Goal: Task Accomplishment & Management: Manage account settings

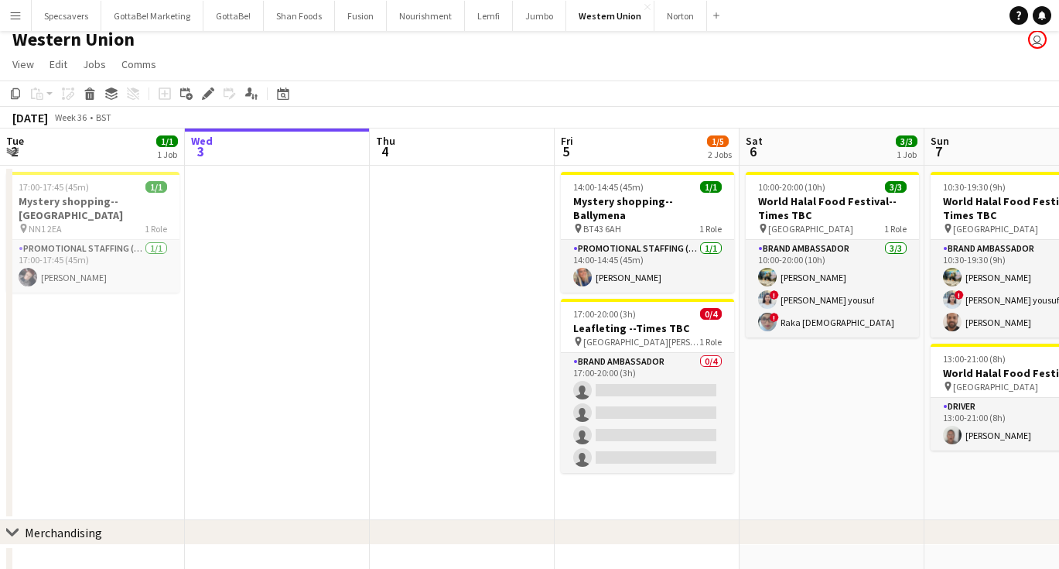
scroll to position [0, 531]
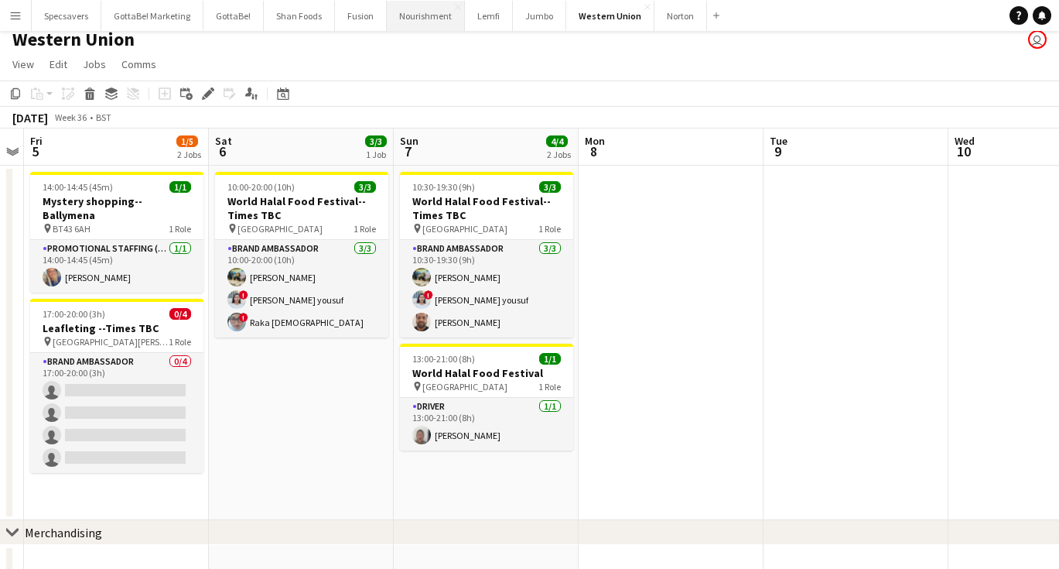
click at [423, 14] on button "Nourishment Close" at bounding box center [426, 16] width 78 height 30
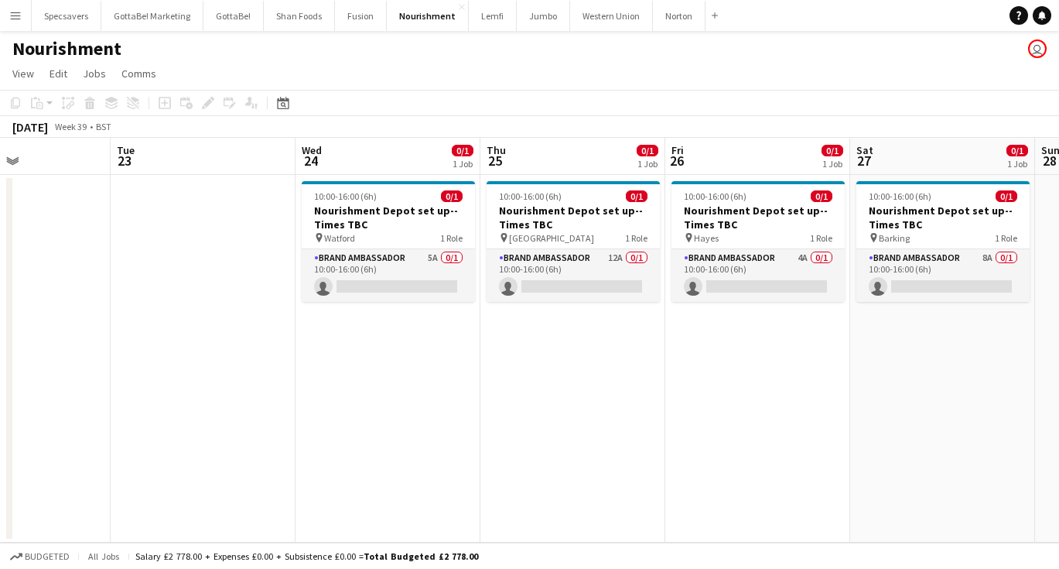
scroll to position [0, 663]
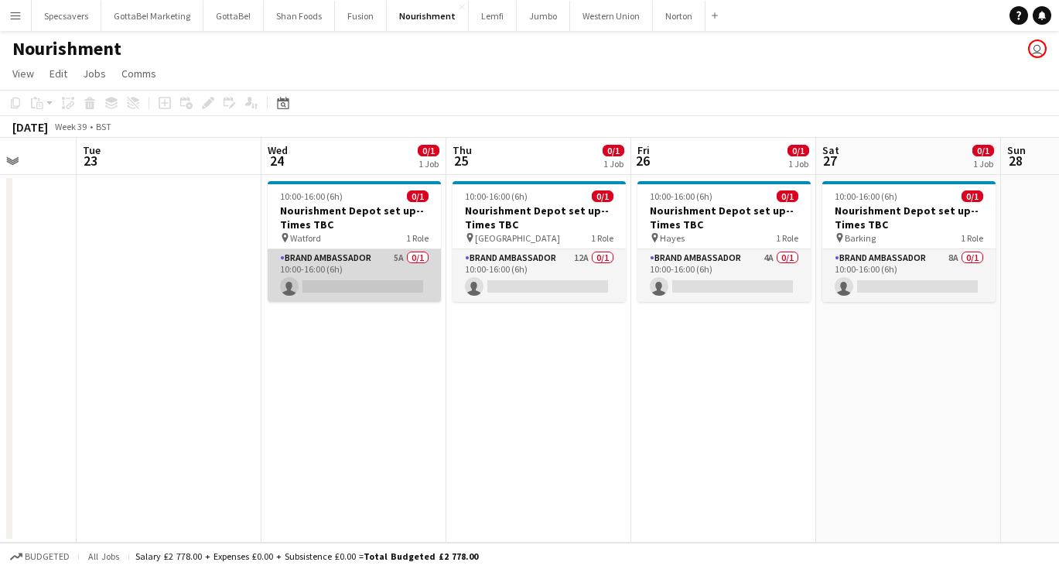
click at [346, 264] on app-card-role "Brand Ambassador 5A 0/1 10:00-16:00 (6h) single-neutral-actions" at bounding box center [354, 275] width 173 height 53
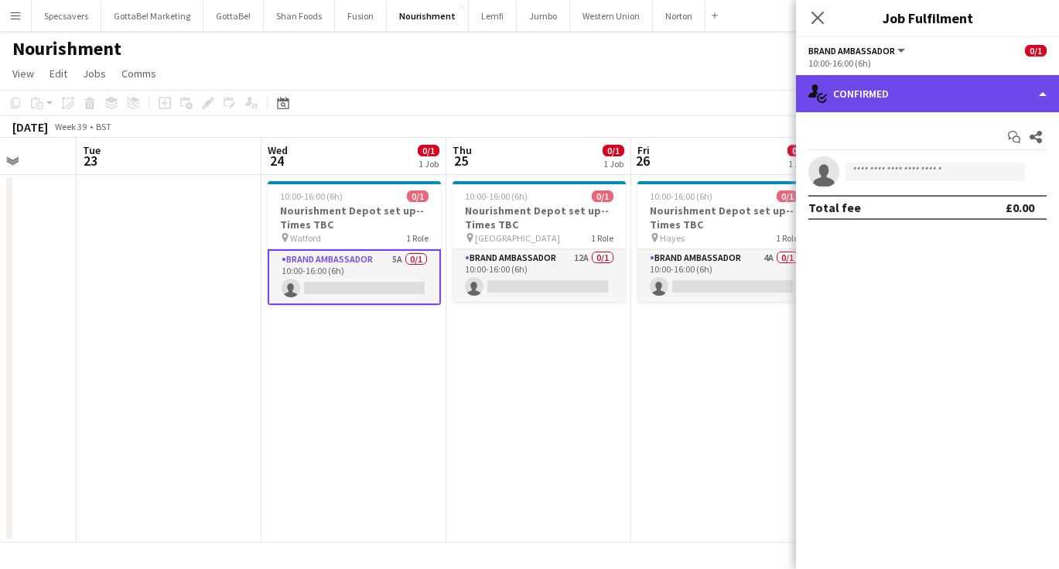
click at [956, 92] on div "single-neutral-actions-check-2 Confirmed" at bounding box center [927, 93] width 263 height 37
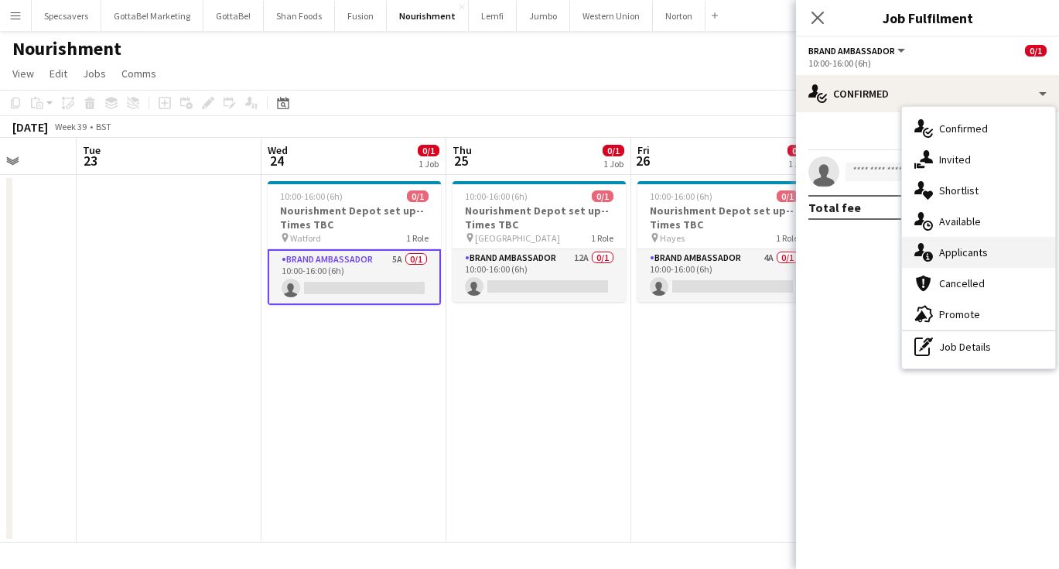
click at [984, 250] on span "Applicants" at bounding box center [963, 252] width 49 height 14
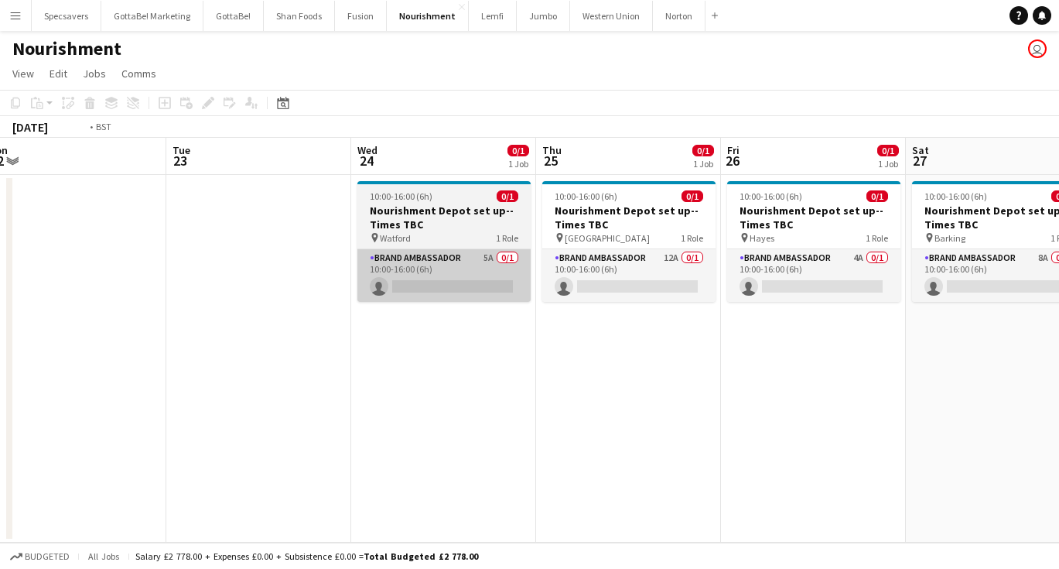
scroll to position [0, 587]
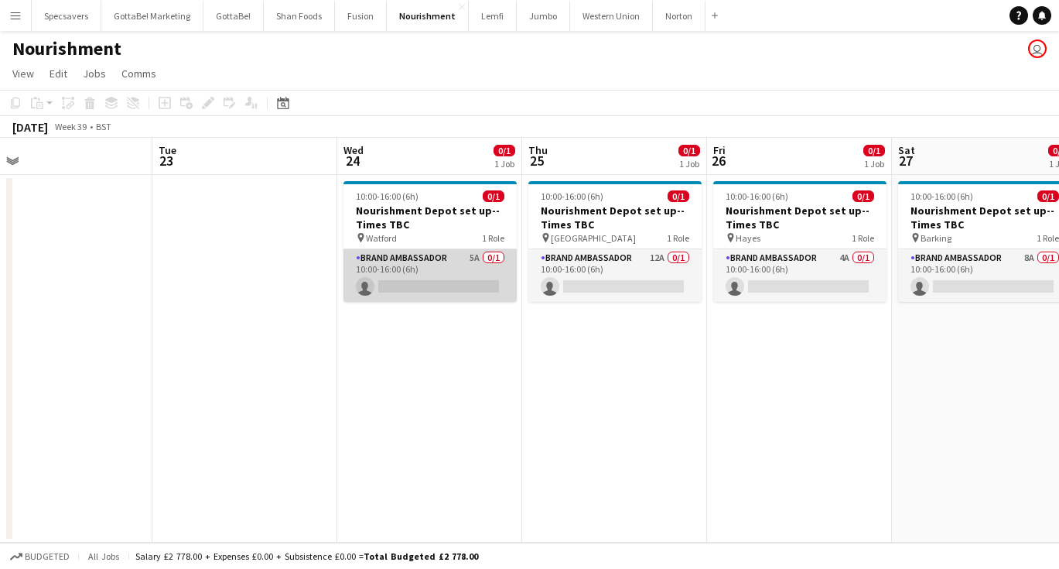
click at [399, 272] on app-card-role "Brand Ambassador 5A 0/1 10:00-16:00 (6h) single-neutral-actions" at bounding box center [430, 275] width 173 height 53
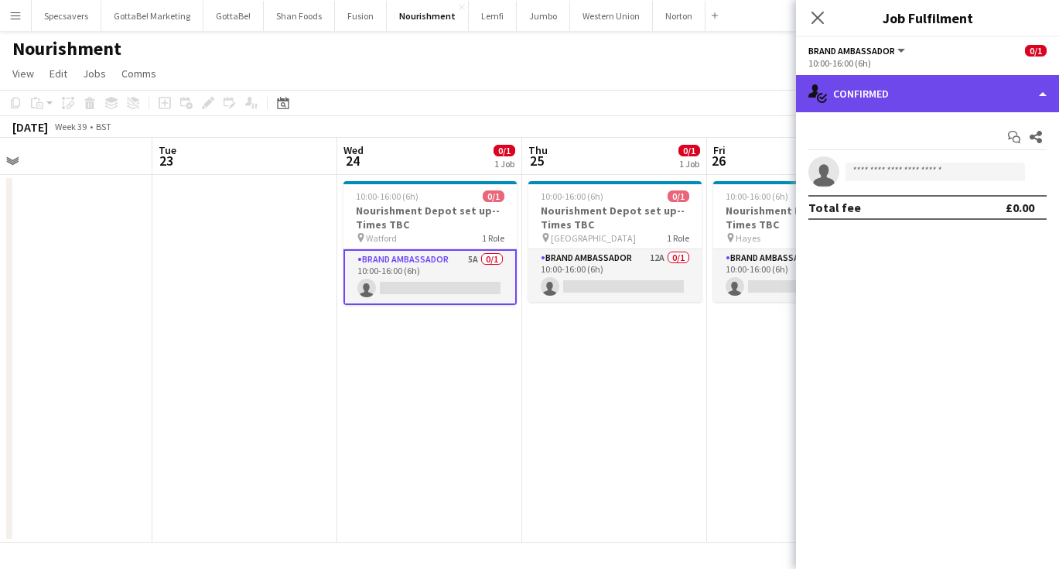
click at [935, 91] on div "single-neutral-actions-check-2 Confirmed" at bounding box center [927, 93] width 263 height 37
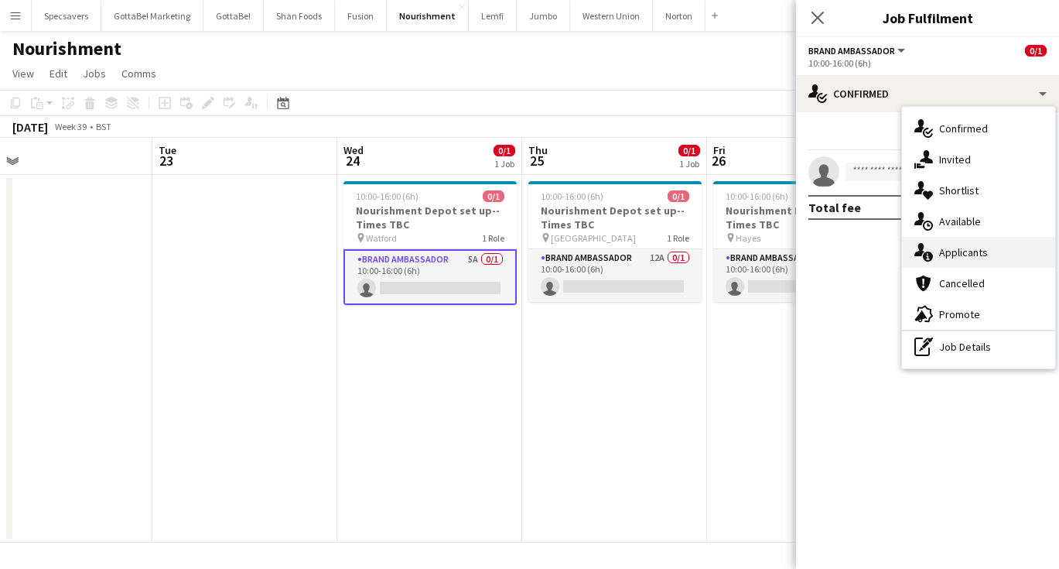
click at [985, 260] on div "single-neutral-actions-information Applicants" at bounding box center [978, 252] width 153 height 31
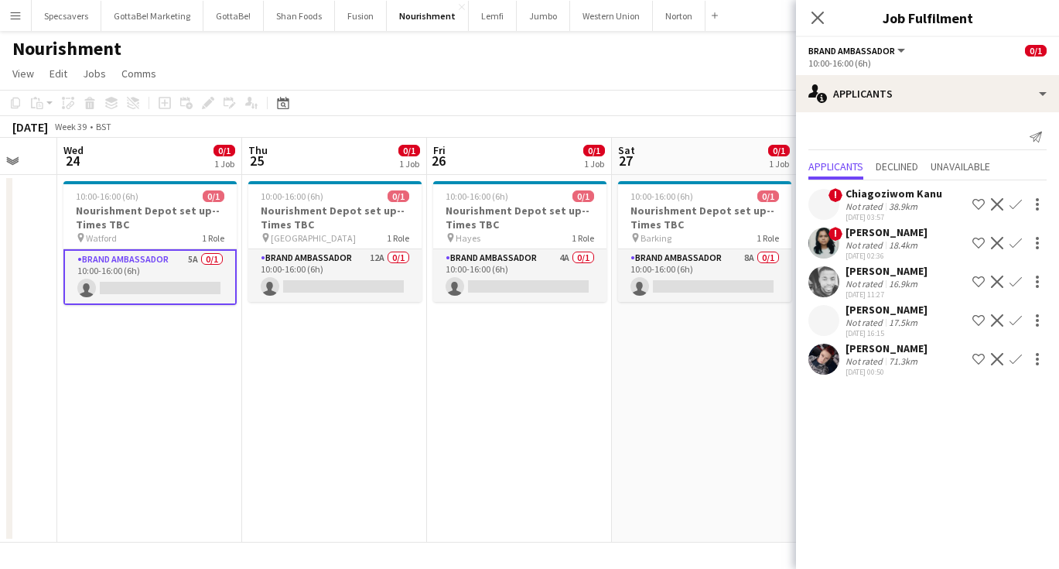
scroll to position [0, 492]
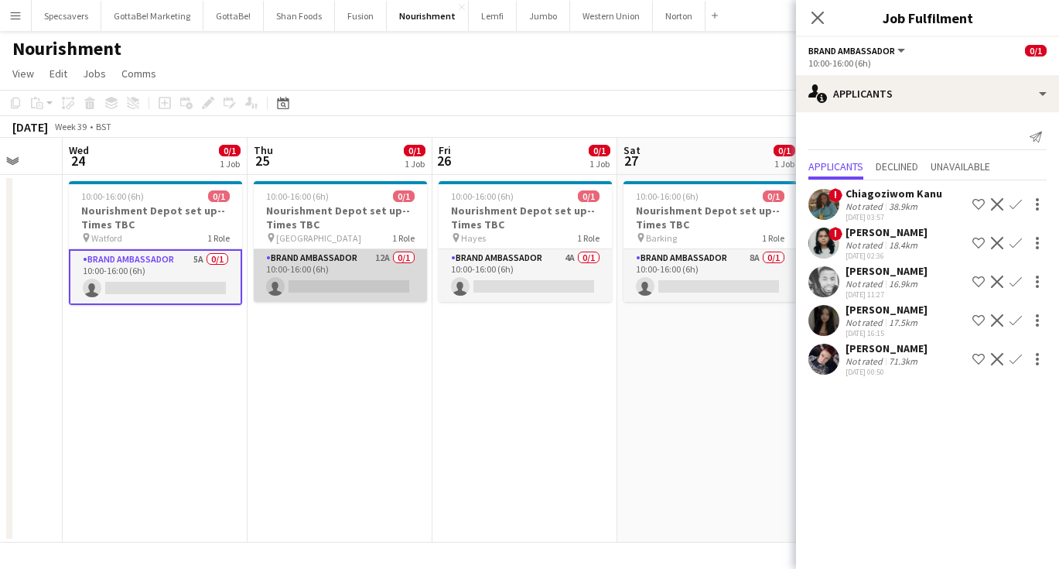
click at [292, 268] on app-card-role "Brand Ambassador 12A 0/1 10:00-16:00 (6h) single-neutral-actions" at bounding box center [340, 275] width 173 height 53
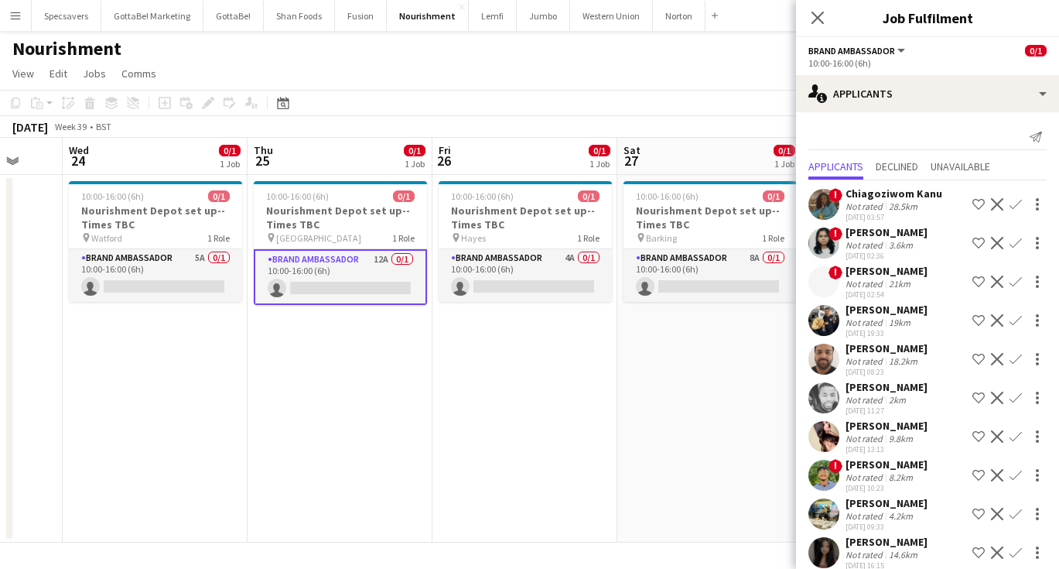
scroll to position [0, 0]
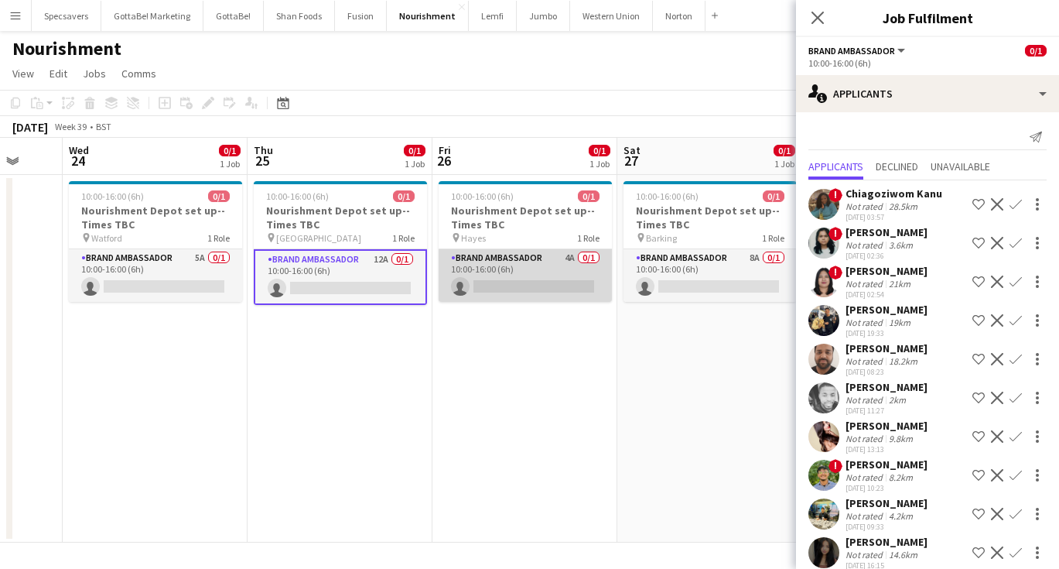
click at [523, 275] on app-card-role "Brand Ambassador 4A 0/1 10:00-16:00 (6h) single-neutral-actions" at bounding box center [525, 275] width 173 height 53
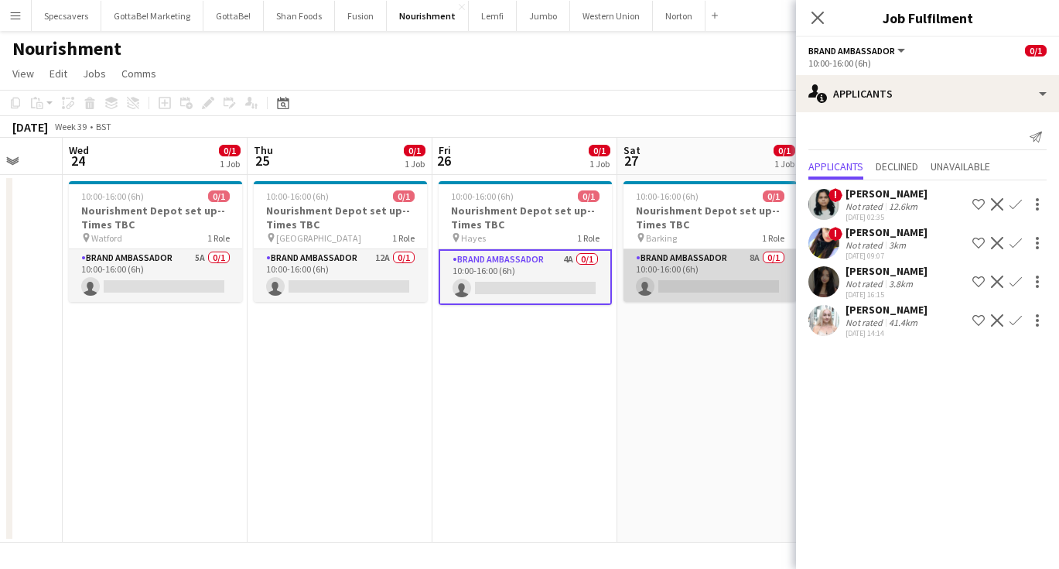
click at [664, 282] on app-card-role "Brand Ambassador 8A 0/1 10:00-16:00 (6h) single-neutral-actions" at bounding box center [710, 275] width 173 height 53
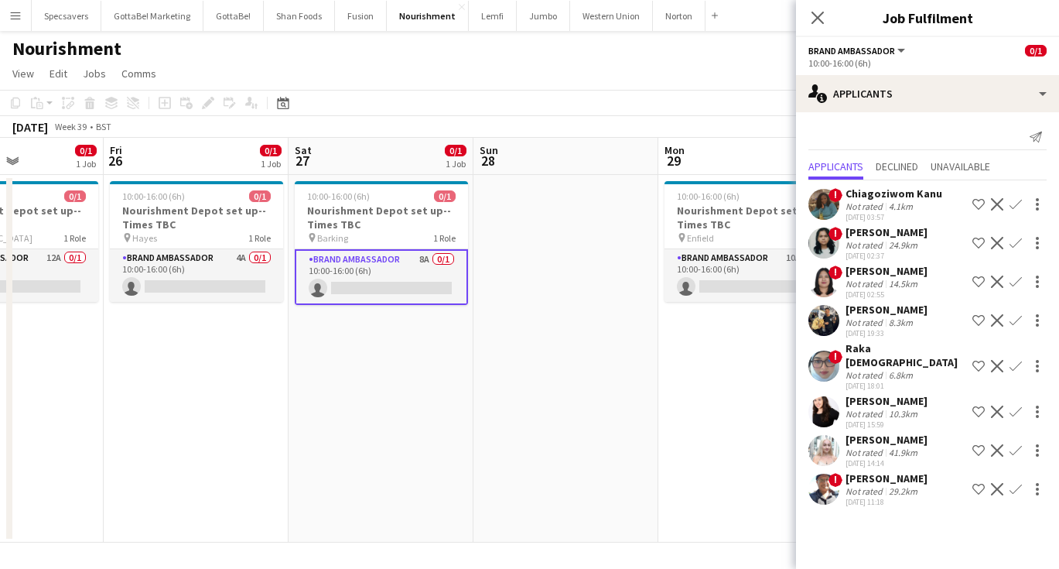
scroll to position [0, 656]
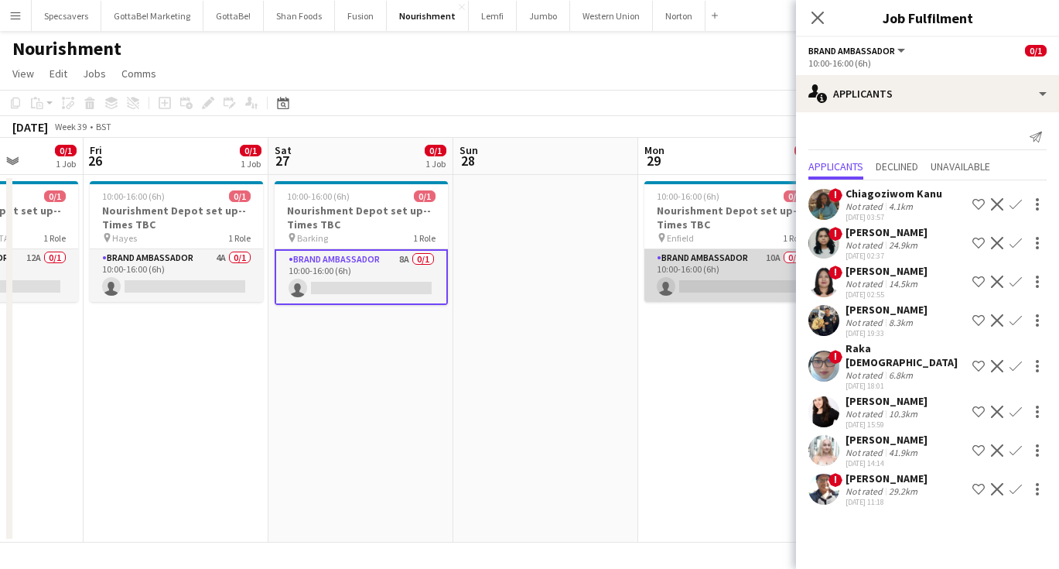
click at [668, 279] on app-card-role "Brand Ambassador 10A 0/1 10:00-16:00 (6h) single-neutral-actions" at bounding box center [731, 275] width 173 height 53
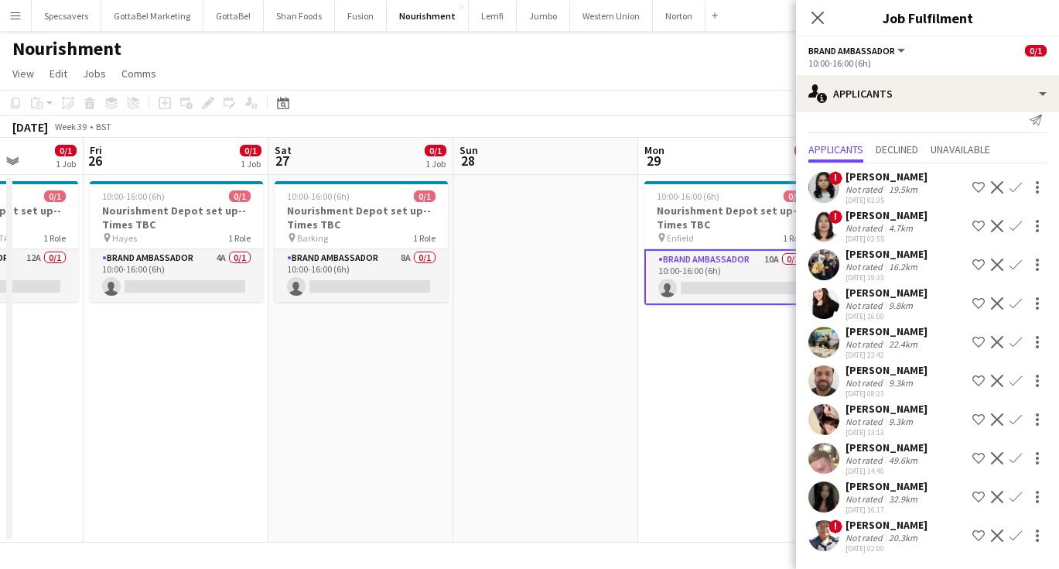
scroll to position [17, 0]
click at [603, 17] on button "Western Union Close" at bounding box center [611, 16] width 83 height 30
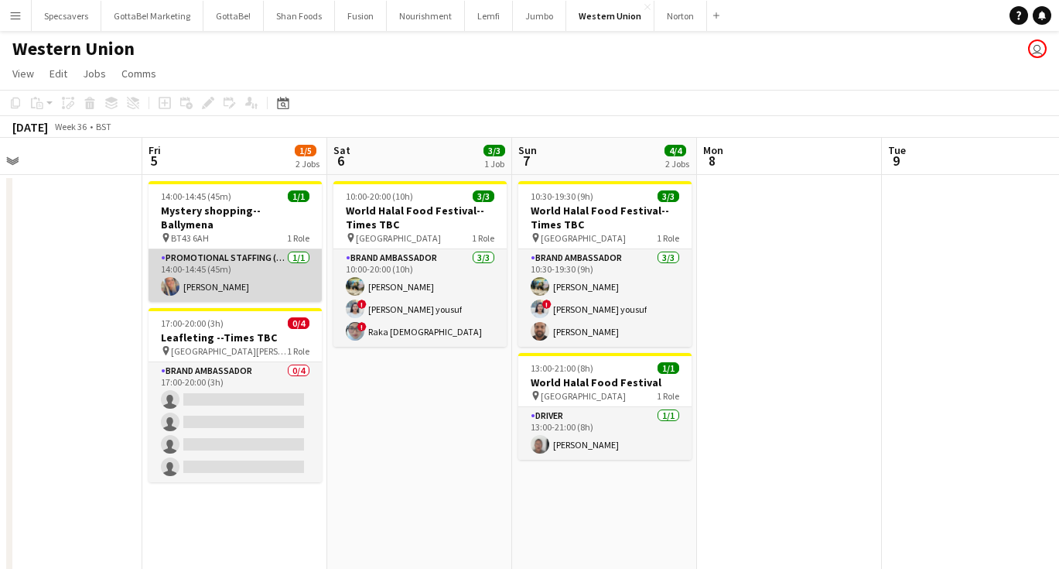
scroll to position [0, 354]
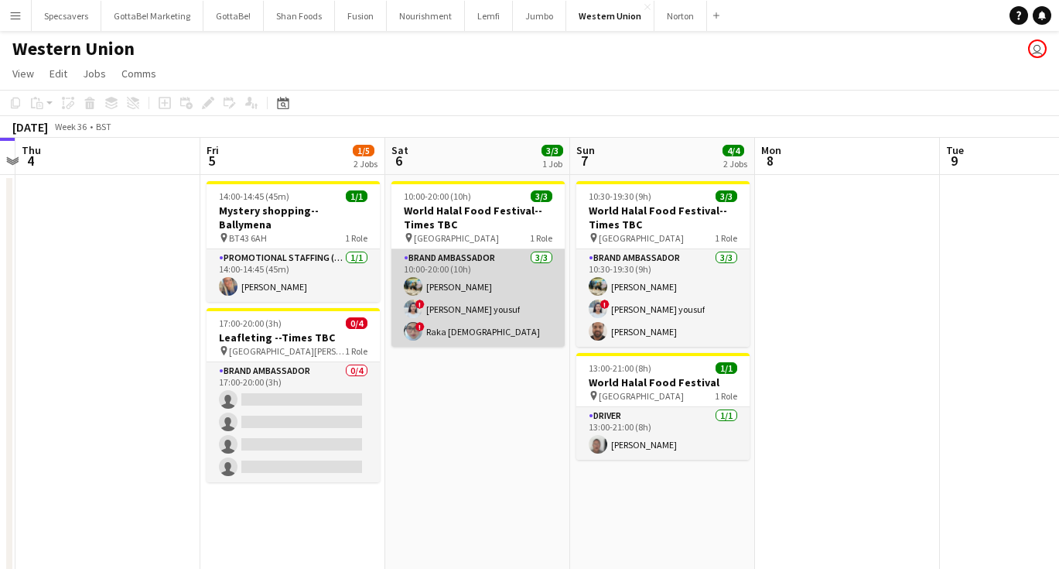
click at [502, 258] on app-card-role "Brand Ambassador [DATE] 10:00-20:00 (10h) [PERSON_NAME] ! [PERSON_NAME] yousuf …" at bounding box center [478, 297] width 173 height 97
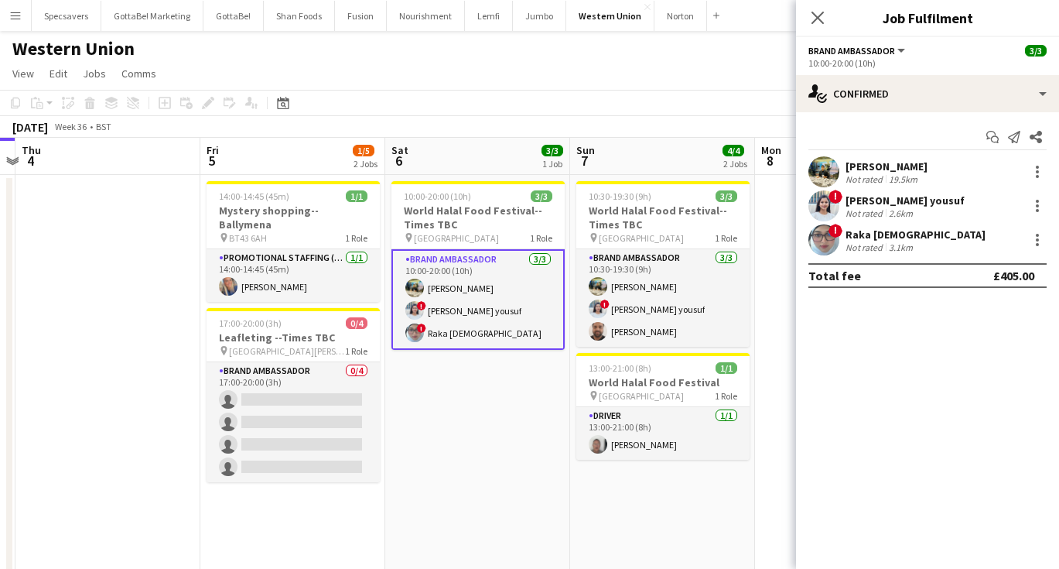
click at [899, 169] on div "[PERSON_NAME]" at bounding box center [887, 166] width 82 height 14
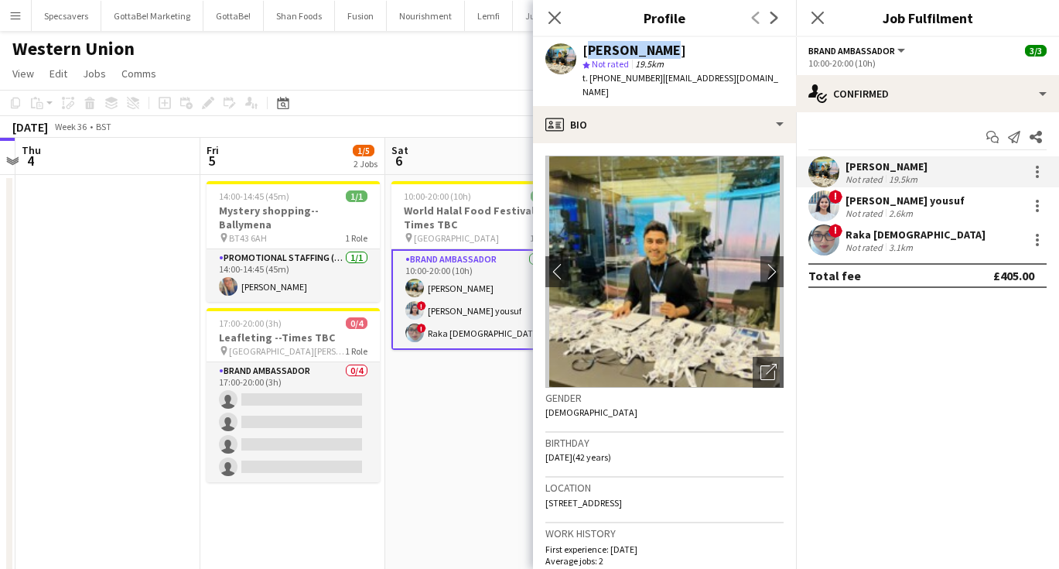
drag, startPoint x: 649, startPoint y: 53, endPoint x: 581, endPoint y: 54, distance: 68.1
click at [581, 54] on div "Ali Saroosh star Not rated 19.5km t. +447900291391 | alisaroosh@yahoo.com" at bounding box center [664, 71] width 263 height 69
copy div "[PERSON_NAME]"
drag, startPoint x: 650, startPoint y: 79, endPoint x: 593, endPoint y: 78, distance: 56.5
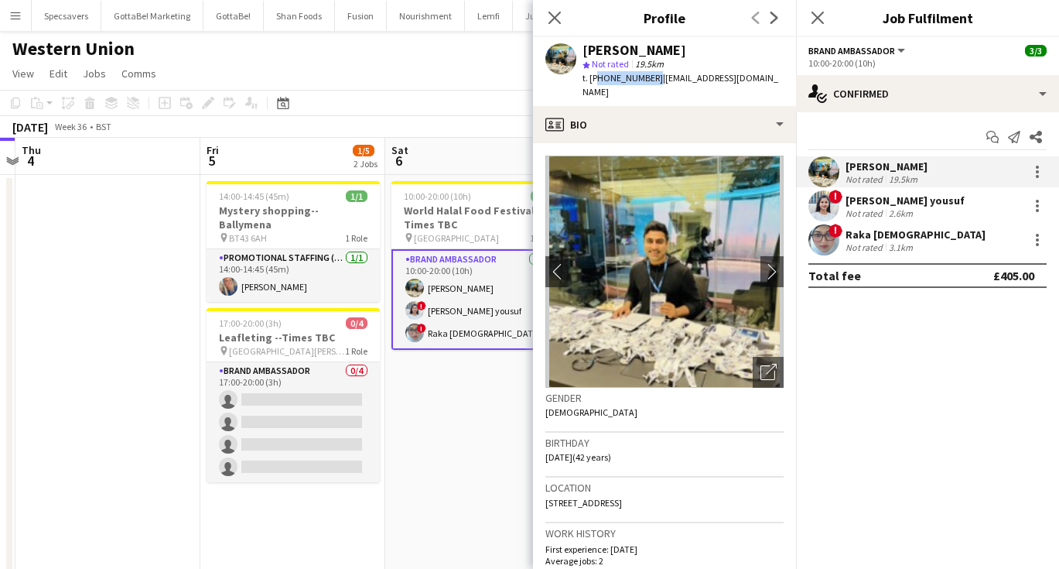
click at [593, 78] on span "t. [PHONE_NUMBER]" at bounding box center [623, 78] width 80 height 12
copy span "447900291391"
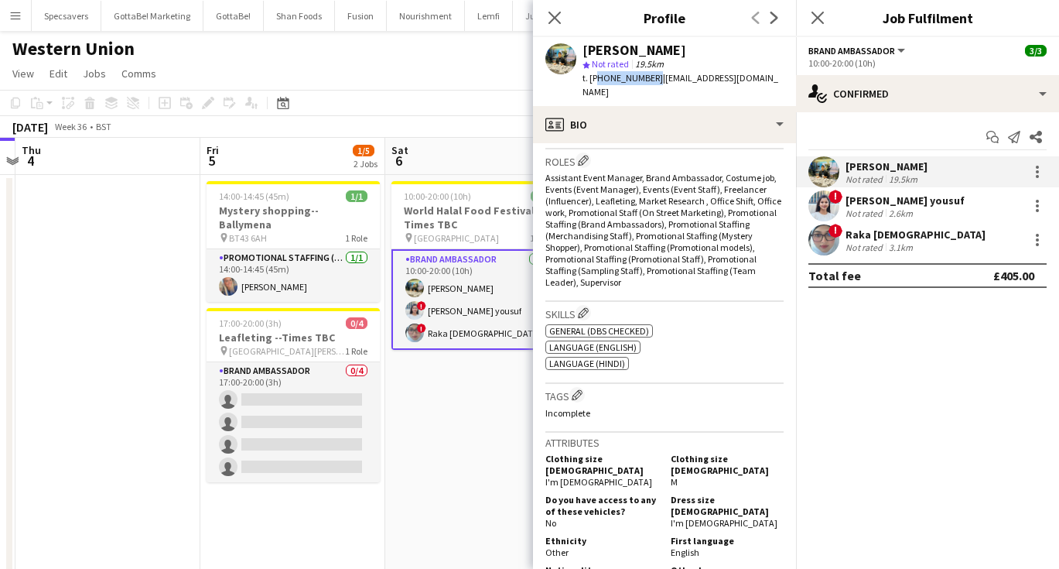
scroll to position [502, 0]
click at [877, 204] on div "[PERSON_NAME] yousuf" at bounding box center [905, 200] width 119 height 14
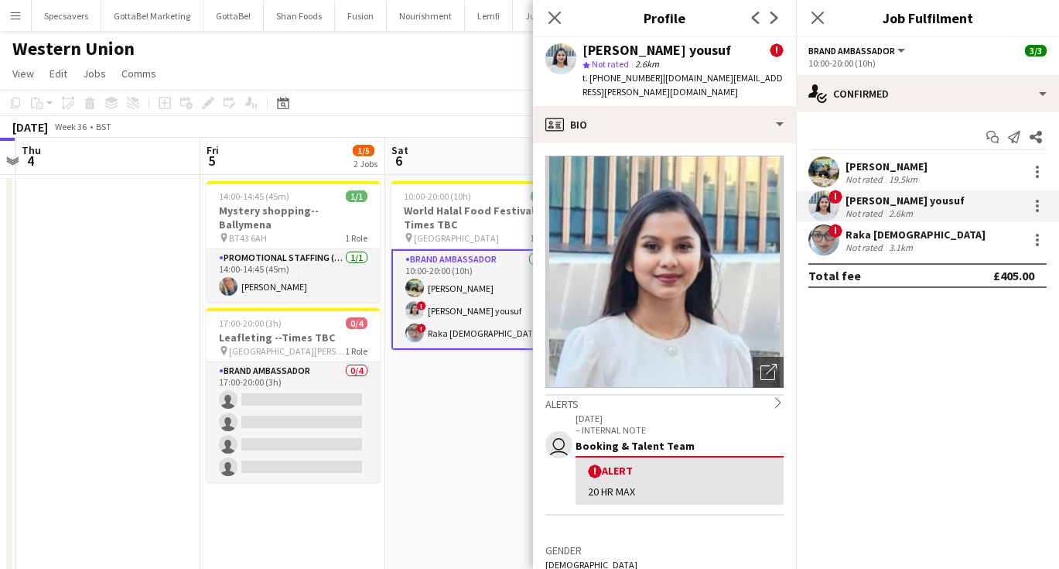
drag, startPoint x: 723, startPoint y: 49, endPoint x: 586, endPoint y: 50, distance: 137.7
click at [586, 50] on div "[PERSON_NAME] yousuf" at bounding box center [657, 50] width 149 height 14
copy div "[PERSON_NAME] yousuf"
drag, startPoint x: 654, startPoint y: 79, endPoint x: 596, endPoint y: 80, distance: 58.1
click at [596, 80] on span "t. +4407747256422" at bounding box center [623, 78] width 80 height 12
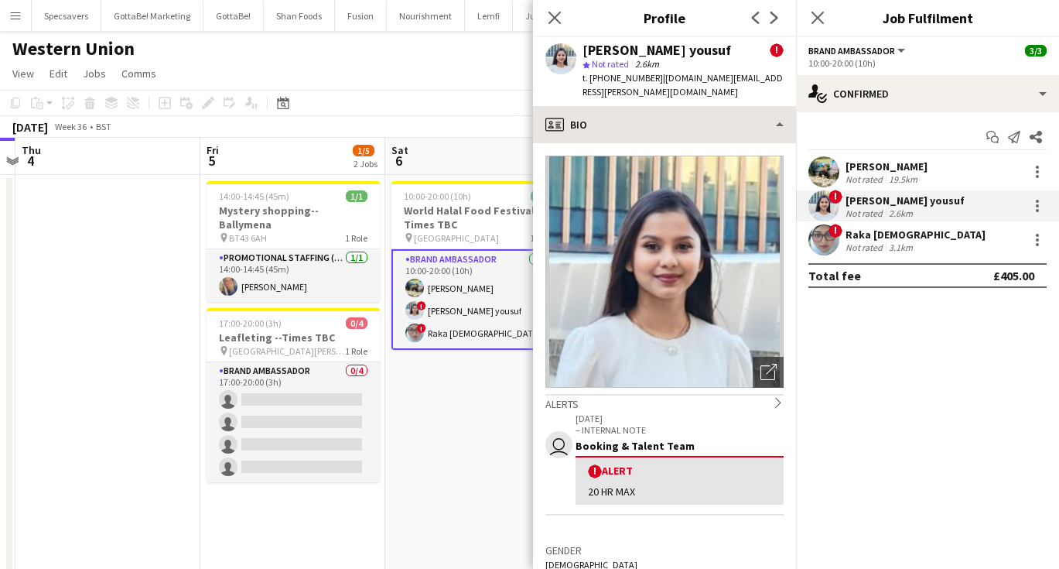
copy span "4407747256422"
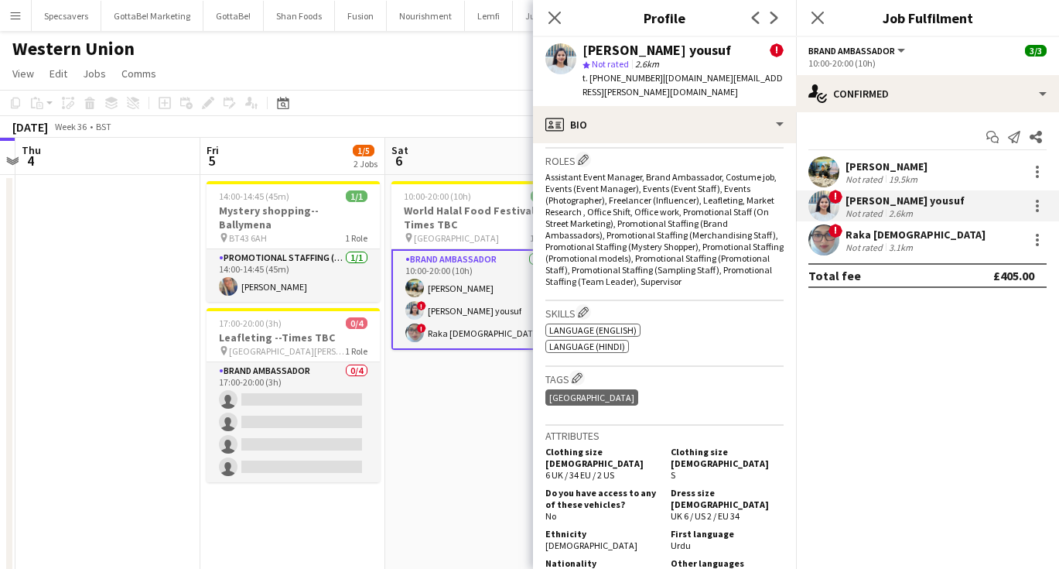
scroll to position [660, 0]
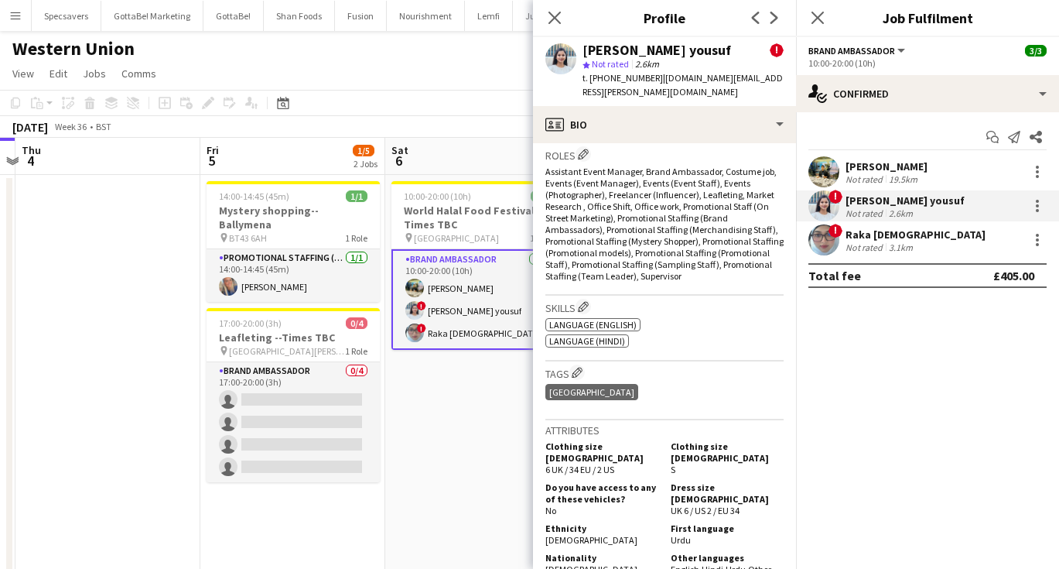
click at [892, 242] on div "3.1km" at bounding box center [901, 247] width 30 height 12
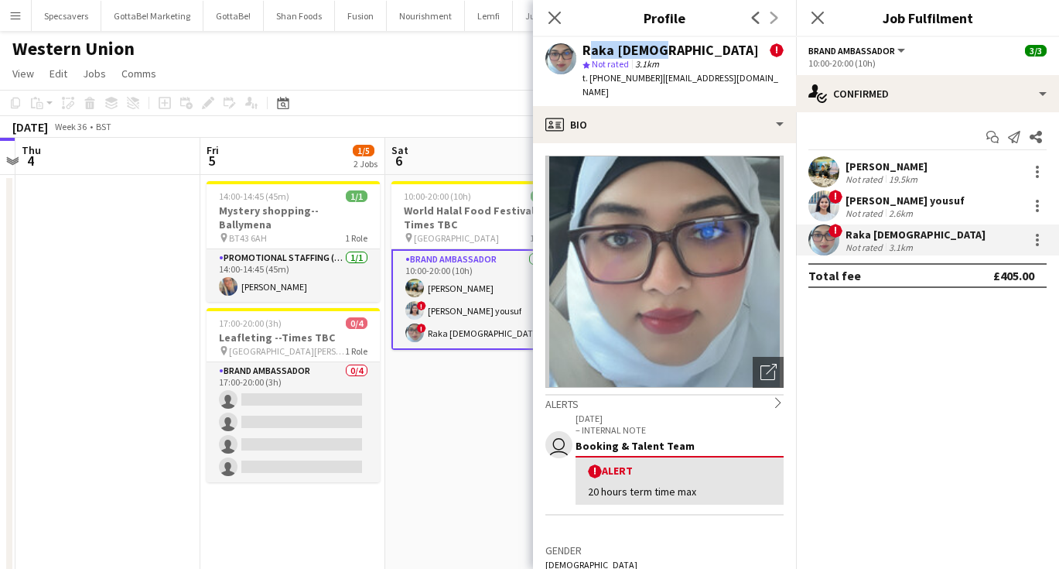
drag, startPoint x: 647, startPoint y: 50, endPoint x: 586, endPoint y: 52, distance: 61.1
click at [586, 52] on div "Raka [DEMOGRAPHIC_DATA]" at bounding box center [671, 50] width 176 height 14
copy div "Raka [DEMOGRAPHIC_DATA]"
drag, startPoint x: 650, startPoint y: 78, endPoint x: 597, endPoint y: 78, distance: 53.4
click at [597, 78] on span "t. [PHONE_NUMBER]" at bounding box center [623, 78] width 80 height 12
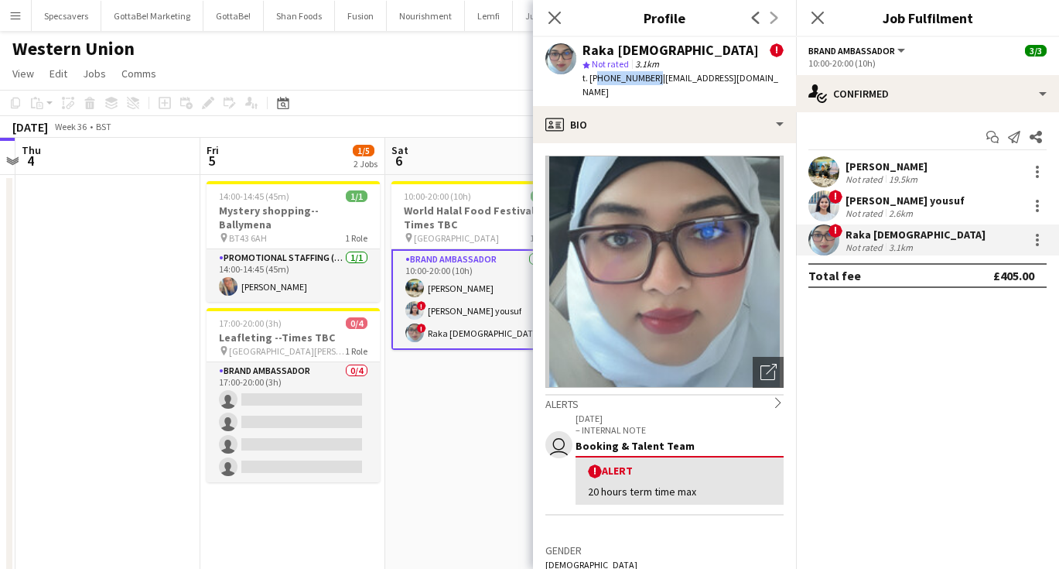
copy span "447831341437"
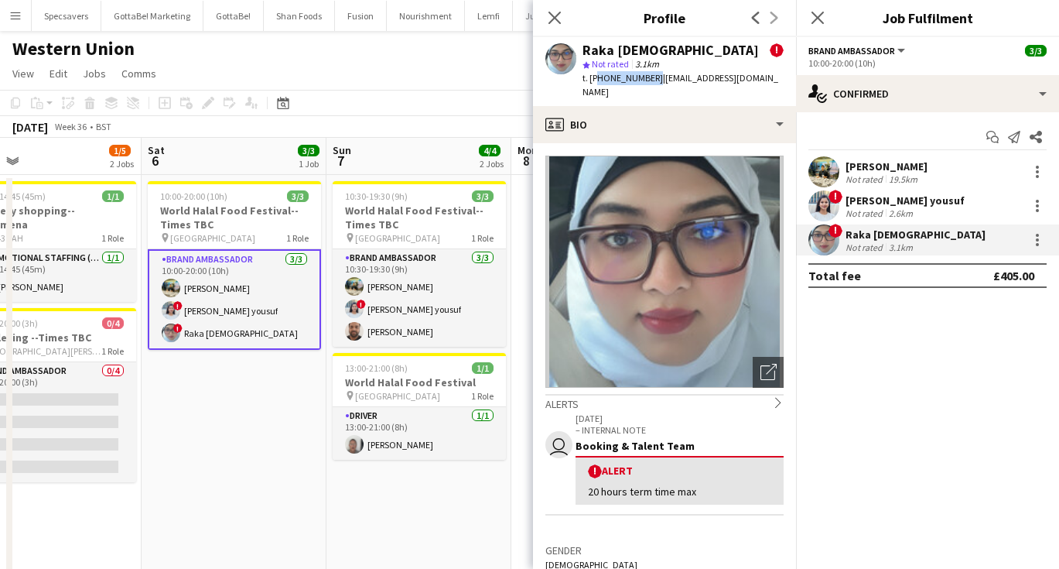
scroll to position [0, 636]
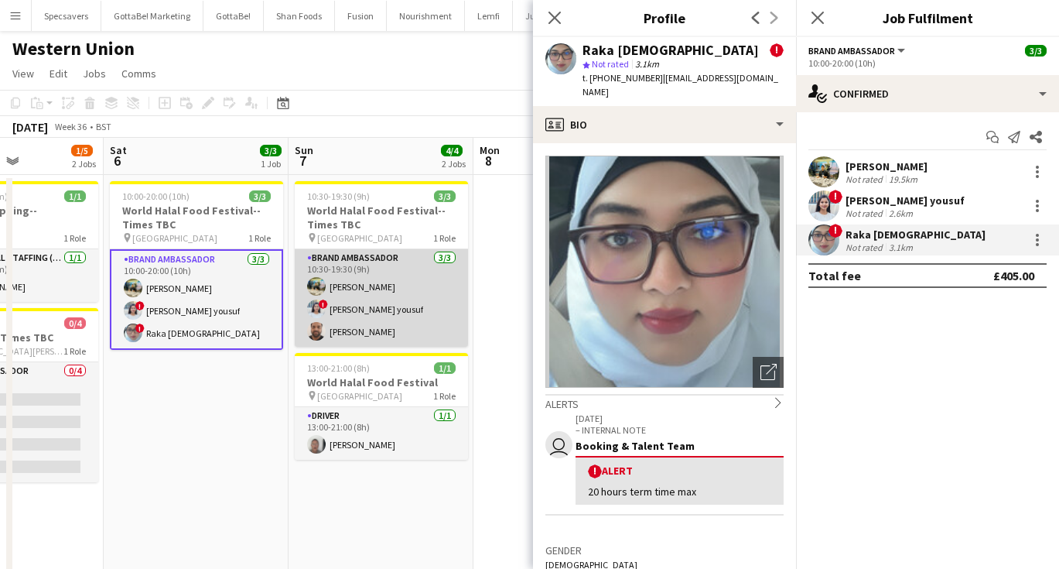
click at [354, 329] on app-card-role "Brand Ambassador 3/3 10:30-19:30 (9h) Ali Saroosh ! Shahnaz Yousuf yousuf Usman…" at bounding box center [381, 297] width 173 height 97
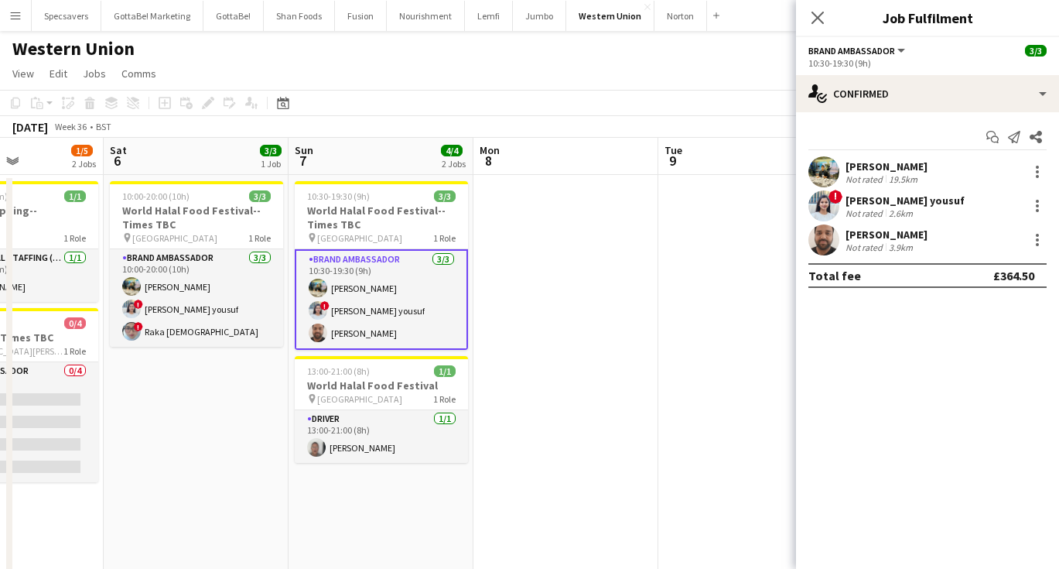
click at [919, 233] on div "[PERSON_NAME]" at bounding box center [887, 234] width 82 height 14
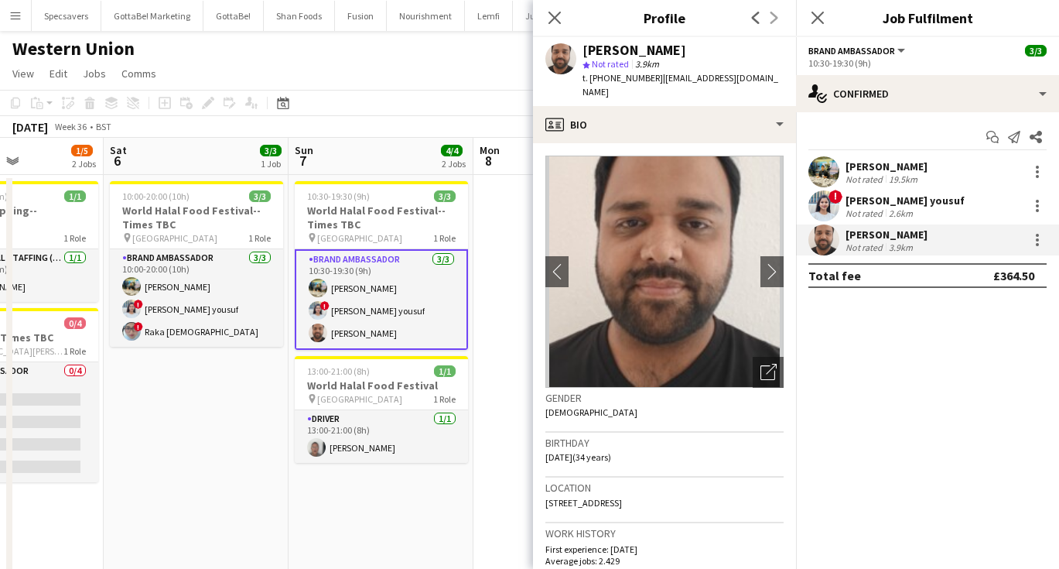
drag, startPoint x: 690, startPoint y: 48, endPoint x: 583, endPoint y: 43, distance: 106.9
click at [583, 43] on div "[PERSON_NAME]" at bounding box center [635, 50] width 104 height 14
copy div "[PERSON_NAME]"
drag, startPoint x: 649, startPoint y: 74, endPoint x: 597, endPoint y: 76, distance: 52.6
click at [597, 76] on span "t. +447882367675" at bounding box center [623, 78] width 80 height 12
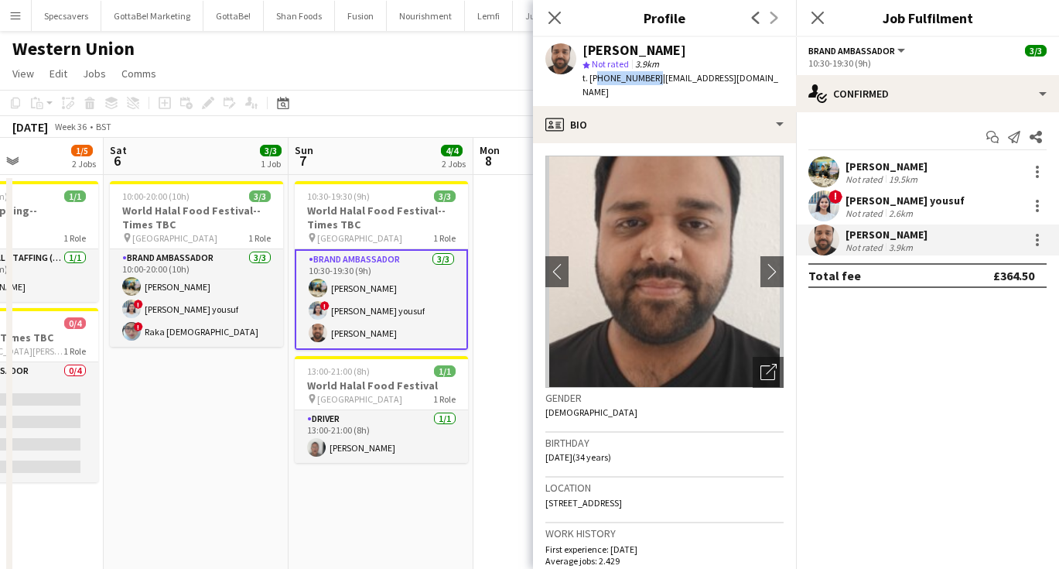
copy span "447882367675"
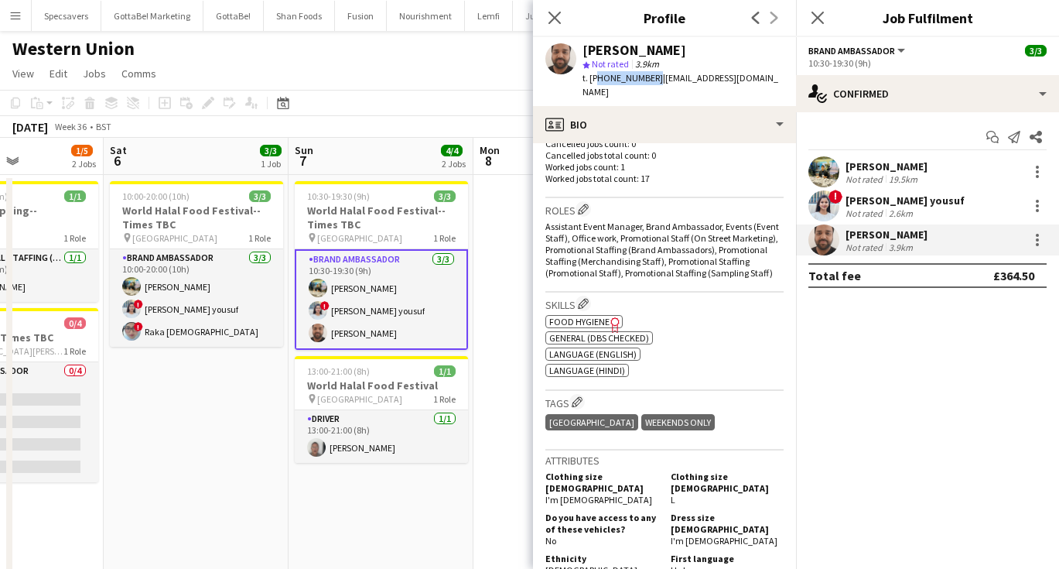
scroll to position [475, 0]
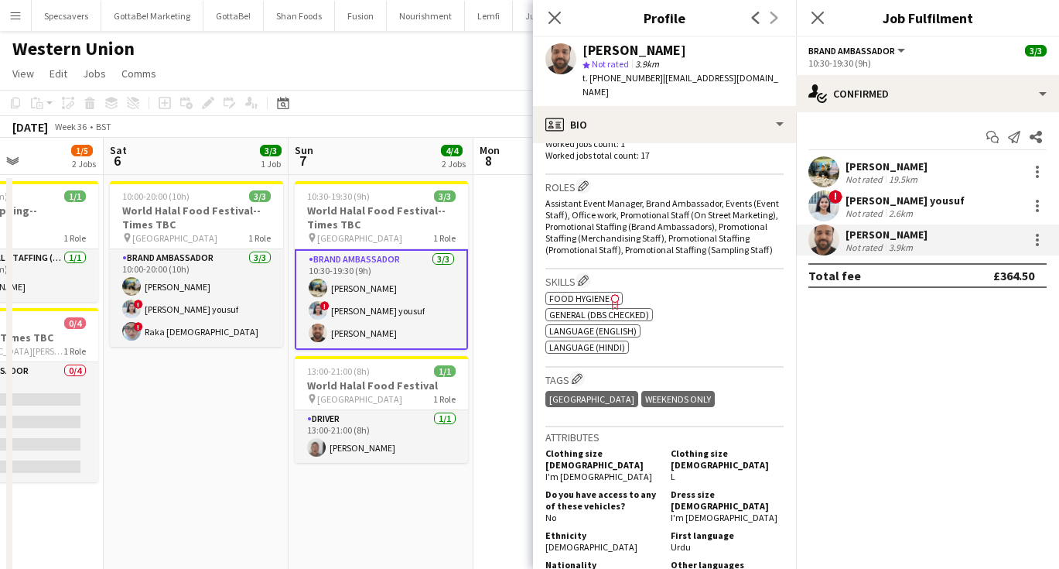
click at [489, 192] on app-date-cell at bounding box center [566, 382] width 185 height 415
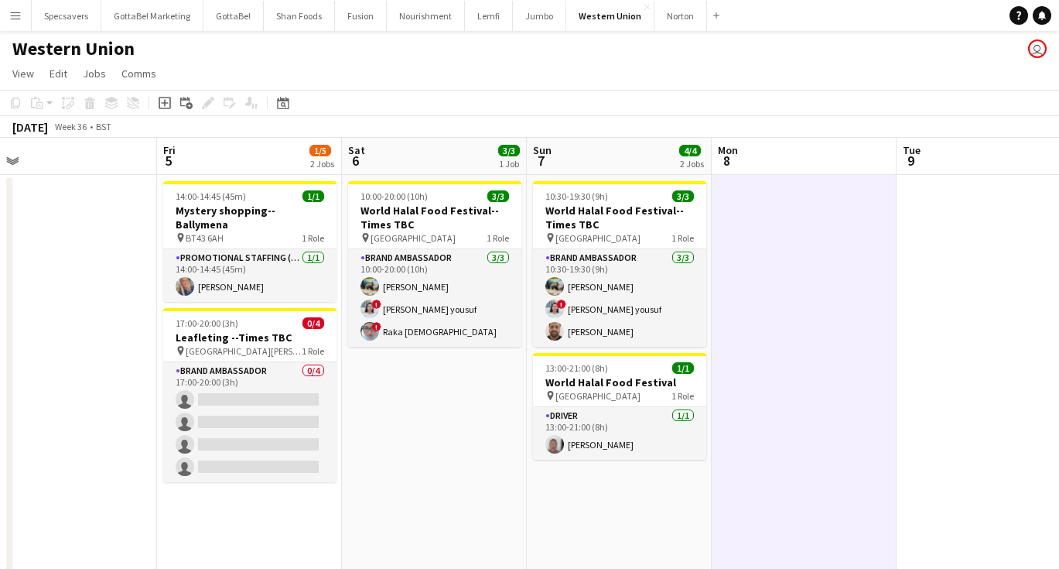
scroll to position [0, 474]
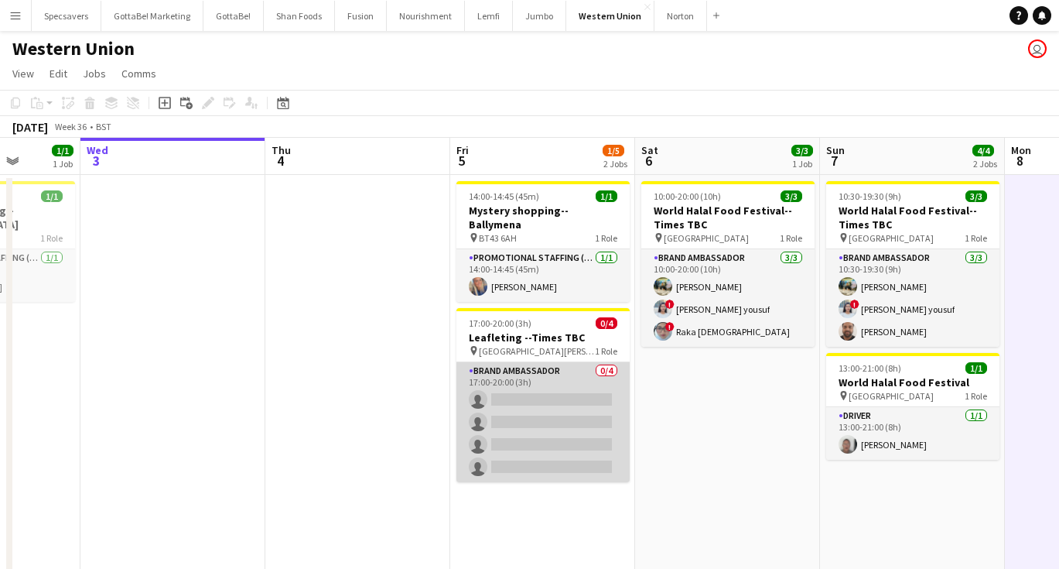
click at [537, 385] on app-card-role "Brand Ambassador 0/4 17:00-20:00 (3h) single-neutral-actions single-neutral-act…" at bounding box center [542, 422] width 173 height 120
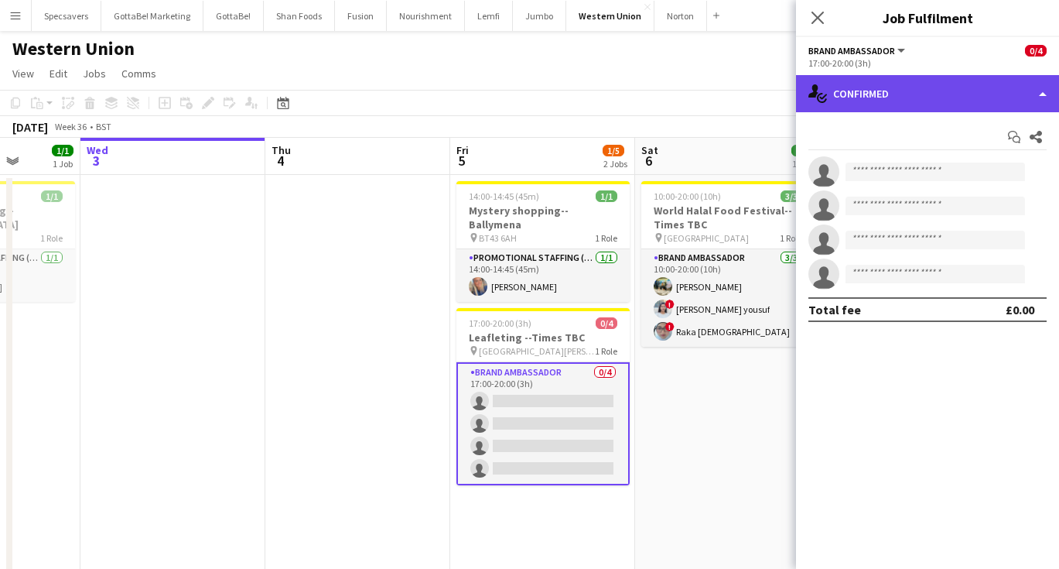
click at [903, 84] on div "single-neutral-actions-check-2 Confirmed" at bounding box center [927, 93] width 263 height 37
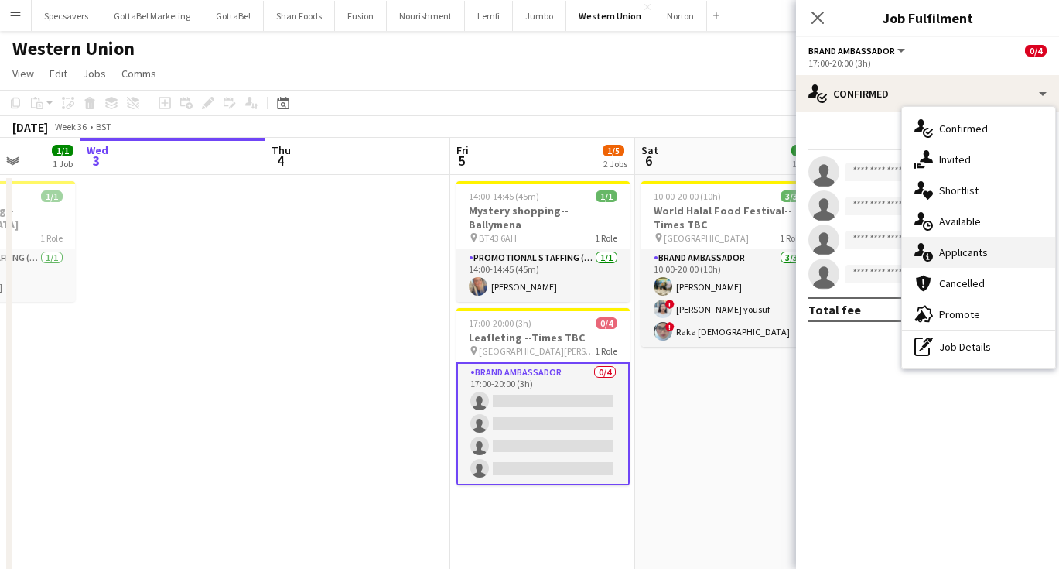
click at [988, 249] on div "single-neutral-actions-information Applicants" at bounding box center [978, 252] width 153 height 31
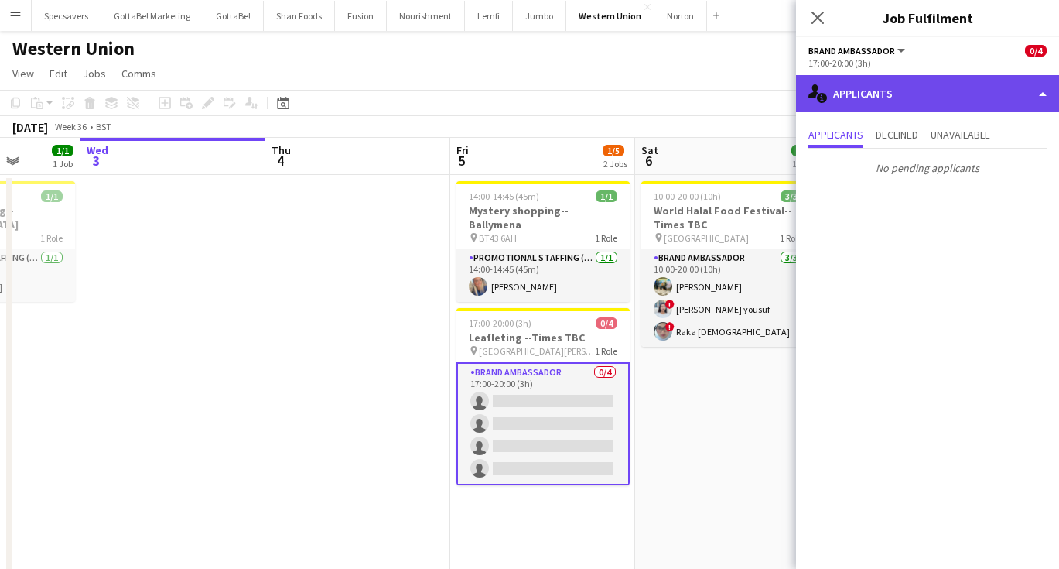
click at [929, 87] on div "single-neutral-actions-information Applicants" at bounding box center [927, 93] width 263 height 37
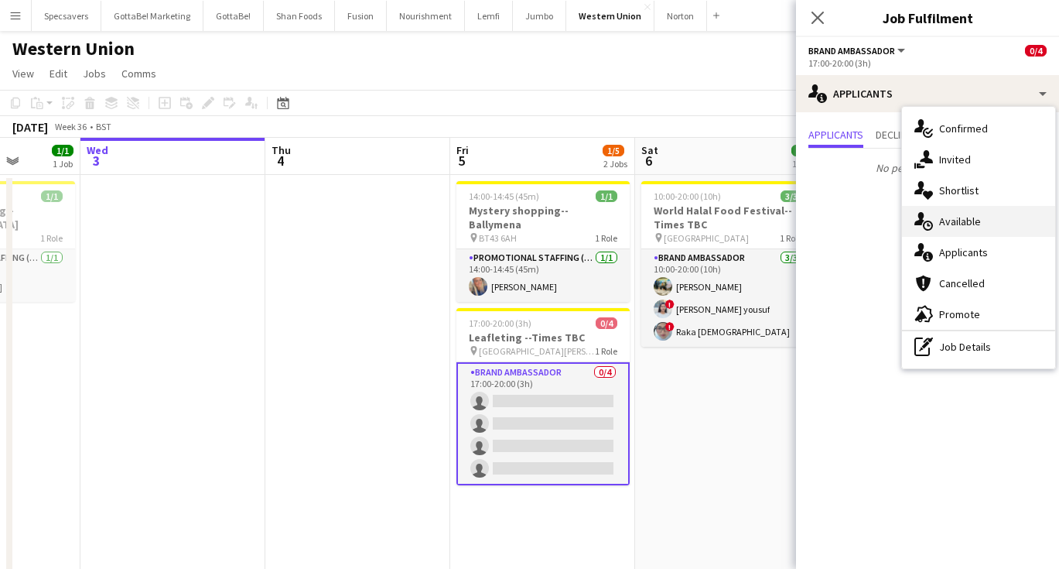
click at [977, 221] on span "Available" at bounding box center [960, 221] width 42 height 14
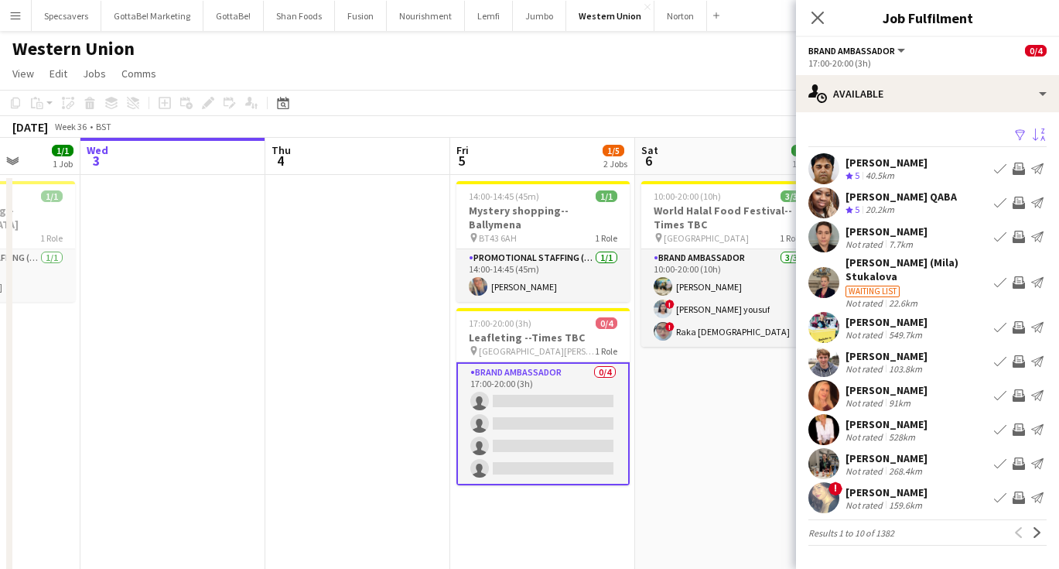
click at [1044, 135] on app-icon "Sort asc" at bounding box center [1039, 135] width 12 height 15
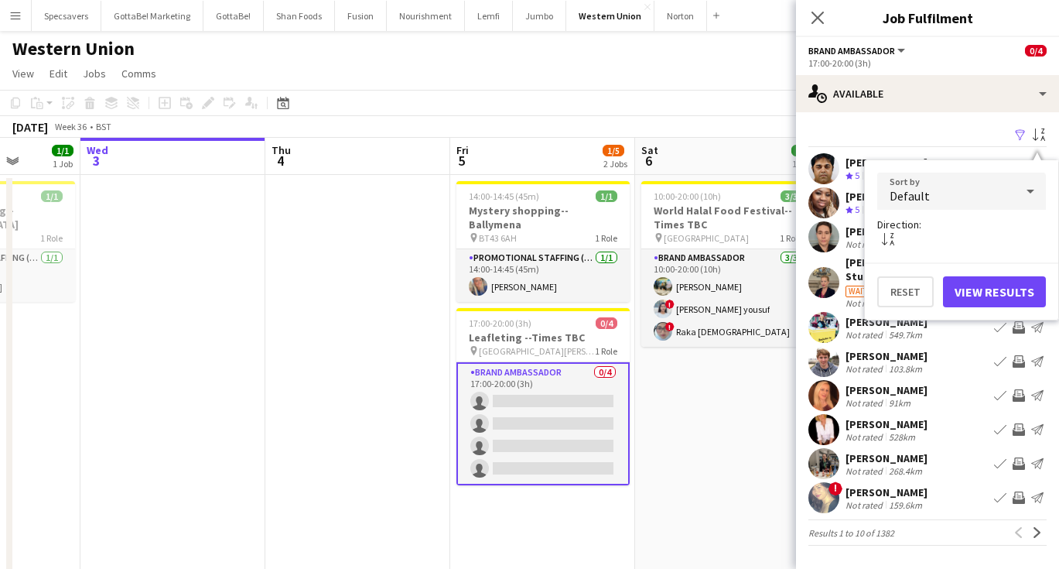
click at [1002, 206] on div "Default" at bounding box center [946, 191] width 138 height 37
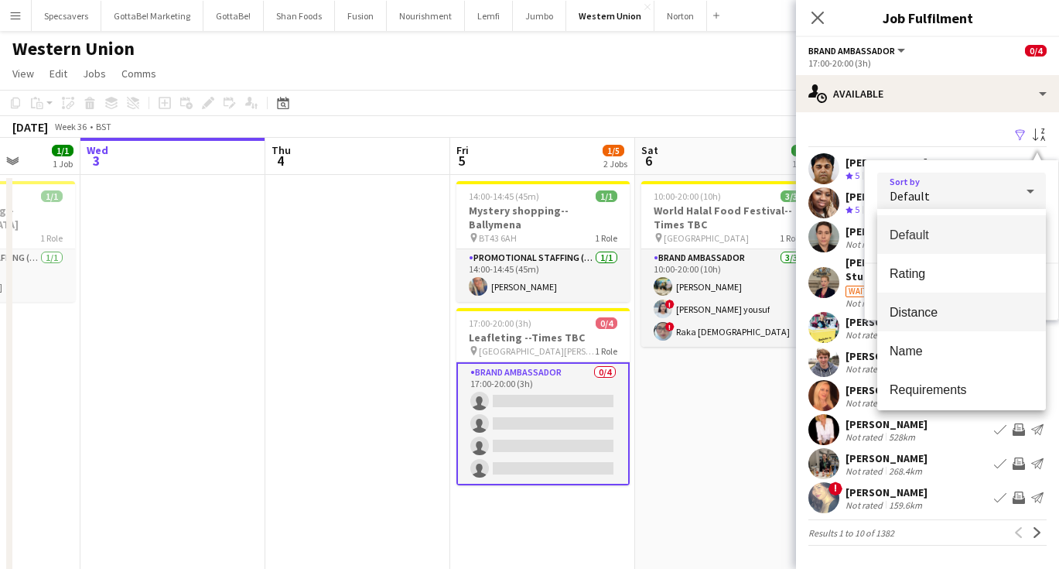
click at [957, 309] on span "Distance" at bounding box center [962, 312] width 144 height 15
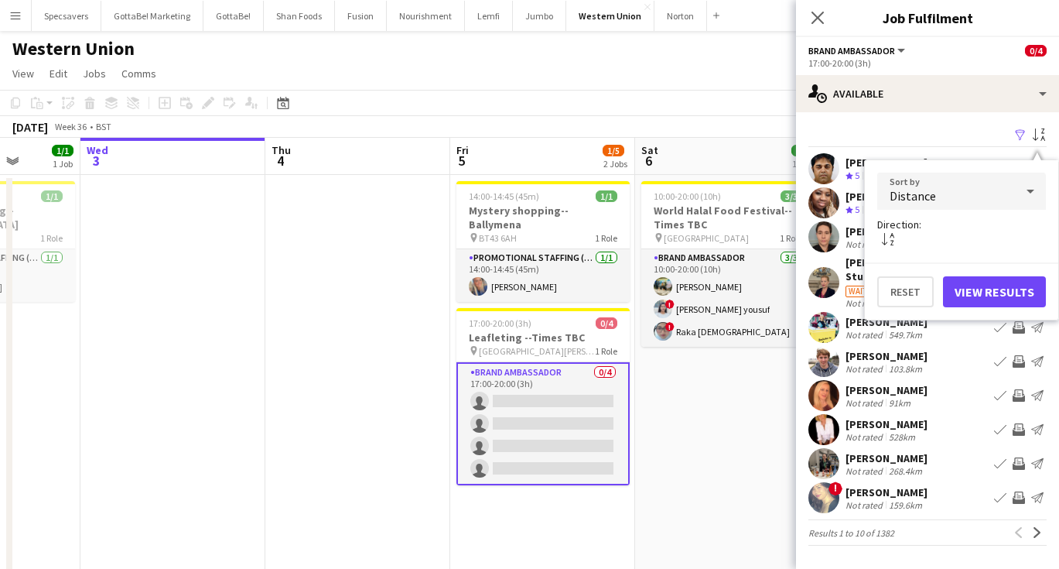
click at [996, 287] on button "View Results" at bounding box center [994, 291] width 103 height 31
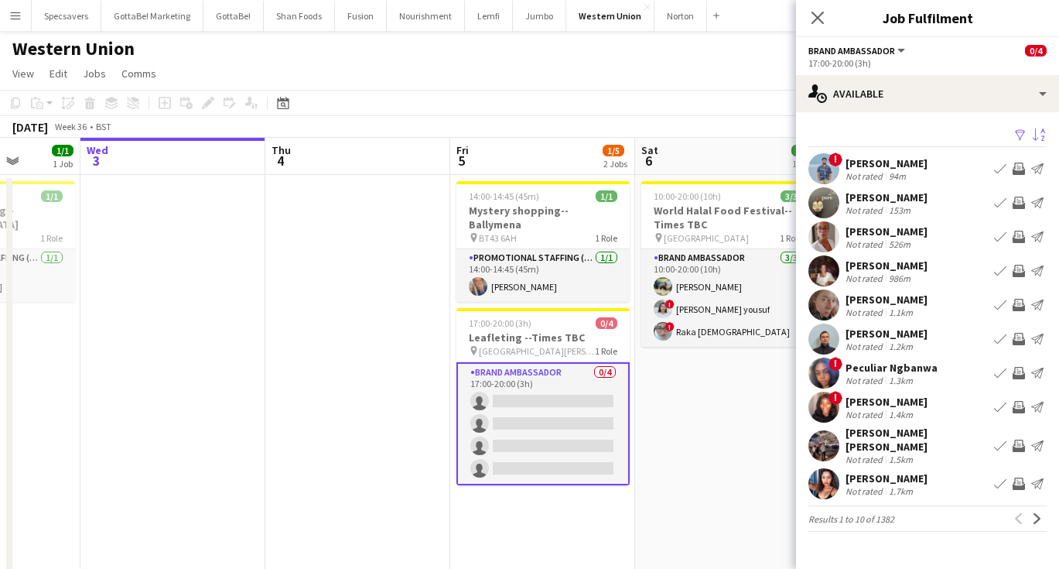
click at [906, 179] on div "94m" at bounding box center [897, 176] width 23 height 12
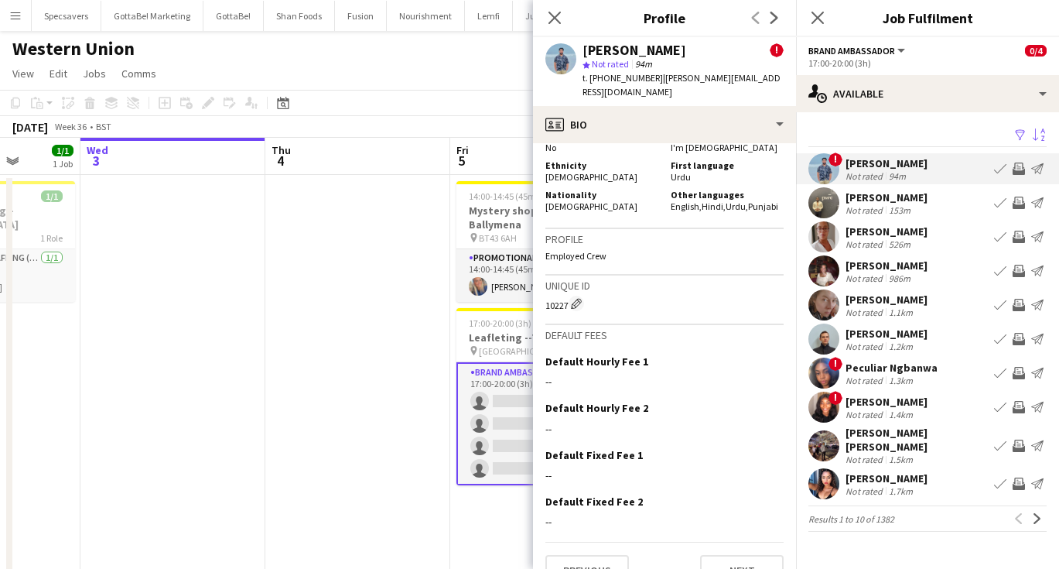
scroll to position [1004, 0]
click at [928, 453] on div "Not rated 1.5km" at bounding box center [917, 459] width 142 height 12
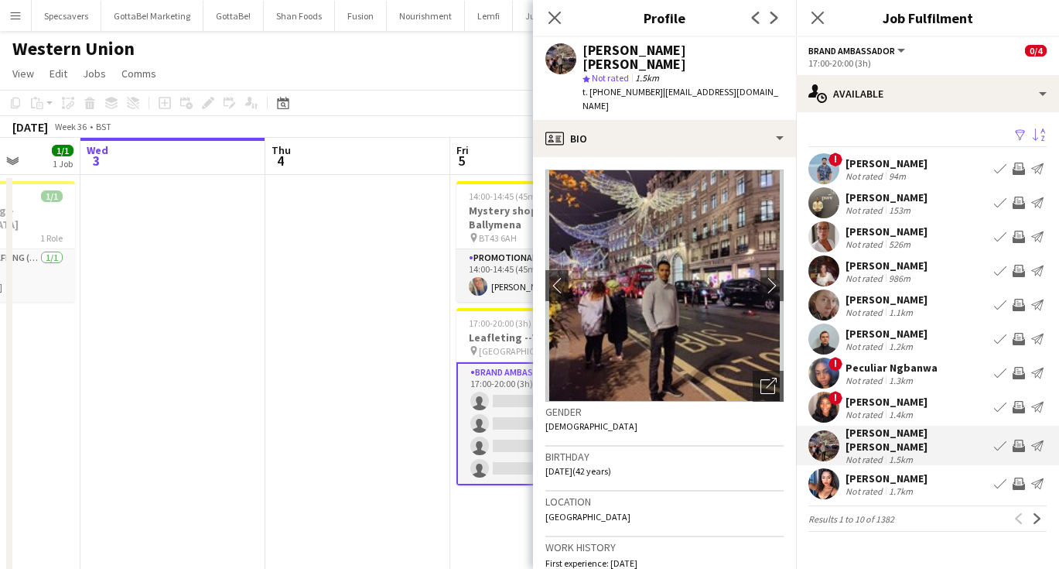
scroll to position [0, 0]
click at [1039, 513] on app-icon "Next" at bounding box center [1037, 518] width 11 height 11
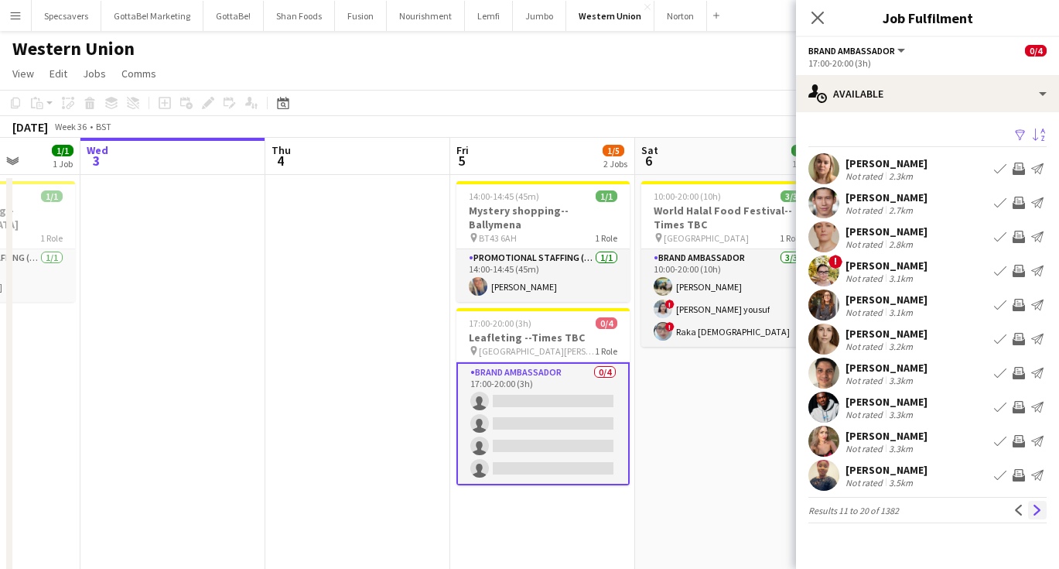
click at [1039, 512] on app-icon "Next" at bounding box center [1037, 509] width 11 height 11
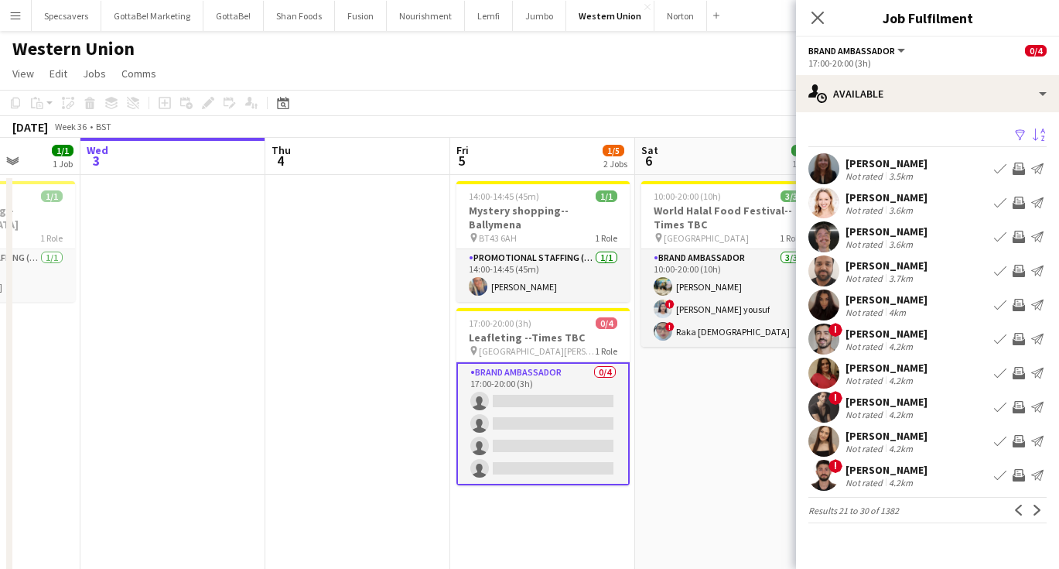
click at [1039, 512] on app-icon "Next" at bounding box center [1037, 509] width 11 height 11
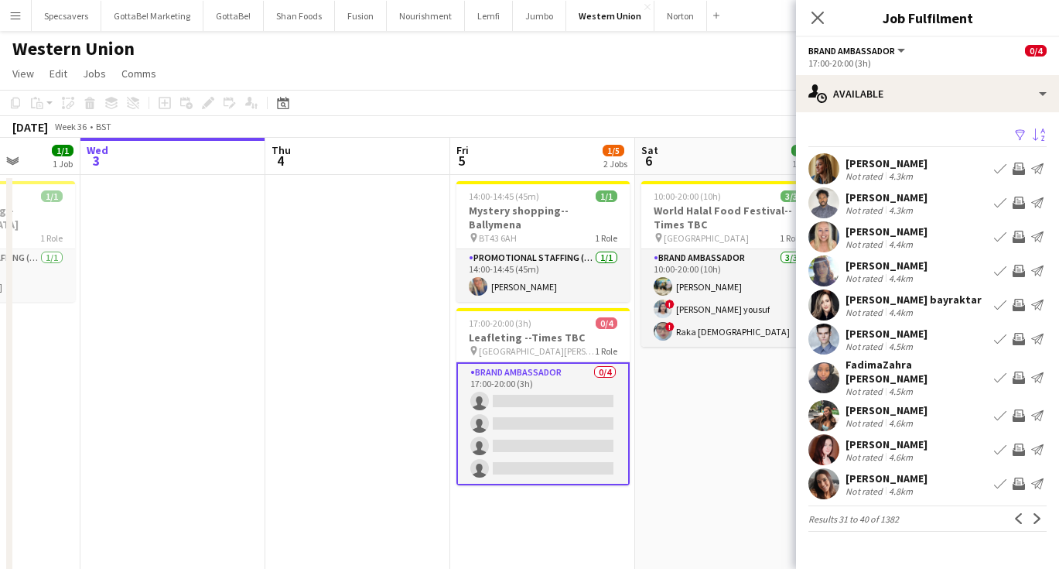
click at [407, 101] on app-toolbar "Copy Paste Paste Command V Paste with crew Command Shift V Paste linked Job Del…" at bounding box center [529, 103] width 1059 height 26
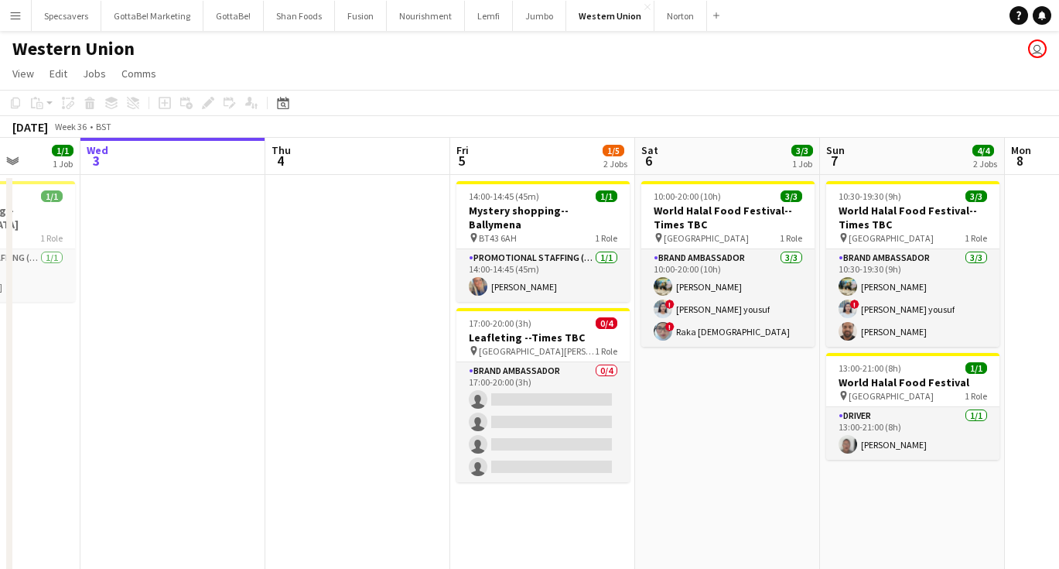
click at [23, 18] on button "Menu" at bounding box center [15, 15] width 31 height 31
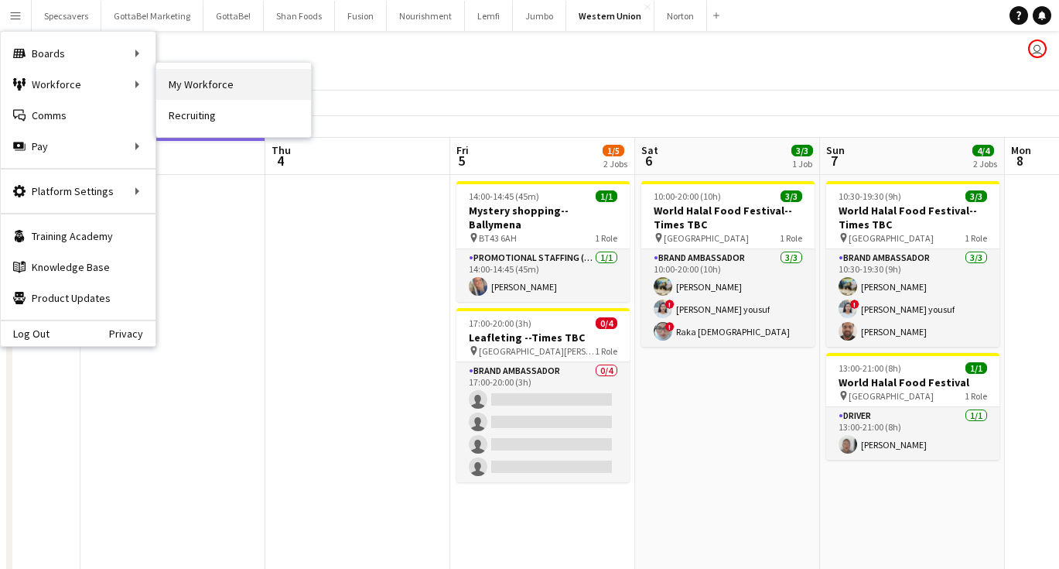
click at [200, 86] on link "My Workforce" at bounding box center [233, 84] width 155 height 31
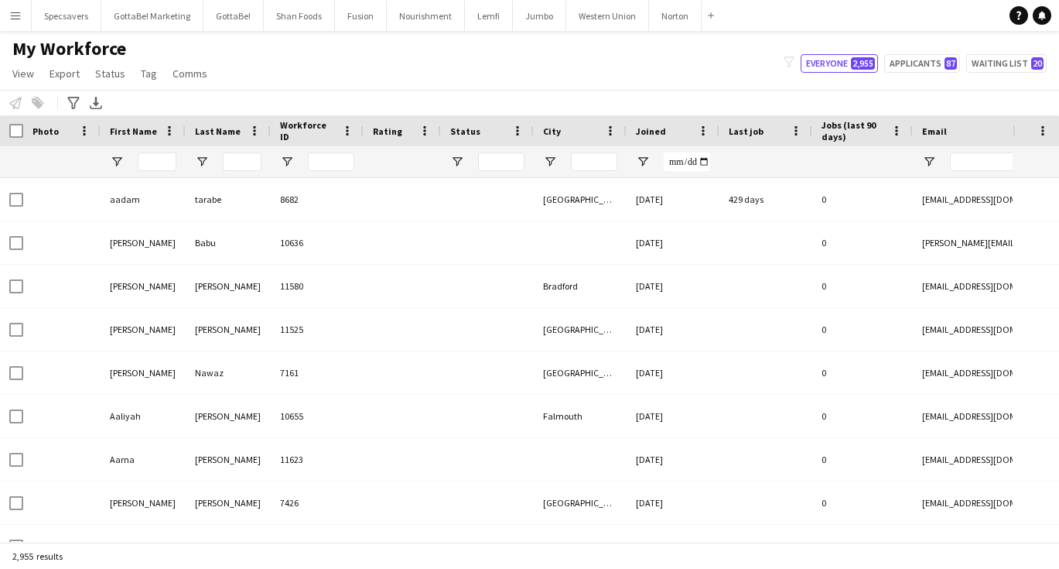
type input "****"
type input "**********"
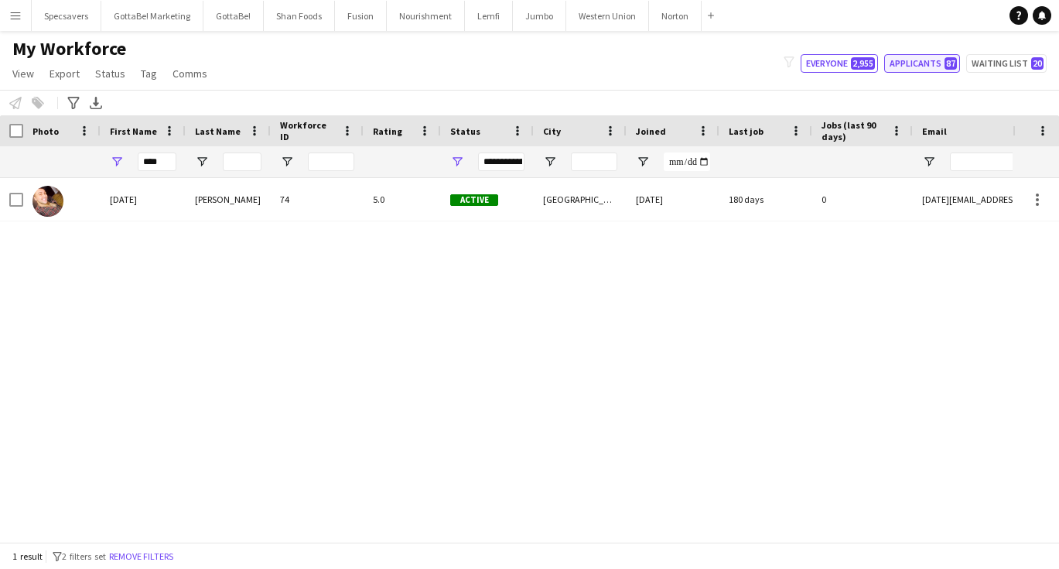
click at [933, 58] on button "Applicants 87" at bounding box center [922, 63] width 76 height 19
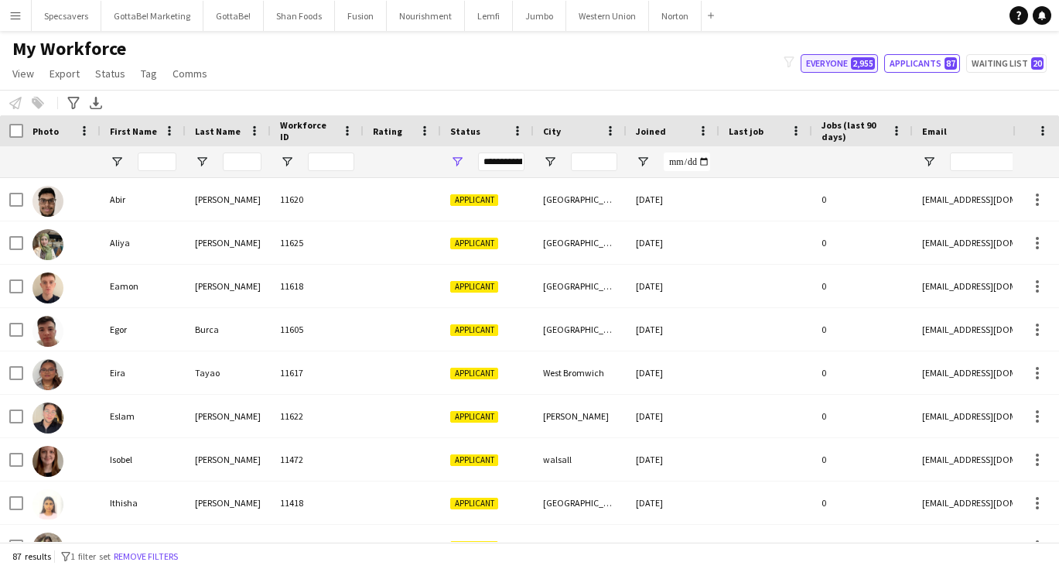
click at [825, 57] on button "Everyone 2,955" at bounding box center [839, 63] width 77 height 19
type input "**********"
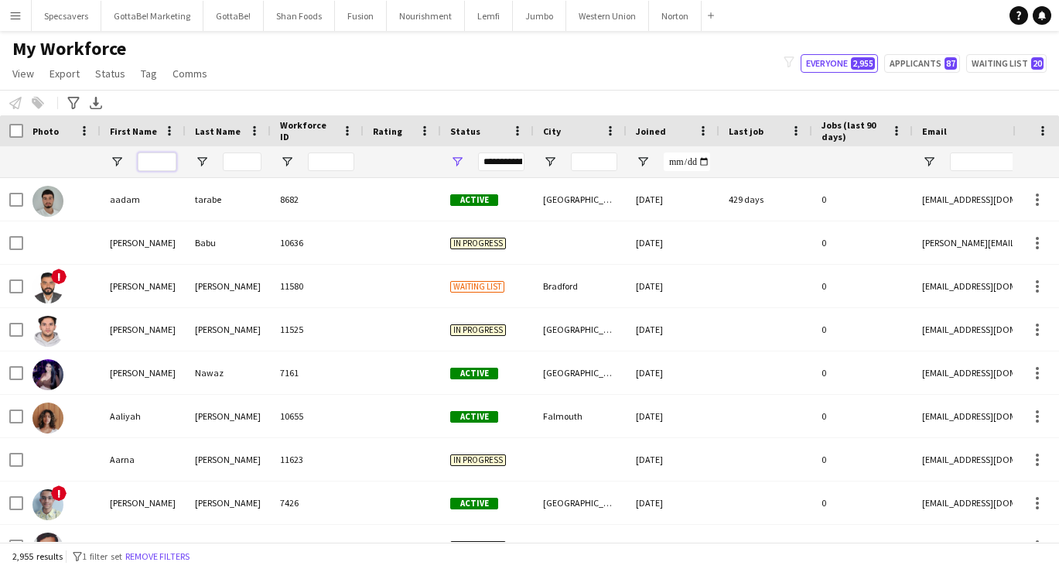
click at [149, 163] on input "First Name Filter Input" at bounding box center [157, 161] width 39 height 19
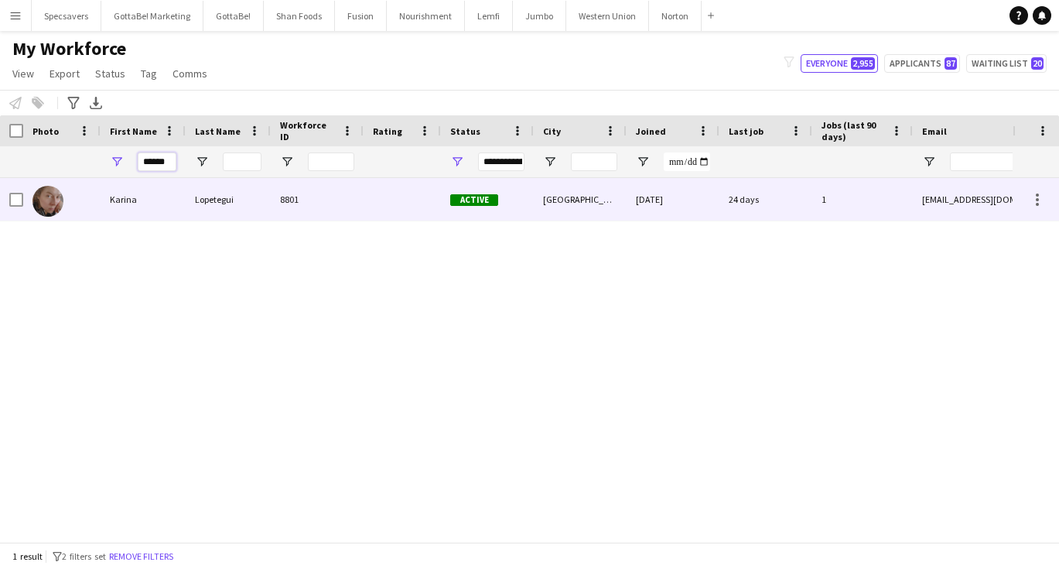
type input "******"
click at [197, 202] on div "Lopetegui" at bounding box center [228, 199] width 85 height 43
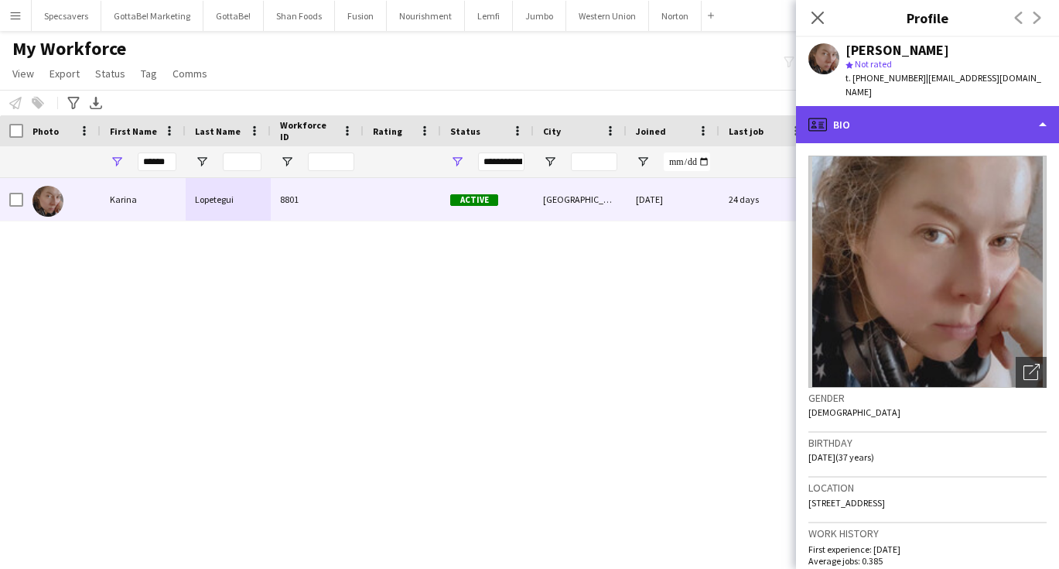
click at [943, 106] on div "profile Bio" at bounding box center [927, 124] width 263 height 37
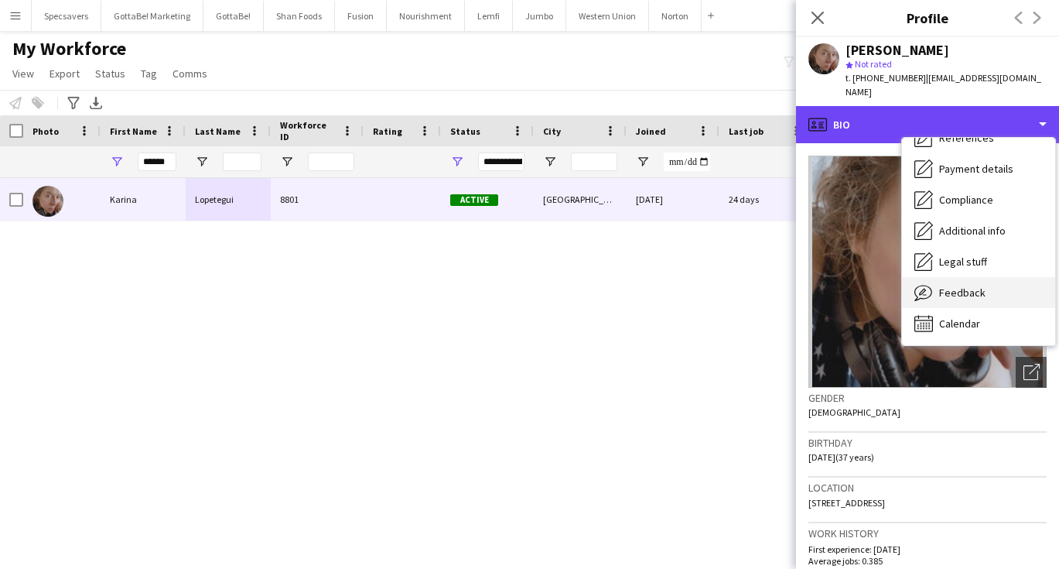
scroll to position [176, 0]
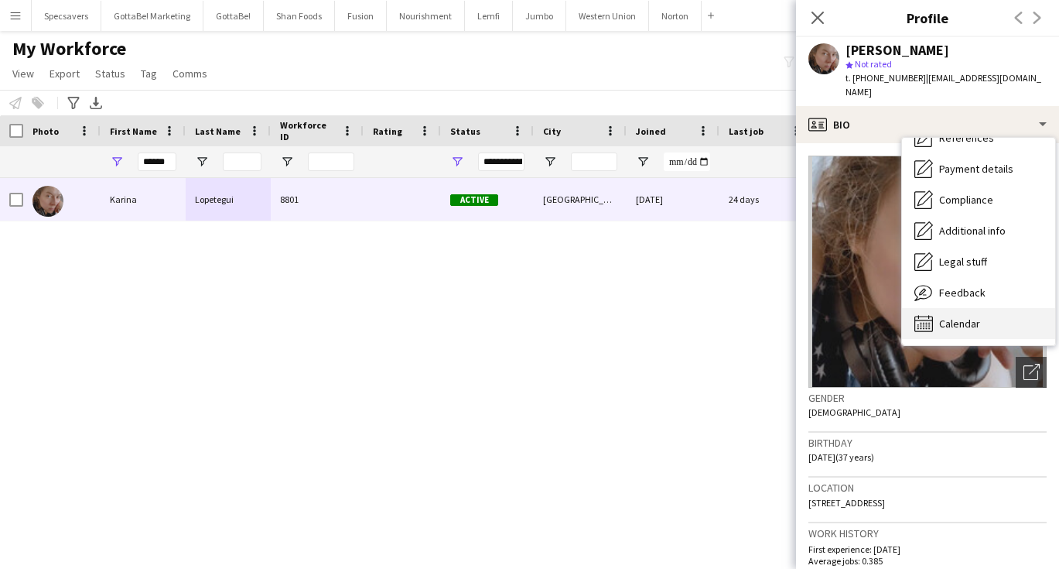
click at [980, 316] on span "Calendar" at bounding box center [959, 323] width 41 height 14
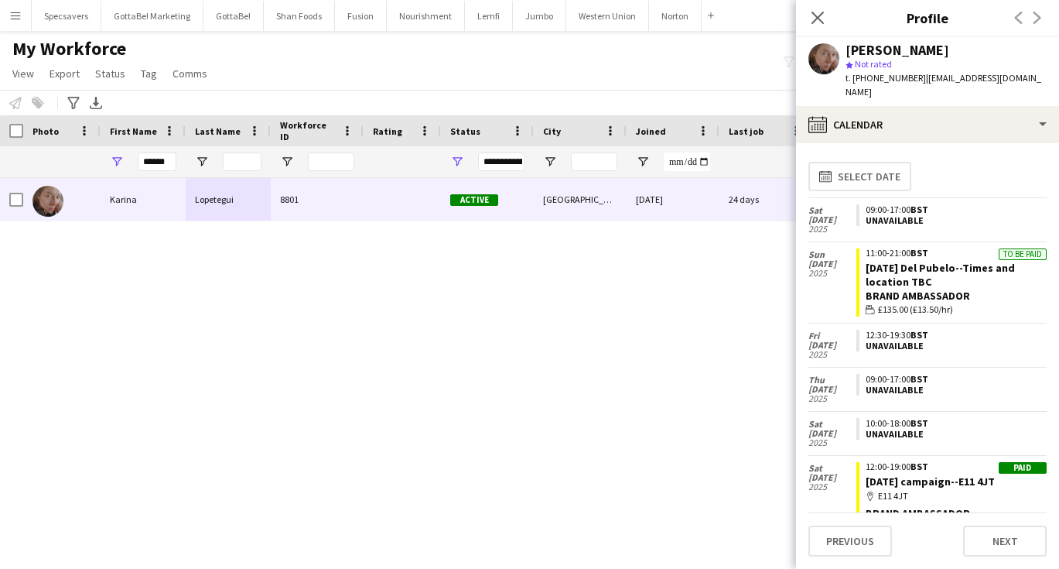
scroll to position [0, 0]
click at [454, 60] on div "My Workforce View Views Default view New view Update view Delete view Edit name…" at bounding box center [529, 63] width 1059 height 53
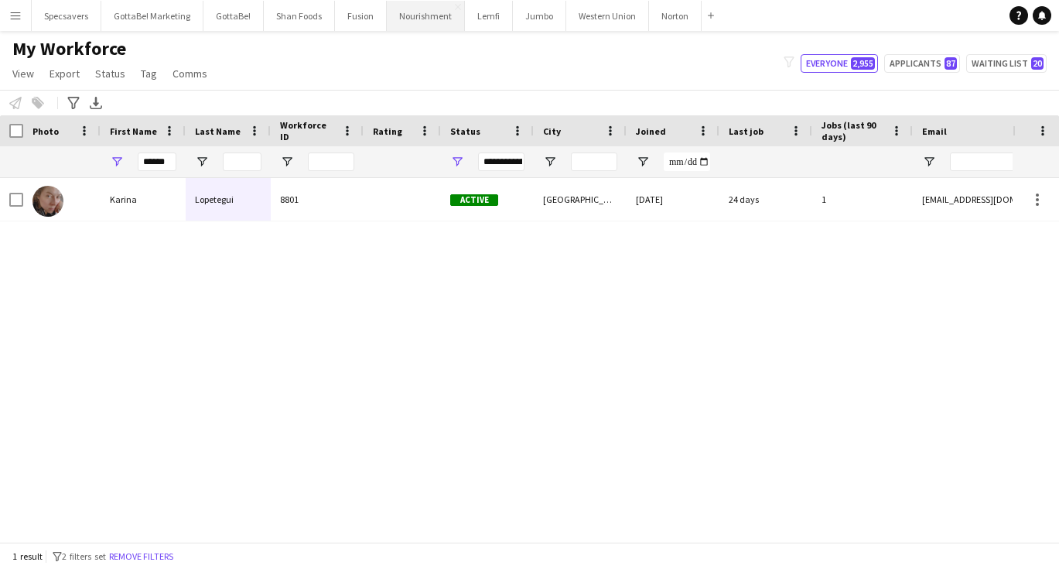
click at [412, 15] on button "Nourishment Close" at bounding box center [426, 16] width 78 height 30
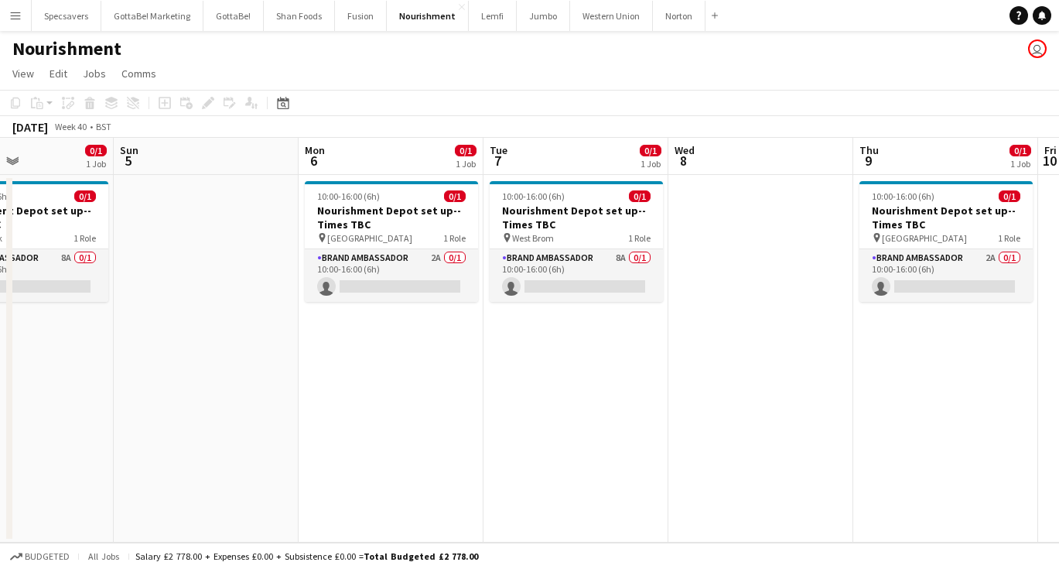
scroll to position [0, 628]
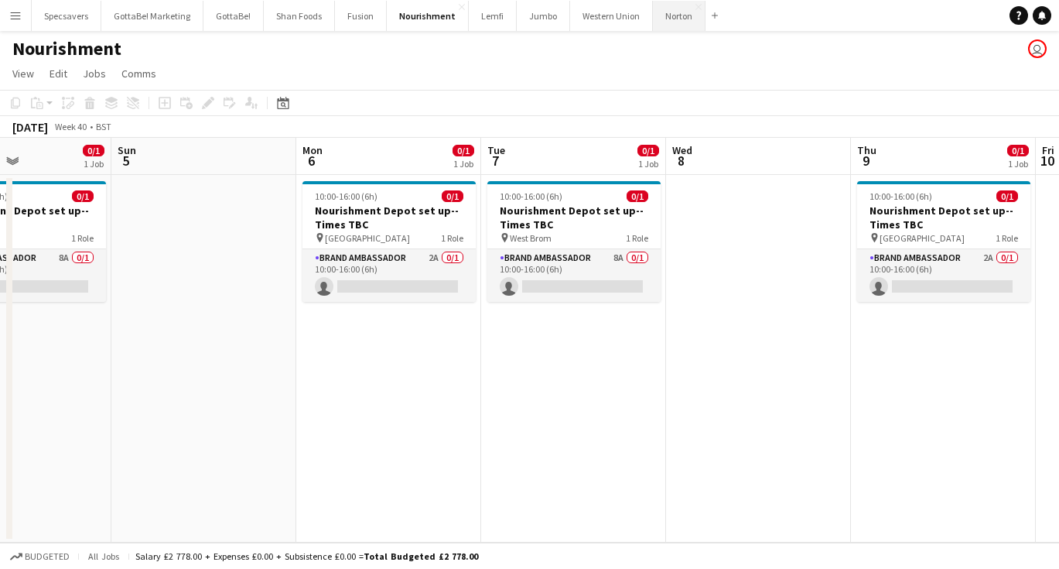
click at [664, 15] on button "Norton Close" at bounding box center [679, 16] width 53 height 30
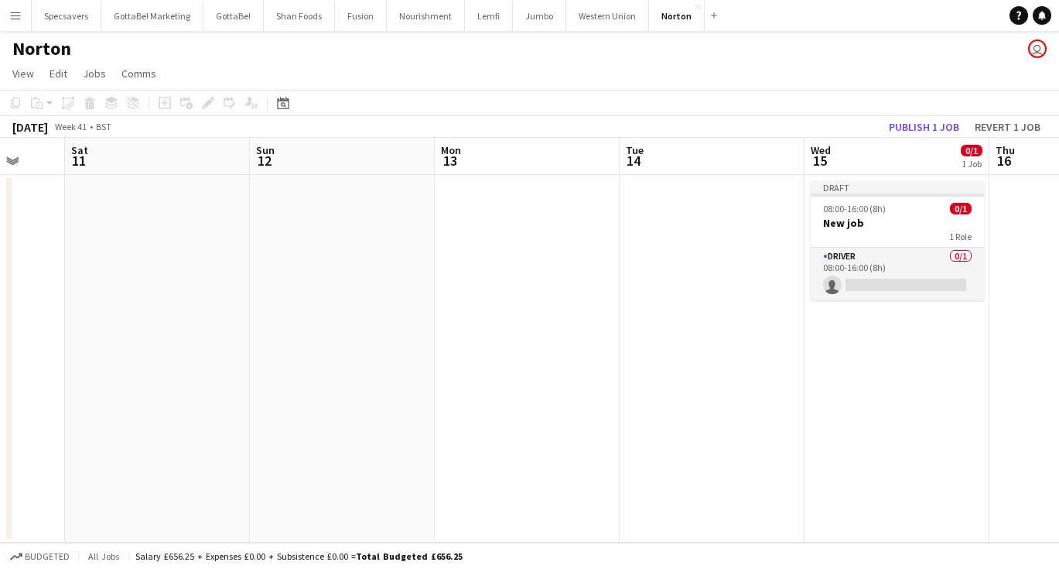
scroll to position [0, 538]
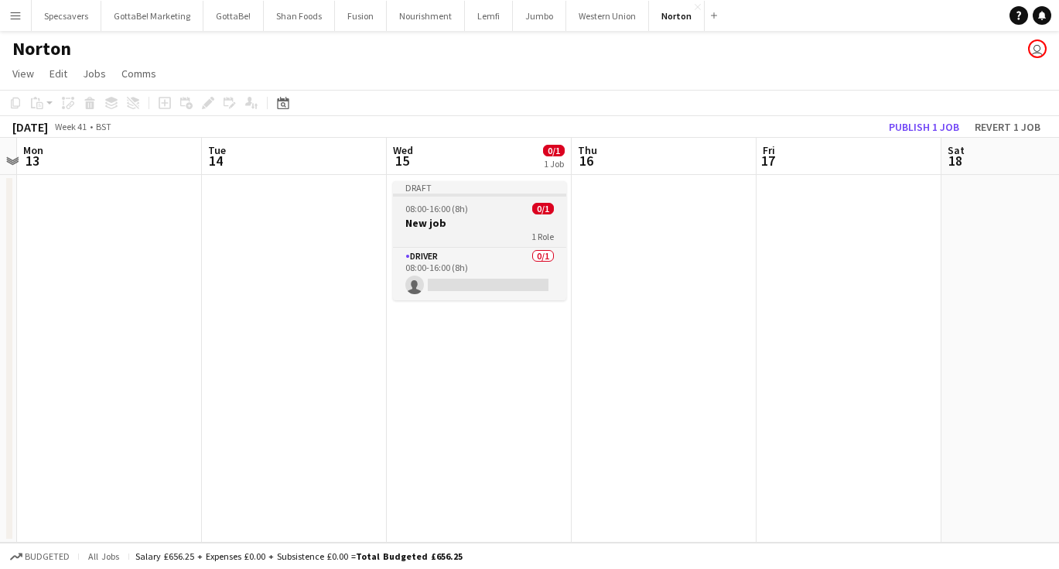
click at [438, 216] on h3 "New job" at bounding box center [479, 223] width 173 height 14
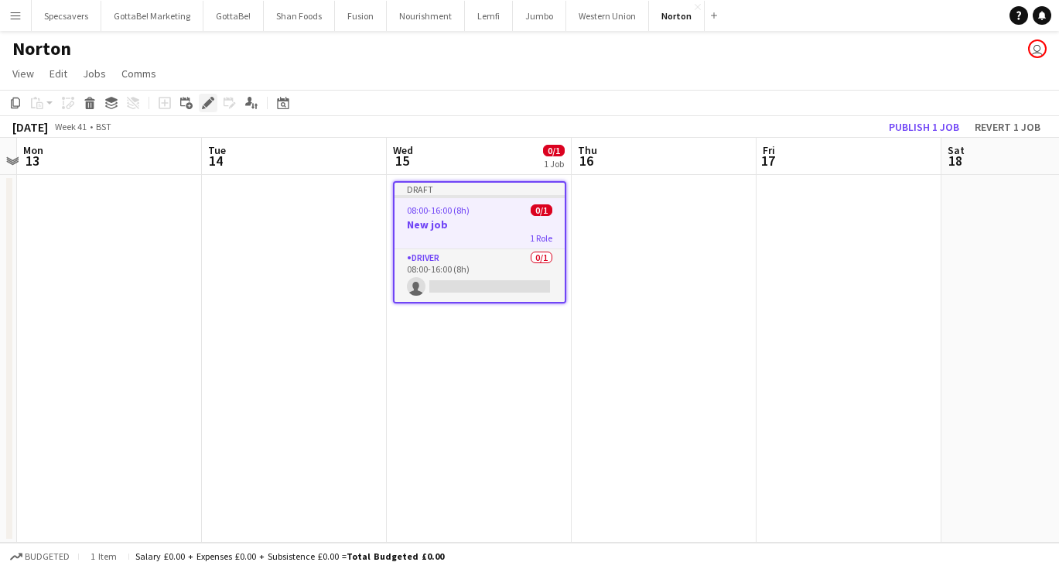
click at [210, 104] on icon "Edit" at bounding box center [208, 103] width 12 height 12
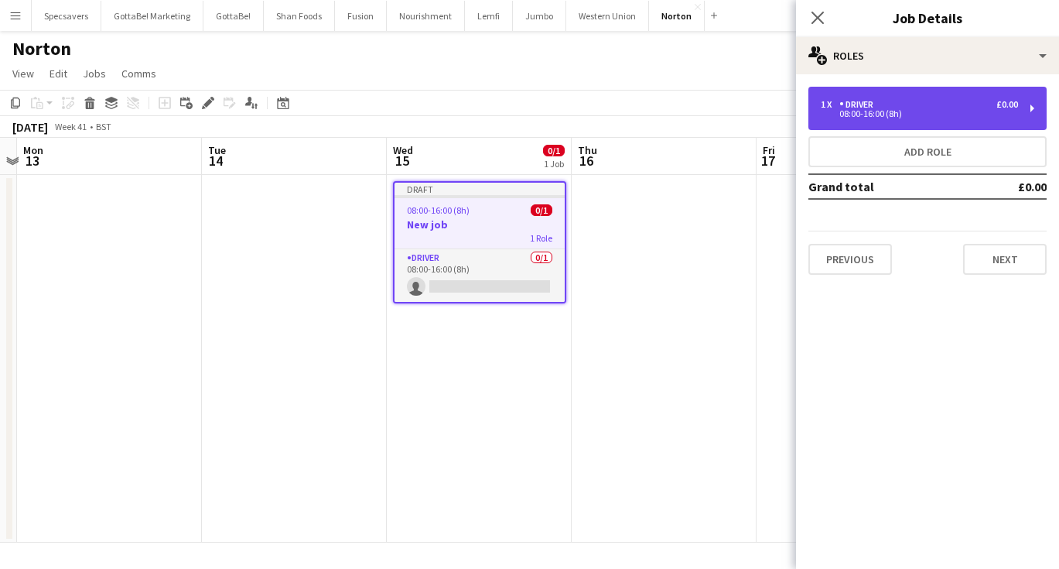
click at [877, 123] on div "1 x Driver £0.00 08:00-16:00 (8h)" at bounding box center [928, 108] width 238 height 43
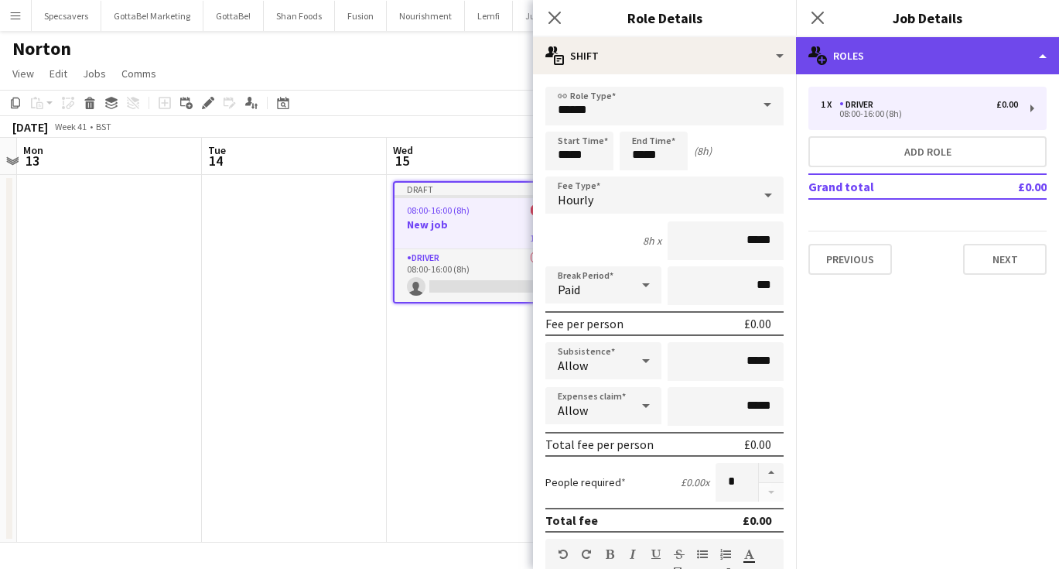
click at [911, 50] on div "multiple-users-add Roles" at bounding box center [927, 55] width 263 height 37
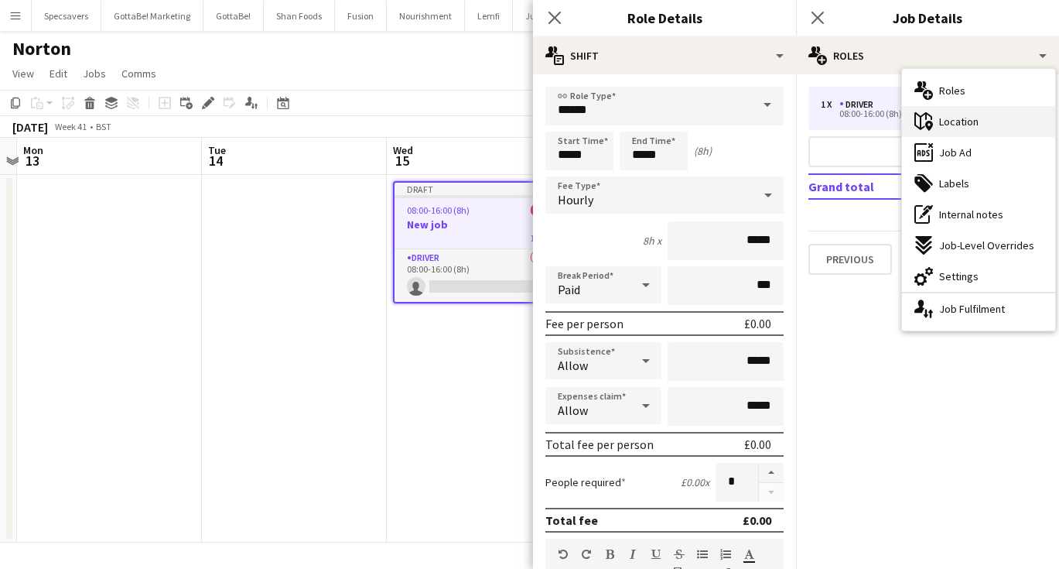
click at [951, 125] on span "Location" at bounding box center [958, 122] width 39 height 14
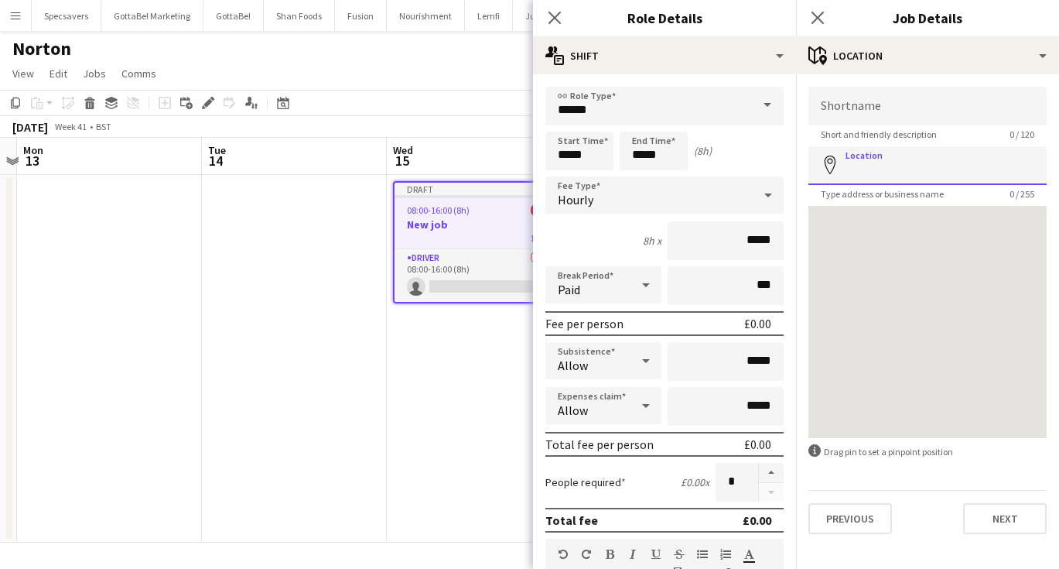
type input "*"
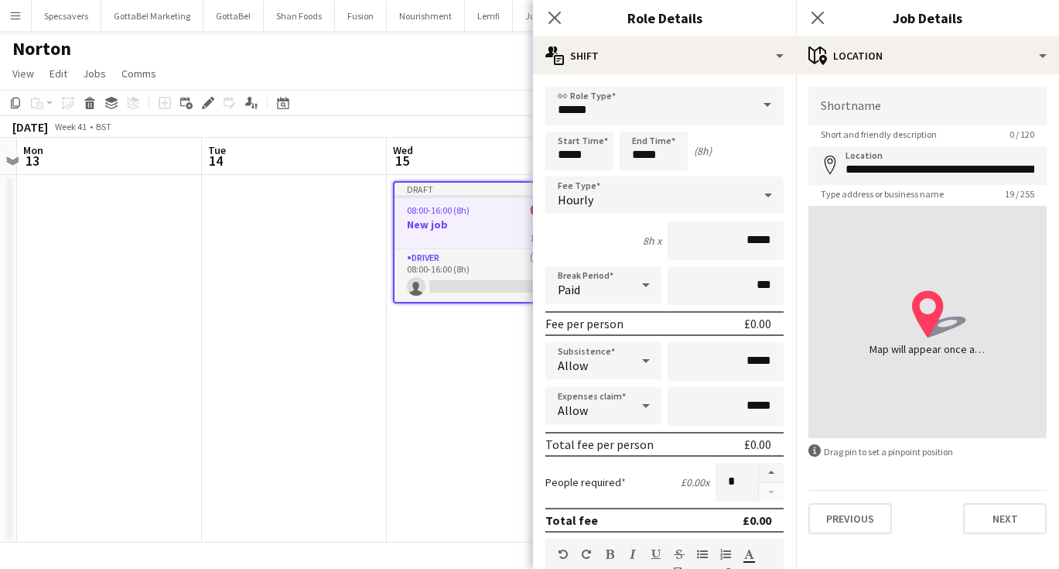
type input "**********"
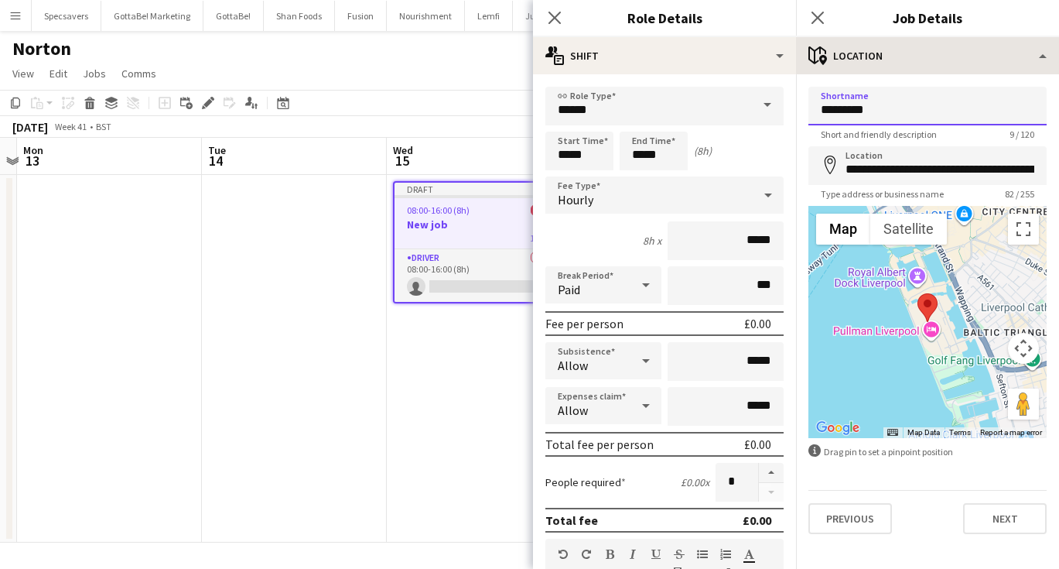
type input "*********"
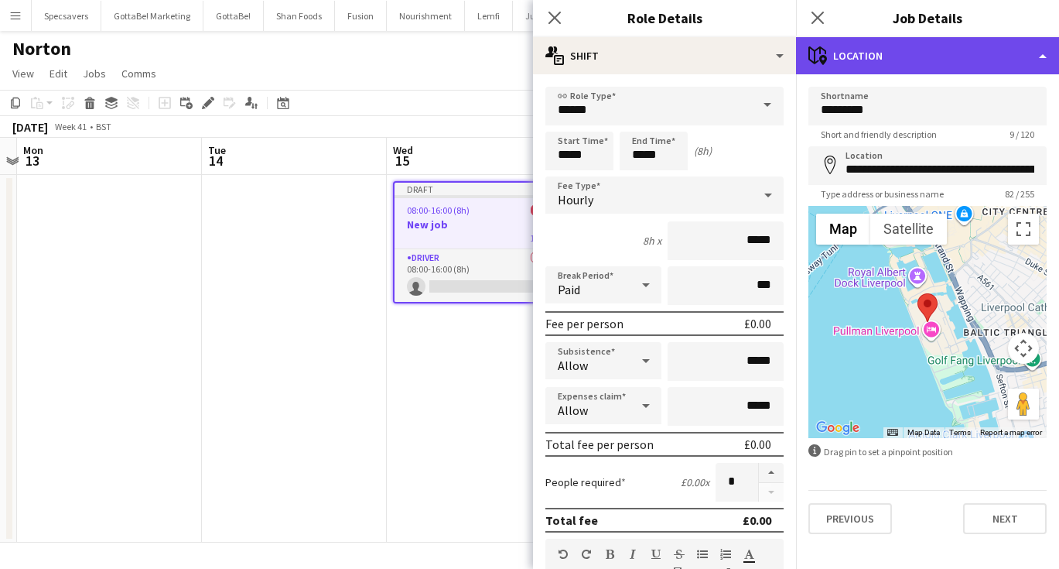
click at [903, 61] on div "maps-pin-1 Location" at bounding box center [927, 55] width 263 height 37
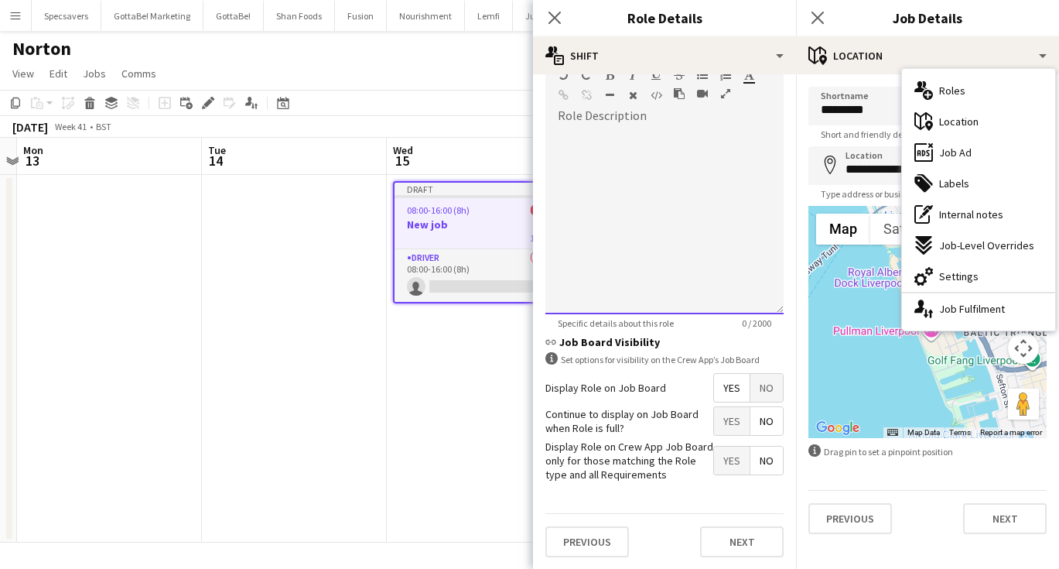
click at [680, 233] on div at bounding box center [664, 221] width 238 height 186
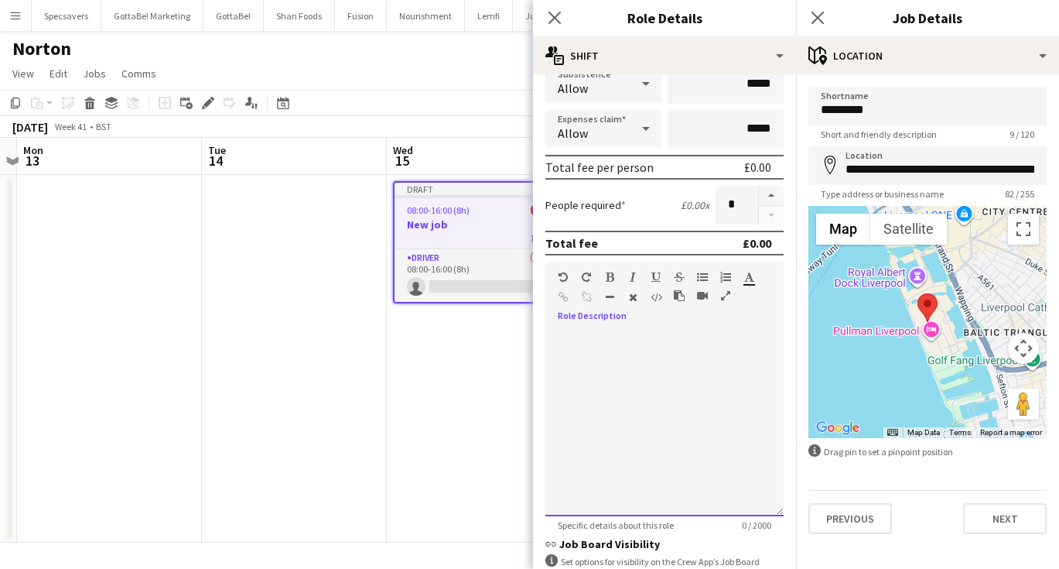
scroll to position [74, 0]
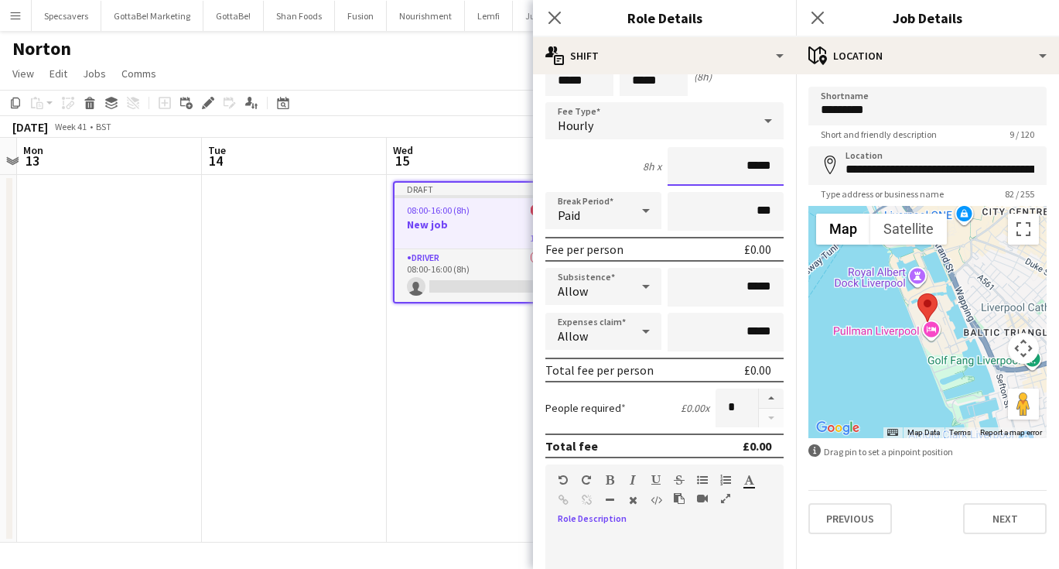
click at [753, 162] on input "*****" at bounding box center [726, 166] width 116 height 39
click at [751, 166] on input "*****" at bounding box center [726, 166] width 116 height 39
drag, startPoint x: 771, startPoint y: 164, endPoint x: 763, endPoint y: 165, distance: 8.5
click at [763, 165] on input "******" at bounding box center [726, 166] width 116 height 39
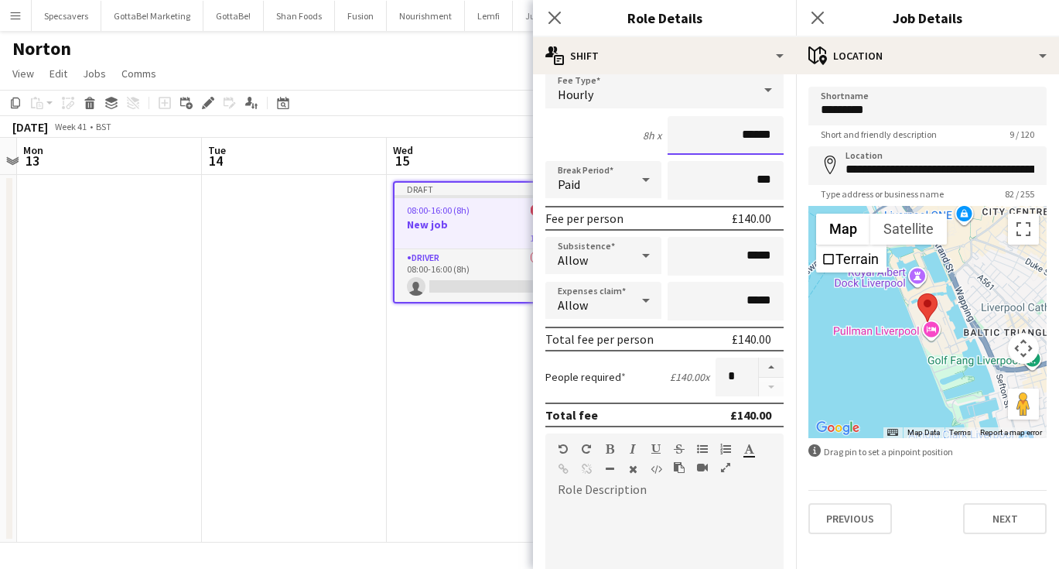
scroll to position [123, 0]
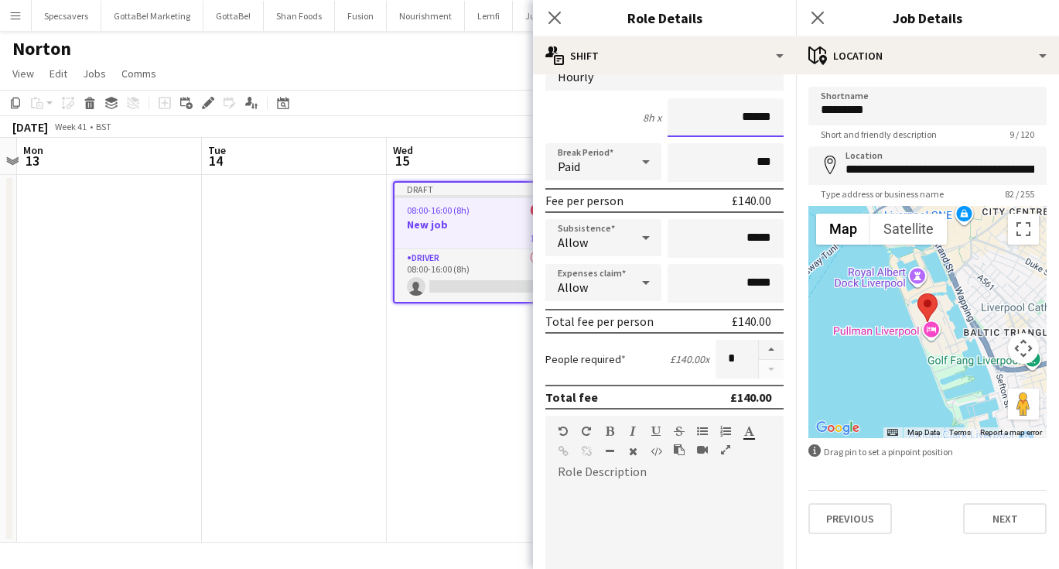
type input "******"
click at [753, 160] on input "***" at bounding box center [726, 162] width 116 height 39
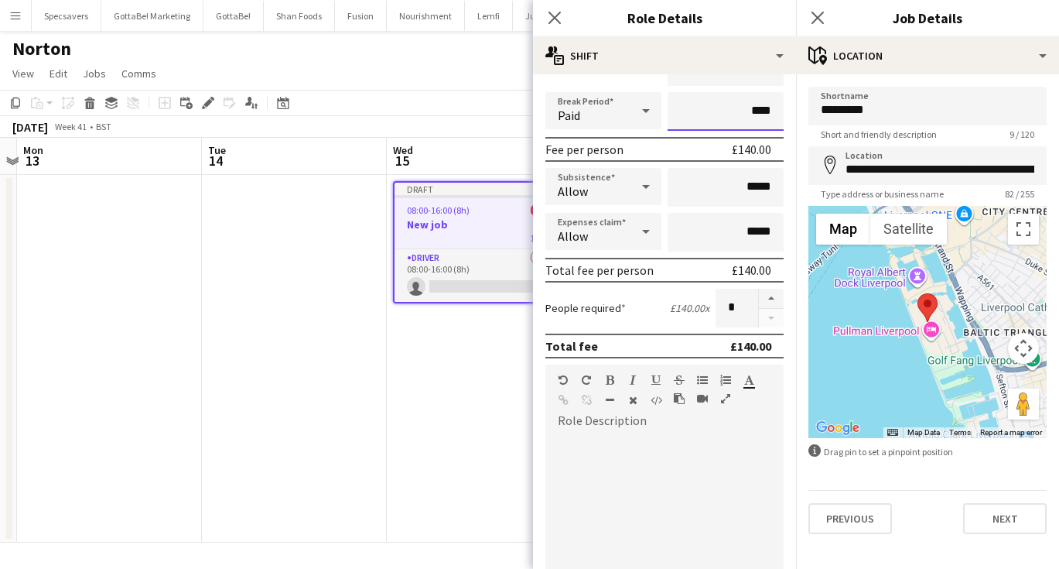
scroll to position [215, 0]
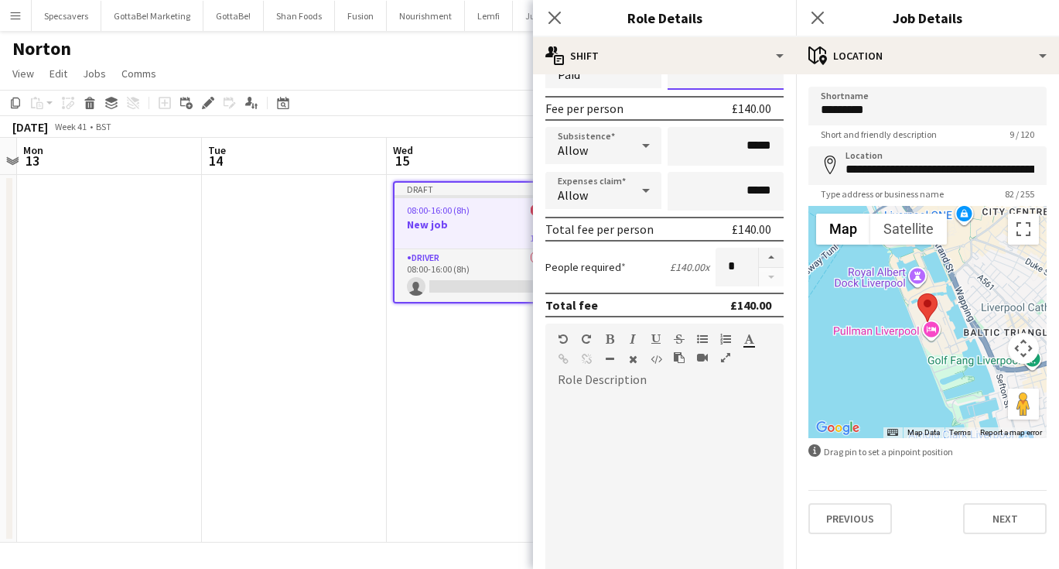
type input "****"
click at [655, 385] on div at bounding box center [664, 479] width 238 height 197
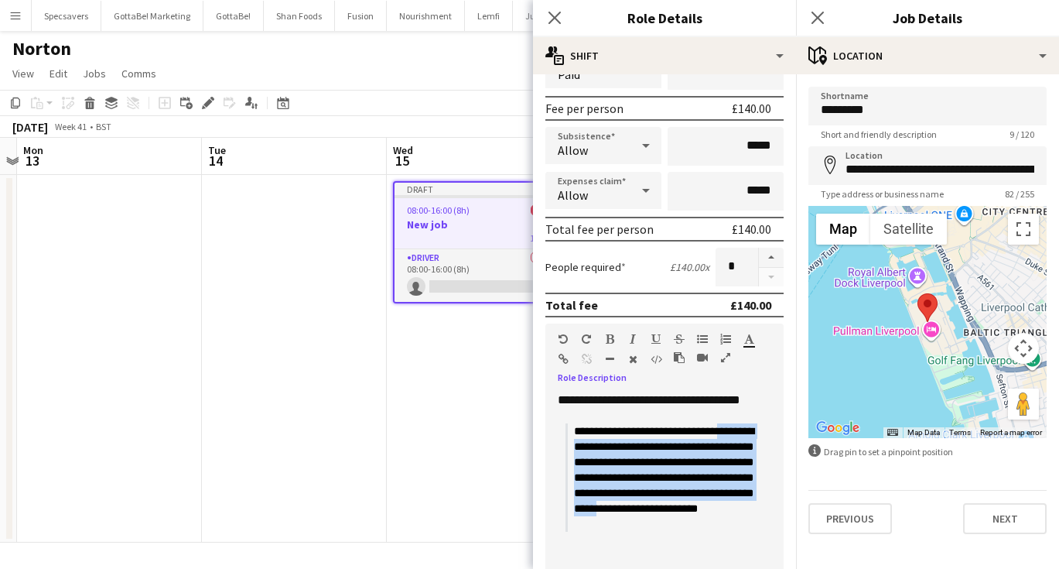
drag, startPoint x: 569, startPoint y: 525, endPoint x: 547, endPoint y: 449, distance: 79.1
click at [547, 449] on div "**********" at bounding box center [664, 485] width 238 height 186
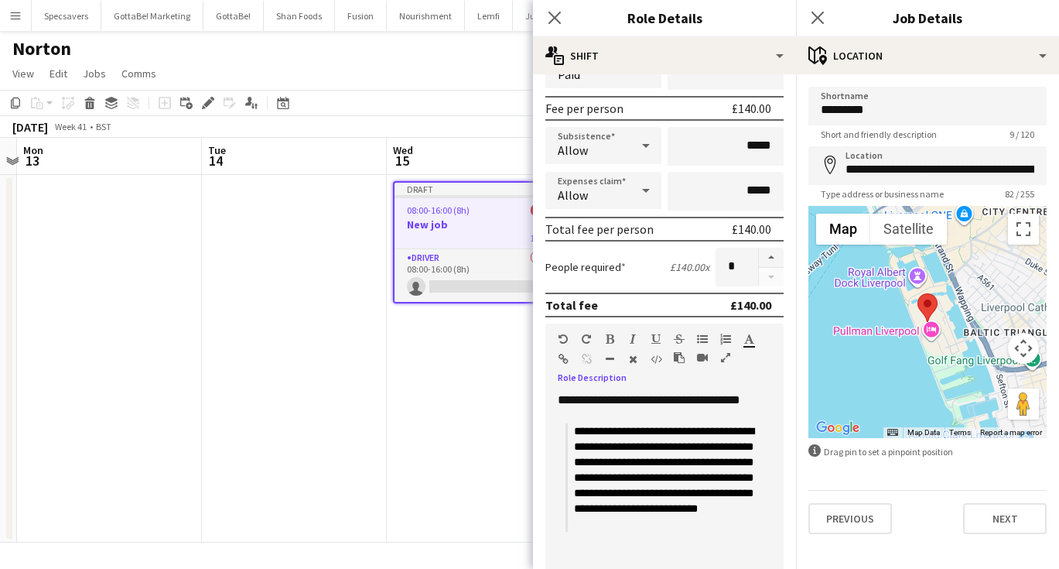
click at [727, 523] on p "**********" at bounding box center [669, 477] width 190 height 108
click at [579, 431] on p "**********" at bounding box center [669, 477] width 190 height 108
click at [692, 467] on span "**********" at bounding box center [664, 462] width 212 height 73
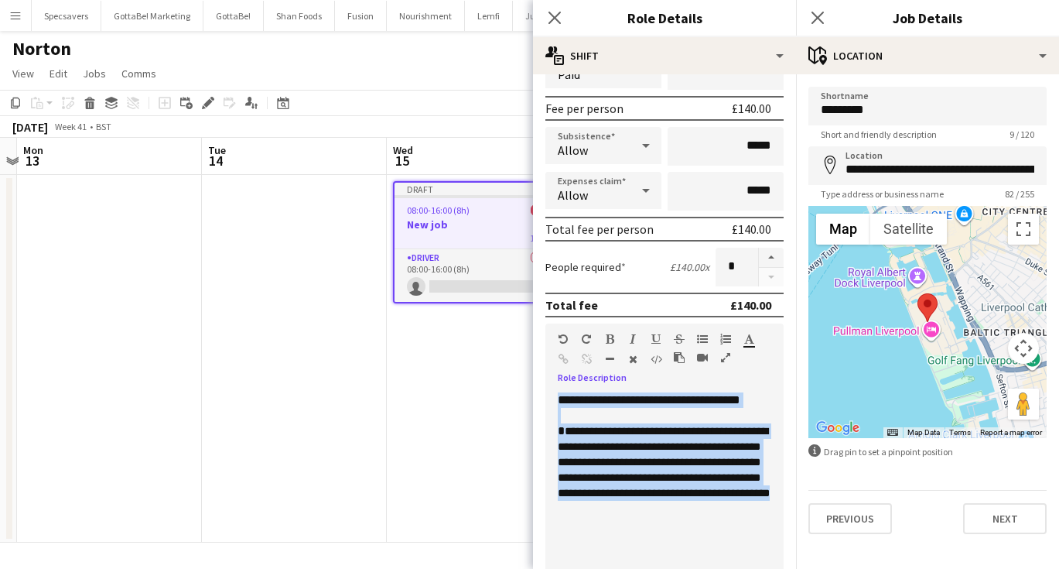
copy div "**********"
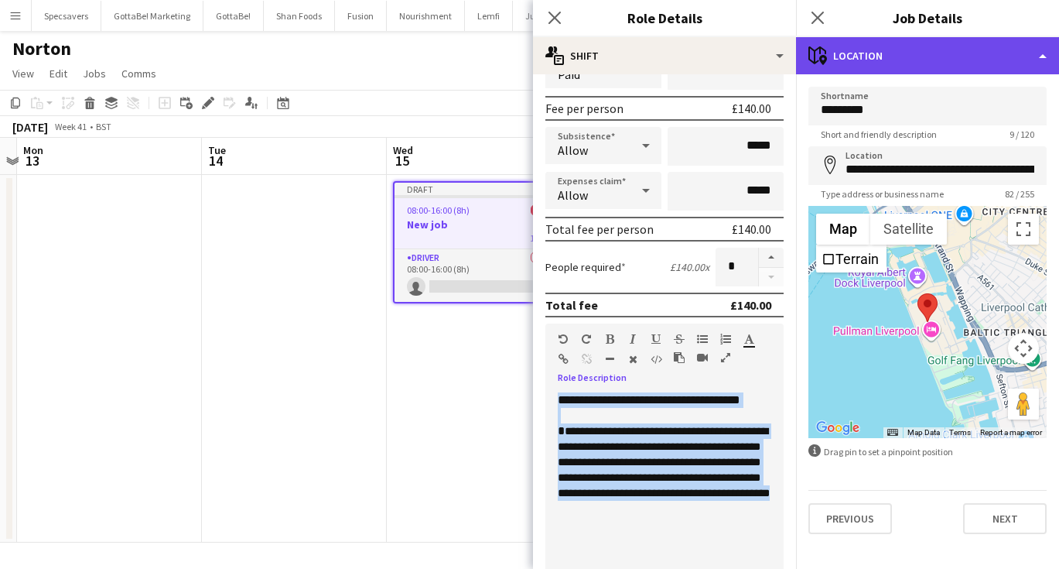
click at [911, 69] on div "maps-pin-1 Location" at bounding box center [927, 55] width 263 height 37
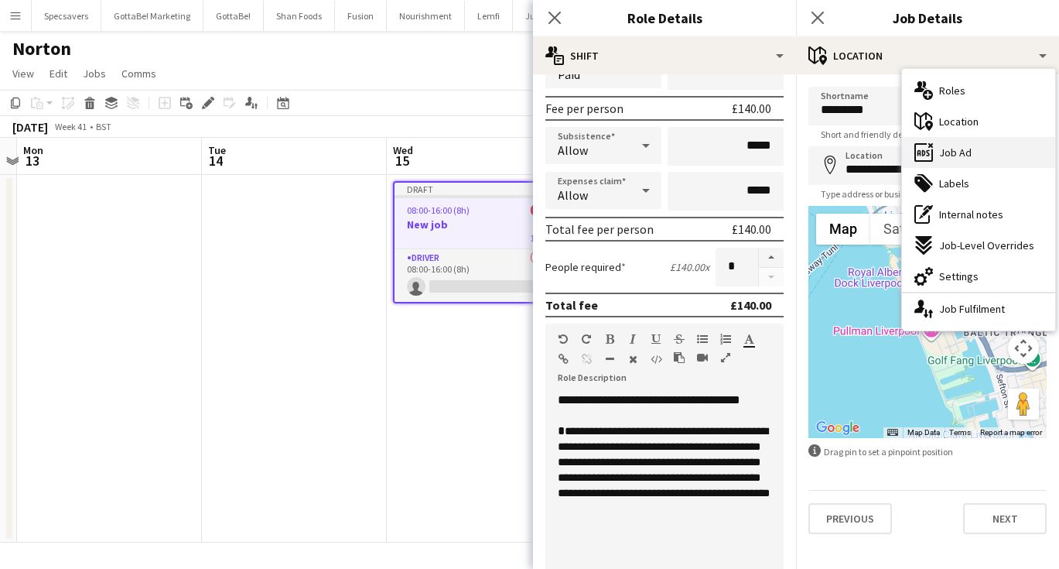
click at [966, 147] on span "Job Ad" at bounding box center [955, 152] width 32 height 14
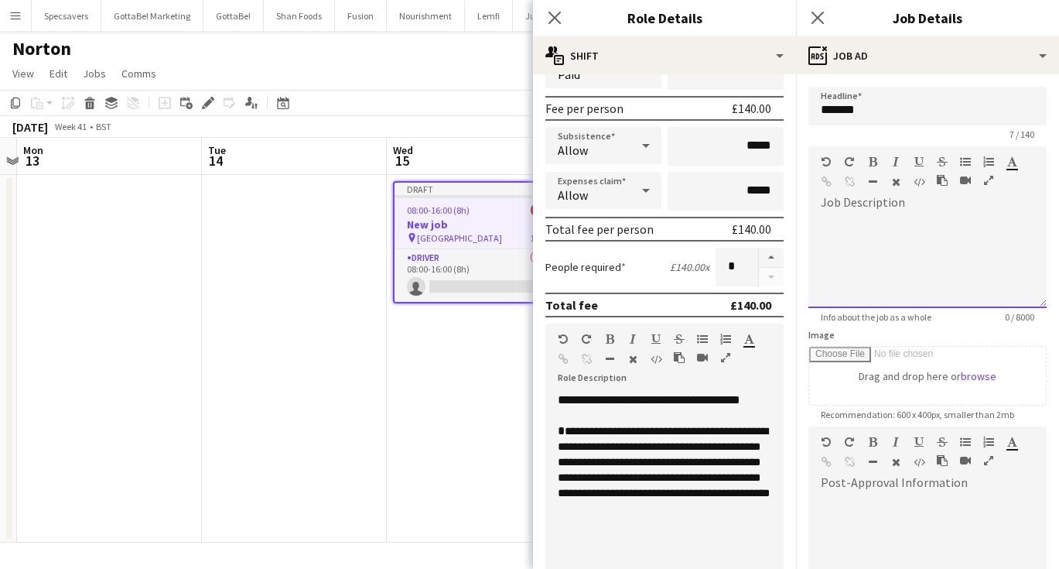
click at [886, 265] on div at bounding box center [928, 261] width 238 height 93
paste div
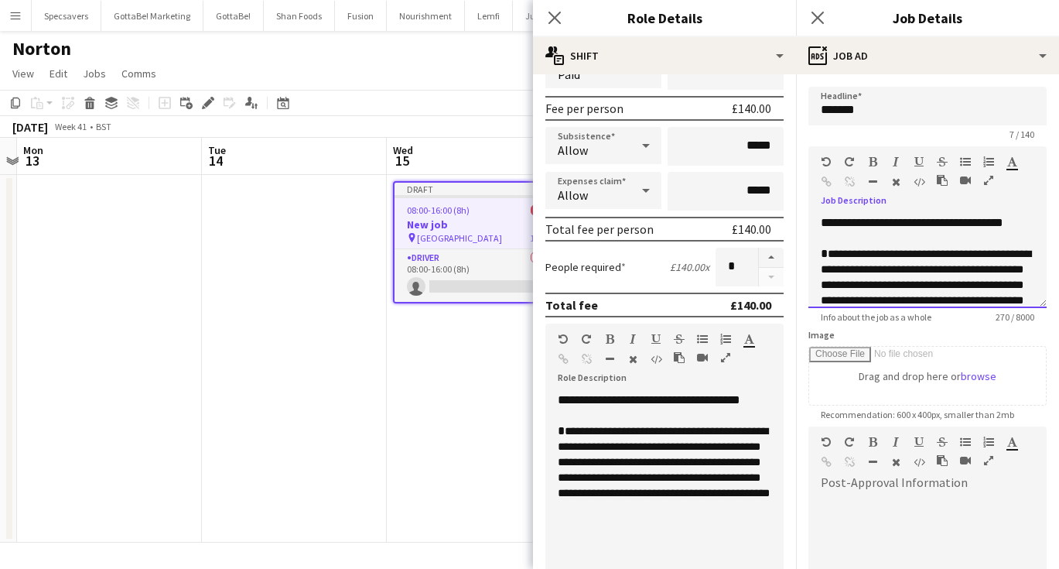
scroll to position [48, 0]
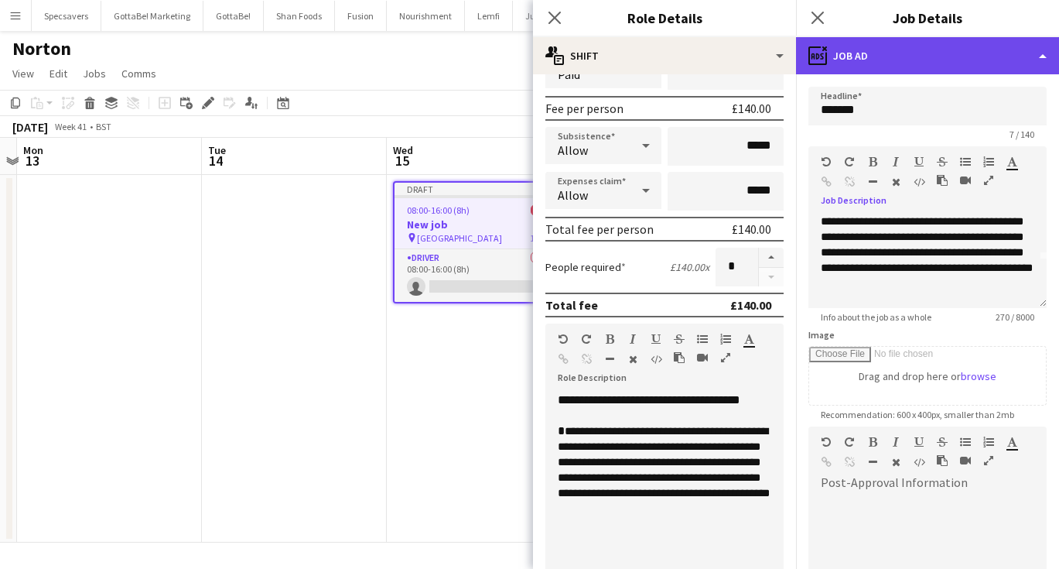
click at [896, 61] on div "ads-window Job Ad" at bounding box center [927, 55] width 263 height 37
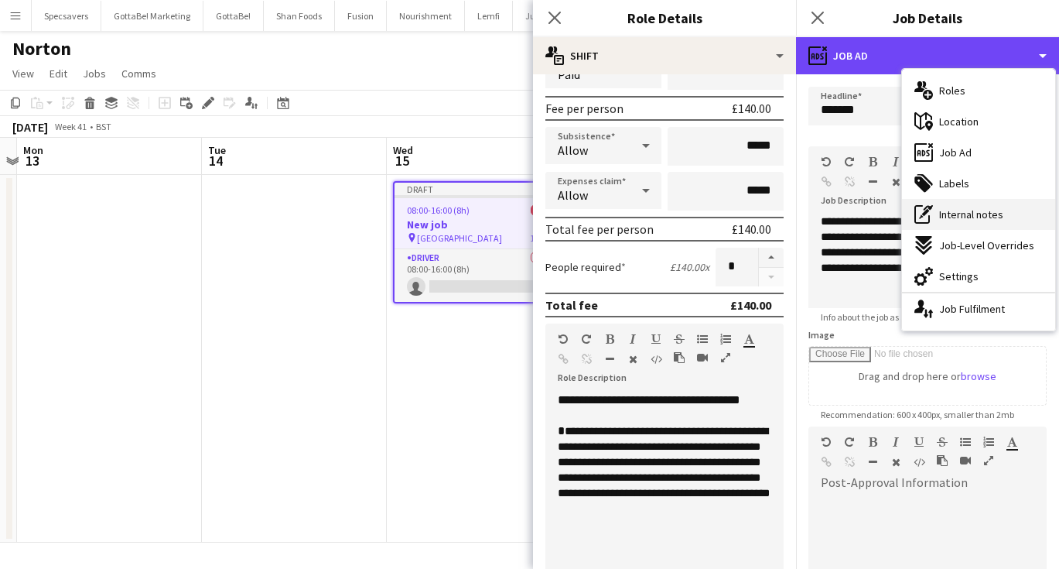
scroll to position [0, 0]
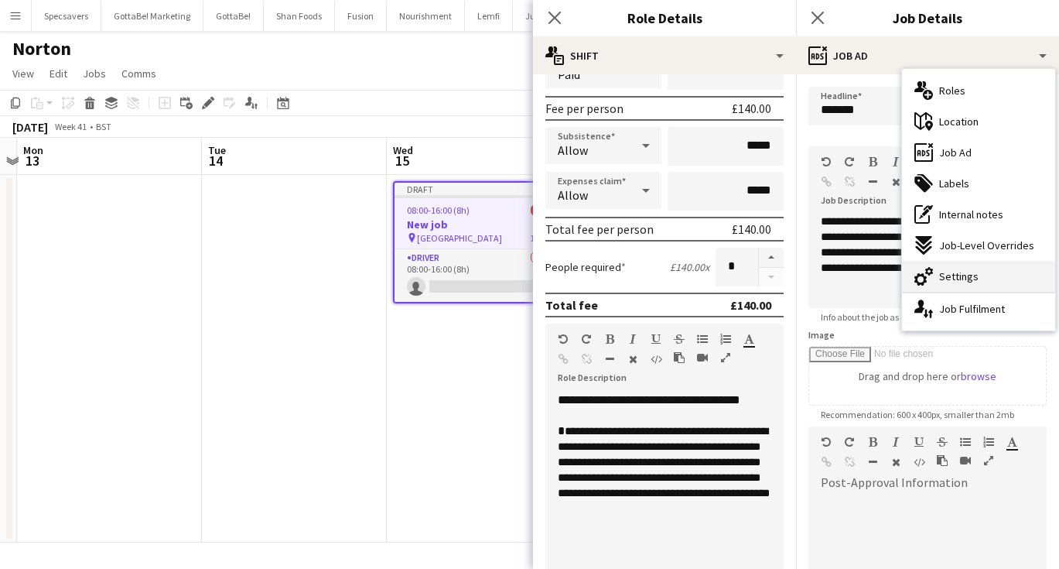
click at [965, 267] on div "cog-double-3 Settings" at bounding box center [978, 276] width 153 height 31
type input "*******"
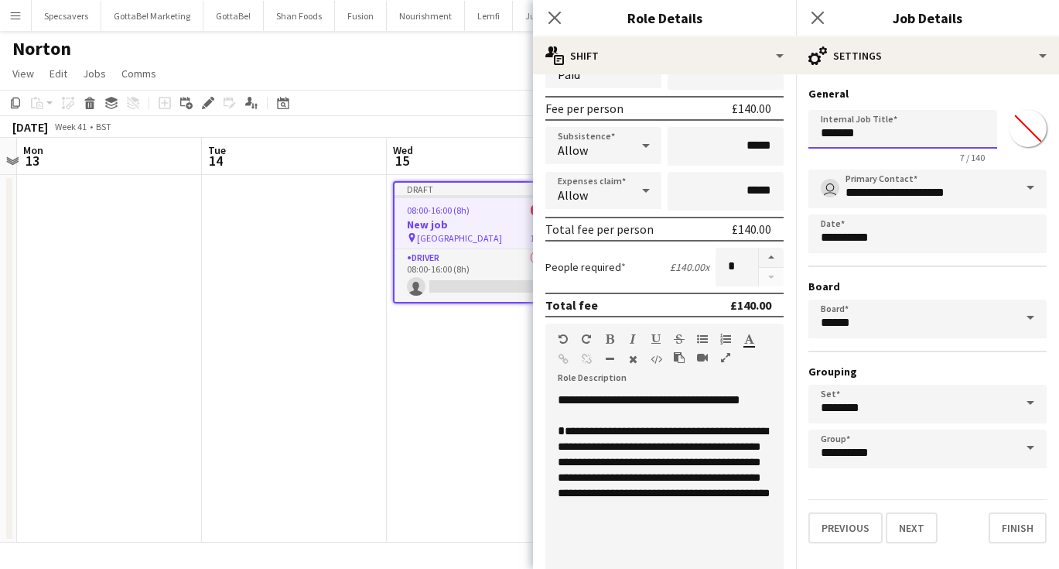
click at [894, 143] on input "*******" at bounding box center [903, 129] width 189 height 39
drag, startPoint x: 863, startPoint y: 132, endPoint x: 821, endPoint y: 132, distance: 42.6
click at [821, 132] on input "*******" at bounding box center [903, 129] width 189 height 39
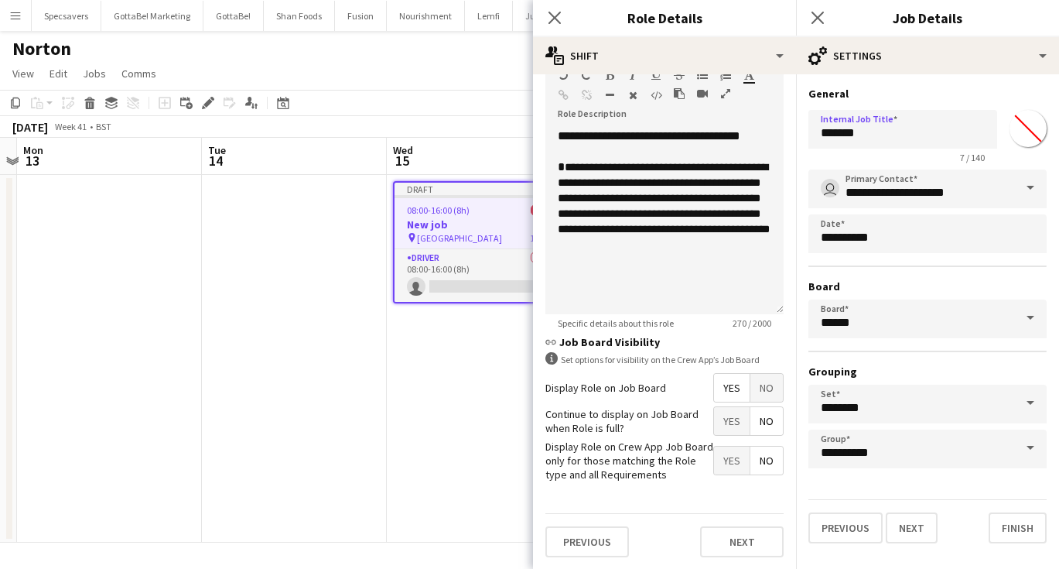
click at [756, 387] on span "No" at bounding box center [767, 388] width 32 height 28
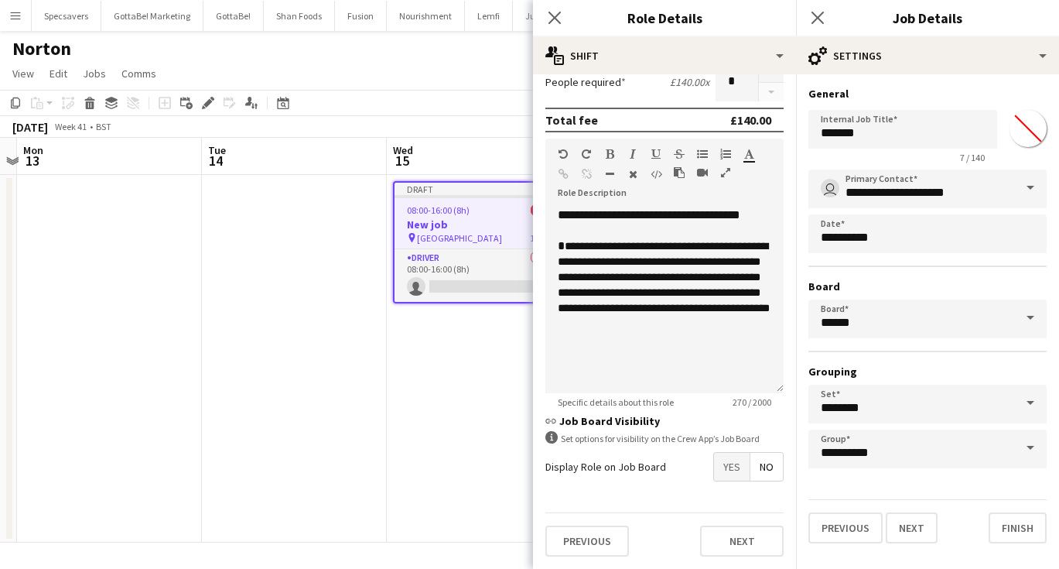
scroll to position [400, 0]
click at [849, 136] on input "*******" at bounding box center [903, 129] width 189 height 39
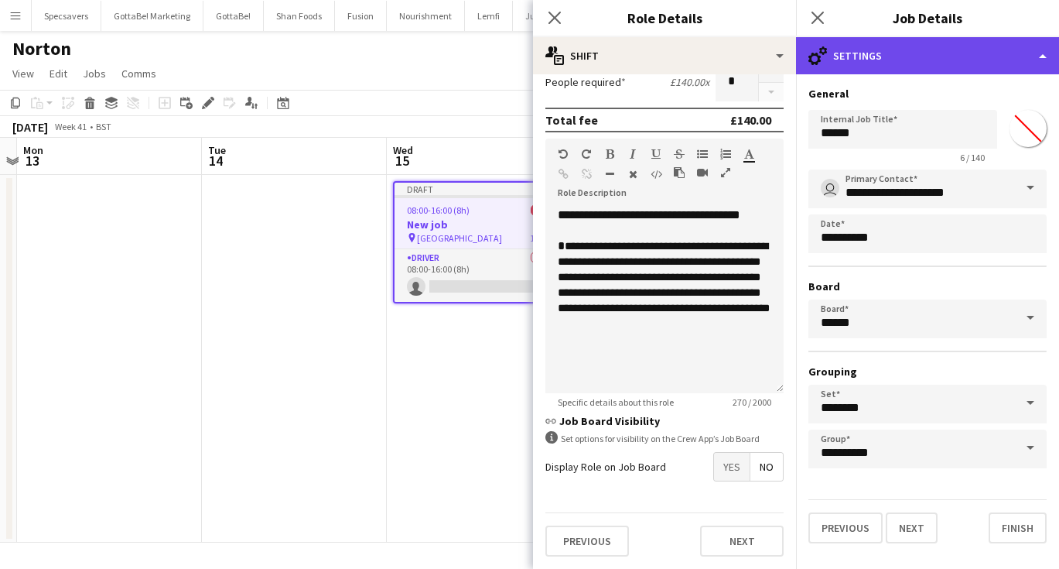
click at [947, 57] on div "cog-double-3 Settings" at bounding box center [927, 55] width 263 height 37
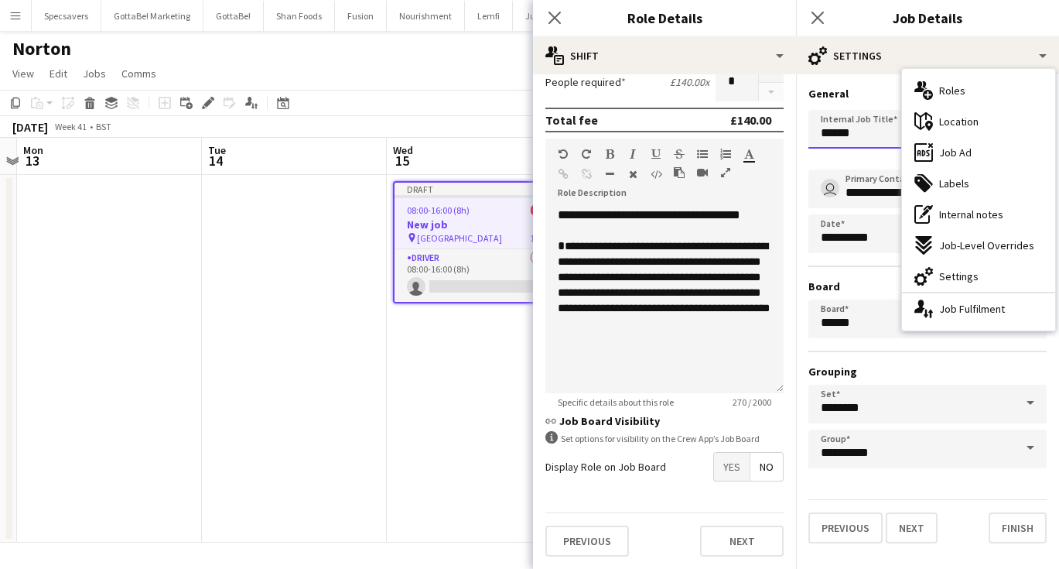
click at [874, 132] on input "******" at bounding box center [903, 129] width 189 height 39
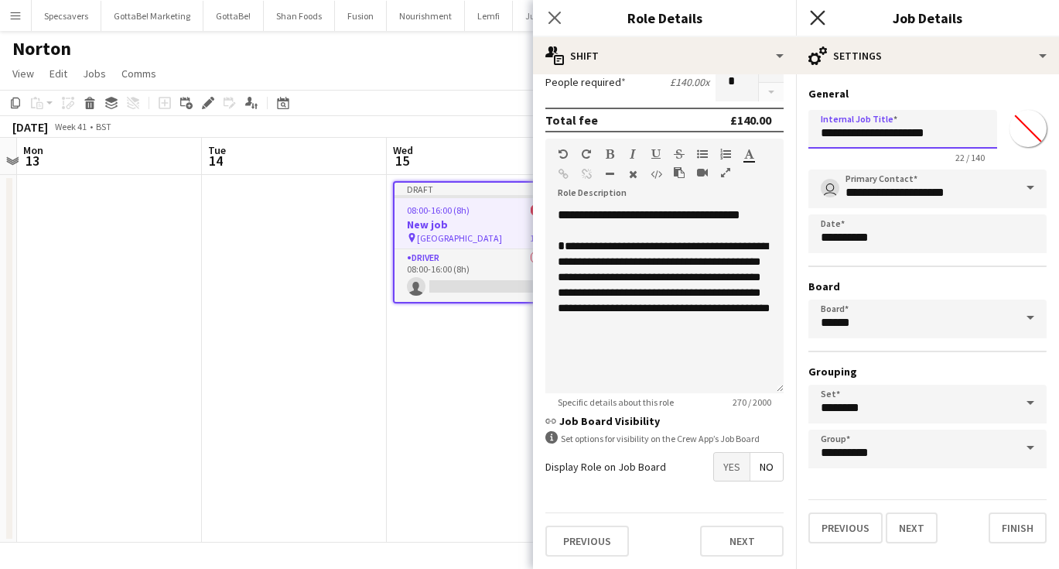
type input "**********"
click at [823, 19] on icon "Close pop-in" at bounding box center [817, 17] width 15 height 15
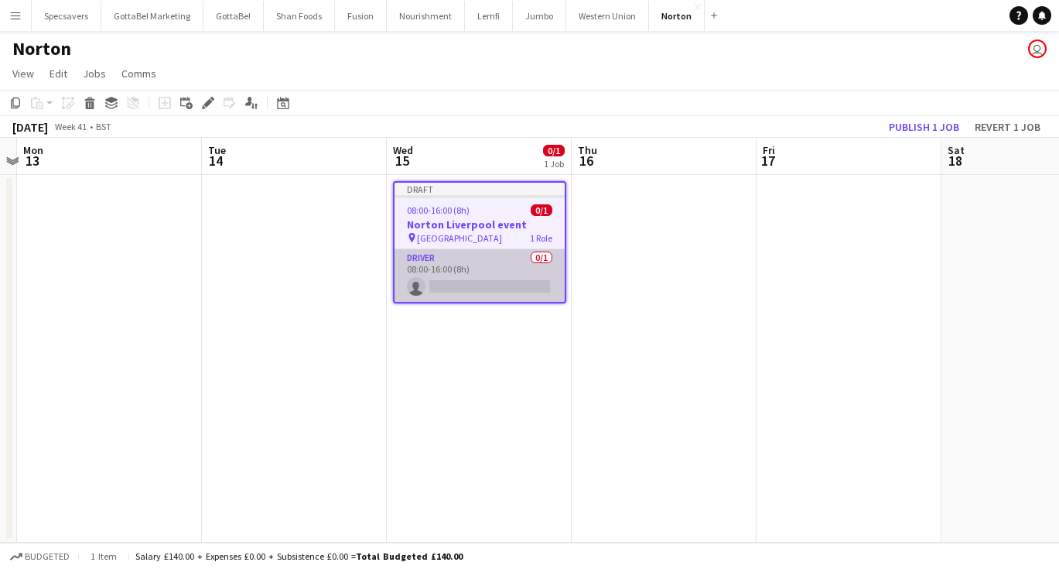
click at [500, 293] on app-card-role "Driver 0/1 08:00-16:00 (8h) single-neutral-actions" at bounding box center [480, 275] width 170 height 53
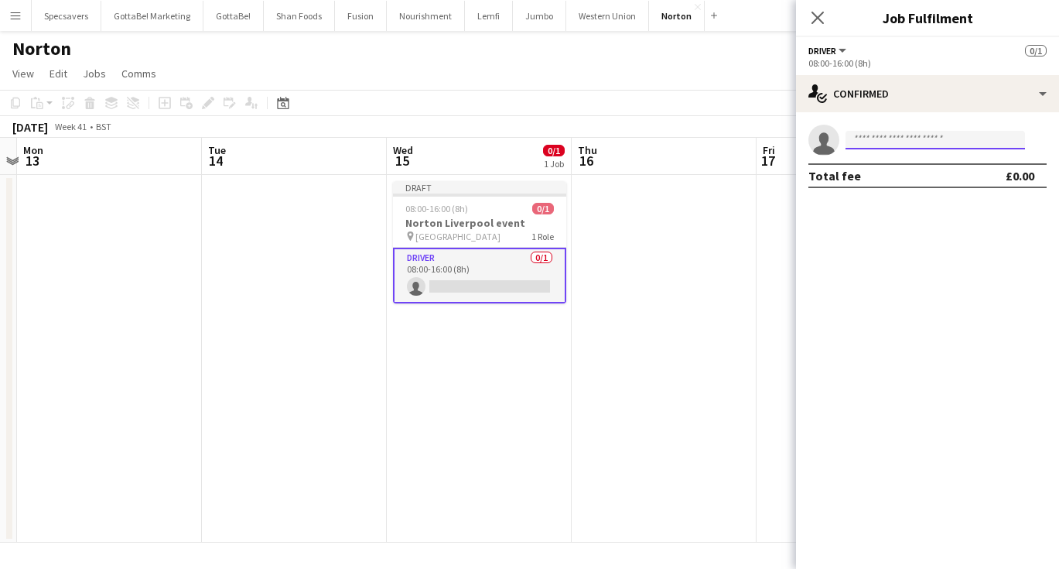
click at [882, 136] on input at bounding box center [936, 140] width 180 height 19
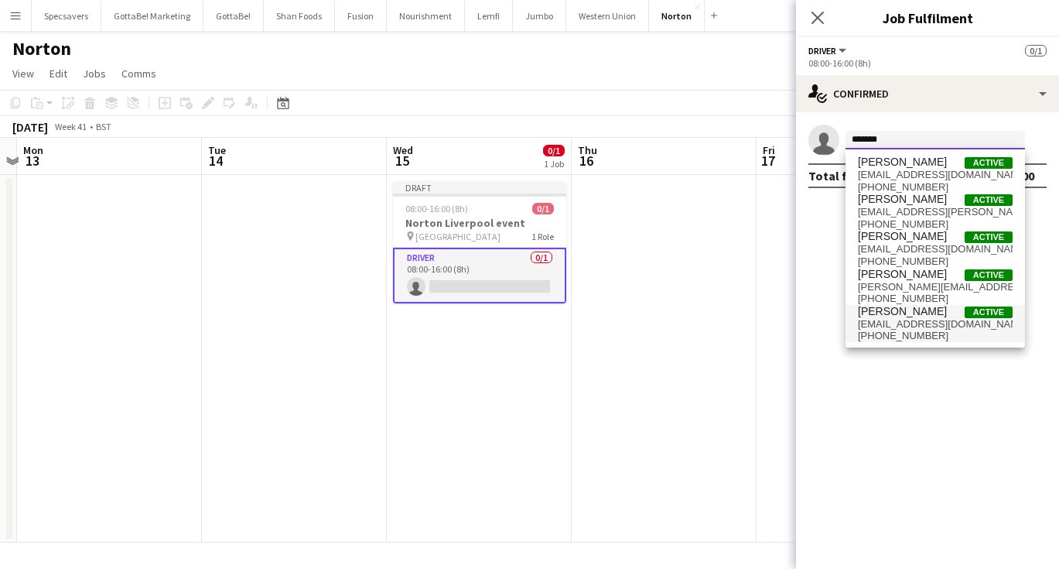
type input "*******"
click at [926, 312] on span "[PERSON_NAME]" at bounding box center [902, 311] width 89 height 13
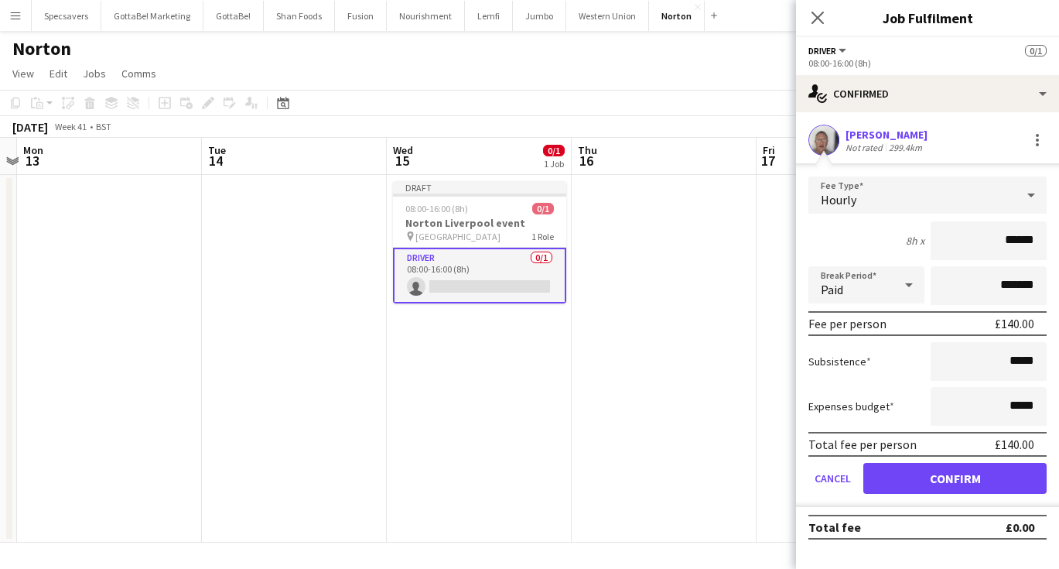
click at [976, 476] on button "Confirm" at bounding box center [954, 478] width 183 height 31
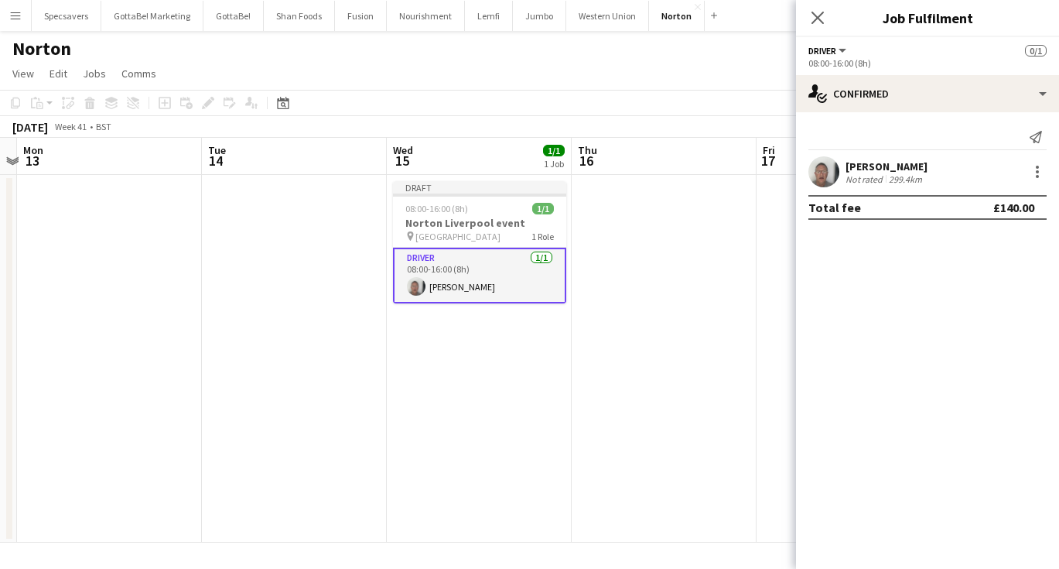
click at [651, 305] on app-date-cell at bounding box center [664, 359] width 185 height 368
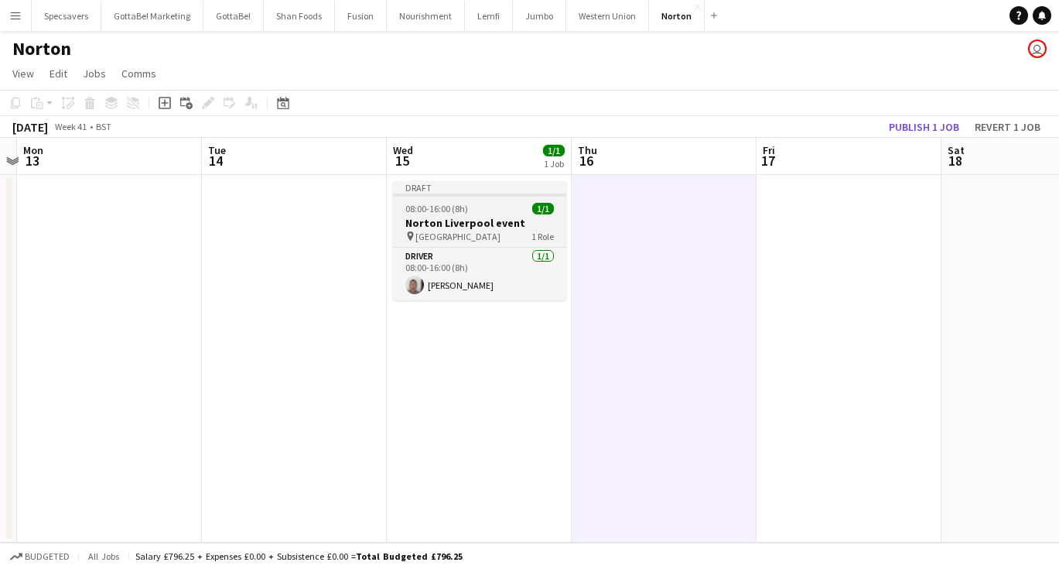
click at [483, 238] on div "pin Liverpool 1 Role" at bounding box center [479, 236] width 173 height 12
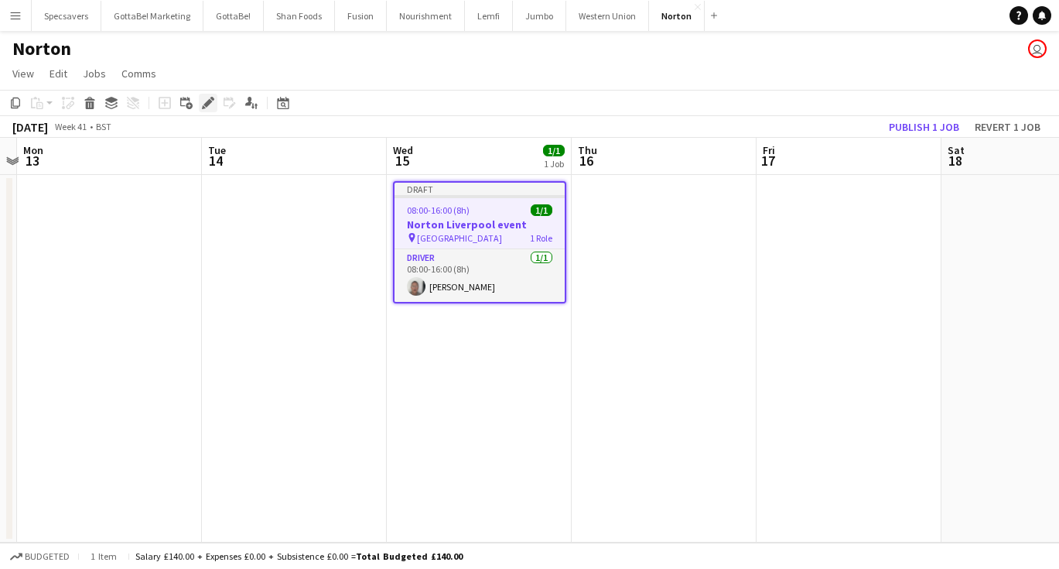
click at [207, 102] on icon at bounding box center [207, 103] width 9 height 9
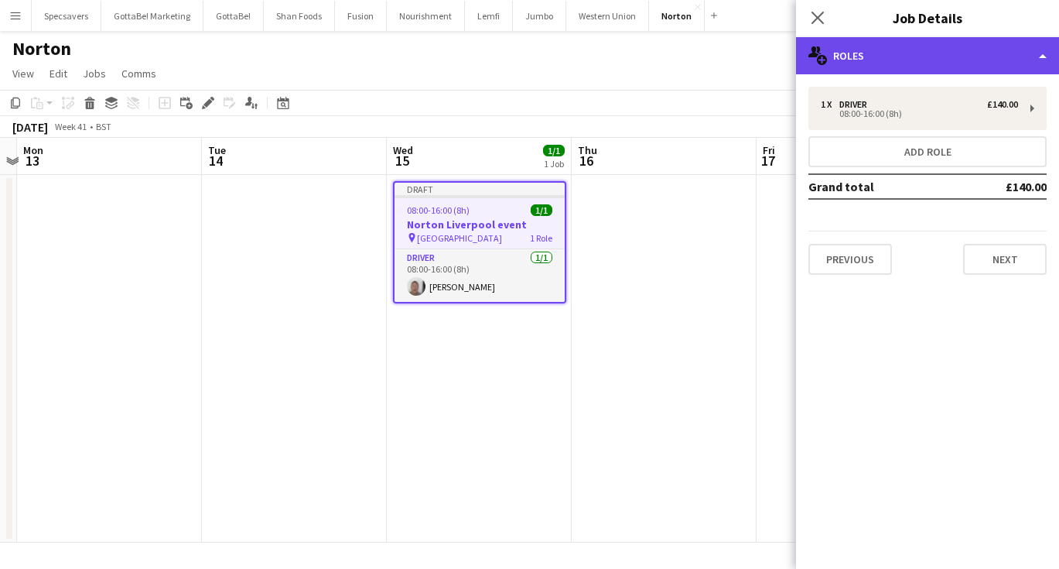
click at [979, 61] on div "multiple-users-add Roles" at bounding box center [927, 55] width 263 height 37
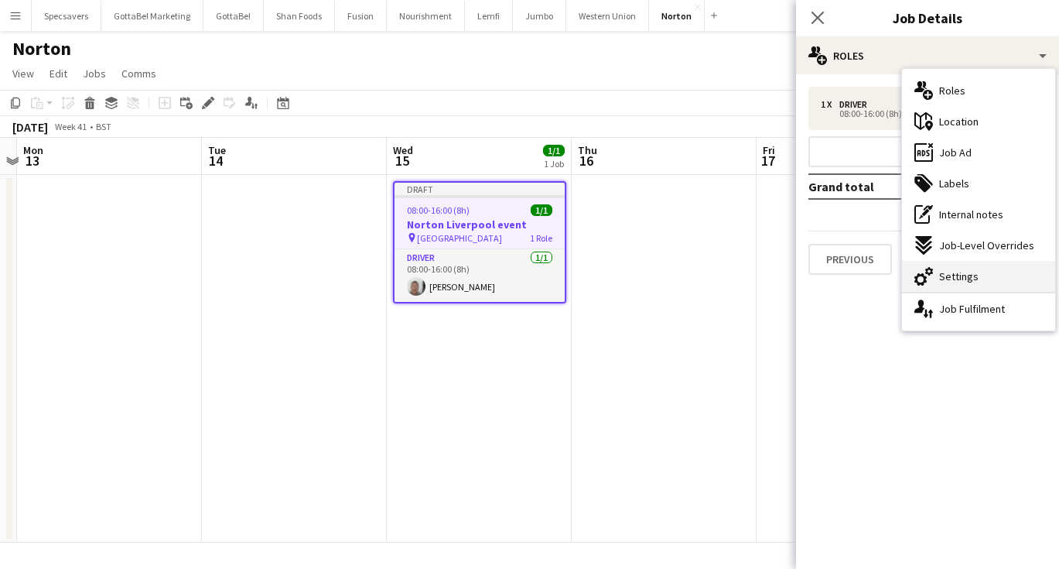
click at [962, 277] on span "Settings" at bounding box center [958, 276] width 39 height 14
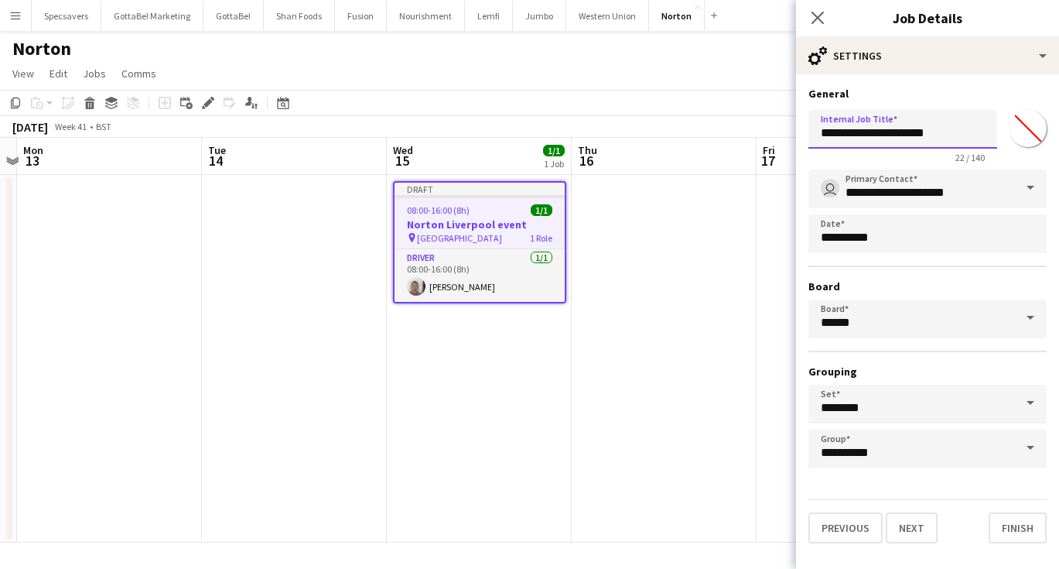
click at [953, 134] on input "**********" at bounding box center [903, 129] width 189 height 39
type input "**********"
click at [818, 9] on app-icon "Close pop-in" at bounding box center [818, 18] width 22 height 22
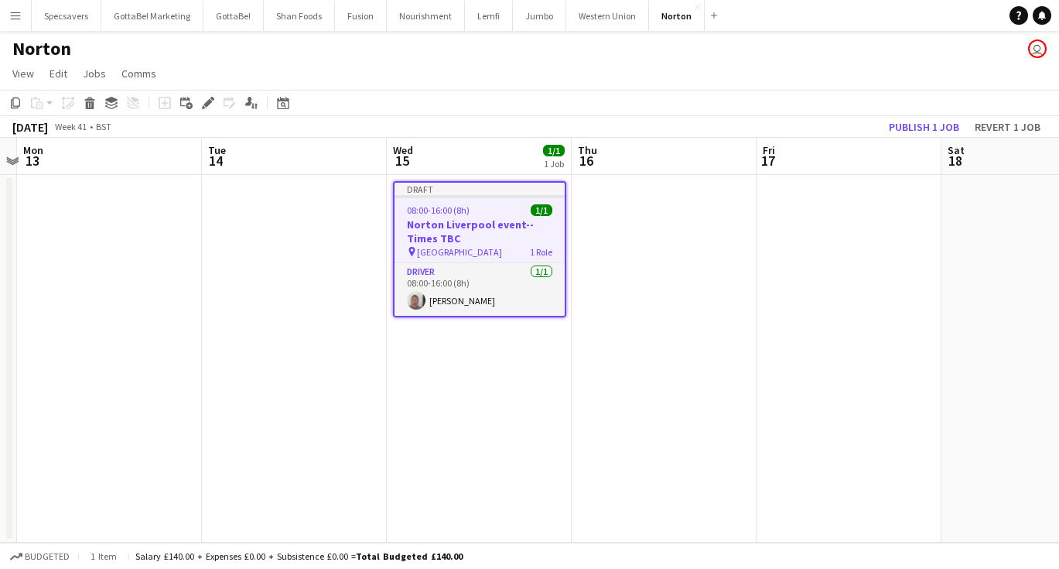
click at [663, 347] on app-date-cell at bounding box center [664, 359] width 185 height 368
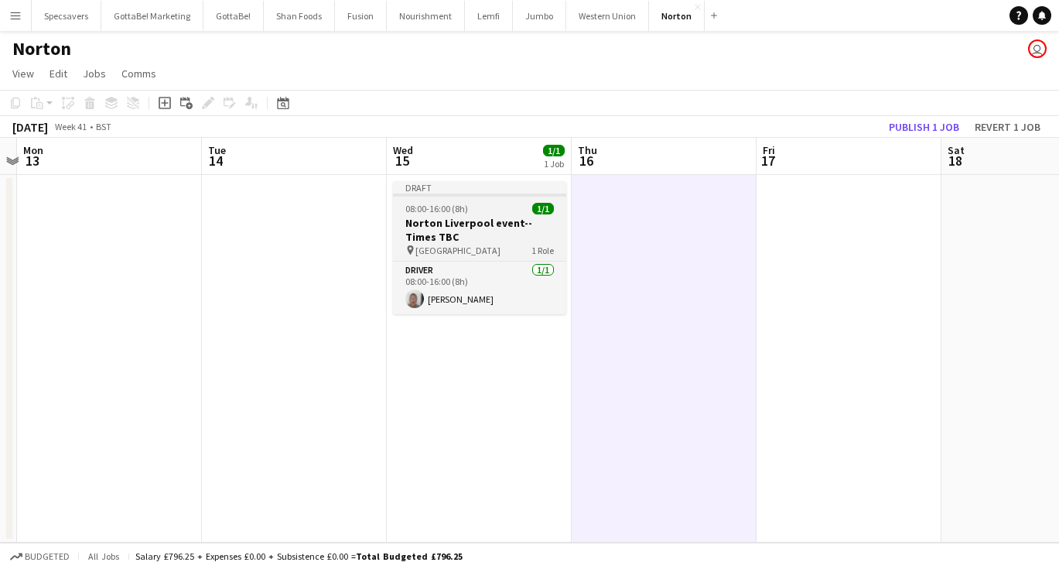
click at [488, 214] on div "08:00-16:00 (8h) 1/1" at bounding box center [479, 209] width 173 height 12
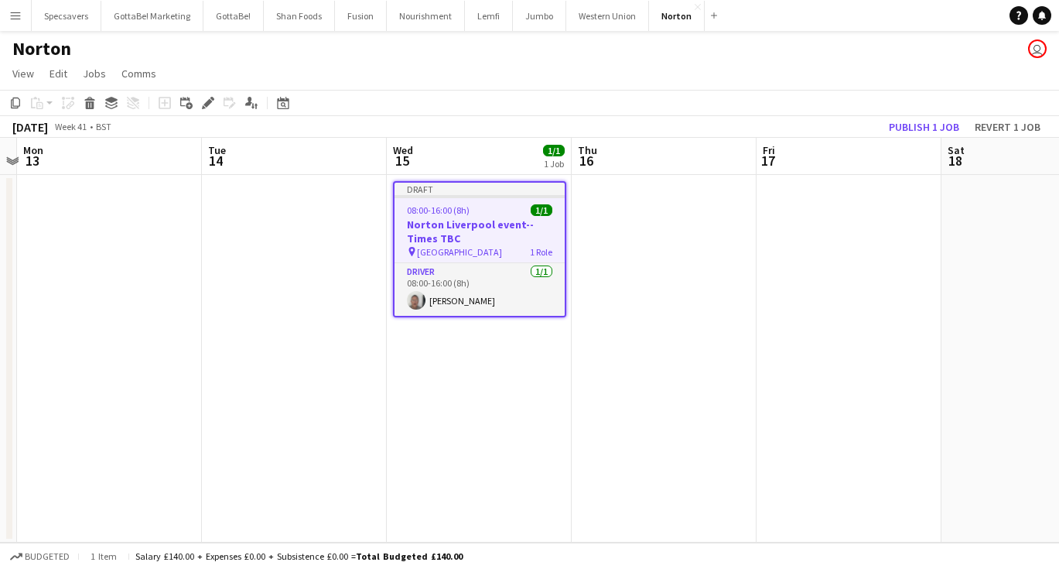
click at [692, 222] on app-date-cell at bounding box center [664, 359] width 185 height 368
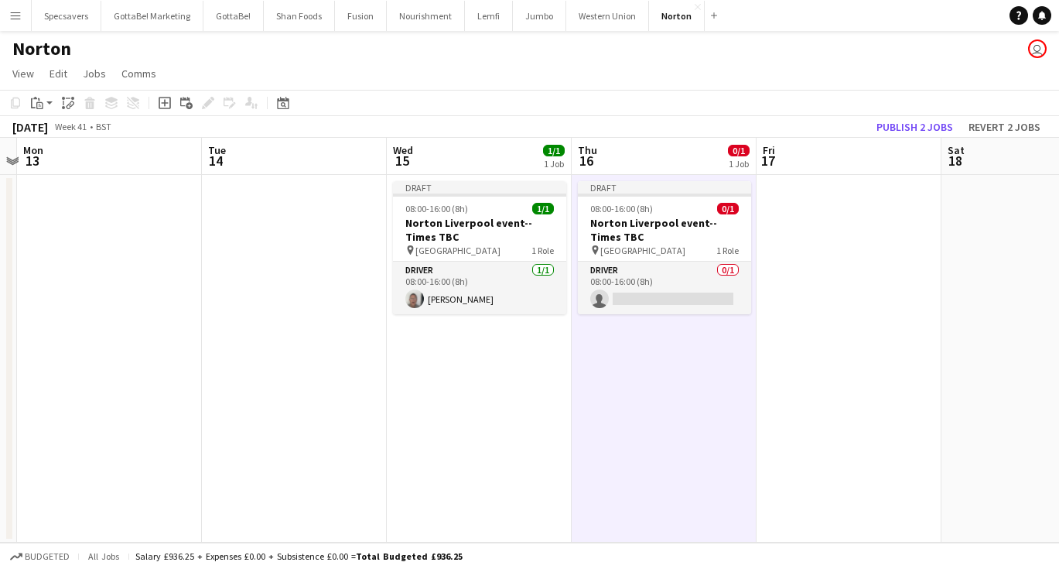
click at [792, 241] on app-date-cell at bounding box center [849, 359] width 185 height 368
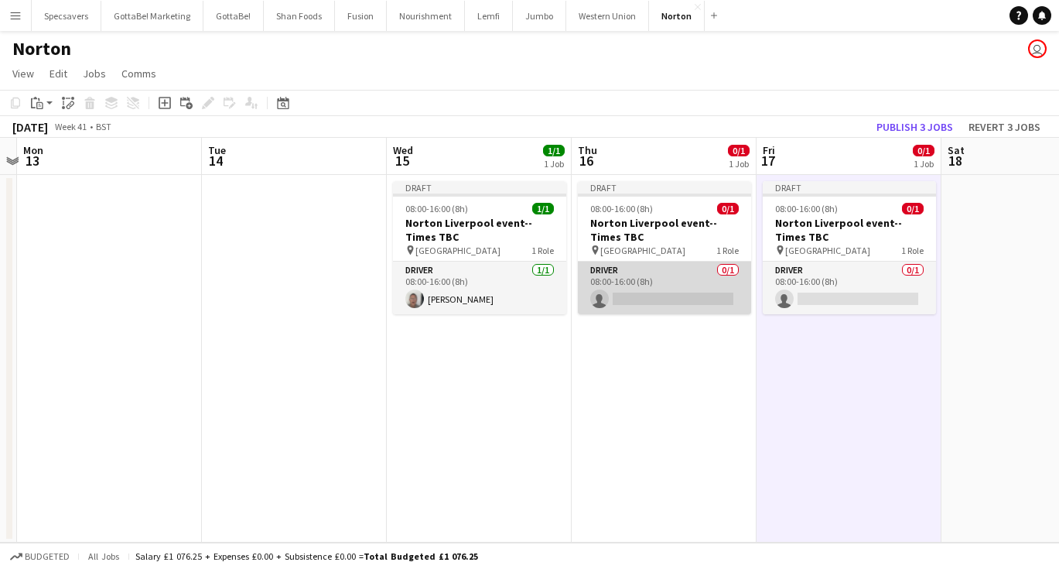
click at [648, 292] on app-card-role "Driver 0/1 08:00-16:00 (8h) single-neutral-actions" at bounding box center [664, 288] width 173 height 53
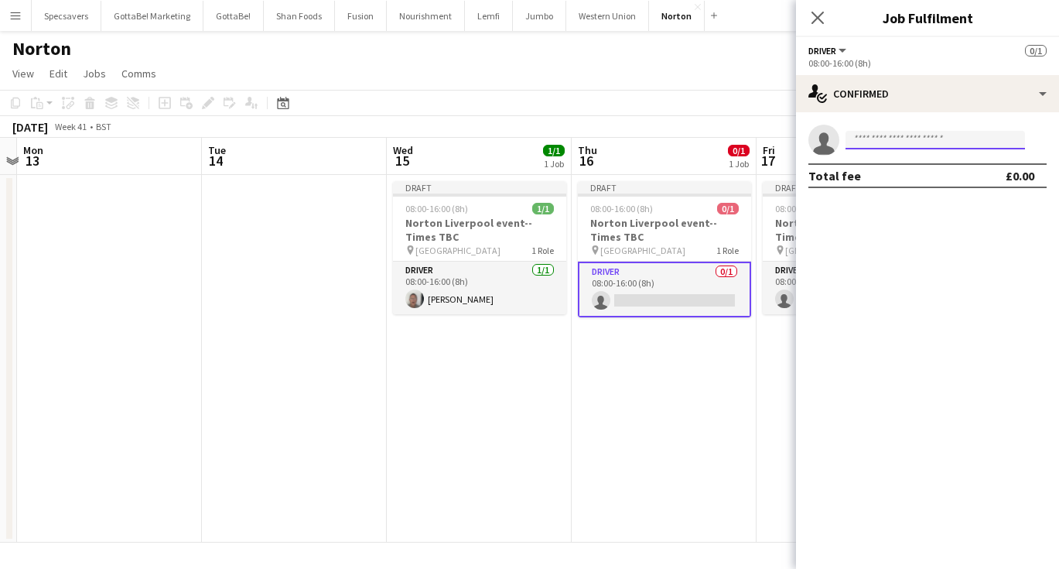
click at [917, 143] on input at bounding box center [936, 140] width 180 height 19
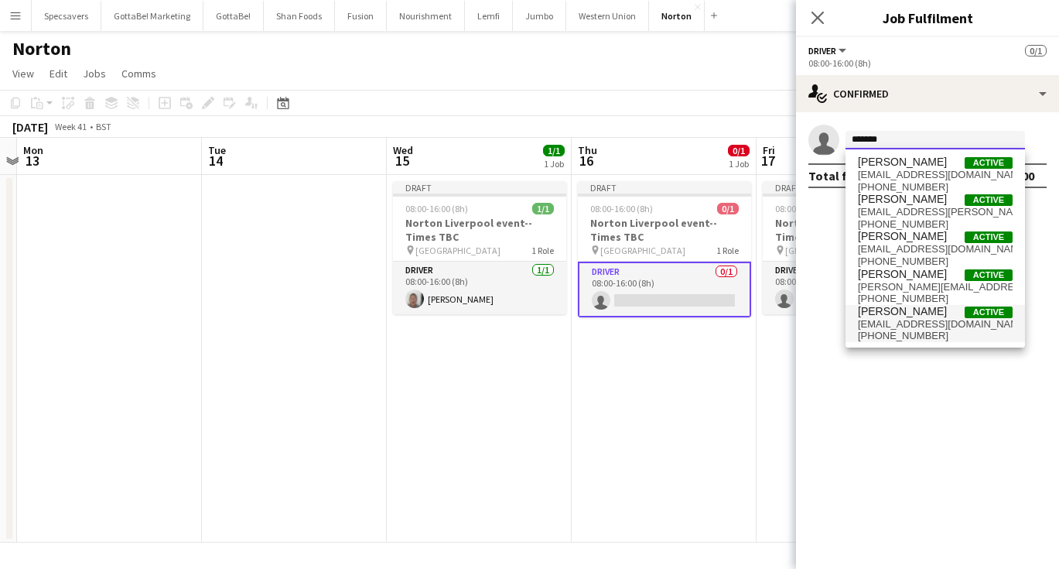
type input "*******"
click at [929, 313] on span "[PERSON_NAME]" at bounding box center [902, 311] width 89 height 13
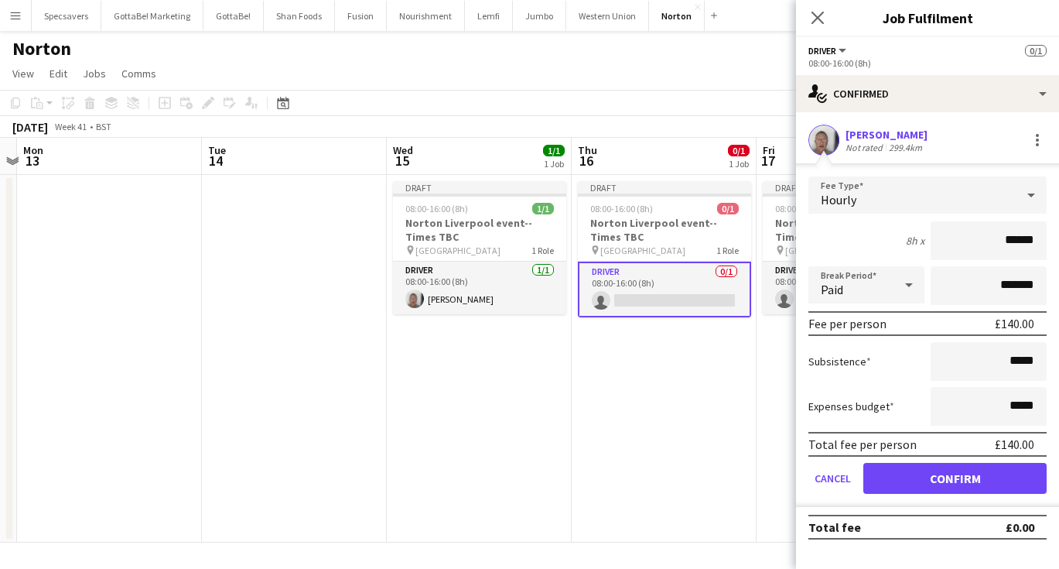
click at [980, 481] on button "Confirm" at bounding box center [954, 478] width 183 height 31
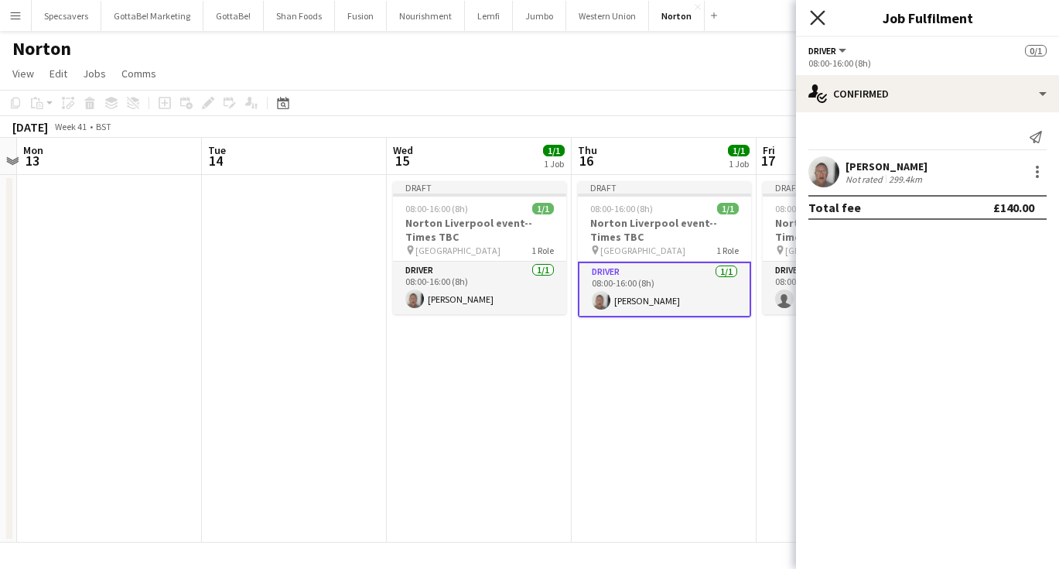
click at [821, 16] on icon "Close pop-in" at bounding box center [817, 17] width 15 height 15
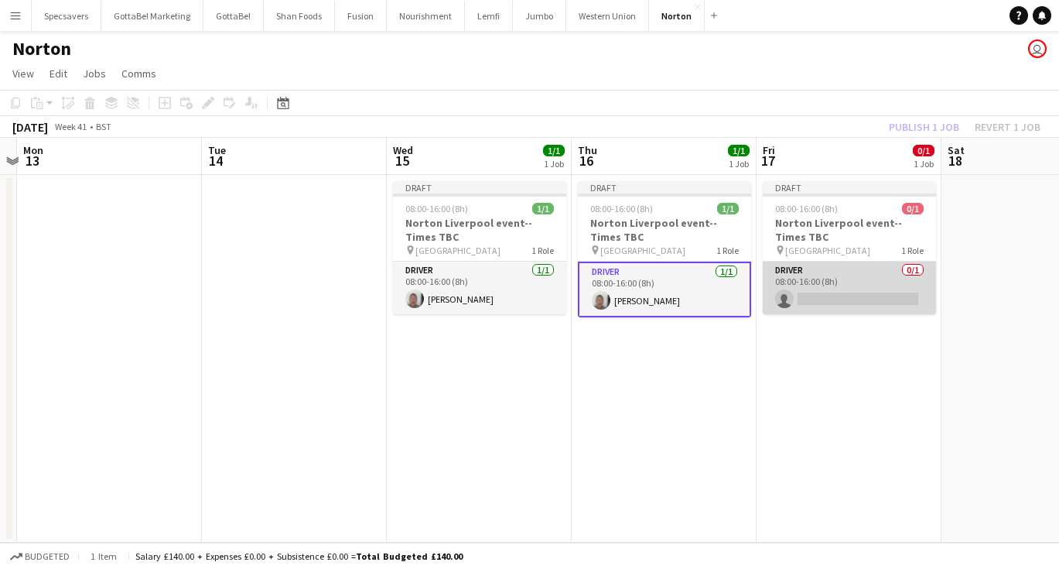
click at [857, 273] on app-card-role "Driver 0/1 08:00-16:00 (8h) single-neutral-actions" at bounding box center [849, 288] width 173 height 53
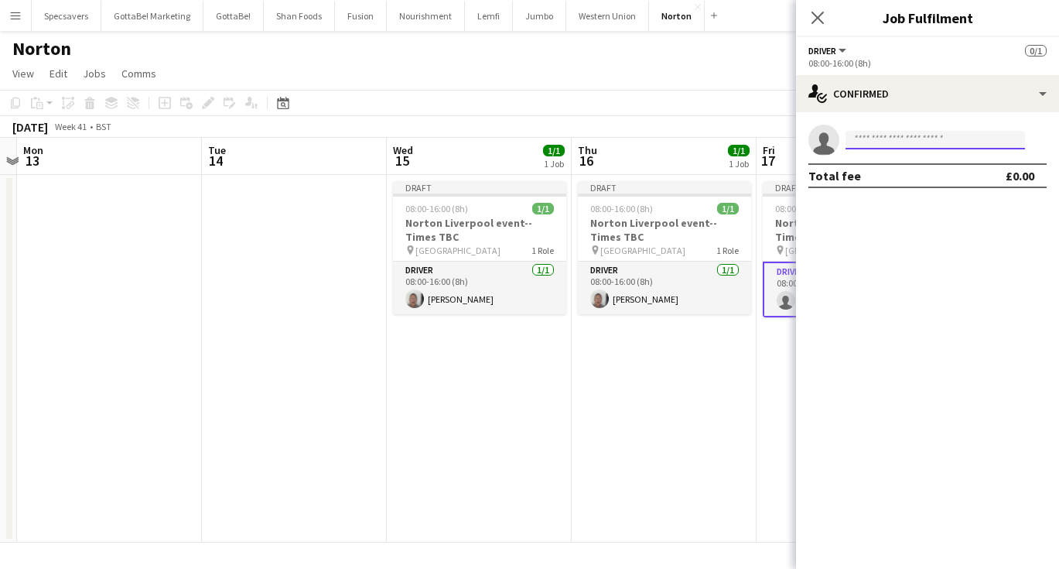
click at [928, 137] on input at bounding box center [936, 140] width 180 height 19
type input "*"
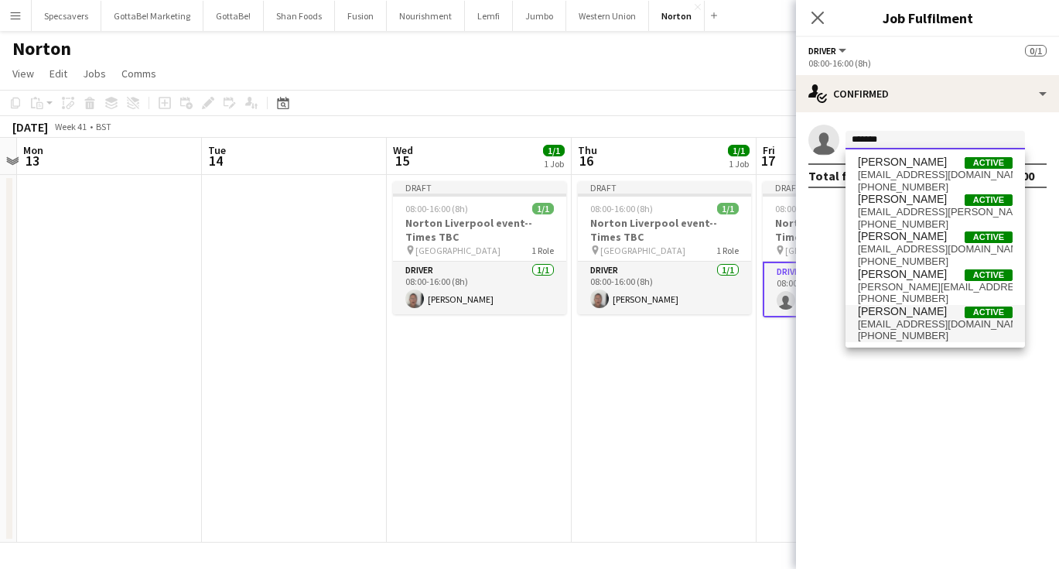
type input "*******"
click at [915, 331] on span "+4407545570057" at bounding box center [935, 336] width 155 height 12
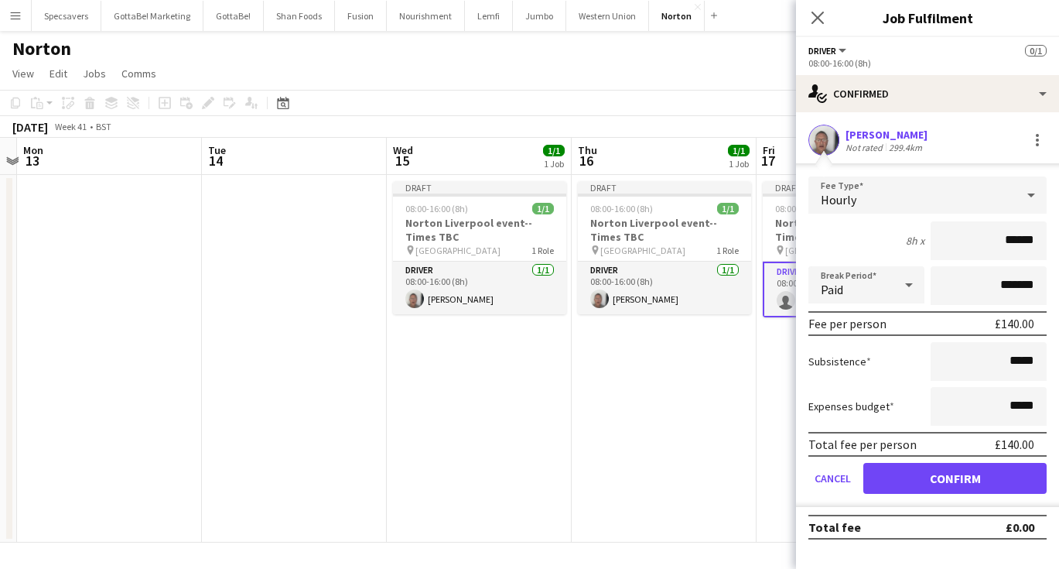
click at [968, 481] on button "Confirm" at bounding box center [954, 478] width 183 height 31
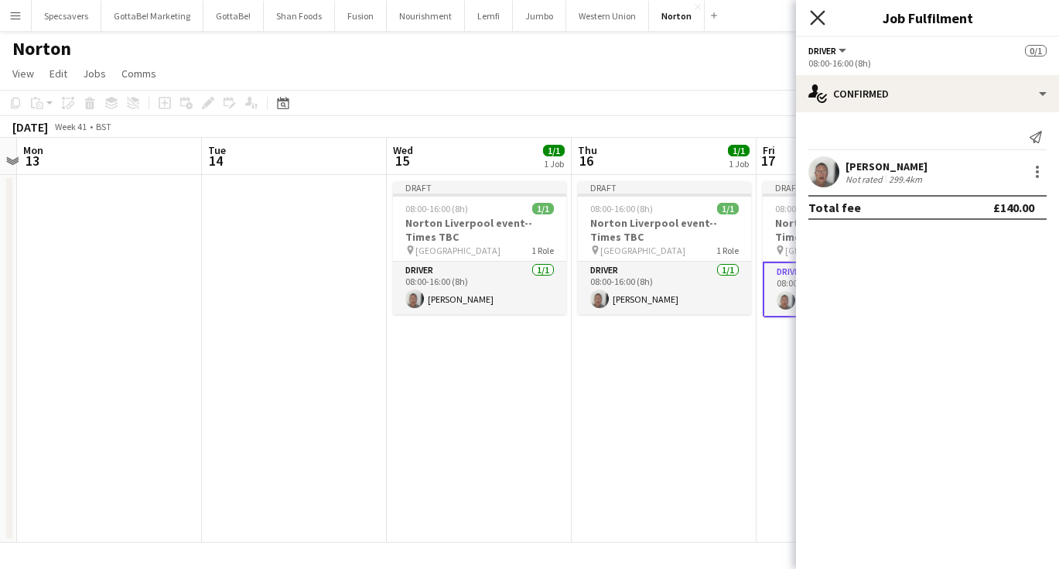
click at [819, 23] on icon "Close pop-in" at bounding box center [817, 17] width 15 height 15
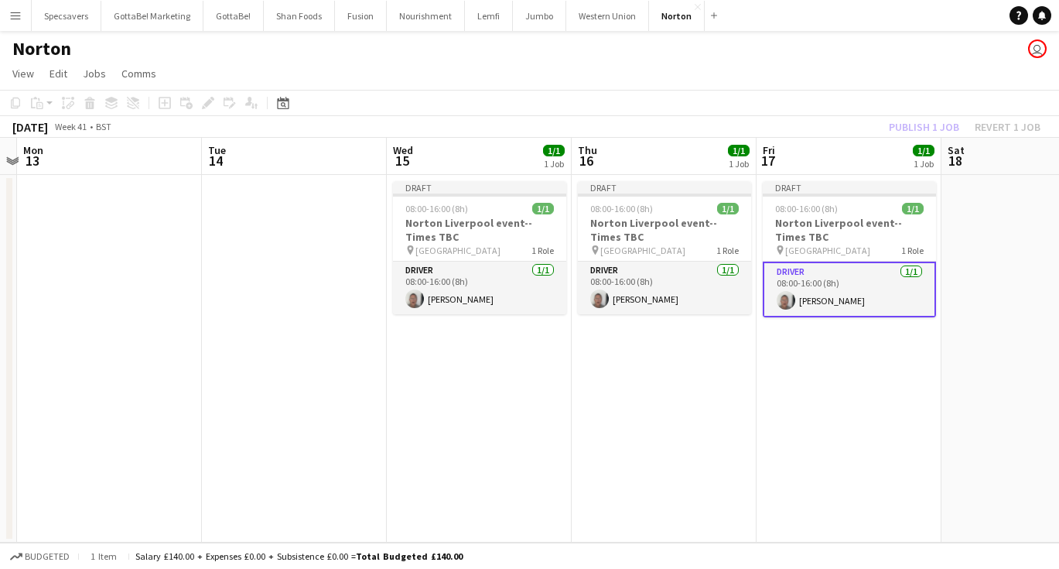
click at [895, 352] on app-date-cell "Draft 08:00-16:00 (8h) 1/1 Norton Liverpool event--Times TBC pin Liverpool 1 Ro…" at bounding box center [849, 359] width 185 height 368
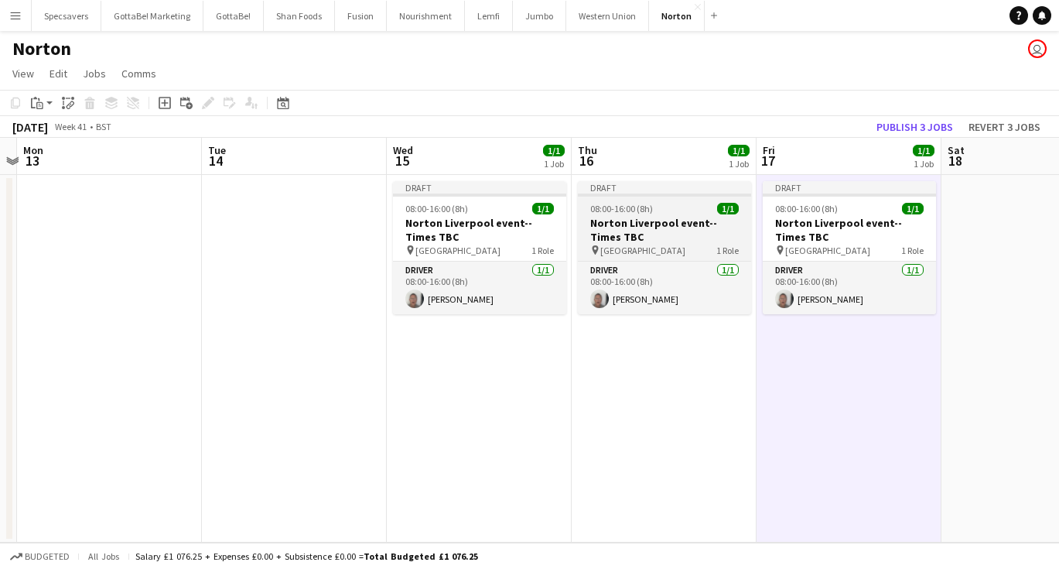
click at [658, 238] on h3 "Norton Liverpool event--Times TBC" at bounding box center [664, 230] width 173 height 28
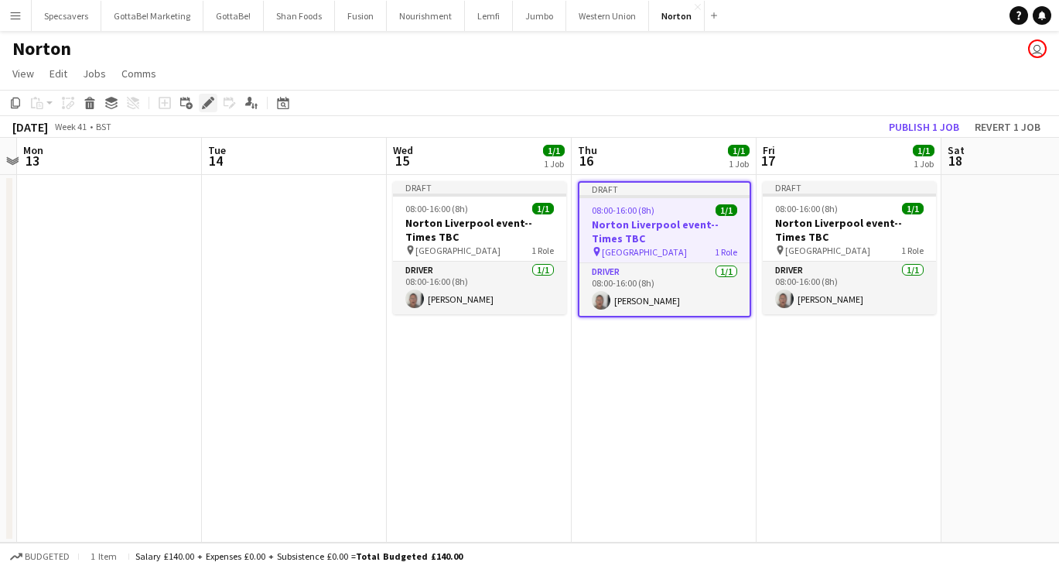
click at [210, 99] on icon "Edit" at bounding box center [208, 103] width 12 height 12
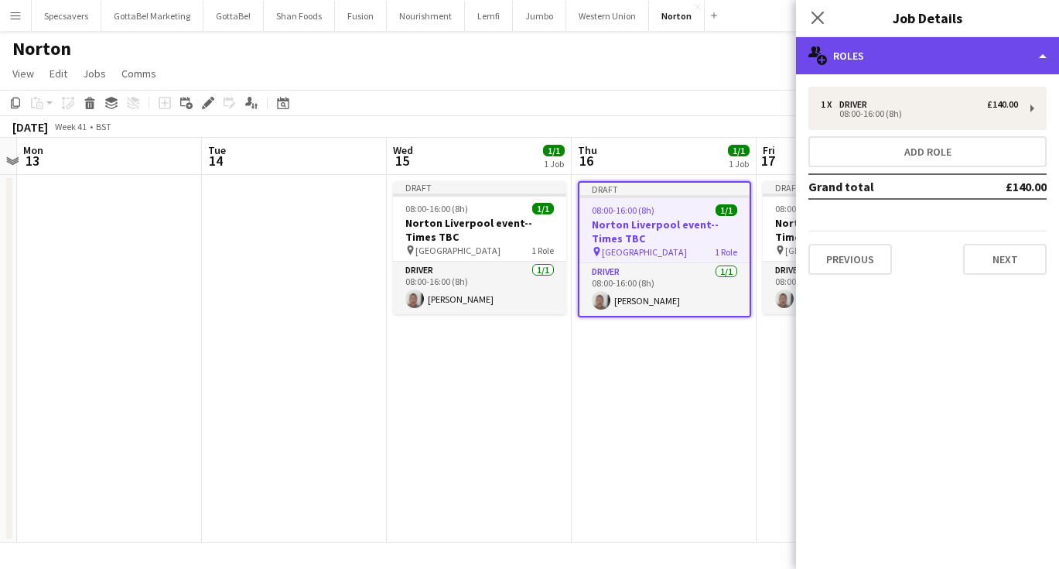
click at [911, 42] on div "multiple-users-add Roles" at bounding box center [927, 55] width 263 height 37
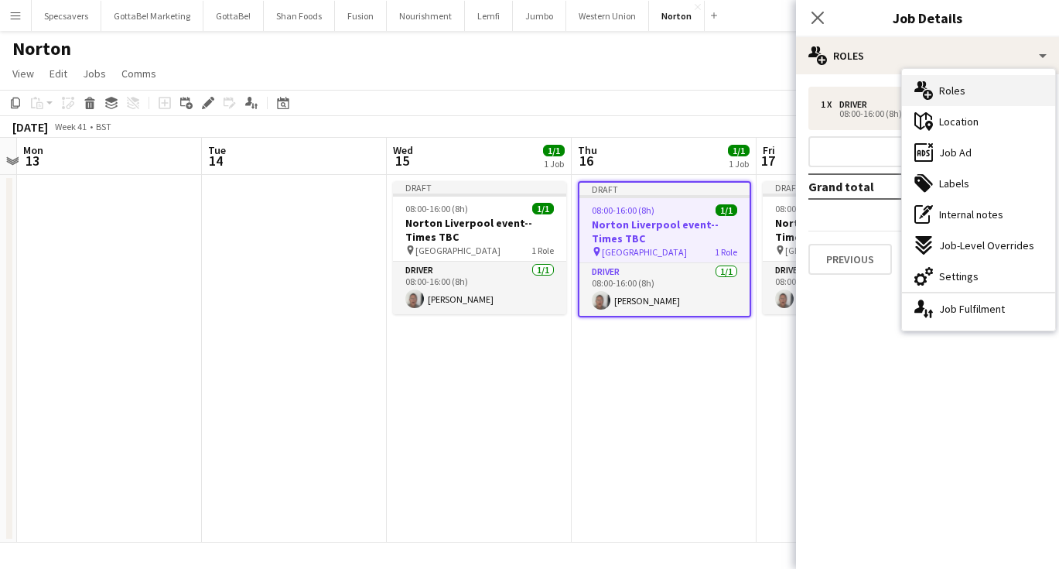
click at [939, 94] on span "Roles" at bounding box center [952, 91] width 26 height 14
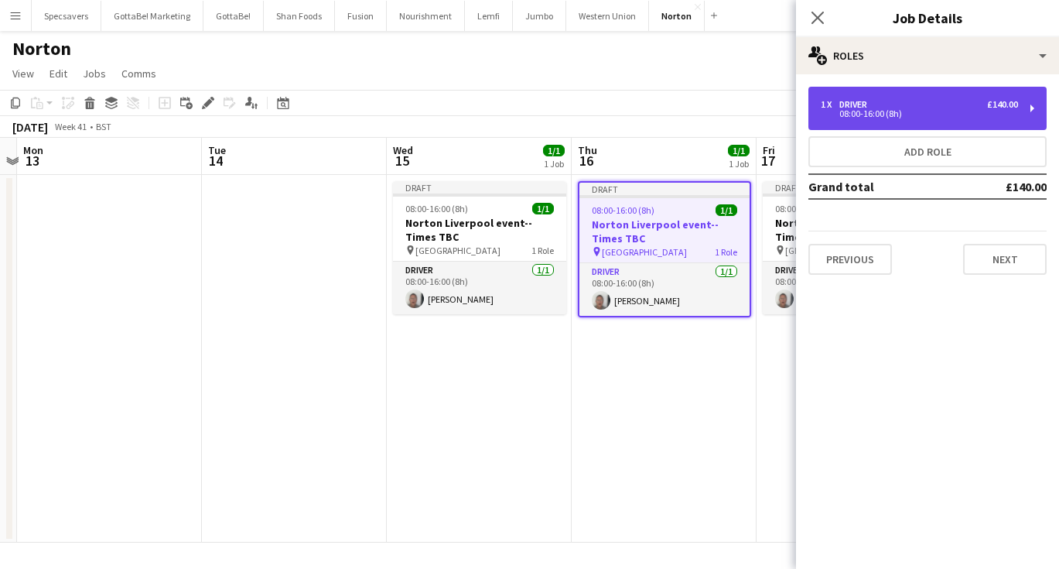
click at [869, 107] on div "Driver" at bounding box center [856, 104] width 34 height 11
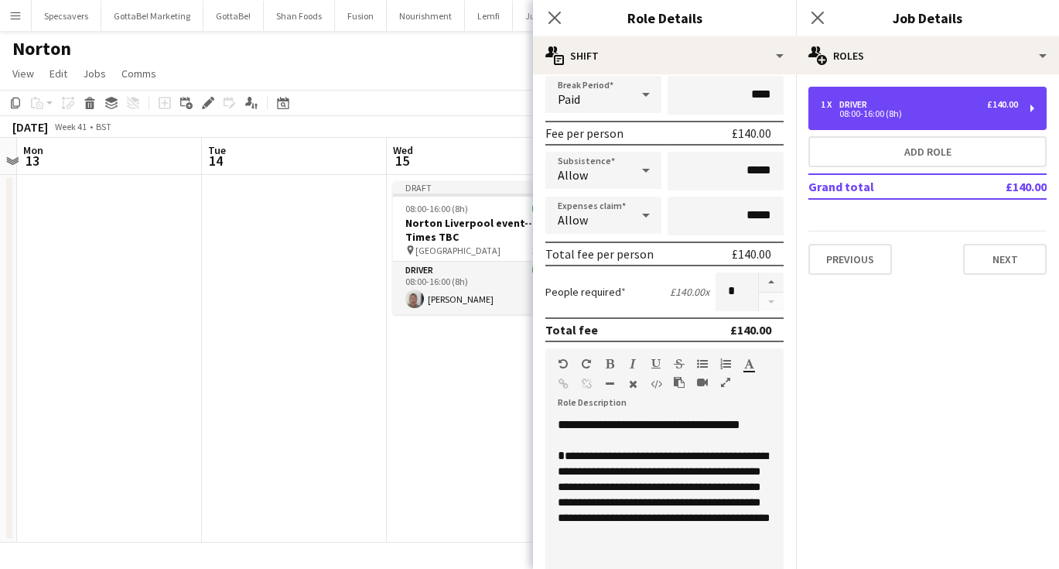
scroll to position [330, 0]
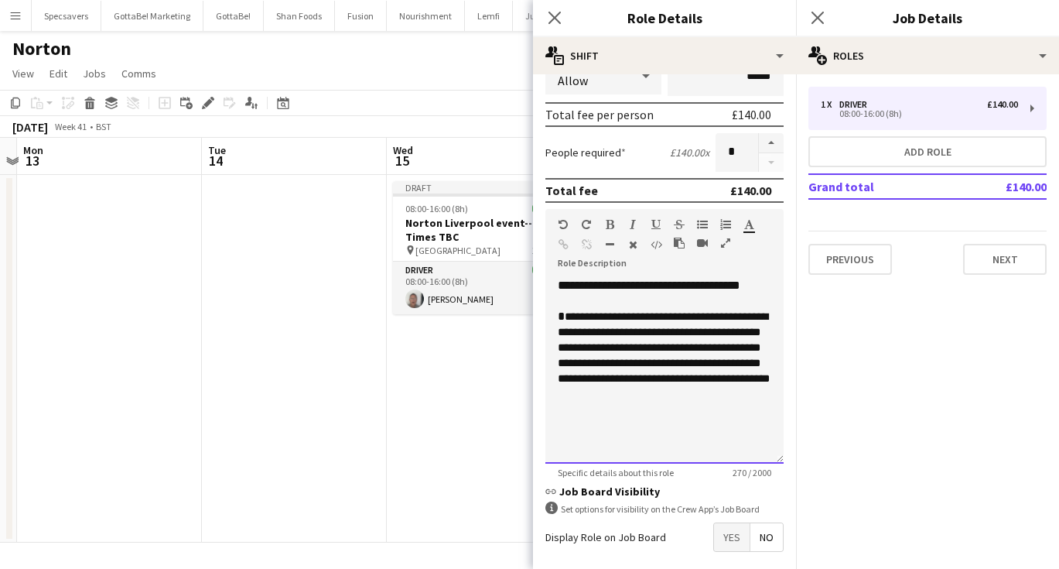
click at [636, 364] on span "**********" at bounding box center [664, 347] width 212 height 73
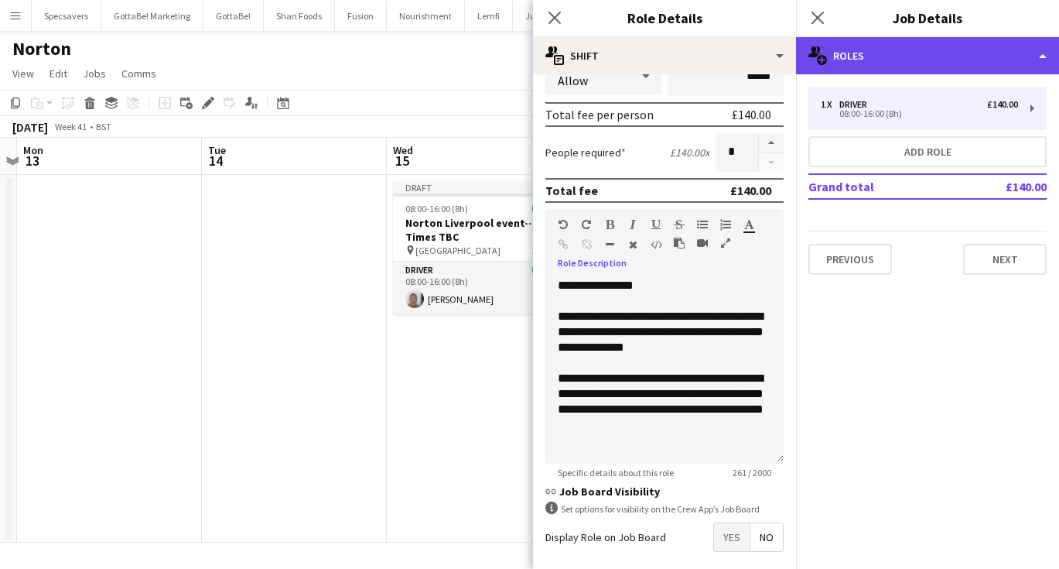
click at [930, 59] on div "multiple-users-add Roles" at bounding box center [927, 55] width 263 height 37
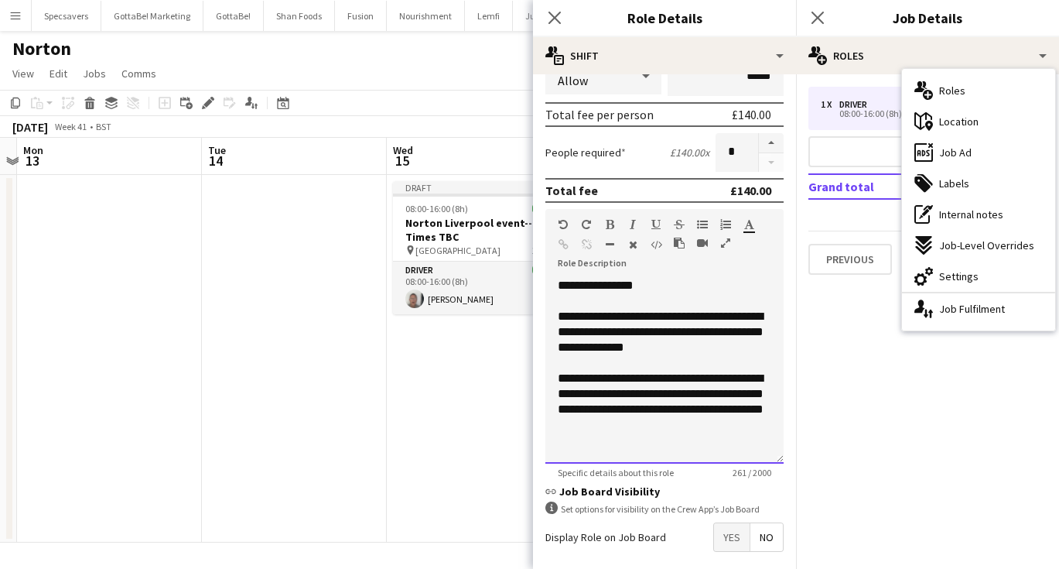
click at [666, 349] on div "**********" at bounding box center [665, 332] width 214 height 46
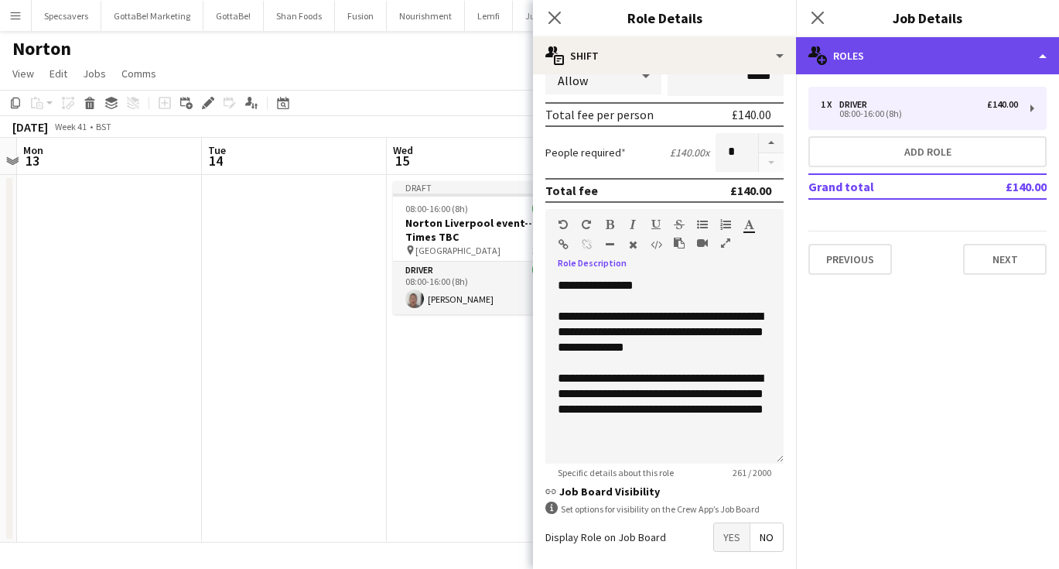
click at [937, 69] on div "multiple-users-add Roles" at bounding box center [927, 55] width 263 height 37
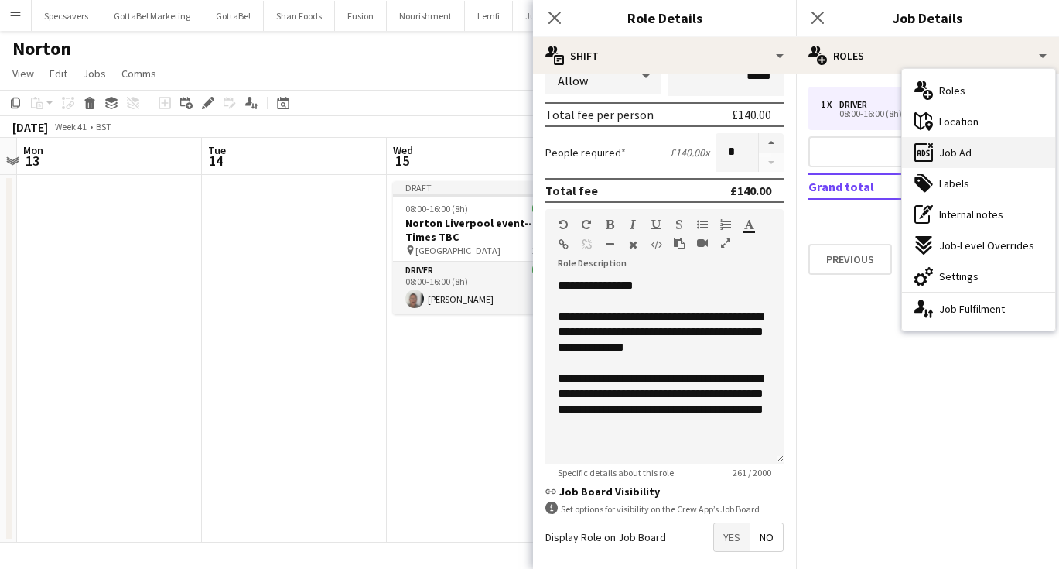
click at [961, 162] on div "ads-window Job Ad" at bounding box center [978, 152] width 153 height 31
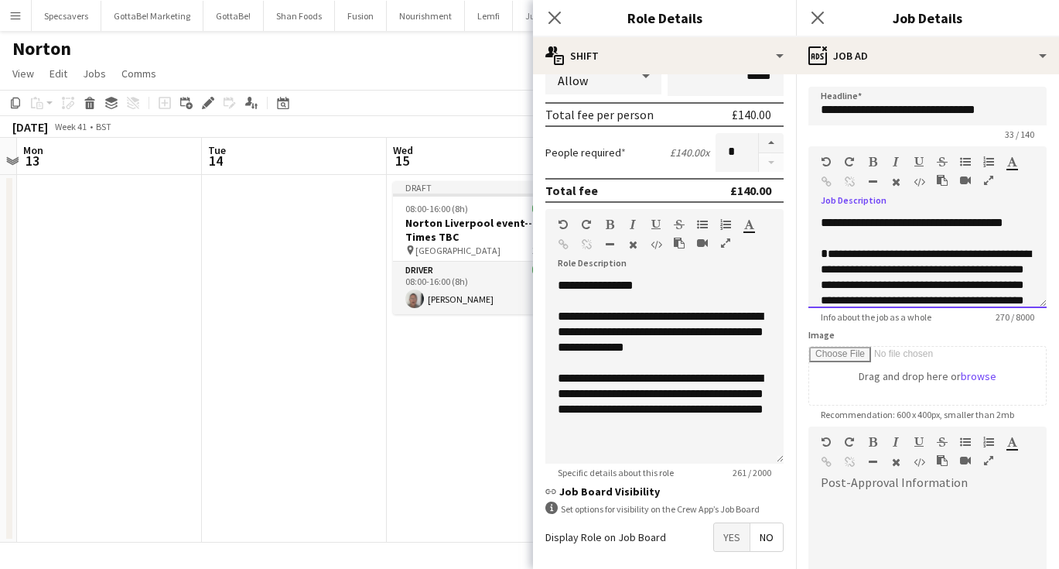
click at [852, 248] on div "**********" at bounding box center [928, 294] width 214 height 97
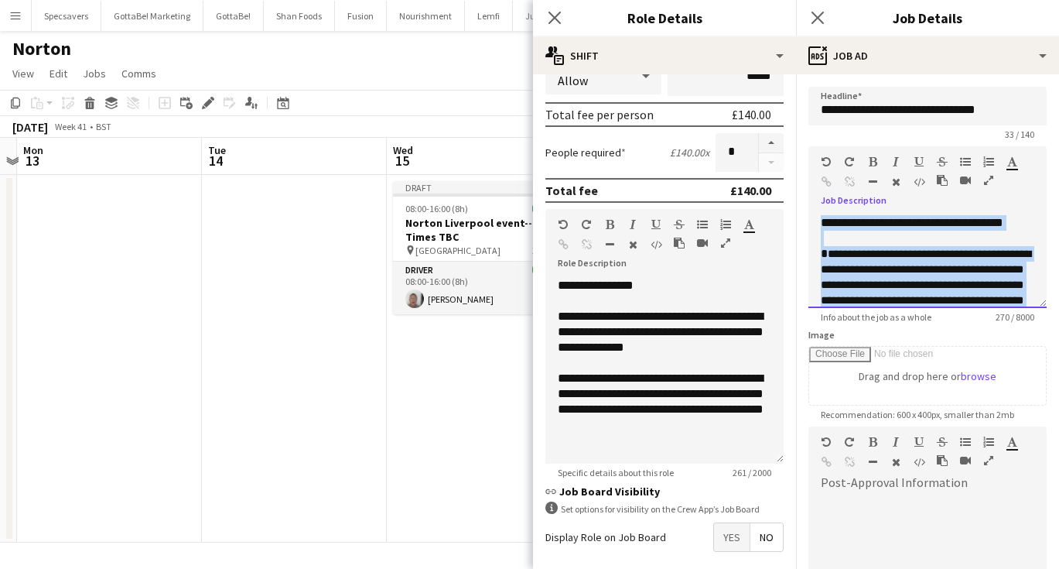
paste div
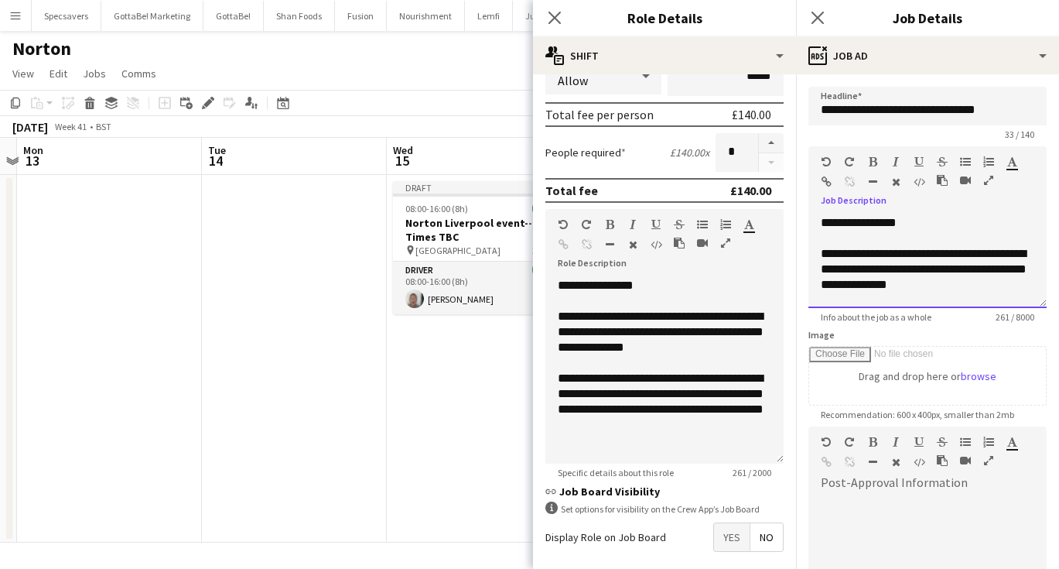
scroll to position [74, 0]
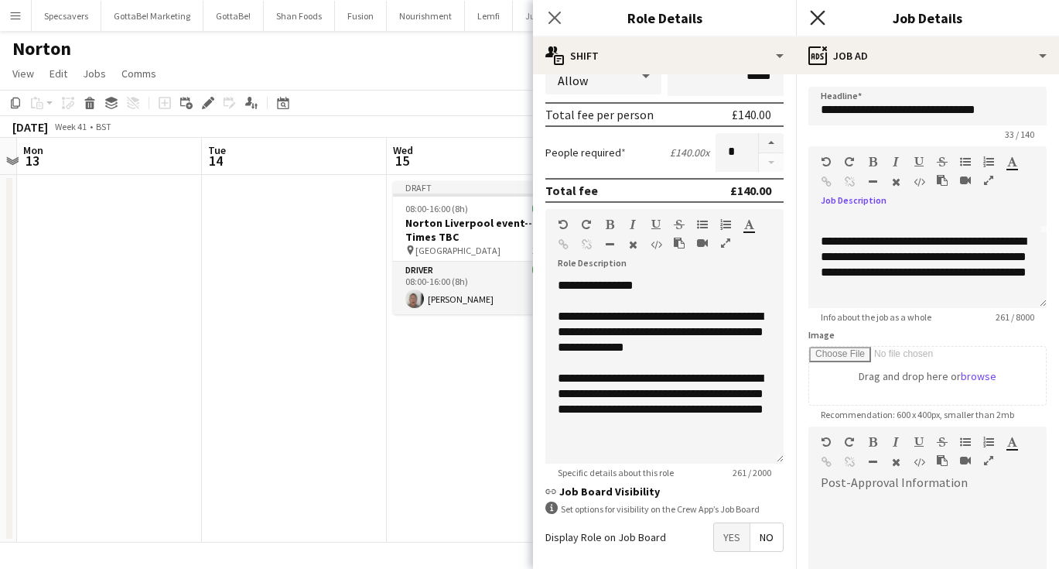
click at [821, 15] on icon at bounding box center [817, 17] width 15 height 15
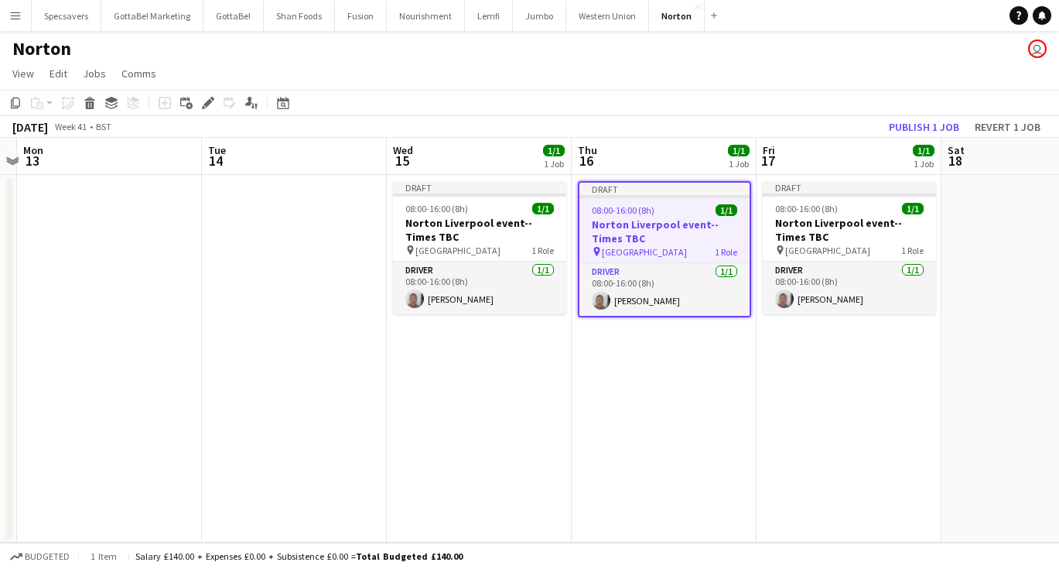
click at [834, 364] on app-date-cell "Draft 08:00-16:00 (8h) 1/1 Norton Liverpool event--Times TBC pin Liverpool 1 Ro…" at bounding box center [849, 359] width 185 height 368
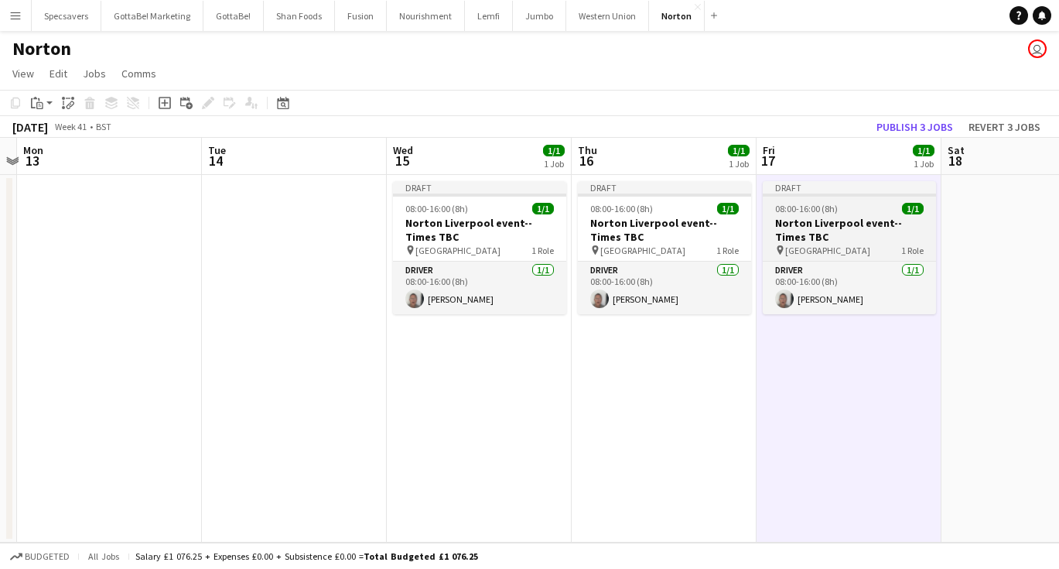
click at [827, 233] on h3 "Norton Liverpool event--Times TBC" at bounding box center [849, 230] width 173 height 28
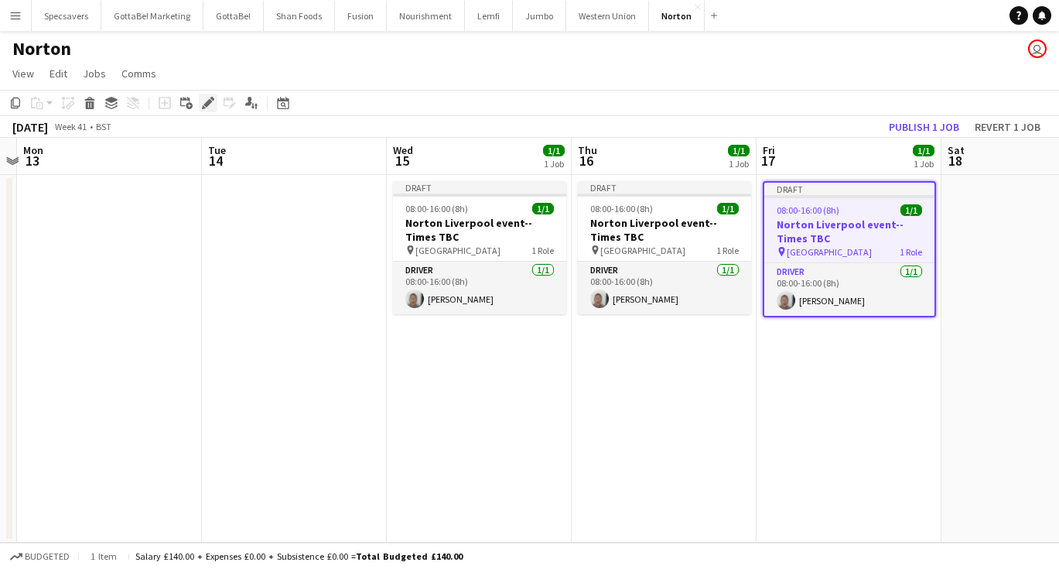
click at [208, 101] on icon at bounding box center [207, 103] width 9 height 9
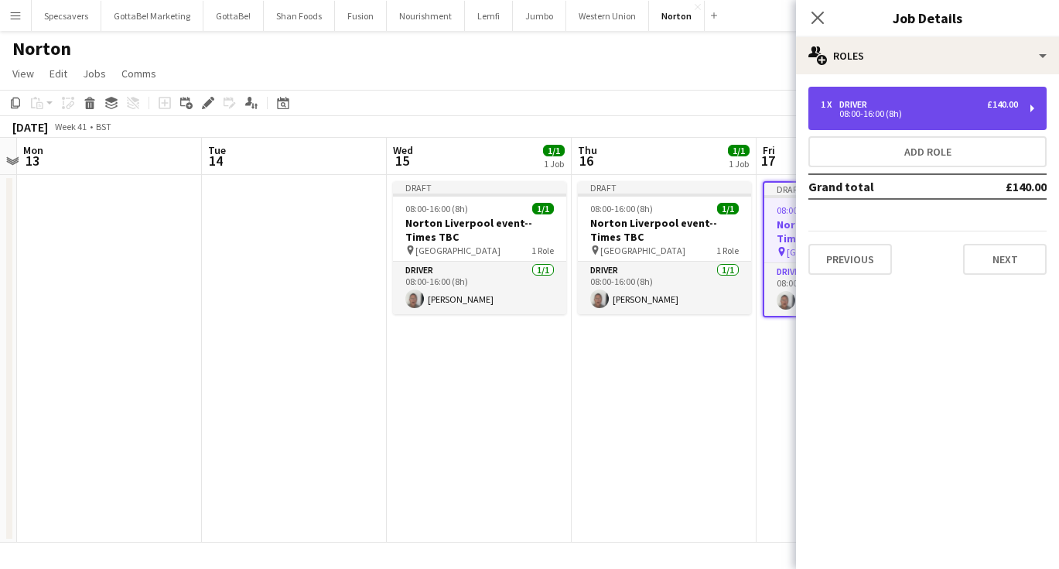
click at [884, 111] on div "08:00-16:00 (8h)" at bounding box center [919, 114] width 197 height 8
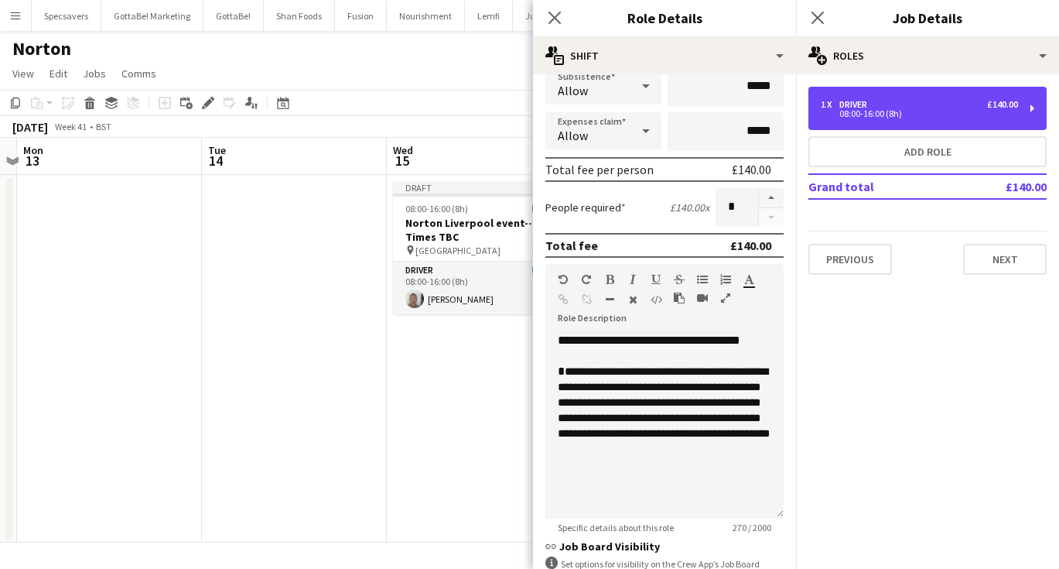
scroll to position [303, 0]
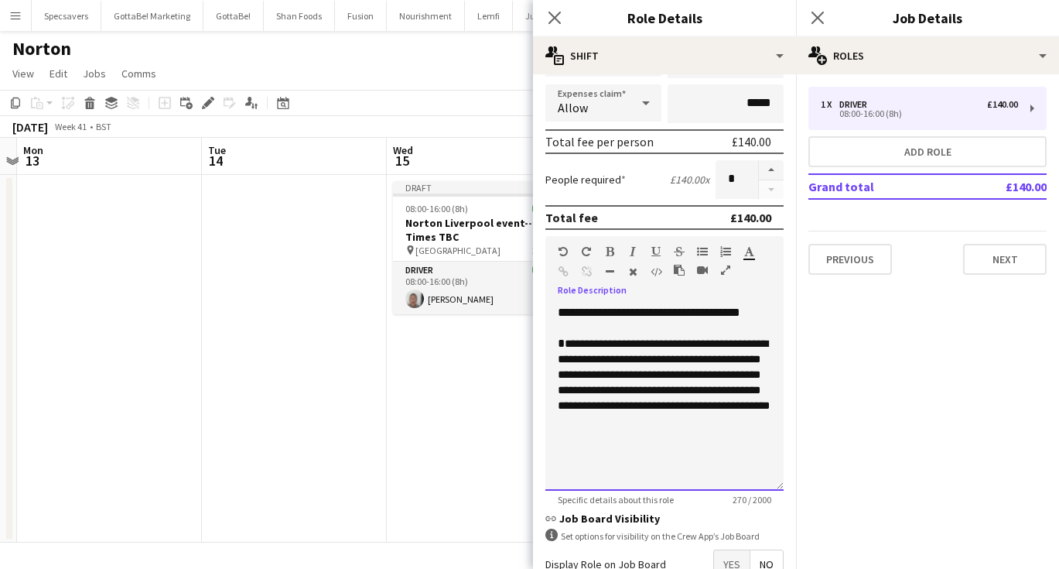
click at [652, 411] on span "**********" at bounding box center [664, 374] width 212 height 73
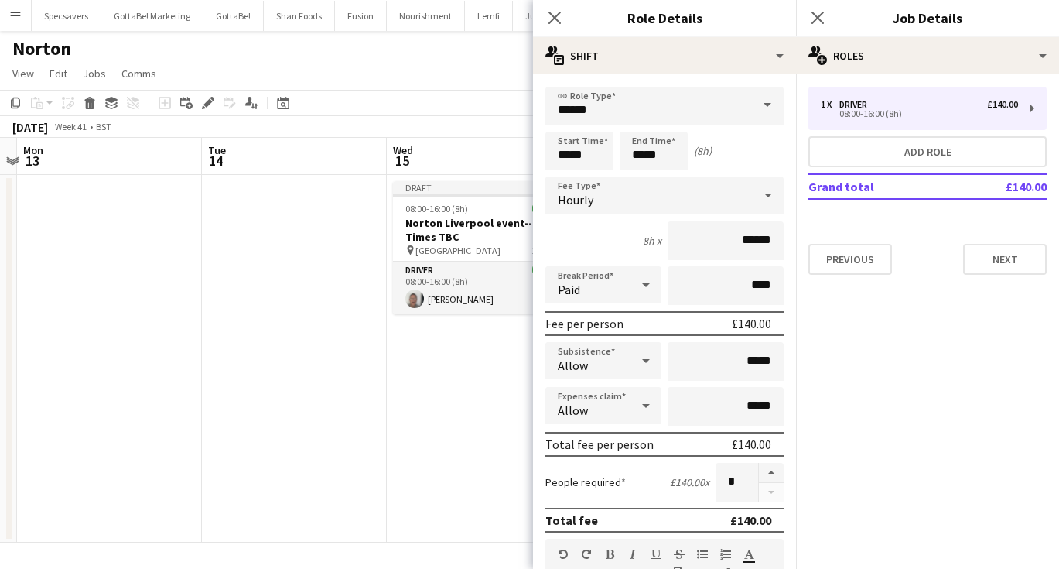
scroll to position [0, 0]
click at [643, 156] on input "*****" at bounding box center [654, 151] width 68 height 39
type input "*****"
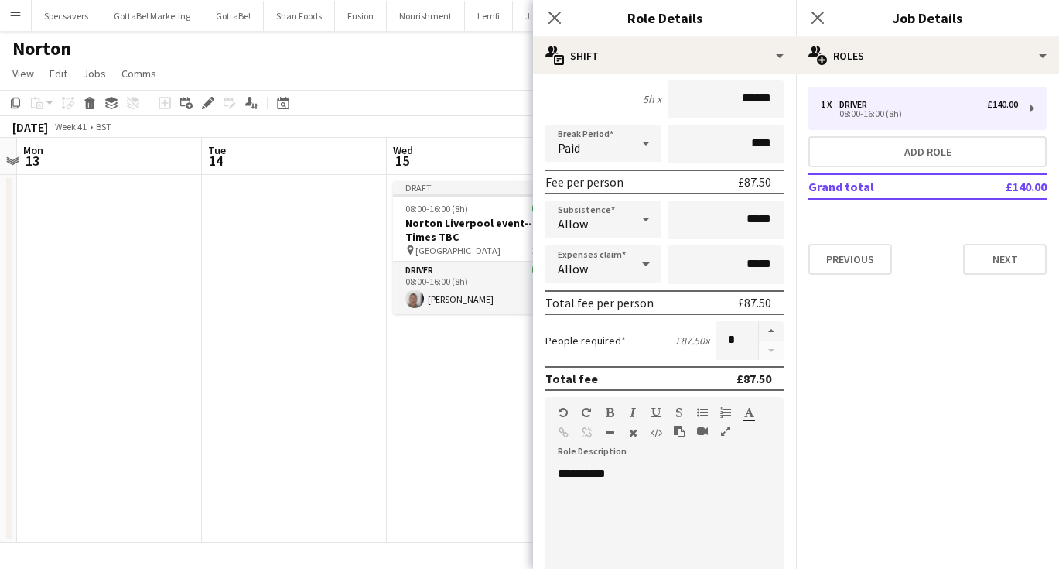
scroll to position [142, 0]
click at [645, 477] on div "**********" at bounding box center [664, 558] width 238 height 186
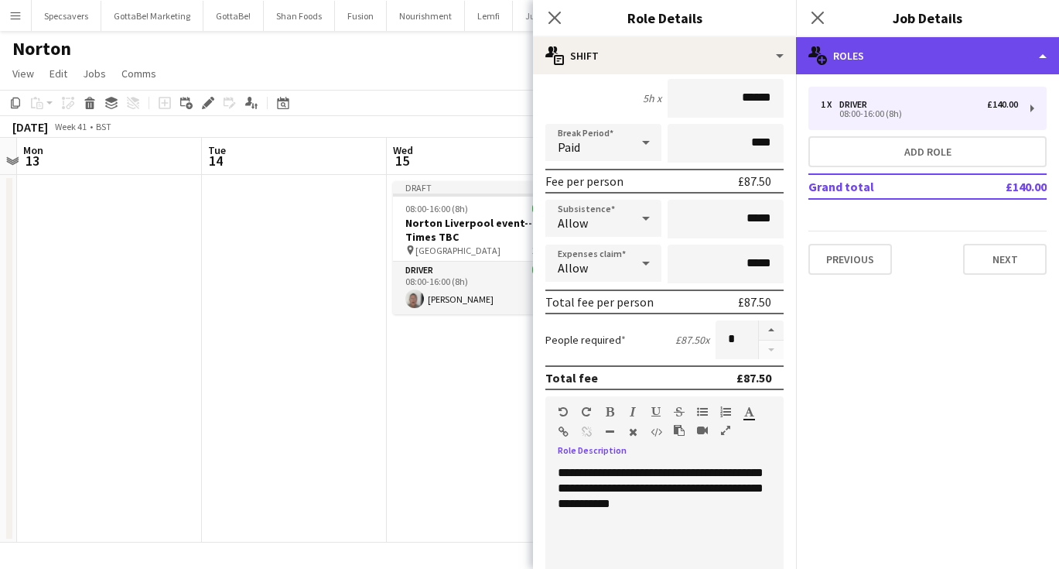
click at [894, 46] on div "multiple-users-add Roles" at bounding box center [927, 55] width 263 height 37
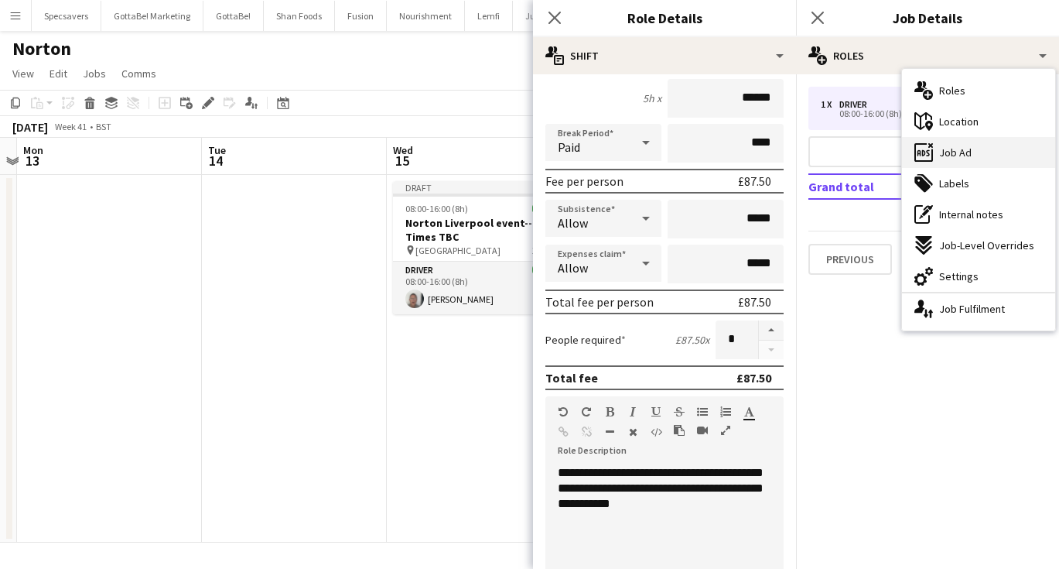
click at [948, 158] on span "Job Ad" at bounding box center [955, 152] width 32 height 14
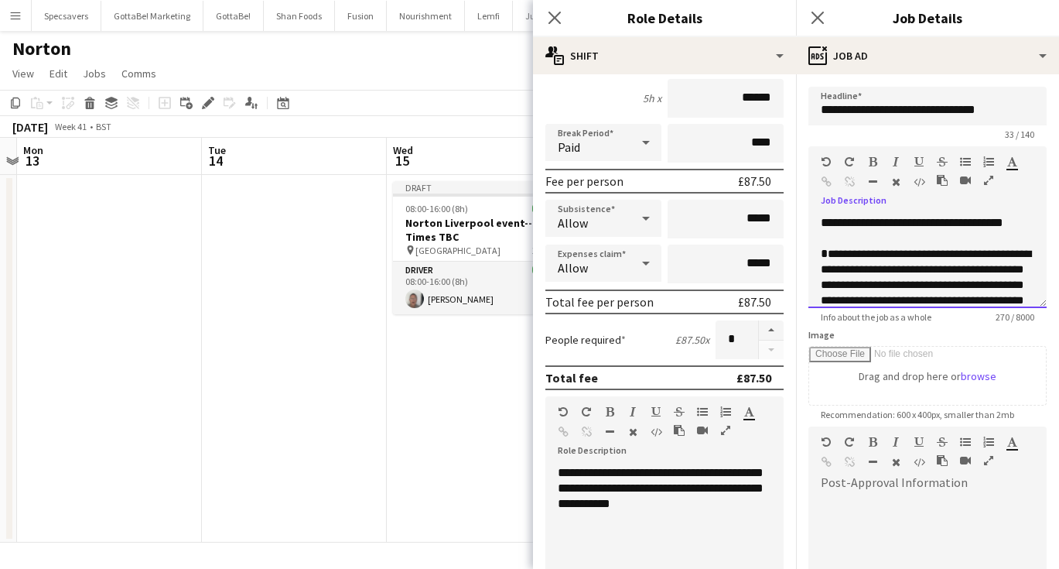
click at [905, 265] on span "**********" at bounding box center [927, 284] width 212 height 73
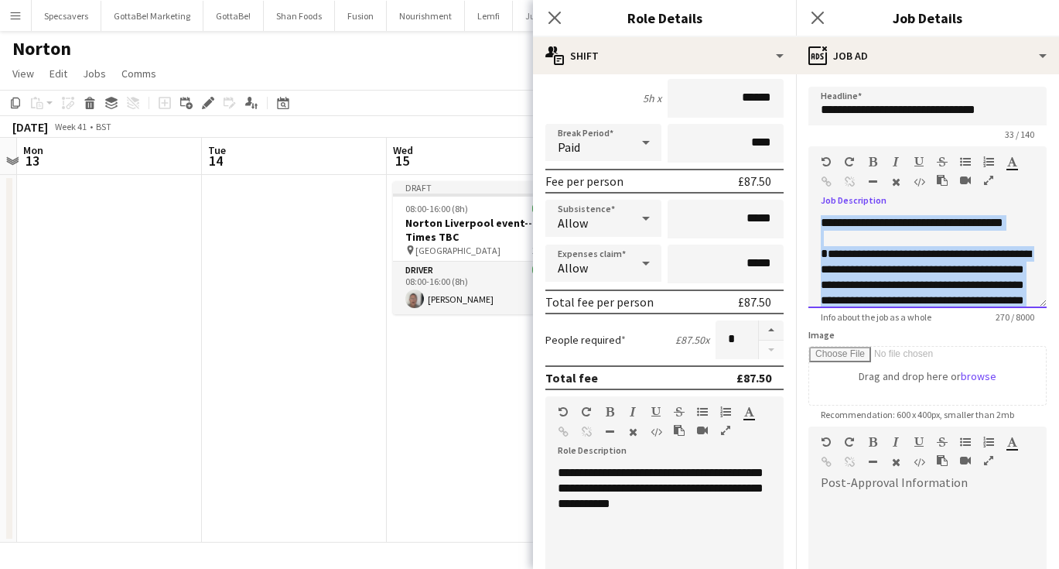
paste div
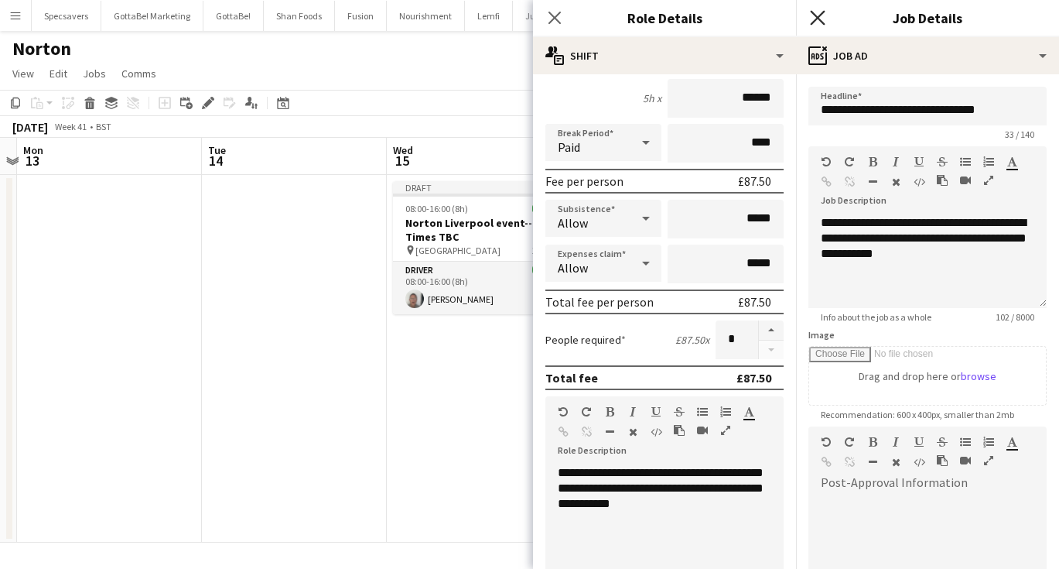
click at [819, 13] on icon "Close pop-in" at bounding box center [817, 17] width 15 height 15
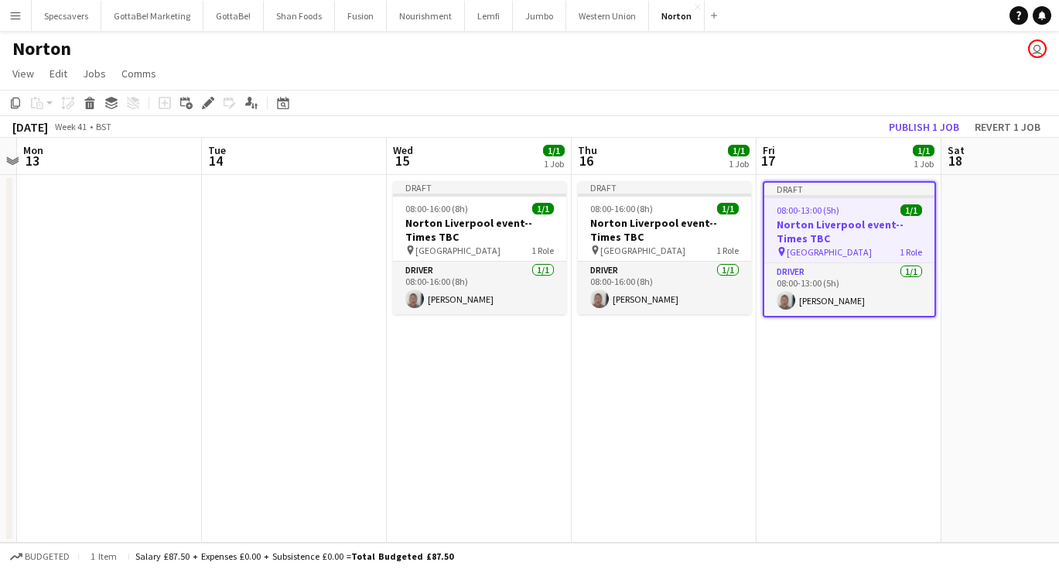
click at [890, 358] on app-date-cell "Draft 08:00-13:00 (5h) 1/1 Norton Liverpool event--Times TBC pin Liverpool 1 Ro…" at bounding box center [849, 359] width 185 height 368
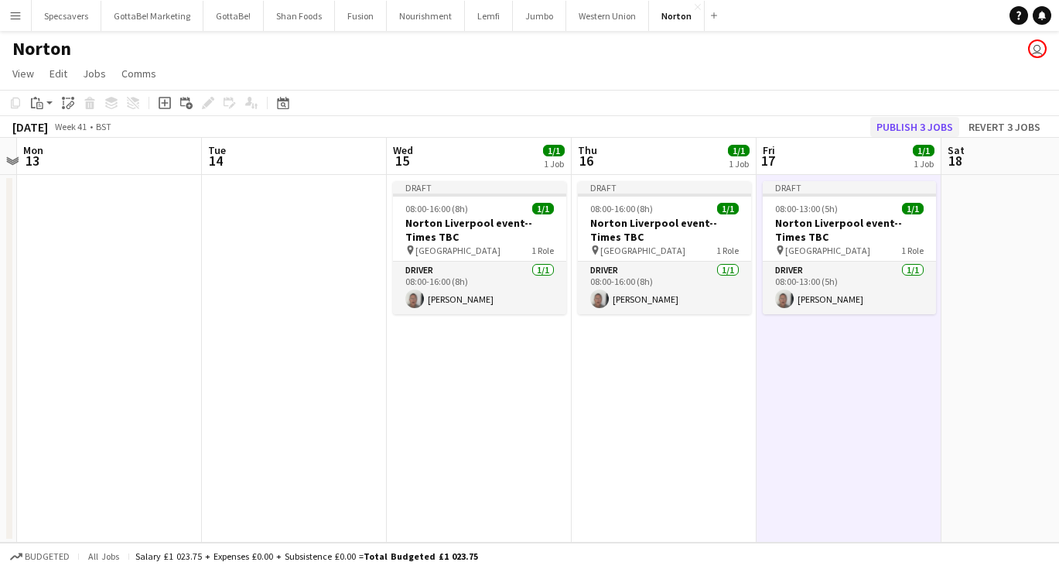
click at [938, 121] on button "Publish 3 jobs" at bounding box center [914, 127] width 89 height 20
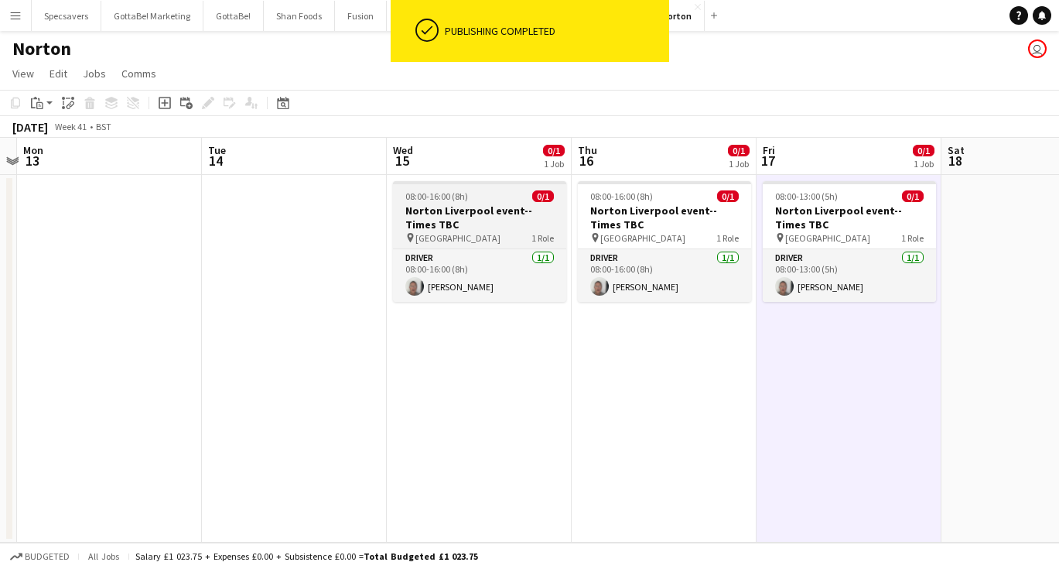
click at [498, 213] on h3 "Norton Liverpool event--Times TBC" at bounding box center [479, 217] width 173 height 28
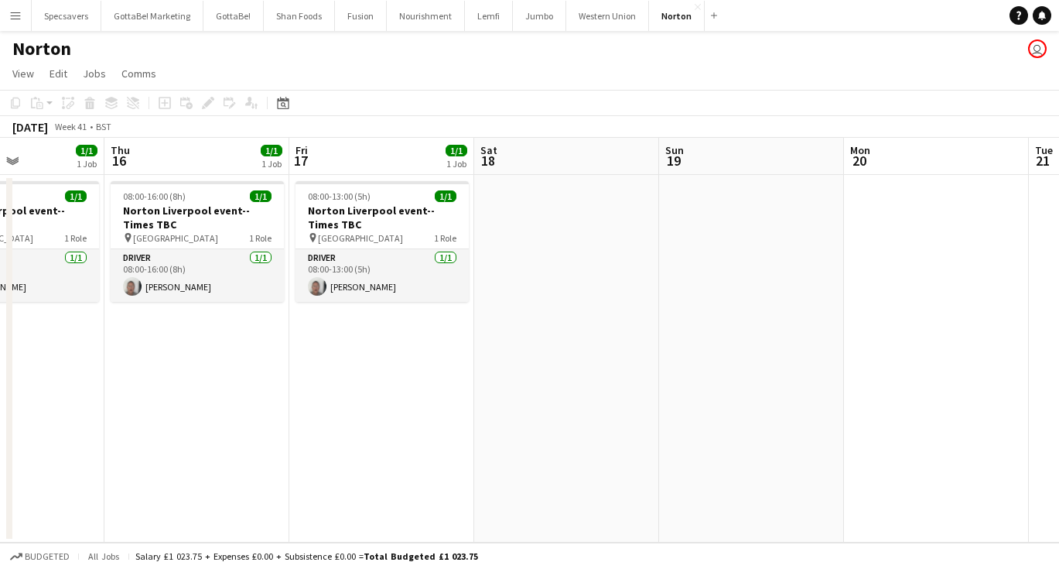
scroll to position [0, 533]
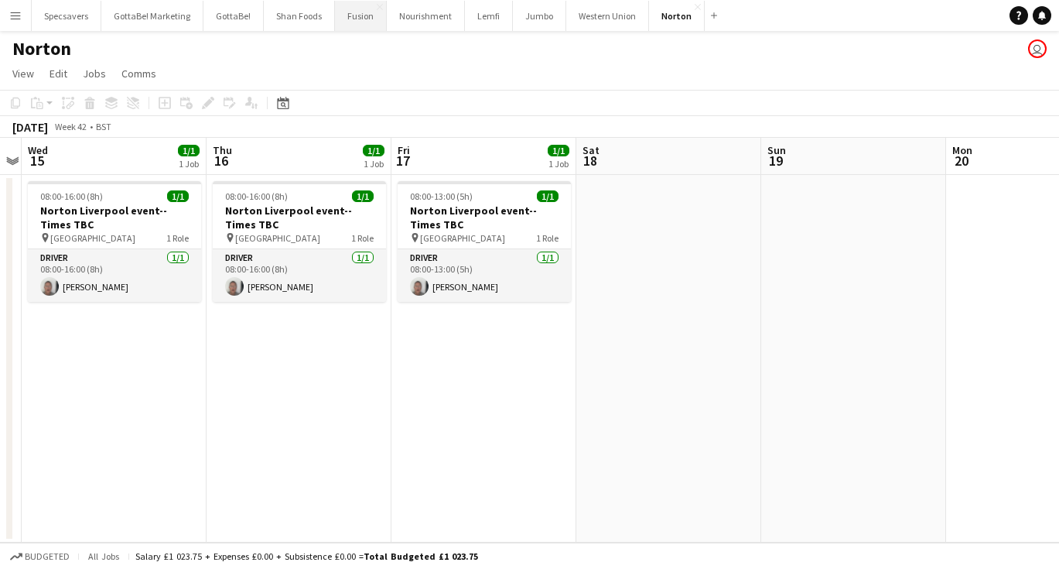
click at [363, 18] on button "Fusion Close" at bounding box center [361, 16] width 52 height 30
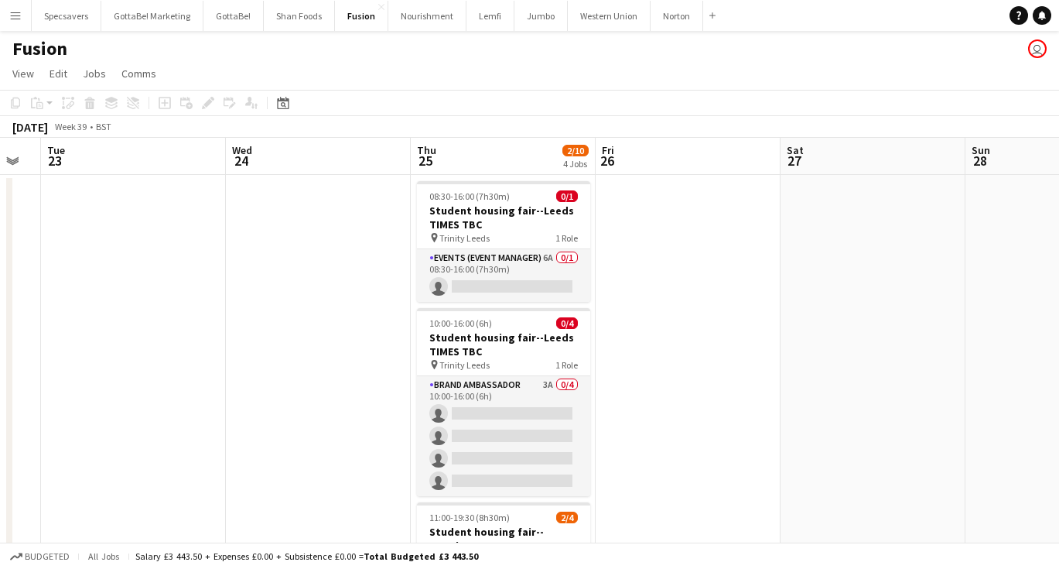
scroll to position [0, 552]
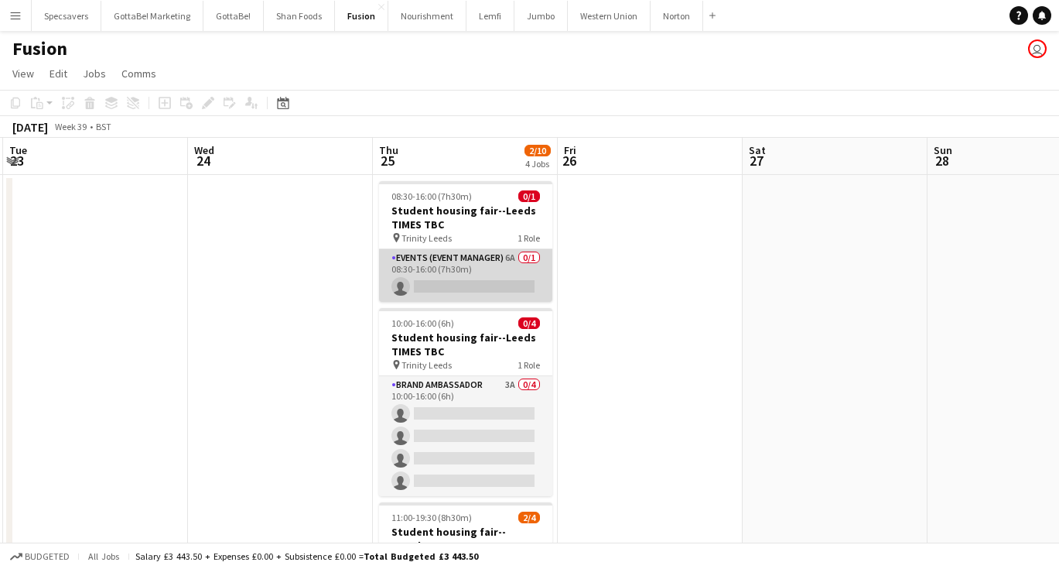
click at [465, 262] on app-card-role "Events (Event Manager) 6A 0/1 08:30-16:00 (7h30m) single-neutral-actions" at bounding box center [465, 275] width 173 height 53
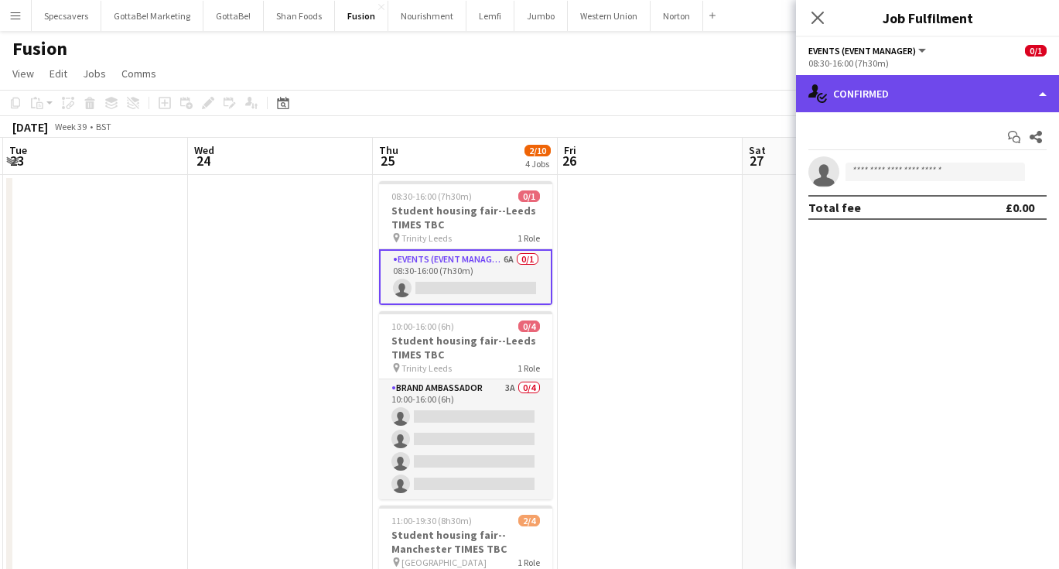
click at [910, 90] on div "single-neutral-actions-check-2 Confirmed" at bounding box center [927, 93] width 263 height 37
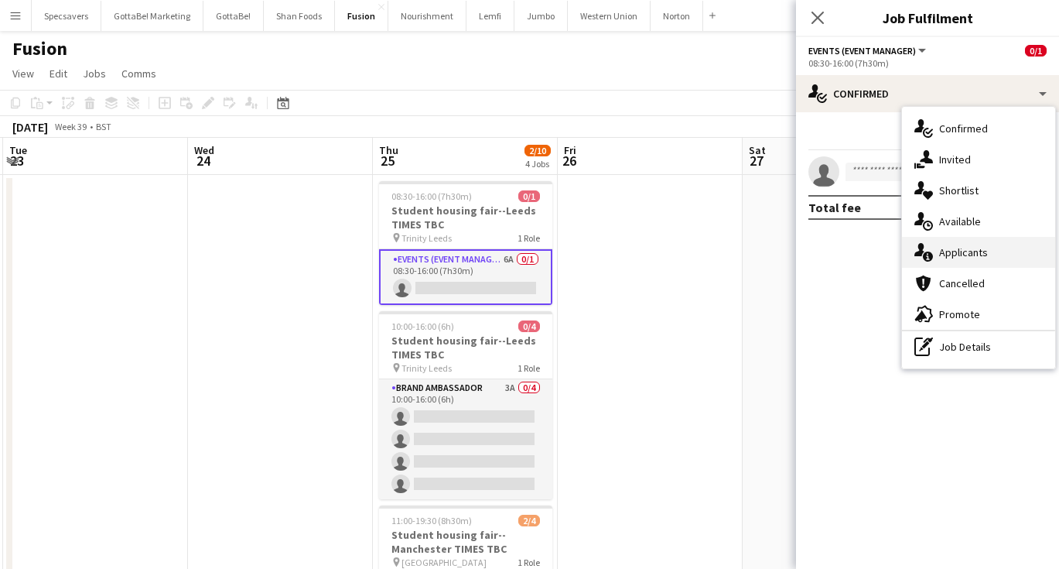
click at [971, 251] on span "Applicants" at bounding box center [963, 252] width 49 height 14
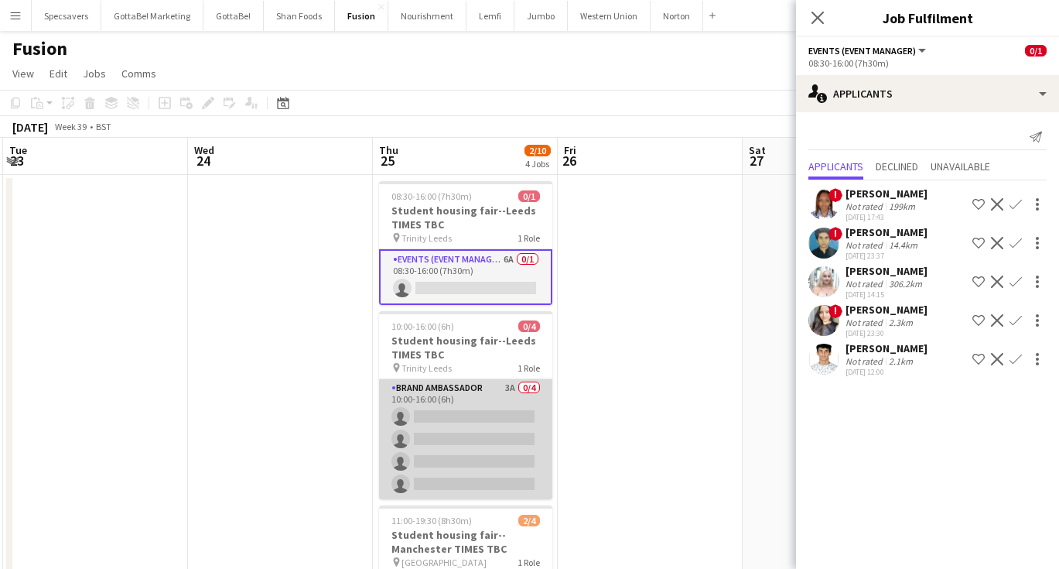
click at [489, 418] on app-card-role "Brand Ambassador 3A 0/4 10:00-16:00 (6h) single-neutral-actions single-neutral-…" at bounding box center [465, 439] width 173 height 120
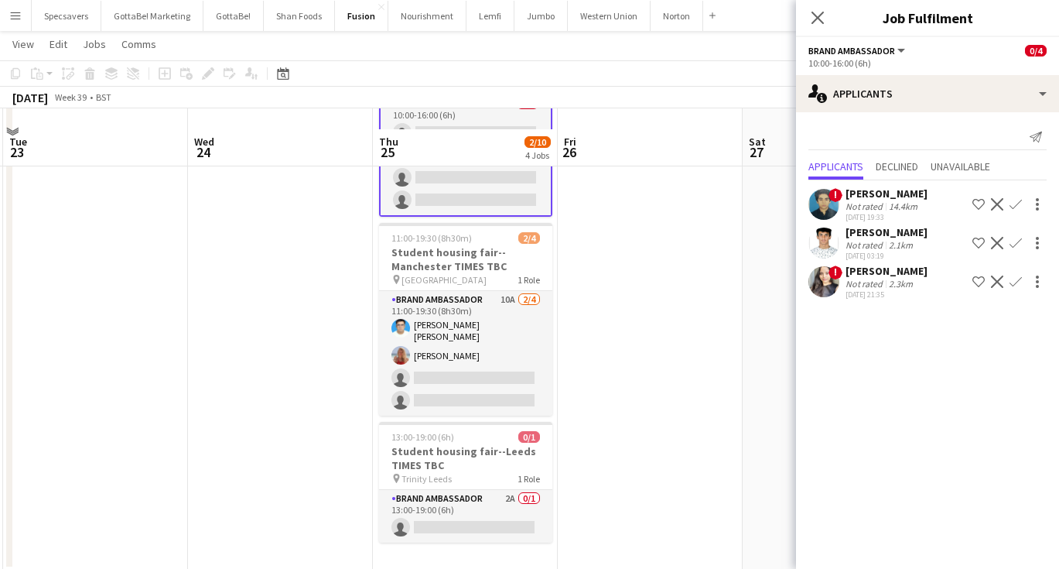
scroll to position [274, 0]
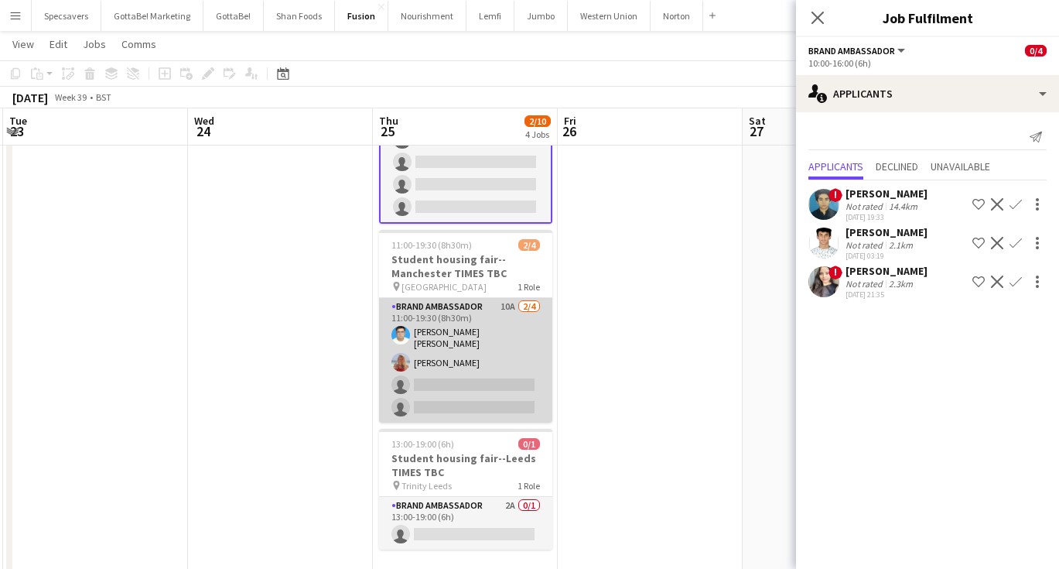
click at [504, 336] on app-card-role "Brand Ambassador 10A [DATE] 11:00-19:30 (8h30m) [PERSON_NAME] [PERSON_NAME] [PE…" at bounding box center [465, 360] width 173 height 125
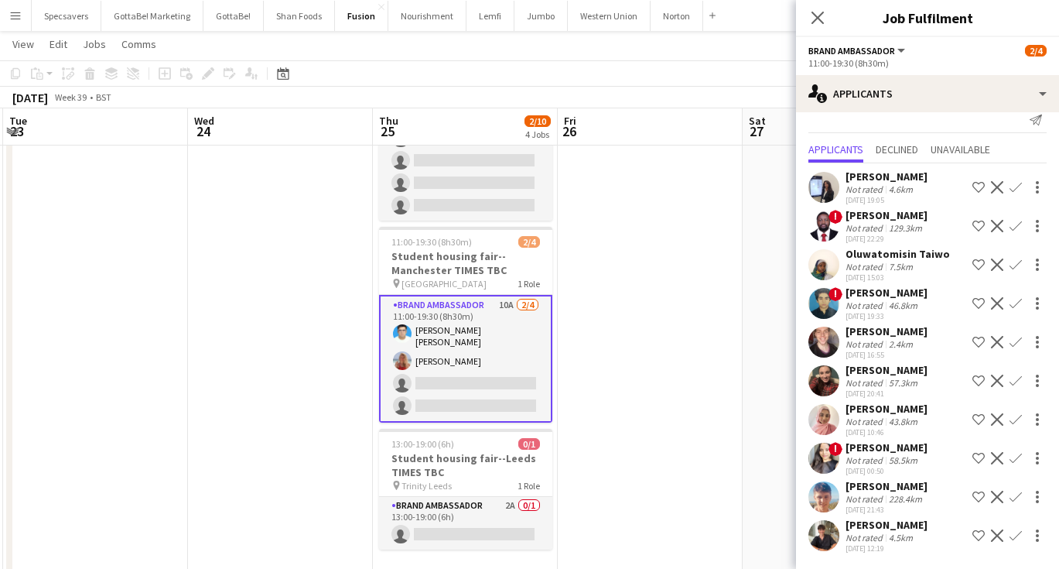
scroll to position [17, 0]
click at [897, 526] on div "[PERSON_NAME]" at bounding box center [887, 525] width 82 height 14
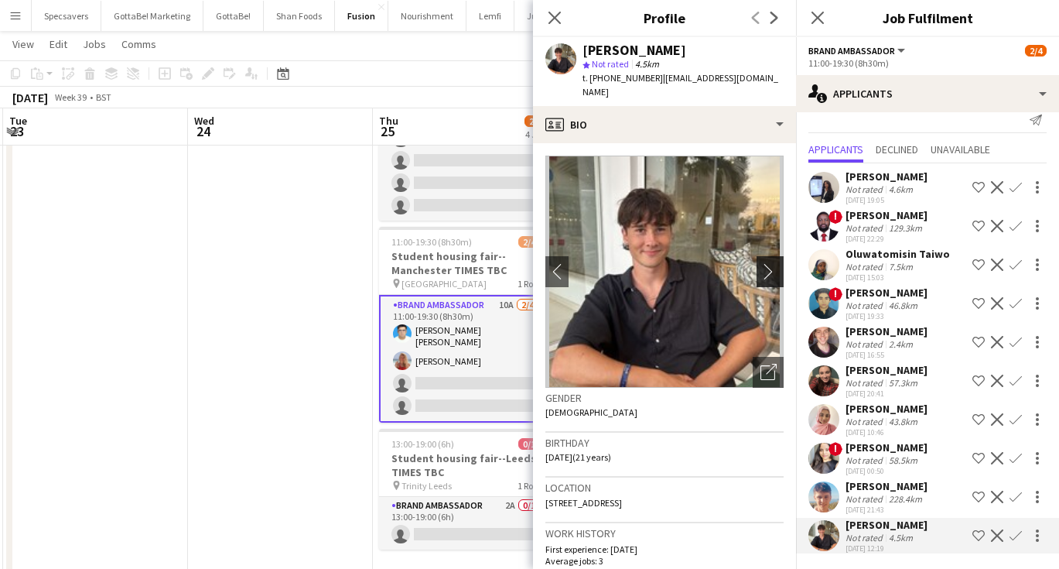
click at [777, 263] on app-icon "chevron-right" at bounding box center [773, 271] width 24 height 16
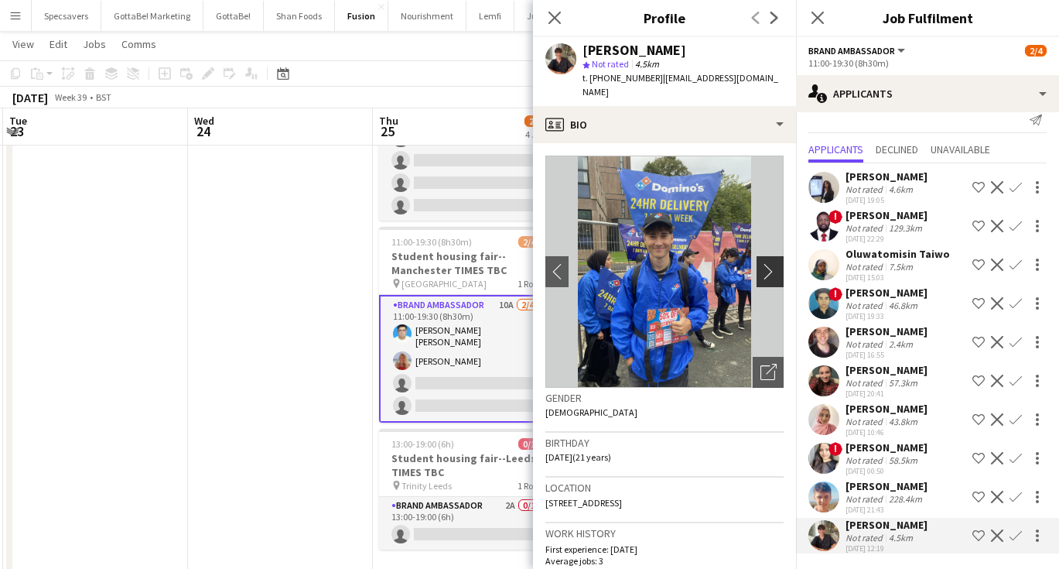
click at [777, 263] on app-icon "chevron-right" at bounding box center [773, 271] width 24 height 16
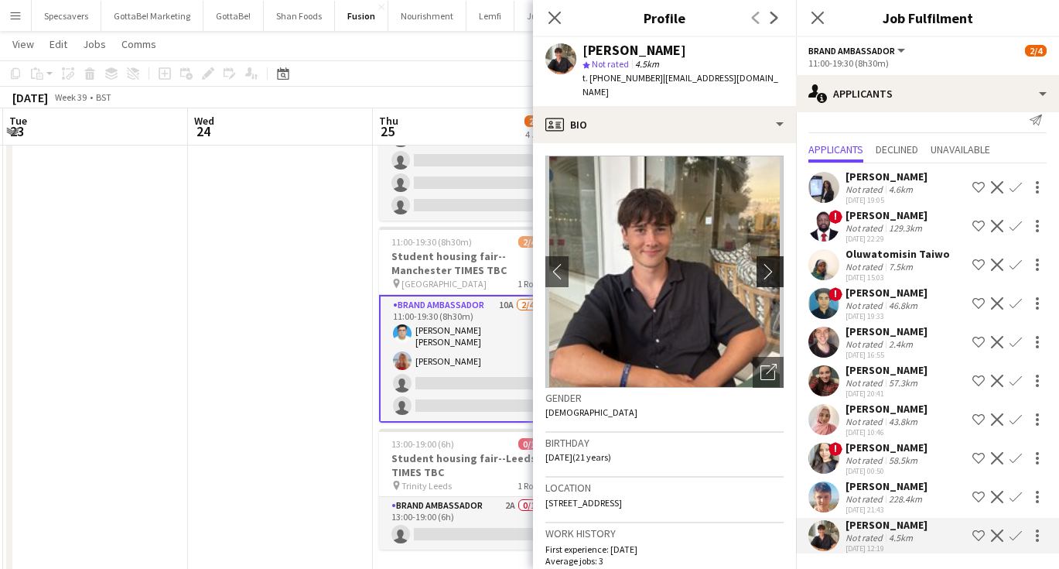
click at [777, 263] on app-icon "chevron-right" at bounding box center [773, 271] width 24 height 16
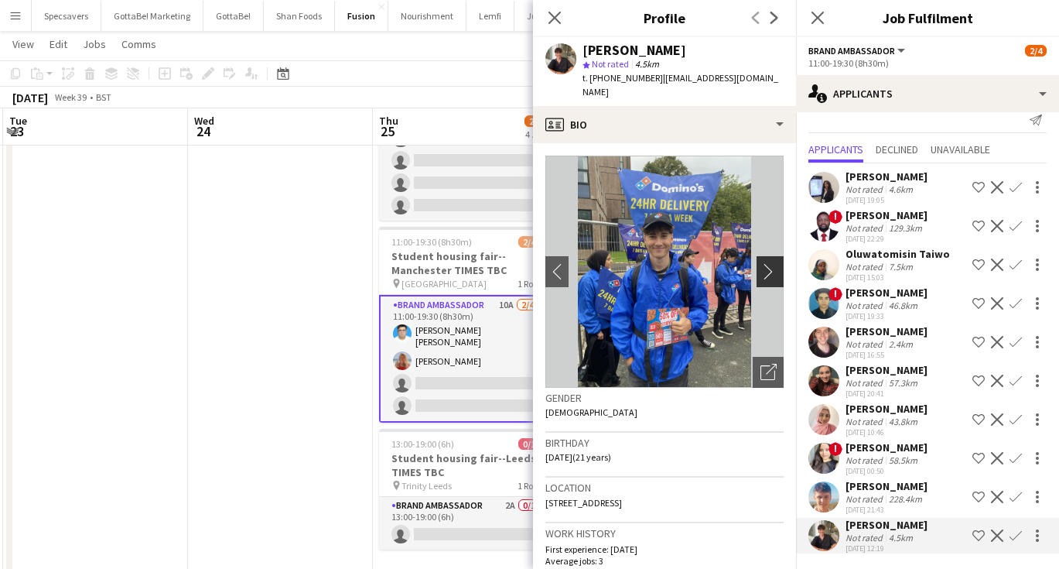
click at [777, 263] on app-icon "chevron-right" at bounding box center [773, 271] width 24 height 16
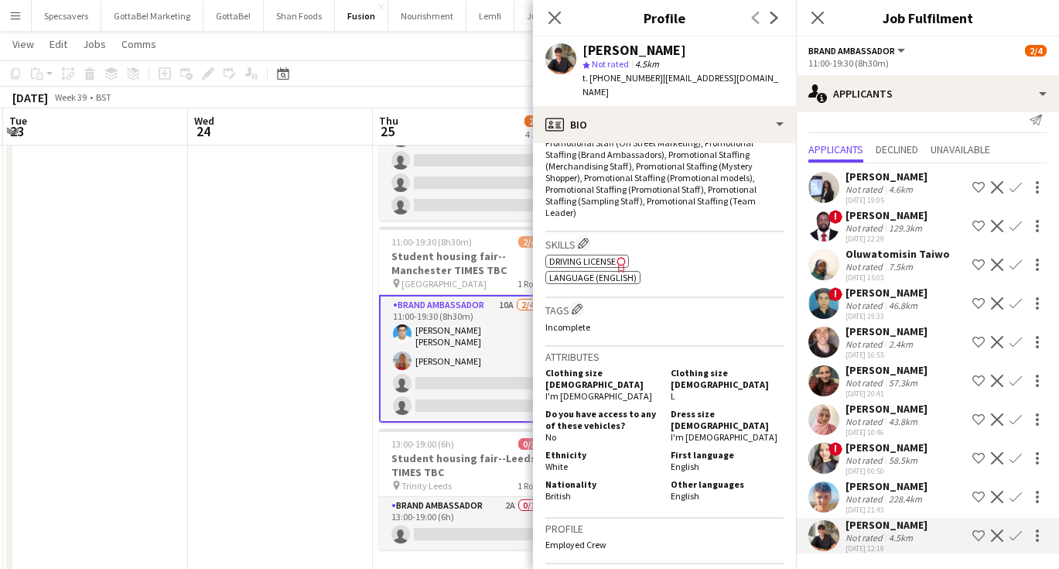
scroll to position [568, 0]
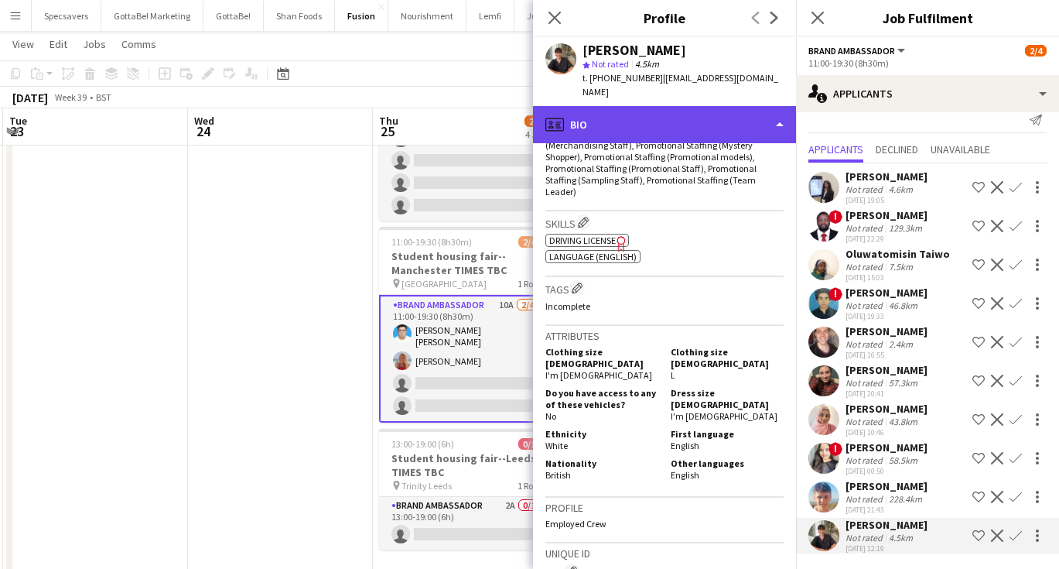
click at [662, 106] on div "profile Bio" at bounding box center [664, 124] width 263 height 37
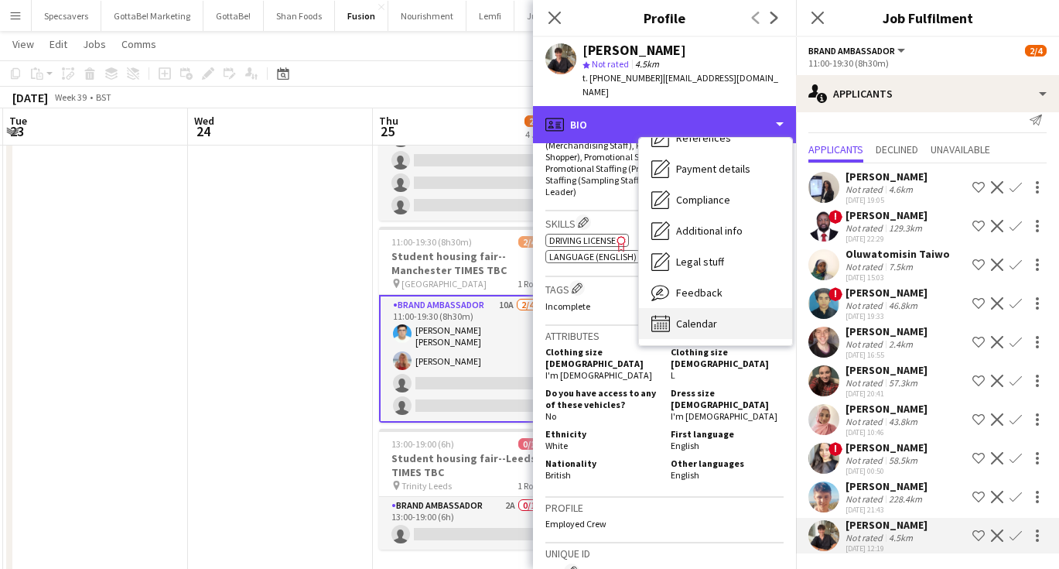
scroll to position [176, 0]
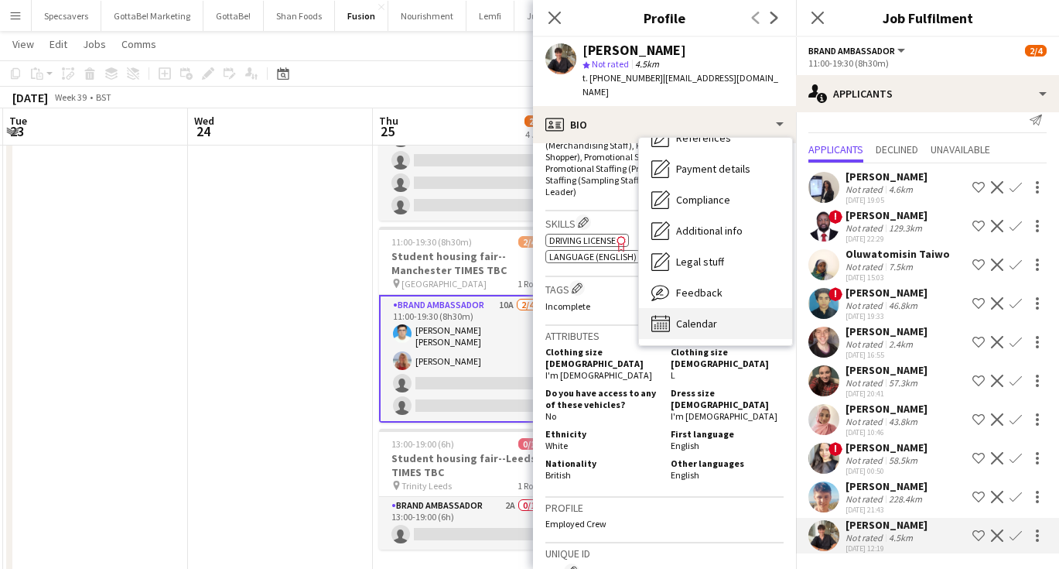
click at [699, 316] on span "Calendar" at bounding box center [696, 323] width 41 height 14
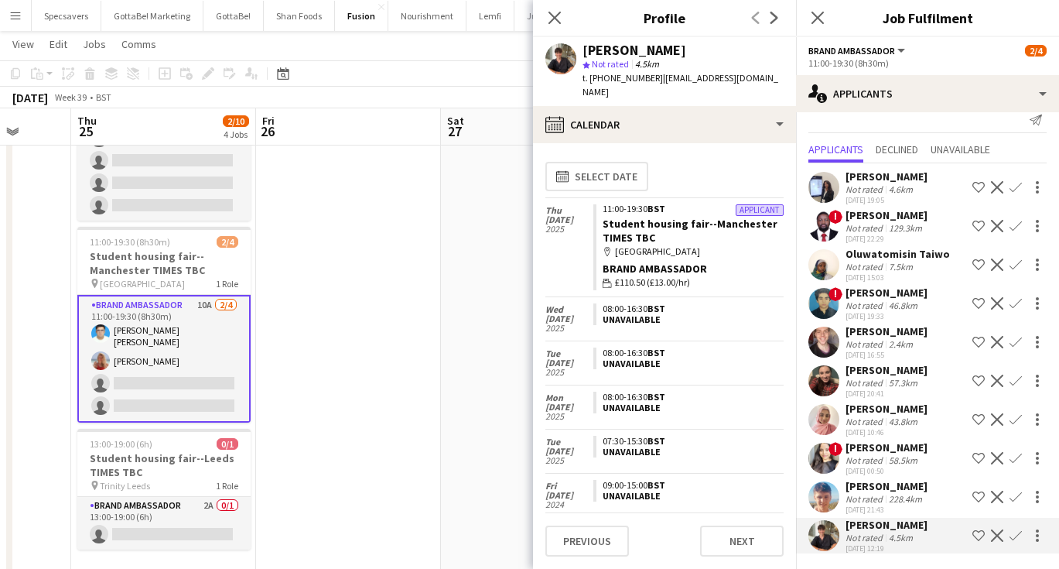
scroll to position [0, 475]
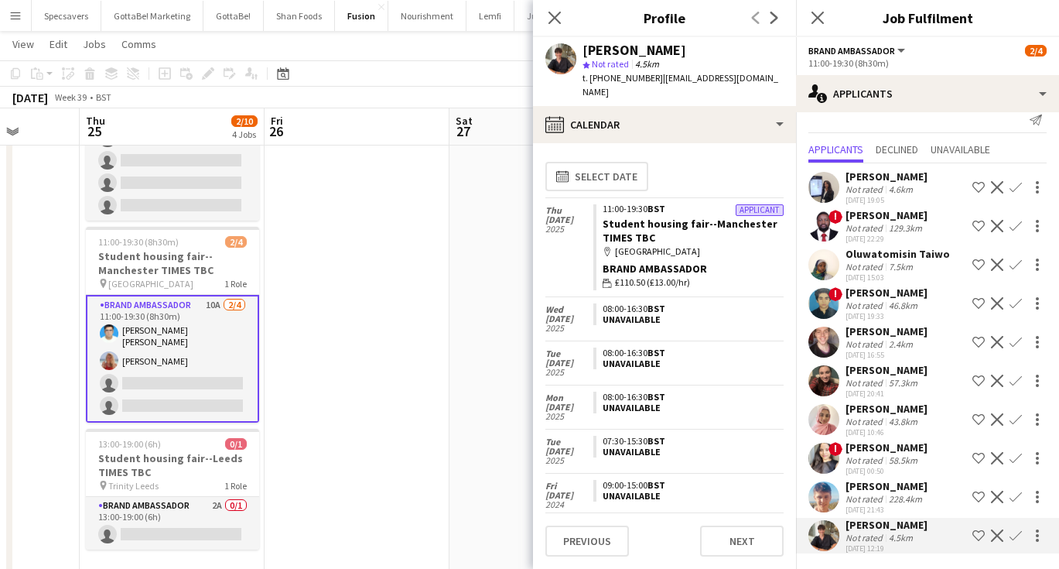
click at [877, 190] on div "Not rated" at bounding box center [866, 189] width 40 height 12
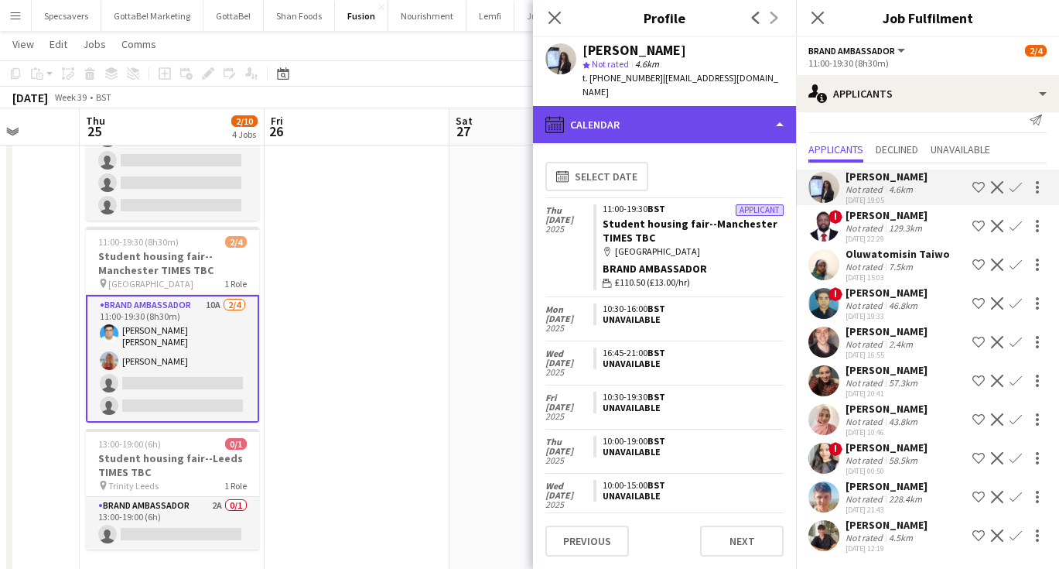
click at [674, 140] on div "calendar-full Calendar" at bounding box center [664, 124] width 263 height 37
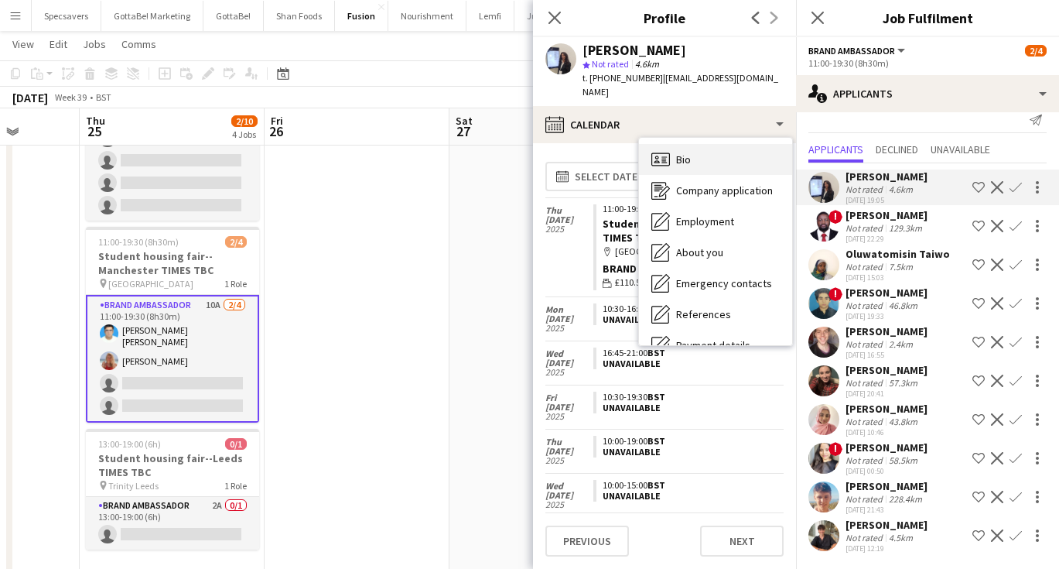
click at [686, 152] on span "Bio" at bounding box center [683, 159] width 15 height 14
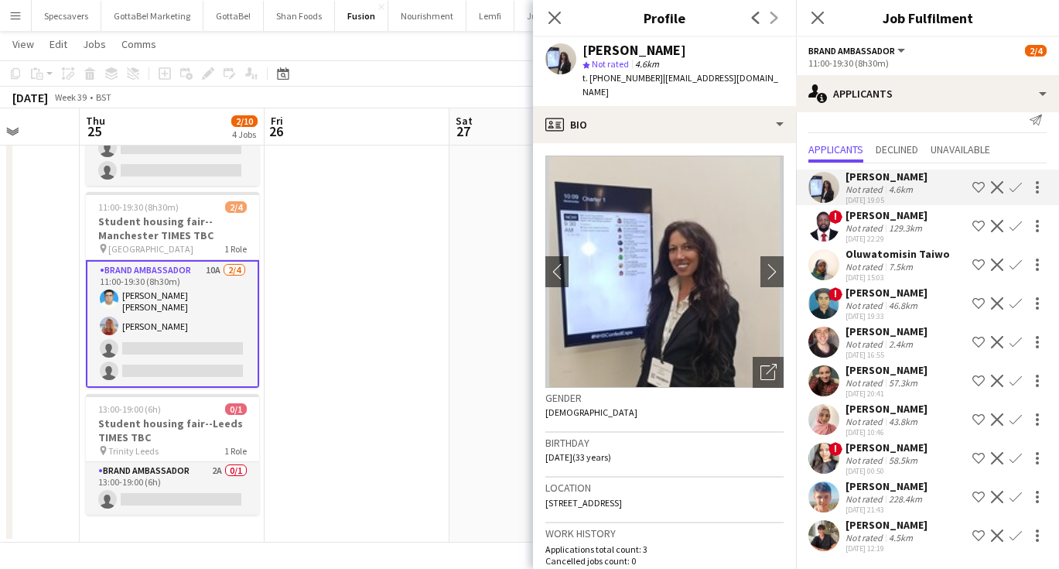
scroll to position [17, 0]
click at [873, 536] on div "Not rated" at bounding box center [866, 538] width 40 height 12
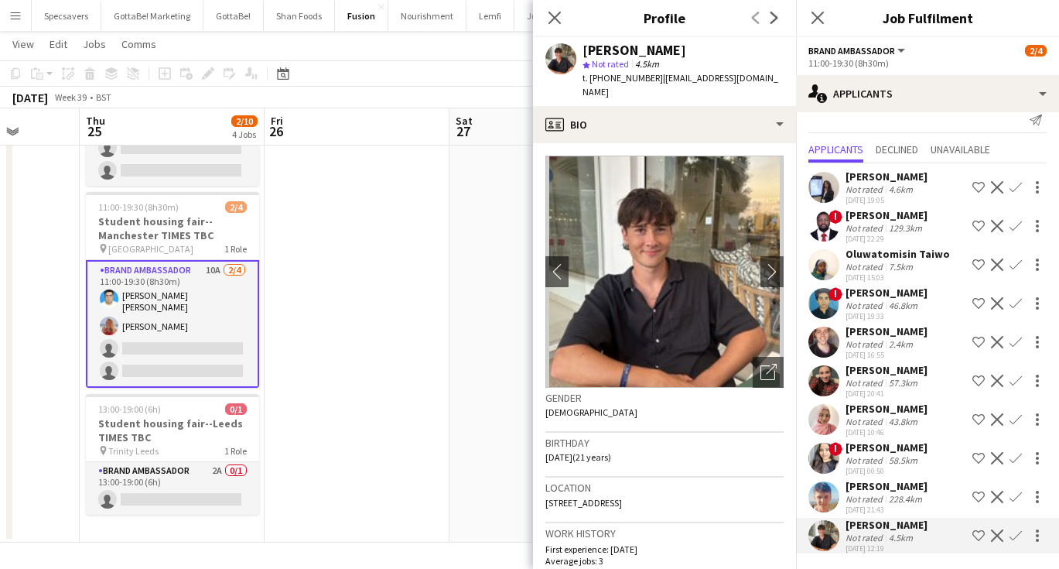
click at [882, 390] on div "[DATE] 20:41" at bounding box center [887, 393] width 82 height 10
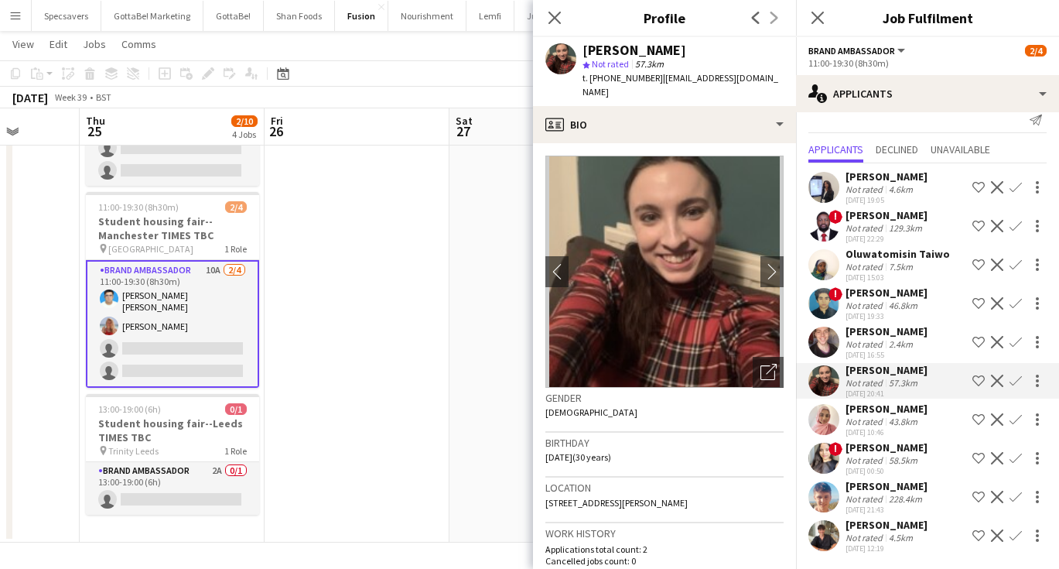
click at [895, 266] on div "7.5km" at bounding box center [901, 267] width 30 height 12
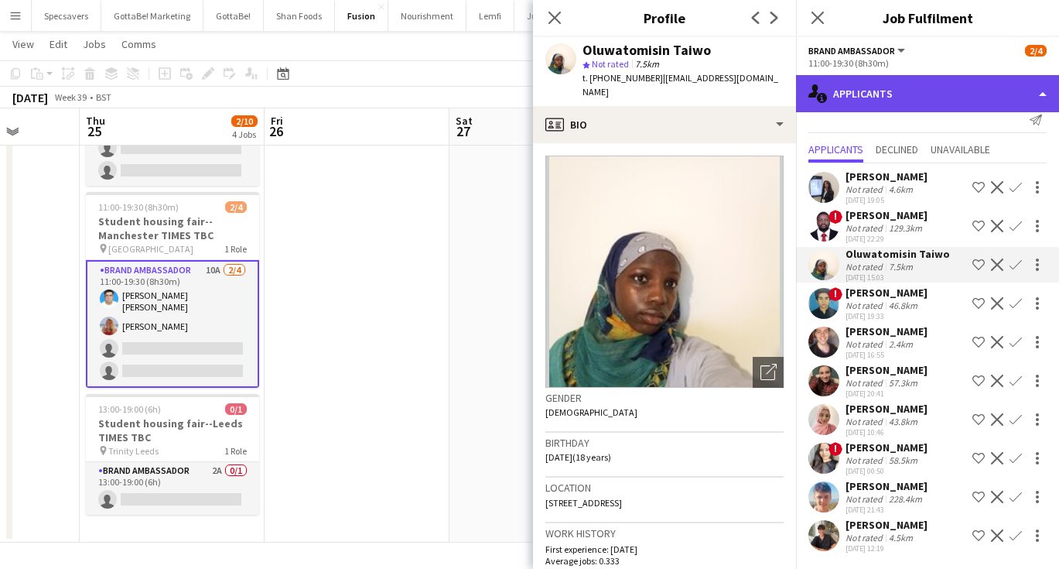
click at [857, 92] on div "single-neutral-actions-information Applicants" at bounding box center [927, 93] width 263 height 37
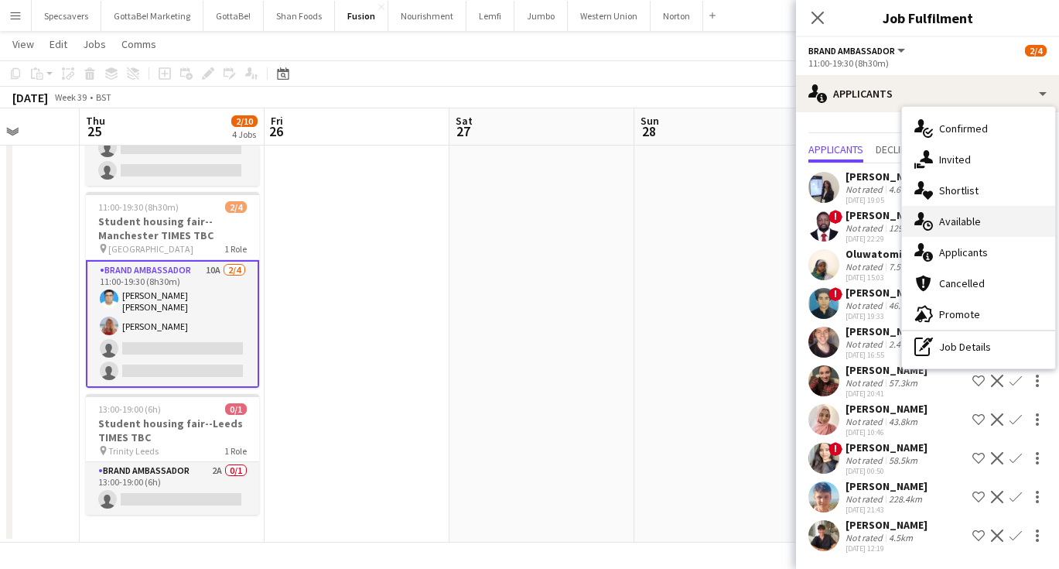
click at [965, 228] on div "single-neutral-actions-upload Available" at bounding box center [978, 221] width 153 height 31
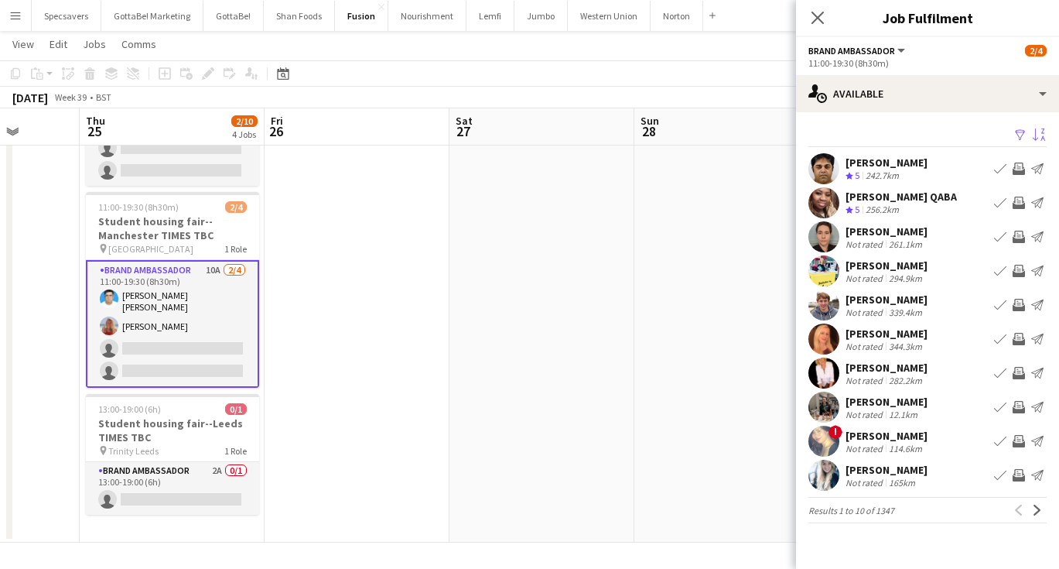
click at [1040, 139] on app-icon "Sort asc" at bounding box center [1039, 135] width 12 height 15
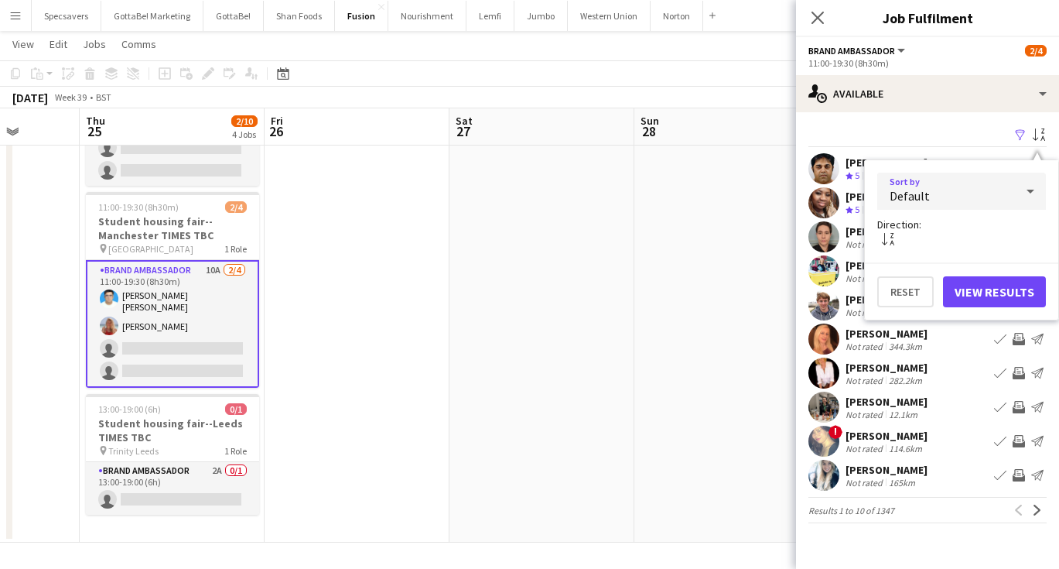
click at [1021, 191] on div at bounding box center [1030, 191] width 31 height 31
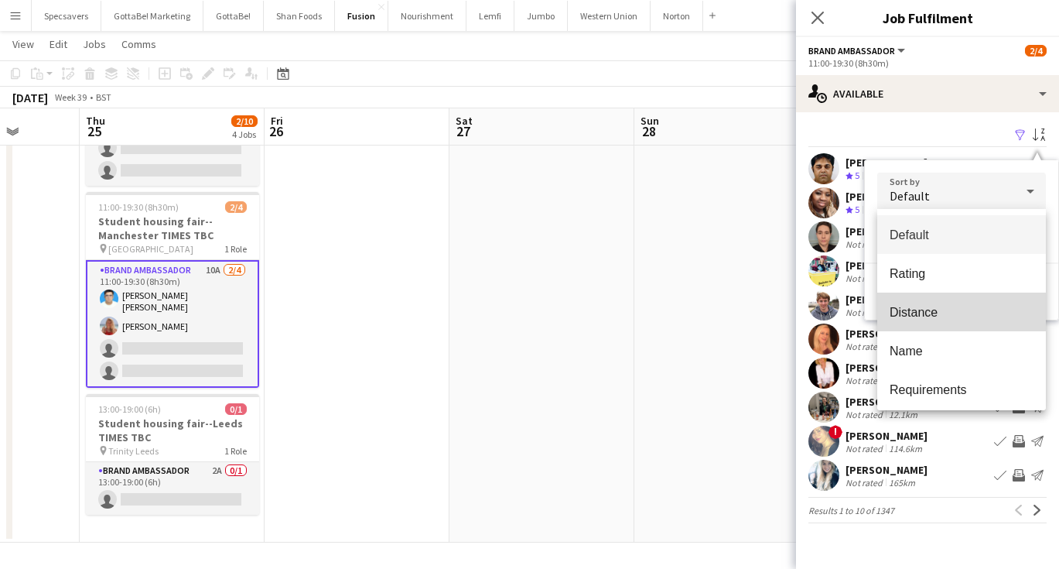
click at [954, 310] on span "Distance" at bounding box center [962, 312] width 144 height 15
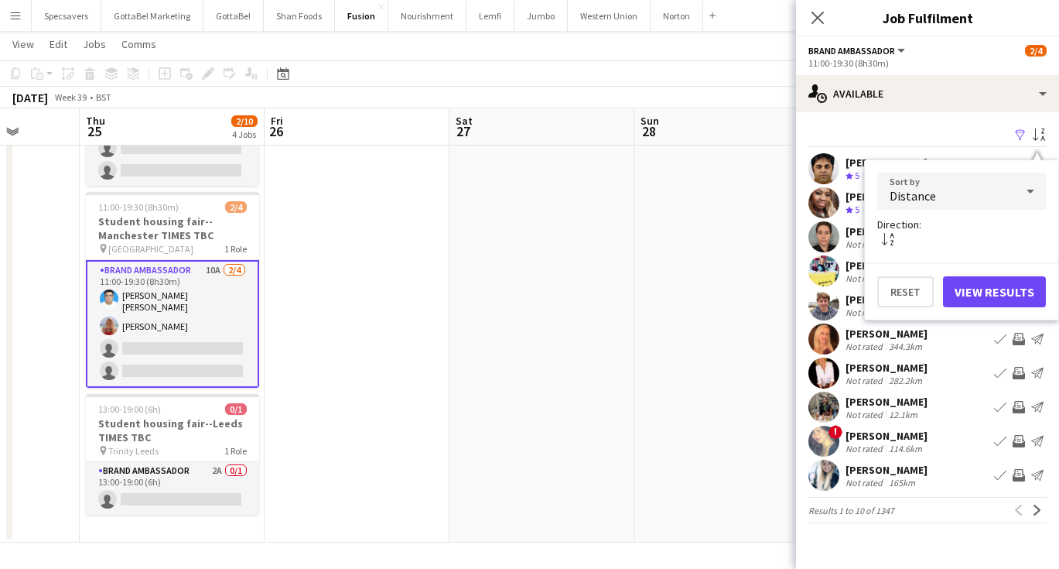
click at [986, 289] on button "View Results" at bounding box center [994, 291] width 103 height 31
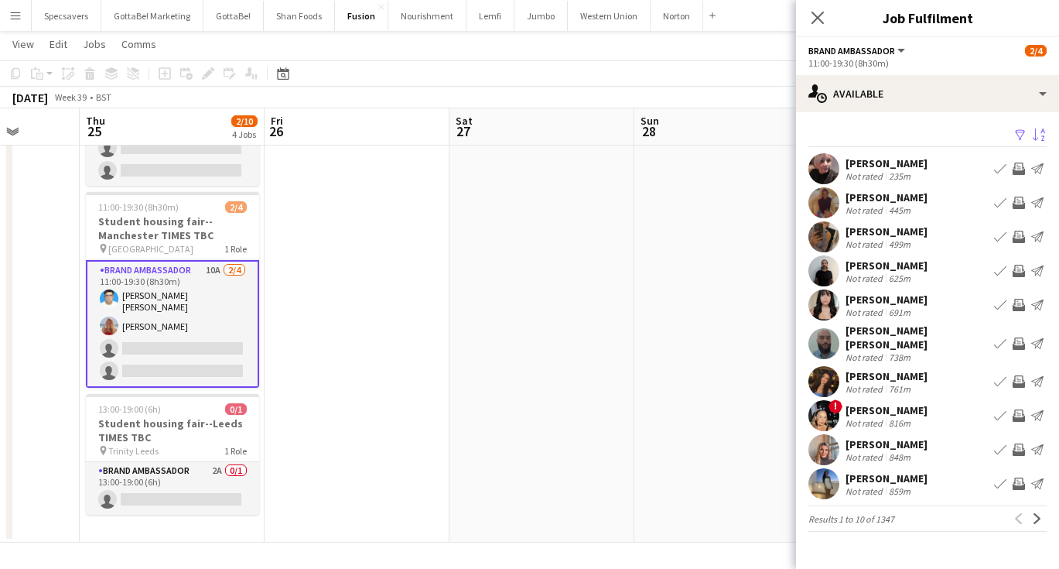
click at [871, 439] on div "[PERSON_NAME]" at bounding box center [887, 444] width 82 height 14
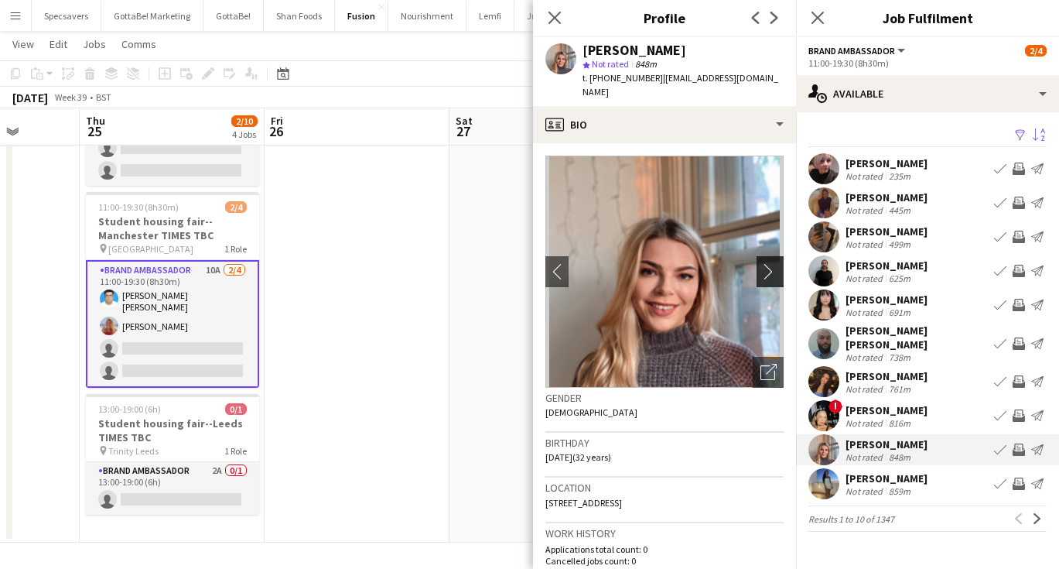
click at [768, 263] on app-icon "chevron-right" at bounding box center [773, 271] width 24 height 16
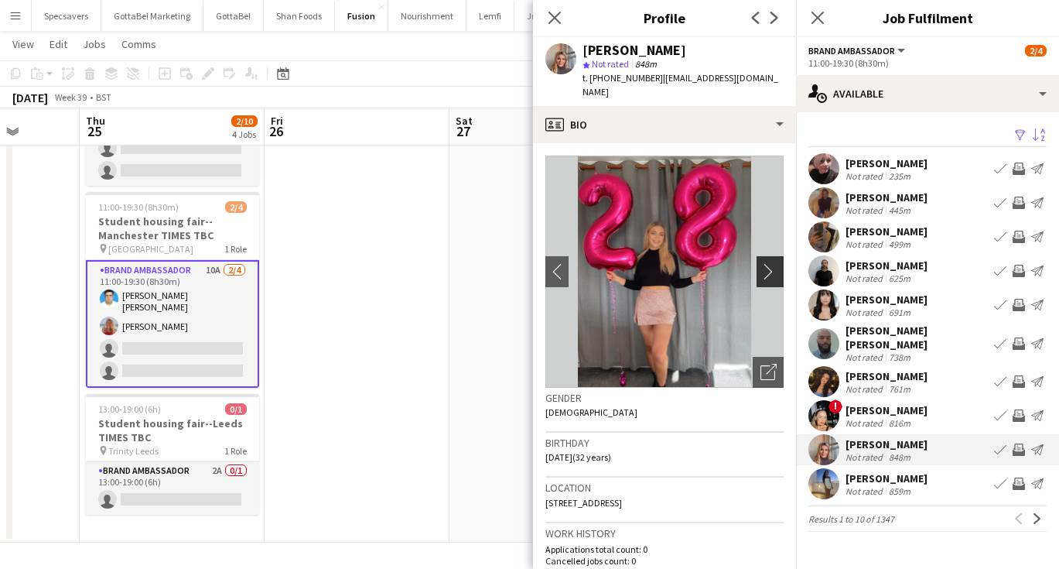
click at [768, 263] on app-icon "chevron-right" at bounding box center [773, 271] width 24 height 16
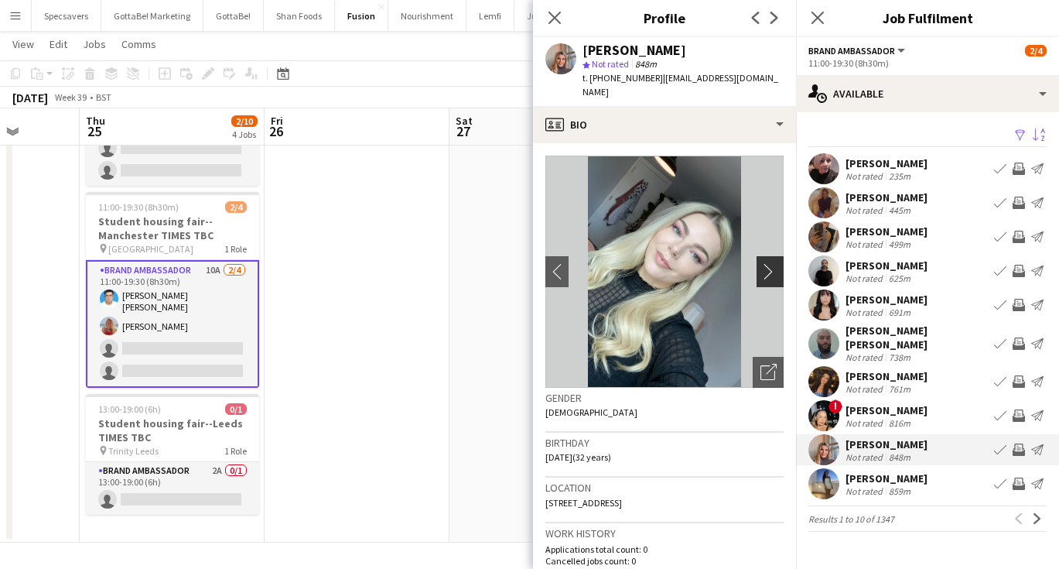
click at [768, 263] on app-icon "chevron-right" at bounding box center [773, 271] width 24 height 16
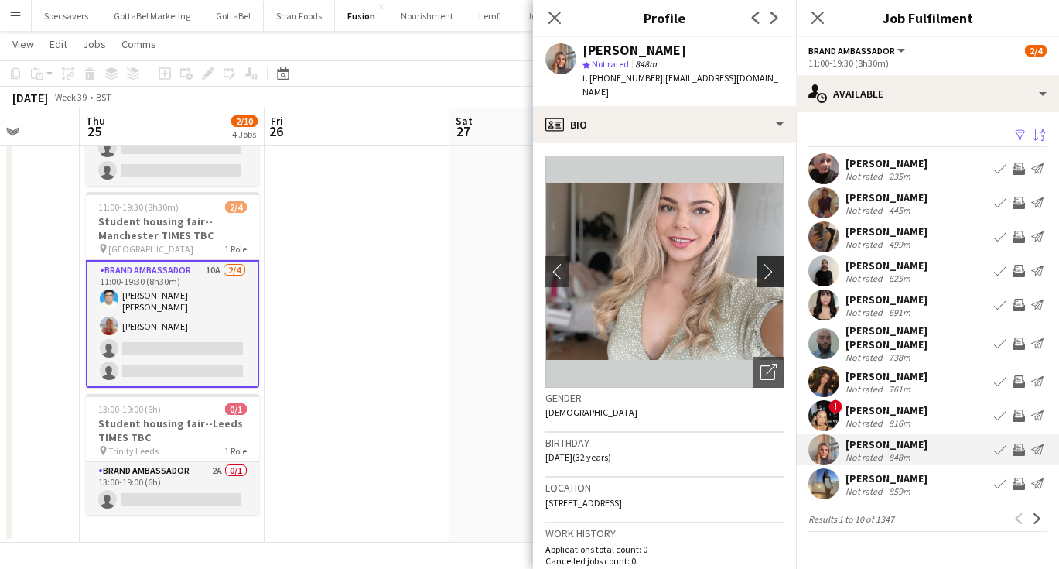
click at [768, 263] on app-icon "chevron-right" at bounding box center [773, 271] width 24 height 16
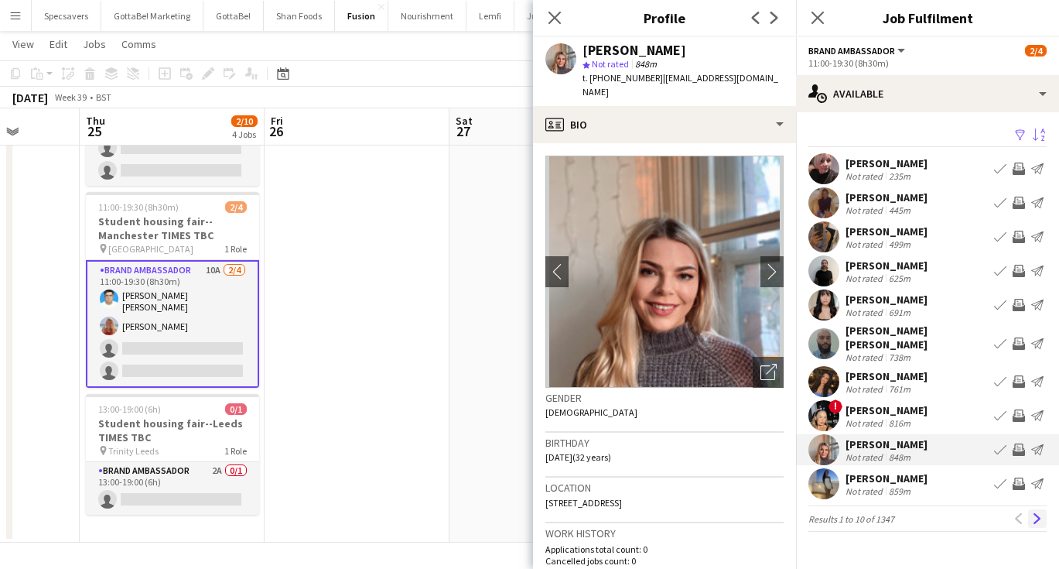
click at [1038, 513] on app-icon "Next" at bounding box center [1037, 518] width 11 height 11
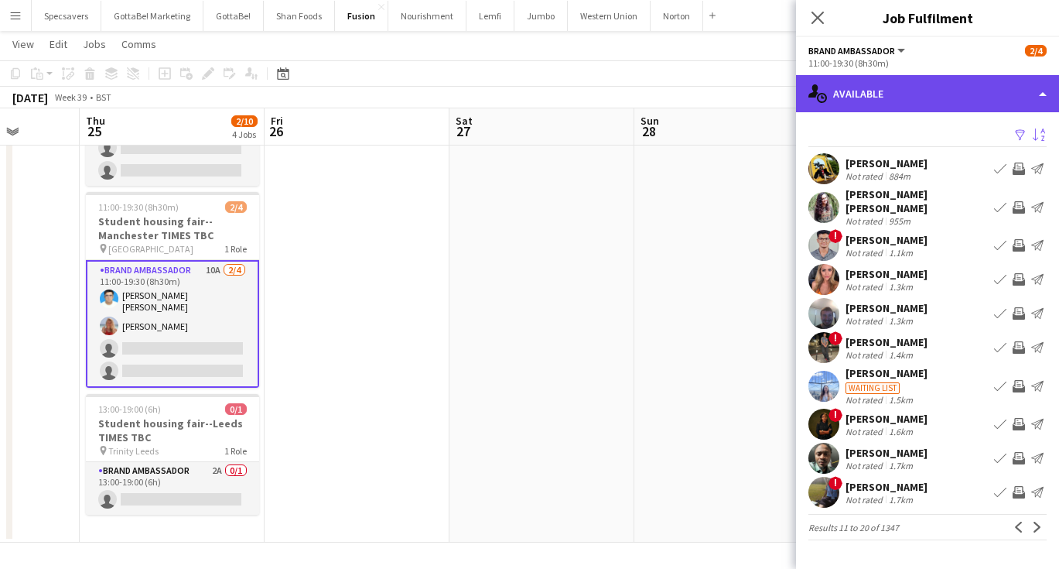
click at [954, 85] on div "single-neutral-actions-upload Available" at bounding box center [927, 93] width 263 height 37
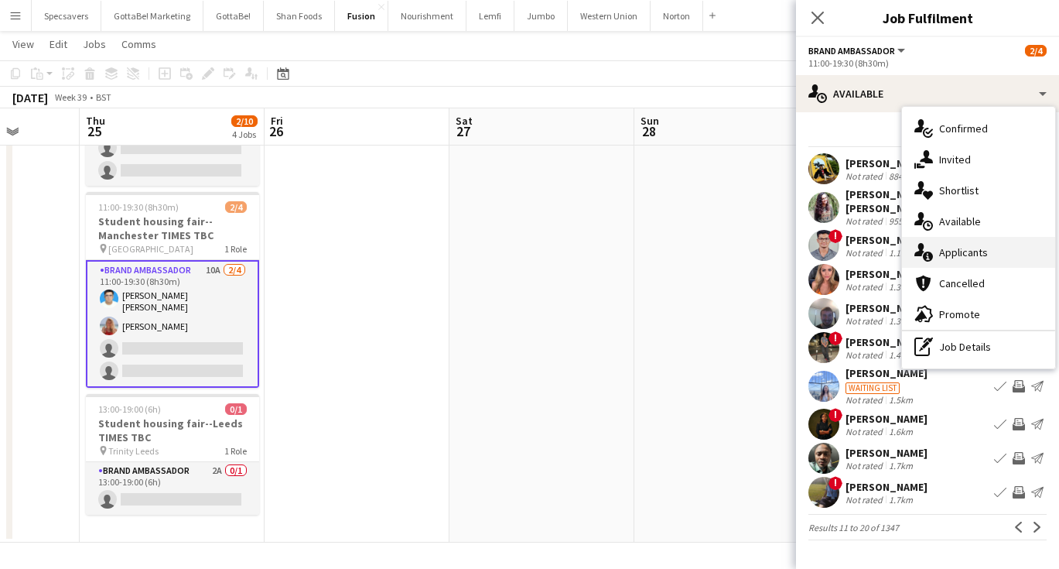
click at [963, 248] on span "Applicants" at bounding box center [963, 252] width 49 height 14
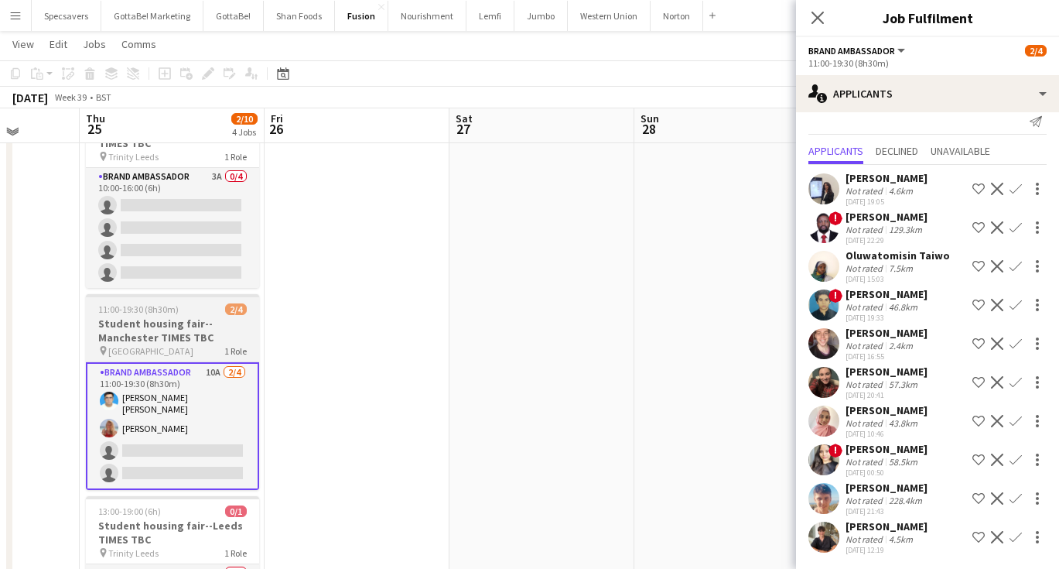
scroll to position [204, 0]
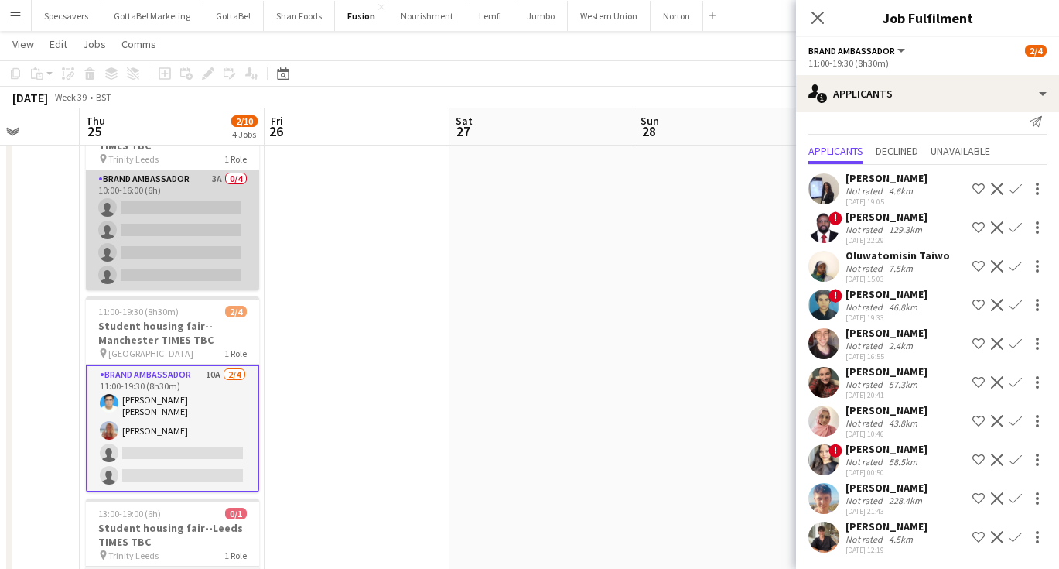
click at [218, 210] on app-card-role "Brand Ambassador 3A 0/4 10:00-16:00 (6h) single-neutral-actions single-neutral-…" at bounding box center [172, 230] width 173 height 120
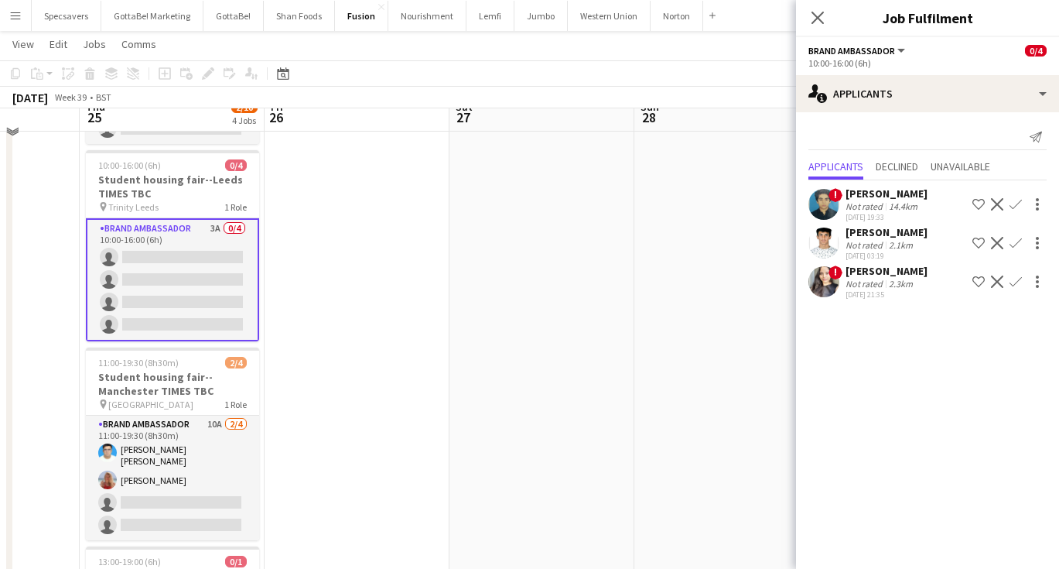
scroll to position [138, 0]
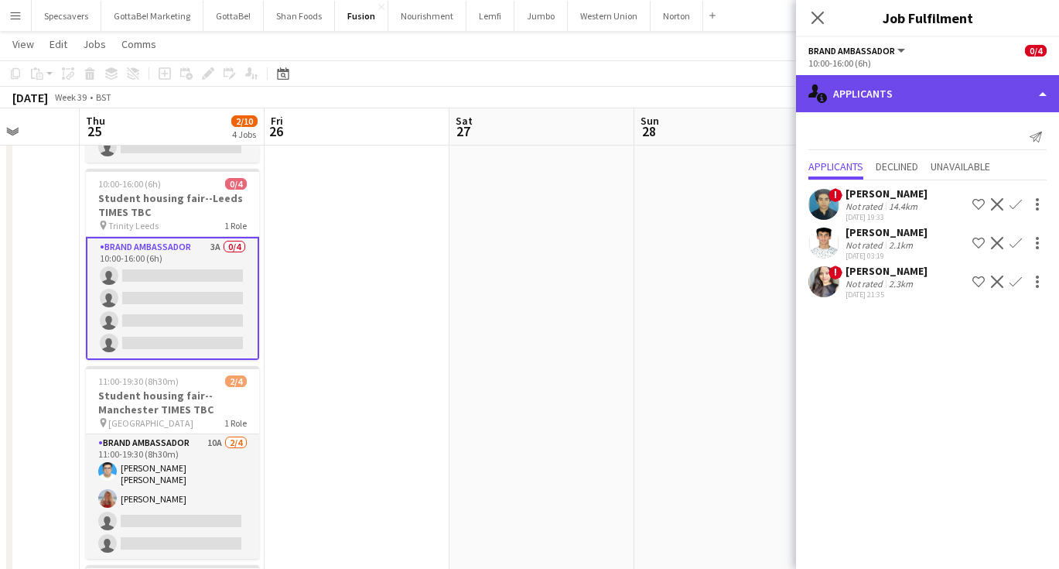
click at [968, 85] on div "single-neutral-actions-information Applicants" at bounding box center [927, 93] width 263 height 37
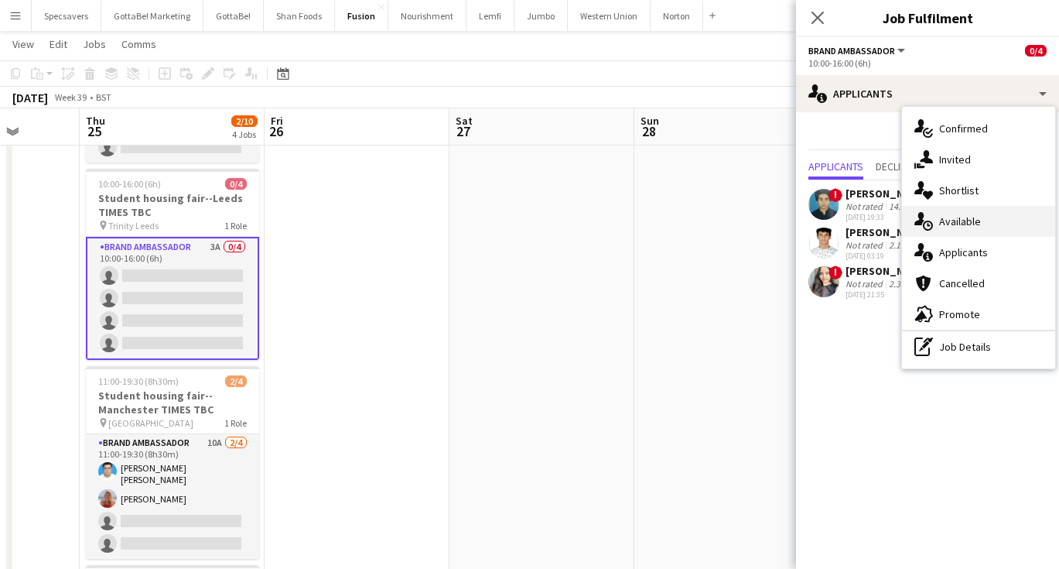
click at [984, 230] on div "single-neutral-actions-upload Available" at bounding box center [978, 221] width 153 height 31
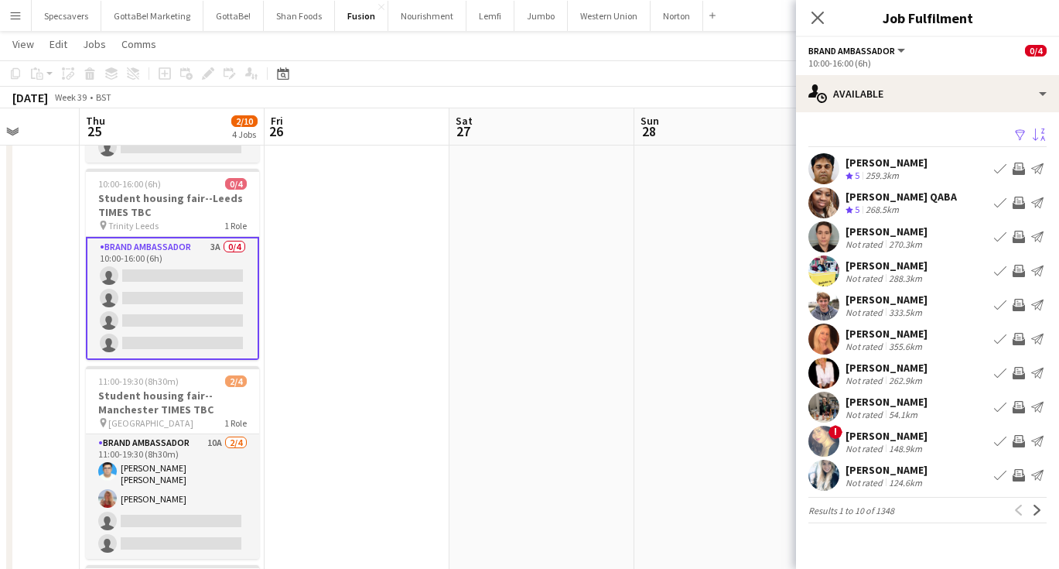
click at [1037, 135] on app-icon "Sort asc" at bounding box center [1039, 135] width 12 height 15
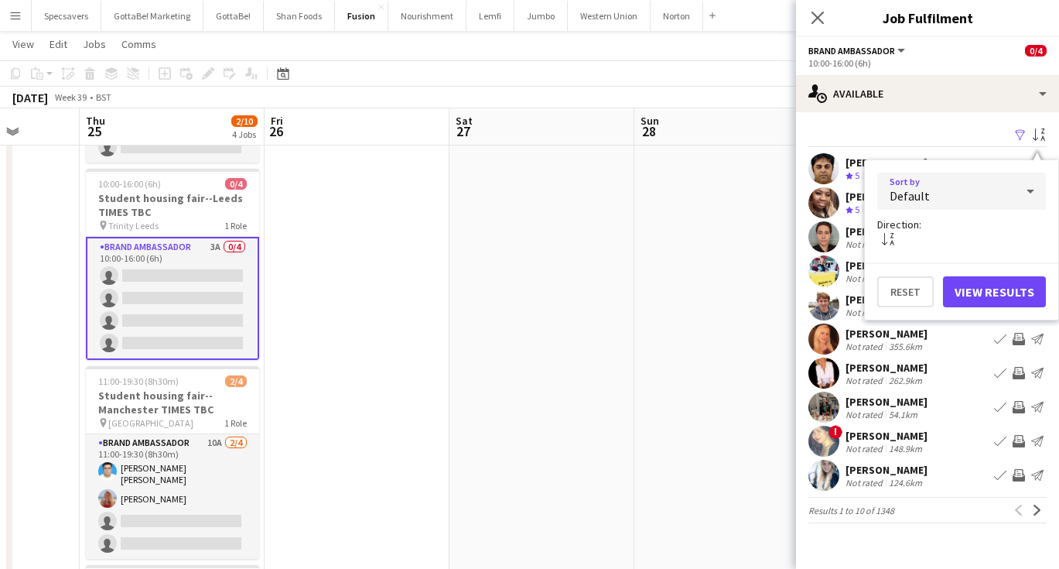
click at [991, 185] on div "Default" at bounding box center [946, 191] width 138 height 37
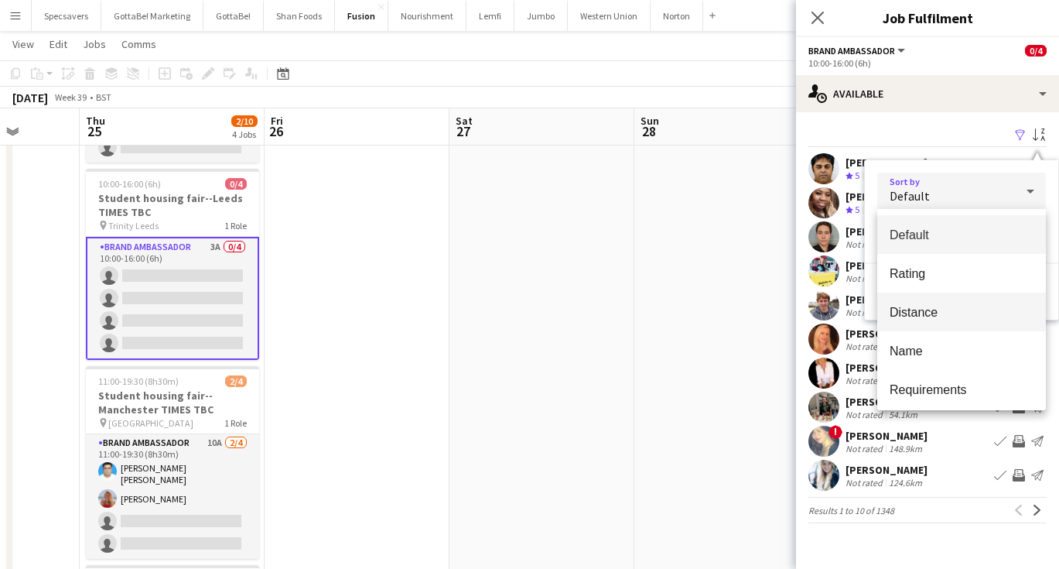
click at [958, 316] on span "Distance" at bounding box center [962, 312] width 144 height 15
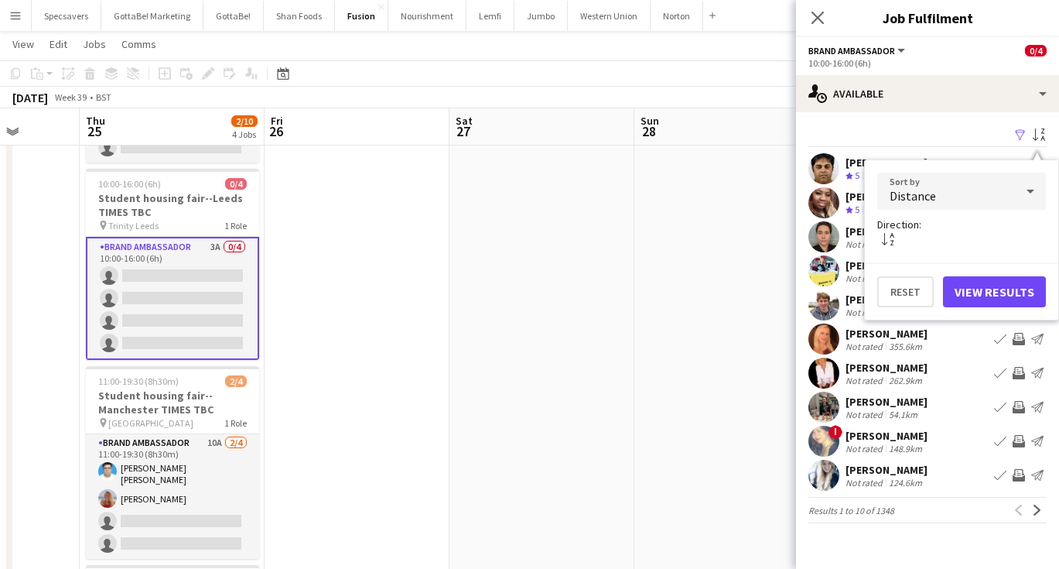
click at [987, 298] on button "View Results" at bounding box center [994, 291] width 103 height 31
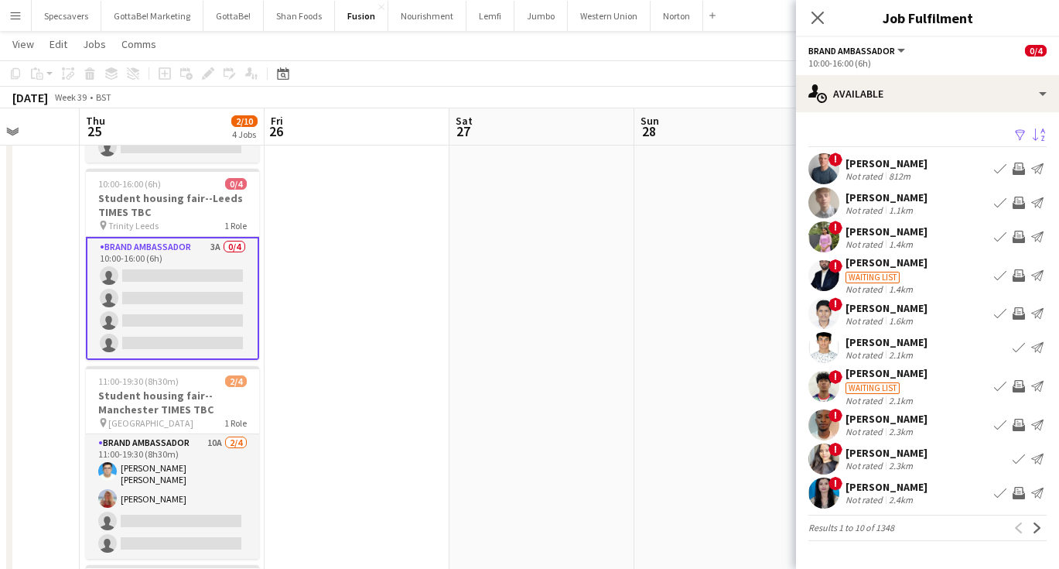
click at [901, 458] on div "[PERSON_NAME]" at bounding box center [887, 453] width 82 height 14
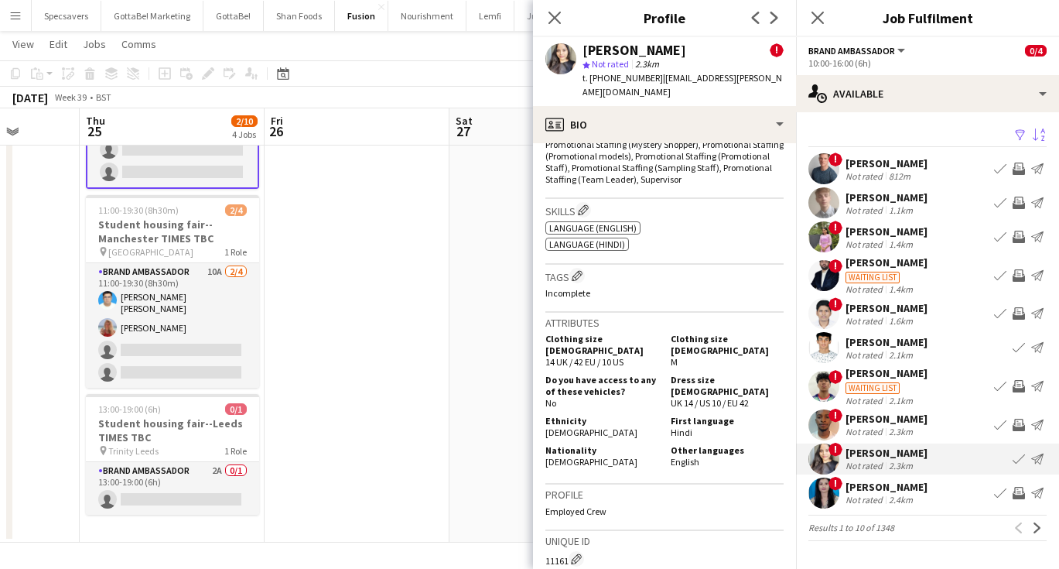
scroll to position [309, 0]
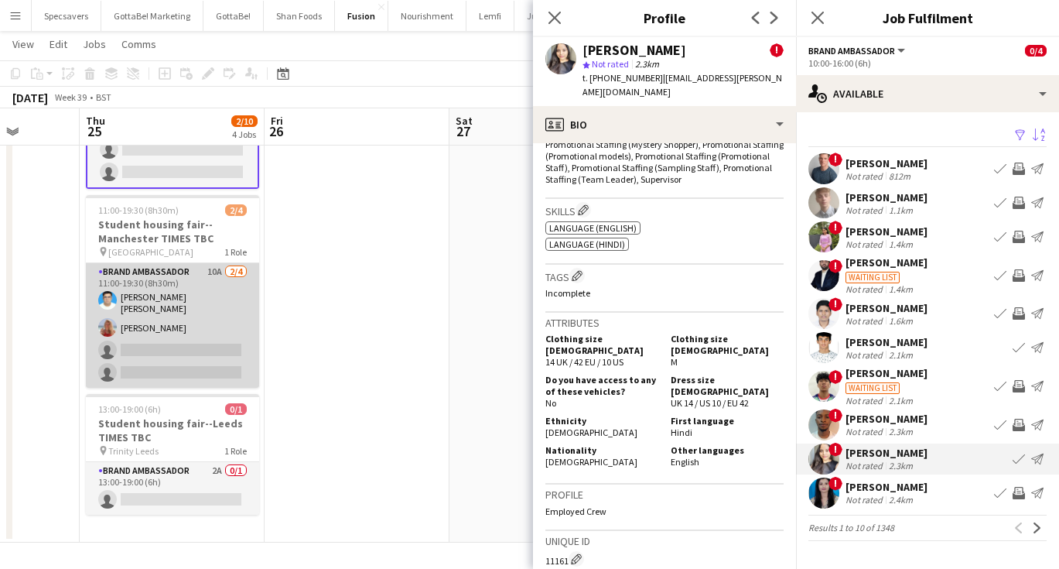
click at [191, 336] on app-card-role "Brand Ambassador 10A [DATE] 11:00-19:30 (8h30m) [PERSON_NAME] [PERSON_NAME] [PE…" at bounding box center [172, 325] width 173 height 125
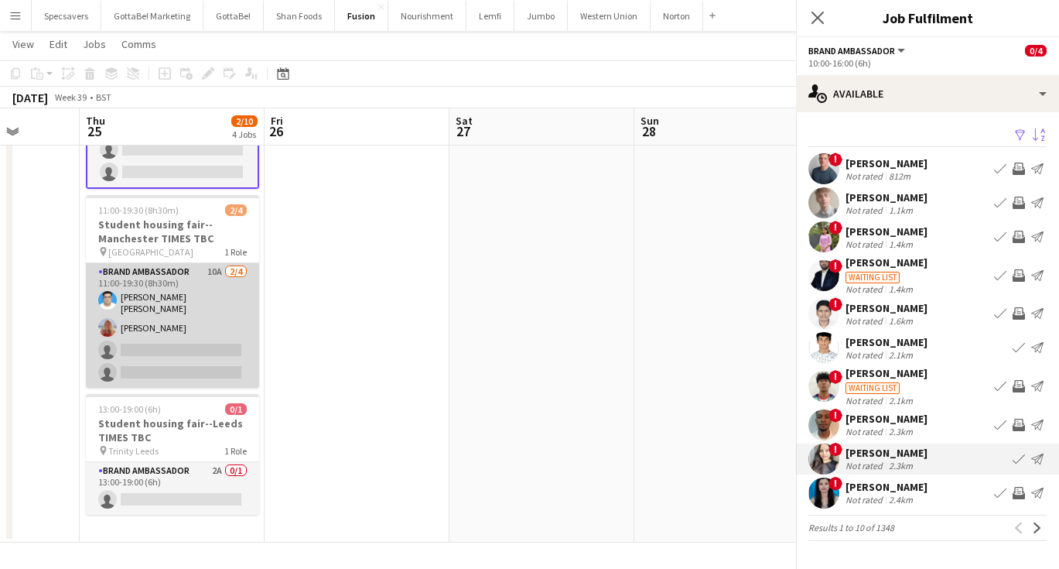
scroll to position [0, 474]
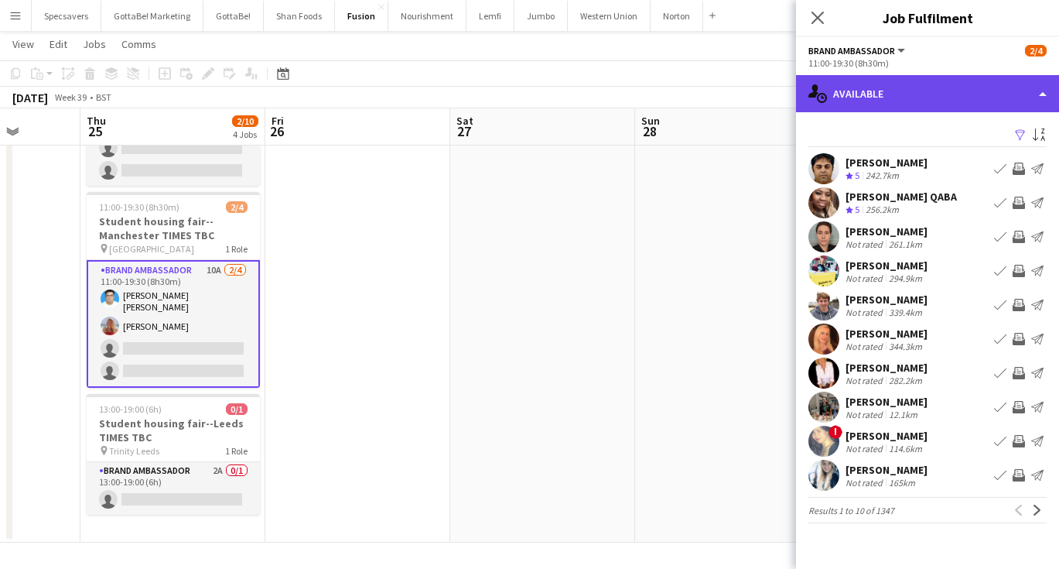
click at [898, 95] on div "single-neutral-actions-upload Available" at bounding box center [927, 93] width 263 height 37
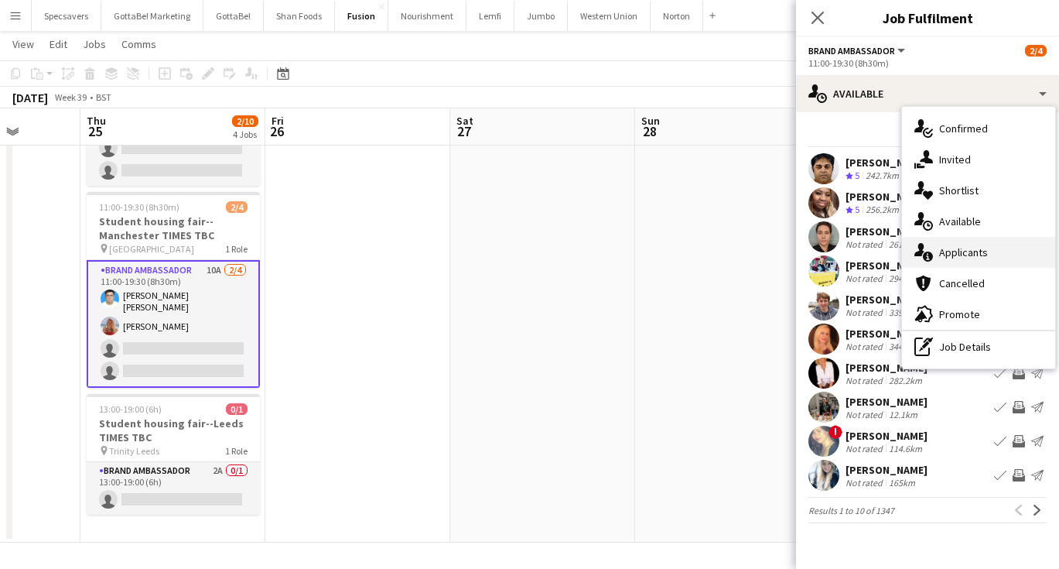
click at [972, 251] on span "Applicants" at bounding box center [963, 252] width 49 height 14
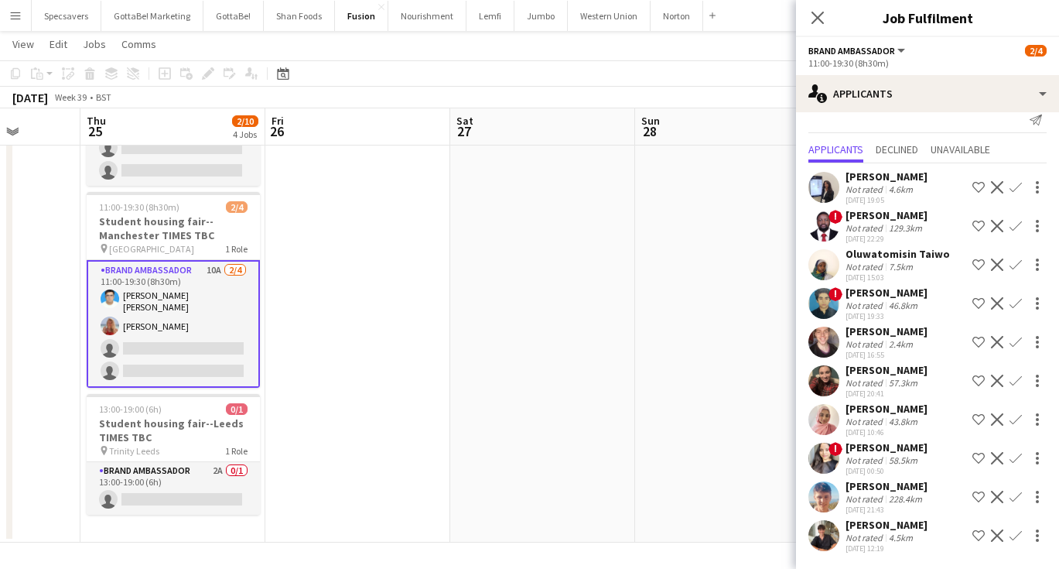
scroll to position [17, 0]
click at [1015, 497] on app-icon "Confirm" at bounding box center [1016, 497] width 12 height 12
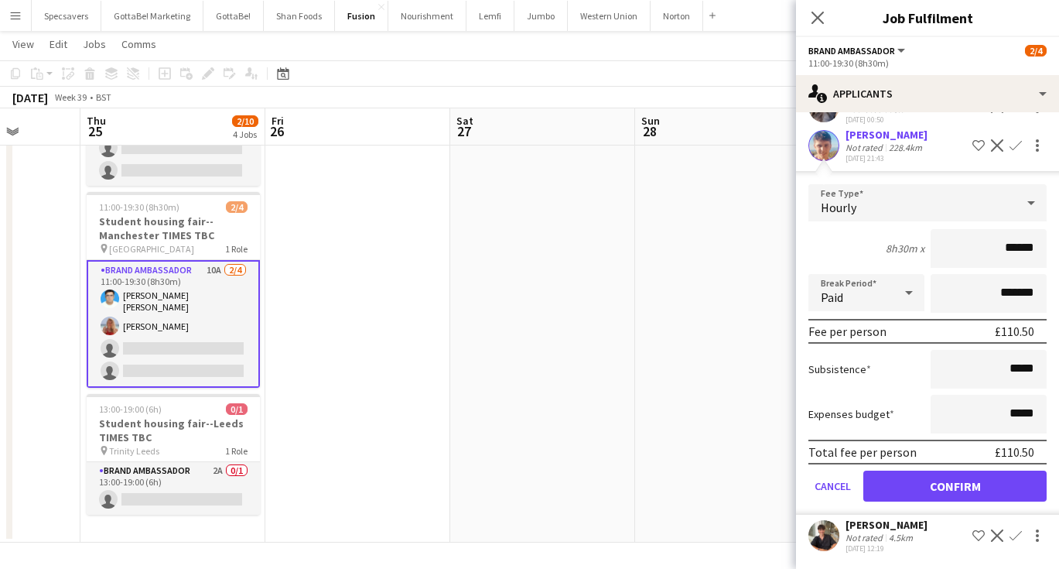
scroll to position [368, 0]
click at [974, 493] on button "Confirm" at bounding box center [954, 485] width 183 height 31
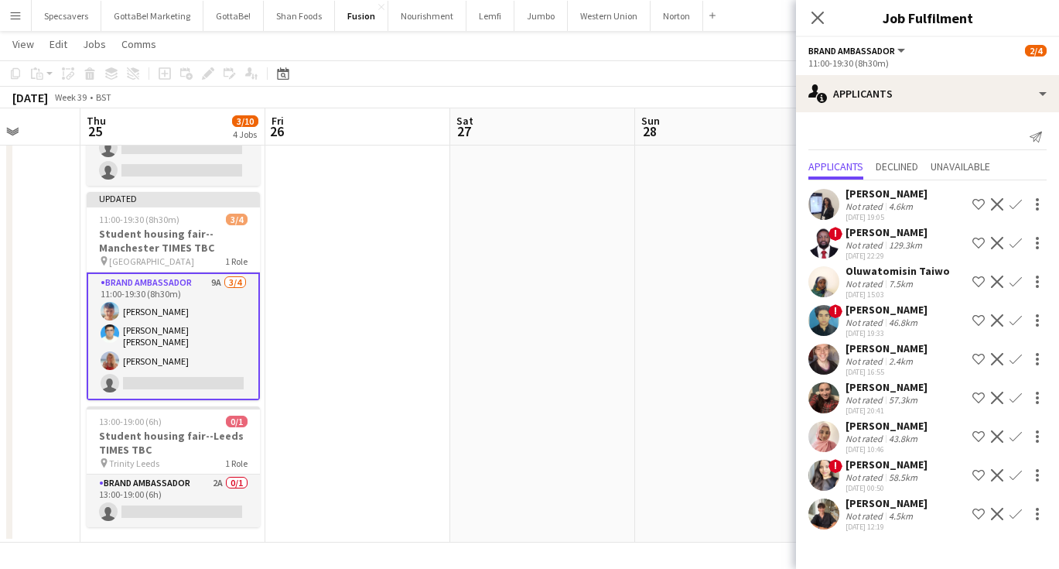
scroll to position [309, 0]
click at [462, 371] on app-date-cell at bounding box center [542, 204] width 185 height 678
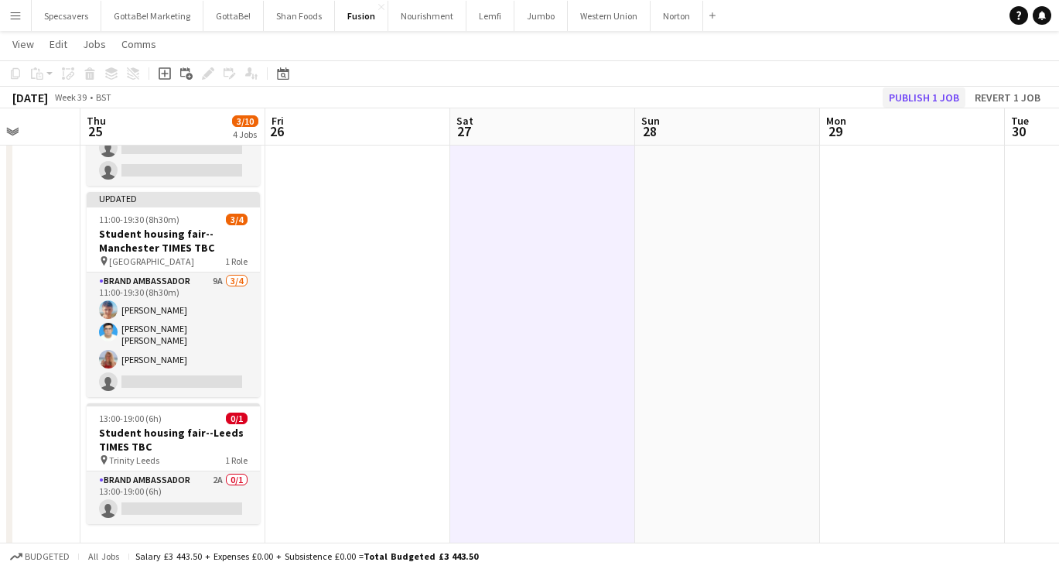
click at [917, 91] on button "Publish 1 job" at bounding box center [924, 97] width 83 height 20
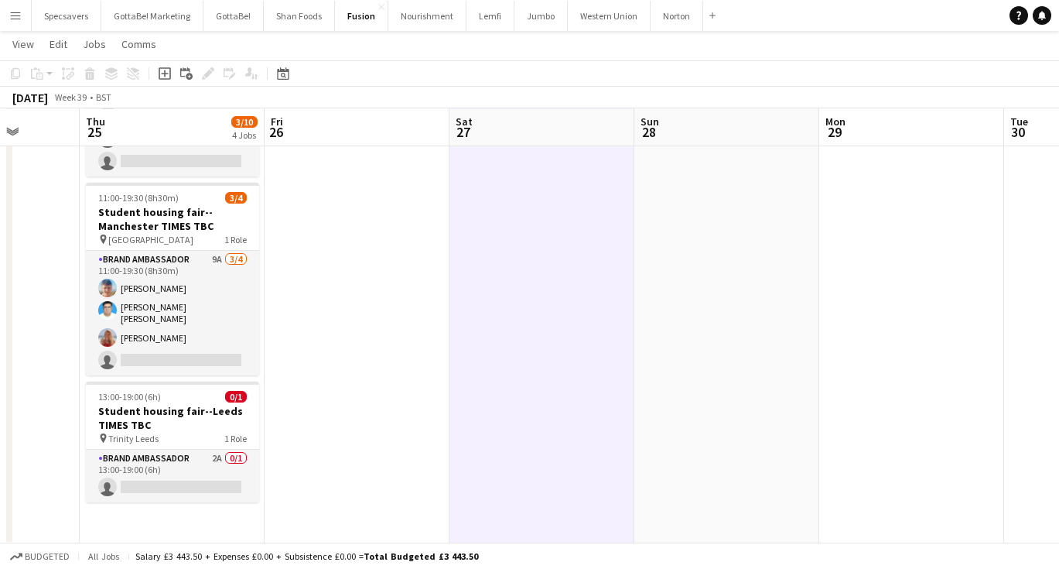
scroll to position [319, 0]
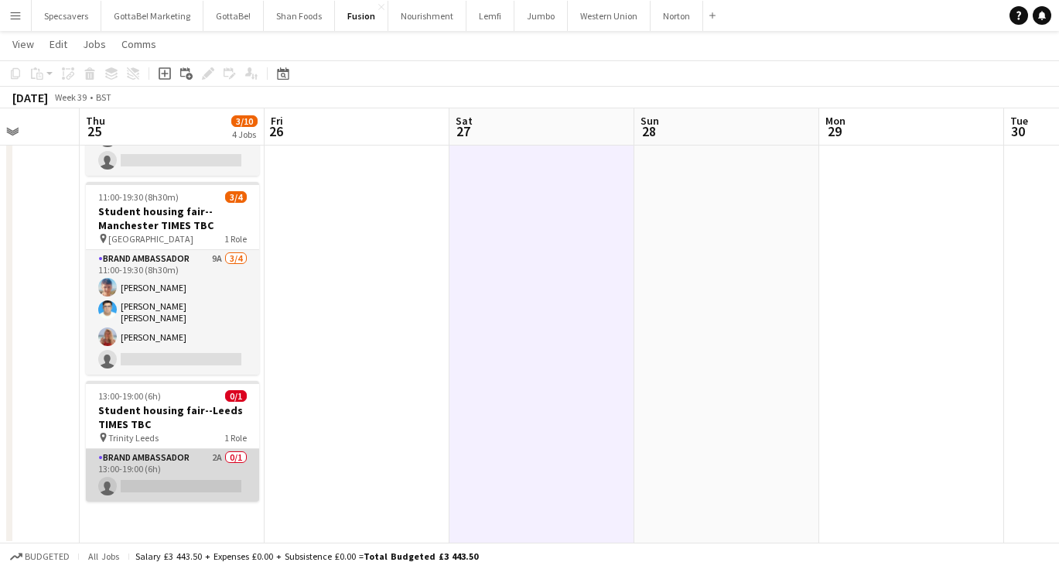
click at [166, 468] on app-card-role "Brand Ambassador 2A 0/1 13:00-19:00 (6h) single-neutral-actions" at bounding box center [172, 475] width 173 height 53
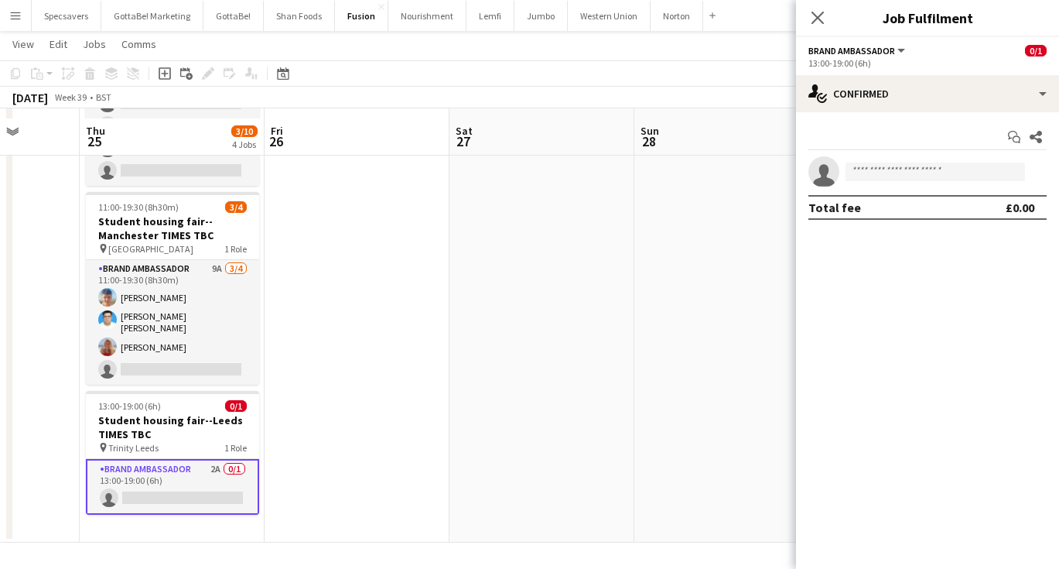
scroll to position [309, 0]
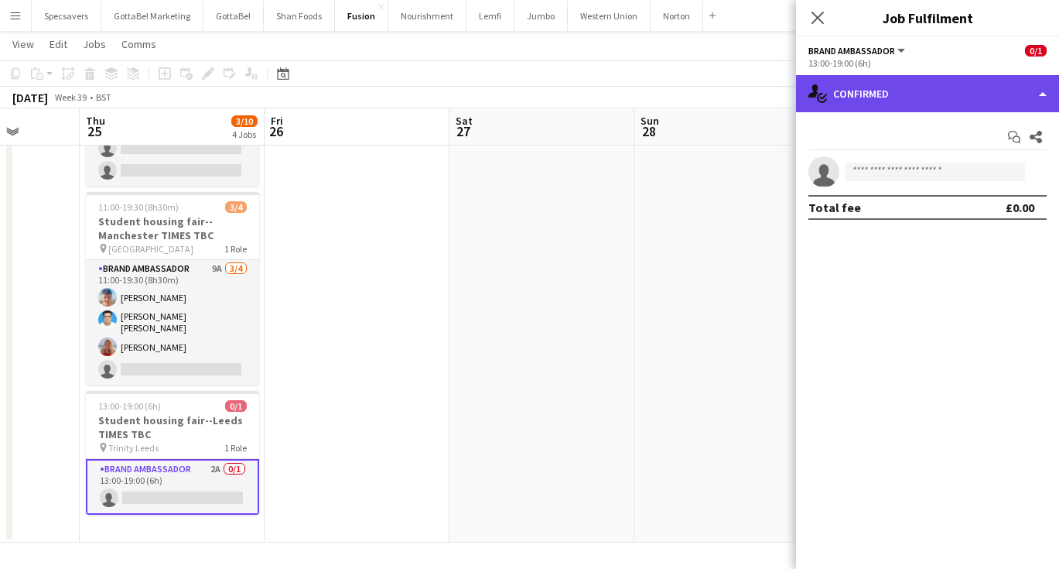
click at [935, 82] on div "single-neutral-actions-check-2 Confirmed" at bounding box center [927, 93] width 263 height 37
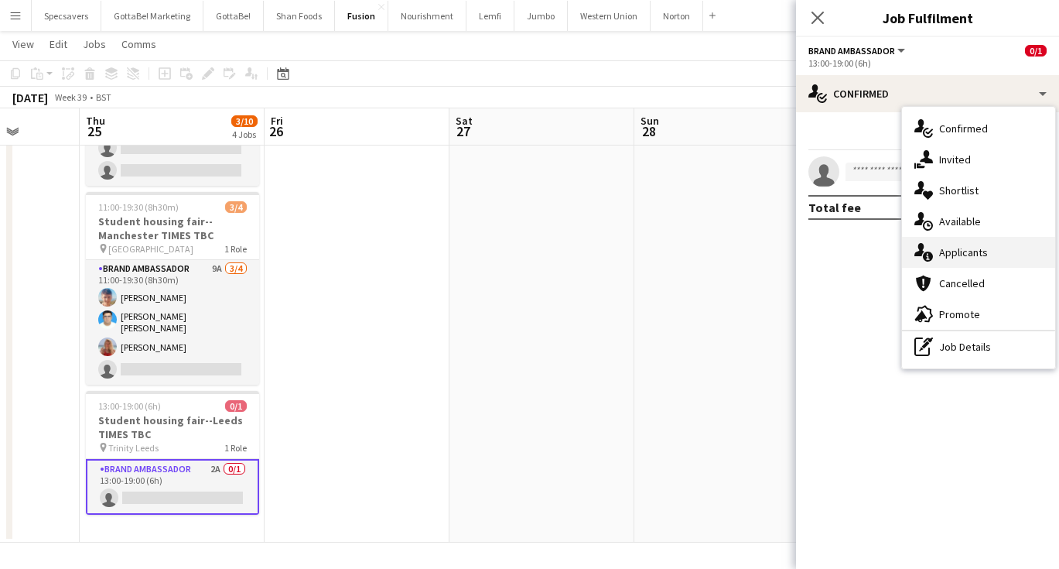
click at [982, 250] on span "Applicants" at bounding box center [963, 252] width 49 height 14
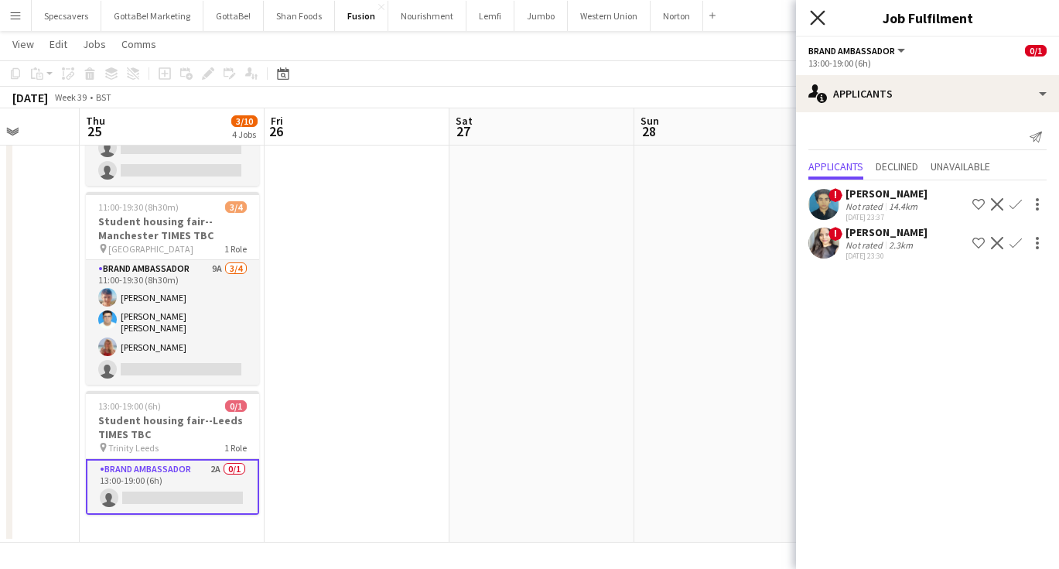
click at [812, 22] on icon "Close pop-in" at bounding box center [817, 17] width 15 height 15
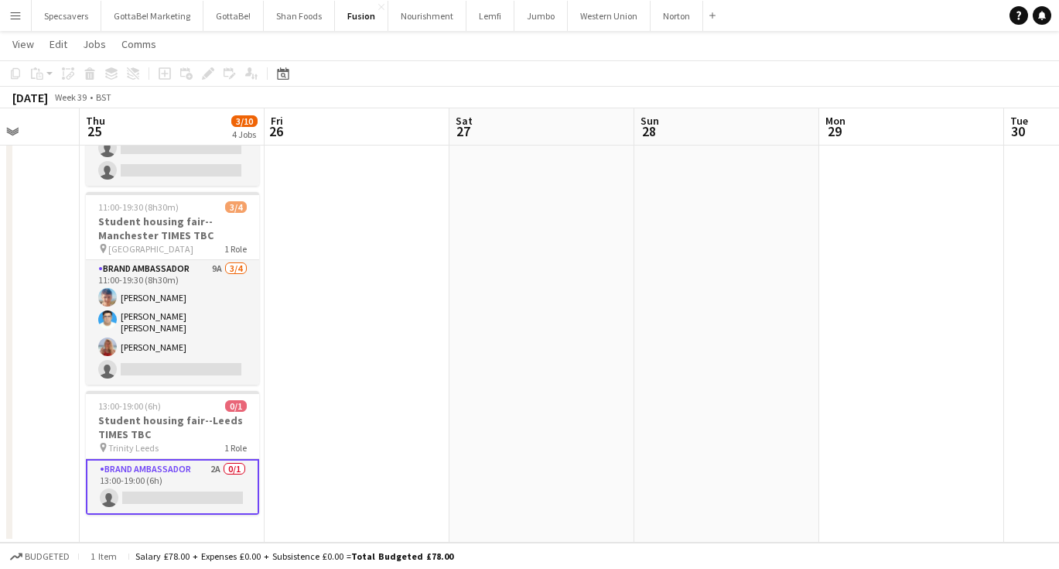
click at [698, 323] on app-date-cell at bounding box center [726, 204] width 185 height 678
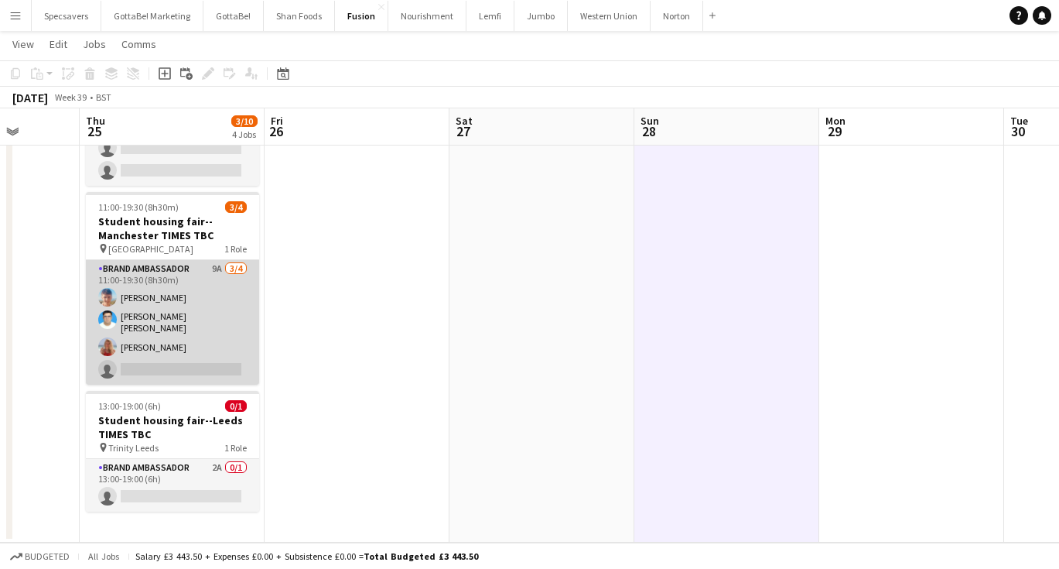
click at [183, 337] on app-card-role "Brand Ambassador 9A [DATE] 11:00-19:30 (8h30m) [PERSON_NAME] [PERSON_NAME] [PER…" at bounding box center [172, 322] width 173 height 125
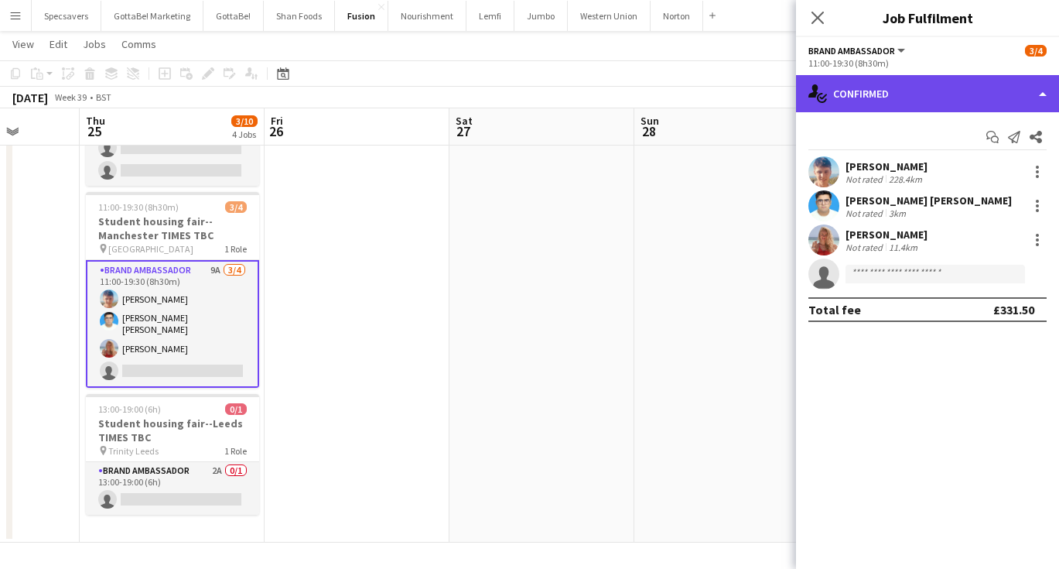
click at [967, 95] on div "single-neutral-actions-check-2 Confirmed" at bounding box center [927, 93] width 263 height 37
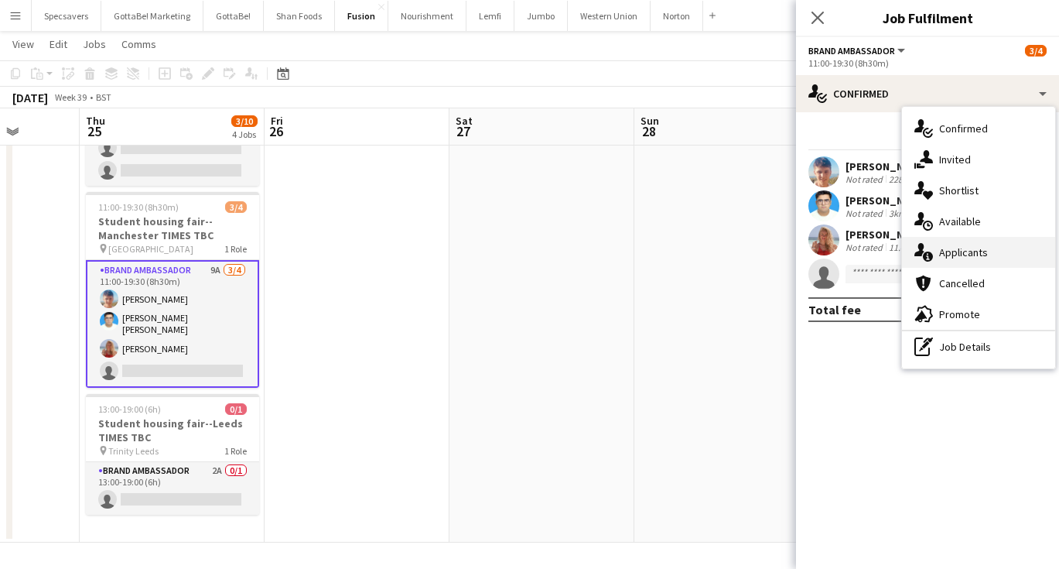
click at [966, 253] on span "Applicants" at bounding box center [963, 252] width 49 height 14
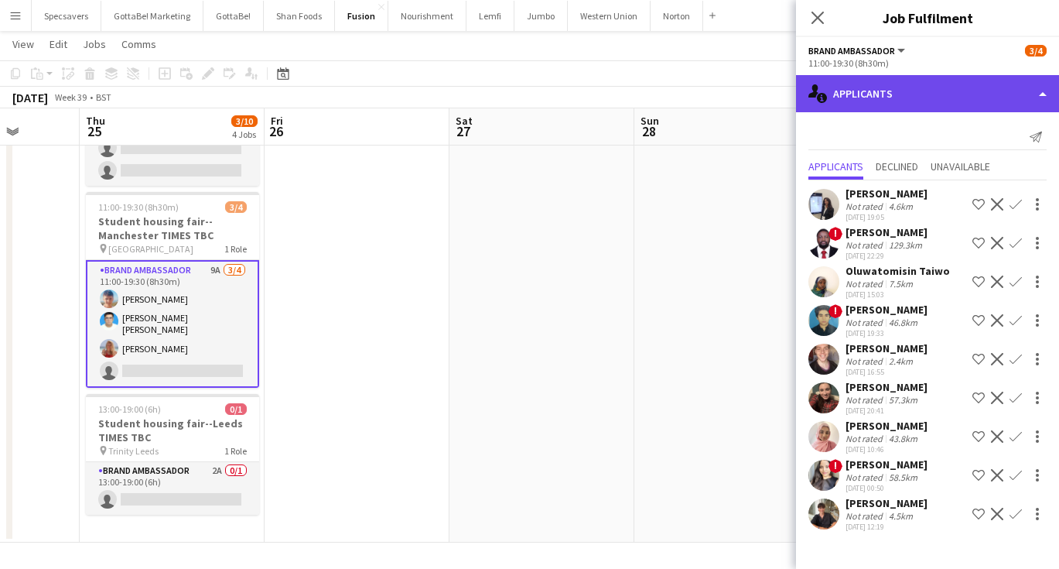
click at [922, 85] on div "single-neutral-actions-information Applicants" at bounding box center [927, 93] width 263 height 37
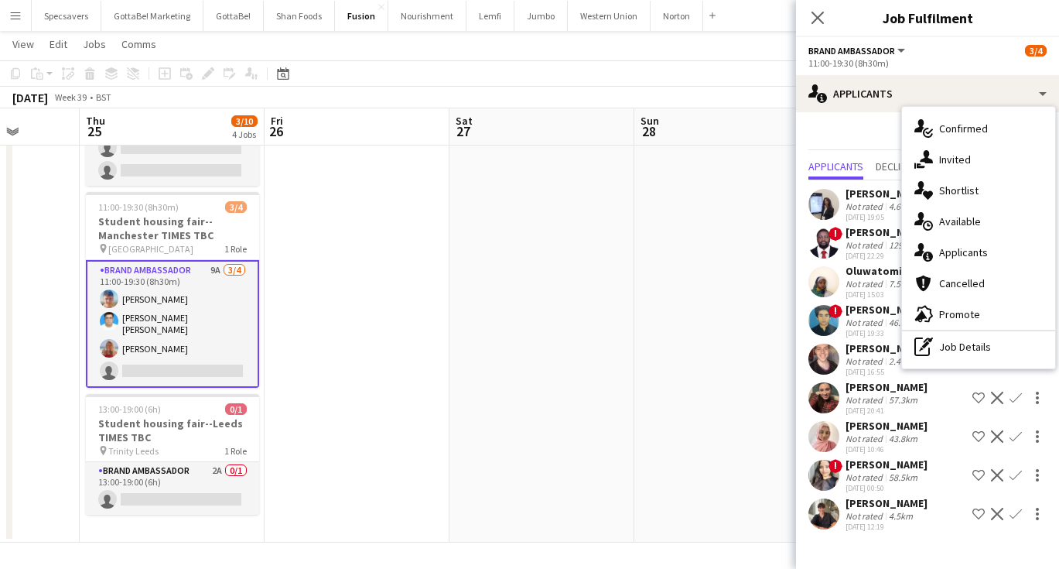
click at [872, 210] on div "Not rated" at bounding box center [866, 206] width 40 height 12
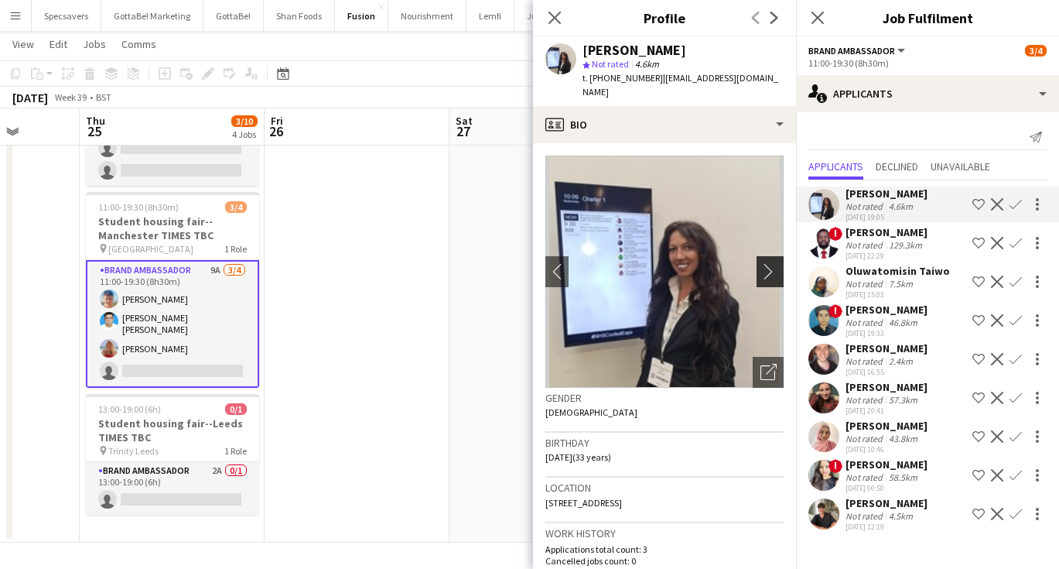
click at [768, 274] on app-icon "chevron-right" at bounding box center [773, 271] width 24 height 16
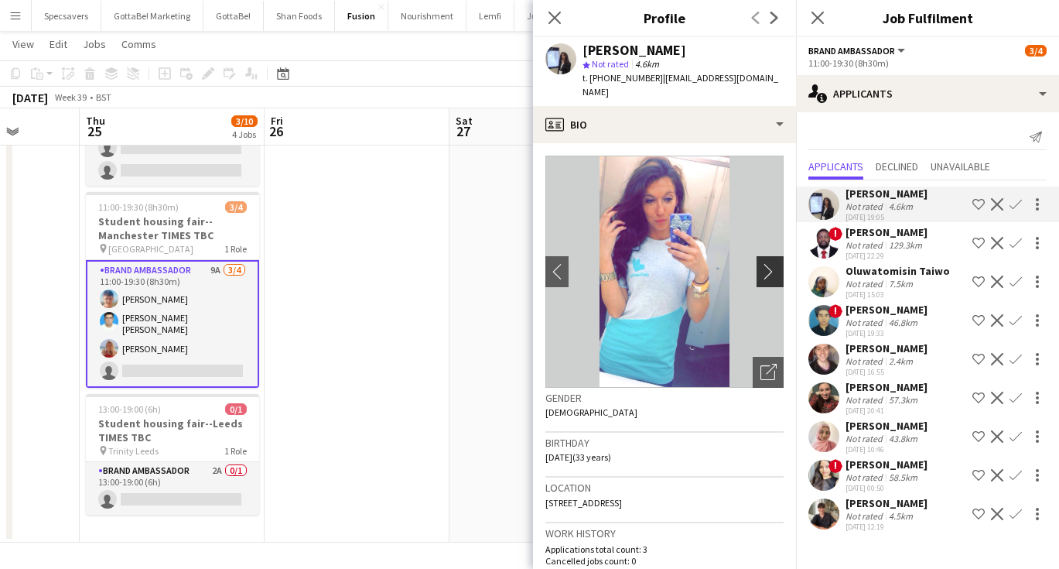
click at [768, 274] on app-icon "chevron-right" at bounding box center [773, 271] width 24 height 16
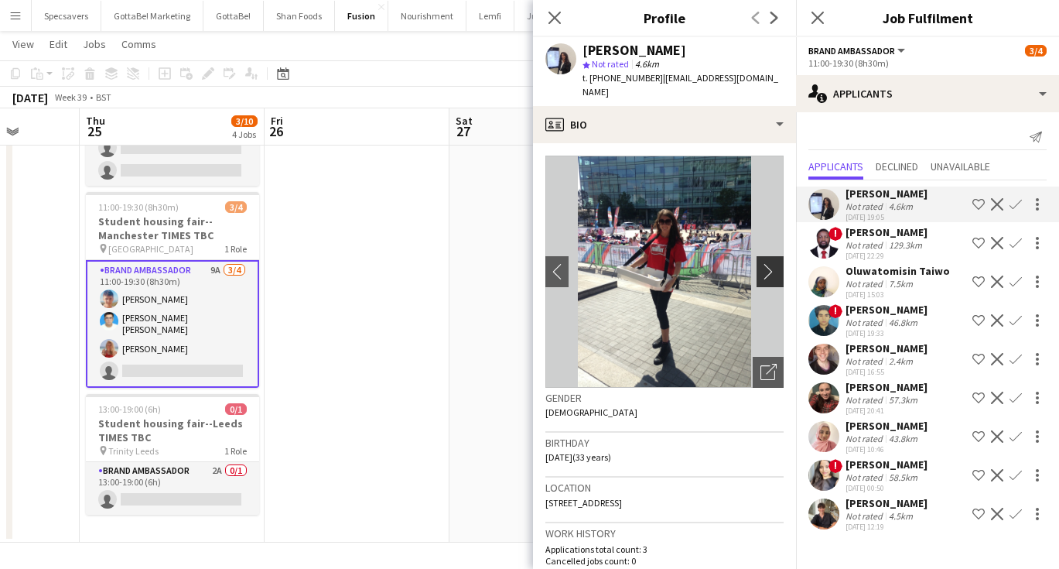
click at [768, 274] on app-icon "chevron-right" at bounding box center [773, 271] width 24 height 16
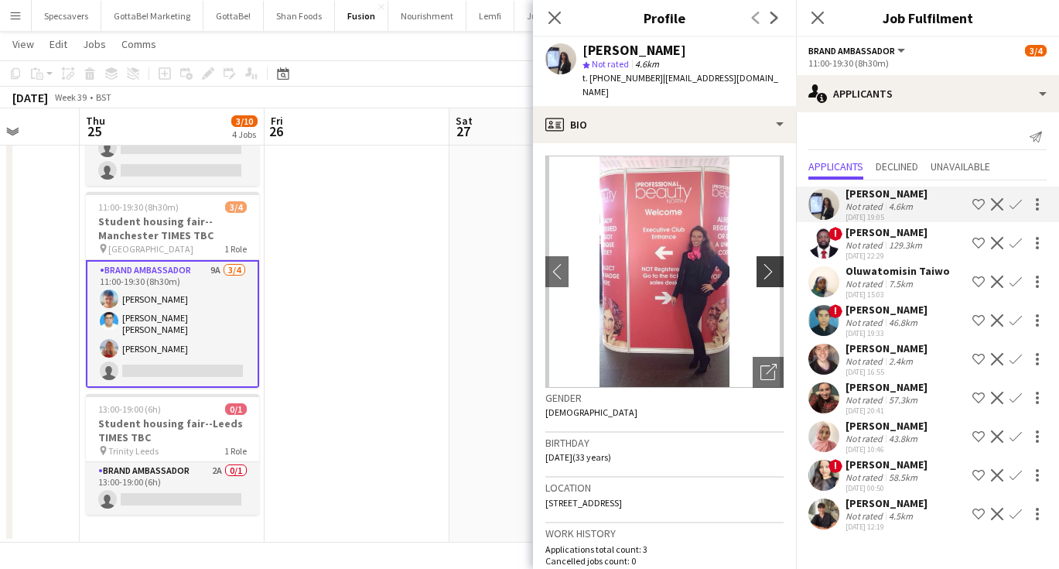
click at [768, 274] on app-icon "chevron-right" at bounding box center [773, 271] width 24 height 16
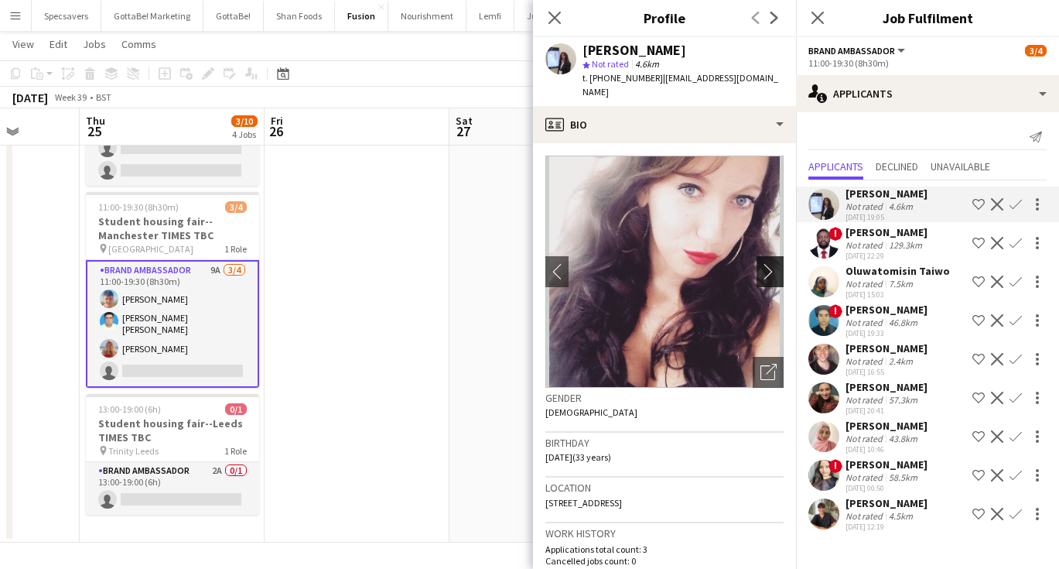
click at [768, 274] on app-icon "chevron-right" at bounding box center [773, 271] width 24 height 16
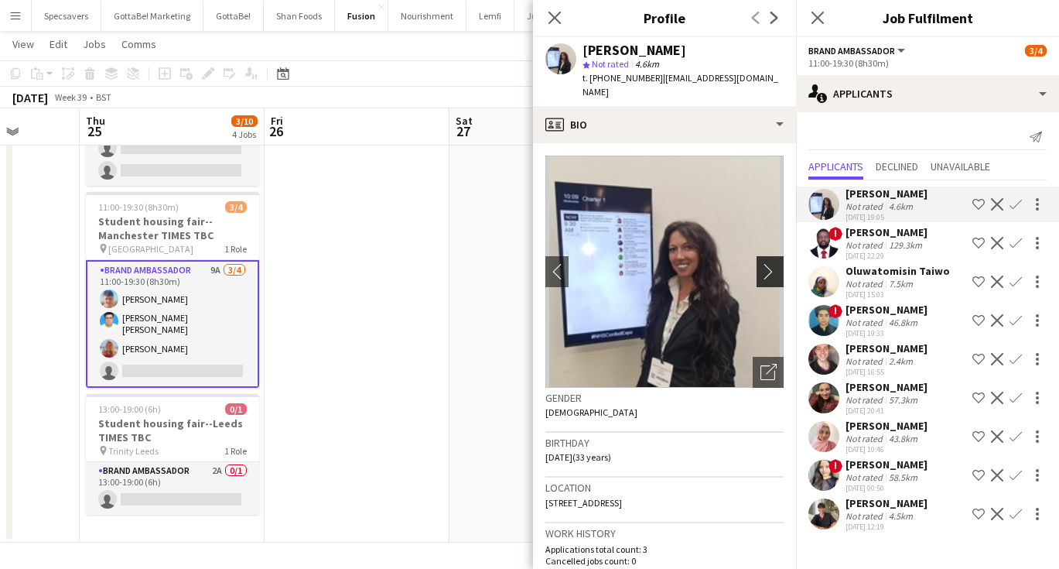
click at [768, 274] on app-icon "chevron-right" at bounding box center [773, 271] width 24 height 16
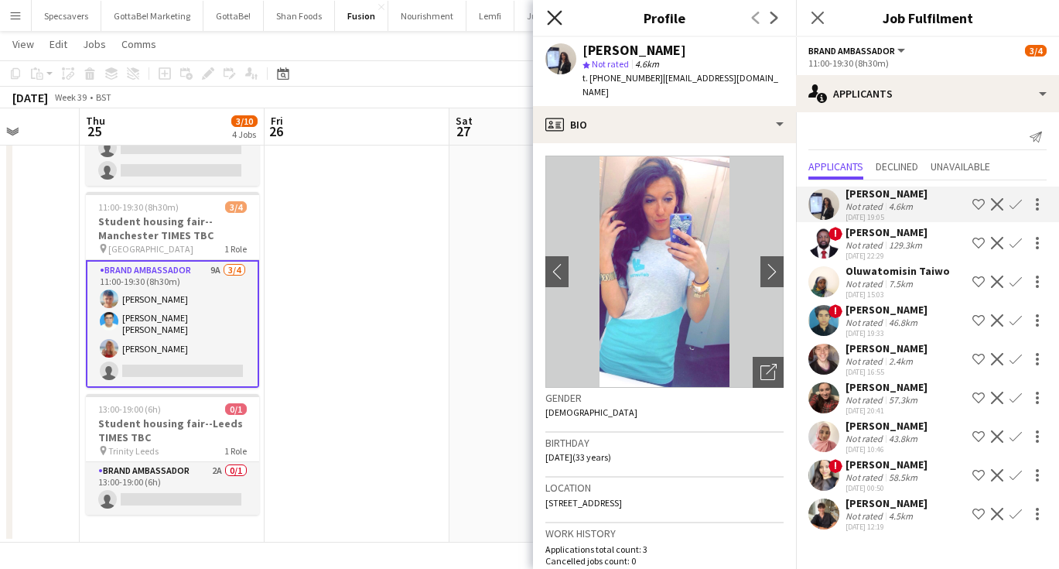
click at [551, 11] on icon "Close pop-in" at bounding box center [554, 17] width 15 height 15
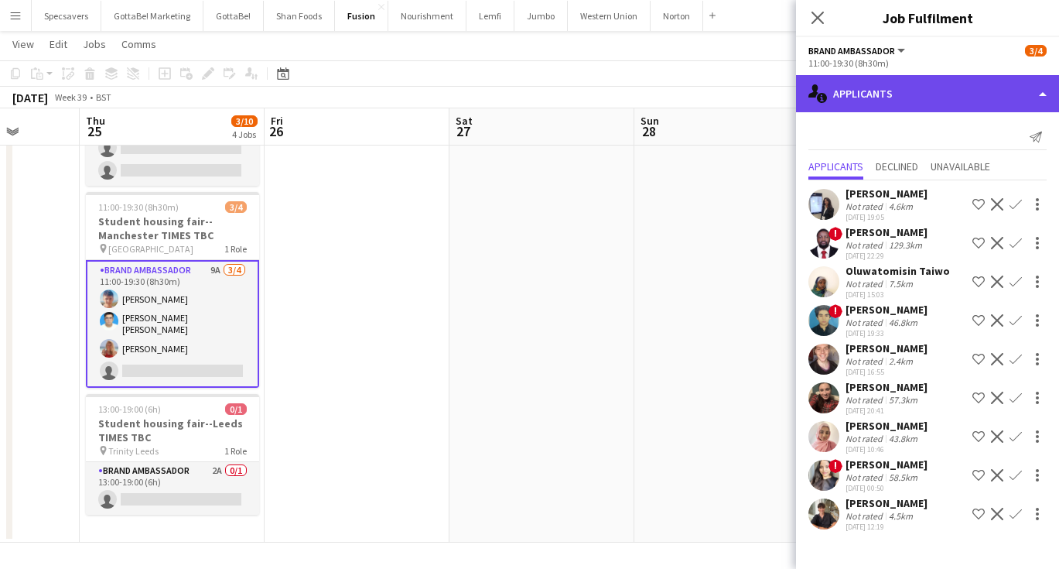
click at [960, 96] on div "single-neutral-actions-information Applicants" at bounding box center [927, 93] width 263 height 37
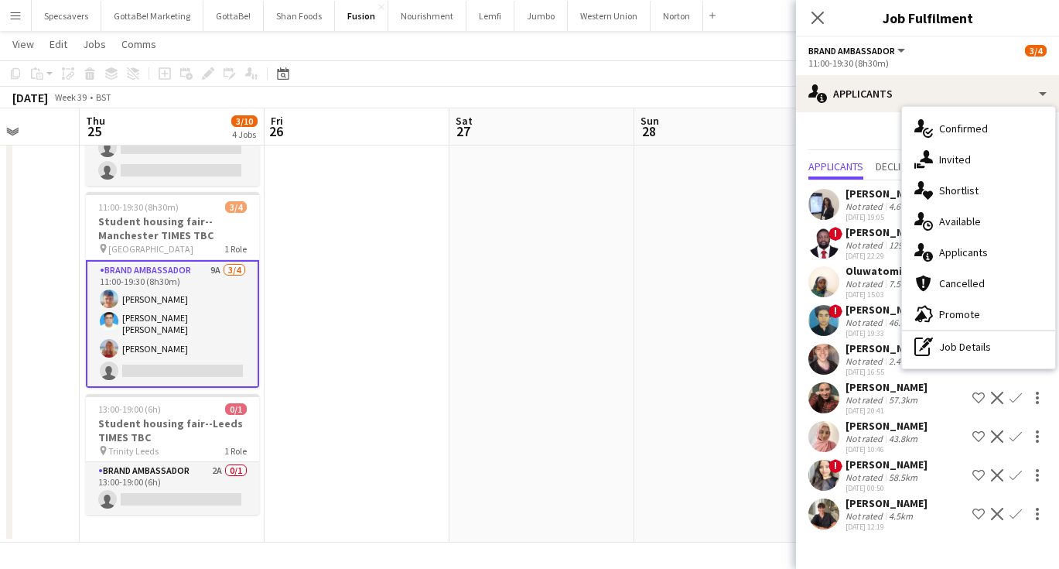
click at [710, 360] on app-date-cell at bounding box center [726, 204] width 185 height 678
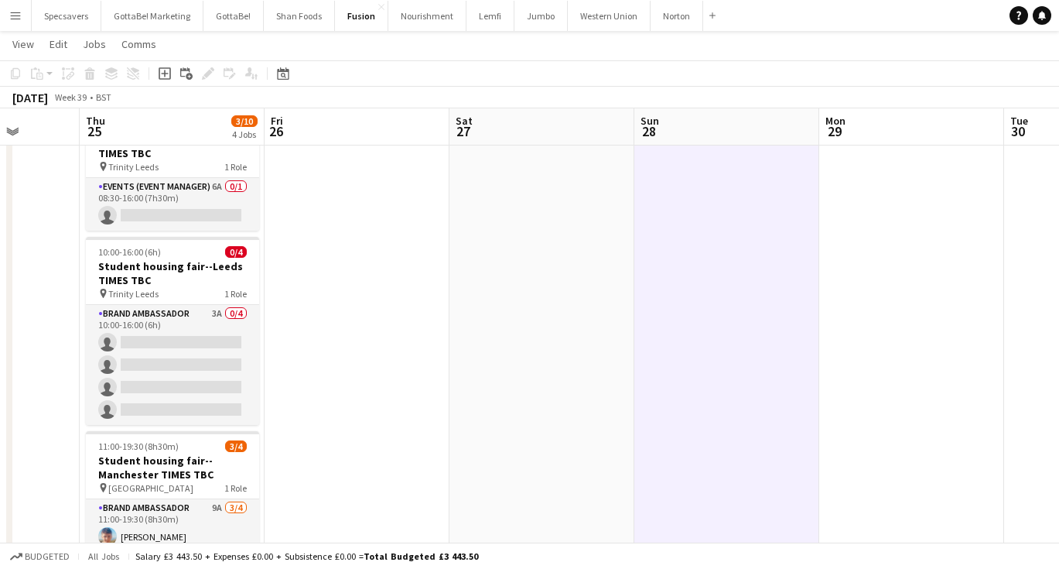
scroll to position [67, 0]
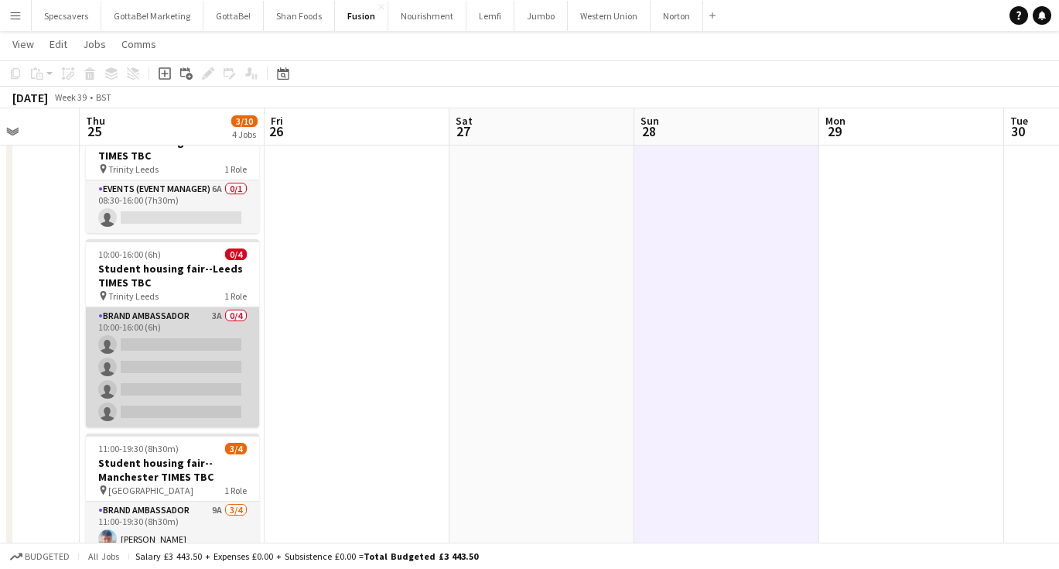
click at [145, 372] on app-card-role "Brand Ambassador 3A 0/4 10:00-16:00 (6h) single-neutral-actions single-neutral-…" at bounding box center [172, 367] width 173 height 120
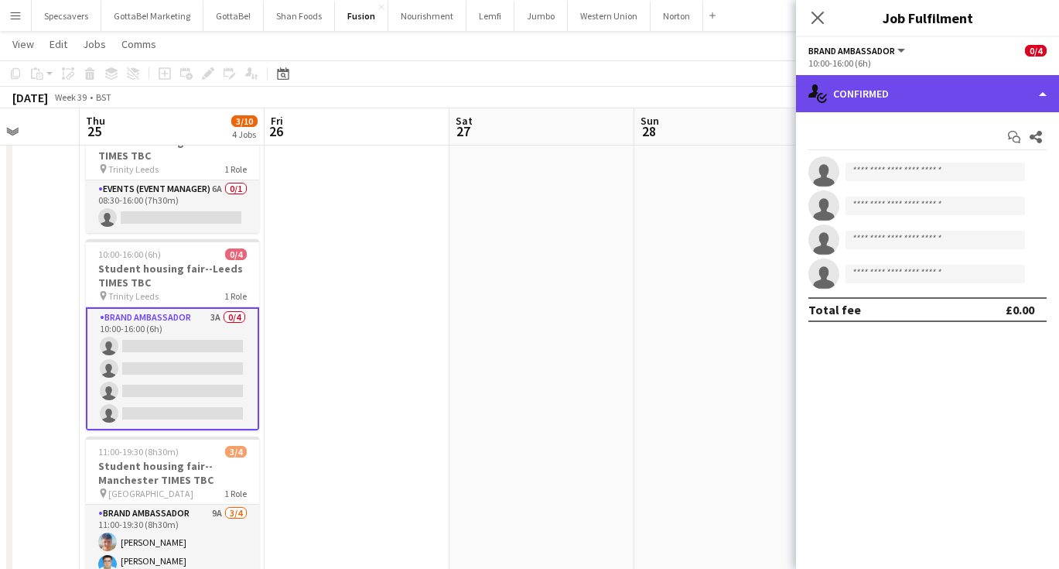
click at [879, 94] on div "single-neutral-actions-check-2 Confirmed" at bounding box center [927, 93] width 263 height 37
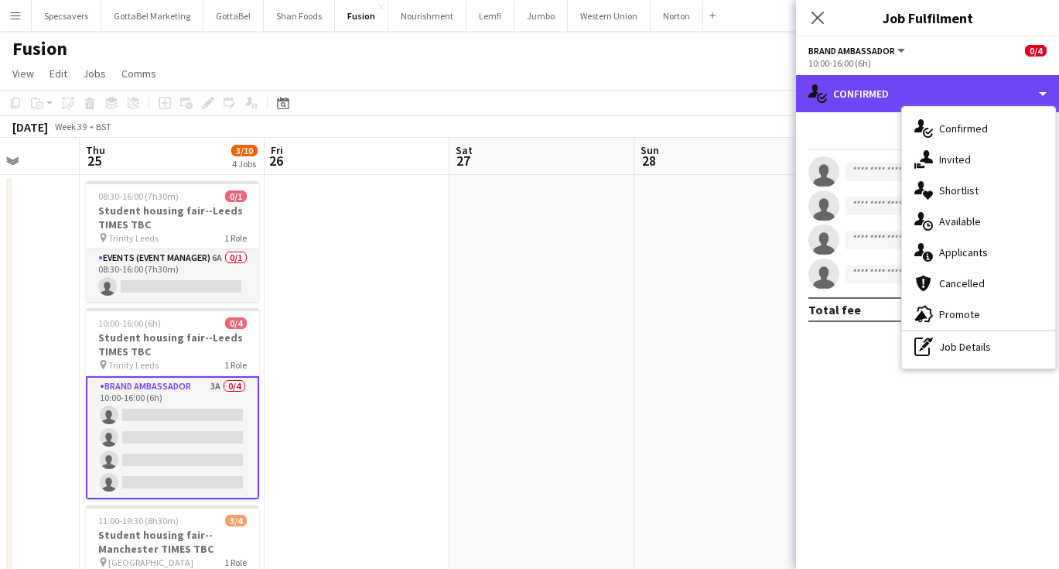
scroll to position [0, 0]
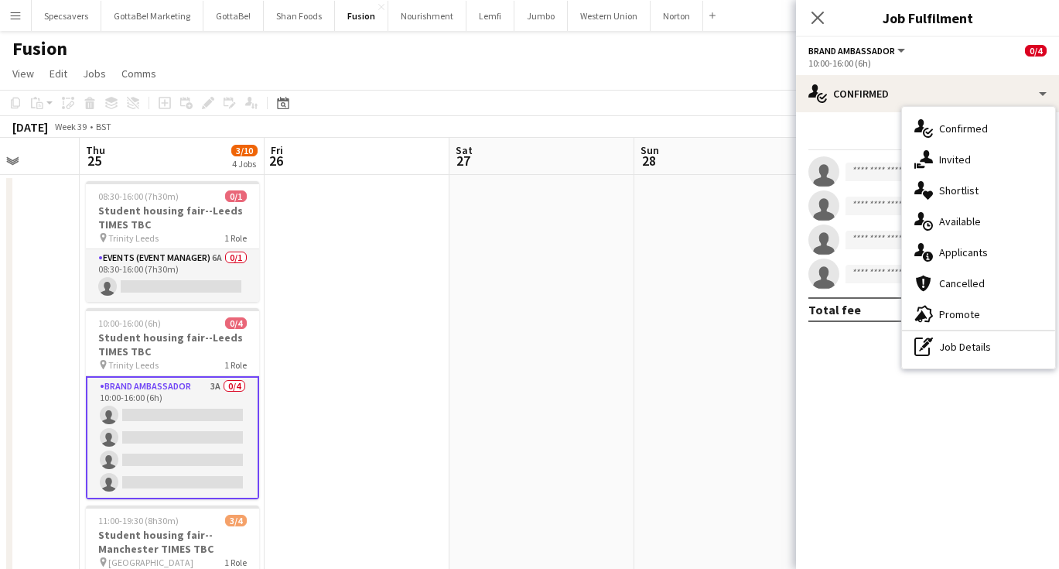
click at [557, 398] on app-date-cell at bounding box center [542, 514] width 185 height 678
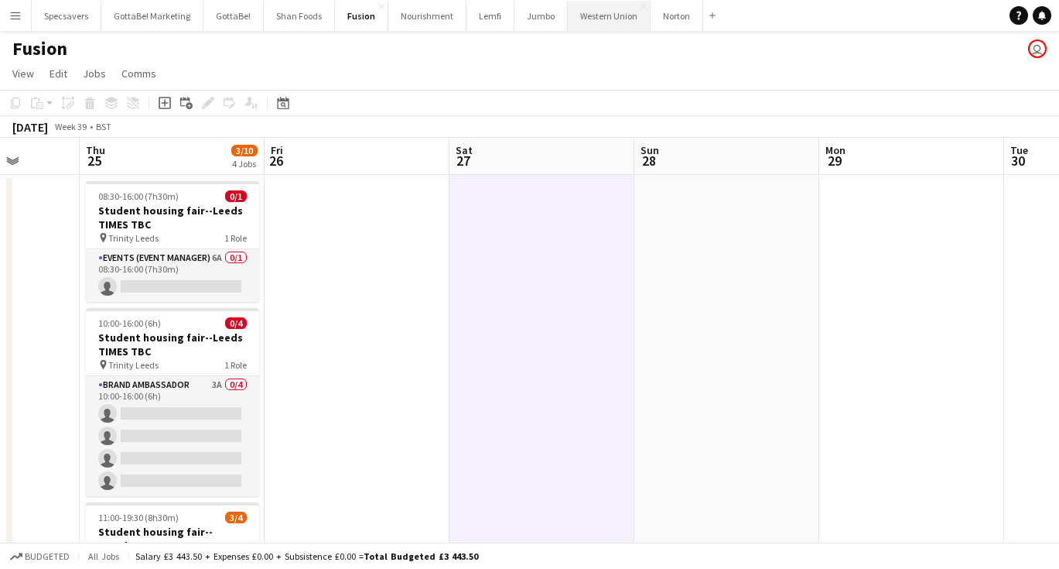
click at [581, 20] on button "Western Union Close" at bounding box center [609, 16] width 83 height 30
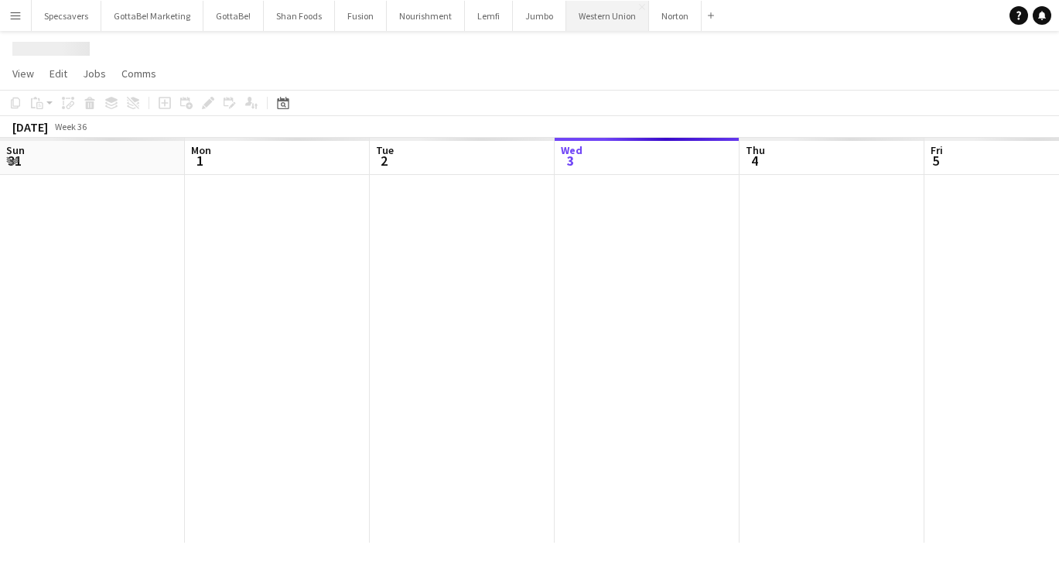
scroll to position [0, 370]
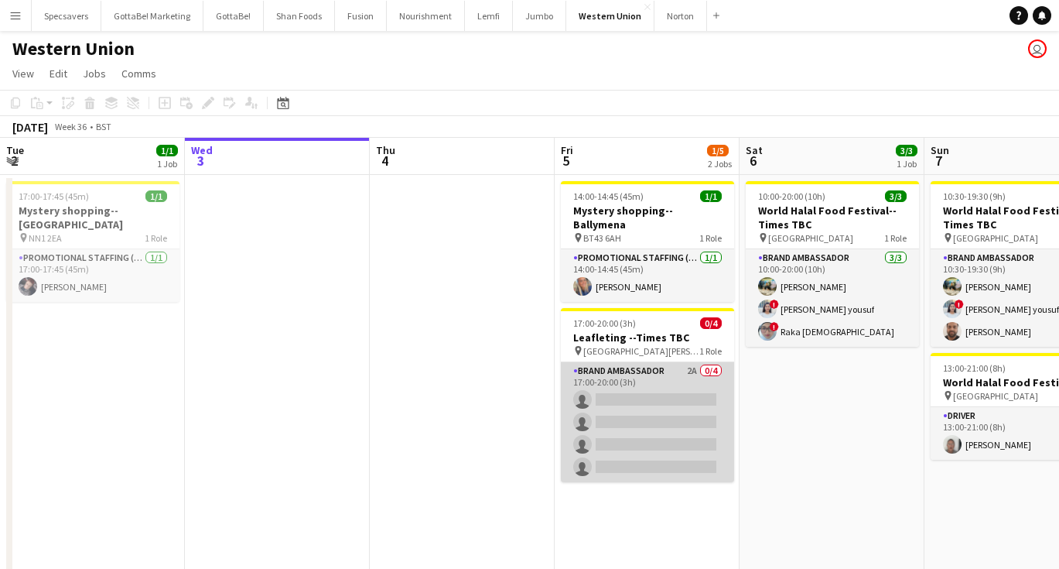
click at [667, 368] on app-card-role "Brand Ambassador 2A 0/4 17:00-20:00 (3h) single-neutral-actions single-neutral-…" at bounding box center [647, 422] width 173 height 120
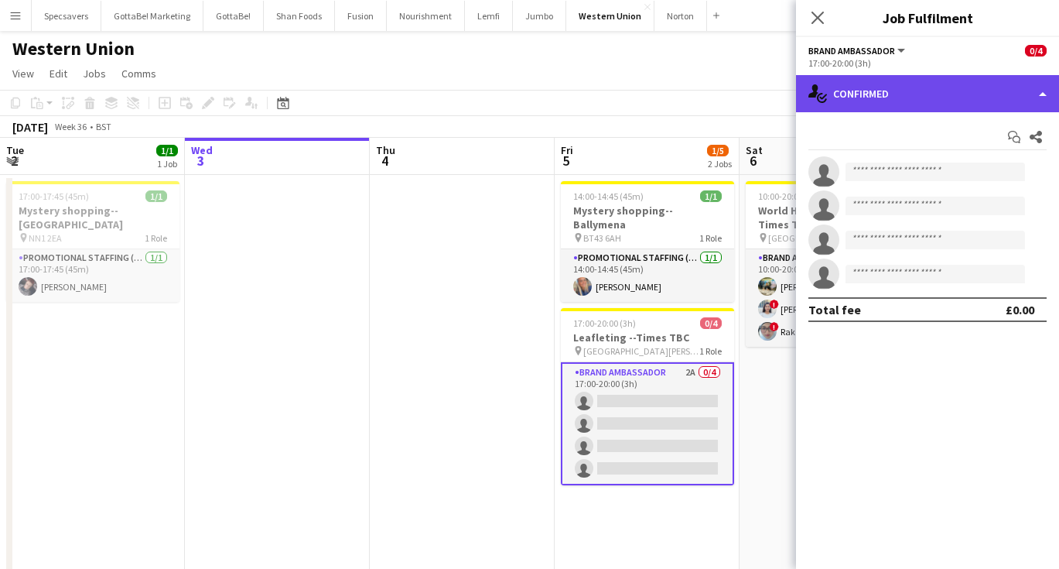
click at [909, 98] on div "single-neutral-actions-check-2 Confirmed" at bounding box center [927, 93] width 263 height 37
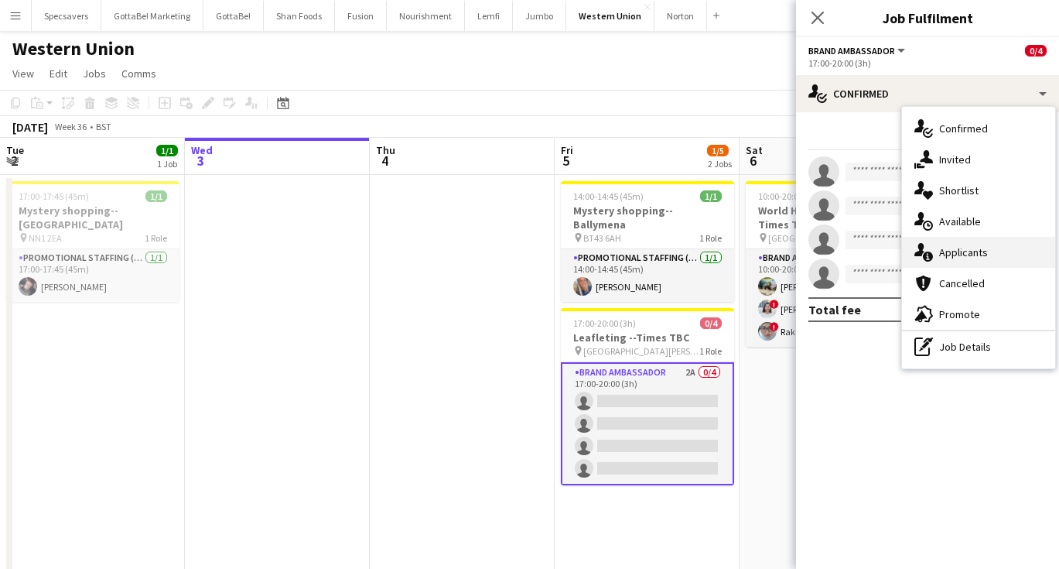
click at [947, 251] on span "Applicants" at bounding box center [963, 252] width 49 height 14
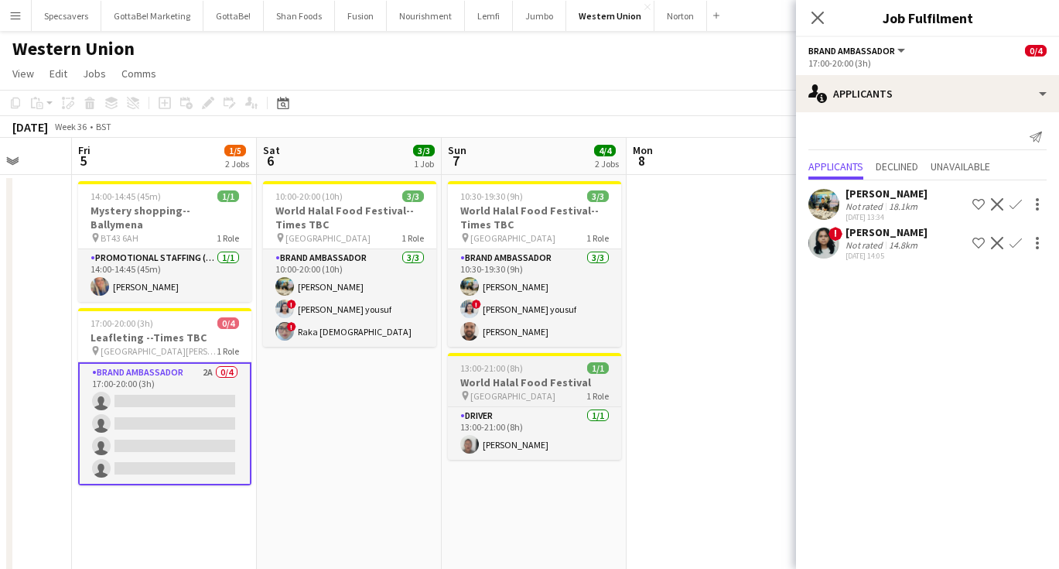
scroll to position [0, 482]
click at [927, 116] on div "Send notification Applicants Declined Unavailable [PERSON_NAME] Not rated 18.1k…" at bounding box center [927, 194] width 263 height 164
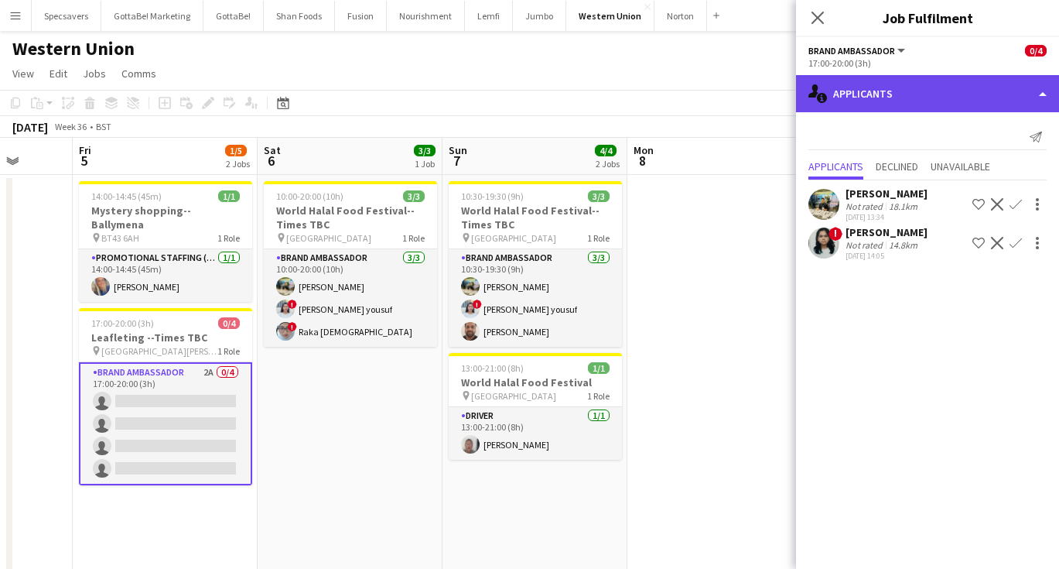
click at [927, 98] on div "single-neutral-actions-information Applicants" at bounding box center [927, 93] width 263 height 37
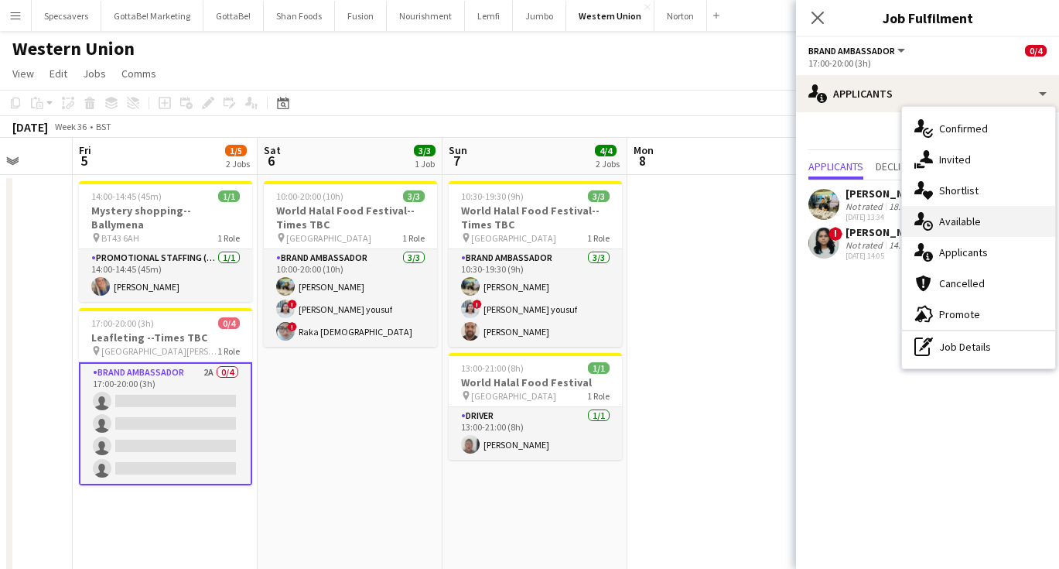
click at [953, 213] on div "single-neutral-actions-upload Available" at bounding box center [978, 221] width 153 height 31
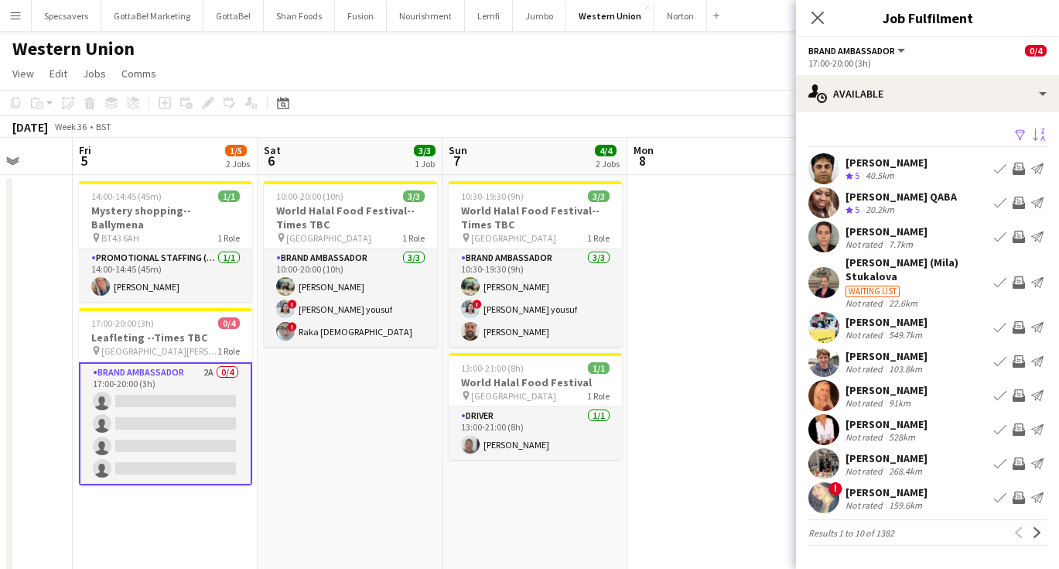
click at [1031, 131] on button "Sort asc" at bounding box center [1037, 135] width 19 height 19
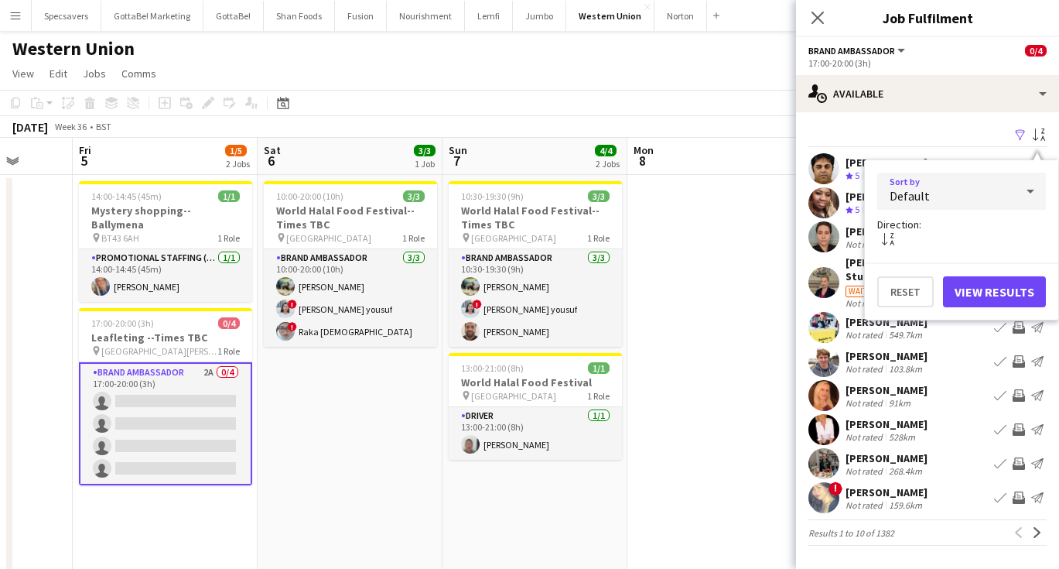
click at [983, 186] on div "Default" at bounding box center [946, 191] width 138 height 37
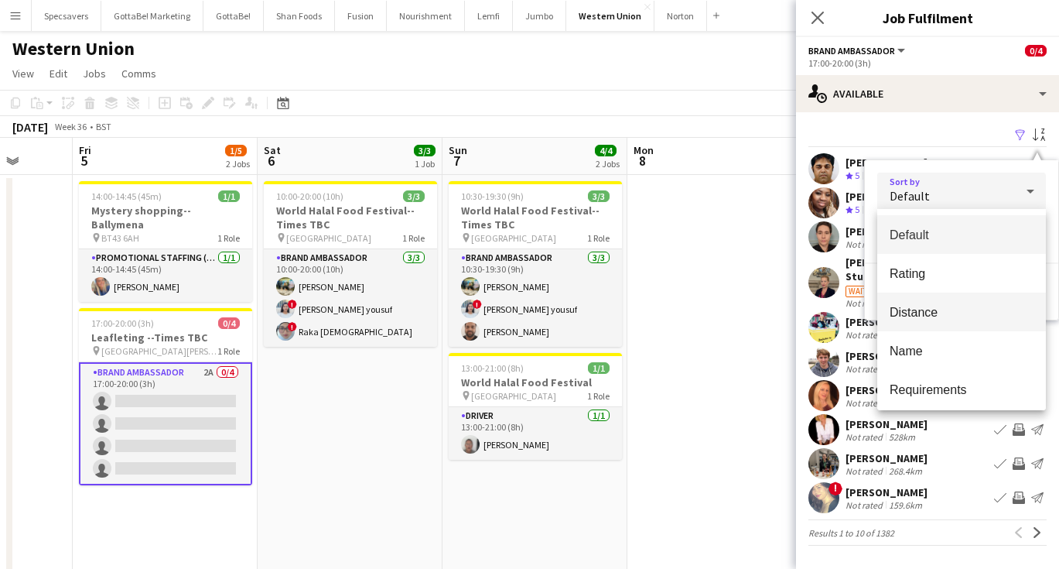
click at [937, 309] on span "Distance" at bounding box center [962, 312] width 144 height 15
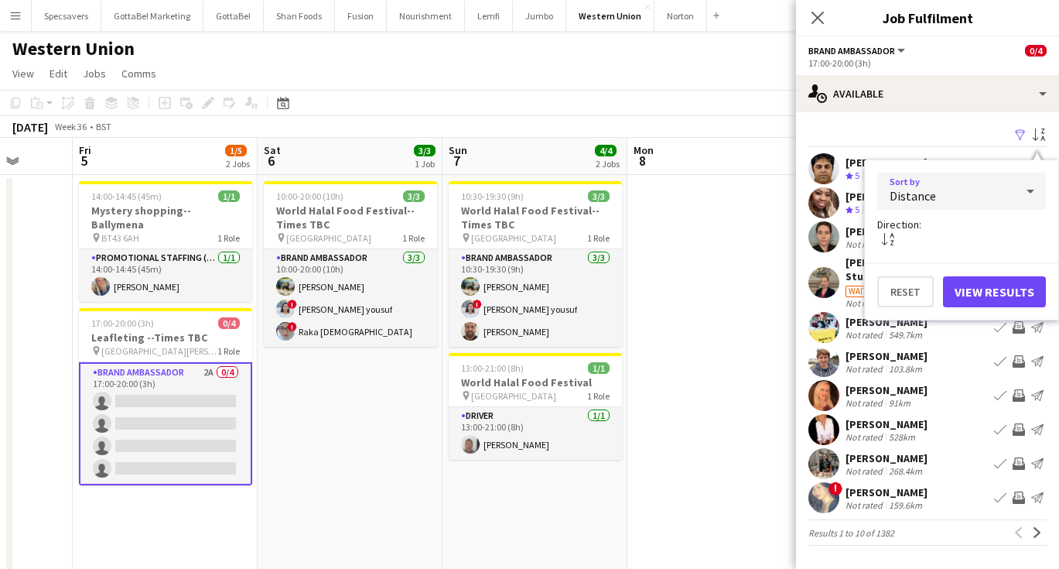
click at [1004, 277] on button "View Results" at bounding box center [994, 291] width 103 height 31
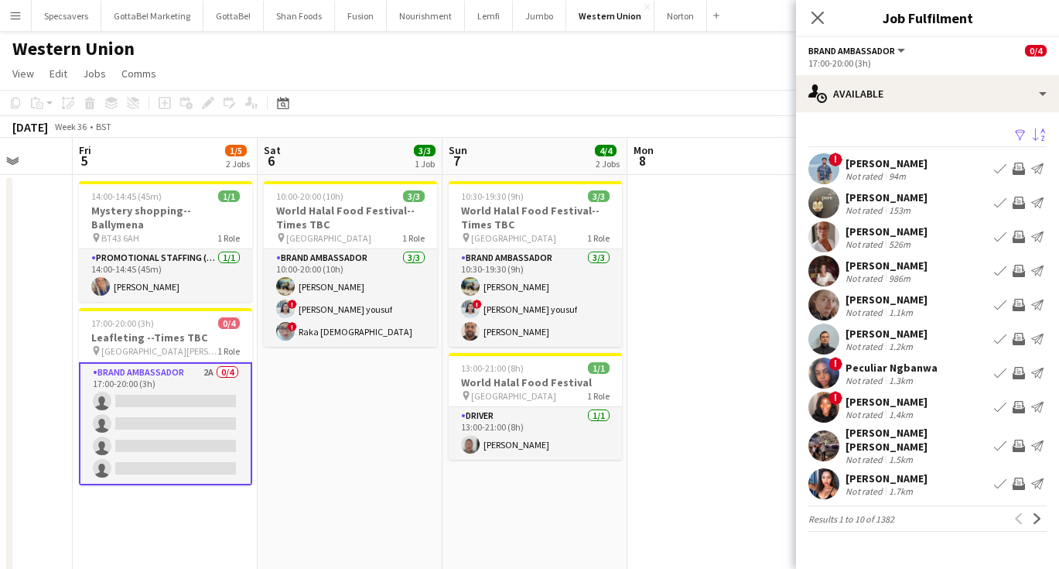
click at [932, 169] on div "! [PERSON_NAME] Not rated 94m Book crew Invite crew Send notification" at bounding box center [927, 168] width 263 height 31
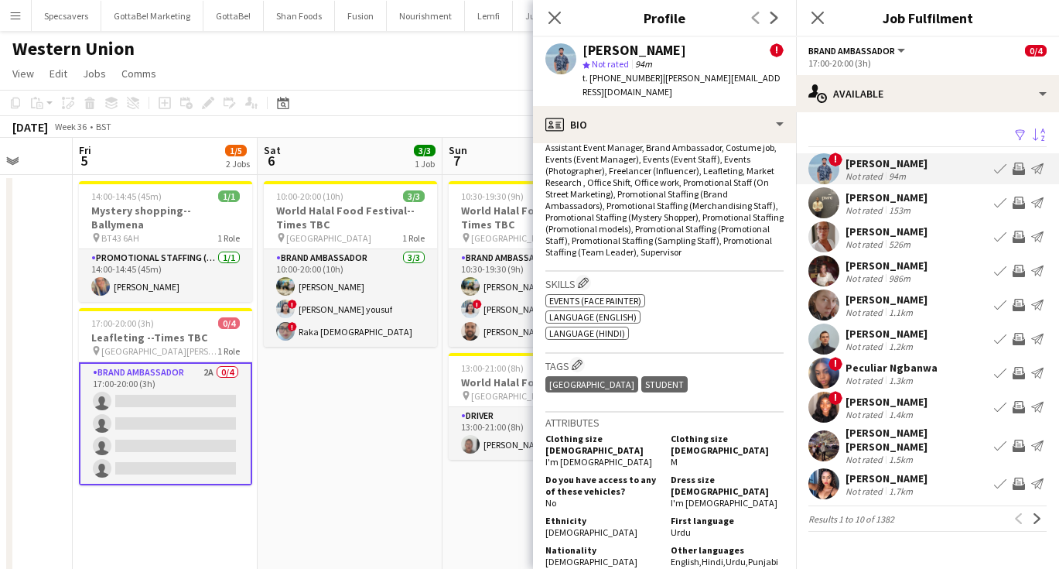
scroll to position [662, 0]
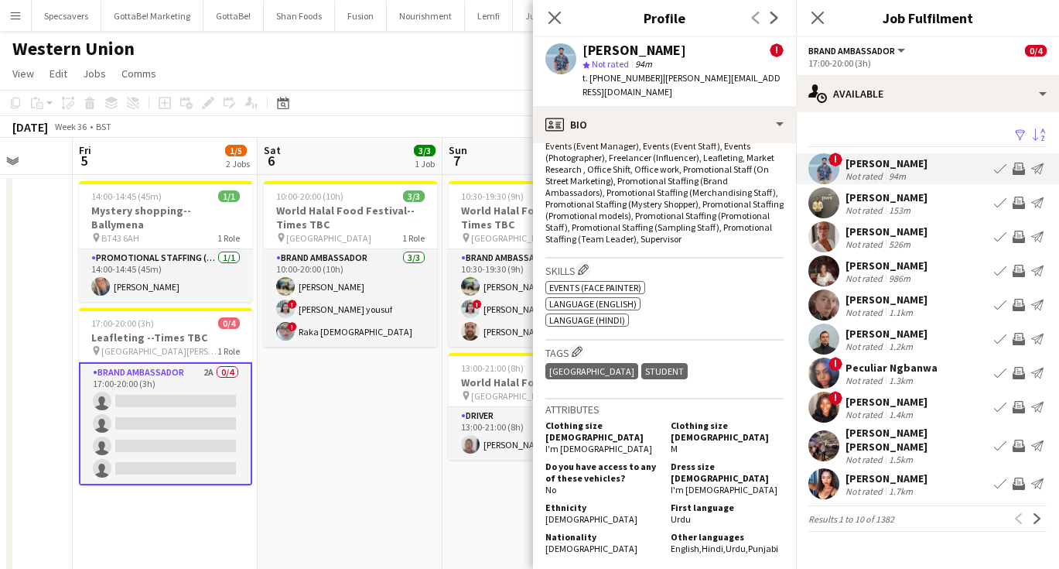
click at [941, 453] on div "Not rated 1.5km" at bounding box center [917, 459] width 142 height 12
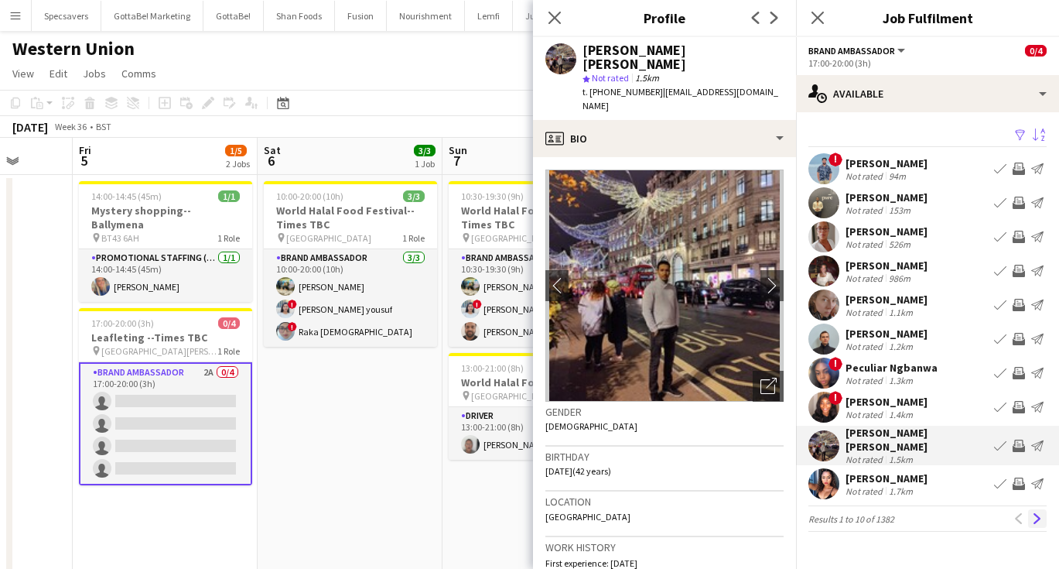
click at [1037, 513] on app-icon "Next" at bounding box center [1037, 518] width 11 height 11
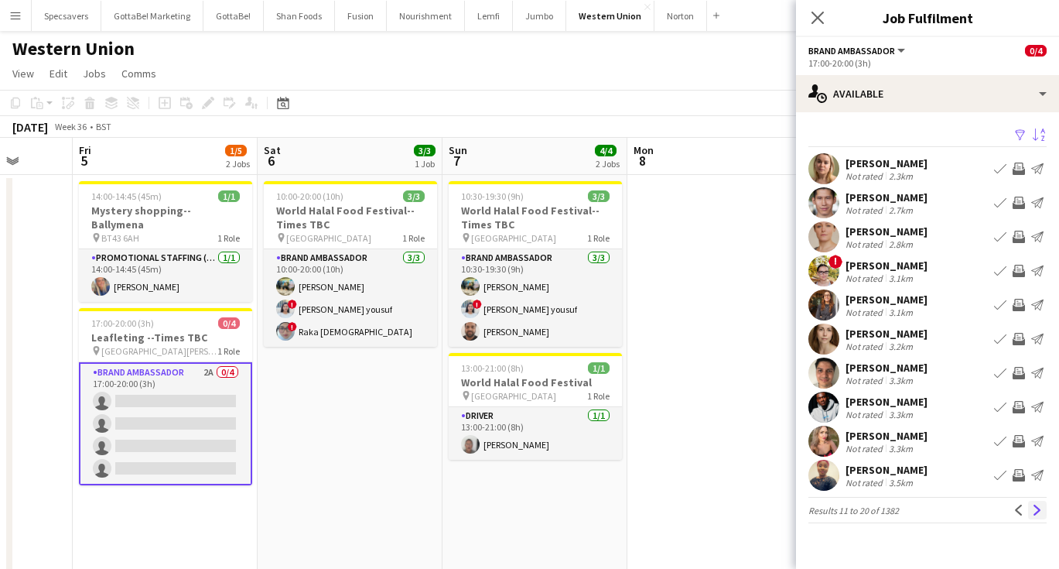
click at [1041, 511] on app-icon "Next" at bounding box center [1037, 509] width 11 height 11
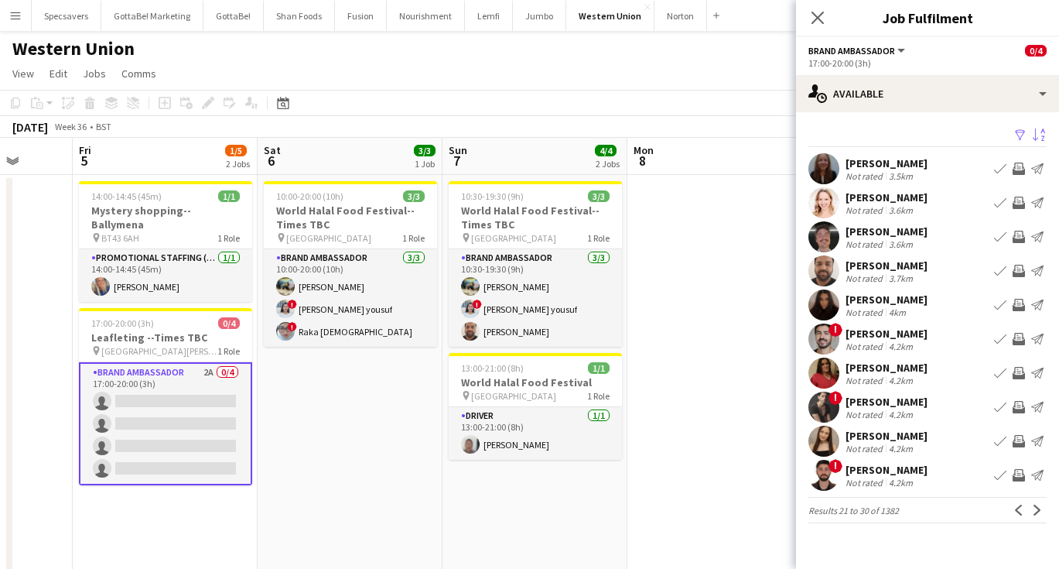
click at [910, 402] on div "[PERSON_NAME]" at bounding box center [887, 402] width 82 height 14
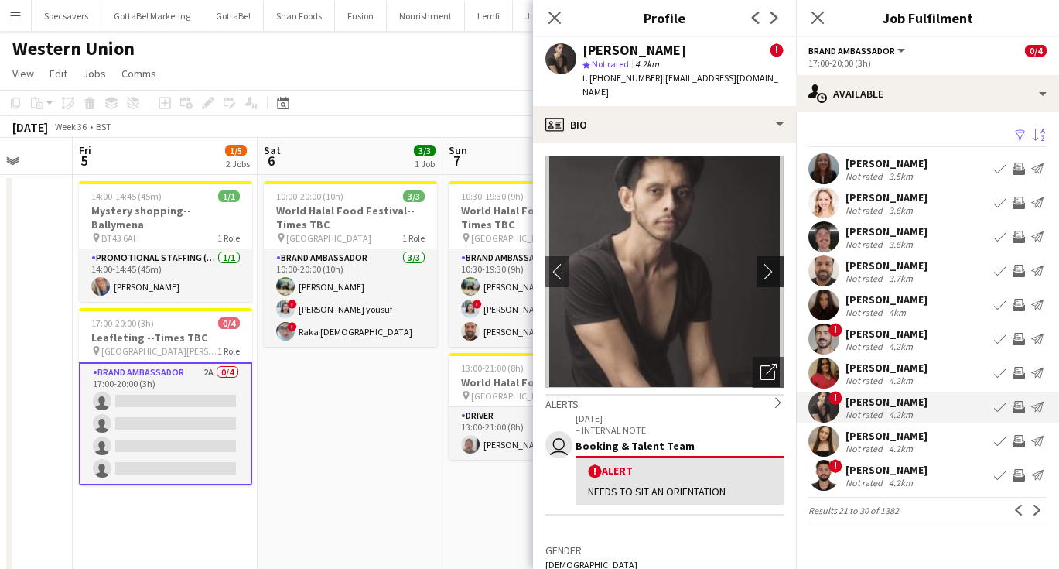
scroll to position [0, 0]
click at [768, 263] on app-icon "chevron-right" at bounding box center [773, 271] width 24 height 16
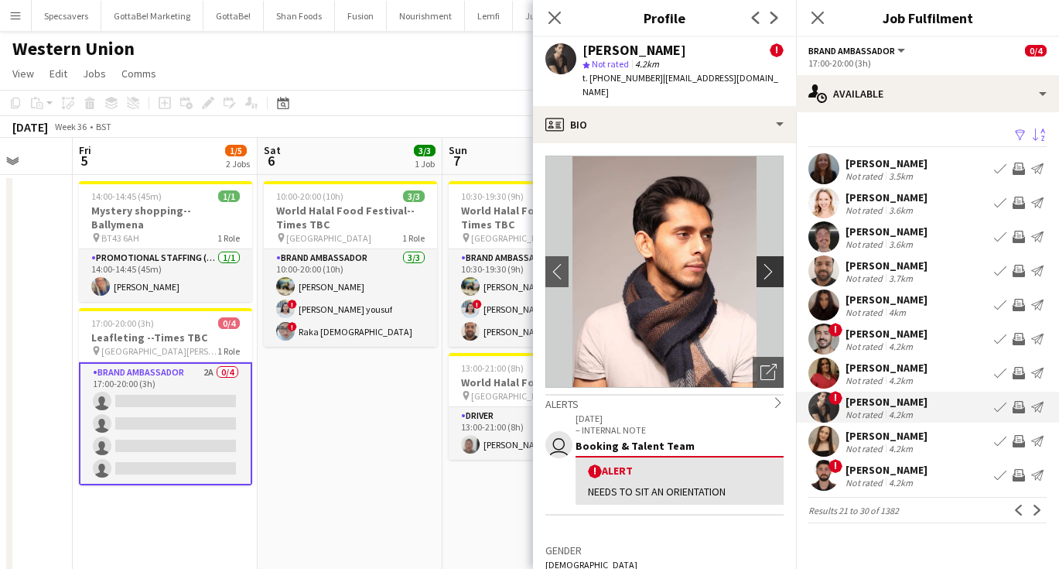
click at [768, 263] on app-icon "chevron-right" at bounding box center [773, 271] width 24 height 16
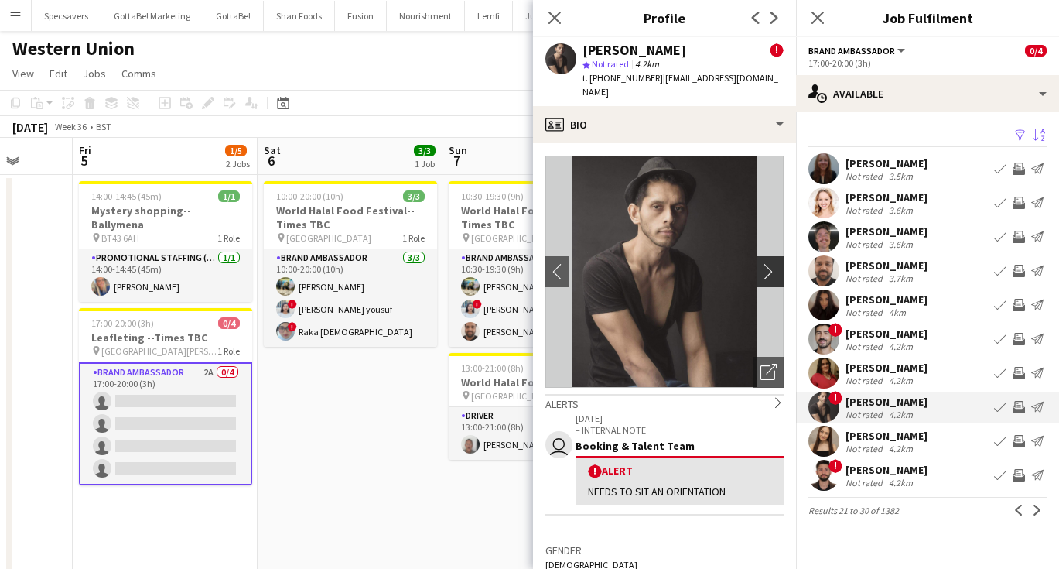
click at [768, 263] on app-icon "chevron-right" at bounding box center [773, 271] width 24 height 16
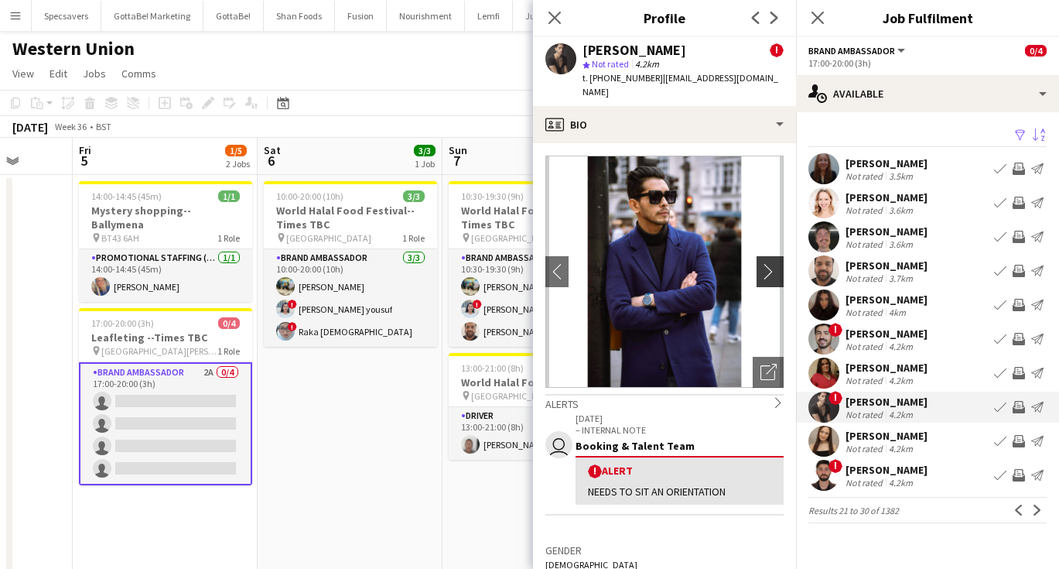
click at [768, 263] on app-icon "chevron-right" at bounding box center [773, 271] width 24 height 16
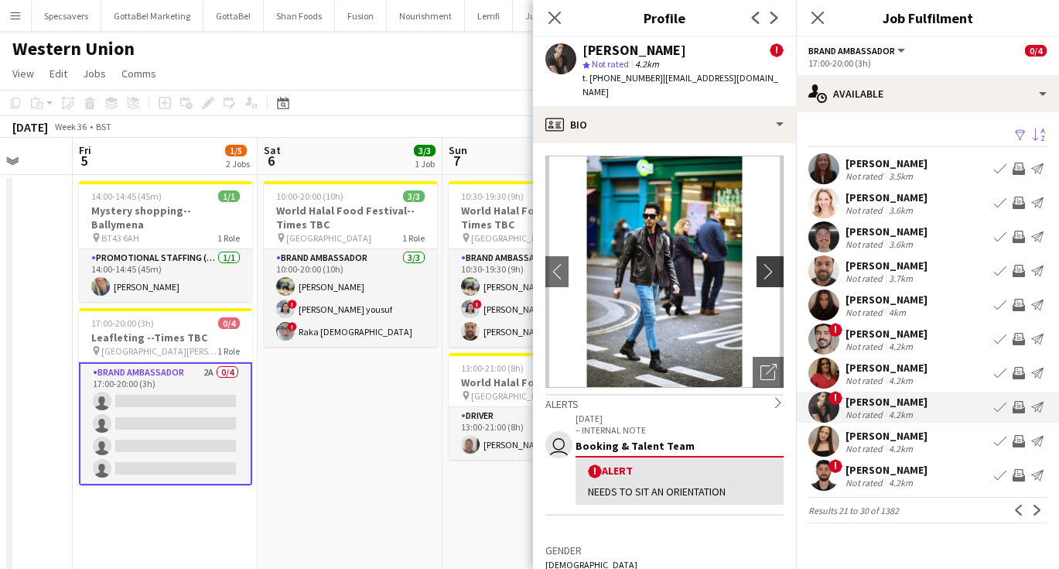
click at [768, 263] on app-icon "chevron-right" at bounding box center [773, 271] width 24 height 16
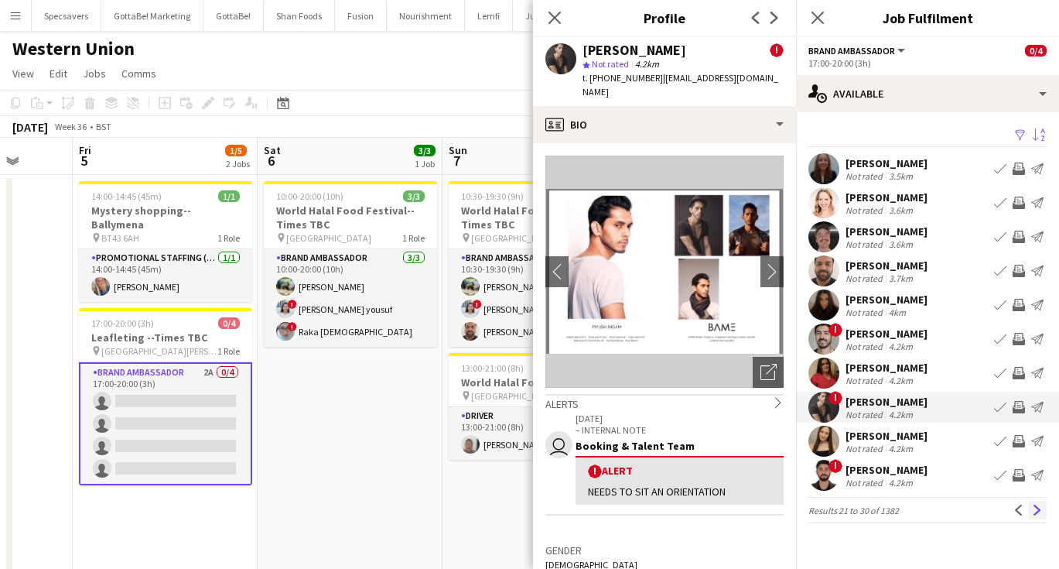
click at [1038, 511] on app-icon "Next" at bounding box center [1037, 509] width 11 height 11
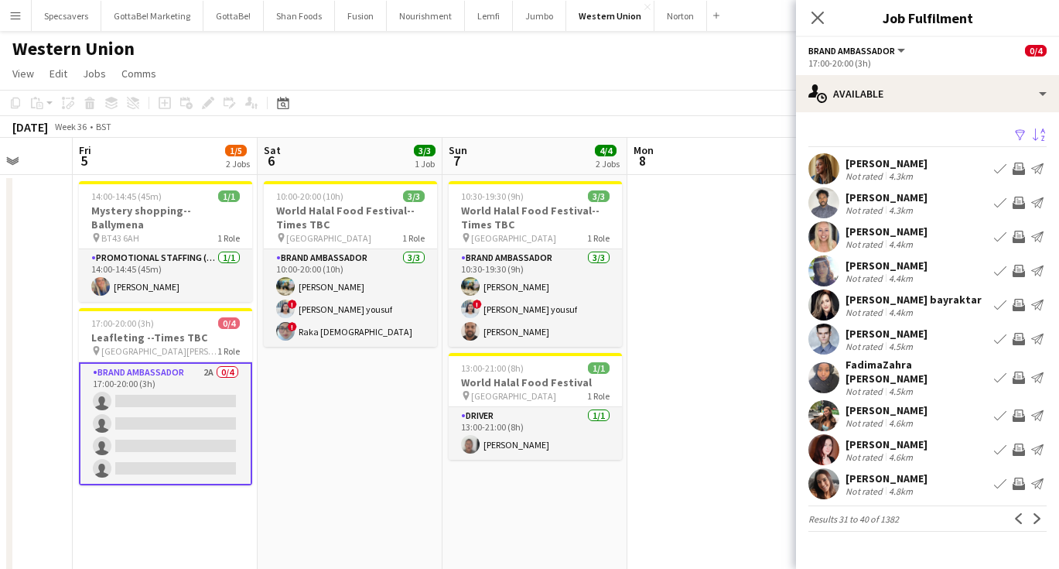
click at [932, 371] on div "FadimaZahra [PERSON_NAME] Not rated 4.5km Book crew Invite crew Send notificati…" at bounding box center [927, 376] width 263 height 39
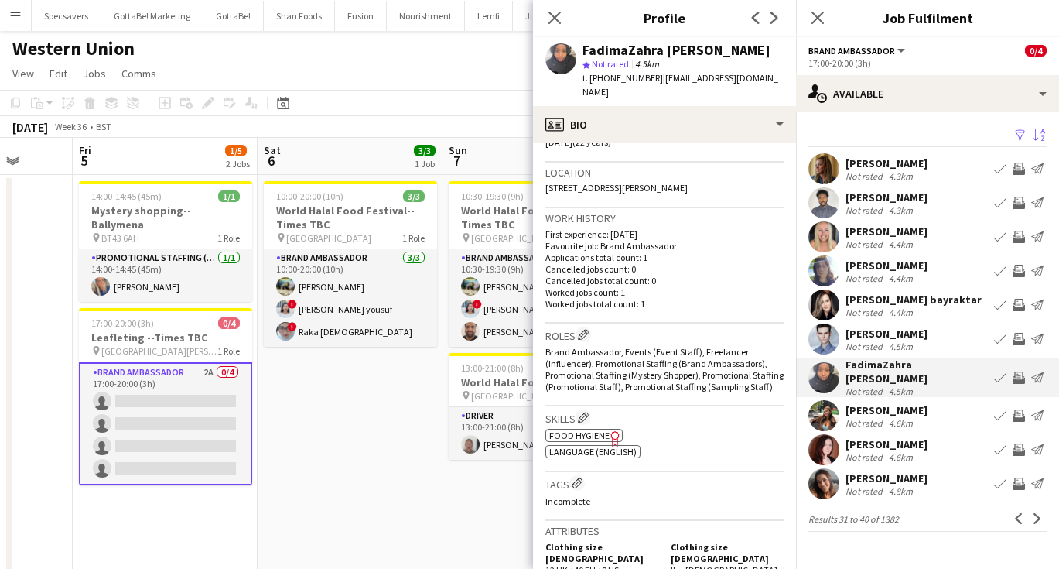
scroll to position [564, 0]
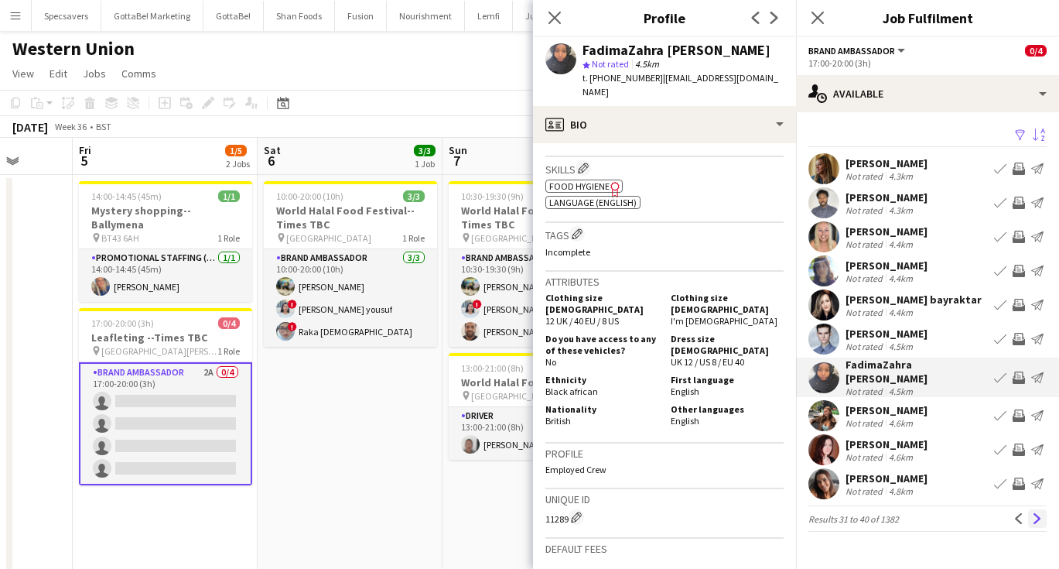
click at [1038, 513] on app-icon "Next" at bounding box center [1037, 518] width 11 height 11
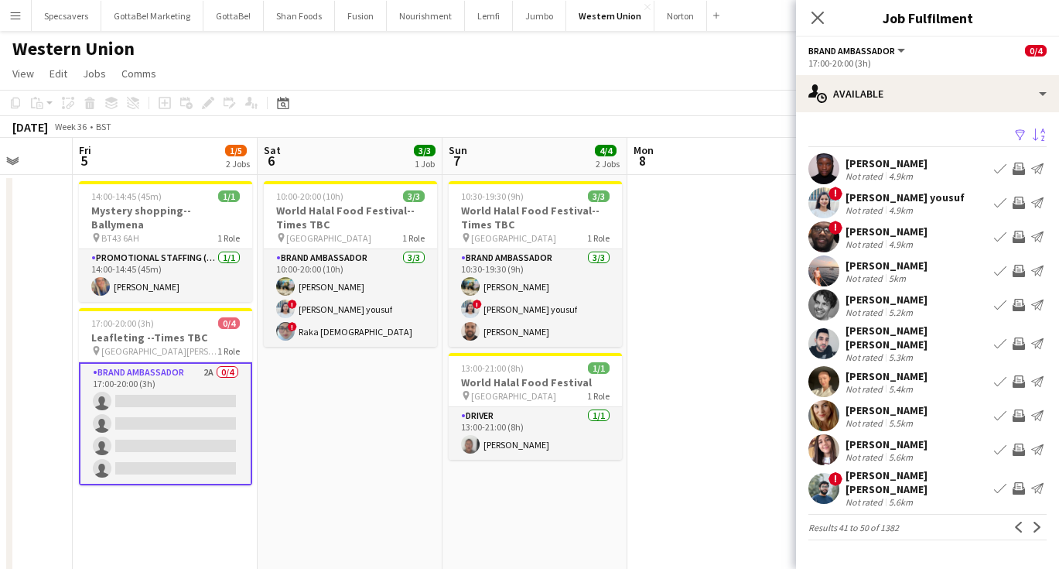
click at [891, 471] on div "[PERSON_NAME] [PERSON_NAME]" at bounding box center [917, 482] width 142 height 28
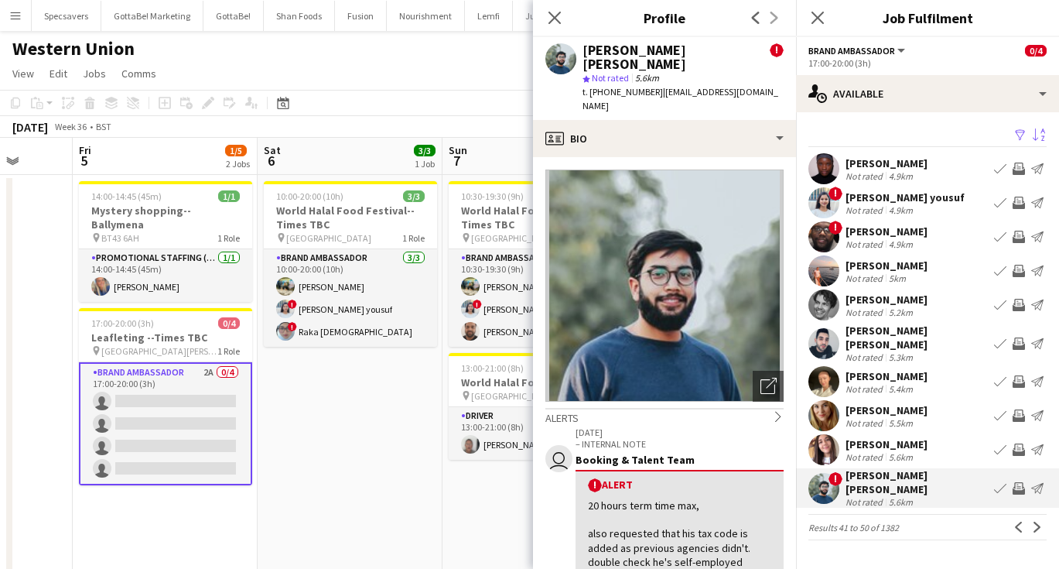
scroll to position [0, 0]
click at [1038, 521] on app-icon "Next" at bounding box center [1037, 526] width 11 height 11
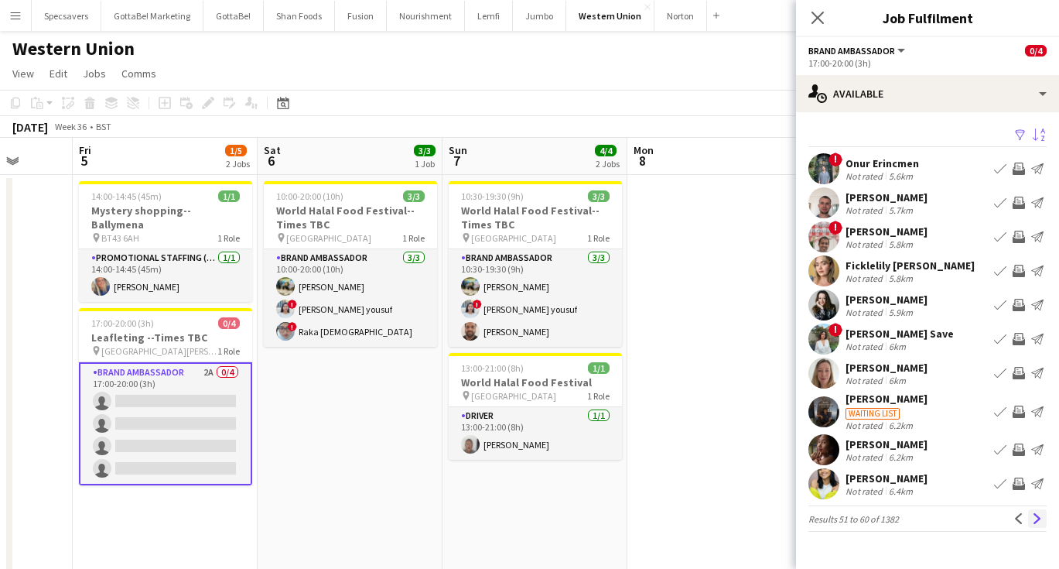
click at [1038, 518] on app-icon "Next" at bounding box center [1037, 518] width 11 height 11
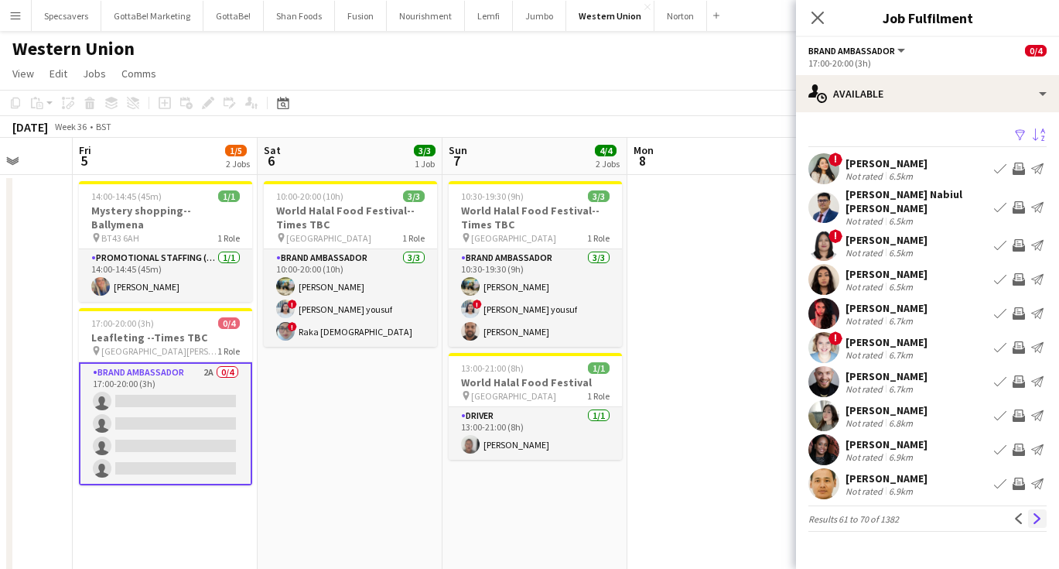
click at [1038, 513] on app-icon "Next" at bounding box center [1037, 518] width 11 height 11
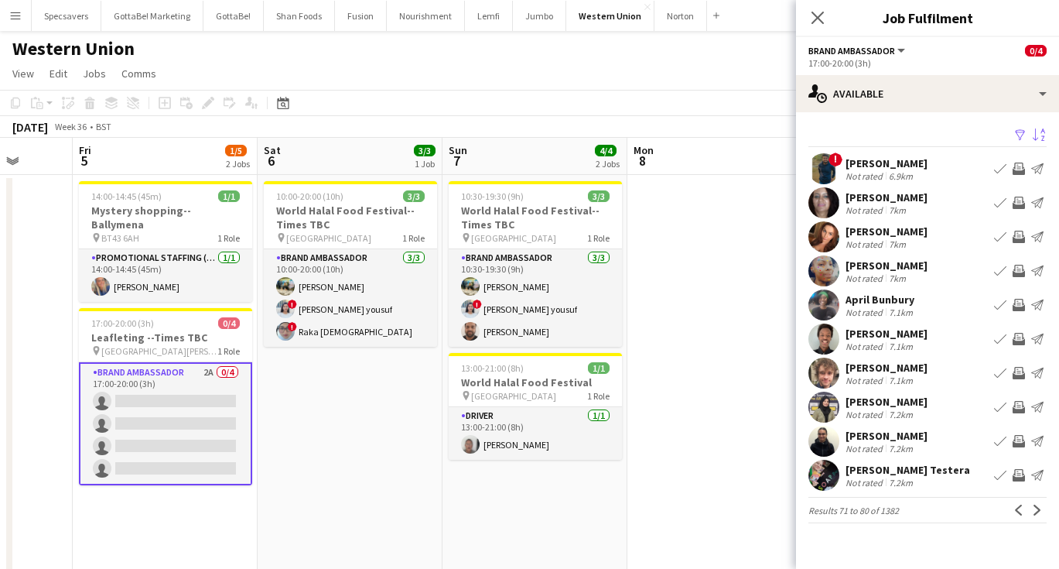
click at [937, 168] on div "! [PERSON_NAME] Not rated 6.9km Book crew Invite crew Send notification" at bounding box center [927, 168] width 263 height 31
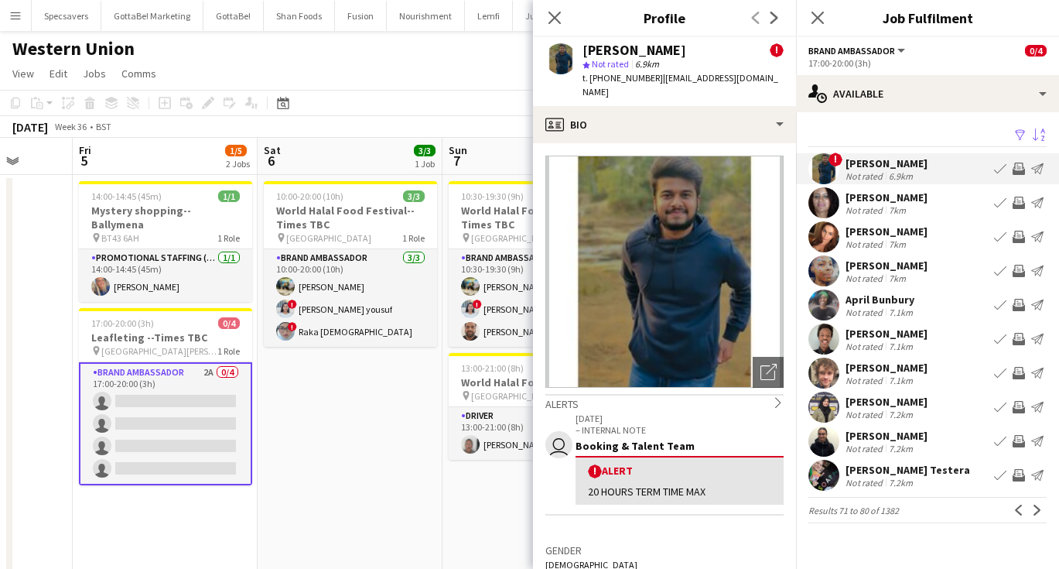
click at [891, 403] on div "[PERSON_NAME]" at bounding box center [887, 402] width 82 height 14
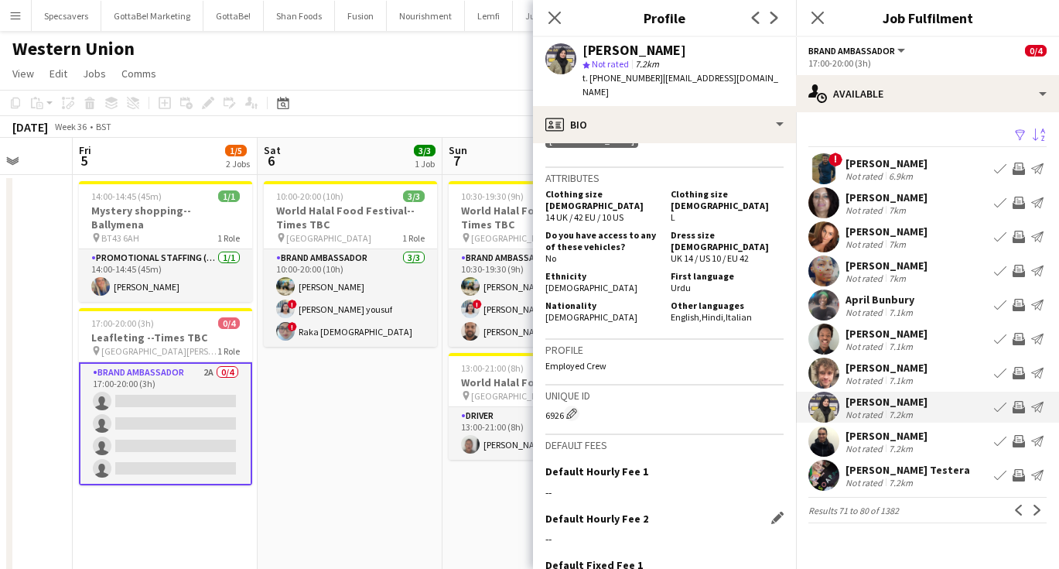
scroll to position [667, 0]
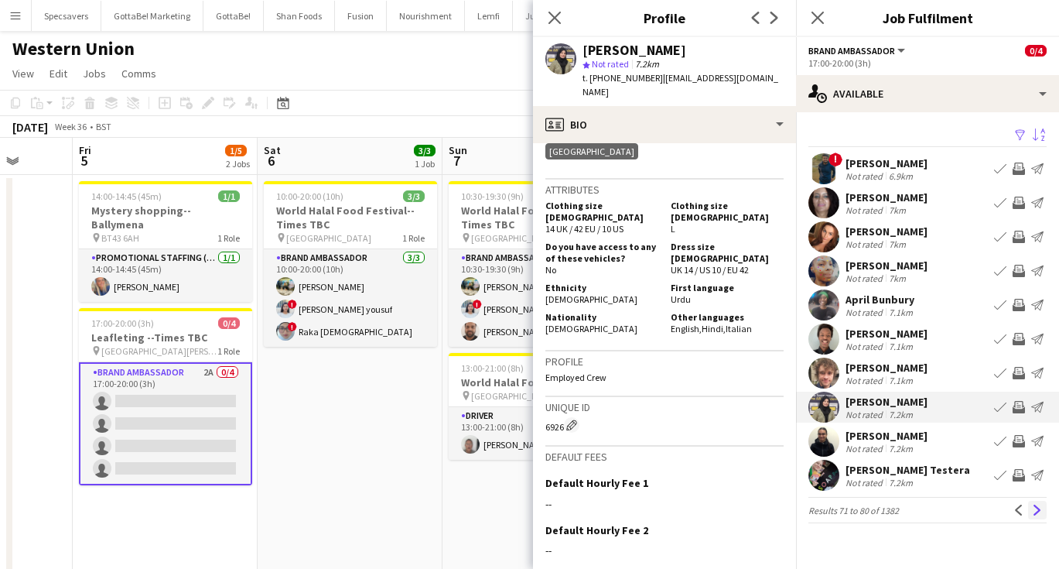
click at [1036, 506] on app-icon "Next" at bounding box center [1037, 509] width 11 height 11
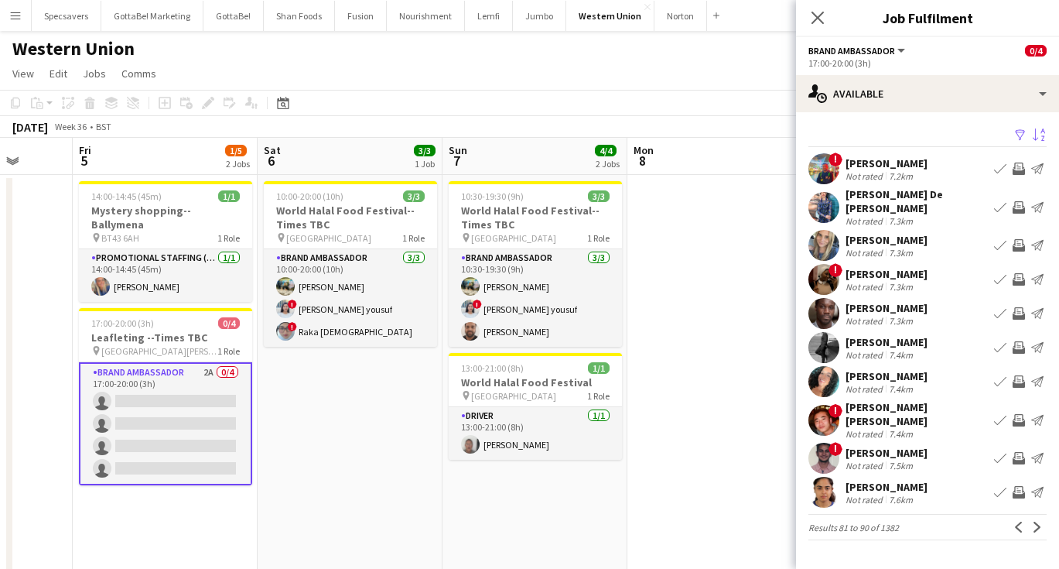
click at [895, 480] on div "[PERSON_NAME]" at bounding box center [887, 487] width 82 height 14
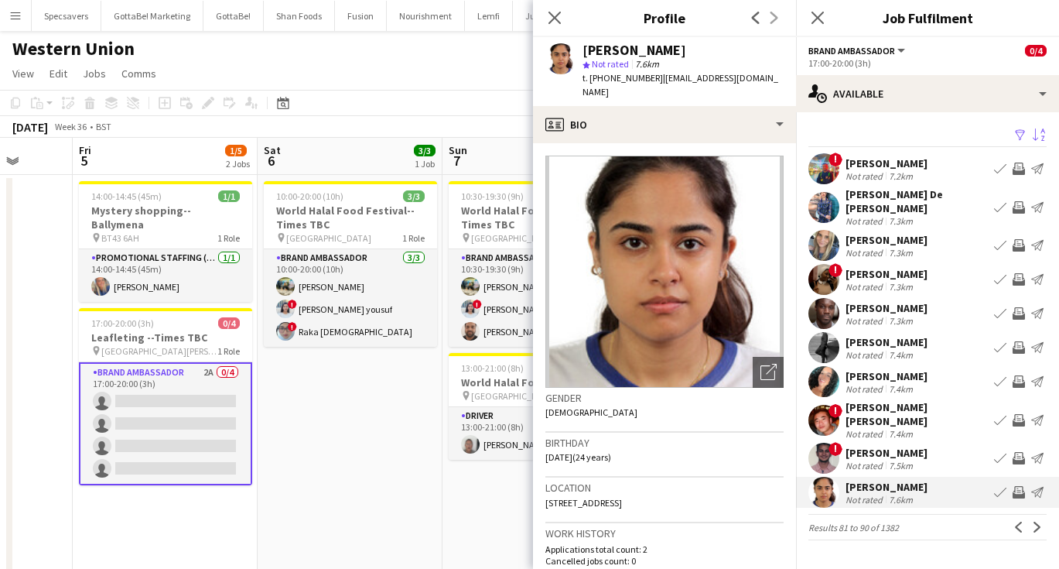
scroll to position [0, 0]
click at [1038, 521] on app-icon "Next" at bounding box center [1037, 526] width 11 height 11
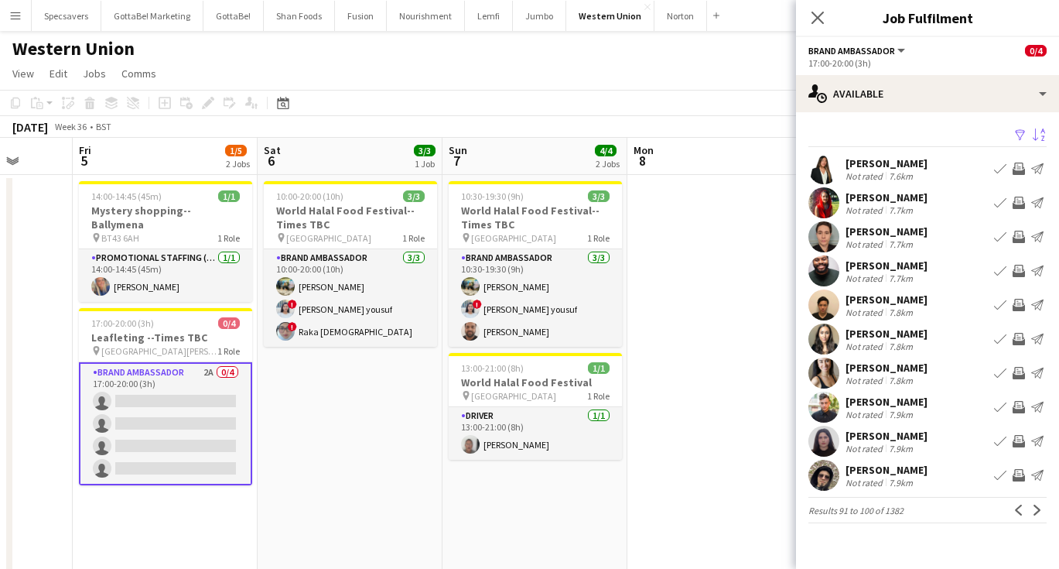
click at [905, 328] on div "[PERSON_NAME]" at bounding box center [887, 334] width 82 height 14
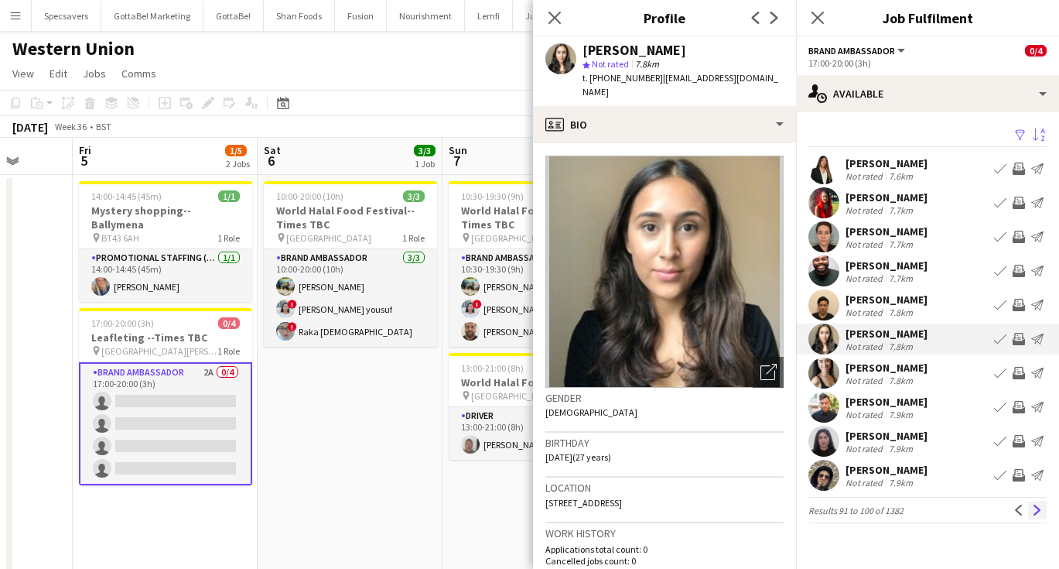
click at [1035, 510] on app-icon "Next" at bounding box center [1037, 509] width 11 height 11
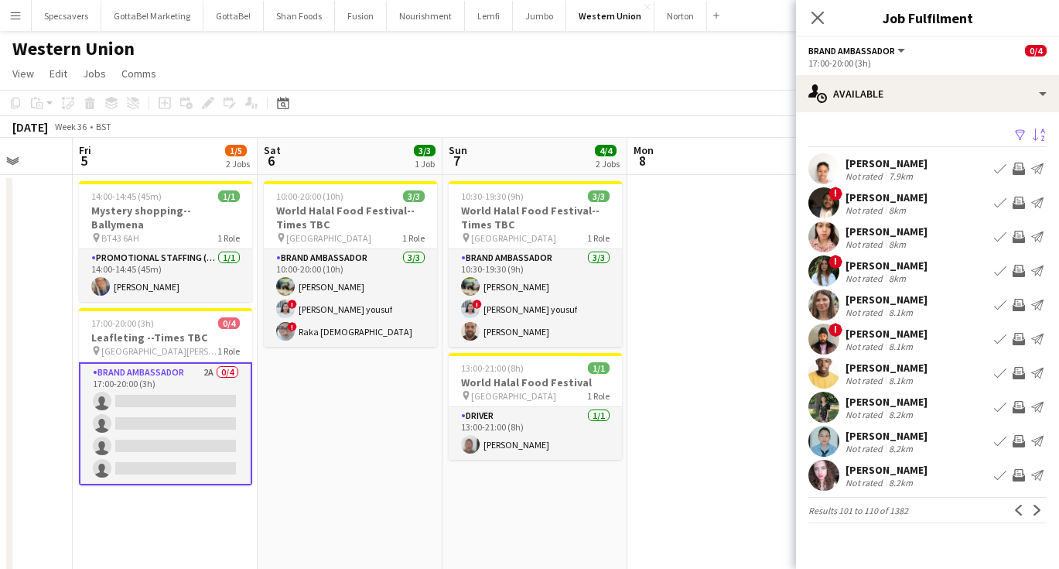
click at [906, 338] on div "[PERSON_NAME]" at bounding box center [887, 334] width 82 height 14
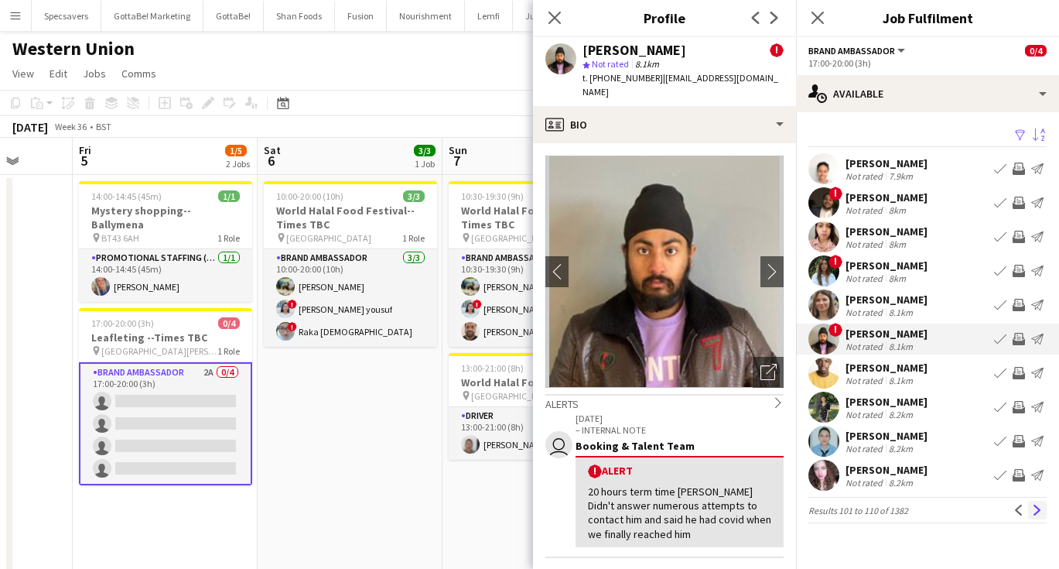
click at [1034, 510] on app-icon "Next" at bounding box center [1037, 509] width 11 height 11
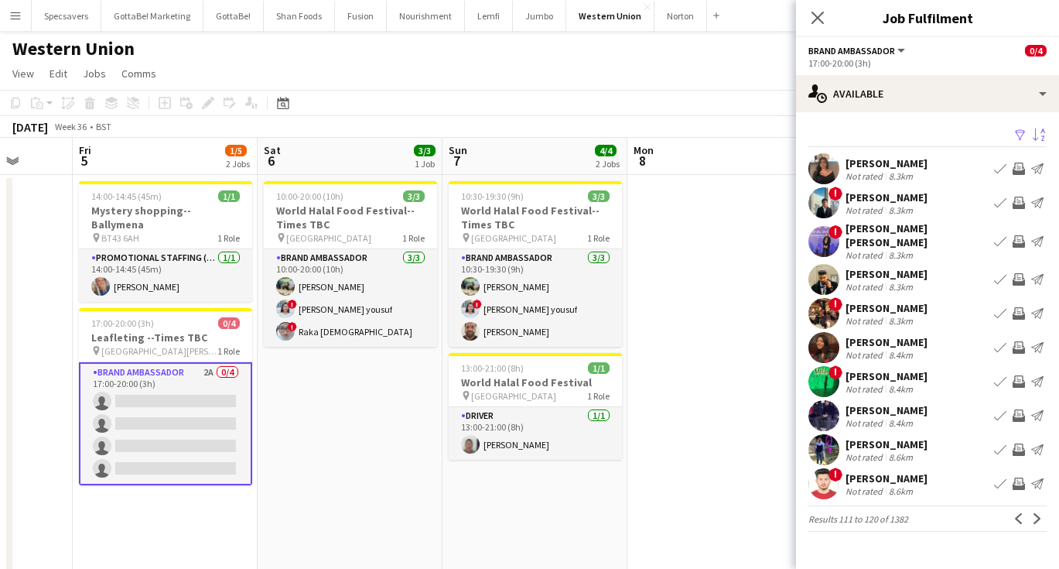
click at [863, 210] on div "Not rated" at bounding box center [866, 210] width 40 height 12
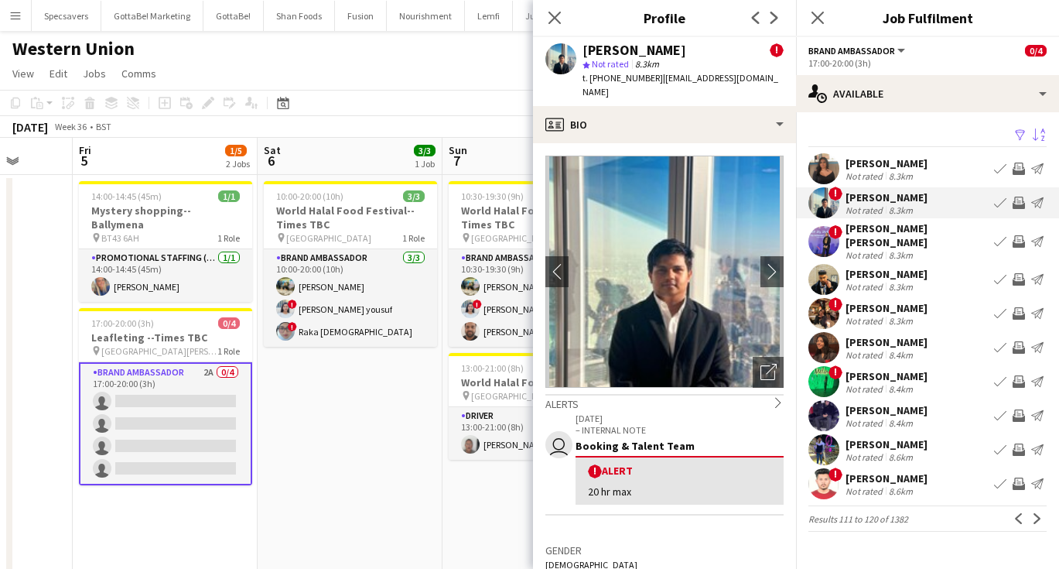
click at [887, 267] on div "[PERSON_NAME]" at bounding box center [887, 274] width 82 height 14
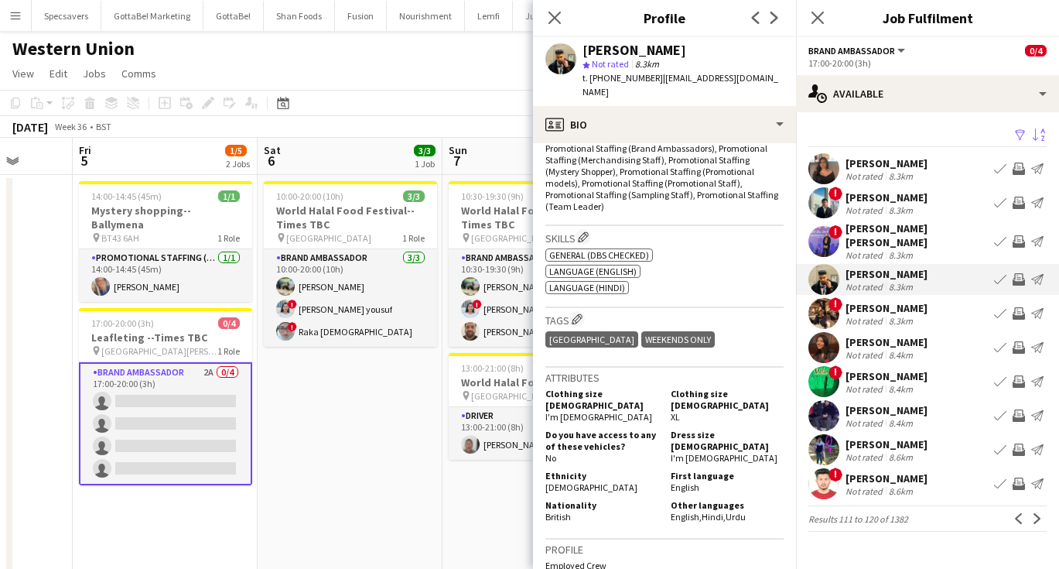
scroll to position [543, 0]
click at [891, 305] on div "[PERSON_NAME]" at bounding box center [887, 308] width 82 height 14
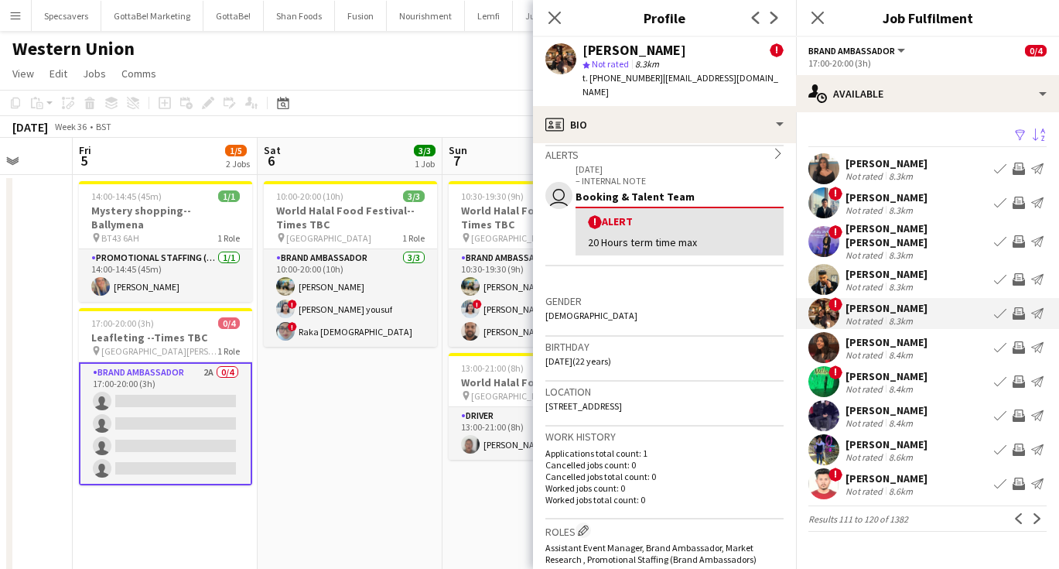
scroll to position [70, 0]
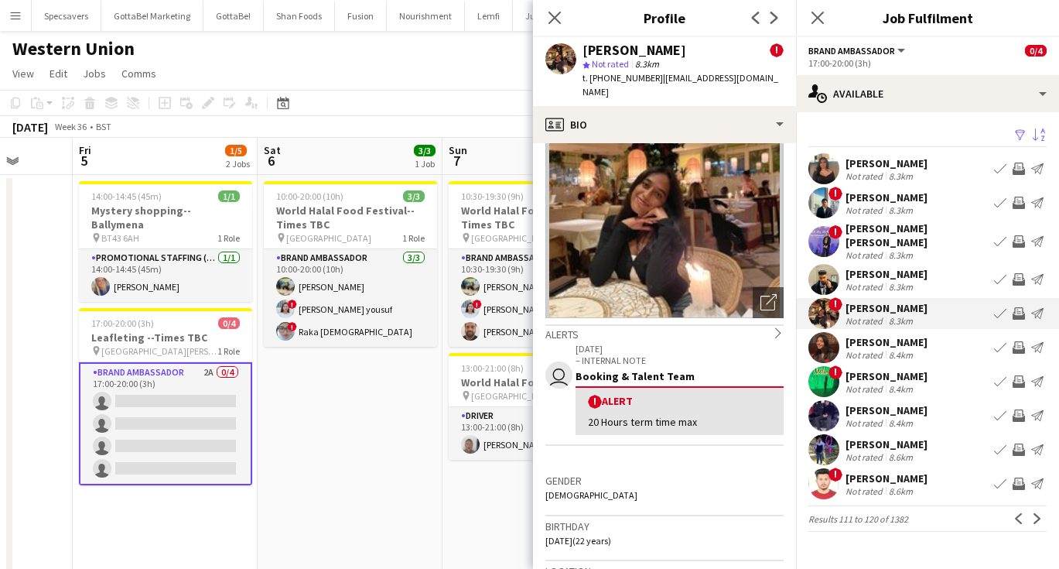
click at [893, 349] on div "8.4km" at bounding box center [901, 355] width 30 height 12
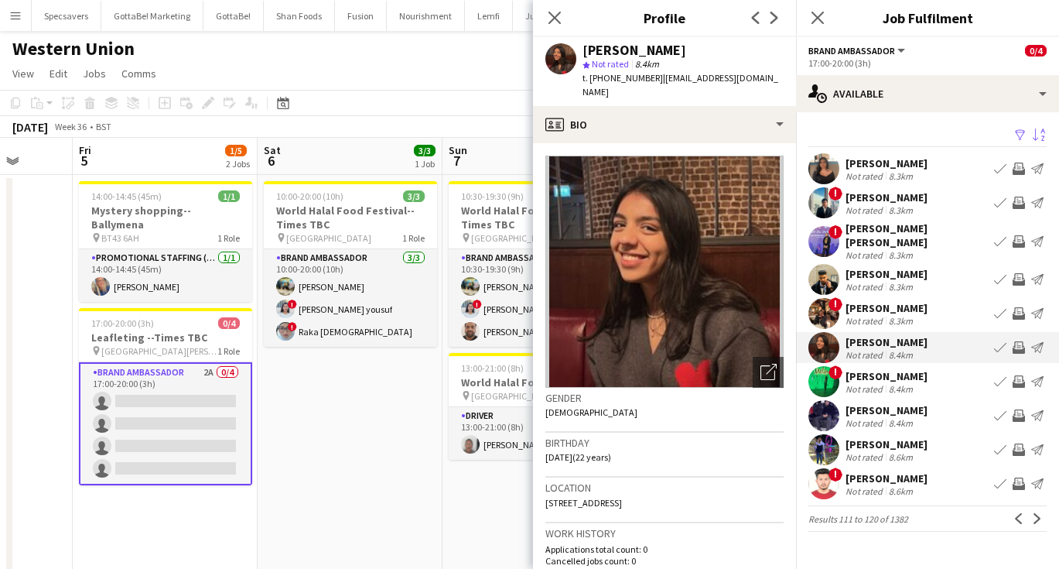
scroll to position [0, 0]
click at [898, 369] on div "[PERSON_NAME]" at bounding box center [887, 376] width 82 height 14
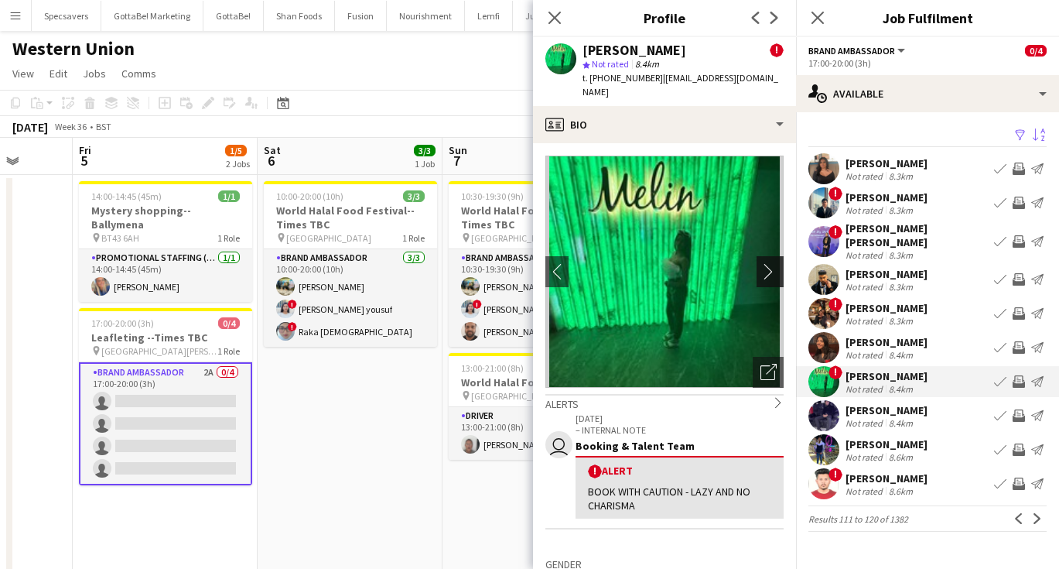
click at [765, 263] on app-icon "chevron-right" at bounding box center [773, 271] width 24 height 16
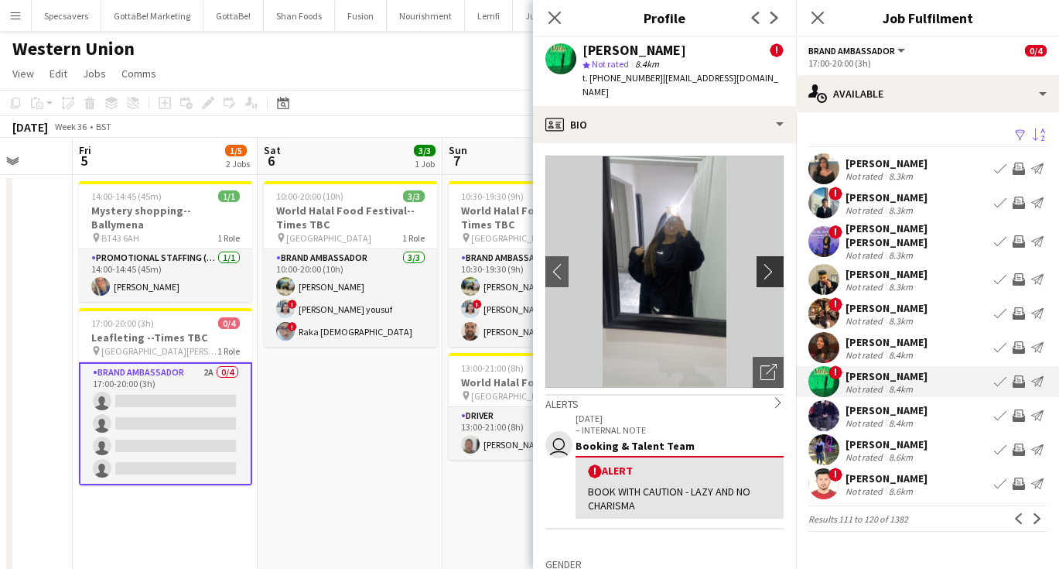
click at [765, 263] on app-icon "chevron-right" at bounding box center [773, 271] width 24 height 16
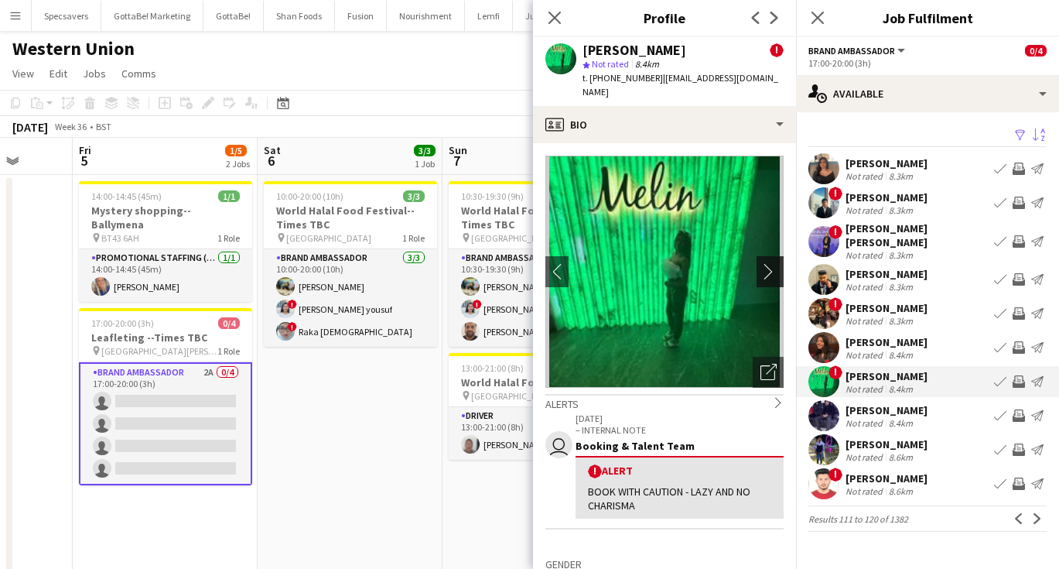
click at [765, 263] on app-icon "chevron-right" at bounding box center [773, 271] width 24 height 16
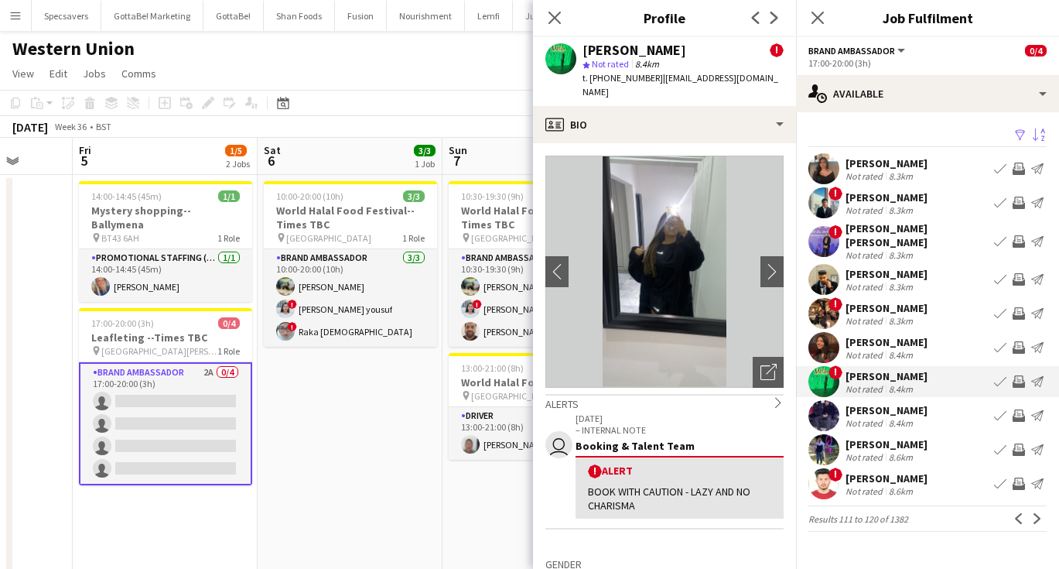
click at [890, 405] on div "[PERSON_NAME]" at bounding box center [887, 410] width 82 height 14
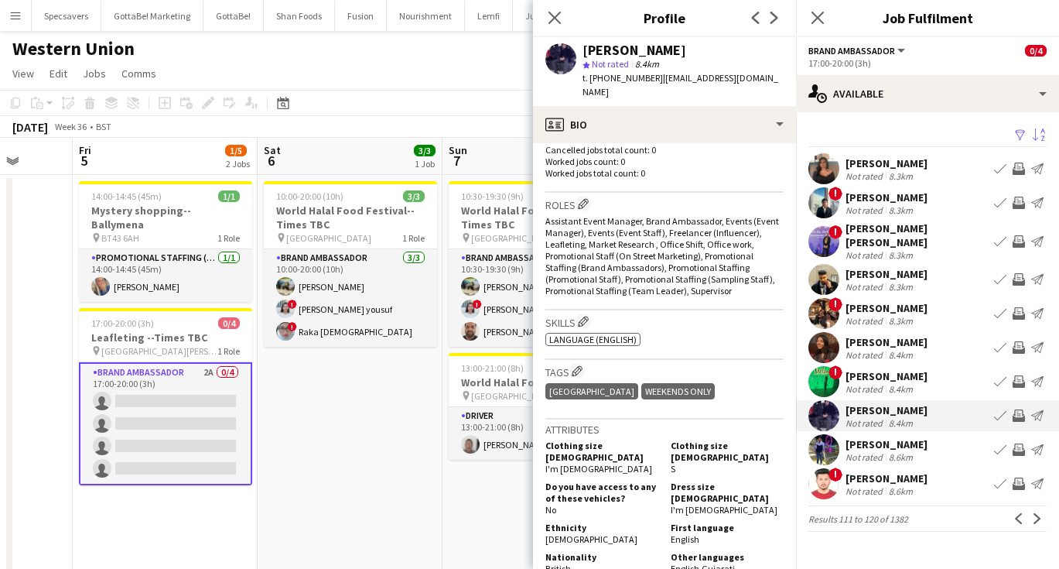
scroll to position [426, 0]
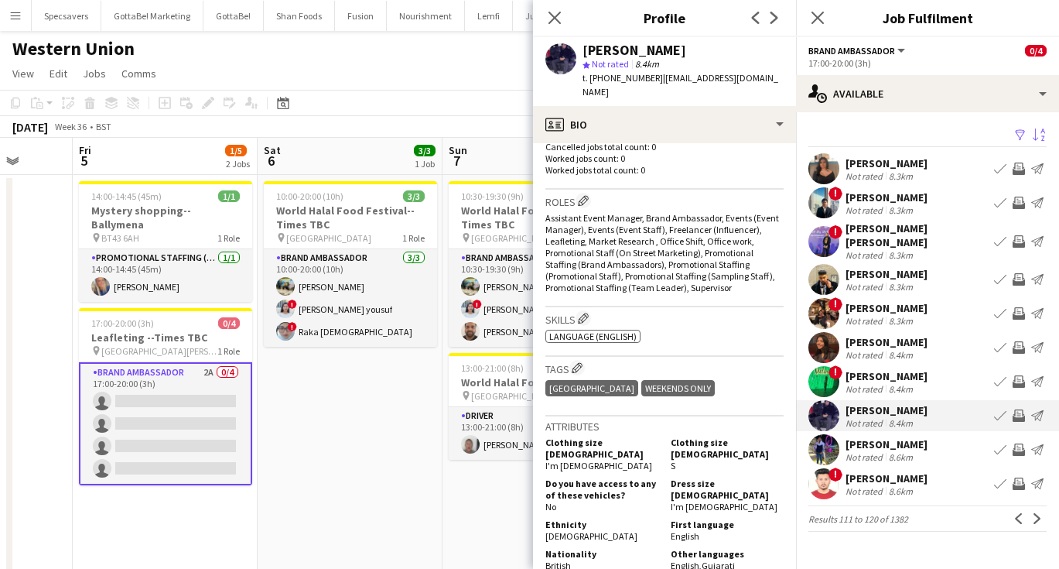
click at [882, 451] on div "Not rated" at bounding box center [866, 457] width 40 height 12
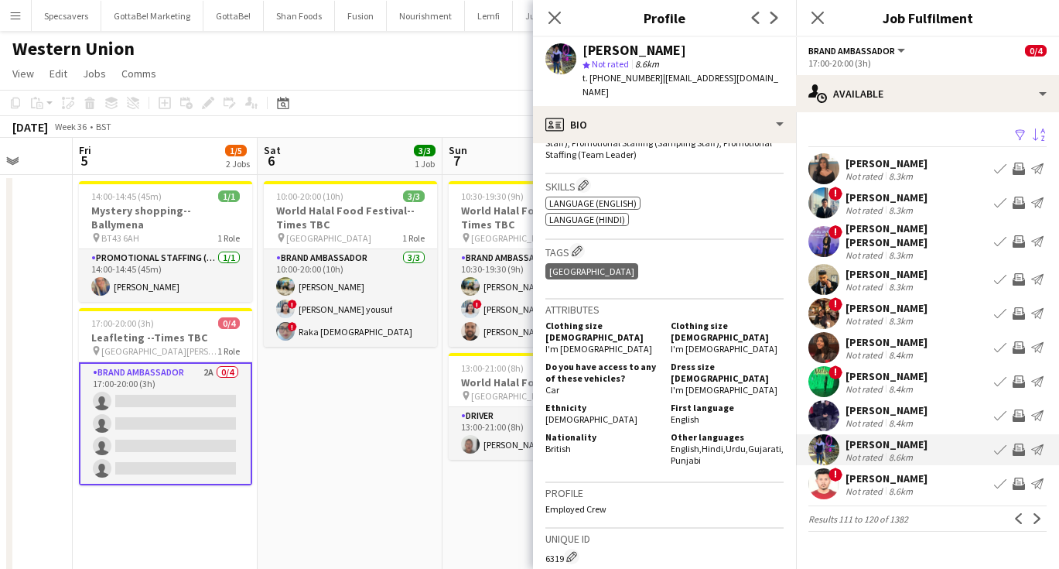
scroll to position [629, 0]
click at [928, 471] on div "[PERSON_NAME]" at bounding box center [887, 478] width 82 height 14
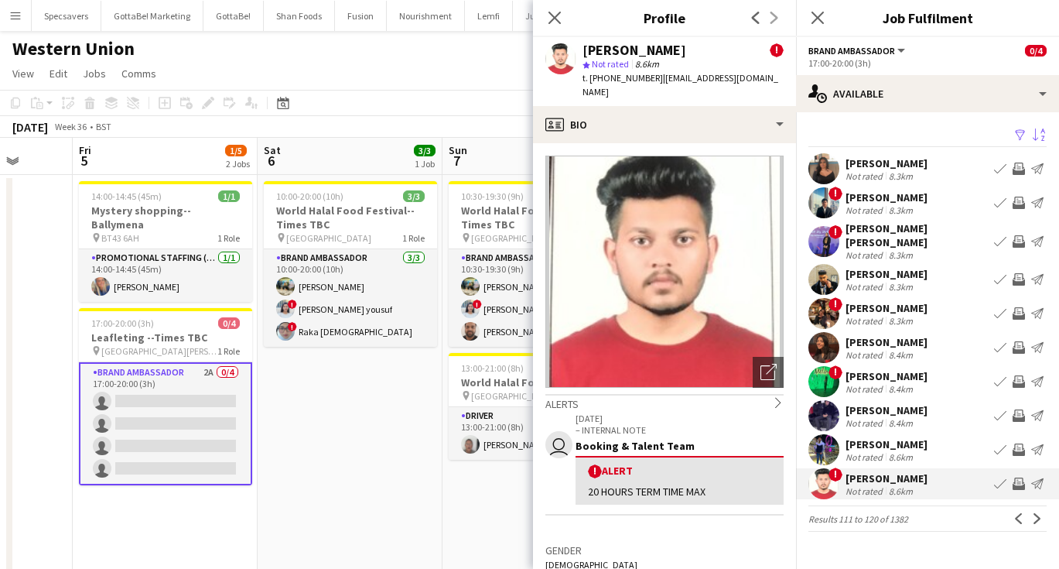
scroll to position [0, 0]
click at [1033, 513] on app-icon "Next" at bounding box center [1037, 518] width 11 height 11
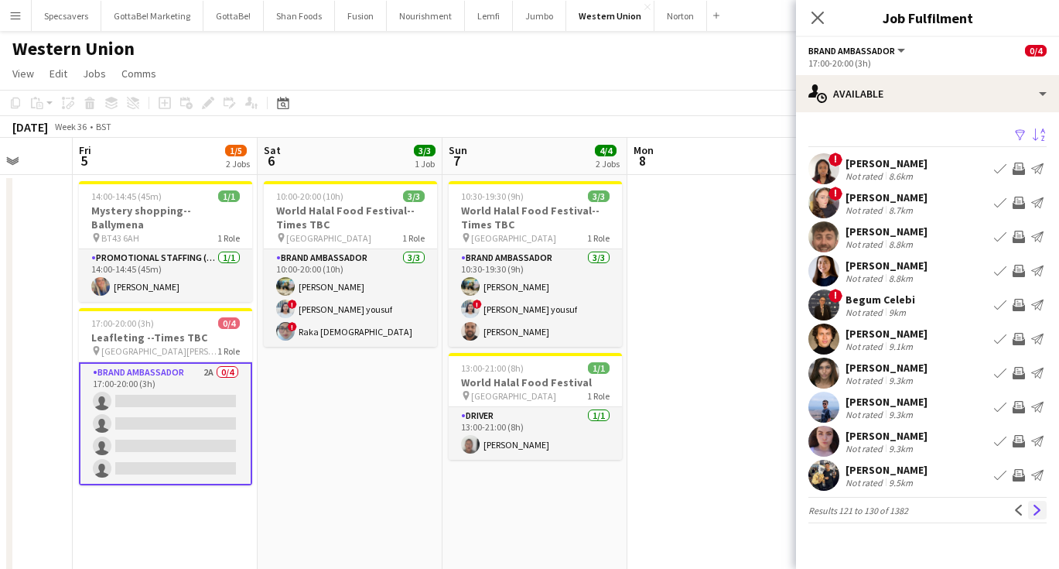
click at [1038, 507] on app-icon "Next" at bounding box center [1037, 509] width 11 height 11
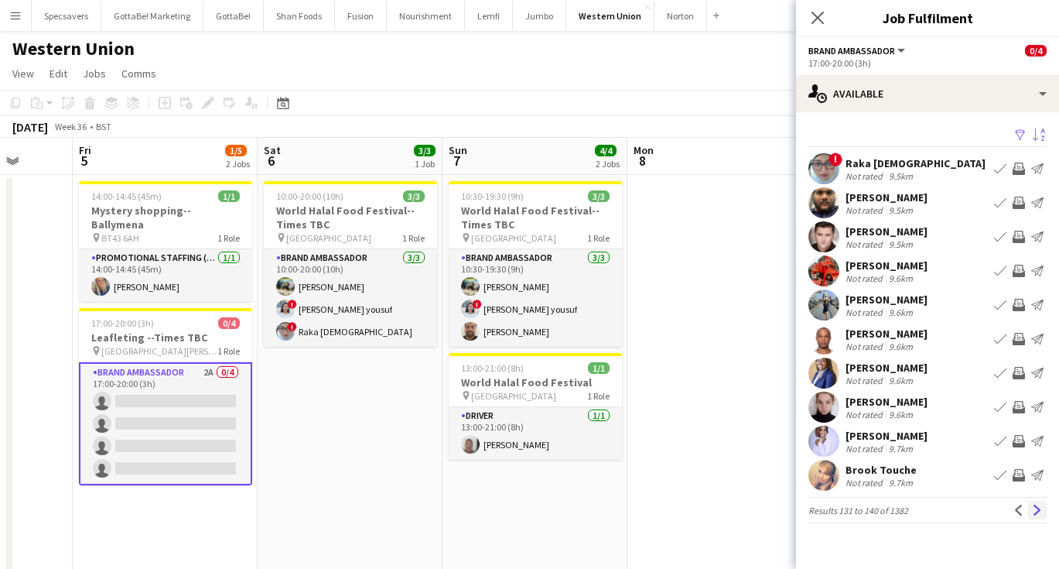
click at [1036, 508] on app-icon "Next" at bounding box center [1037, 509] width 11 height 11
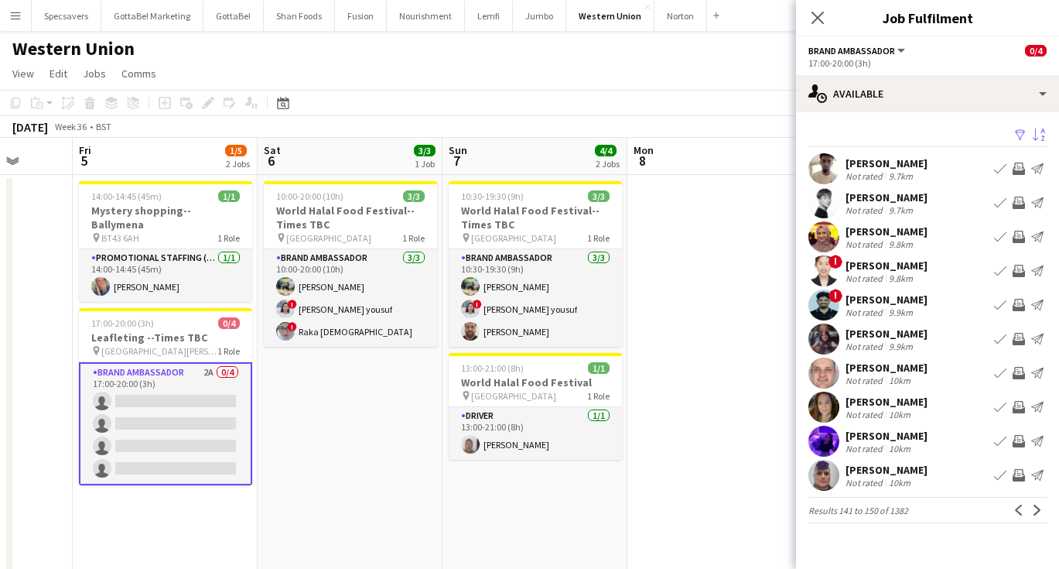
click at [867, 173] on div "Not rated" at bounding box center [866, 176] width 40 height 12
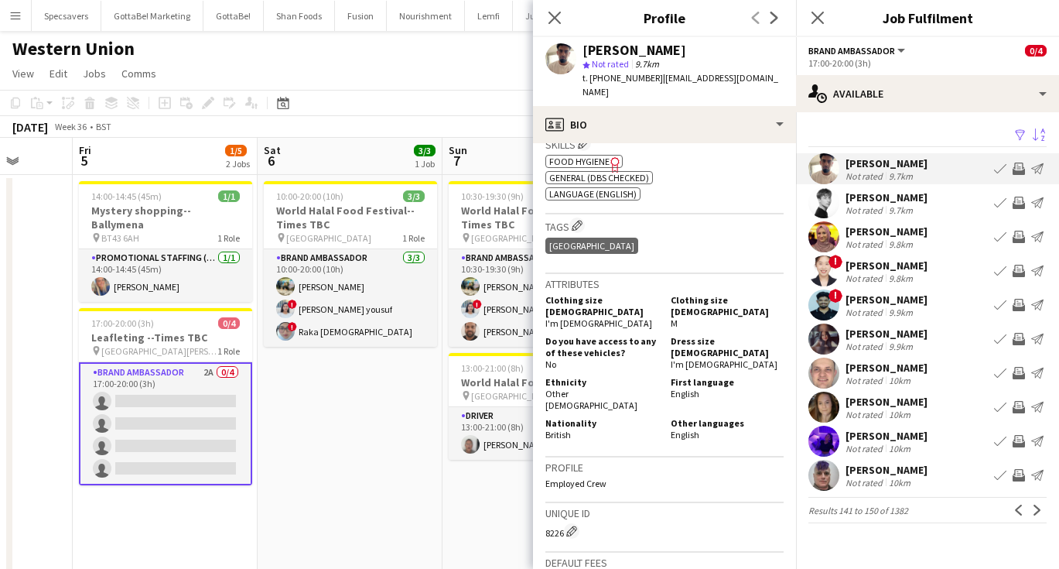
scroll to position [621, 0]
click at [891, 307] on div "9.9km" at bounding box center [901, 312] width 30 height 12
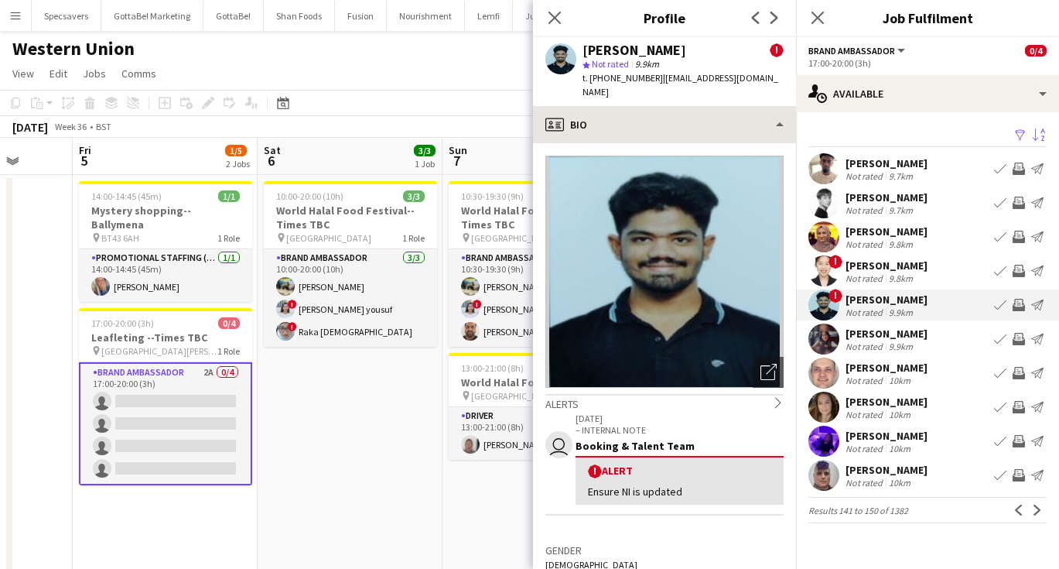
scroll to position [0, 0]
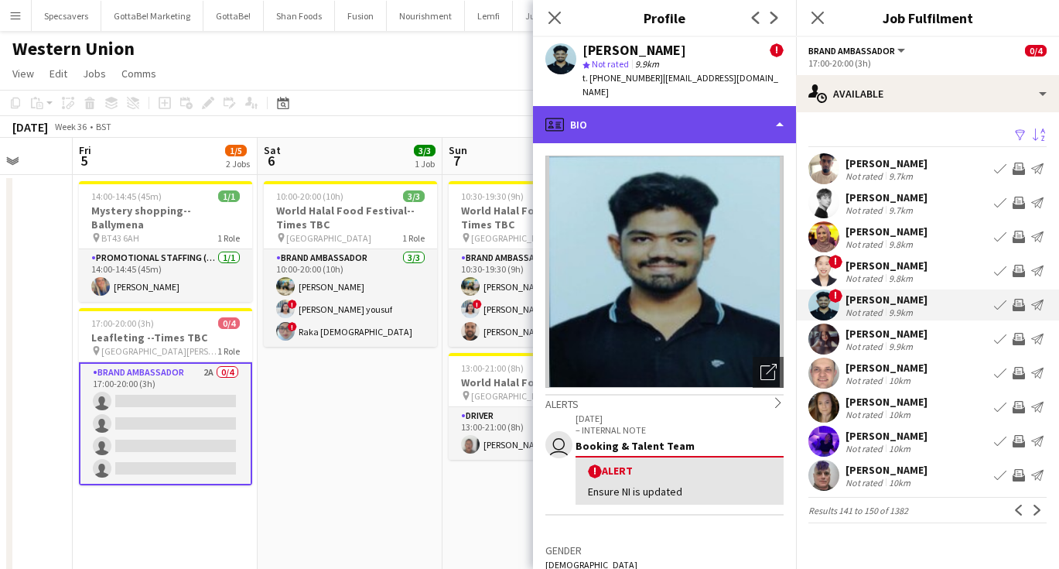
click at [713, 114] on div "profile Bio" at bounding box center [664, 124] width 263 height 37
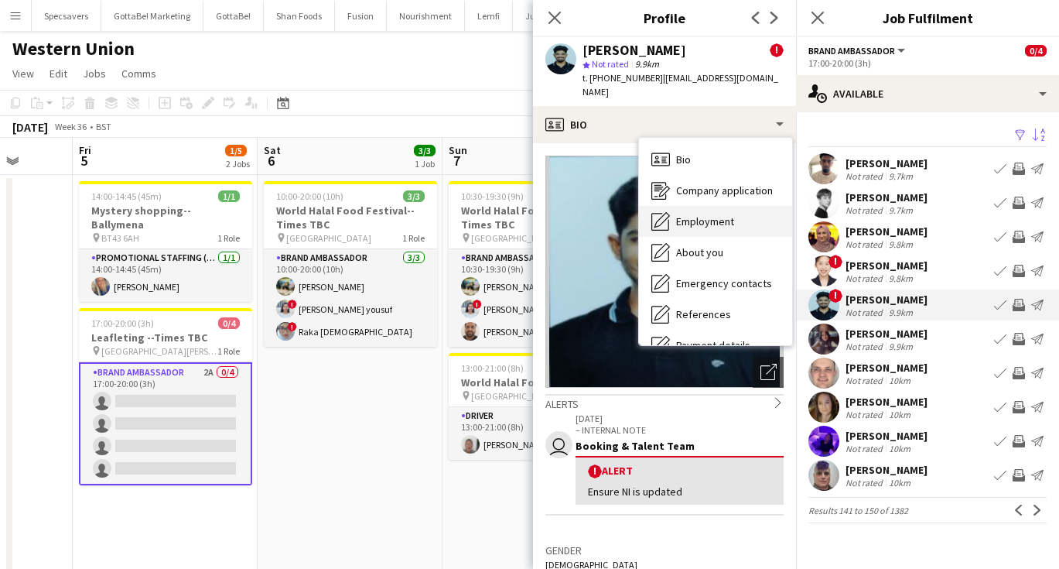
click at [717, 214] on span "Employment" at bounding box center [705, 221] width 58 height 14
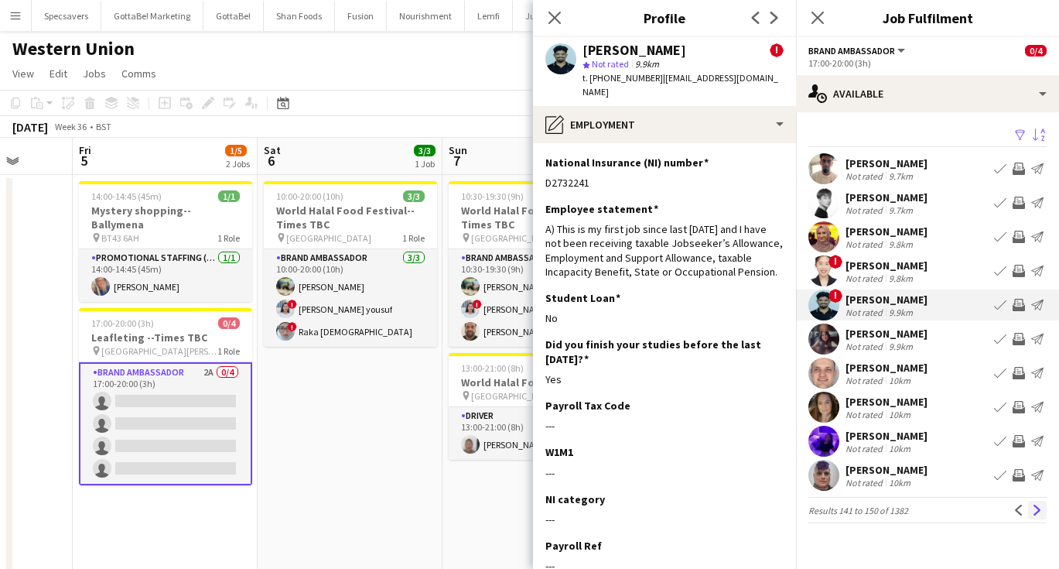
click at [1041, 504] on app-icon "Next" at bounding box center [1037, 509] width 11 height 11
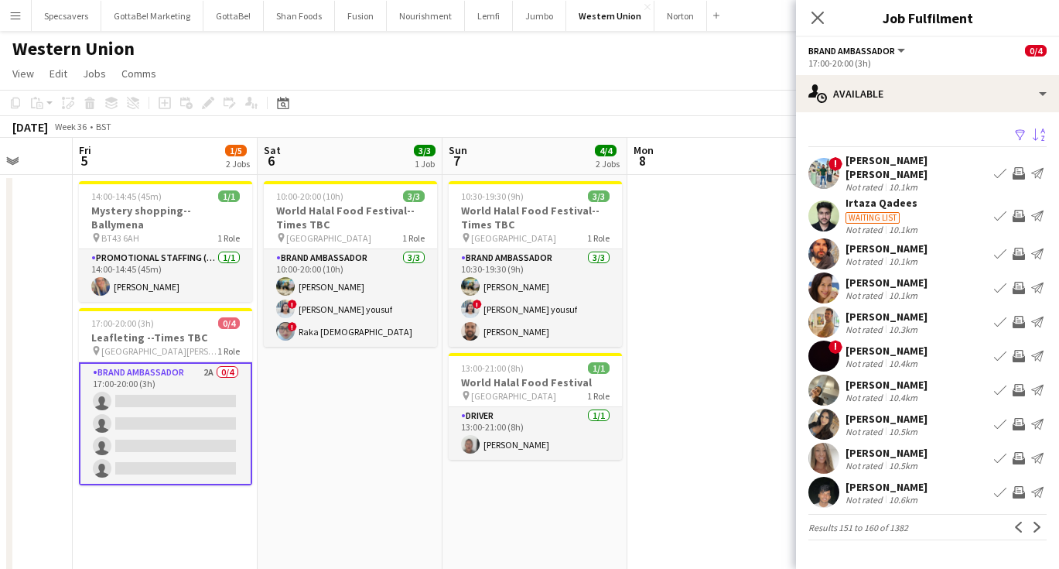
click at [908, 181] on div "10.1km" at bounding box center [903, 187] width 35 height 12
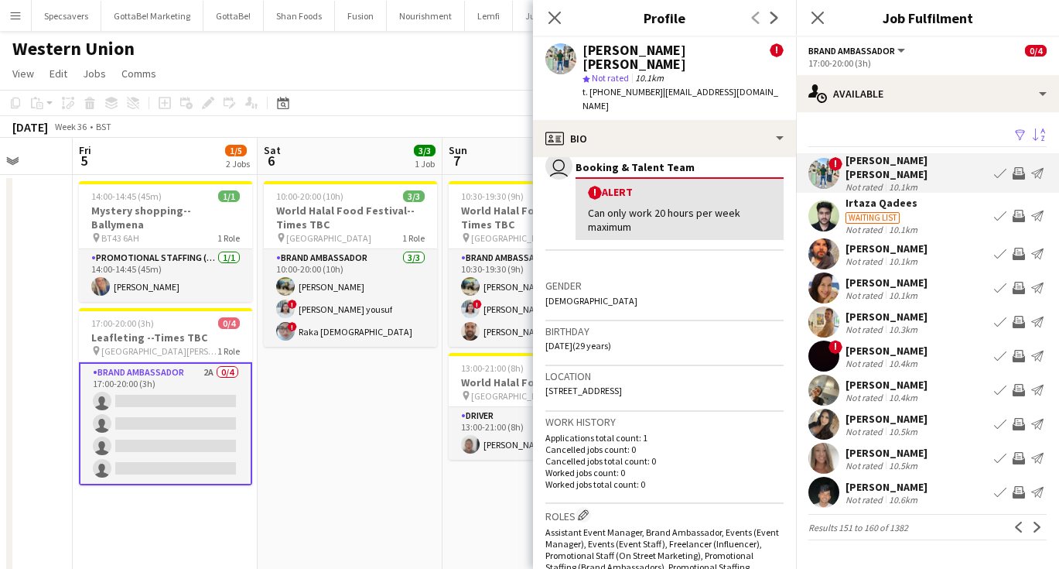
scroll to position [602, 0]
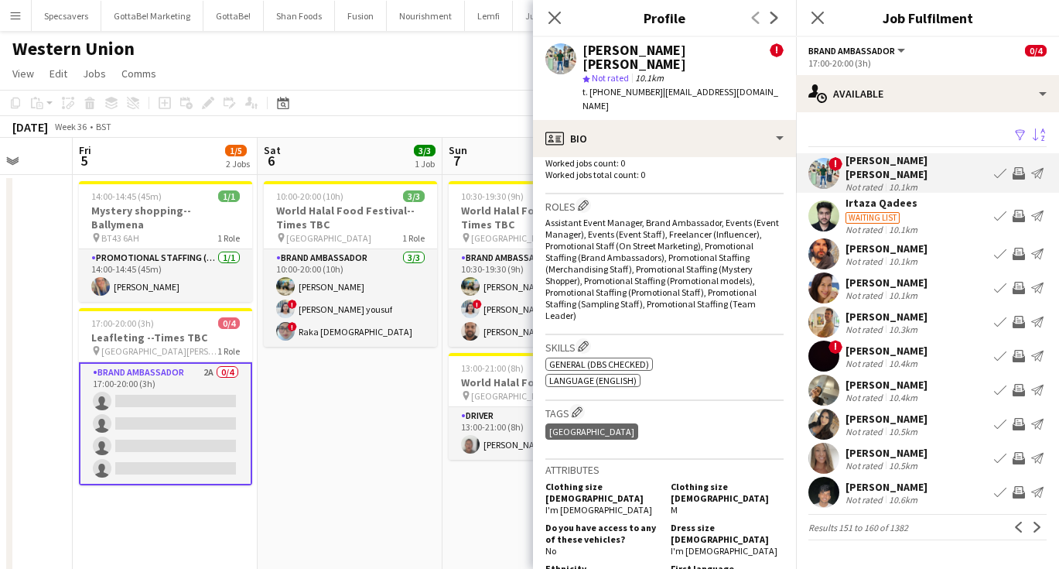
click at [868, 255] on div "Not rated" at bounding box center [866, 261] width 40 height 12
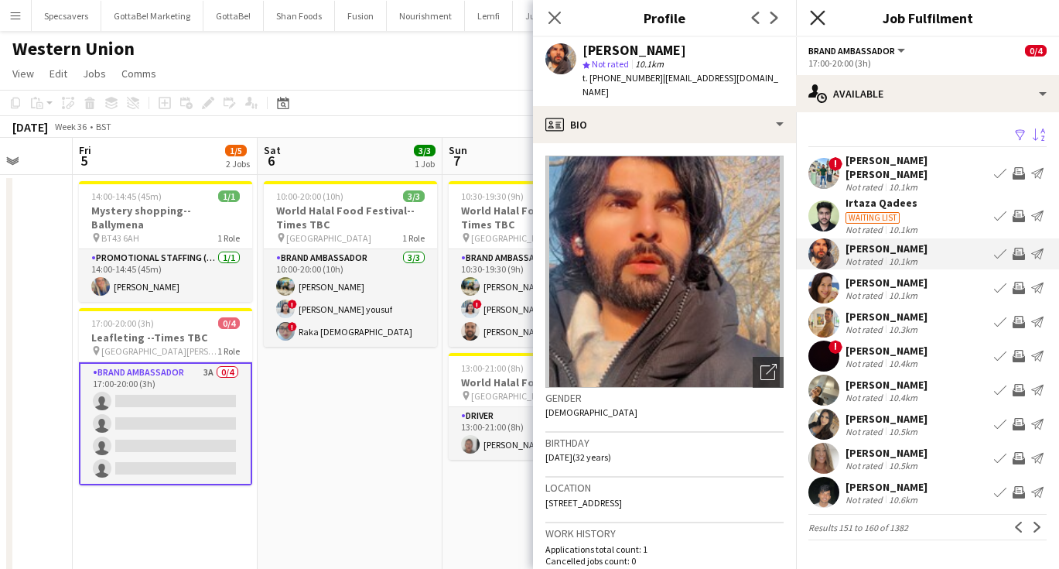
click at [813, 15] on icon "Close pop-in" at bounding box center [817, 17] width 15 height 15
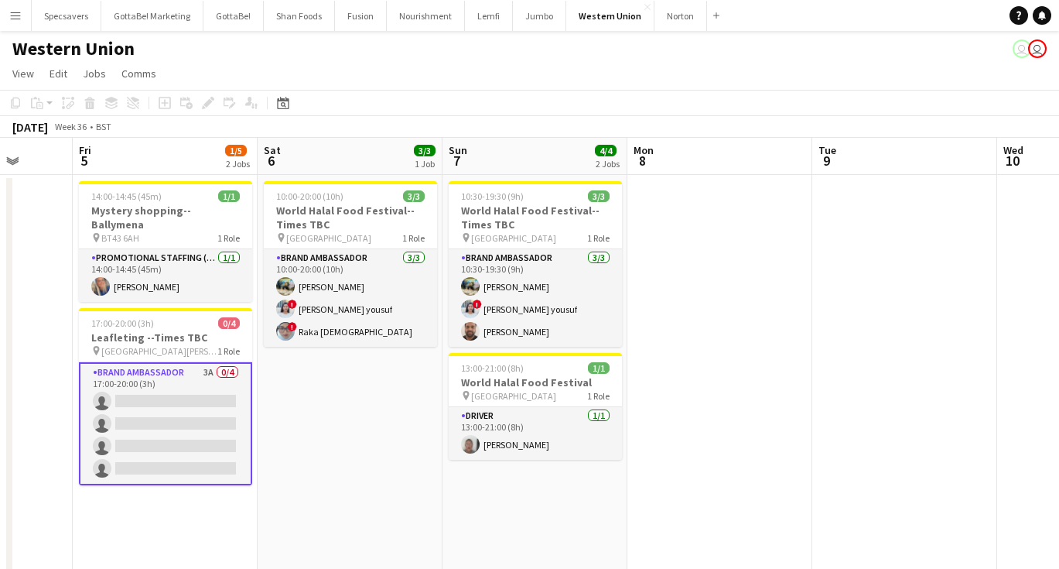
click at [165, 395] on app-card-role "Brand Ambassador 3A 0/4 17:00-20:00 (3h) single-neutral-actions single-neutral-…" at bounding box center [165, 423] width 173 height 123
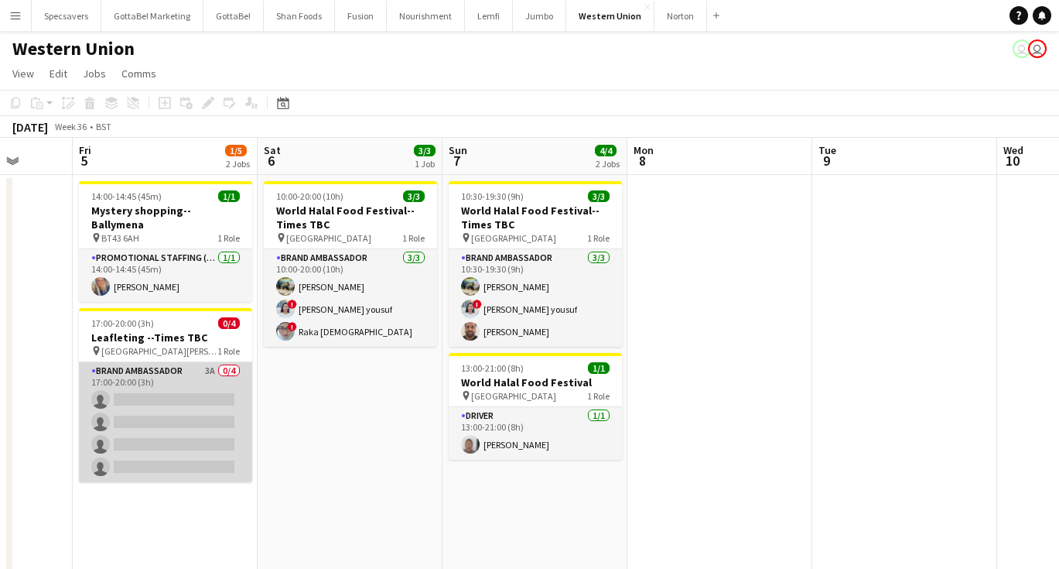
click at [207, 392] on app-card-role "Brand Ambassador 3A 0/4 17:00-20:00 (3h) single-neutral-actions single-neutral-…" at bounding box center [165, 422] width 173 height 120
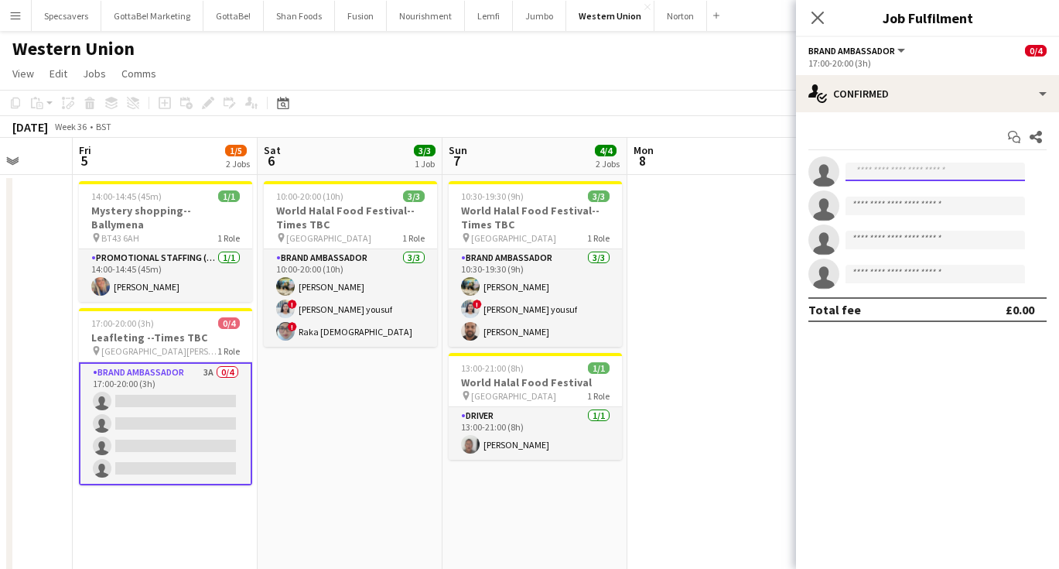
click at [914, 169] on input at bounding box center [936, 171] width 180 height 19
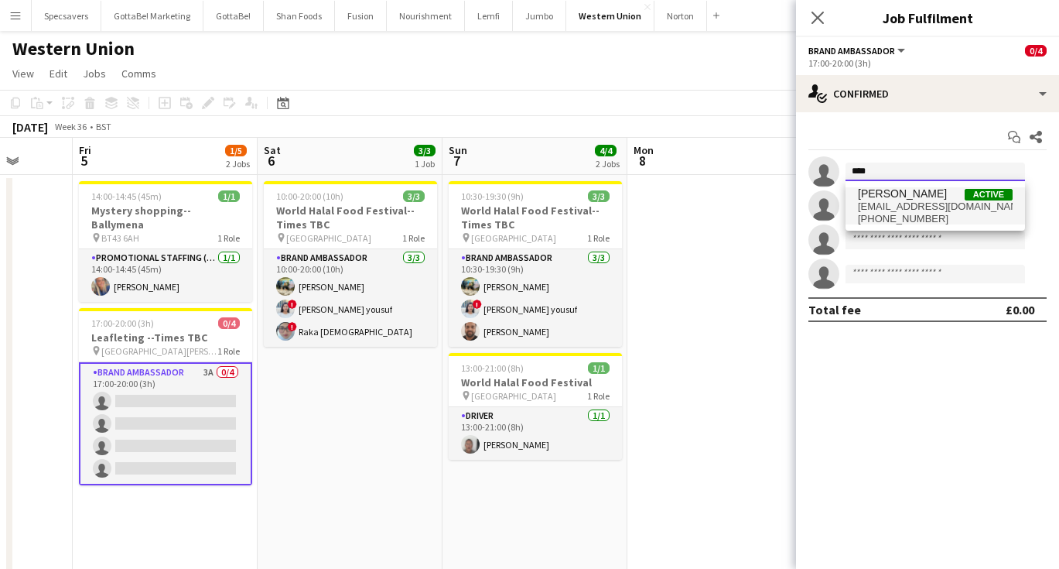
type input "****"
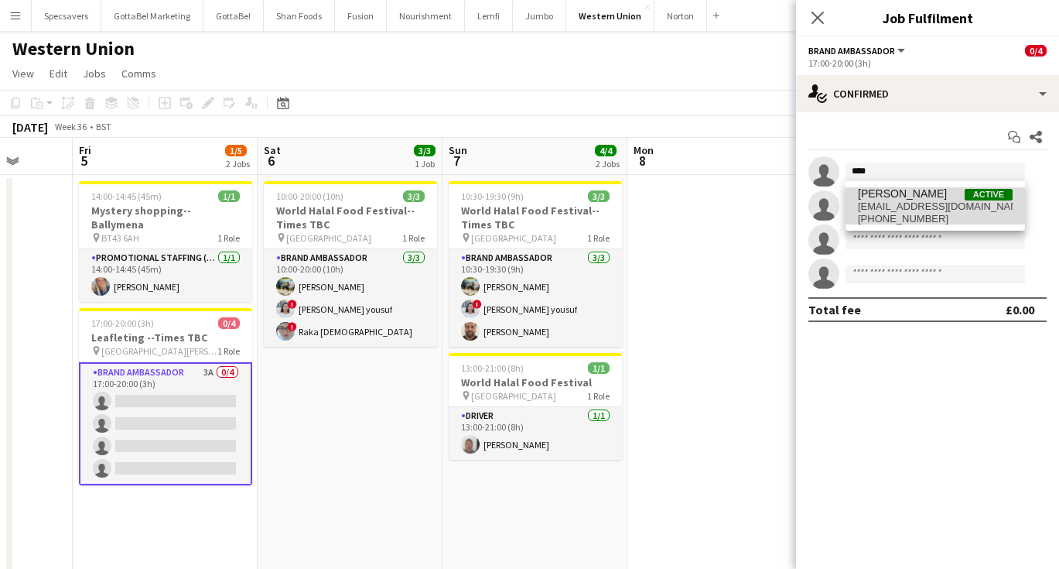
click at [935, 208] on span "[EMAIL_ADDRESS][DOMAIN_NAME]" at bounding box center [935, 206] width 155 height 12
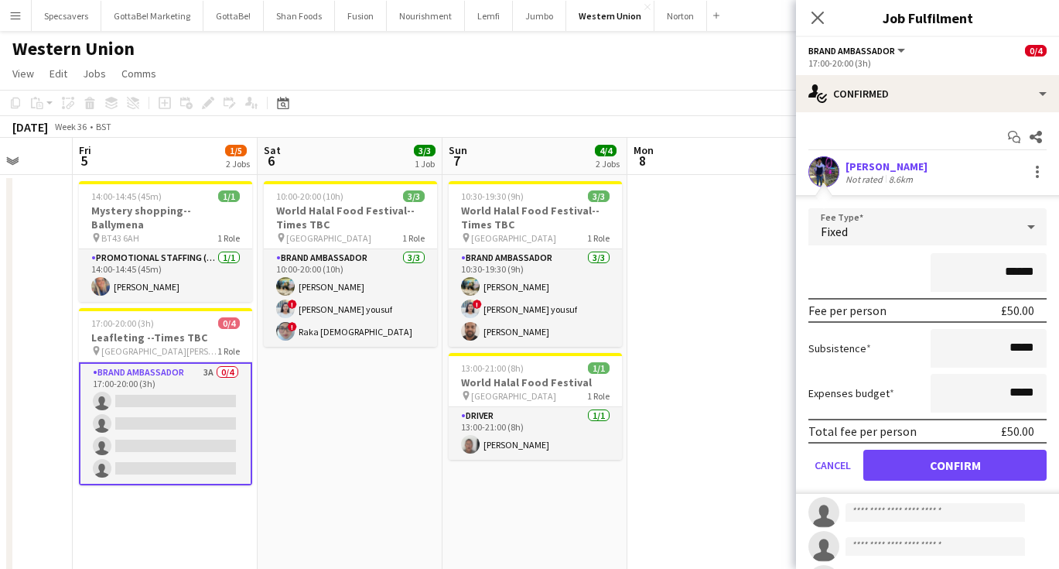
click at [945, 462] on button "Confirm" at bounding box center [954, 465] width 183 height 31
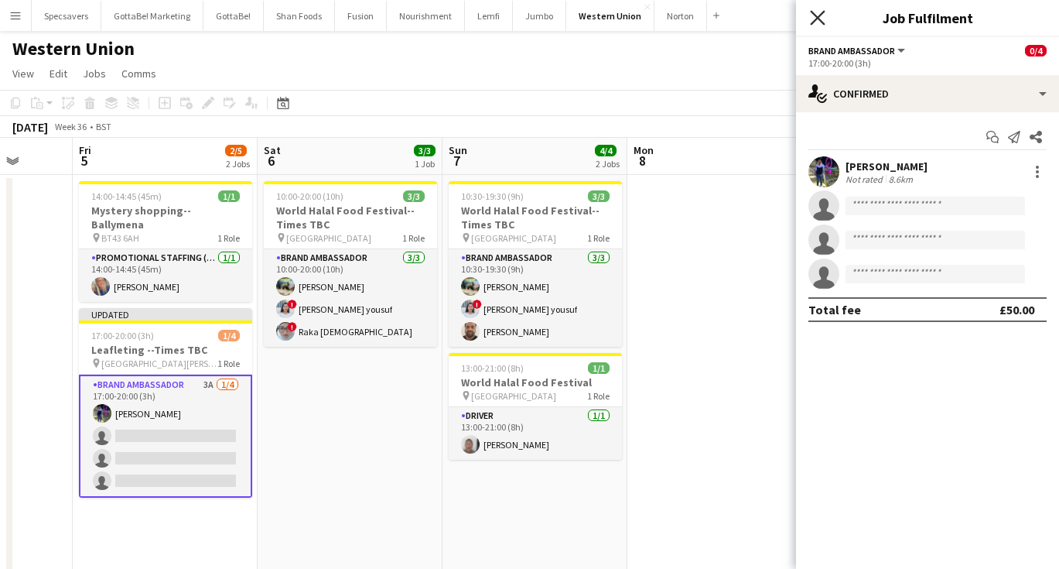
click at [821, 20] on icon at bounding box center [817, 17] width 15 height 15
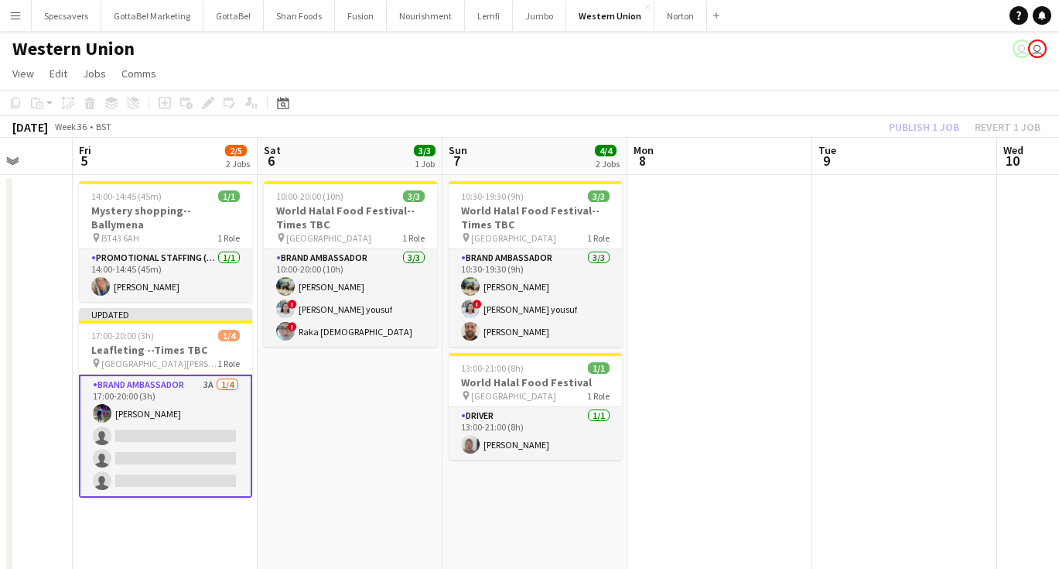
click at [791, 373] on app-date-cell at bounding box center [719, 382] width 185 height 415
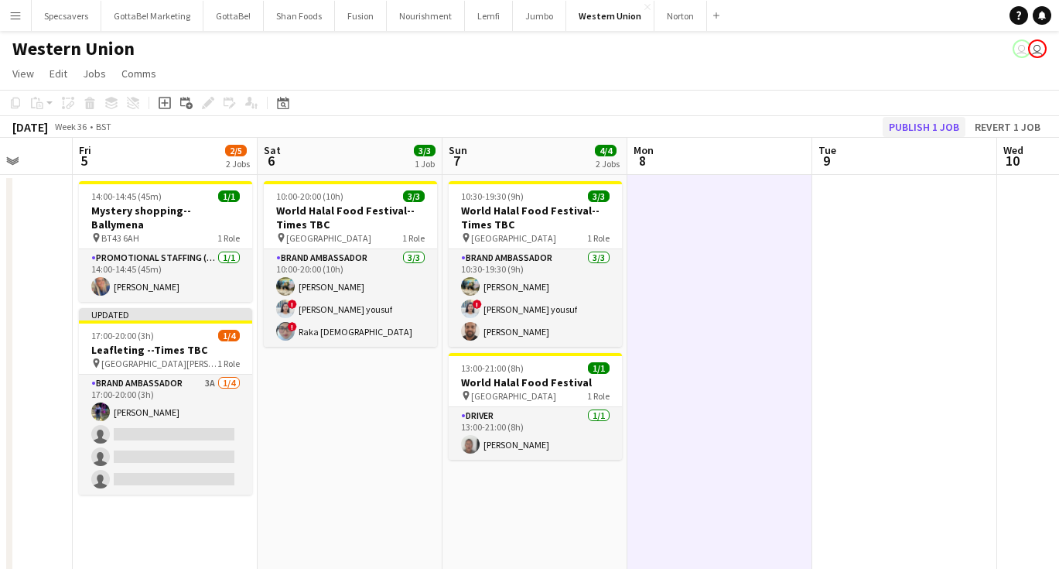
click at [920, 133] on button "Publish 1 job" at bounding box center [924, 127] width 83 height 20
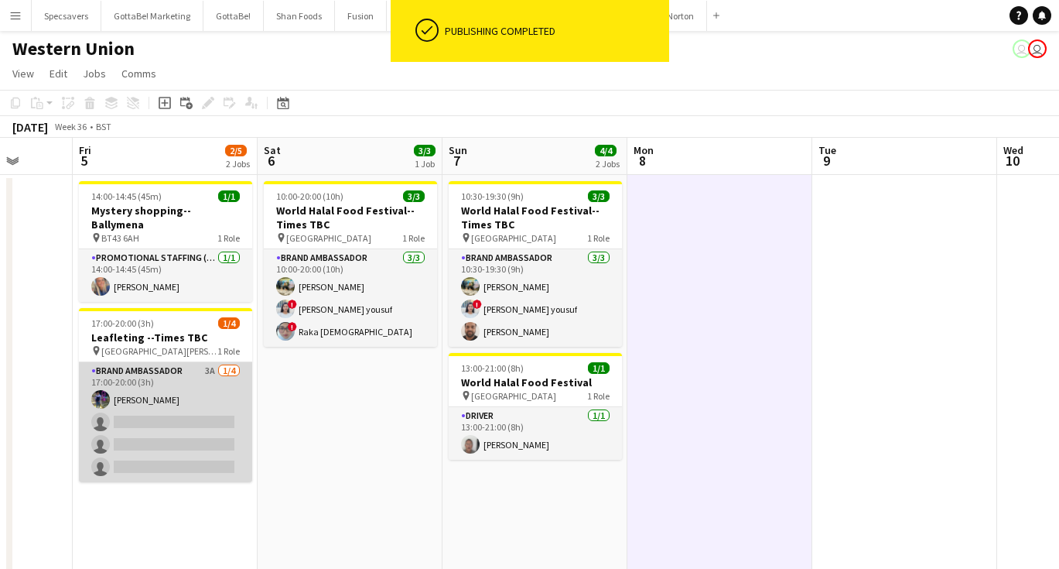
click at [207, 426] on app-card-role "Brand Ambassador 3A [DATE] 17:00-20:00 (3h) [PERSON_NAME] single-neutral-action…" at bounding box center [165, 422] width 173 height 120
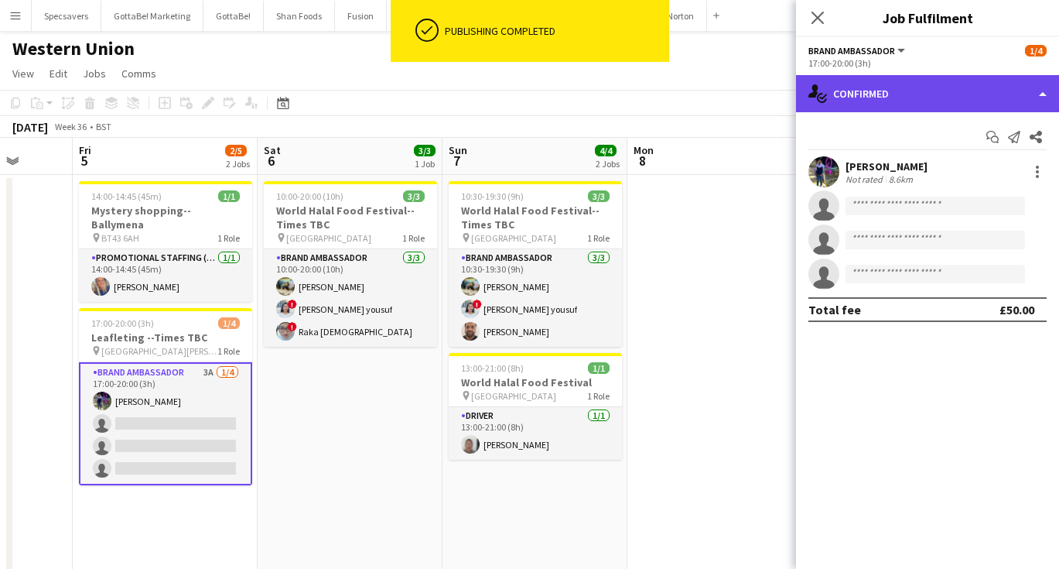
click at [949, 109] on div "single-neutral-actions-check-2 Confirmed" at bounding box center [927, 93] width 263 height 37
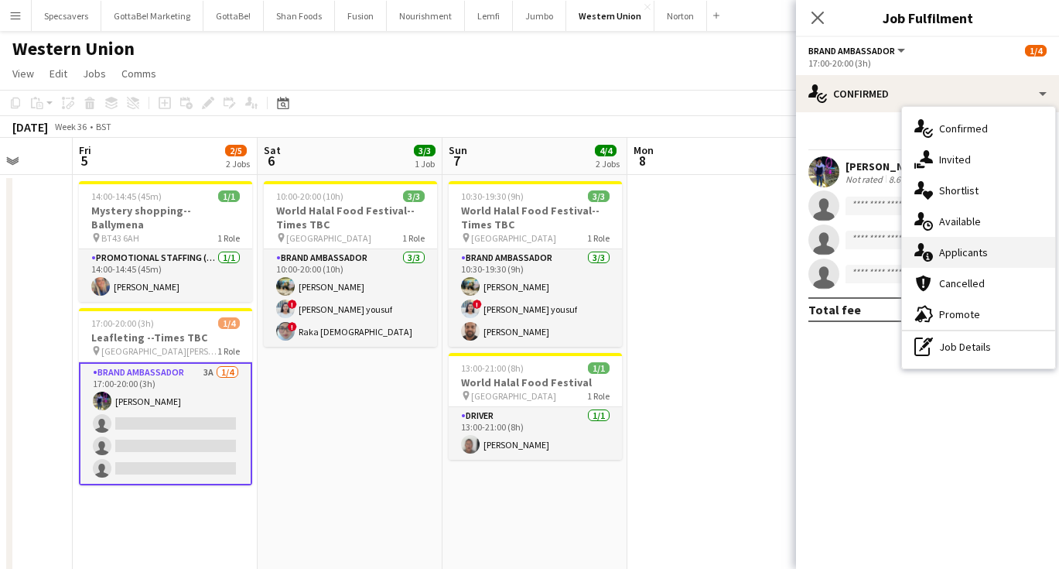
click at [956, 251] on span "Applicants" at bounding box center [963, 252] width 49 height 14
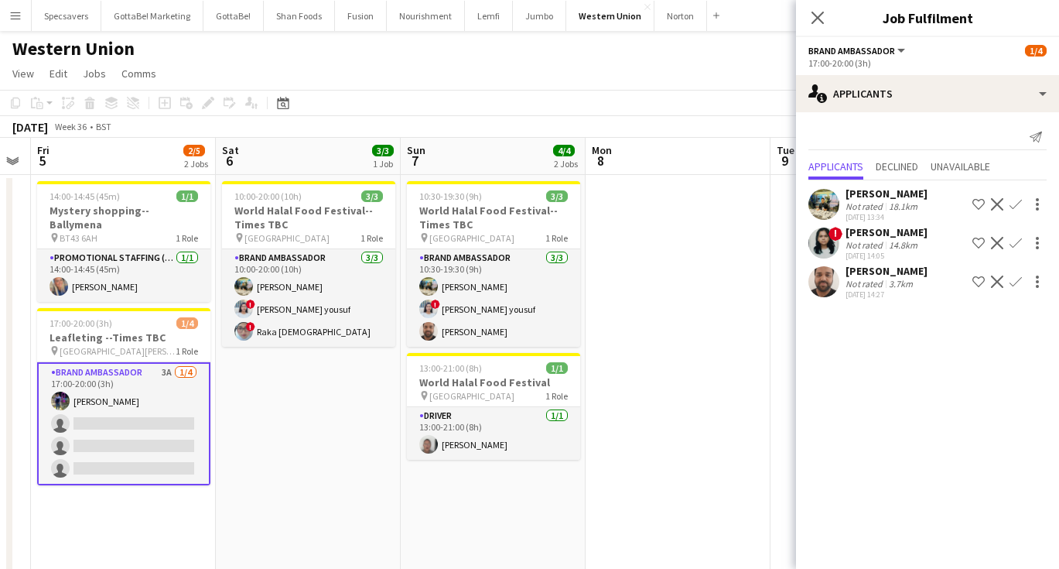
scroll to position [0, 338]
click at [886, 232] on div "[PERSON_NAME]" at bounding box center [887, 232] width 82 height 14
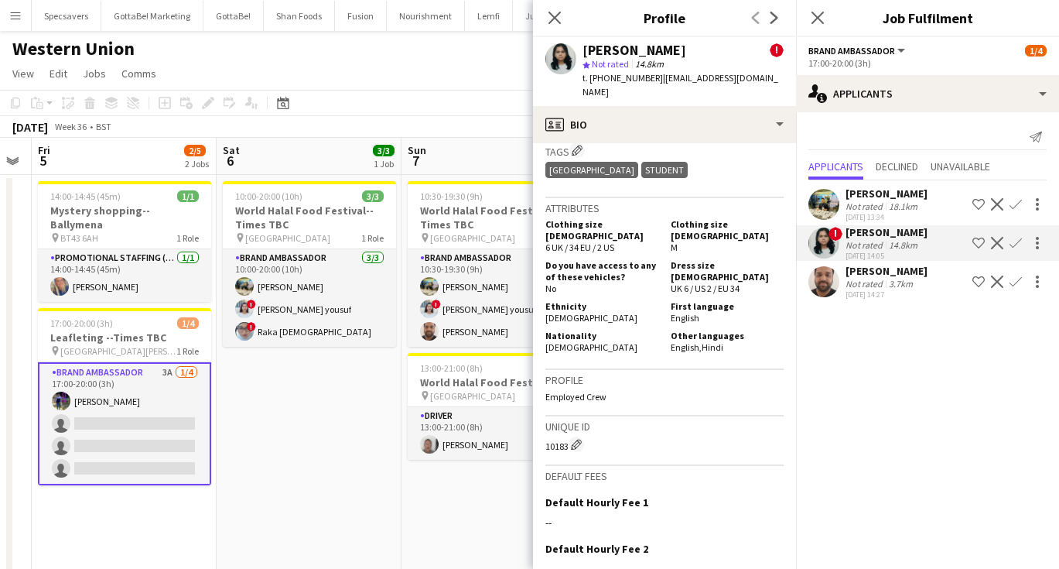
scroll to position [962, 0]
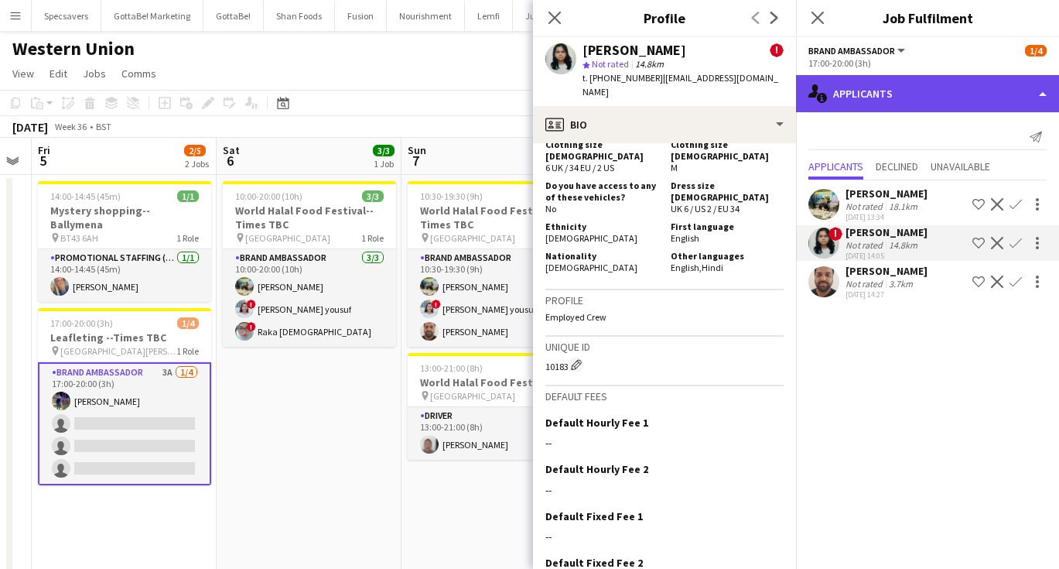
click at [883, 97] on div "single-neutral-actions-information Applicants" at bounding box center [927, 93] width 263 height 37
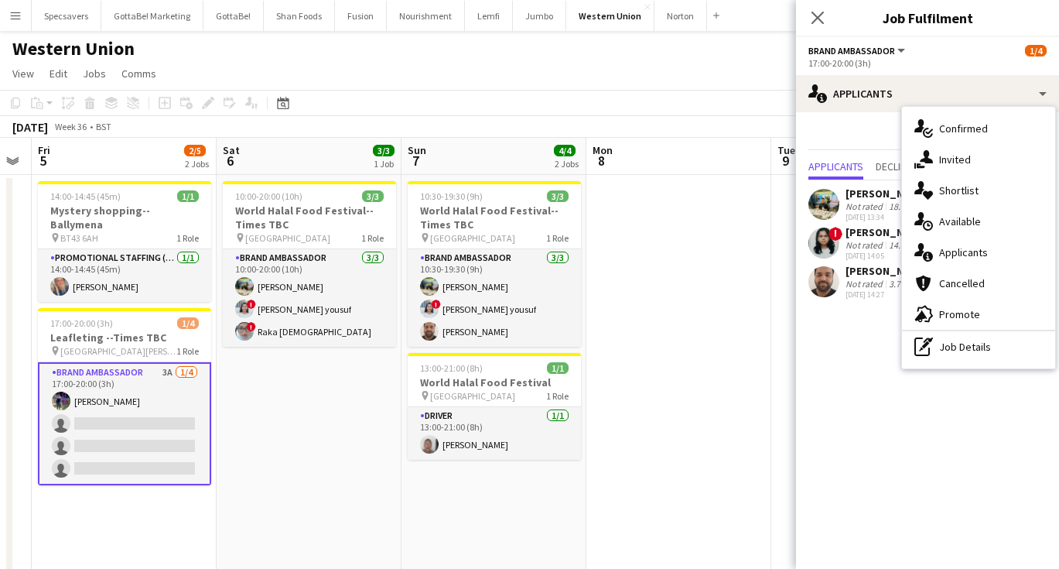
click at [868, 128] on div "Send notification" at bounding box center [928, 138] width 238 height 26
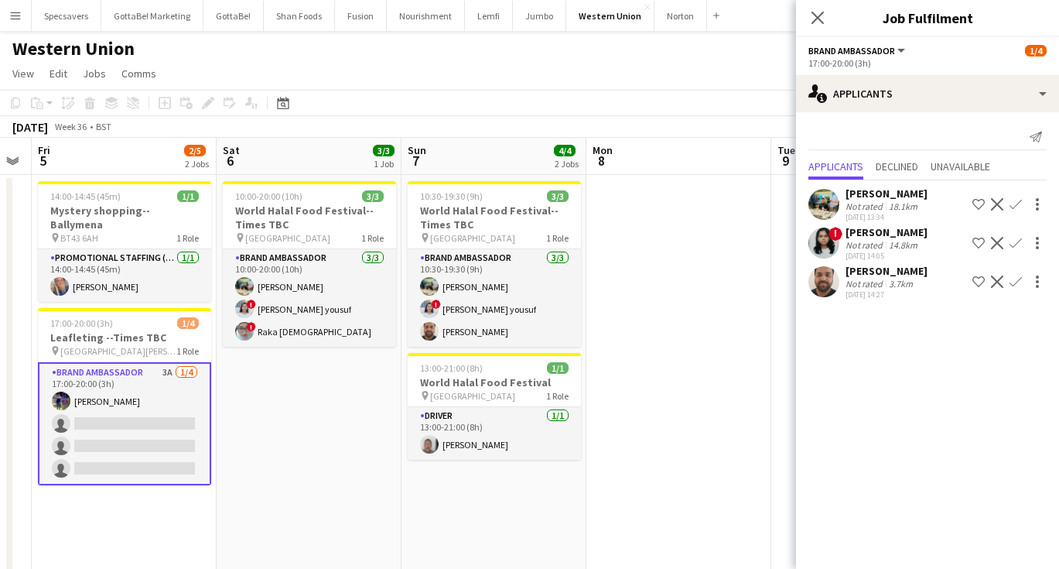
click at [1015, 241] on app-icon "Confirm" at bounding box center [1016, 243] width 12 height 12
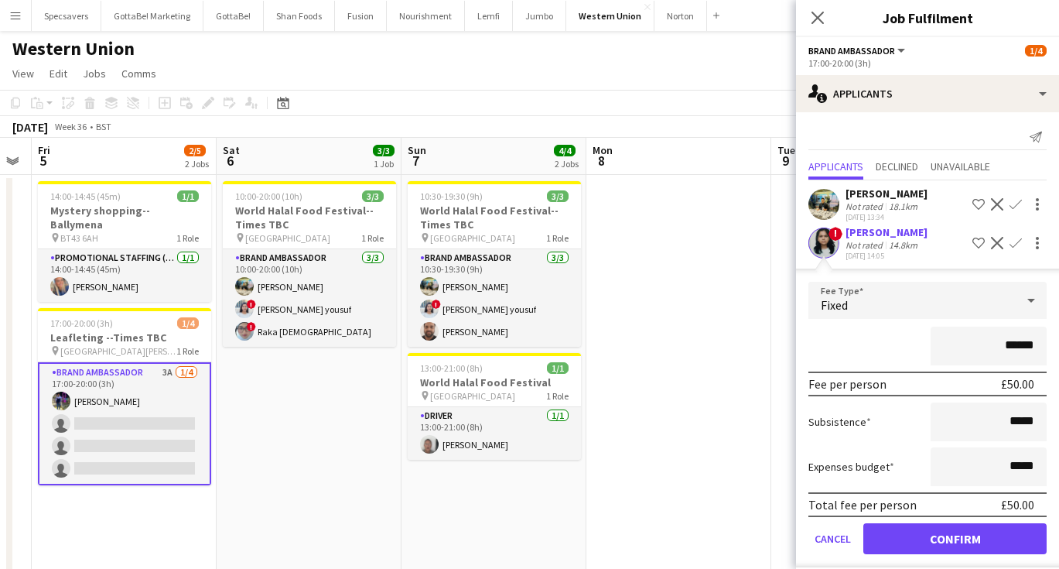
click at [949, 541] on button "Confirm" at bounding box center [954, 538] width 183 height 31
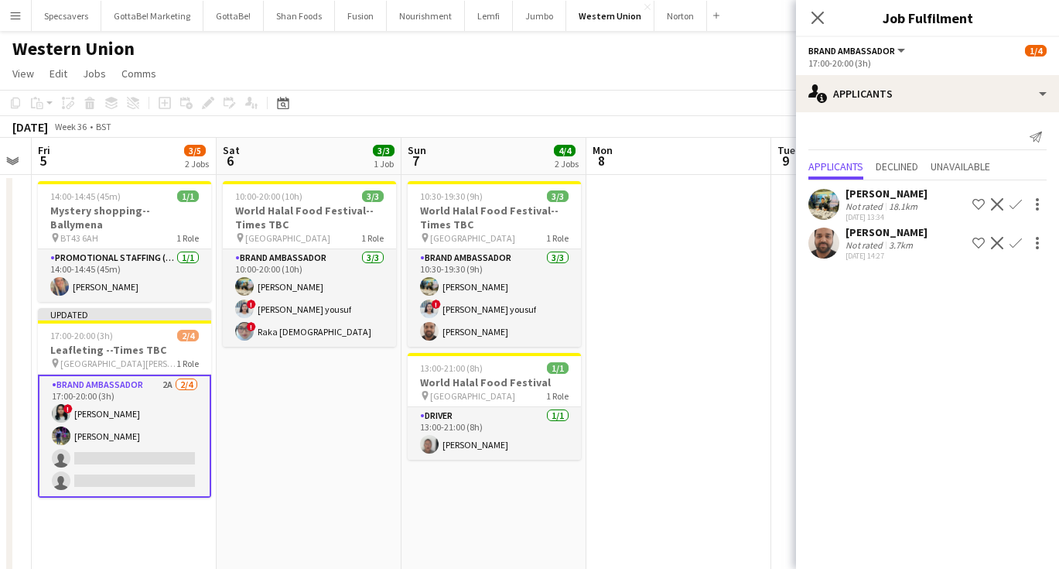
click at [690, 247] on app-date-cell at bounding box center [678, 382] width 185 height 415
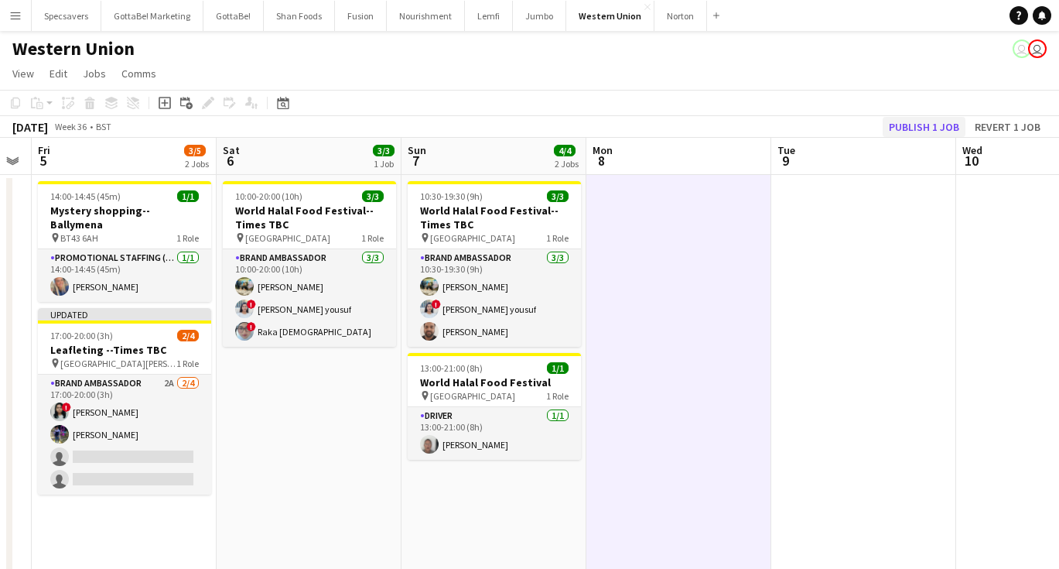
click at [912, 128] on button "Publish 1 job" at bounding box center [924, 127] width 83 height 20
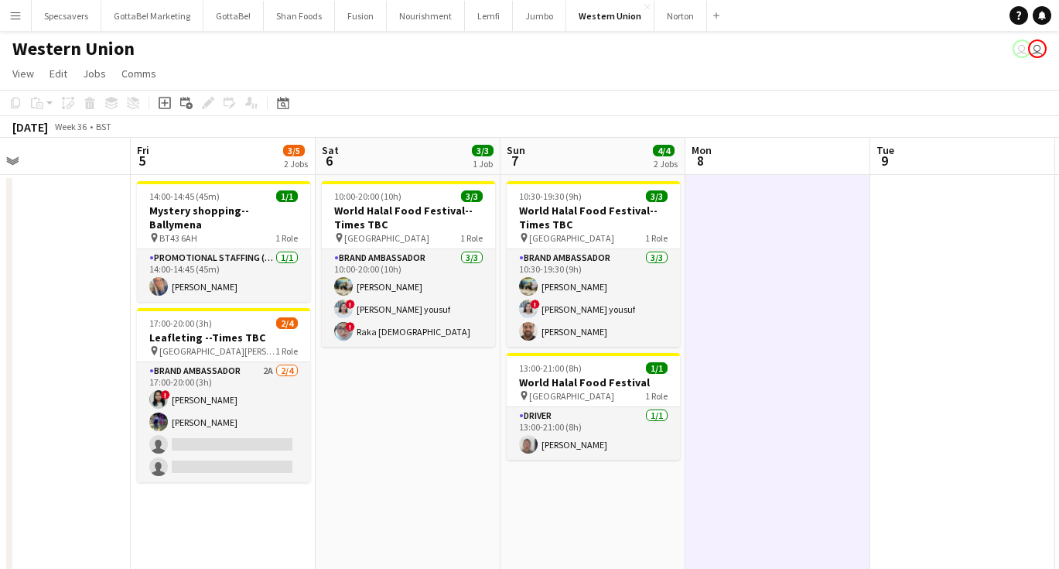
scroll to position [0, 426]
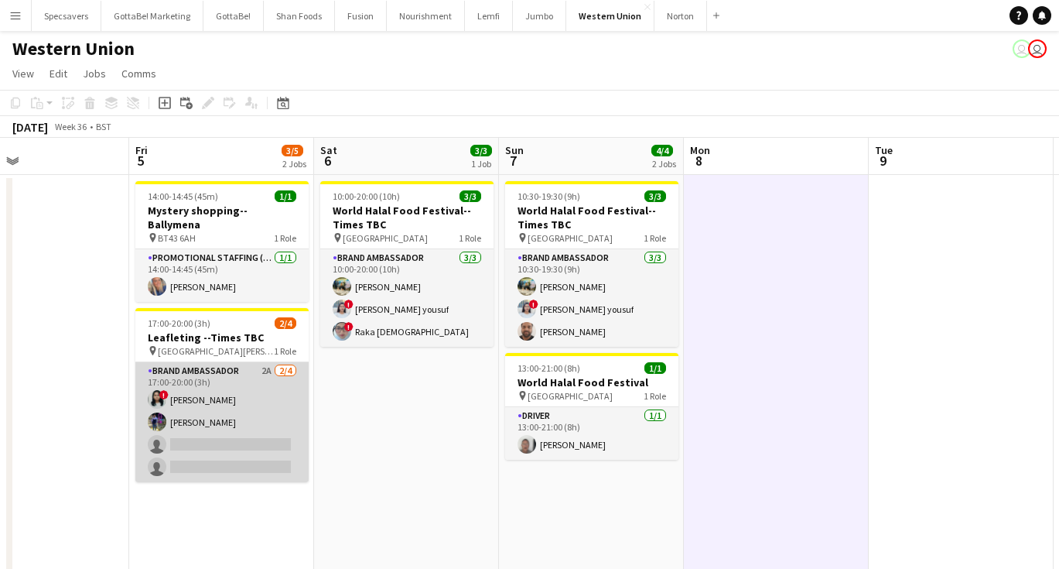
click at [231, 442] on app-card-role "Brand Ambassador 2A [DATE] 17:00-20:00 (3h) ! [PERSON_NAME] [PERSON_NAME] singl…" at bounding box center [221, 422] width 173 height 120
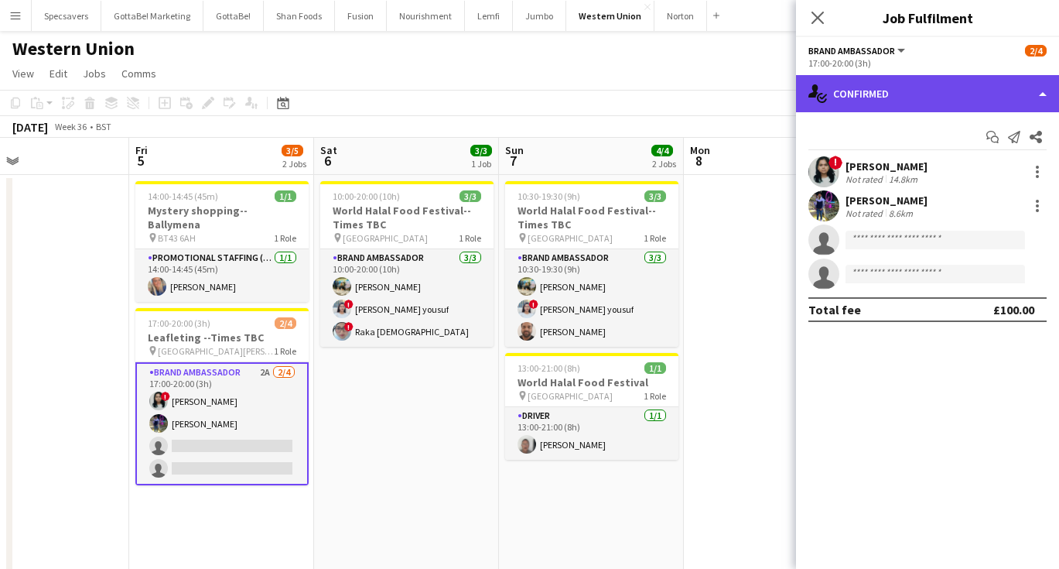
click at [936, 84] on div "single-neutral-actions-check-2 Confirmed" at bounding box center [927, 93] width 263 height 37
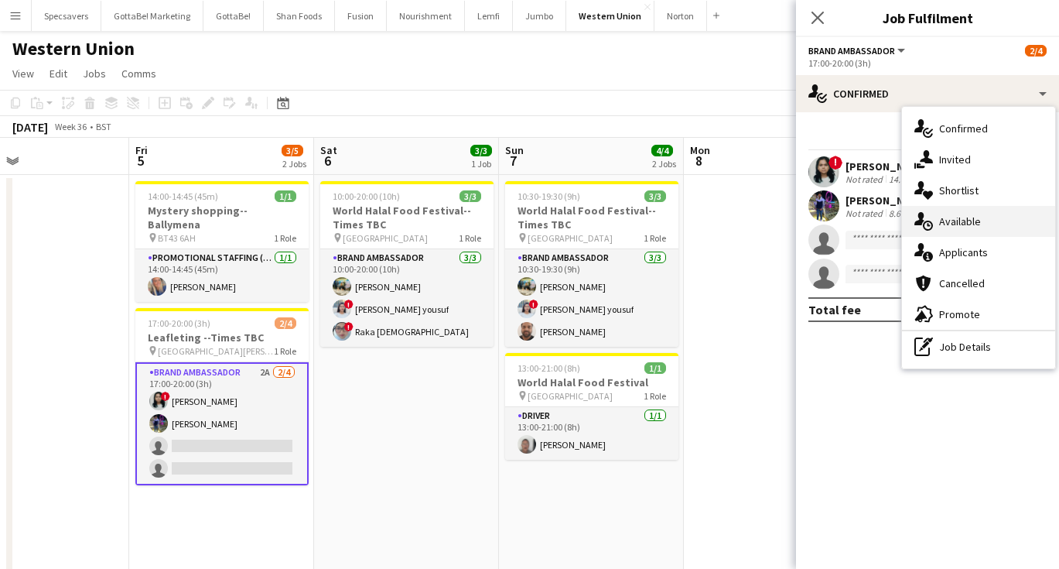
click at [966, 227] on span "Available" at bounding box center [960, 221] width 42 height 14
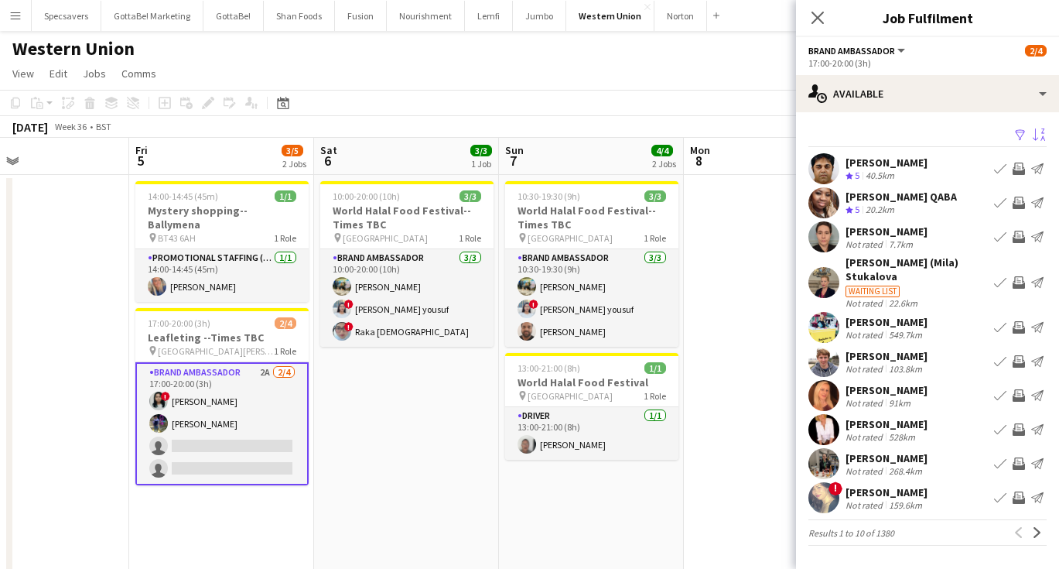
click at [1034, 134] on app-icon "Sort asc" at bounding box center [1039, 135] width 12 height 15
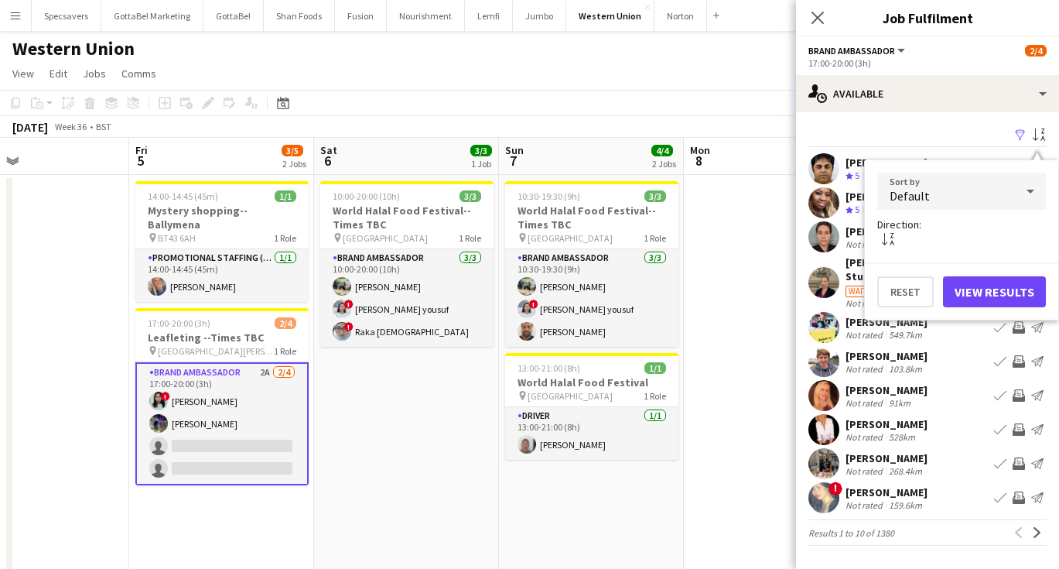
click at [992, 190] on div "Default" at bounding box center [946, 191] width 138 height 37
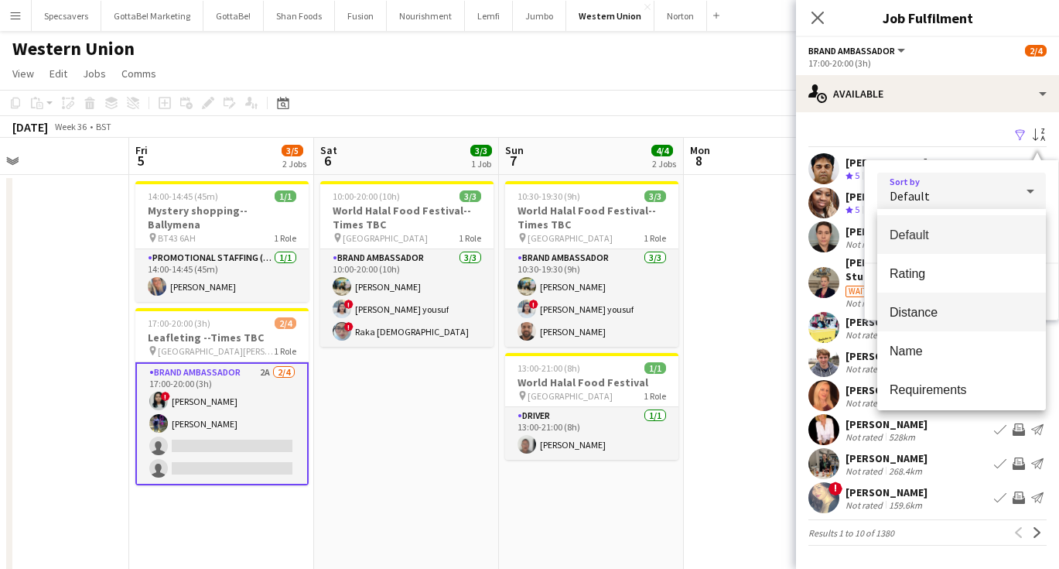
click at [948, 306] on span "Distance" at bounding box center [962, 312] width 144 height 15
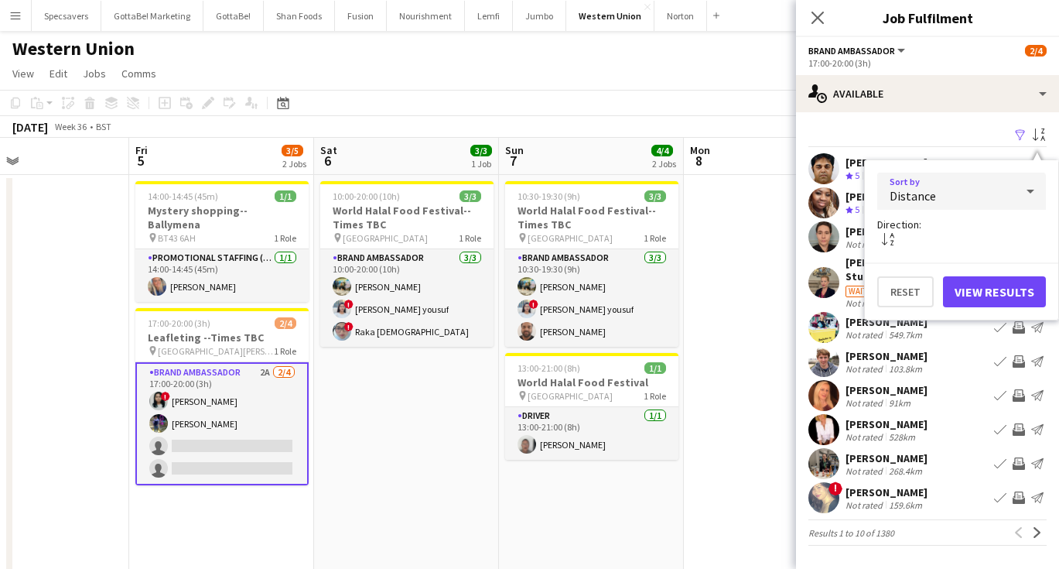
click at [978, 292] on button "View Results" at bounding box center [994, 291] width 103 height 31
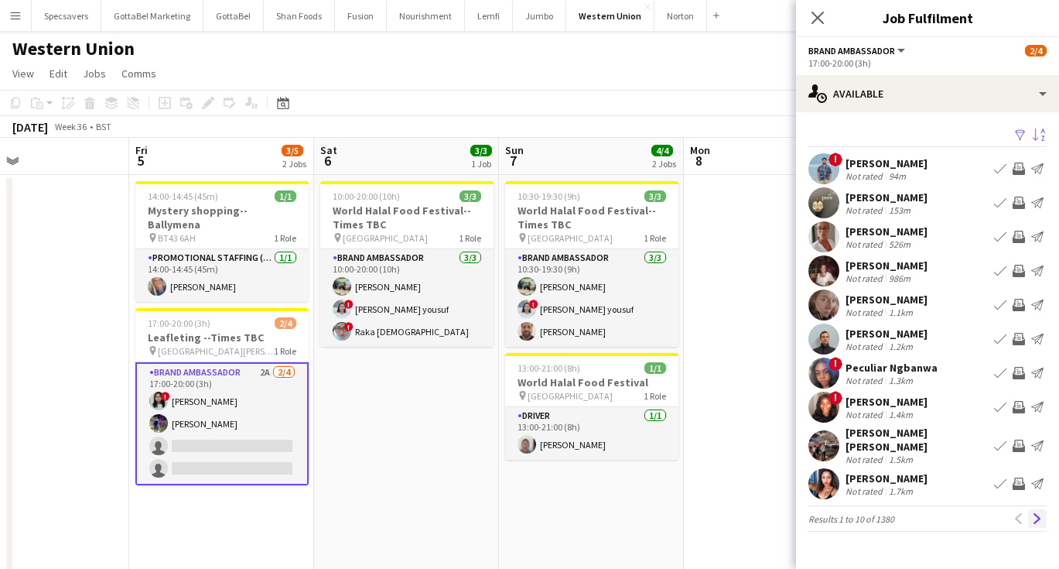
click at [1038, 513] on app-icon "Next" at bounding box center [1037, 518] width 11 height 11
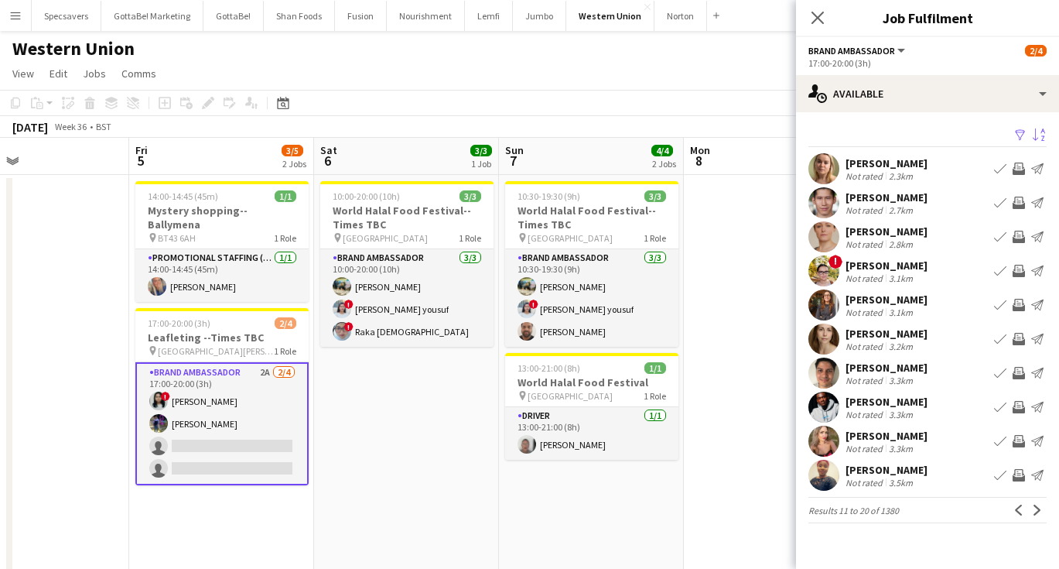
click at [1038, 505] on app-icon "Next" at bounding box center [1037, 509] width 11 height 11
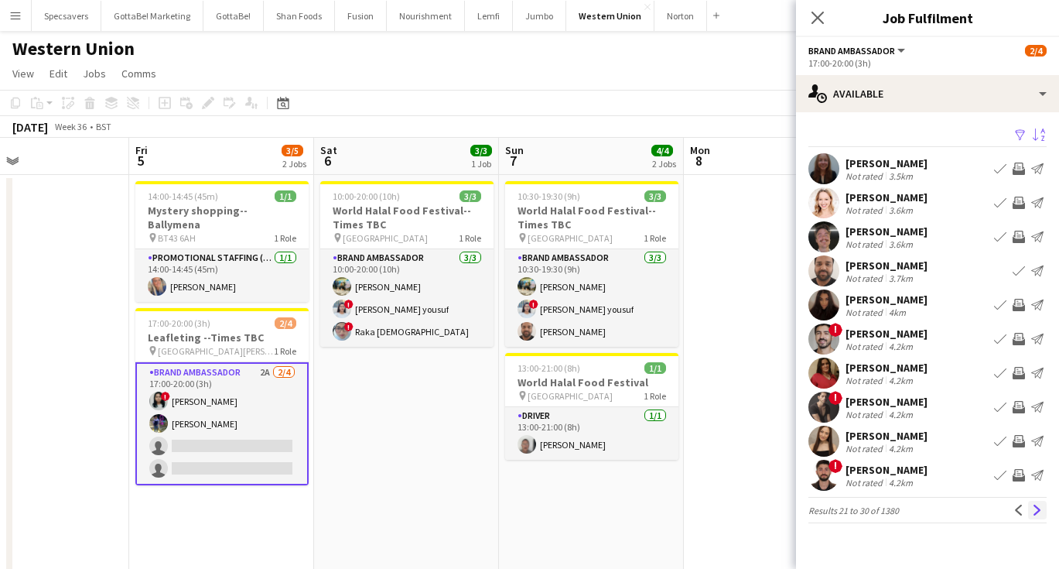
click at [1038, 505] on app-icon "Next" at bounding box center [1037, 509] width 11 height 11
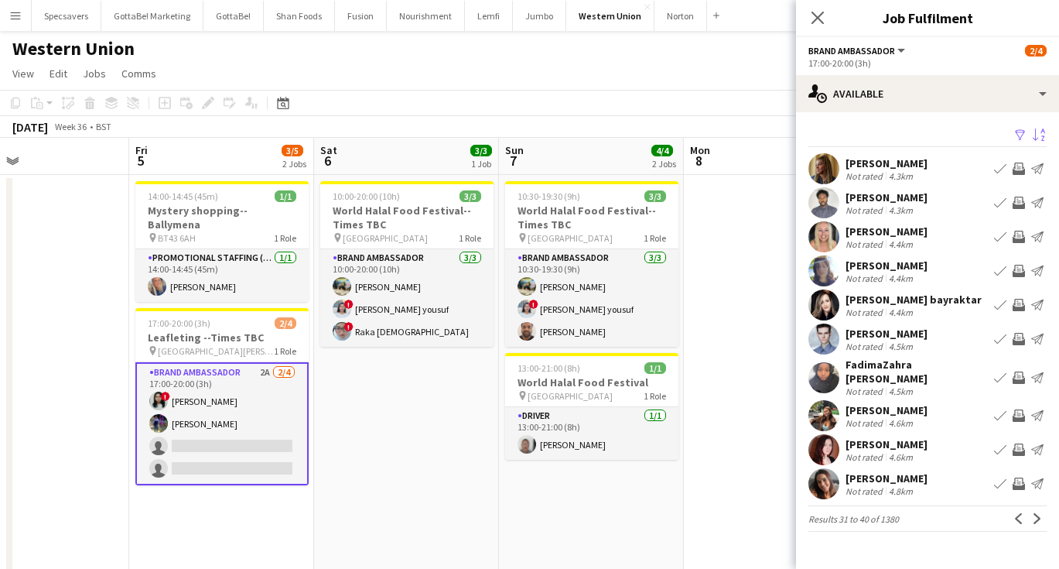
click at [1038, 513] on app-icon "Next" at bounding box center [1037, 518] width 11 height 11
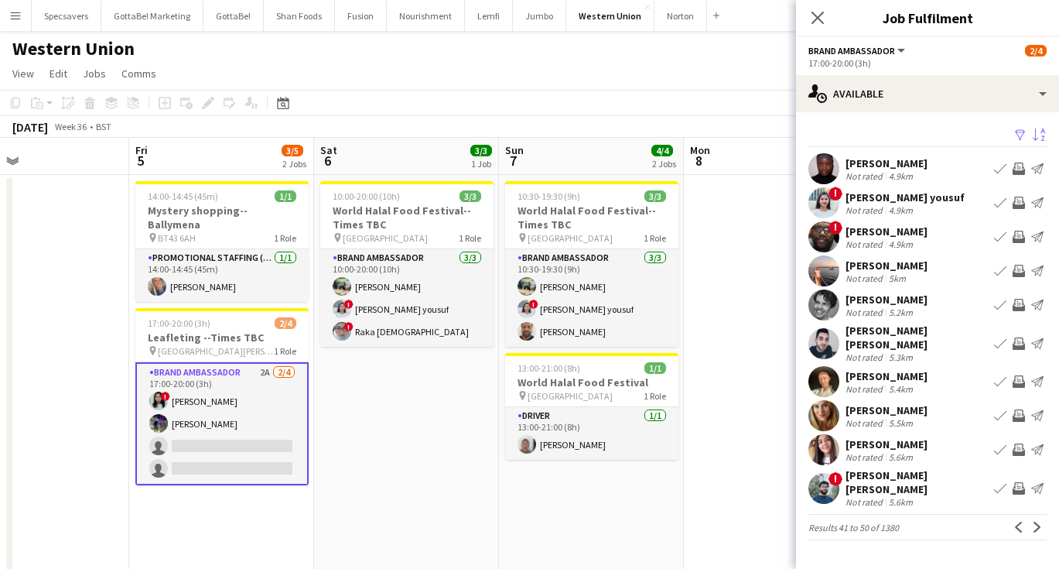
click at [900, 496] on div "5.6km" at bounding box center [901, 502] width 30 height 12
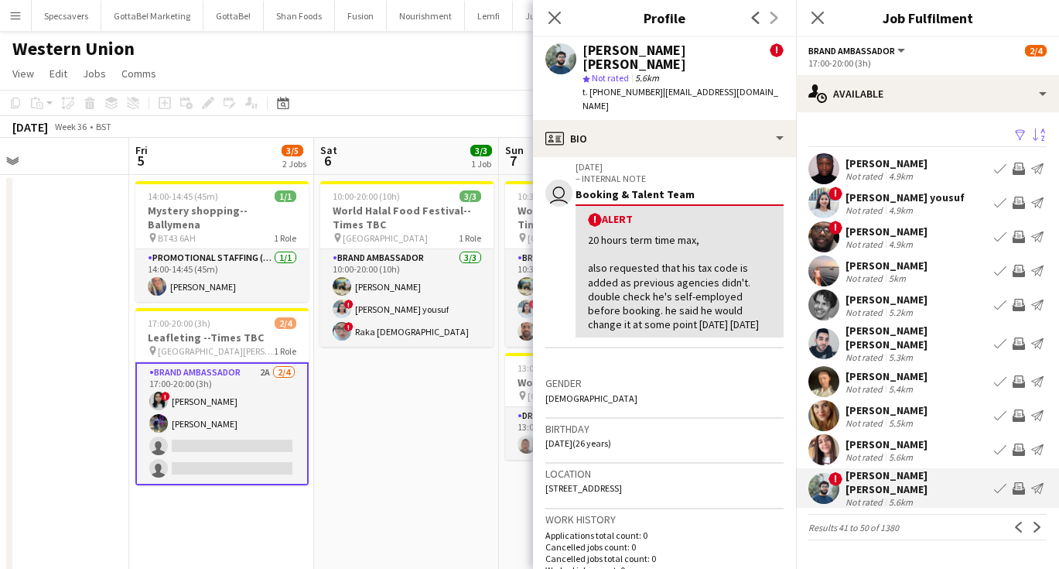
scroll to position [268, 0]
click at [1039, 521] on app-icon "Next" at bounding box center [1037, 526] width 11 height 11
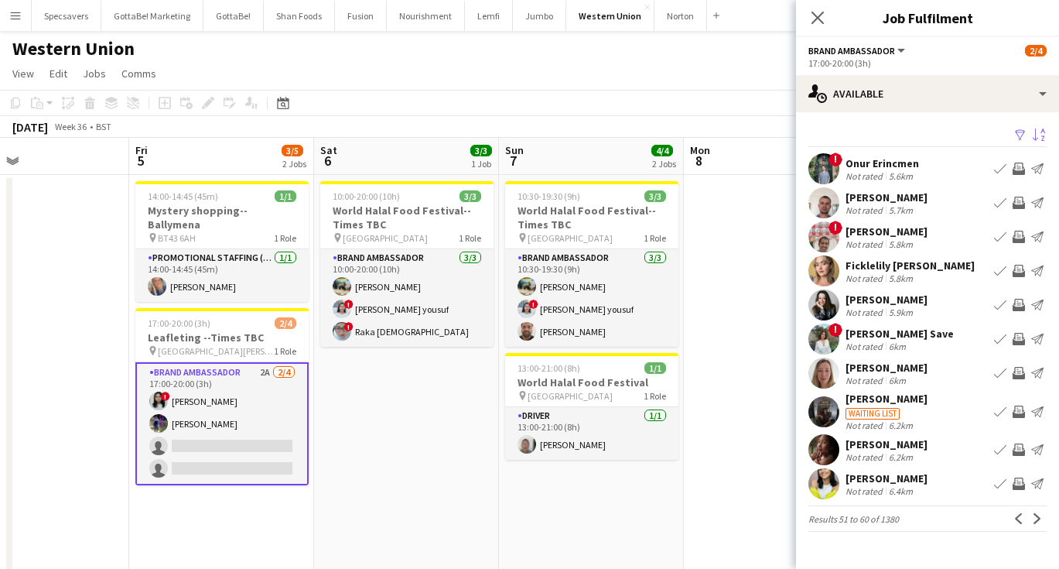
click at [894, 337] on div "[PERSON_NAME] Save" at bounding box center [900, 334] width 108 height 14
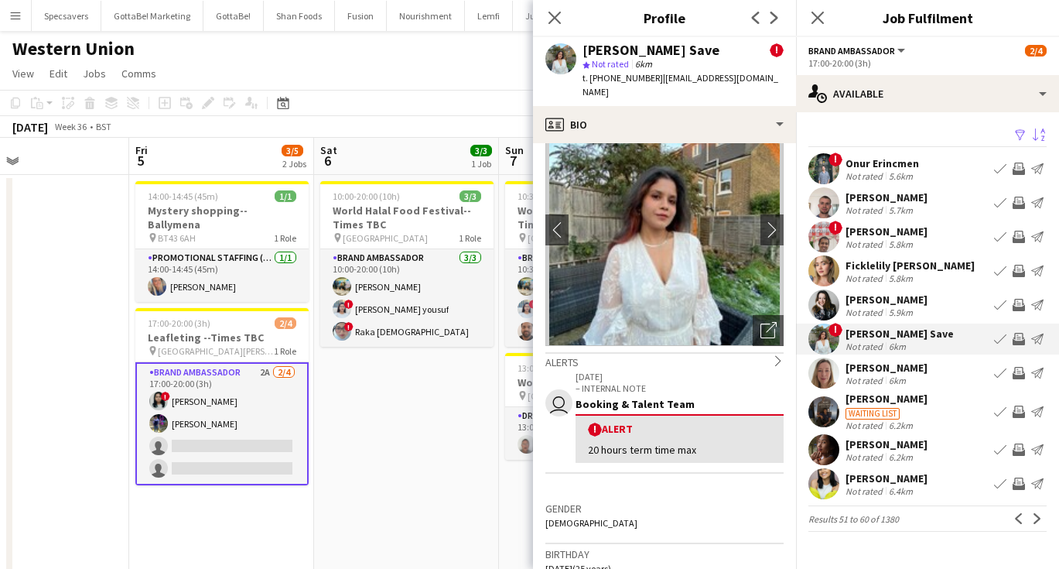
scroll to position [13, 0]
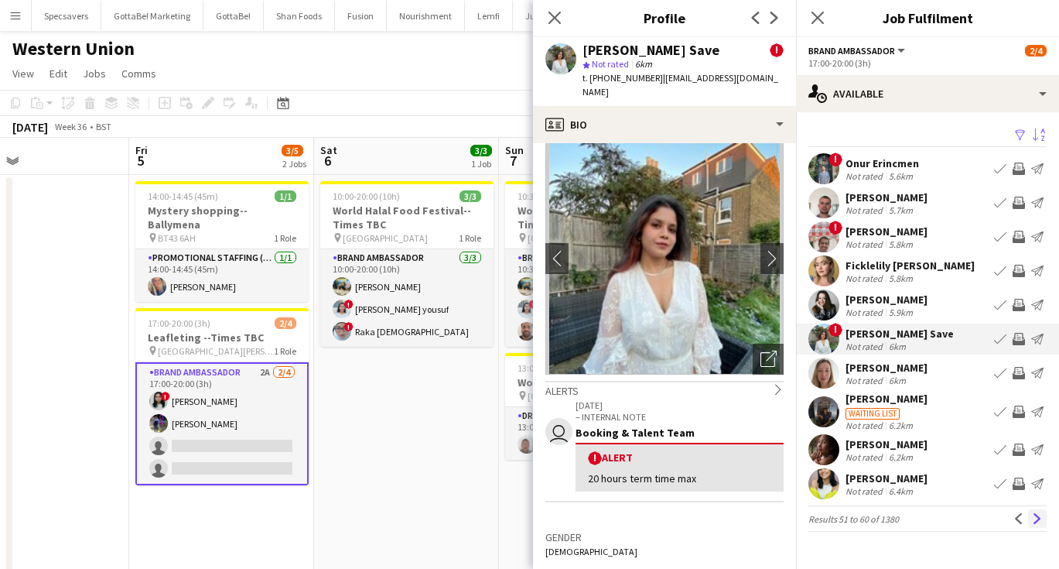
click at [1037, 513] on app-icon "Next" at bounding box center [1037, 518] width 11 height 11
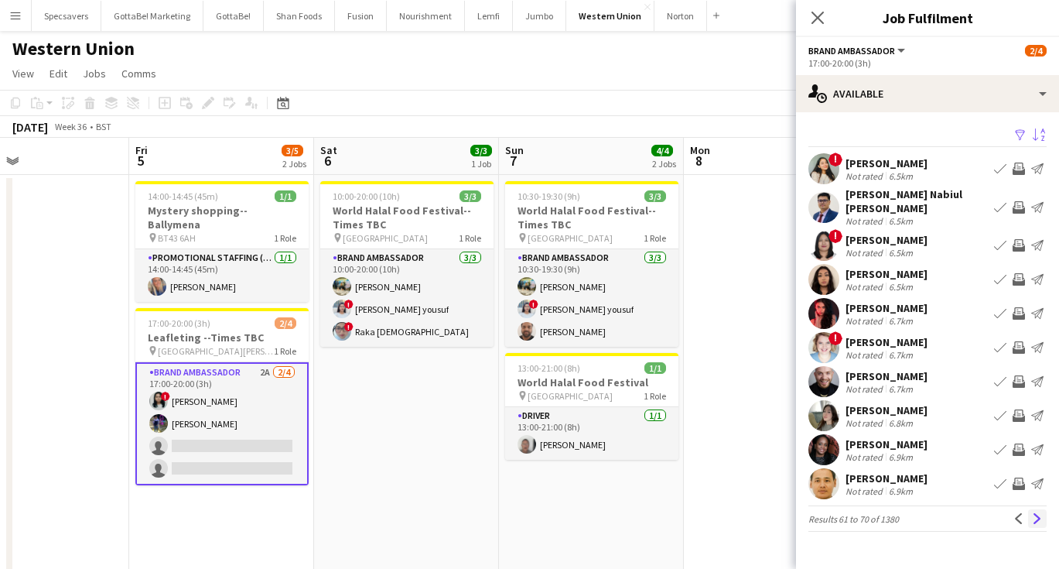
click at [1043, 510] on button "Next" at bounding box center [1037, 518] width 19 height 19
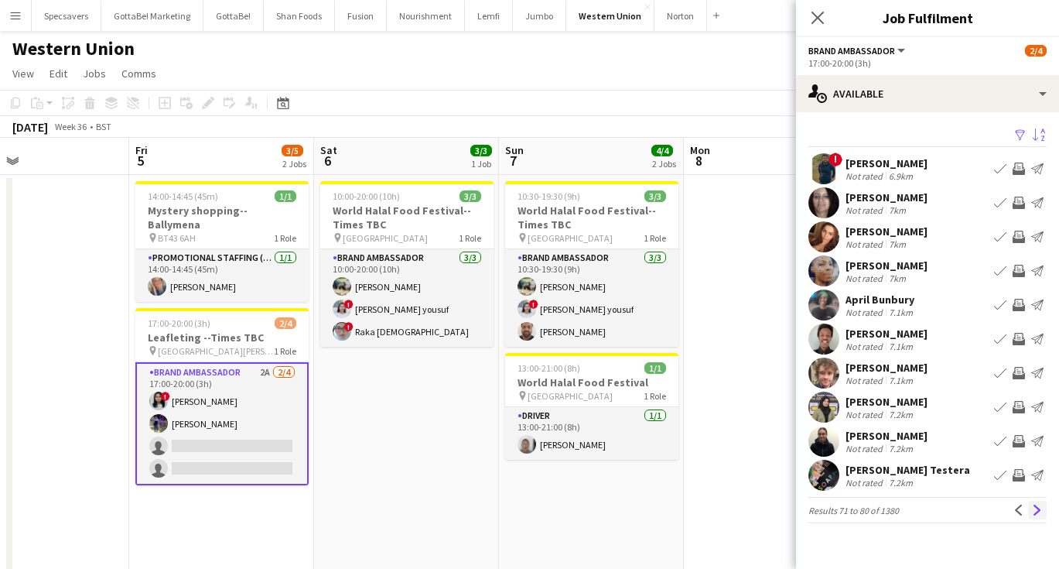
click at [1034, 508] on app-icon "Next" at bounding box center [1037, 509] width 11 height 11
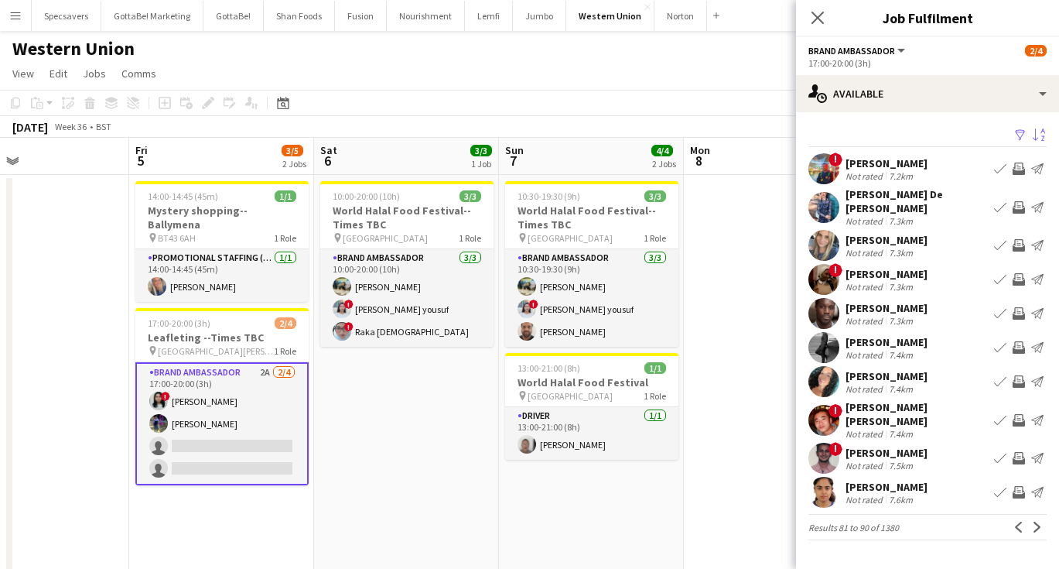
click at [939, 443] on div "! [PERSON_NAME] Not rated 7.5km Book crew Invite crew Send notification" at bounding box center [927, 458] width 263 height 31
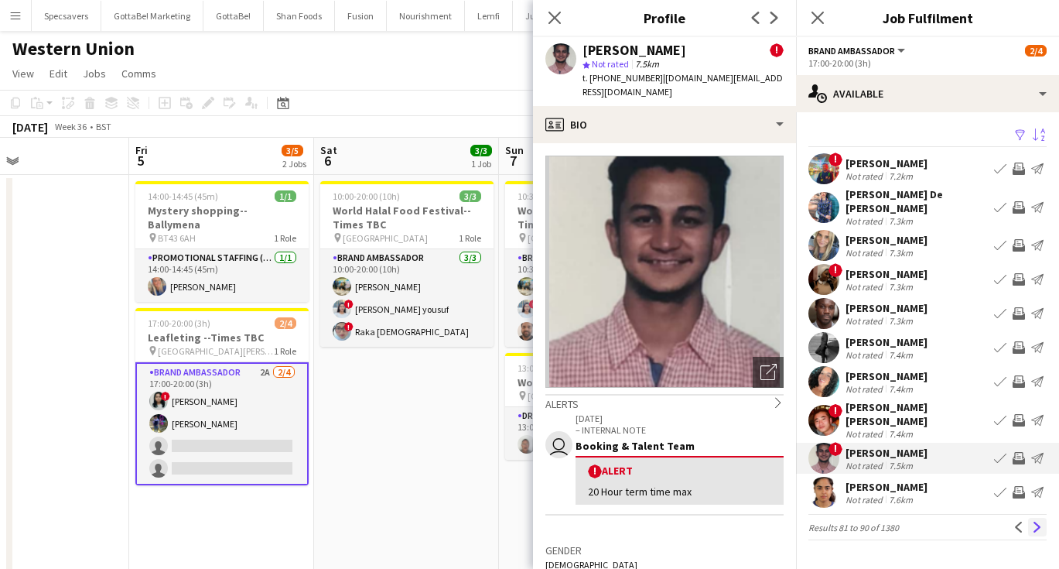
click at [1034, 521] on app-icon "Next" at bounding box center [1037, 526] width 11 height 11
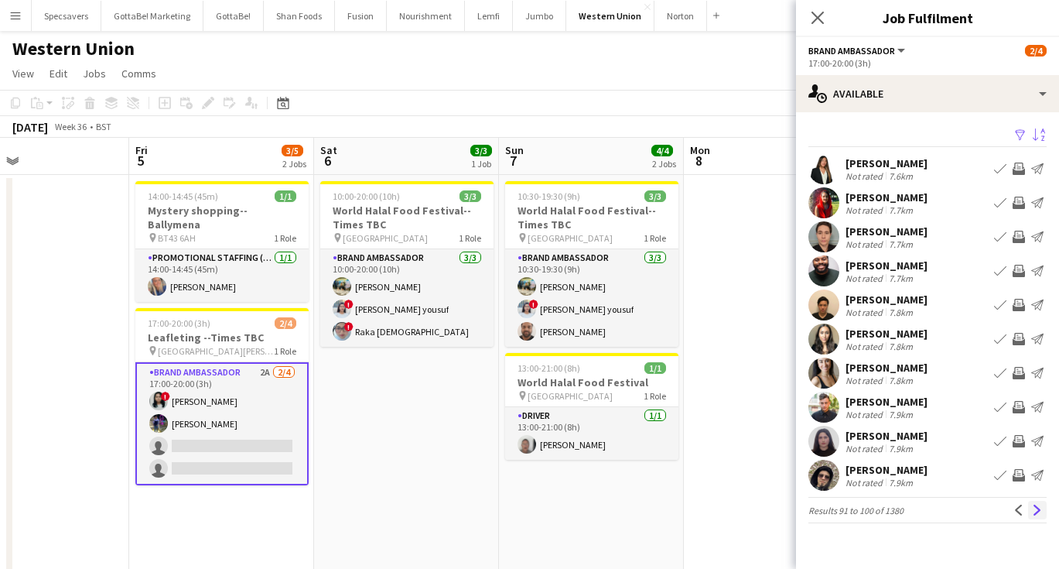
click at [1038, 509] on app-icon "Next" at bounding box center [1037, 509] width 11 height 11
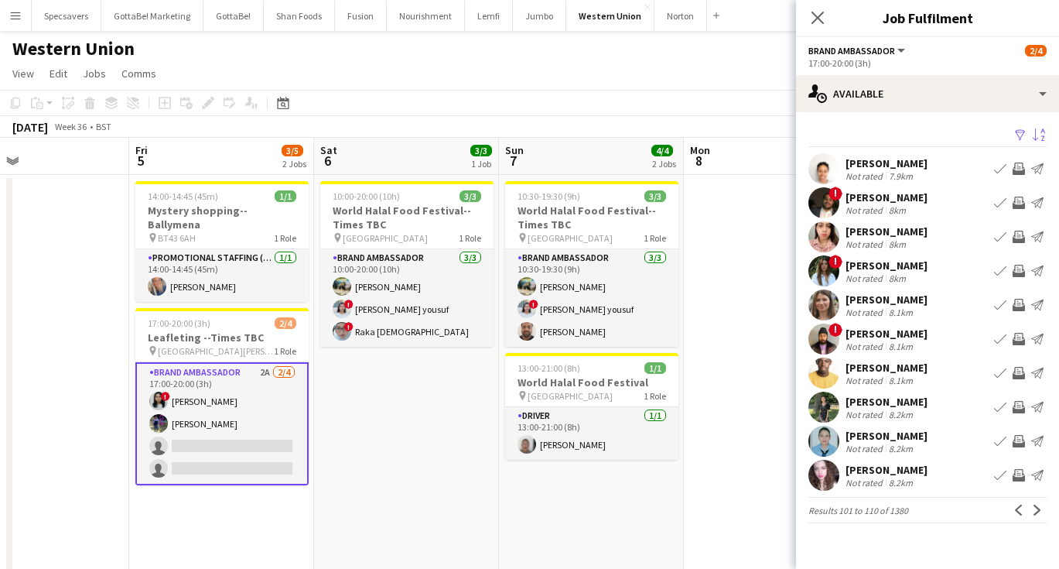
click at [919, 406] on div "Mahi [PERSON_NAME] Not rated 8.2km Book crew Invite crew Send notification" at bounding box center [927, 407] width 263 height 31
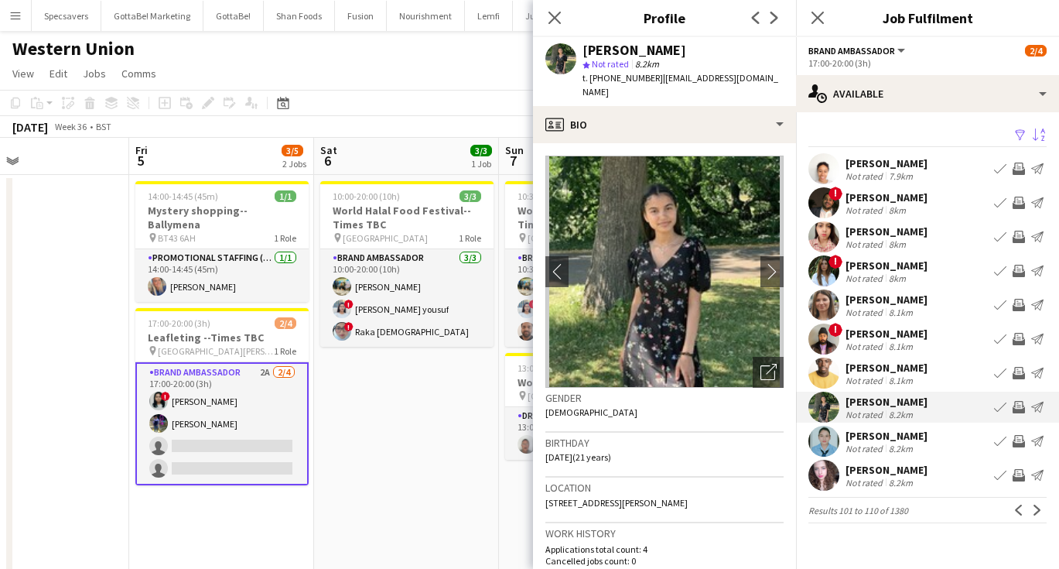
click at [879, 433] on div "[PERSON_NAME]" at bounding box center [887, 436] width 82 height 14
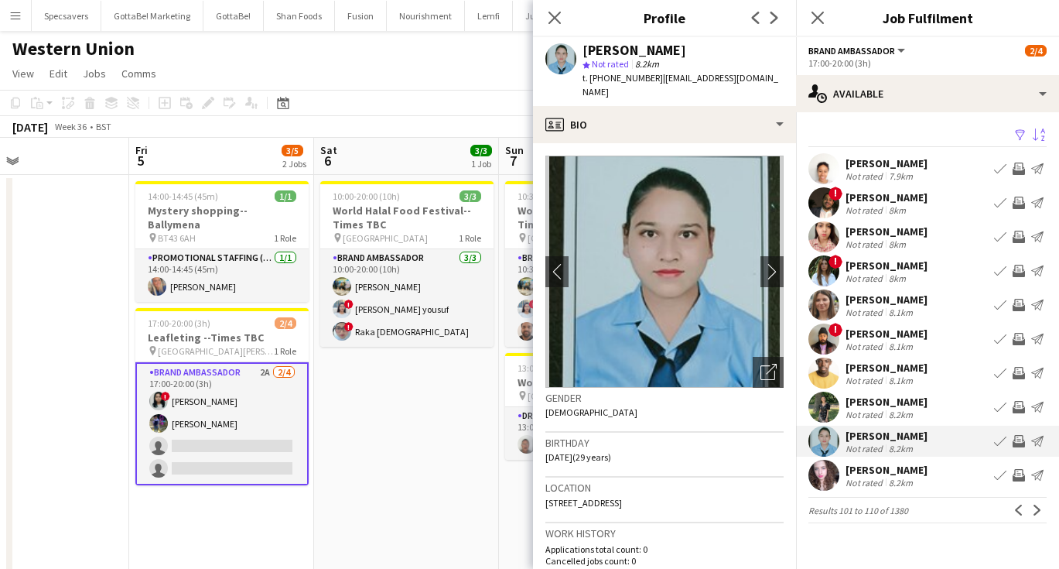
scroll to position [0, 0]
click at [1033, 513] on app-icon "Next" at bounding box center [1037, 509] width 11 height 11
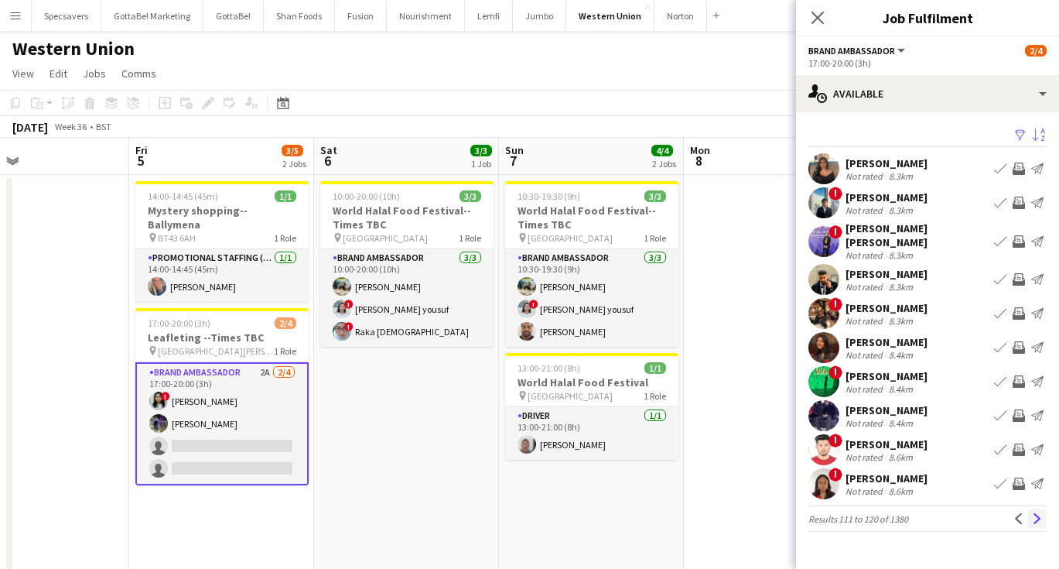
click at [1037, 513] on app-icon "Next" at bounding box center [1037, 518] width 11 height 11
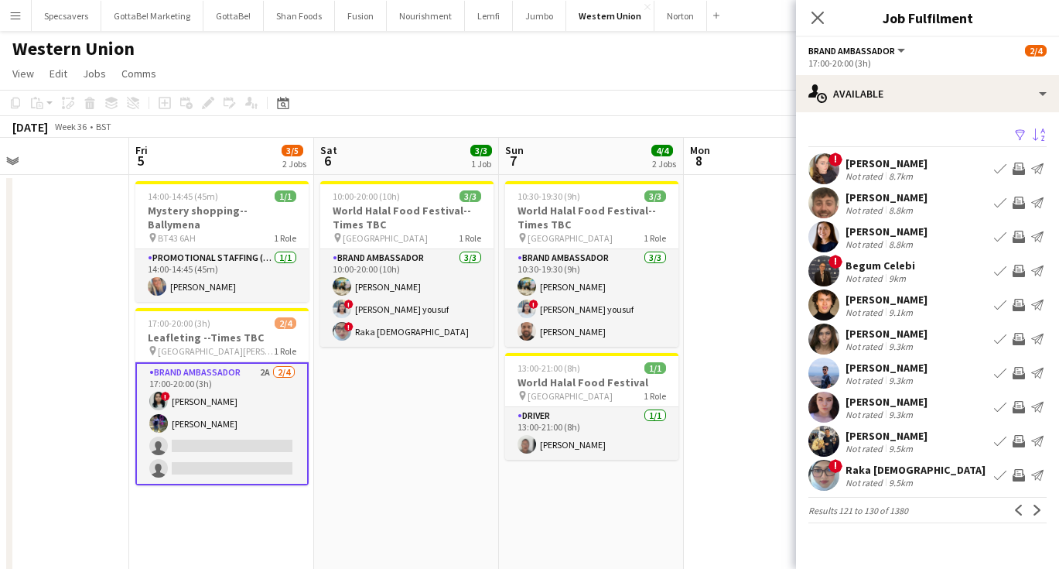
click at [871, 475] on div "Raka [DEMOGRAPHIC_DATA]" at bounding box center [916, 470] width 140 height 14
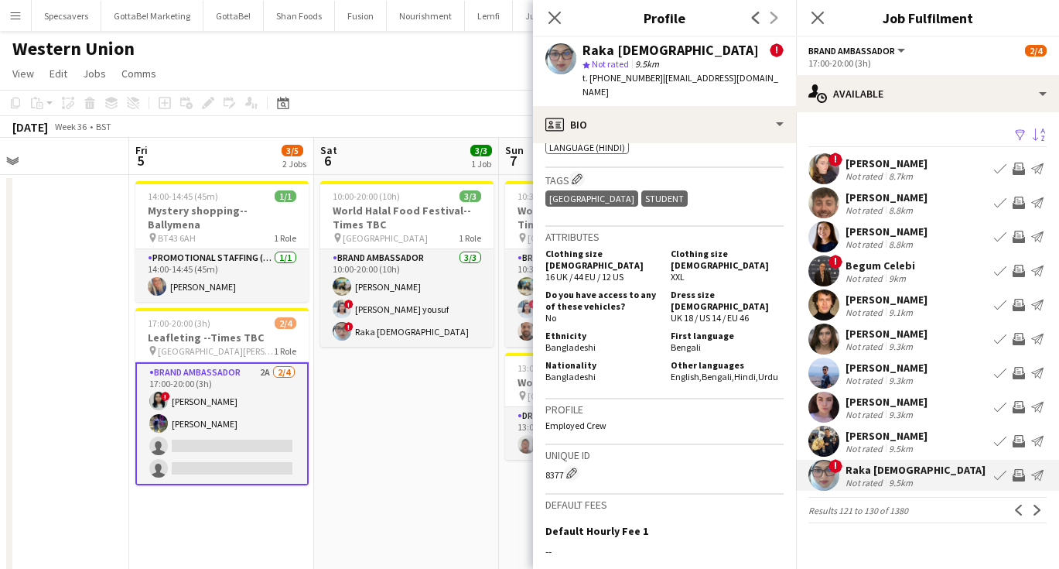
scroll to position [848, 0]
click at [1036, 510] on app-icon "Next" at bounding box center [1037, 509] width 11 height 11
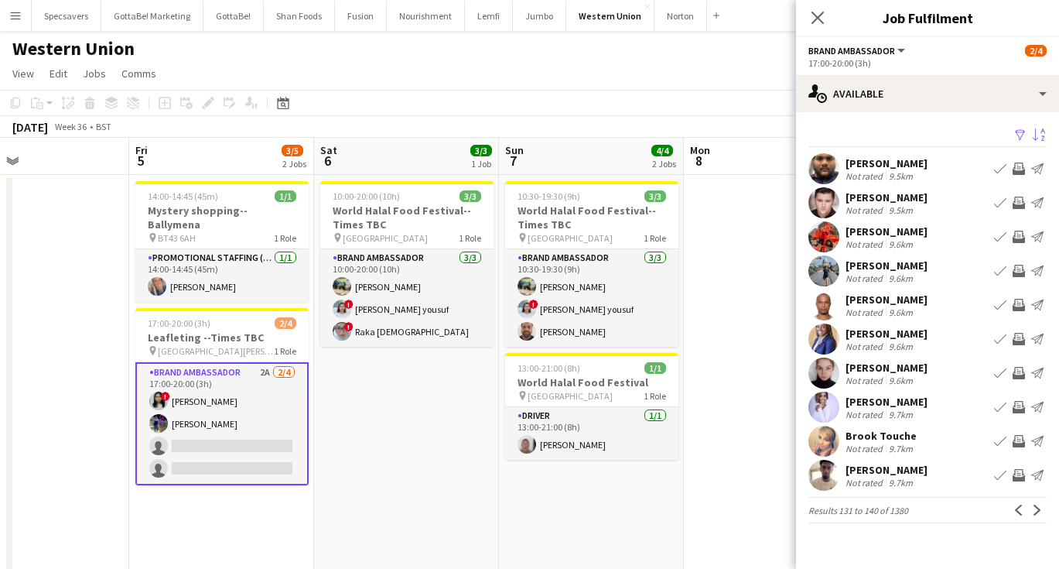
click at [907, 170] on div "9.5km" at bounding box center [901, 176] width 30 height 12
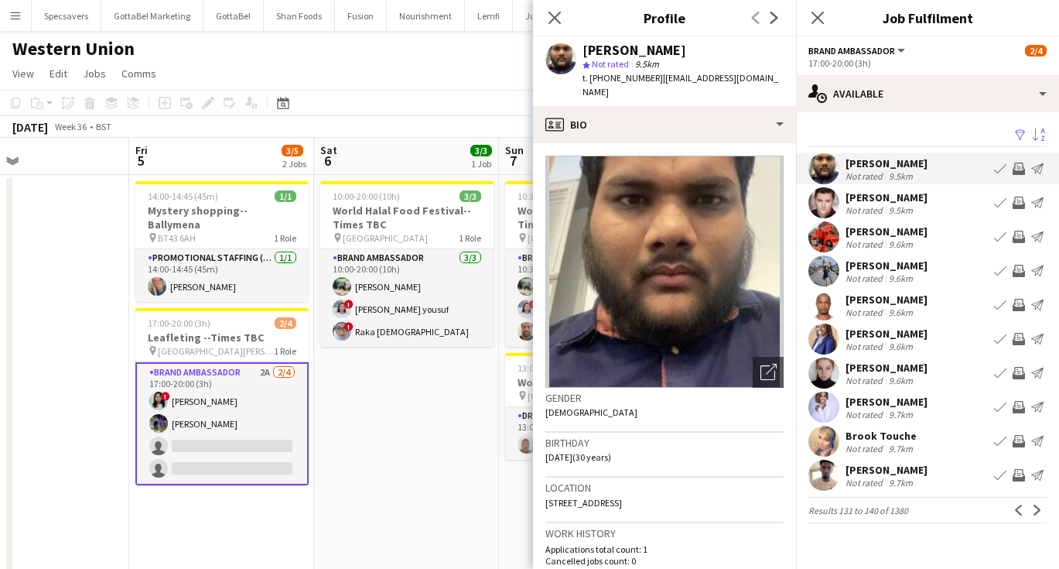
scroll to position [0, 0]
click at [912, 475] on div "[PERSON_NAME]" at bounding box center [887, 470] width 82 height 14
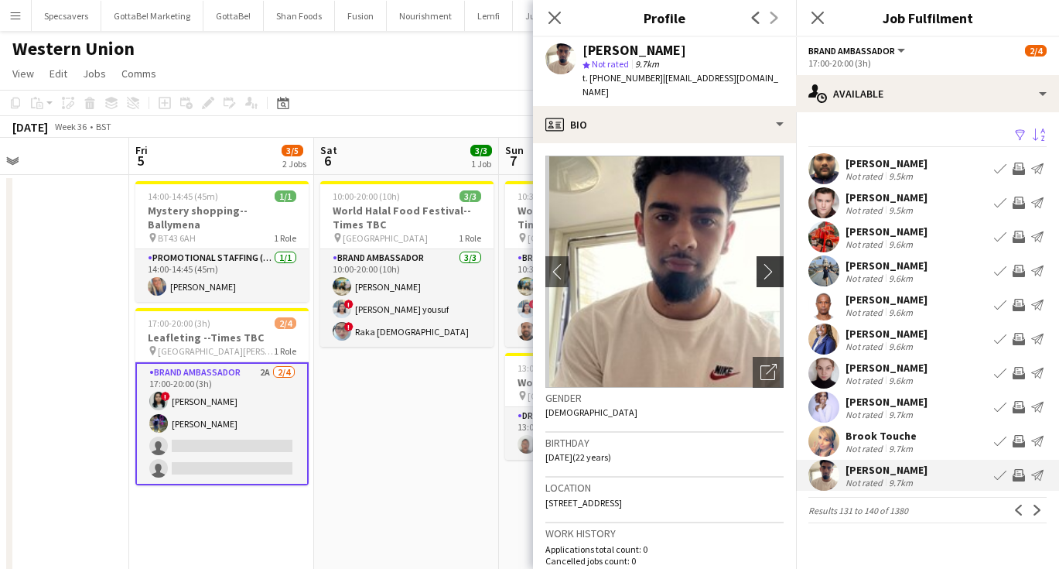
click at [764, 263] on app-icon "chevron-right" at bounding box center [773, 271] width 24 height 16
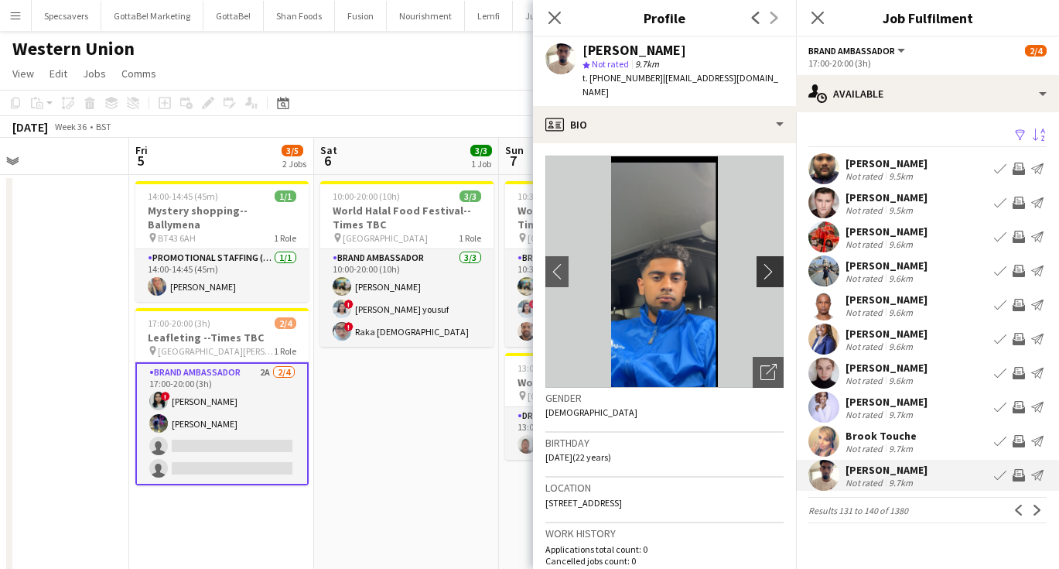
click at [767, 263] on app-icon "chevron-right" at bounding box center [773, 271] width 24 height 16
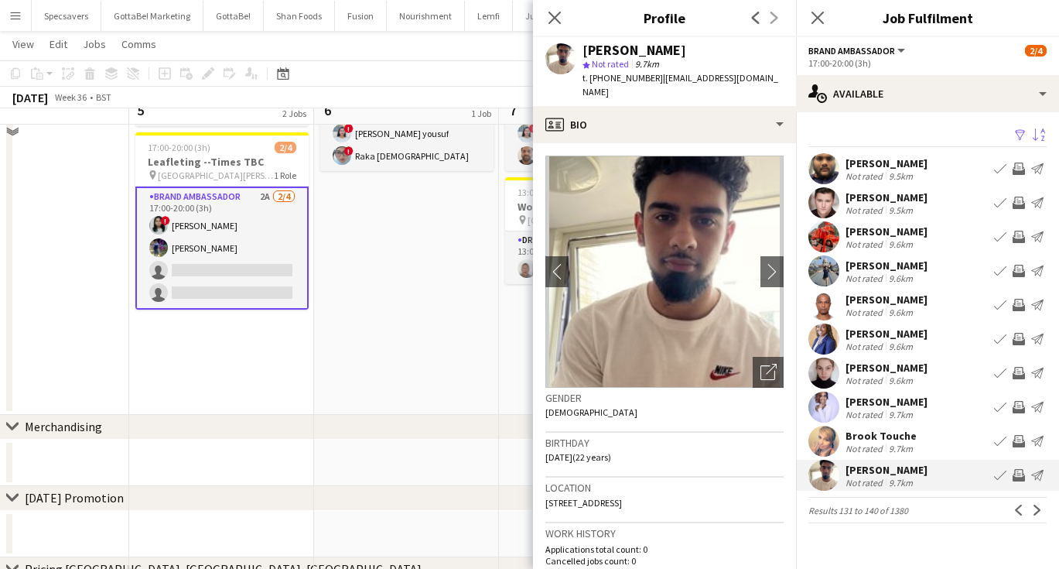
scroll to position [176, 0]
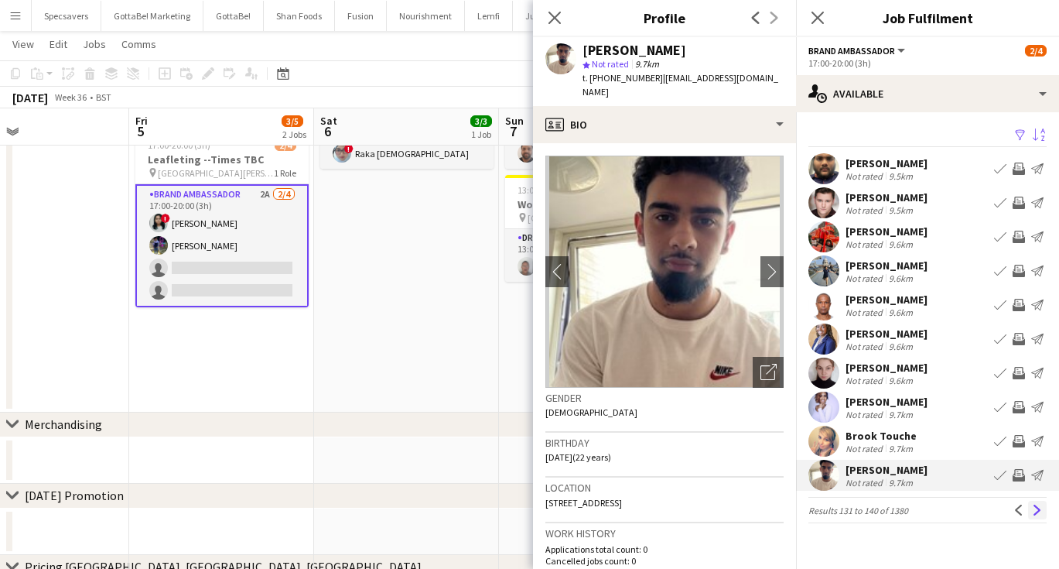
click at [1037, 515] on button "Next" at bounding box center [1037, 510] width 19 height 19
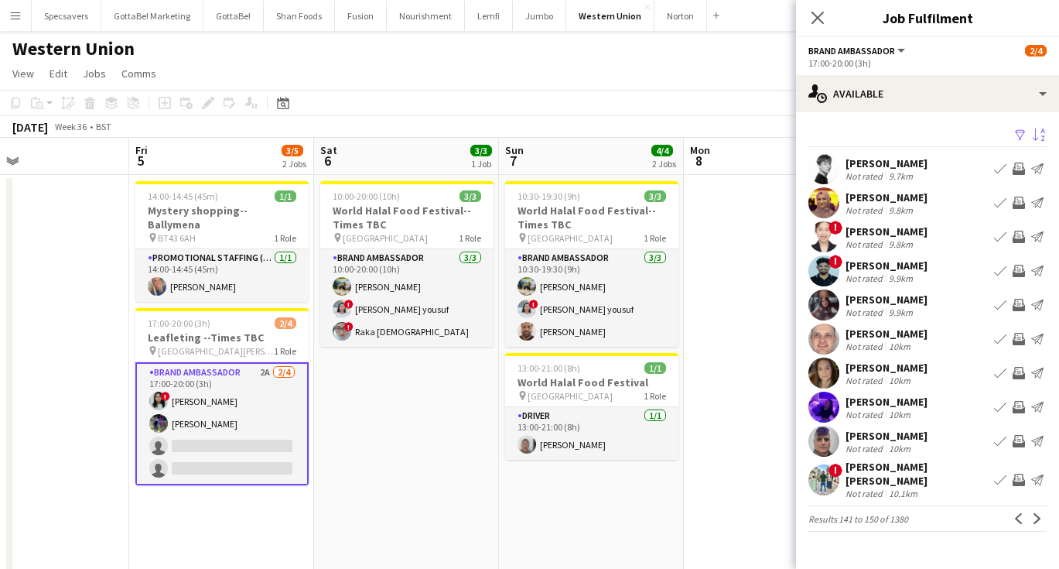
scroll to position [0, 0]
click at [917, 276] on div "Not rated 9.9km" at bounding box center [887, 278] width 82 height 12
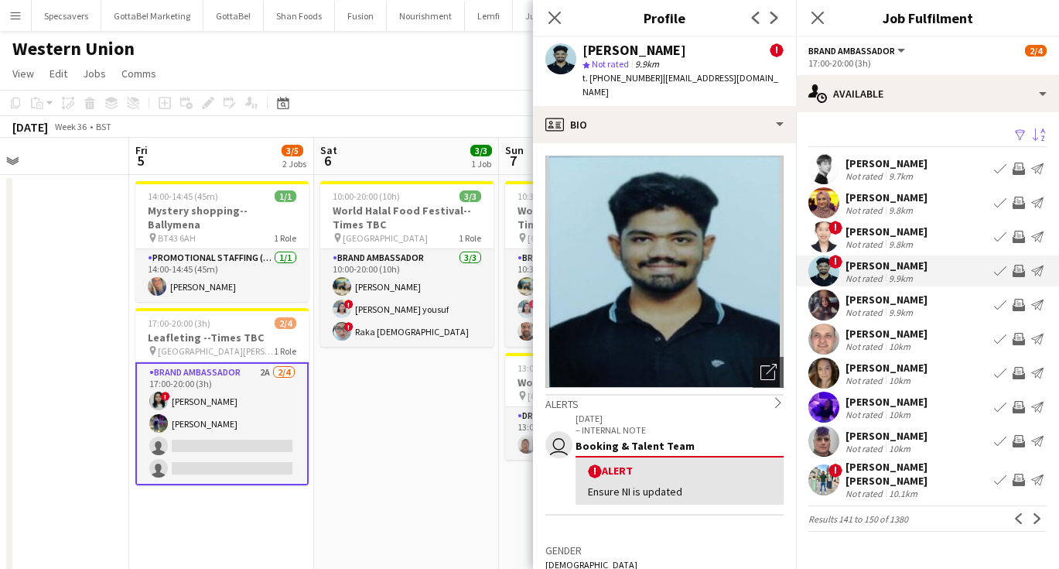
click at [908, 301] on div "[PERSON_NAME]" at bounding box center [887, 299] width 82 height 14
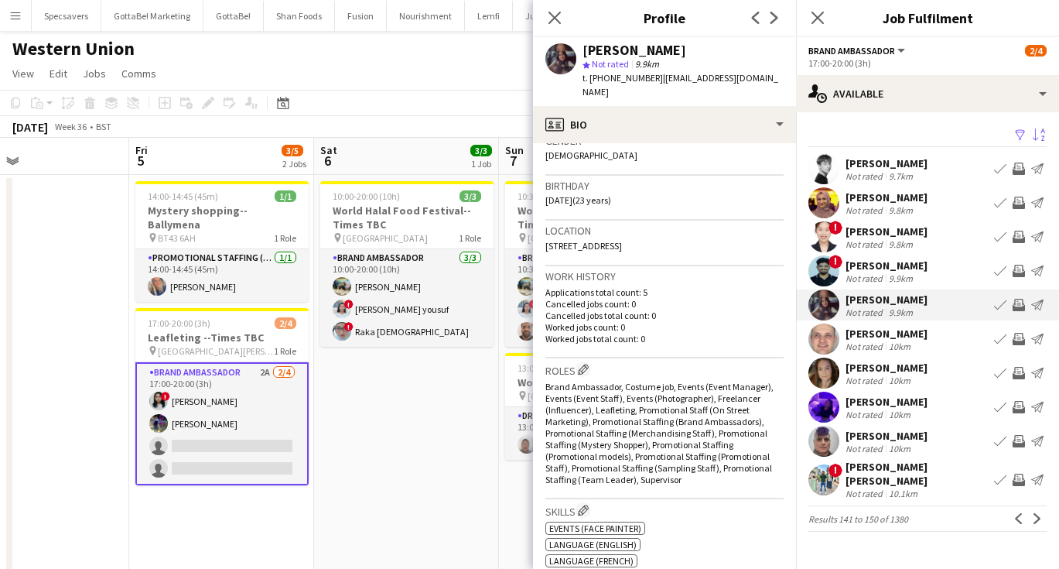
scroll to position [240, 0]
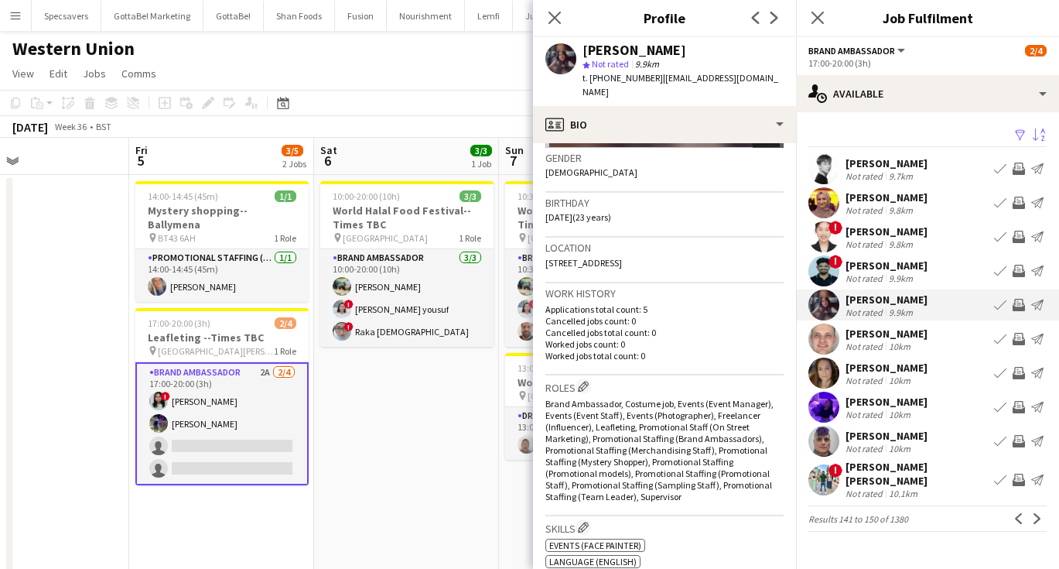
click at [912, 472] on div "[PERSON_NAME] [PERSON_NAME]" at bounding box center [917, 474] width 142 height 28
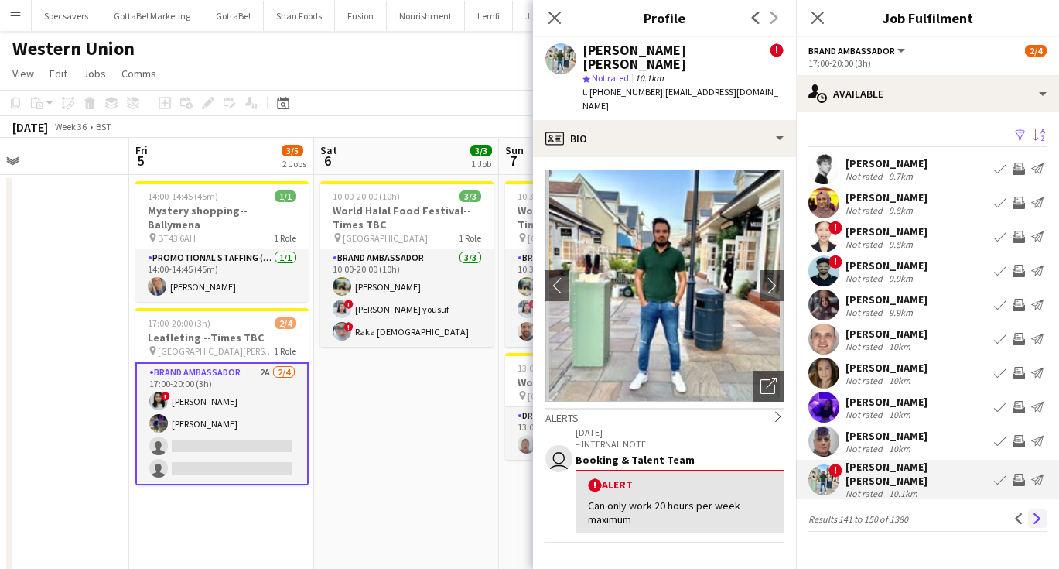
click at [1039, 513] on app-icon "Next" at bounding box center [1037, 518] width 11 height 11
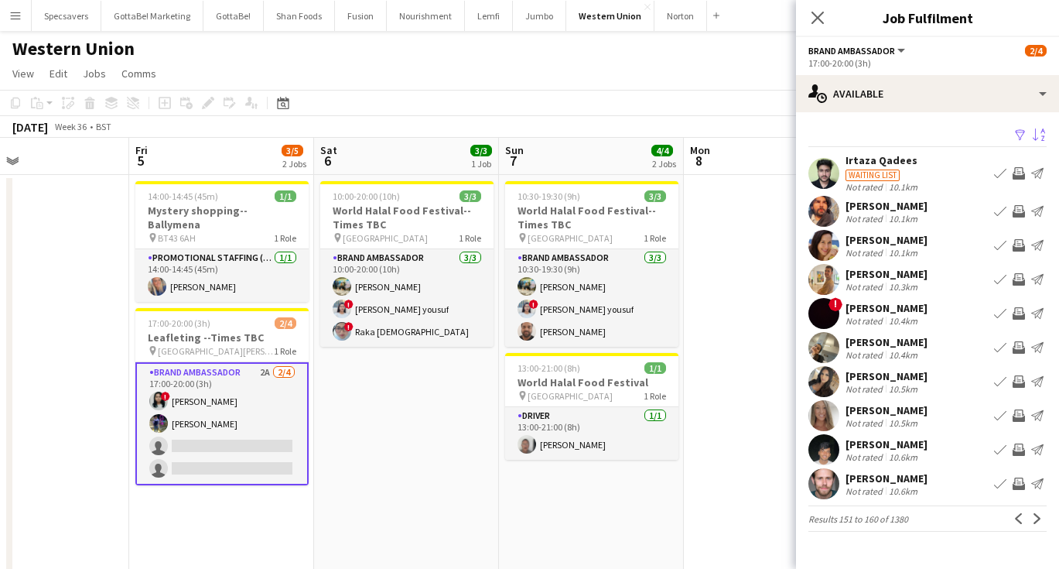
click at [925, 377] on div "[PERSON_NAME] Not rated 10.5km Book crew Invite crew Send notification" at bounding box center [927, 381] width 263 height 31
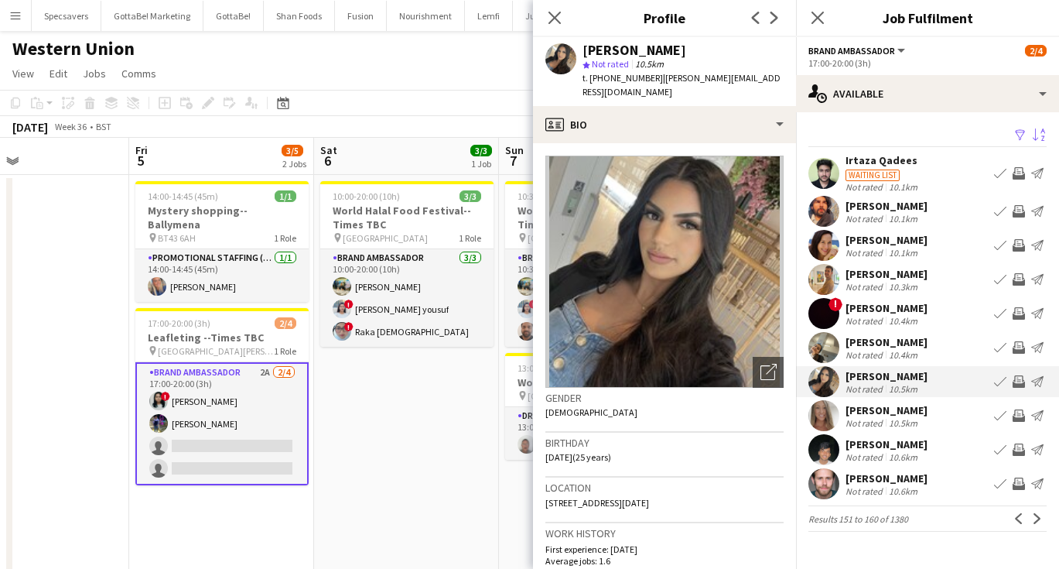
scroll to position [0, 0]
click at [1037, 515] on app-icon "Next" at bounding box center [1037, 518] width 11 height 11
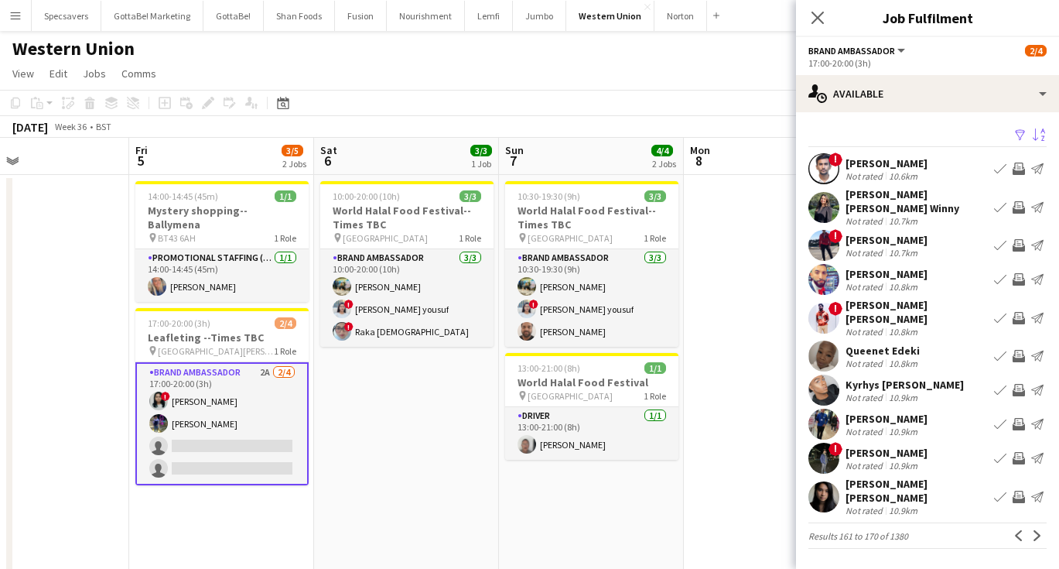
click at [911, 167] on div "[PERSON_NAME]" at bounding box center [887, 163] width 82 height 14
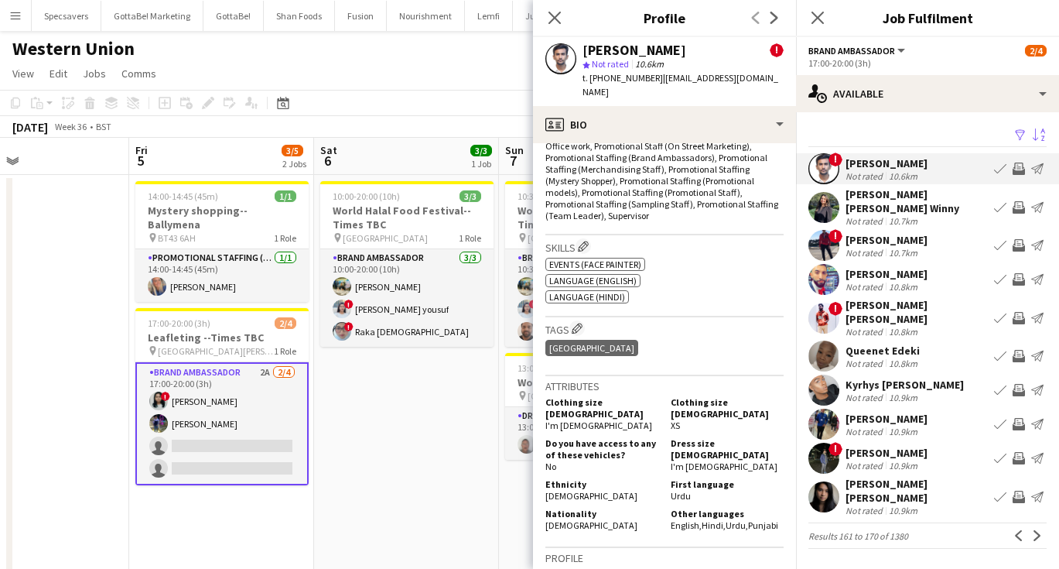
scroll to position [730, 0]
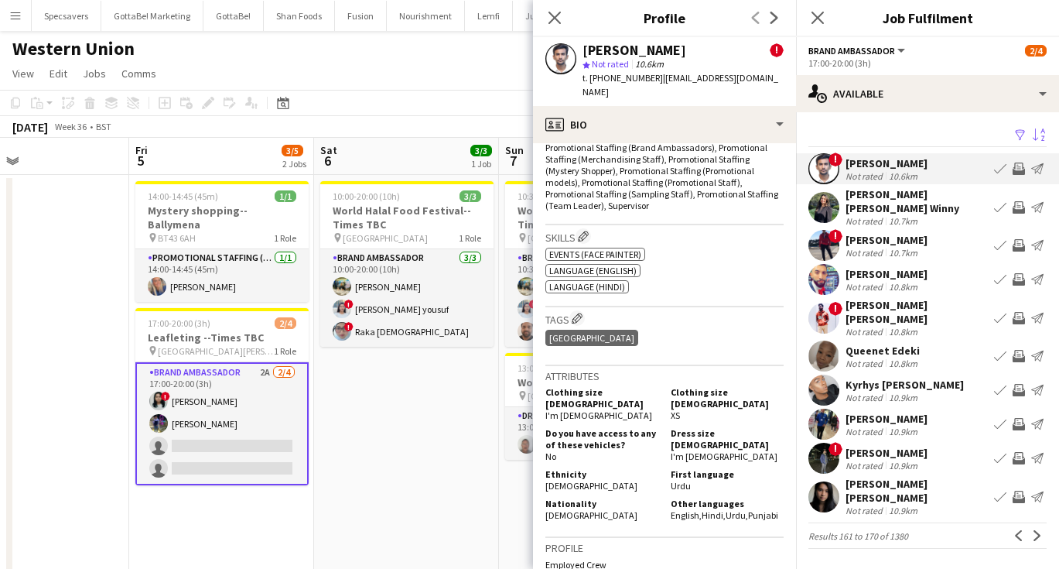
click at [886, 200] on div "[PERSON_NAME] [PERSON_NAME] Winny" at bounding box center [917, 201] width 142 height 28
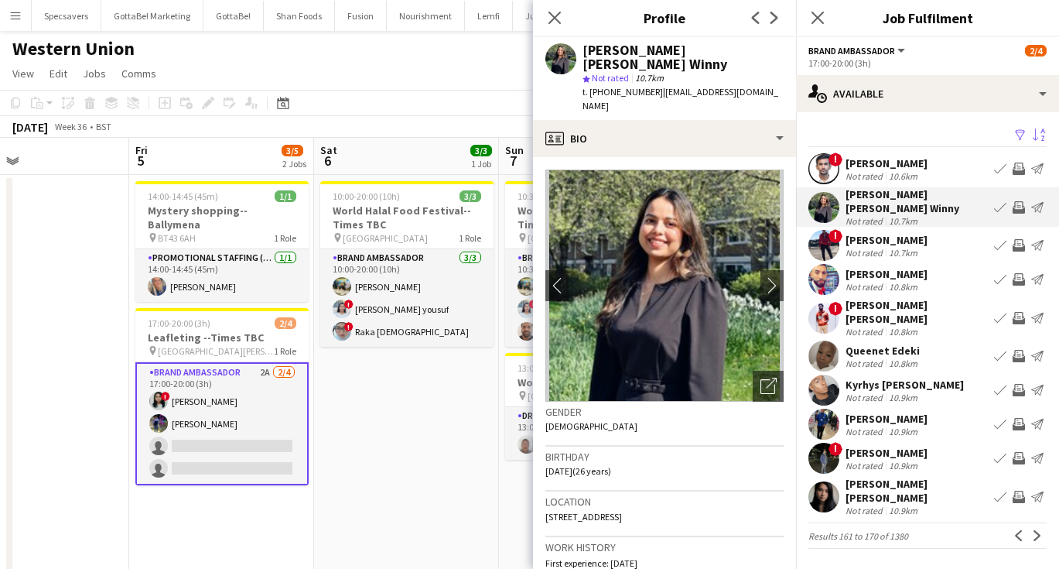
scroll to position [0, 0]
click at [867, 446] on div "[PERSON_NAME]" at bounding box center [887, 453] width 82 height 14
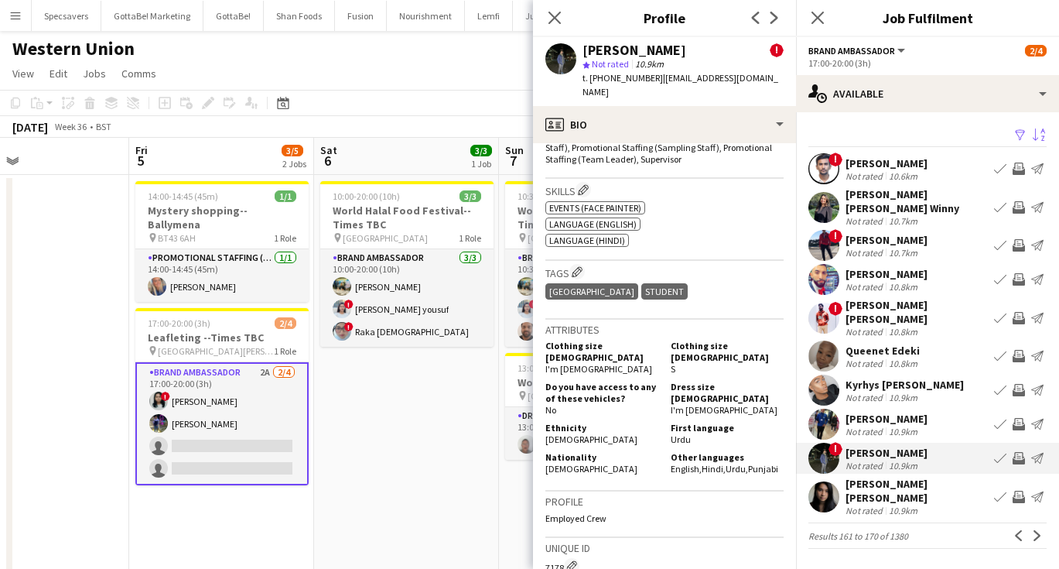
scroll to position [771, 0]
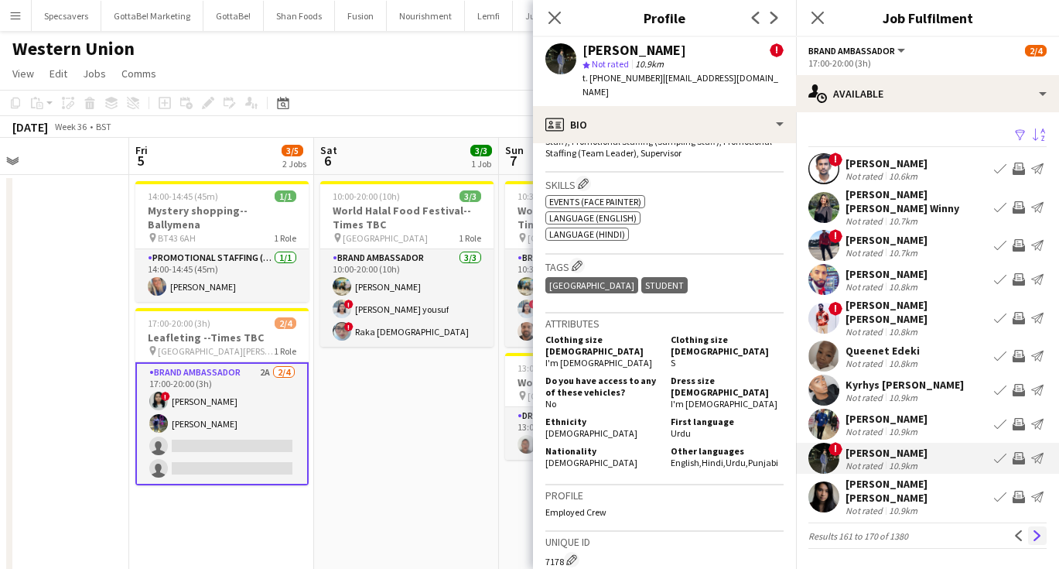
click at [1037, 530] on app-icon "Next" at bounding box center [1037, 535] width 11 height 11
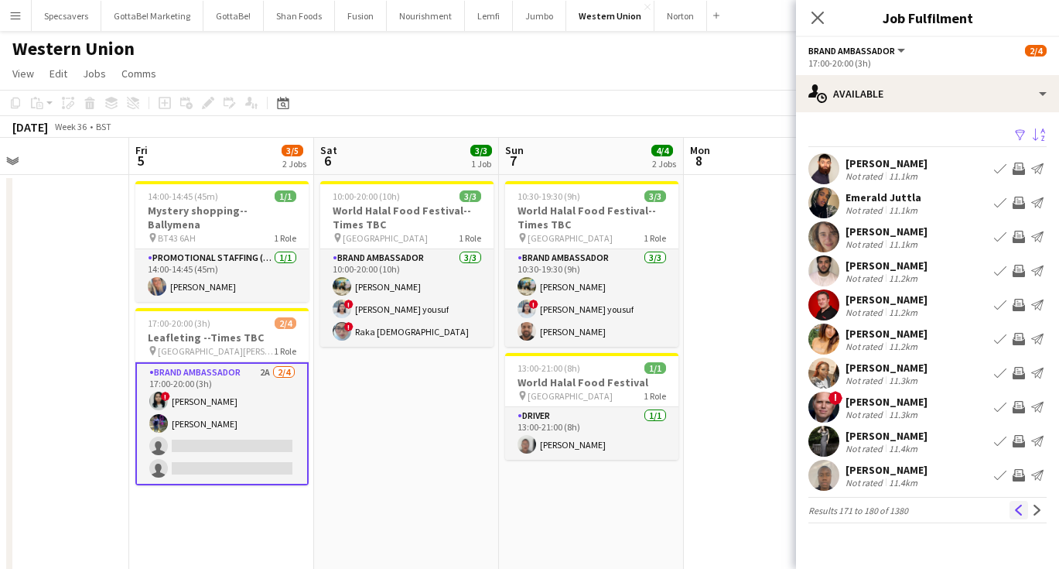
click at [1017, 508] on app-icon "Previous" at bounding box center [1019, 509] width 11 height 11
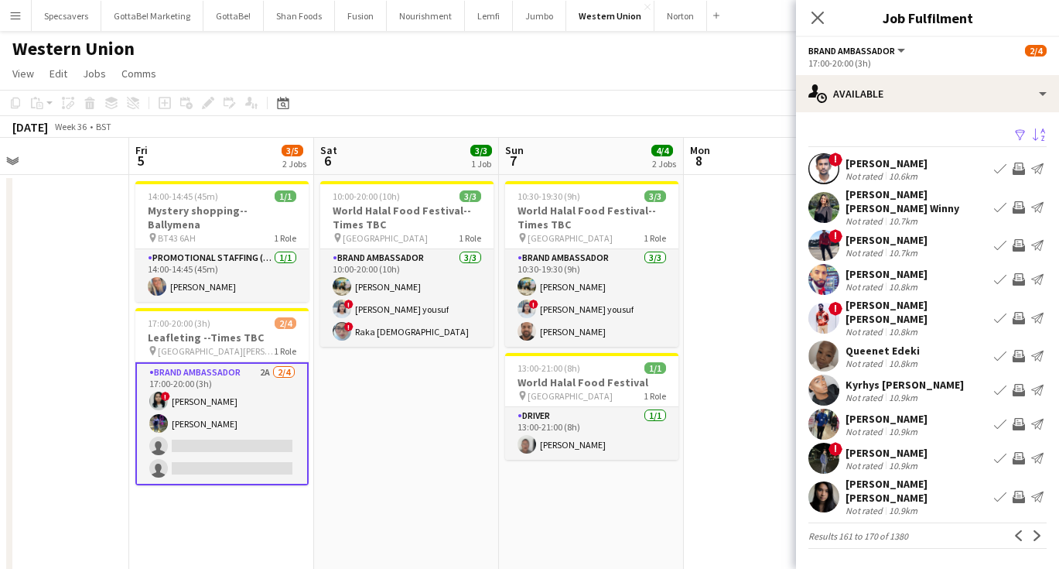
click at [888, 326] on div "10.8km" at bounding box center [903, 332] width 35 height 12
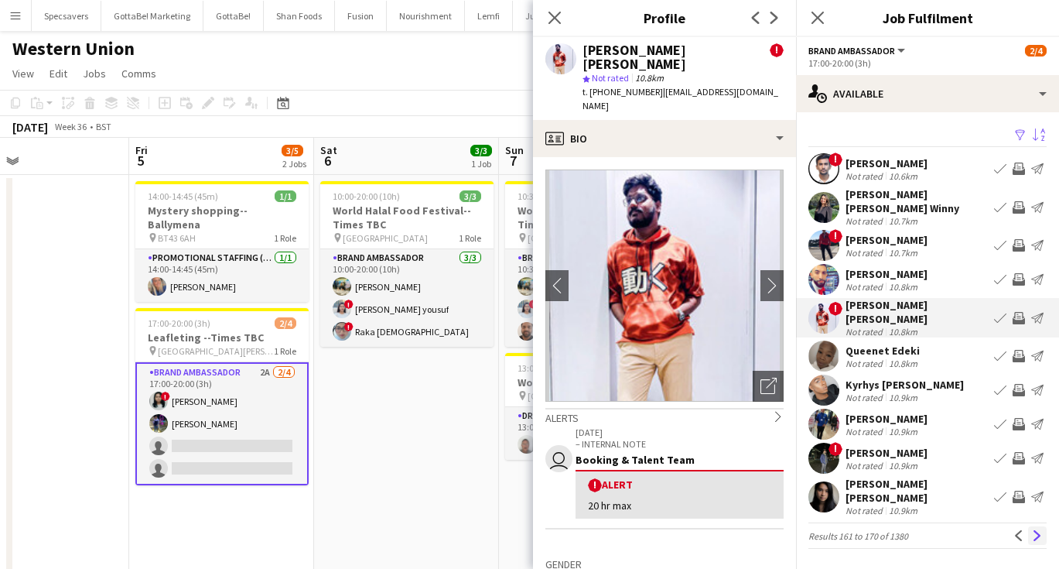
click at [1041, 530] on app-icon "Next" at bounding box center [1037, 535] width 11 height 11
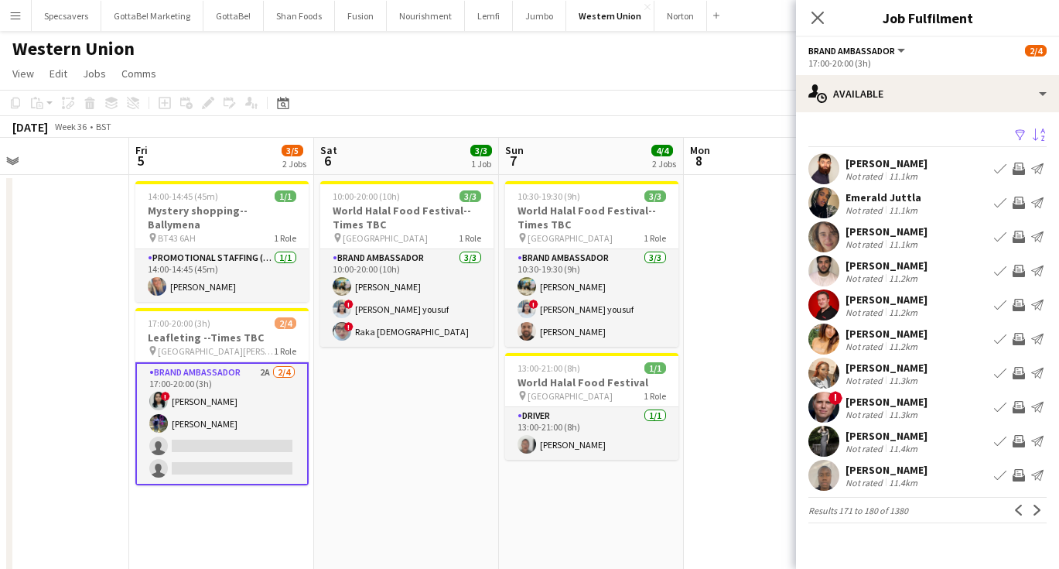
click at [922, 272] on div "Not rated 11.2km" at bounding box center [887, 278] width 82 height 12
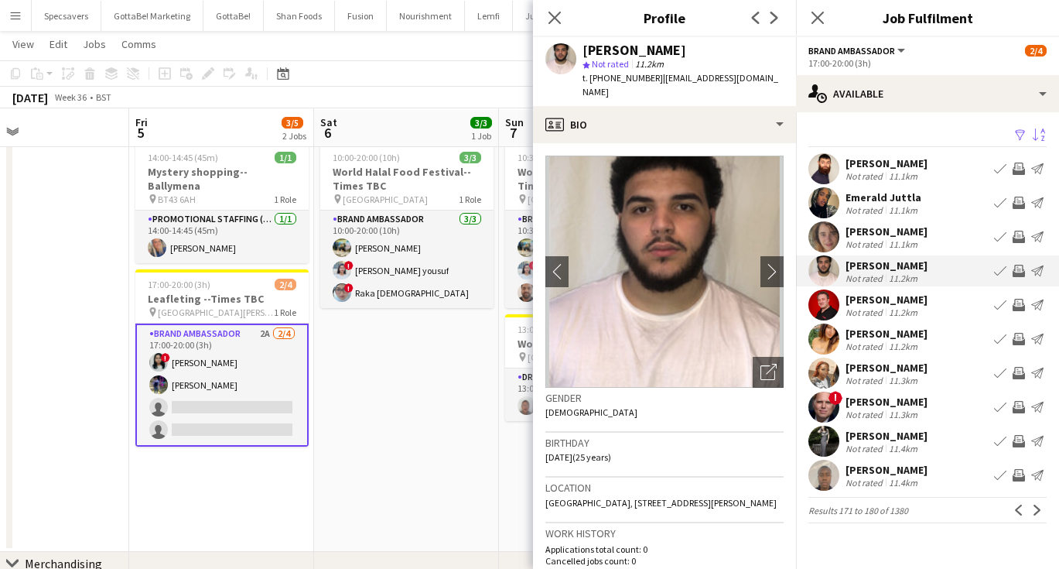
scroll to position [39, 0]
click at [904, 342] on div "11.2km" at bounding box center [903, 346] width 35 height 12
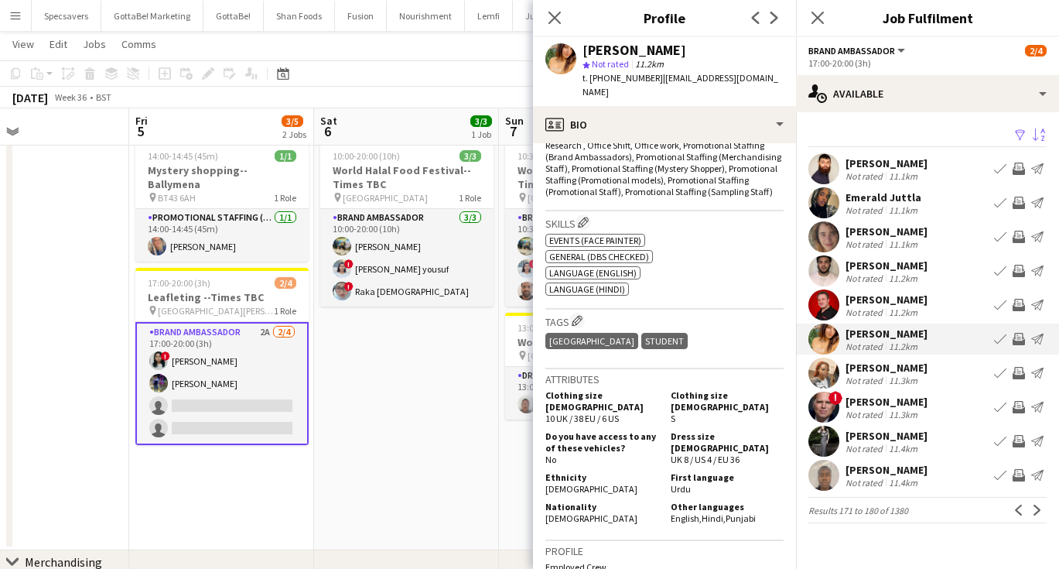
scroll to position [540, 0]
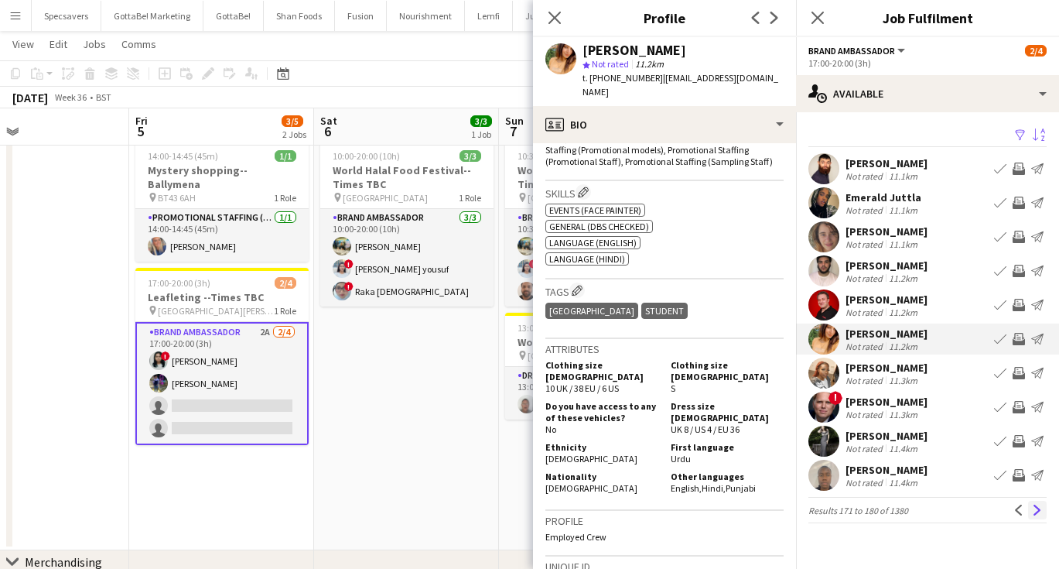
click at [1038, 505] on app-icon "Next" at bounding box center [1037, 509] width 11 height 11
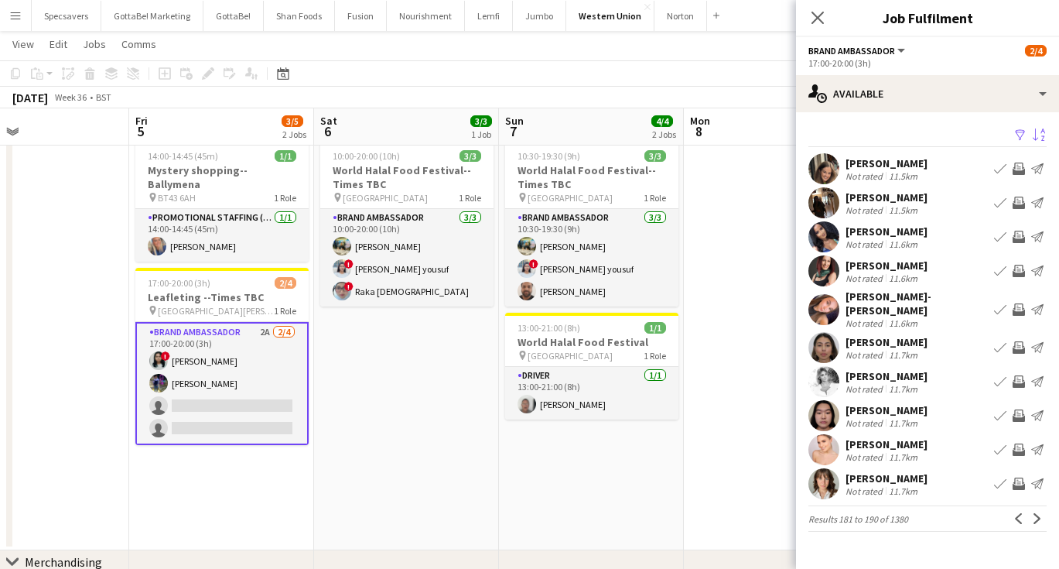
click at [889, 206] on div "11.5km" at bounding box center [903, 210] width 35 height 12
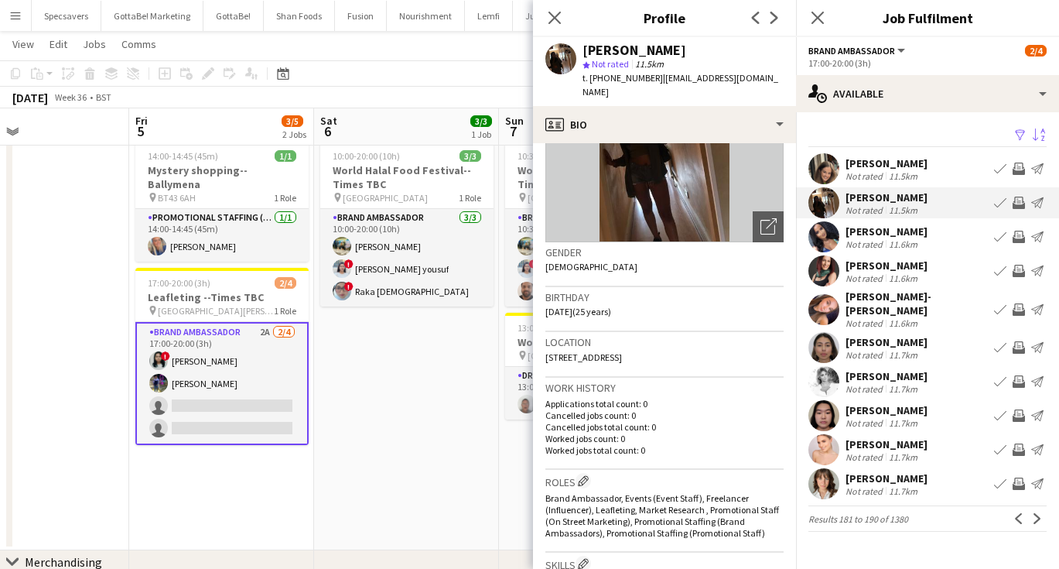
scroll to position [152, 0]
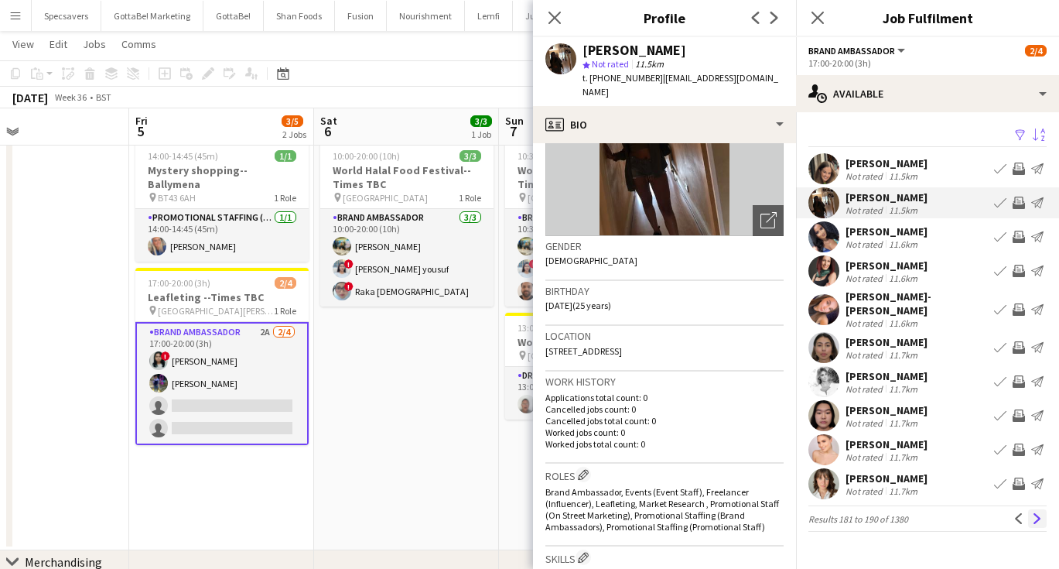
click at [1037, 513] on app-icon "Next" at bounding box center [1037, 518] width 11 height 11
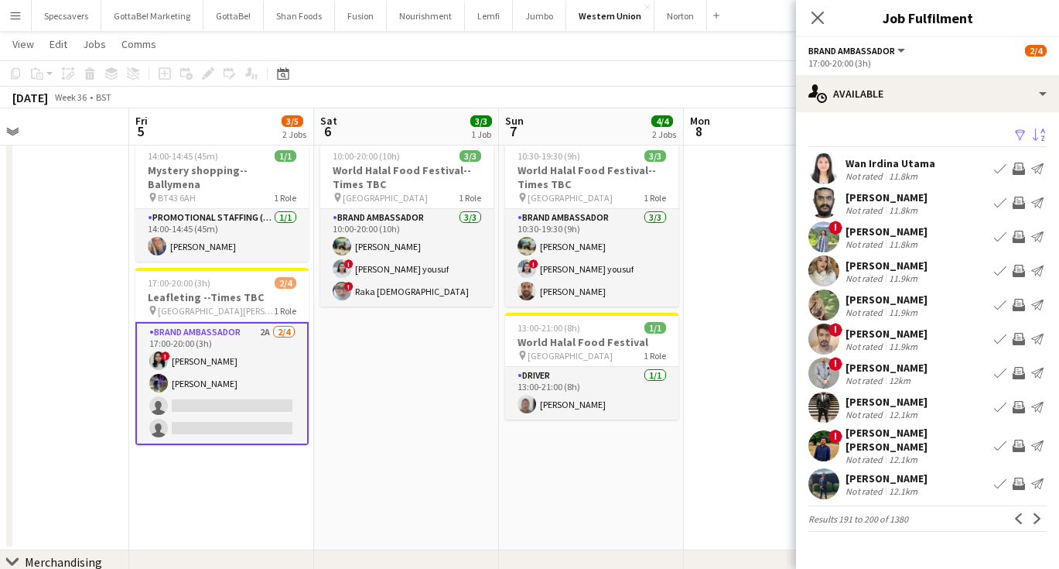
click at [890, 207] on div "11.8km" at bounding box center [903, 210] width 35 height 12
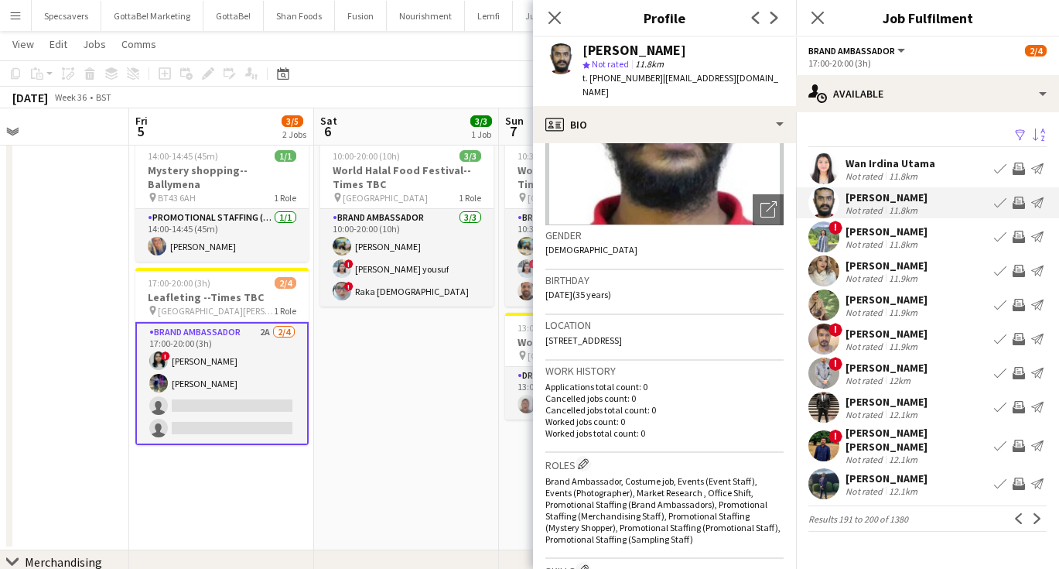
scroll to position [164, 0]
click at [910, 237] on div "[PERSON_NAME]" at bounding box center [887, 231] width 82 height 14
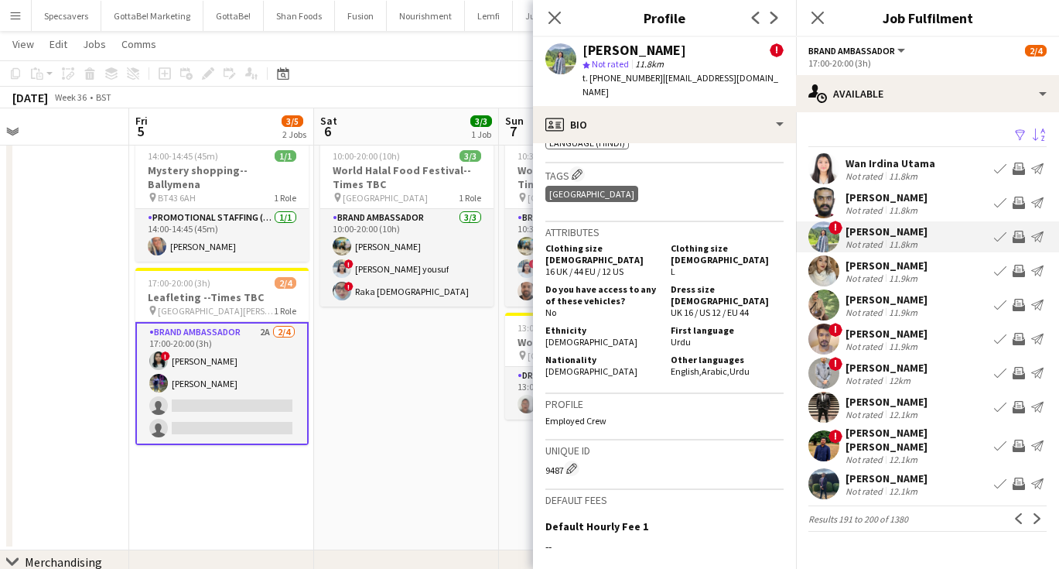
scroll to position [788, 0]
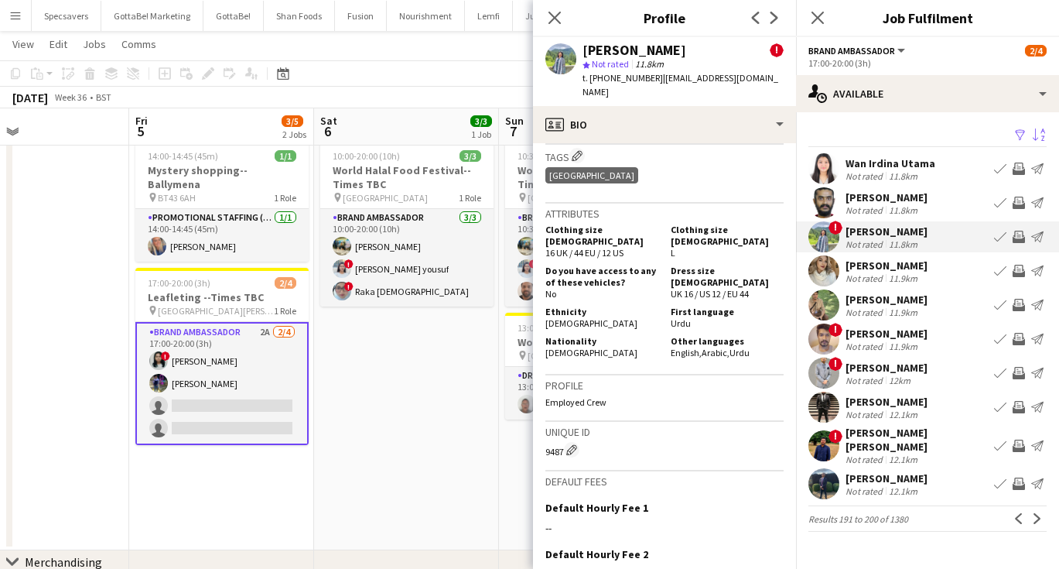
click at [883, 204] on div "Not rated" at bounding box center [866, 210] width 40 height 12
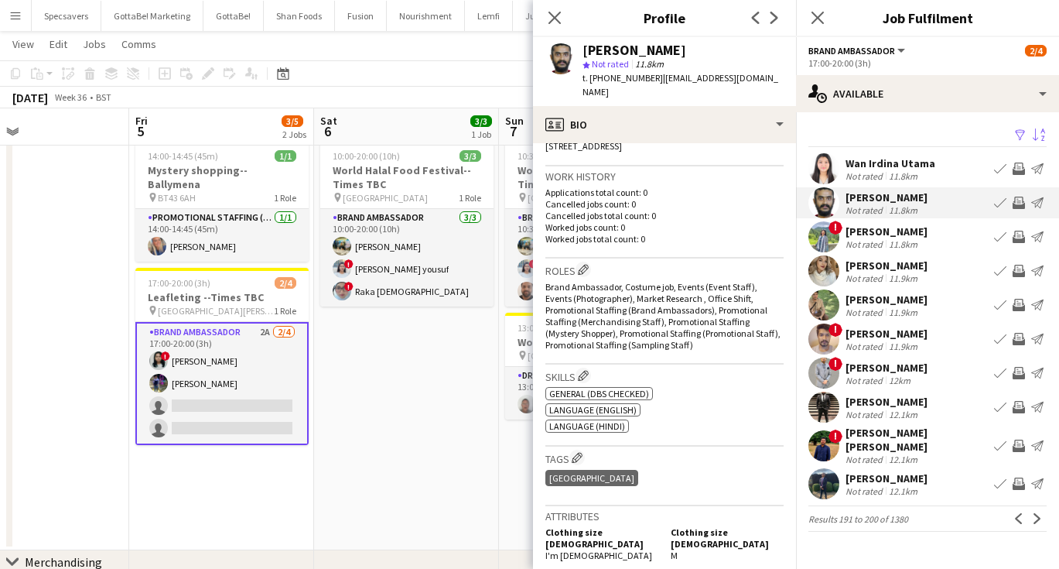
scroll to position [668, 0]
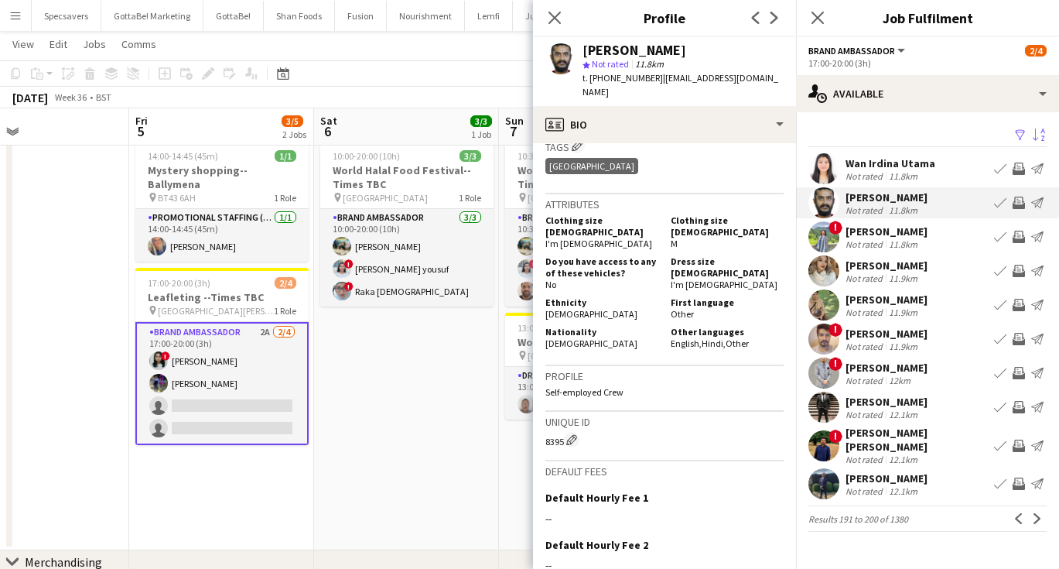
click at [915, 347] on div "11.9km" at bounding box center [903, 346] width 35 height 12
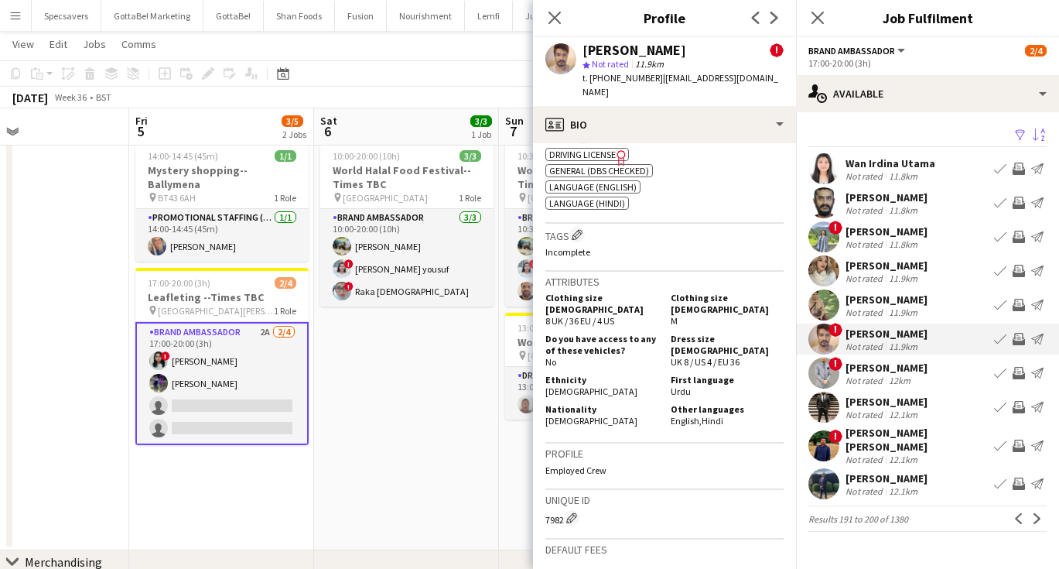
scroll to position [793, 0]
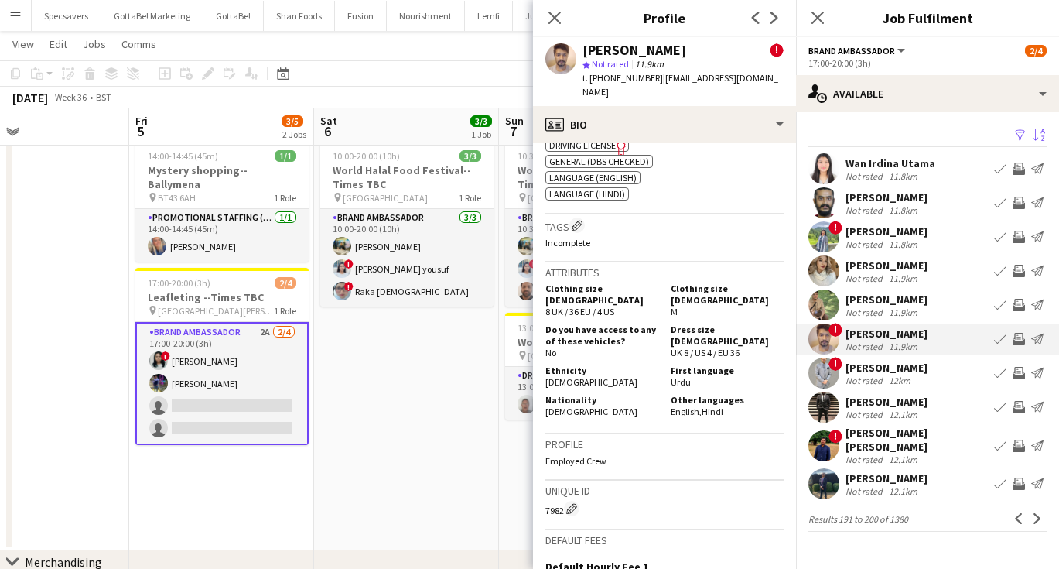
click at [900, 416] on div "12.1km" at bounding box center [903, 415] width 35 height 12
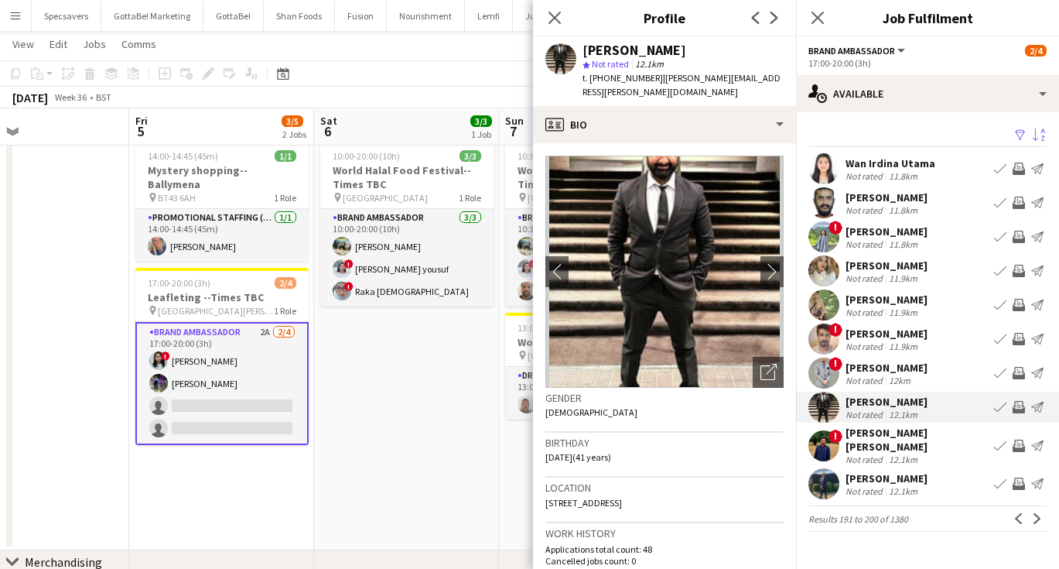
scroll to position [0, 0]
click at [1040, 513] on app-icon "Next" at bounding box center [1037, 518] width 11 height 11
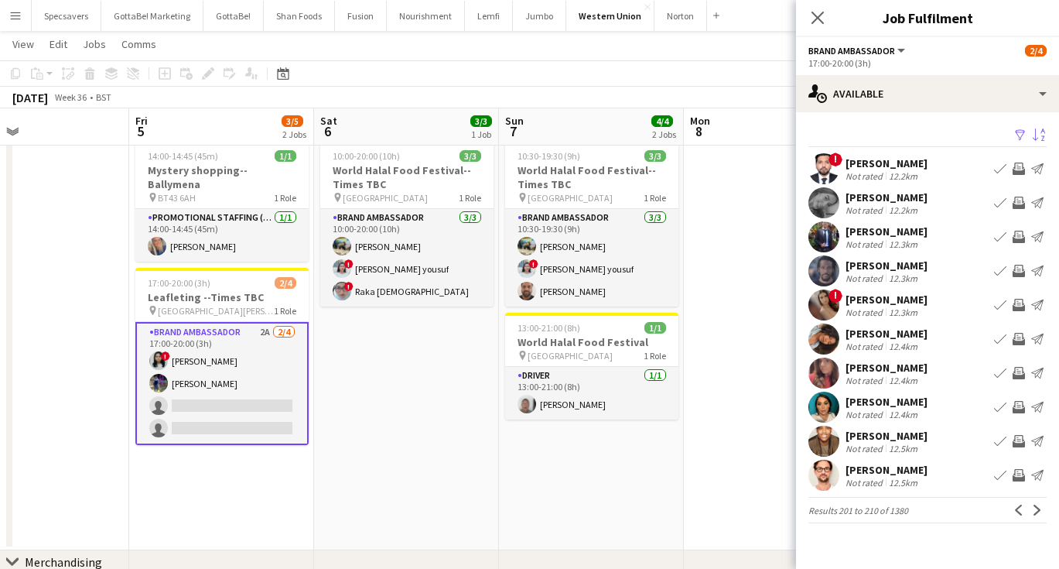
click at [891, 176] on div "12.2km" at bounding box center [903, 176] width 35 height 12
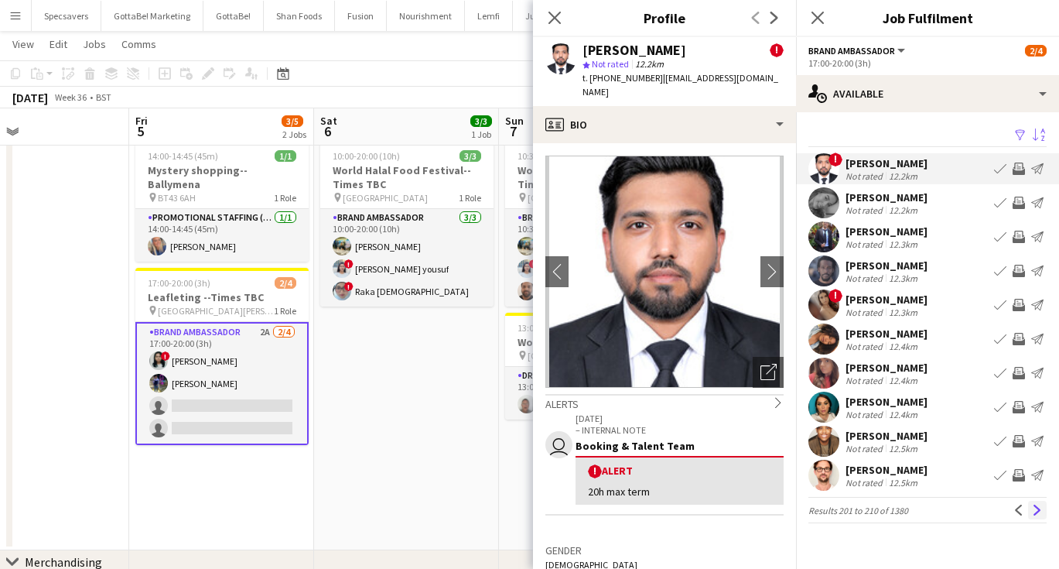
click at [1034, 512] on app-icon "Next" at bounding box center [1037, 509] width 11 height 11
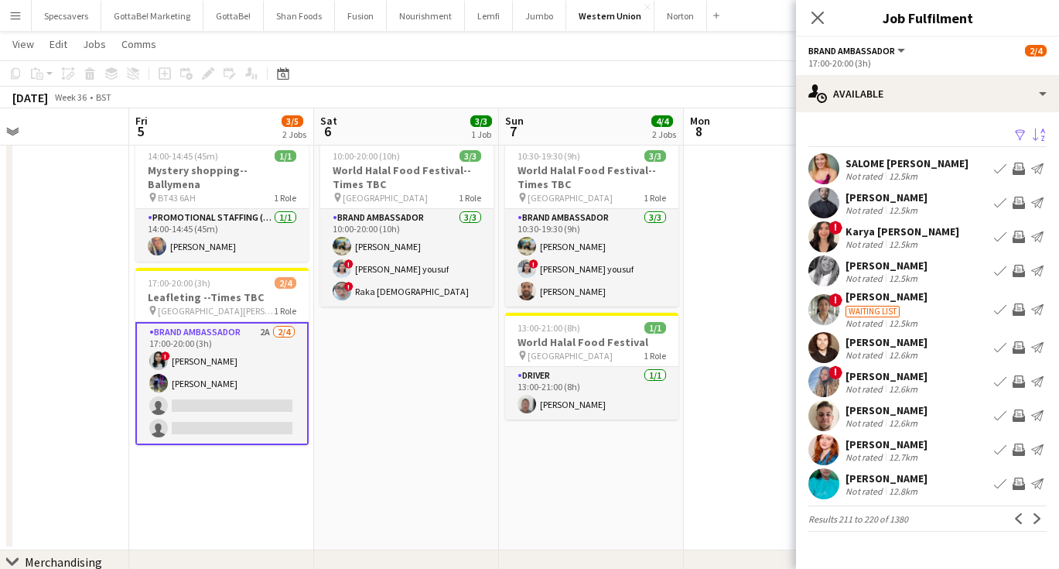
click at [916, 485] on div "[PERSON_NAME]" at bounding box center [887, 478] width 82 height 14
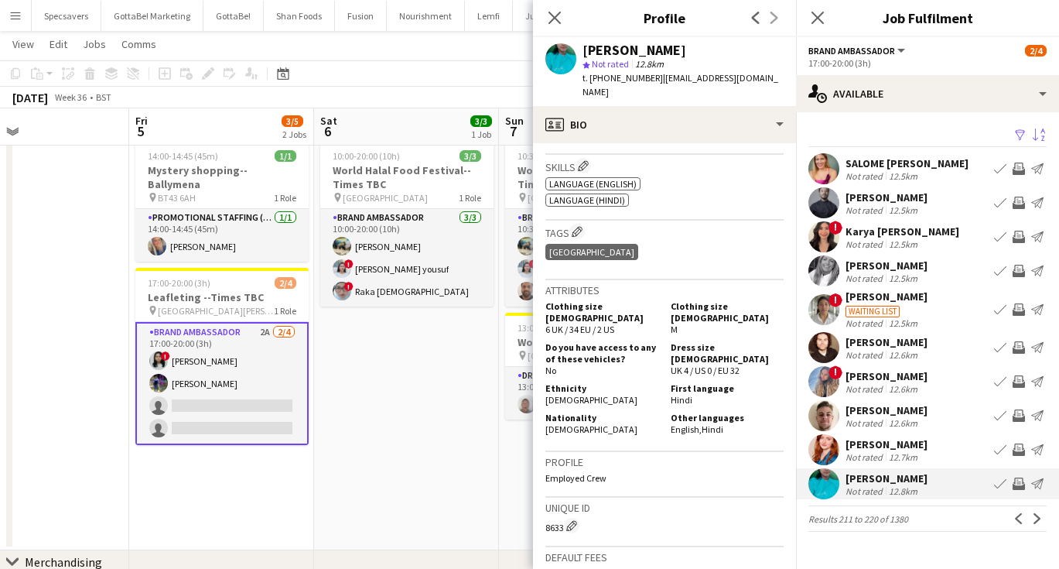
scroll to position [518, 0]
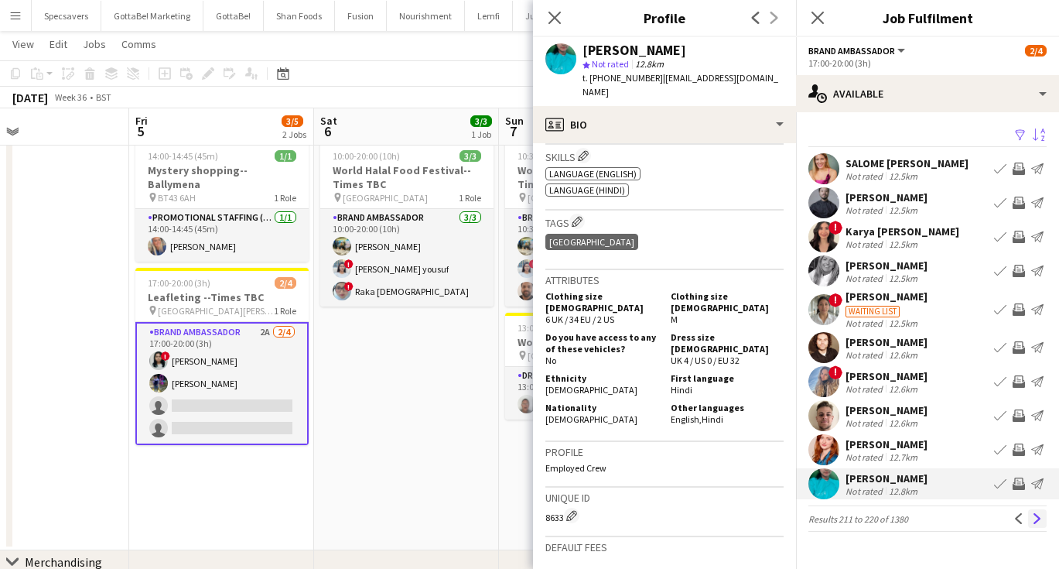
click at [1038, 524] on app-icon "Next" at bounding box center [1037, 518] width 11 height 11
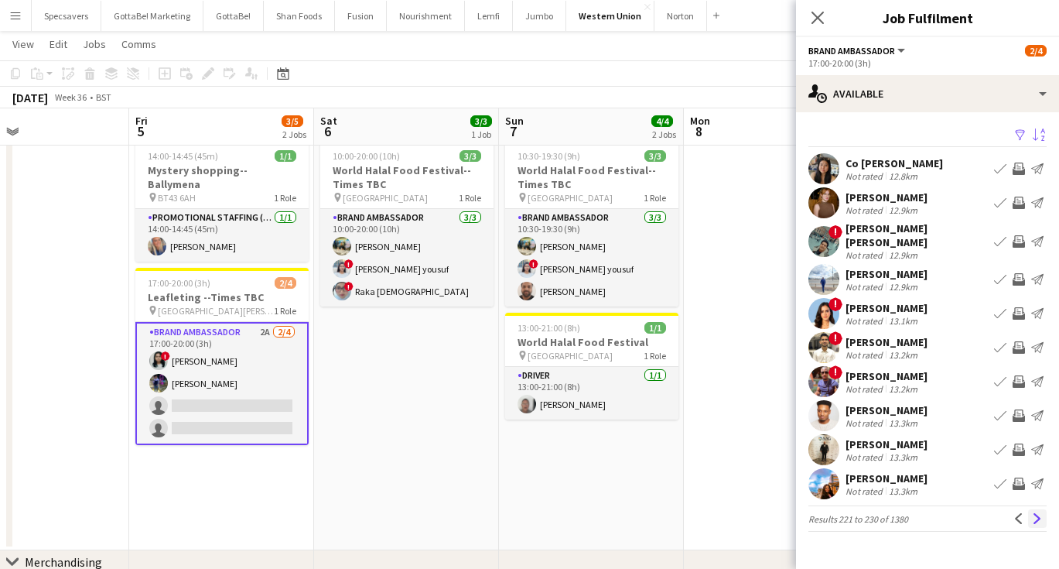
click at [1041, 520] on app-icon "Next" at bounding box center [1037, 518] width 11 height 11
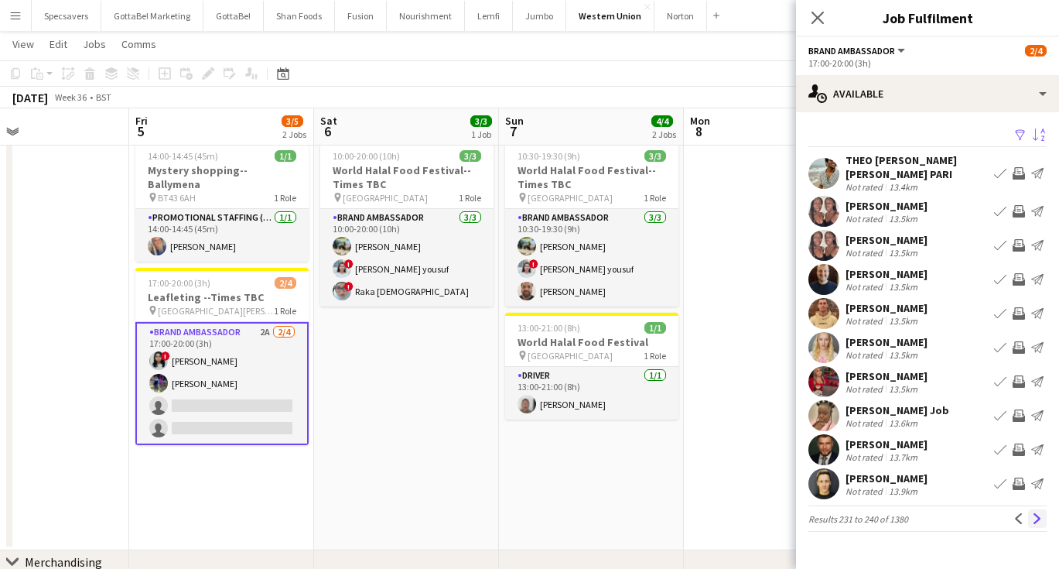
click at [1041, 517] on app-icon "Next" at bounding box center [1037, 518] width 11 height 11
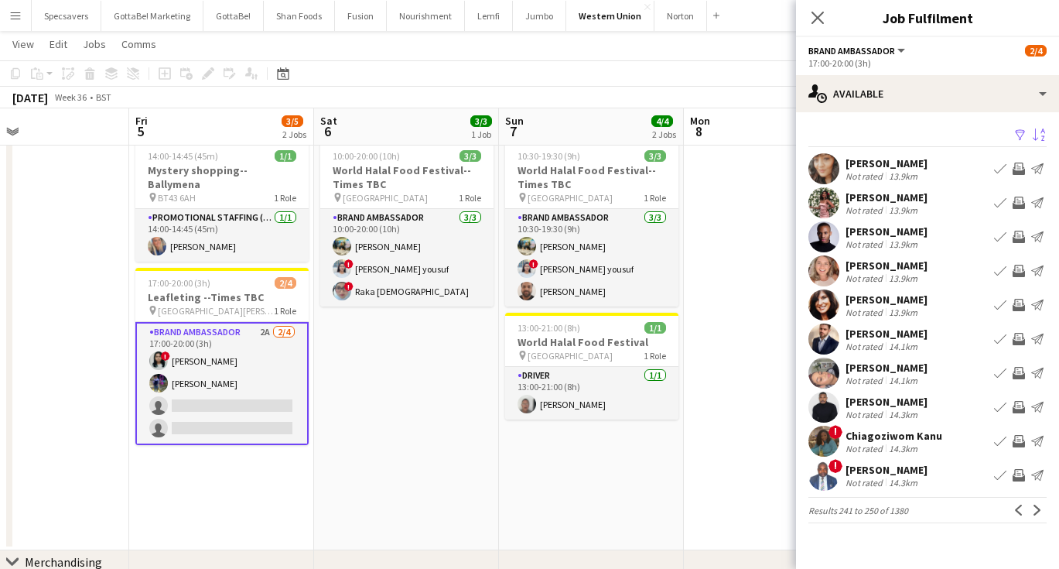
click at [926, 169] on div "[PERSON_NAME] Not rated 13.9km Book crew Invite crew Send notification" at bounding box center [927, 168] width 263 height 31
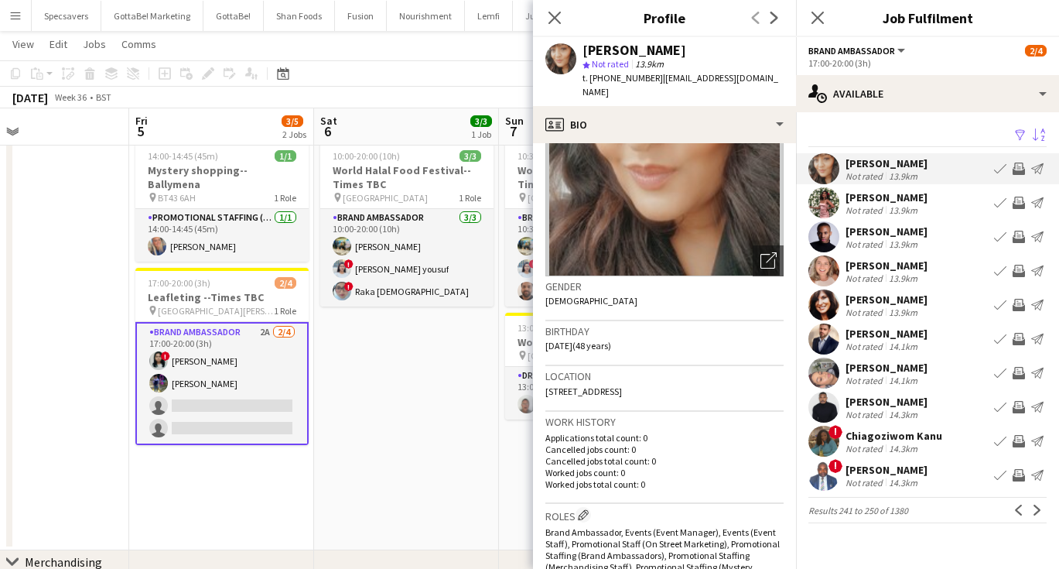
scroll to position [92, 0]
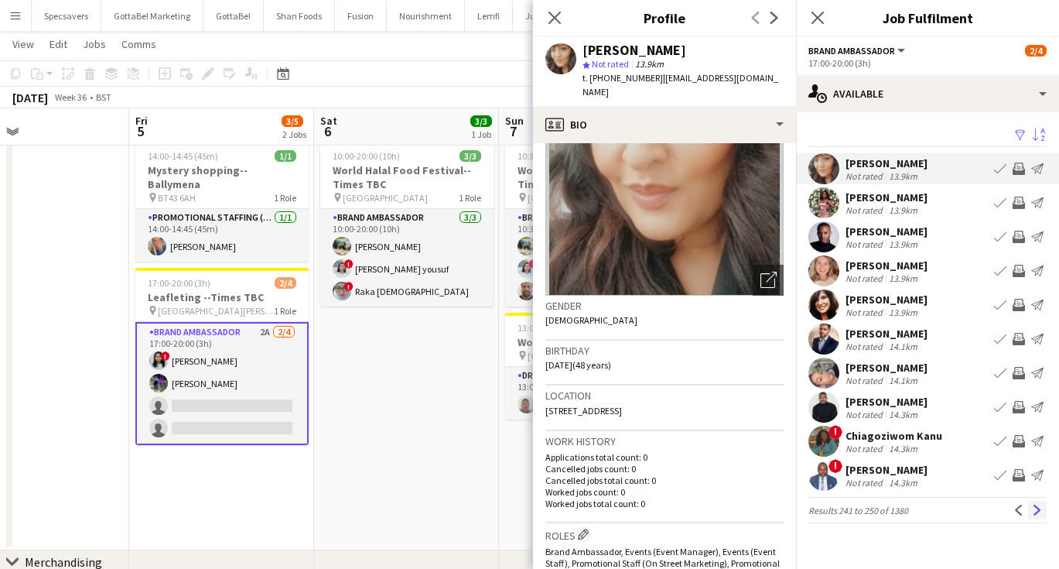
click at [1040, 517] on button "Next" at bounding box center [1037, 510] width 19 height 19
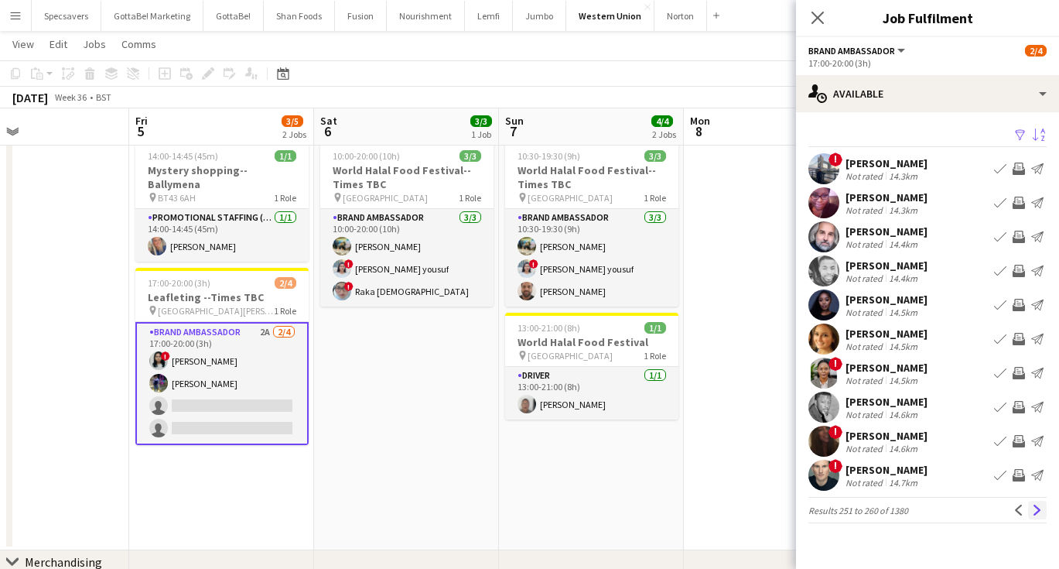
click at [1031, 505] on button "Next" at bounding box center [1037, 510] width 19 height 19
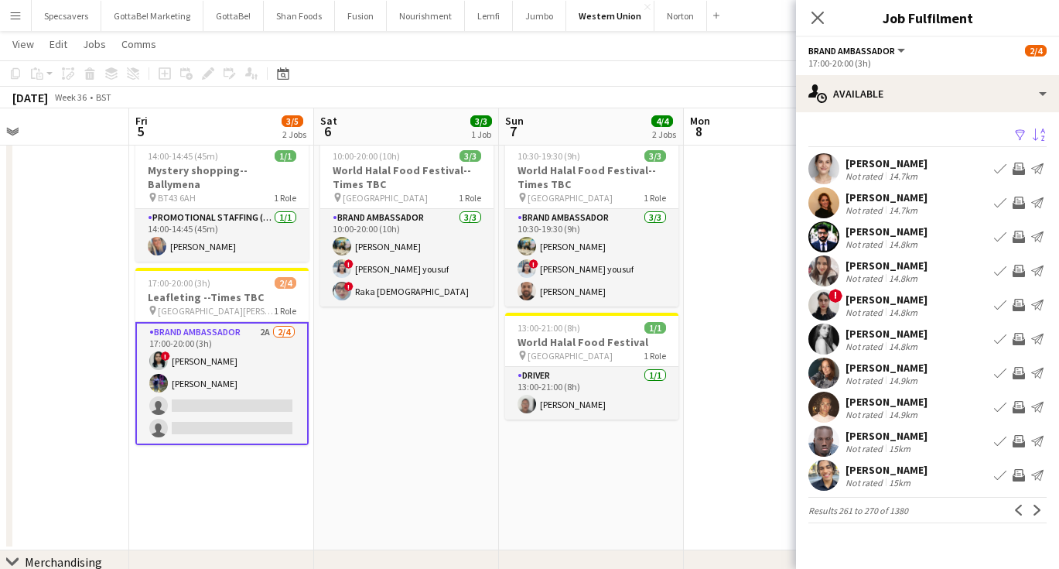
click at [914, 303] on div "[PERSON_NAME]" at bounding box center [887, 299] width 82 height 14
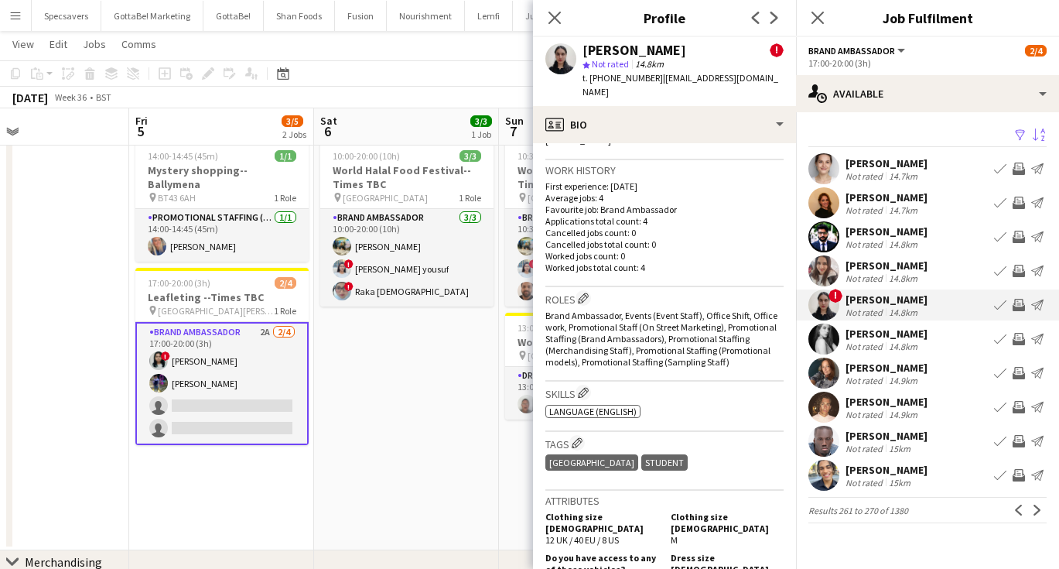
scroll to position [630, 0]
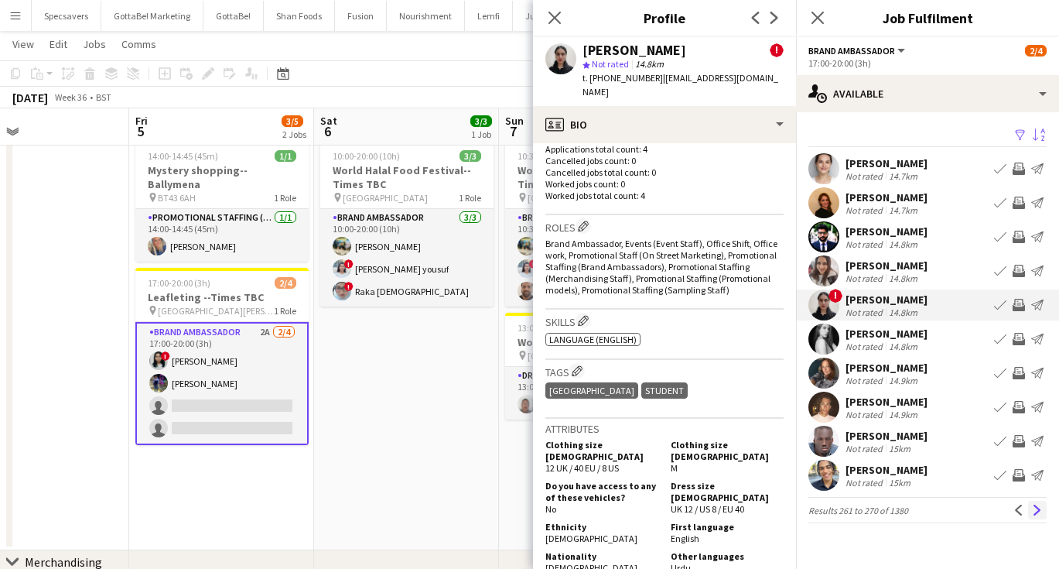
click at [1033, 511] on app-icon "Next" at bounding box center [1037, 509] width 11 height 11
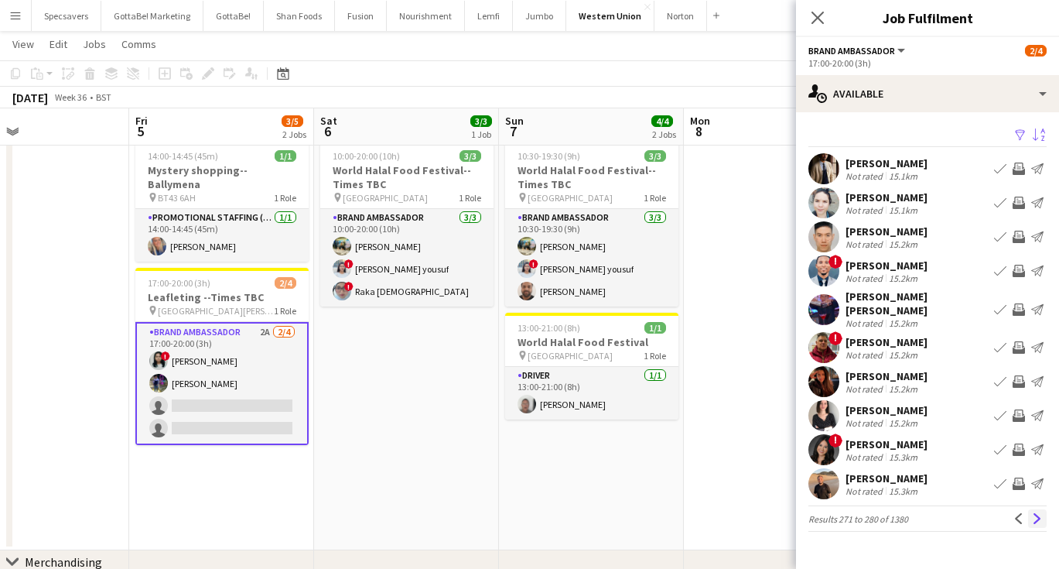
click at [1037, 513] on app-icon "Next" at bounding box center [1037, 518] width 11 height 11
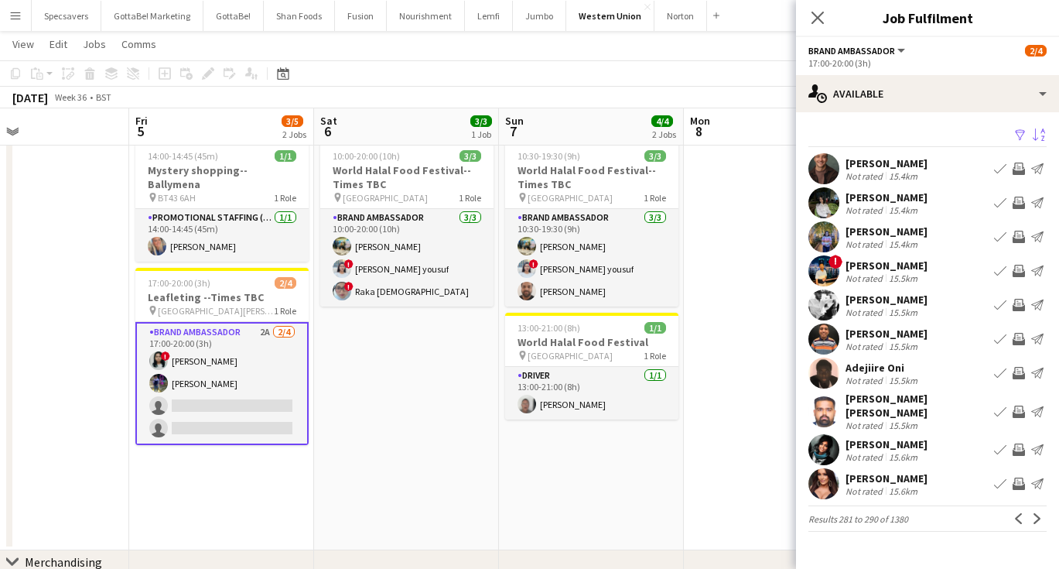
click at [897, 195] on div "[PERSON_NAME]" at bounding box center [887, 197] width 82 height 14
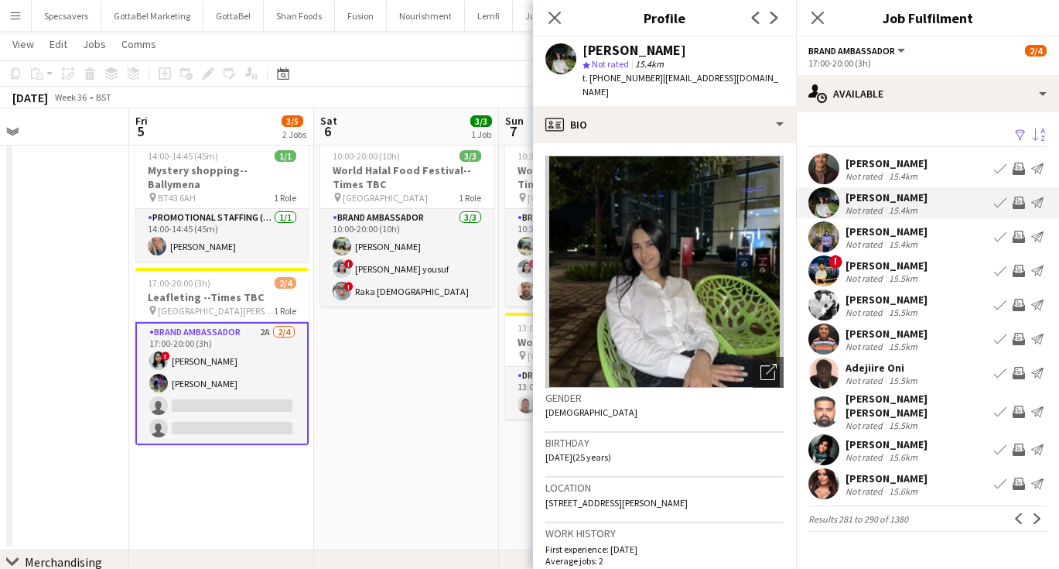
scroll to position [0, 0]
click at [885, 235] on div "[PERSON_NAME]" at bounding box center [887, 231] width 82 height 14
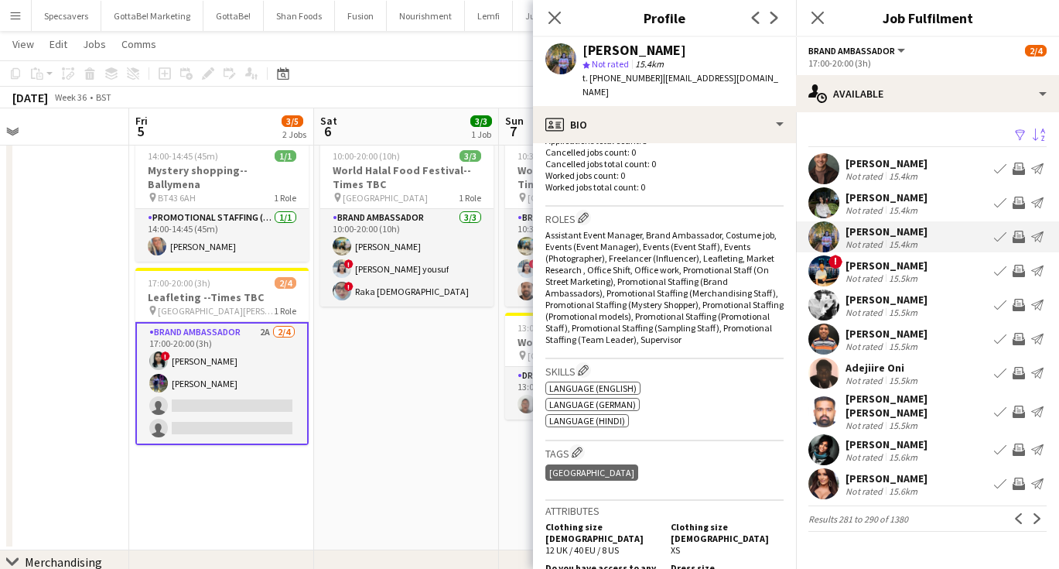
scroll to position [665, 0]
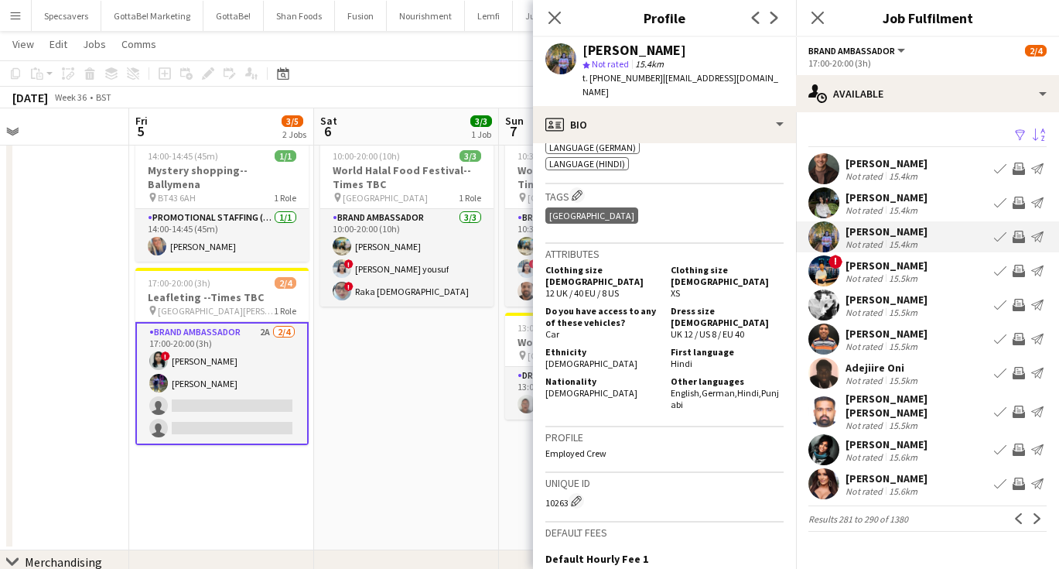
click at [886, 408] on div "[PERSON_NAME] [PERSON_NAME]" at bounding box center [917, 406] width 142 height 28
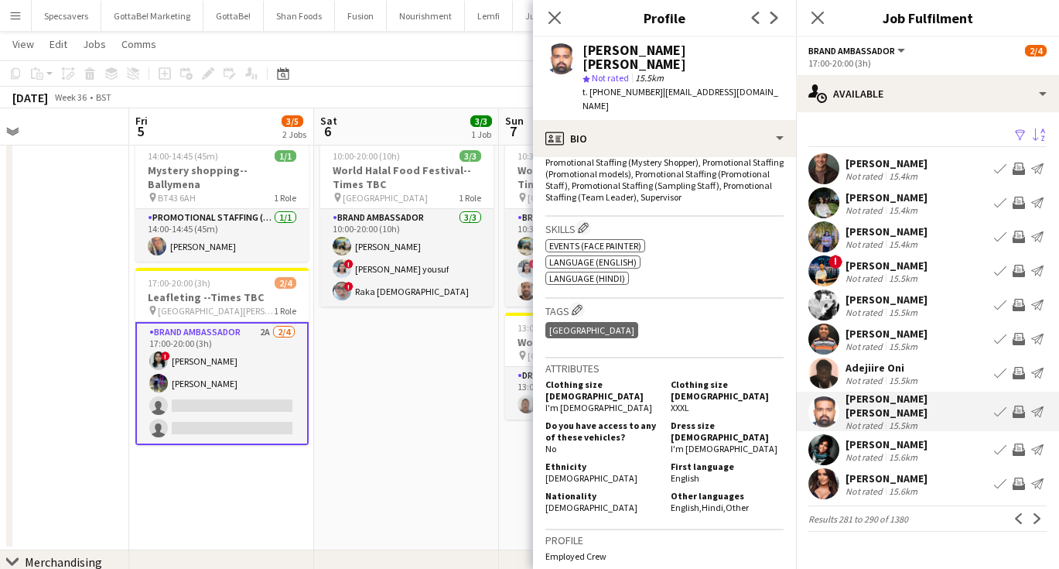
scroll to position [608, 0]
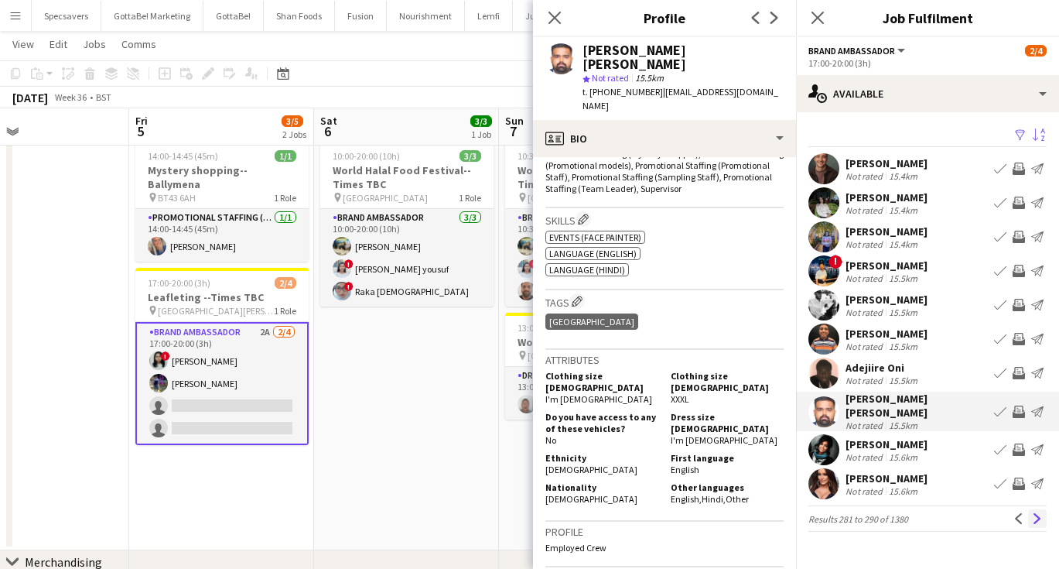
click at [1040, 520] on app-icon "Next" at bounding box center [1037, 518] width 11 height 11
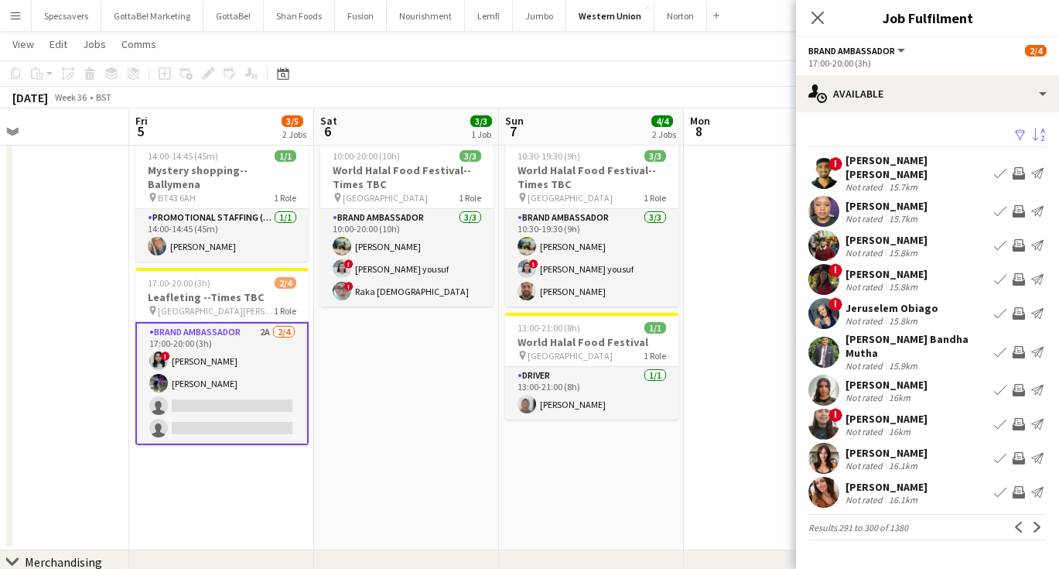
click at [923, 267] on div "[PERSON_NAME]" at bounding box center [887, 274] width 82 height 14
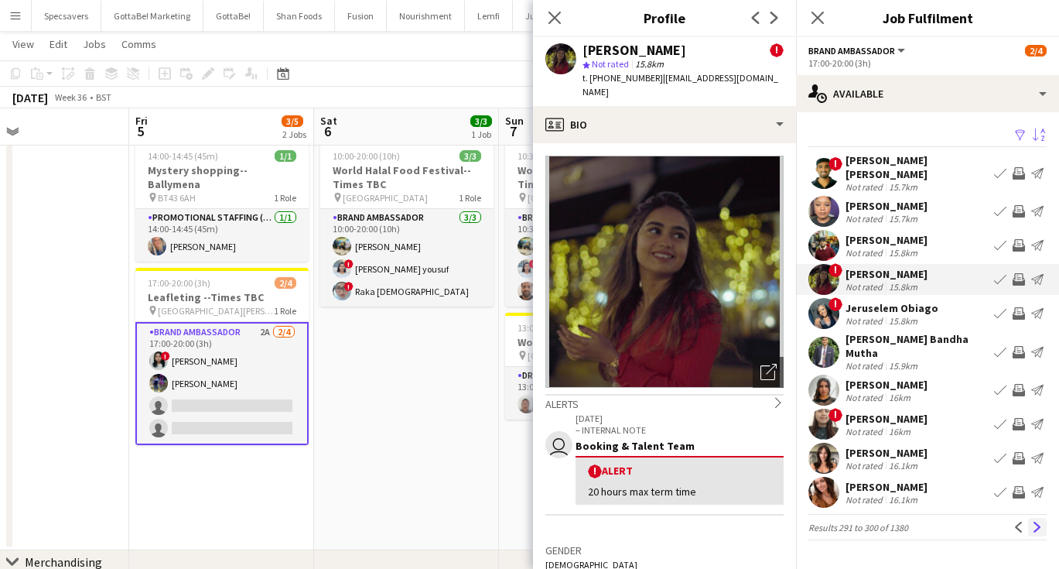
click at [1042, 521] on app-icon "Next" at bounding box center [1037, 526] width 11 height 11
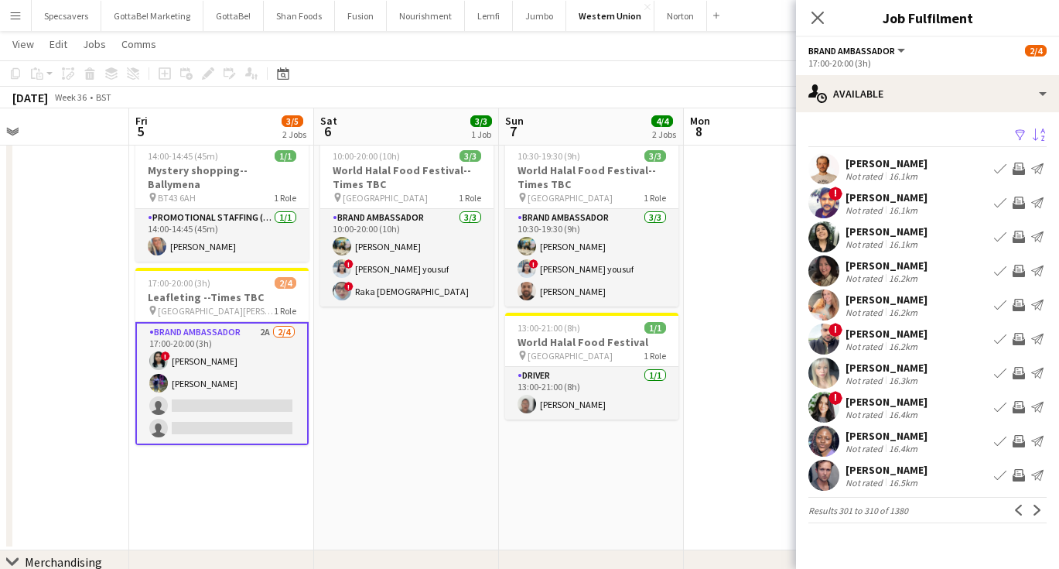
click at [924, 207] on div "! [PERSON_NAME] Not rated 16.1km Book crew Invite crew Send notification" at bounding box center [927, 202] width 263 height 31
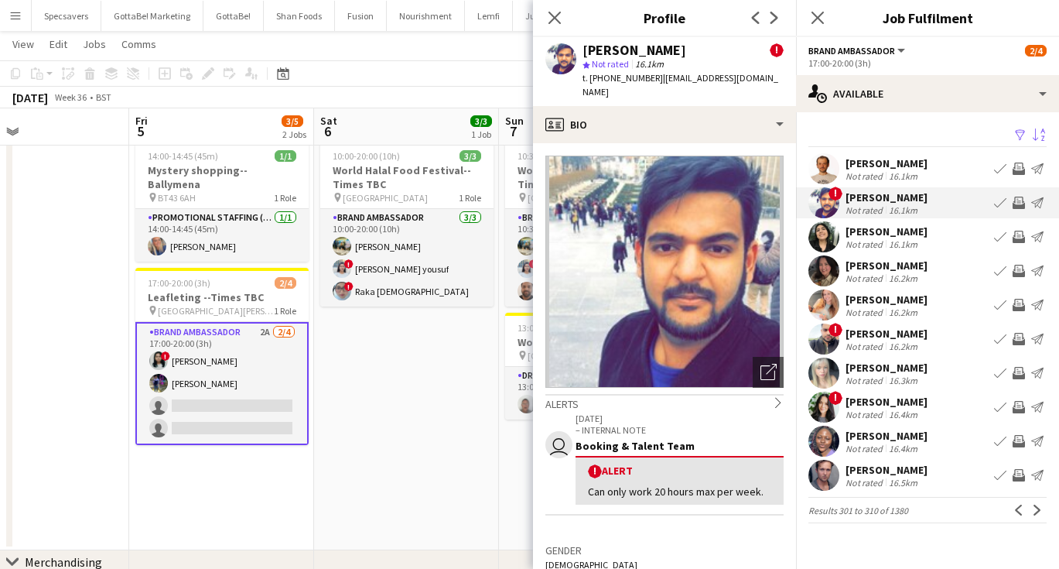
click at [891, 334] on div "[PERSON_NAME]" at bounding box center [887, 334] width 82 height 14
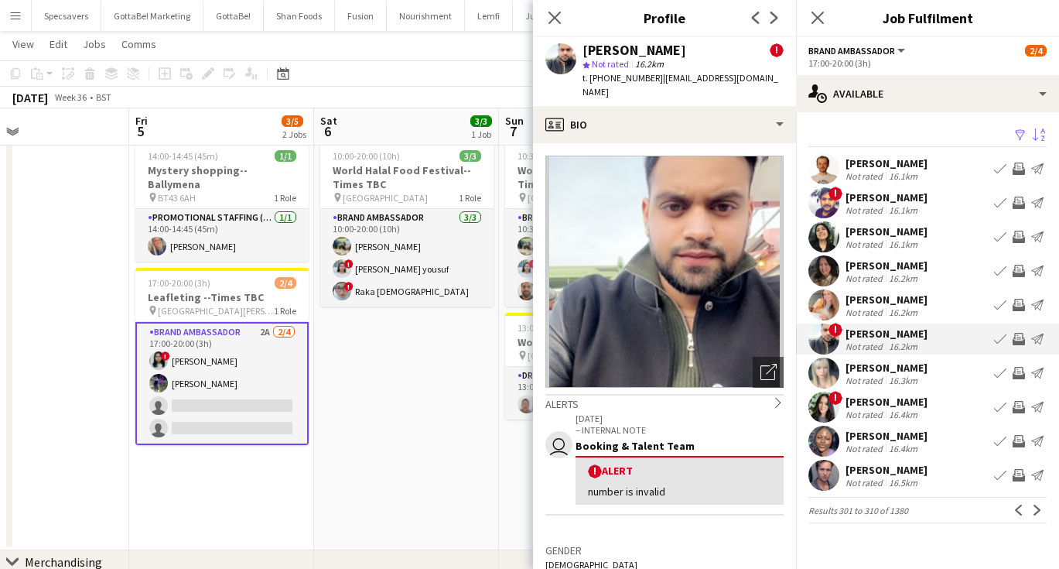
scroll to position [0, 0]
click at [898, 233] on div "[PERSON_NAME]" at bounding box center [887, 231] width 82 height 14
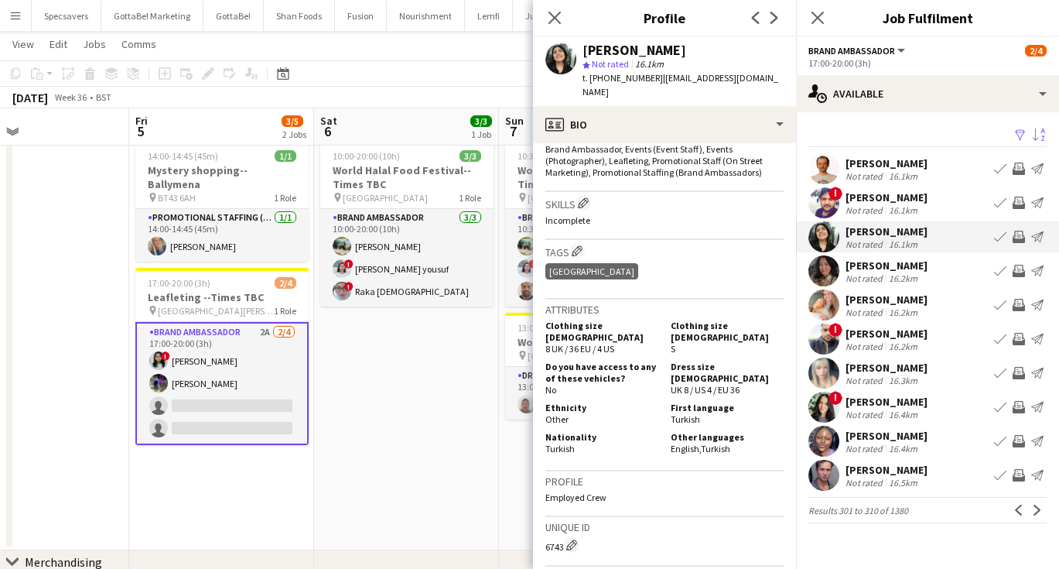
scroll to position [497, 0]
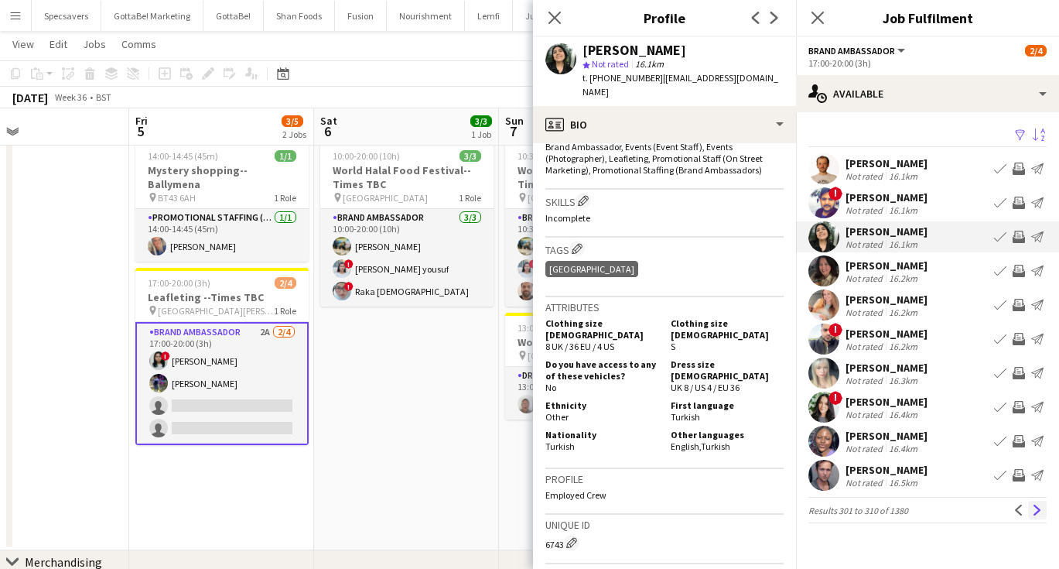
click at [1038, 508] on app-icon "Next" at bounding box center [1037, 509] width 11 height 11
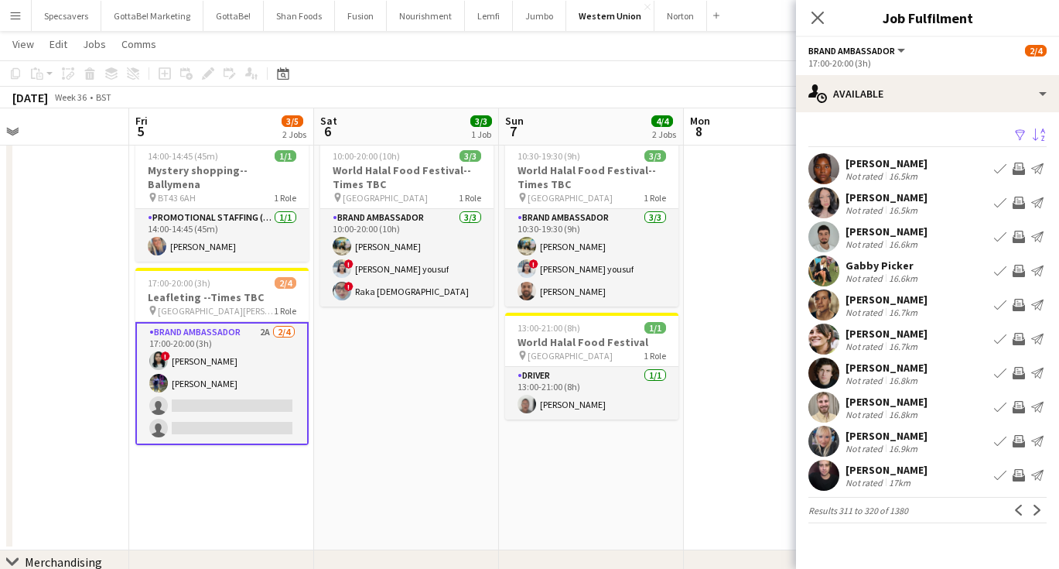
click at [904, 226] on div "[PERSON_NAME]" at bounding box center [887, 231] width 82 height 14
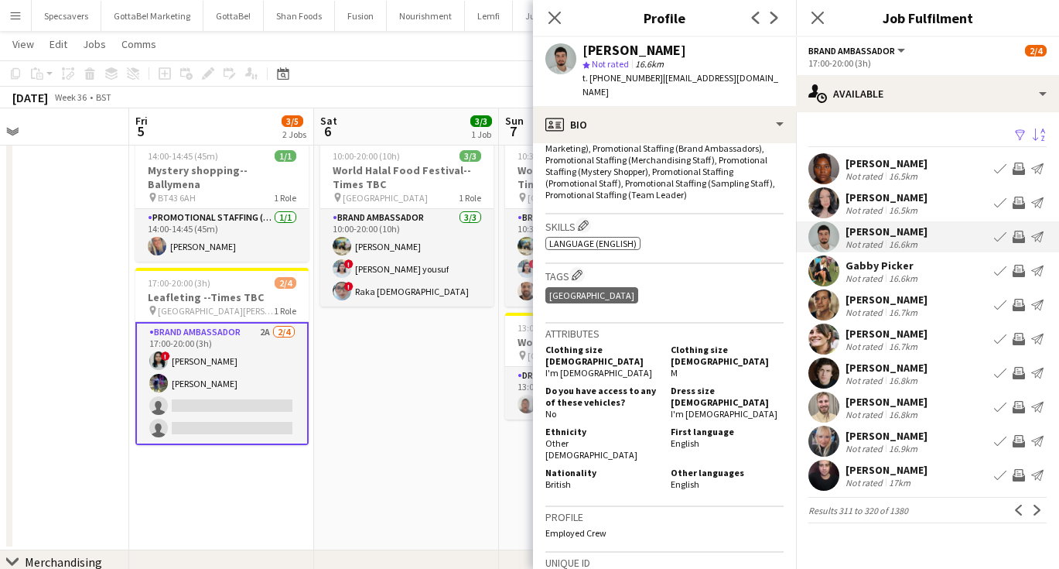
scroll to position [580, 0]
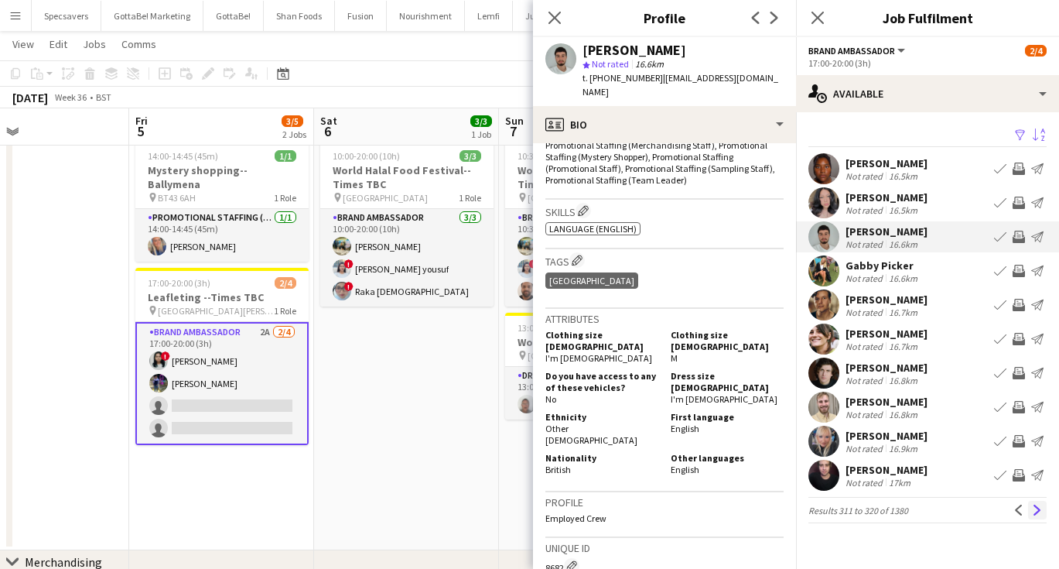
click at [1041, 510] on app-icon "Next" at bounding box center [1037, 509] width 11 height 11
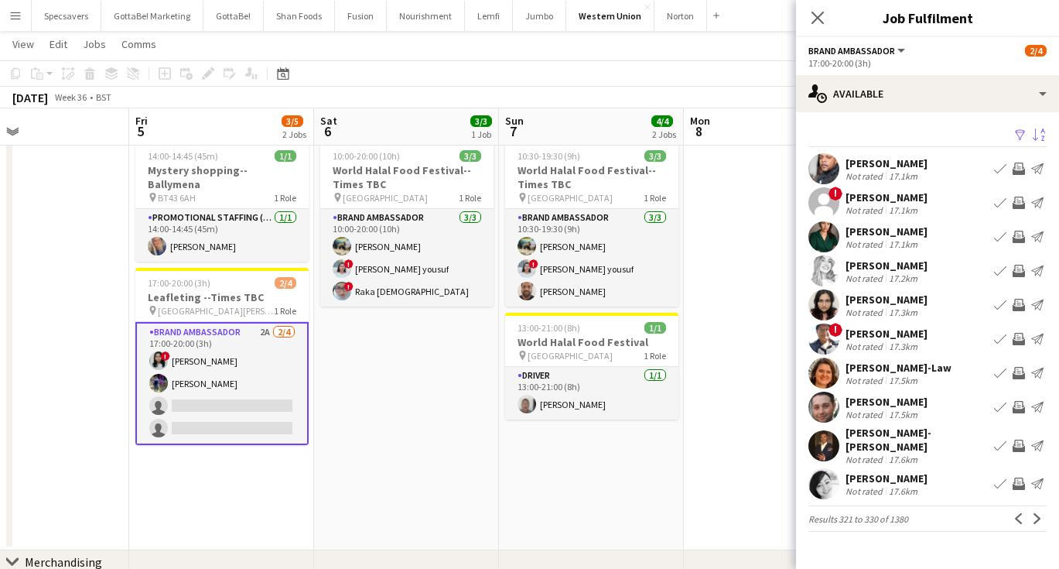
click at [910, 167] on div "[PERSON_NAME]" at bounding box center [887, 163] width 82 height 14
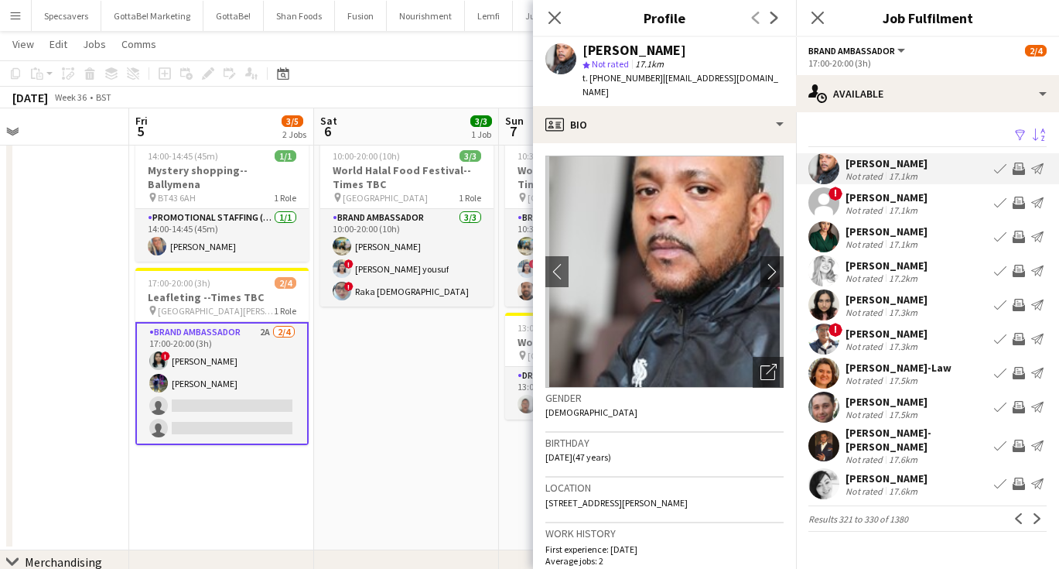
scroll to position [0, 0]
click at [385, 378] on app-date-cell "10:00-20:00 (10h) 3/3 World Halal Food Festival--Times TBC pin [GEOGRAPHIC_DATA…" at bounding box center [406, 342] width 185 height 415
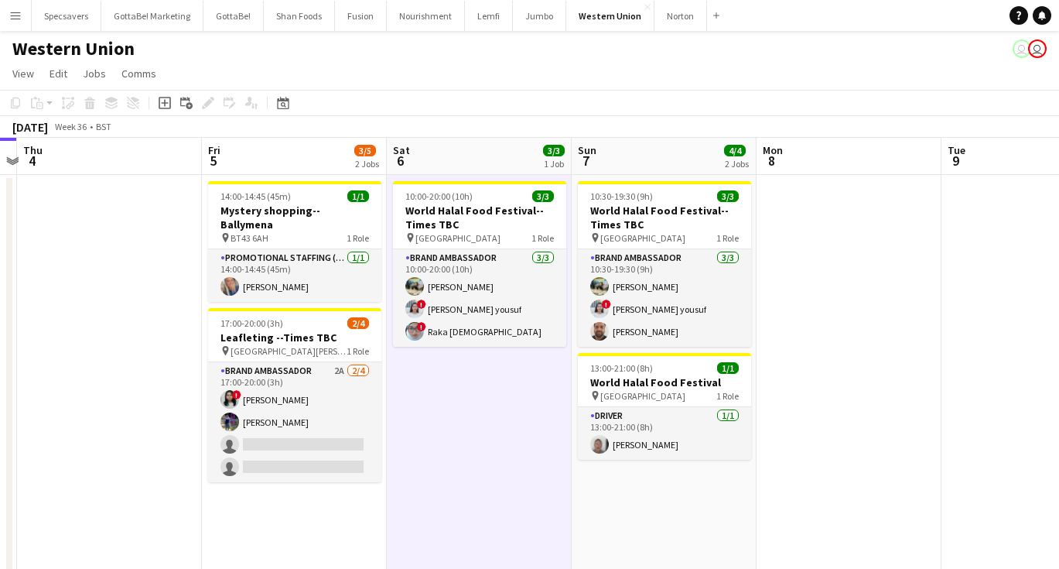
scroll to position [0, 350]
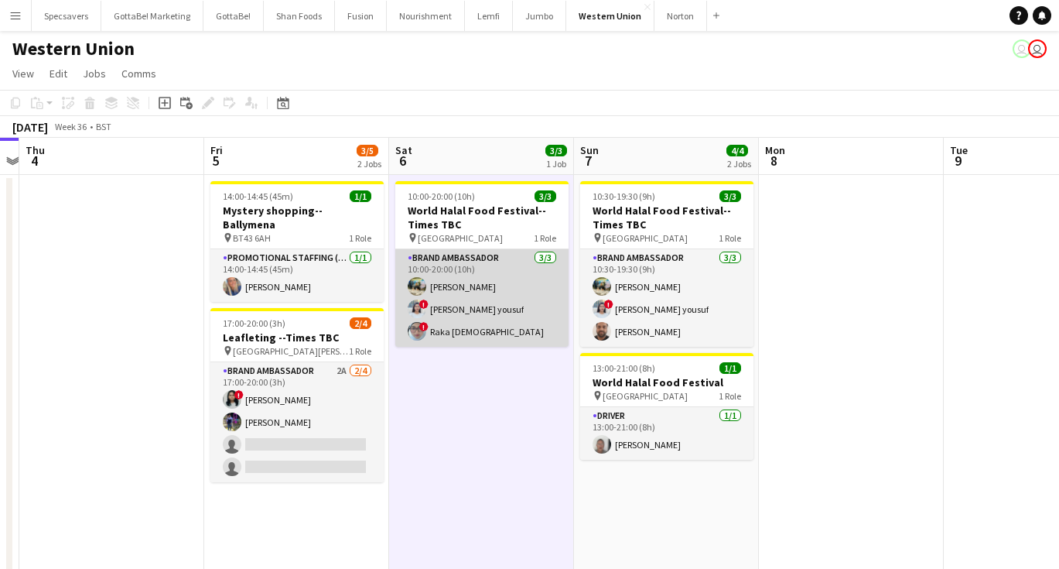
click at [468, 294] on app-card-role "Brand Ambassador [DATE] 10:00-20:00 (10h) [PERSON_NAME] ! [PERSON_NAME] yousuf …" at bounding box center [481, 297] width 173 height 97
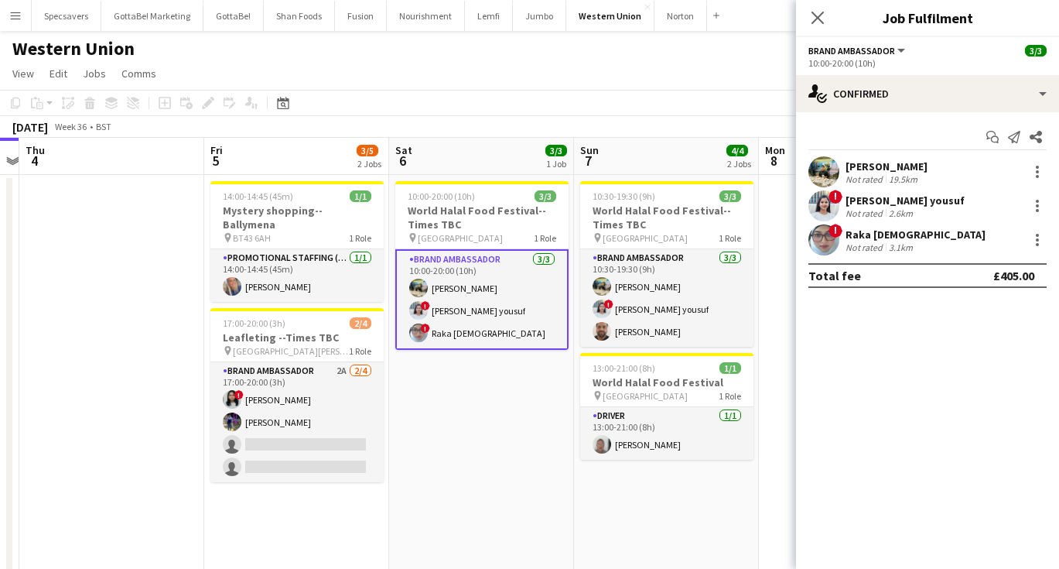
click at [872, 177] on div "Not rated" at bounding box center [866, 179] width 40 height 12
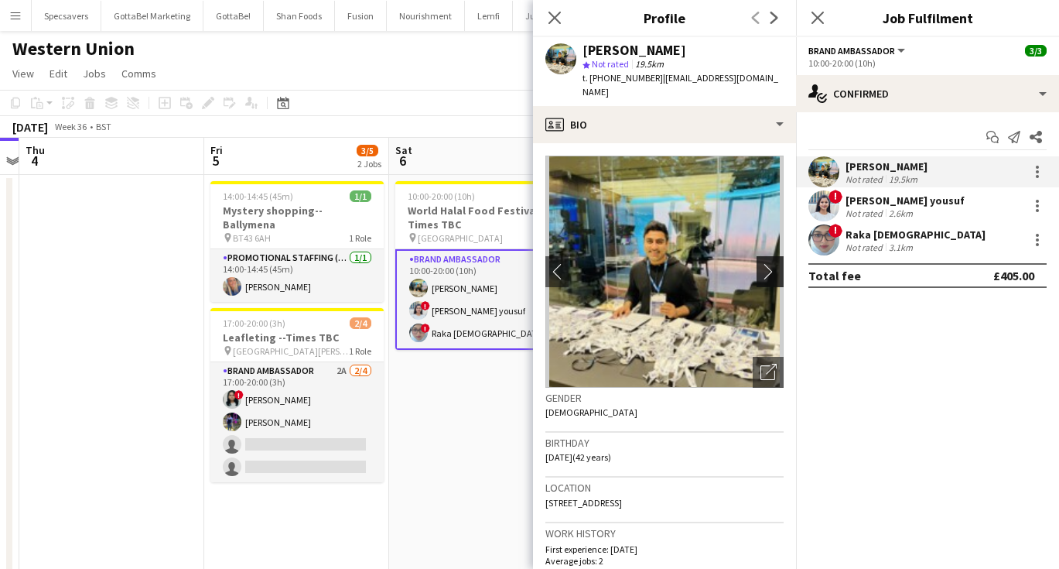
click at [772, 263] on app-icon "chevron-right" at bounding box center [773, 271] width 24 height 16
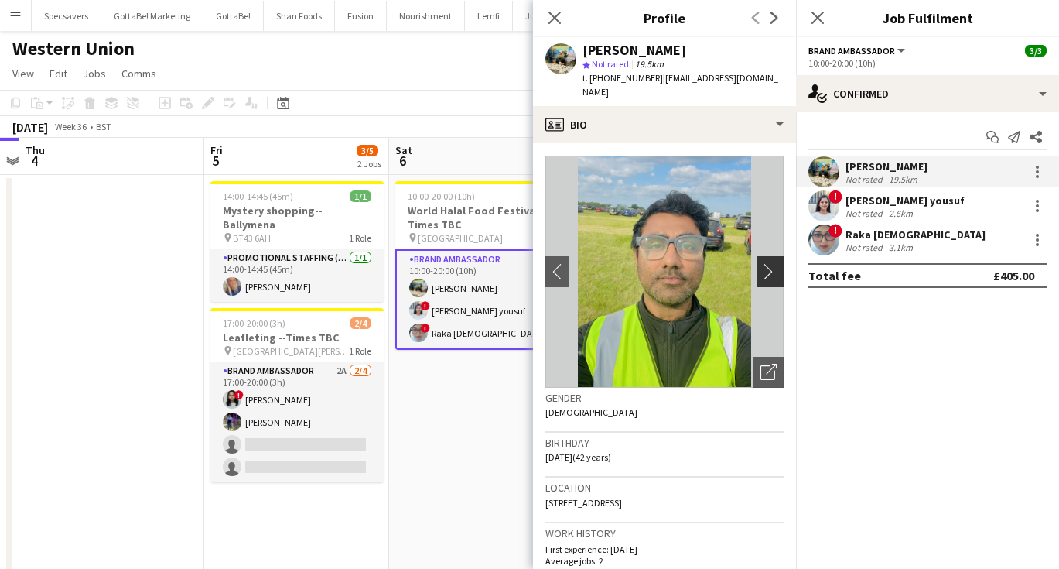
click at [772, 263] on app-icon "chevron-right" at bounding box center [773, 271] width 24 height 16
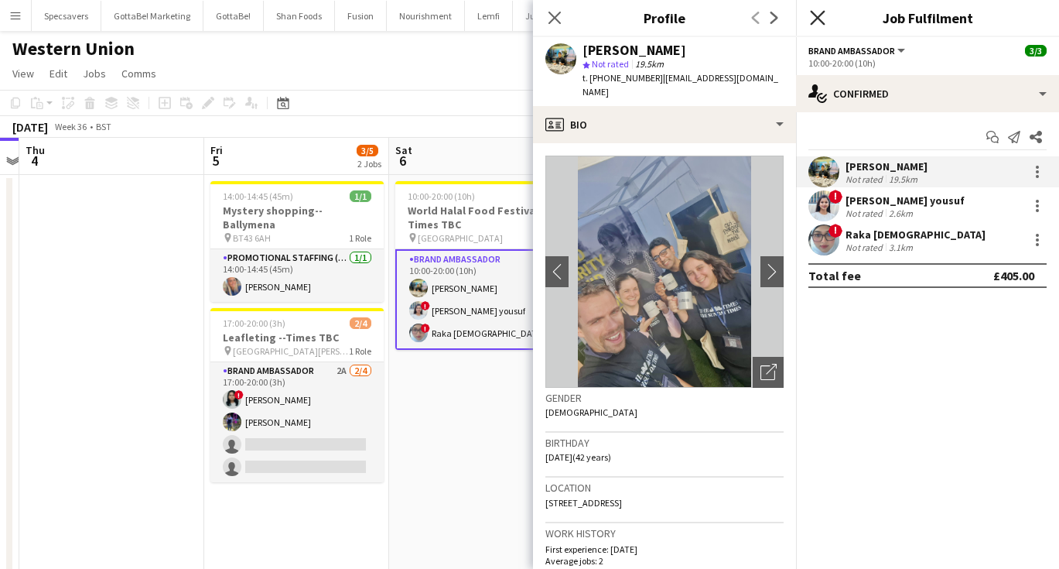
click at [822, 19] on icon "Close pop-in" at bounding box center [817, 17] width 15 height 15
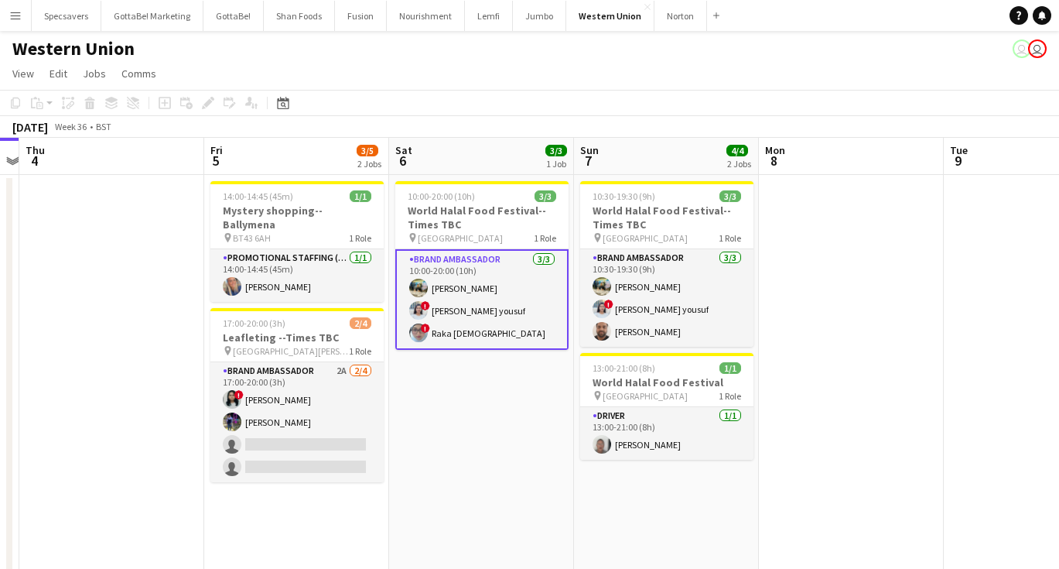
click at [20, 9] on button "Menu" at bounding box center [15, 15] width 31 height 31
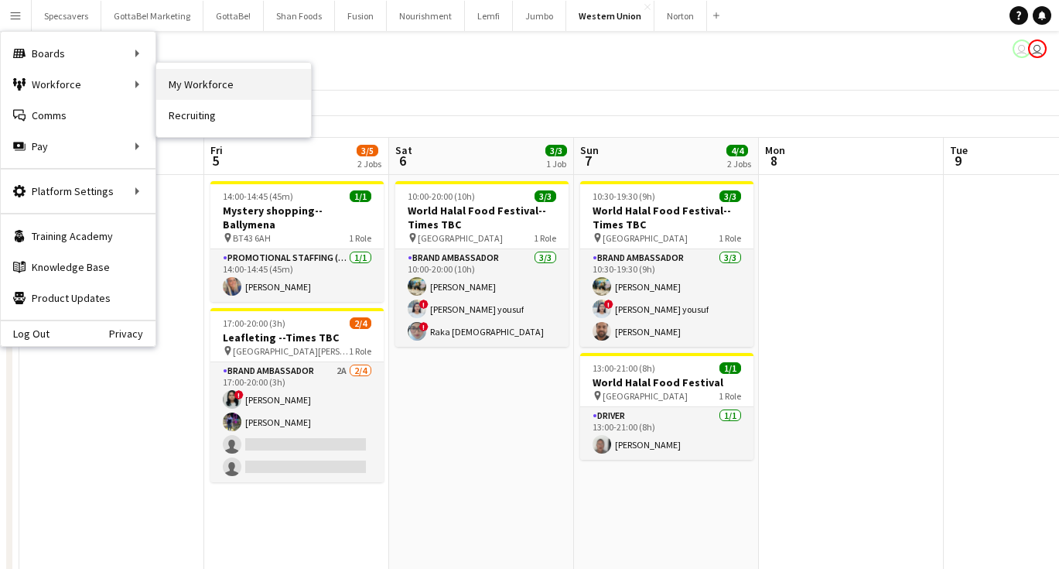
click at [251, 91] on link "My Workforce" at bounding box center [233, 84] width 155 height 31
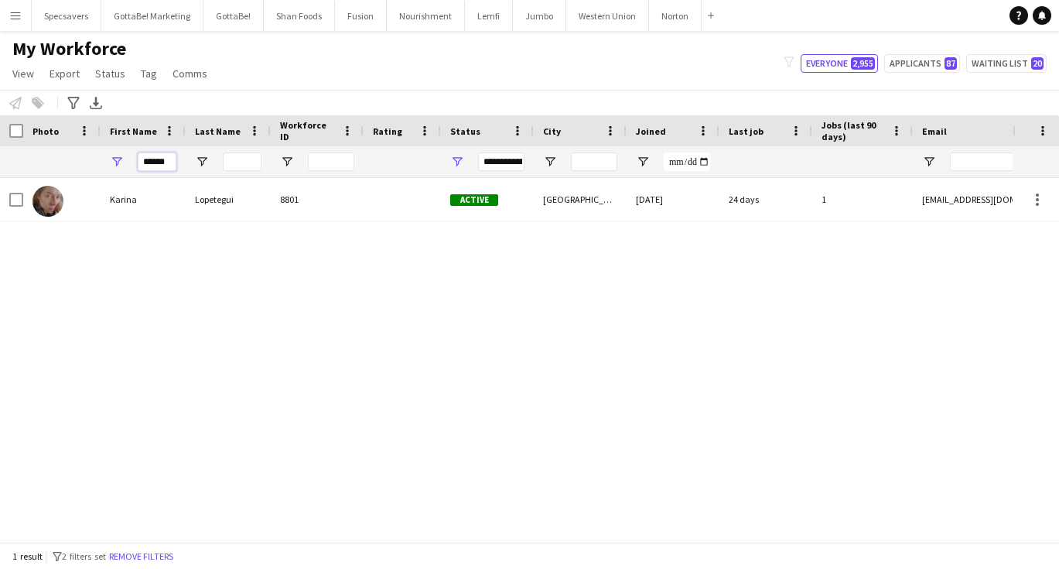
click at [166, 159] on input "******" at bounding box center [157, 161] width 39 height 19
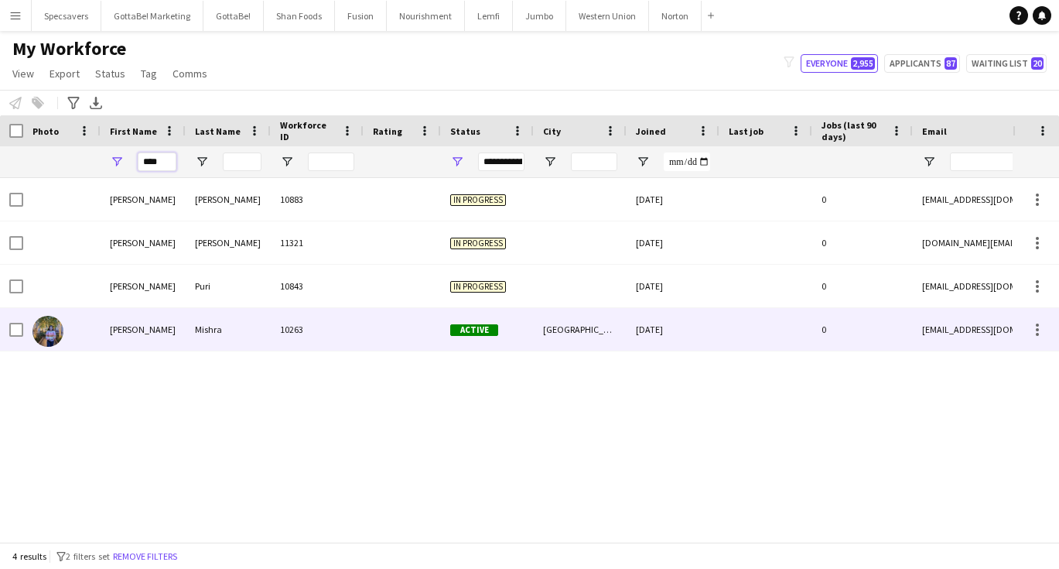
type input "****"
click at [207, 328] on div "Mishra" at bounding box center [228, 329] width 85 height 43
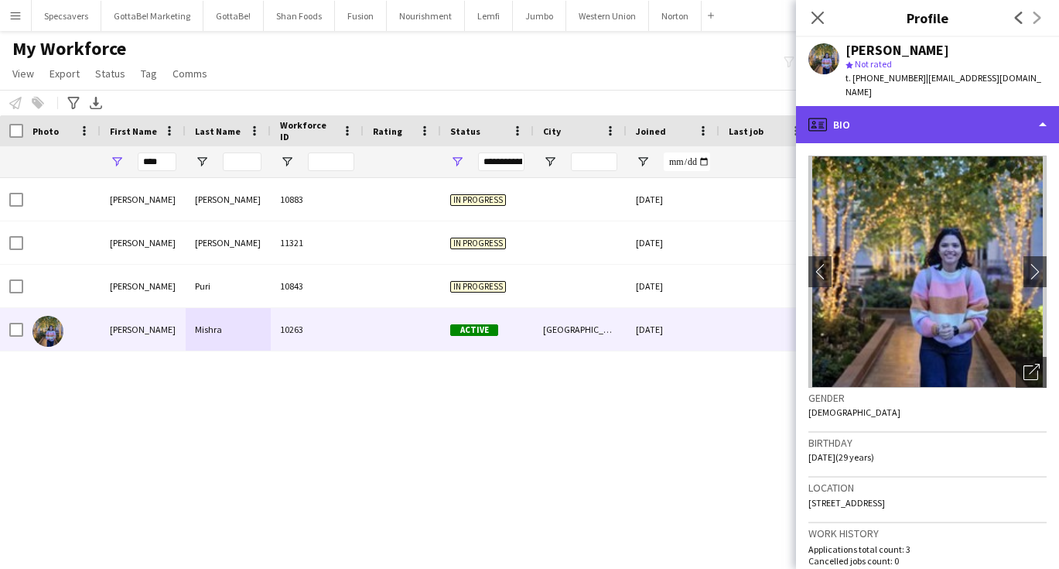
click at [899, 122] on div "profile Bio" at bounding box center [927, 124] width 263 height 37
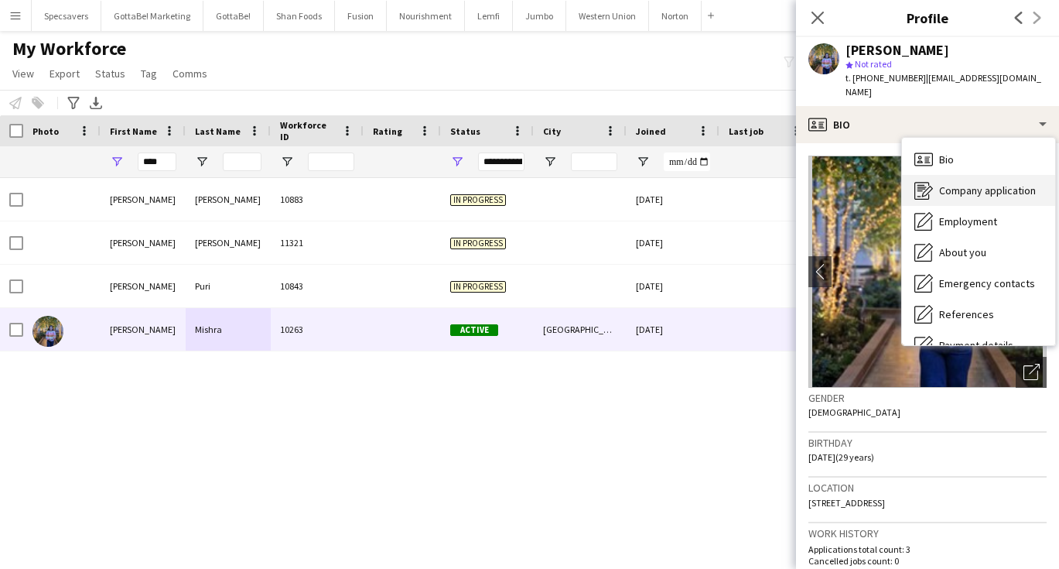
click at [944, 183] on span "Company application" at bounding box center [987, 190] width 97 height 14
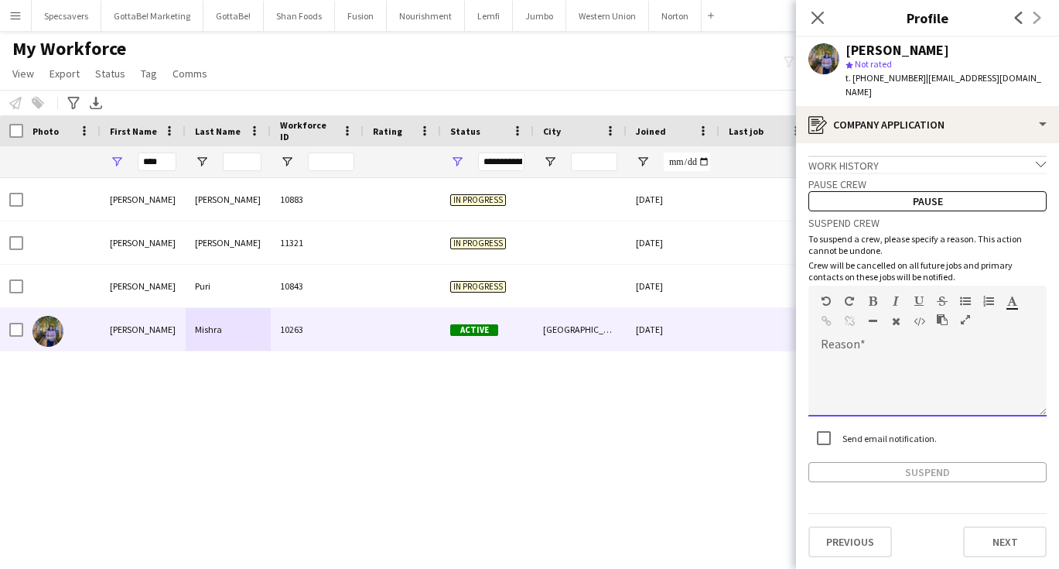
click at [857, 354] on div at bounding box center [928, 385] width 238 height 62
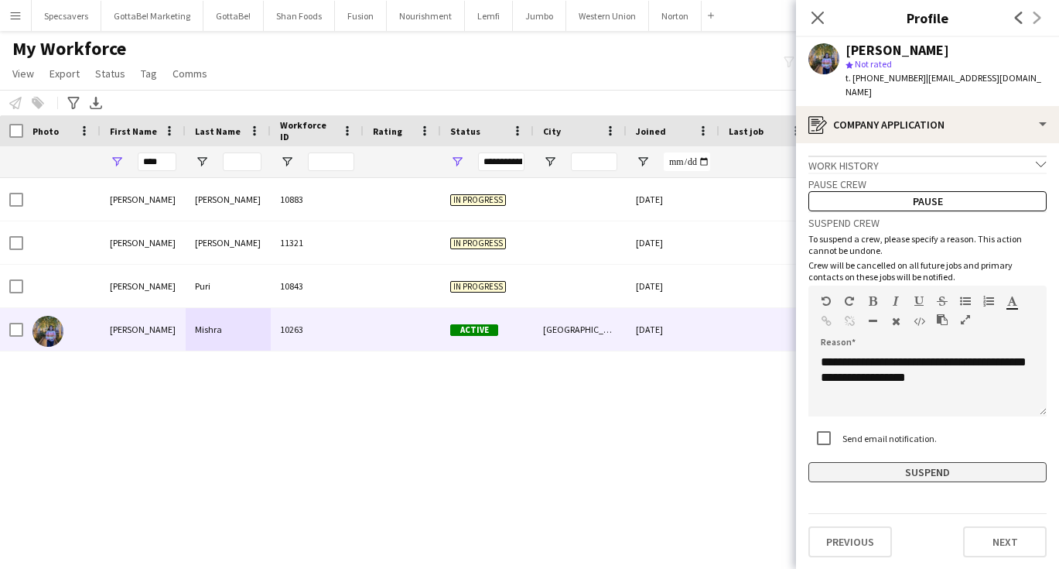
click at [878, 463] on button "Suspend" at bounding box center [928, 472] width 238 height 20
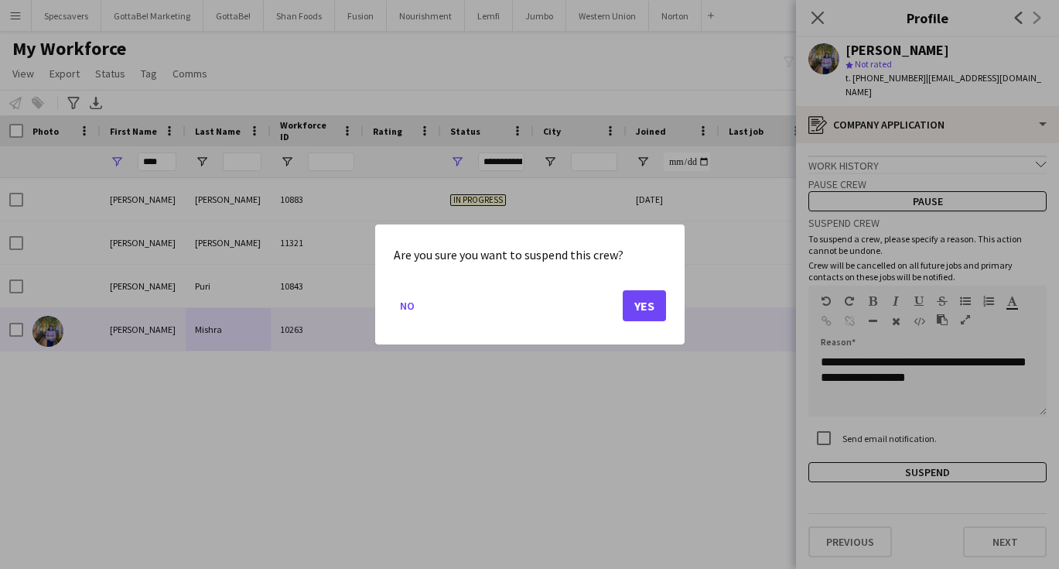
click at [645, 311] on button "Yes" at bounding box center [644, 305] width 43 height 31
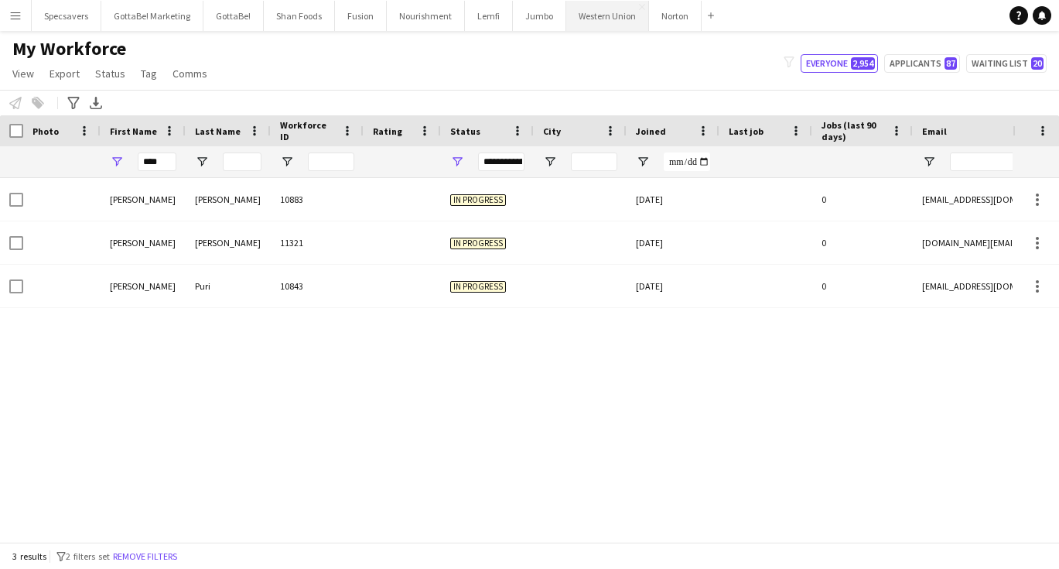
click at [591, 15] on button "Western Union Close" at bounding box center [607, 16] width 83 height 30
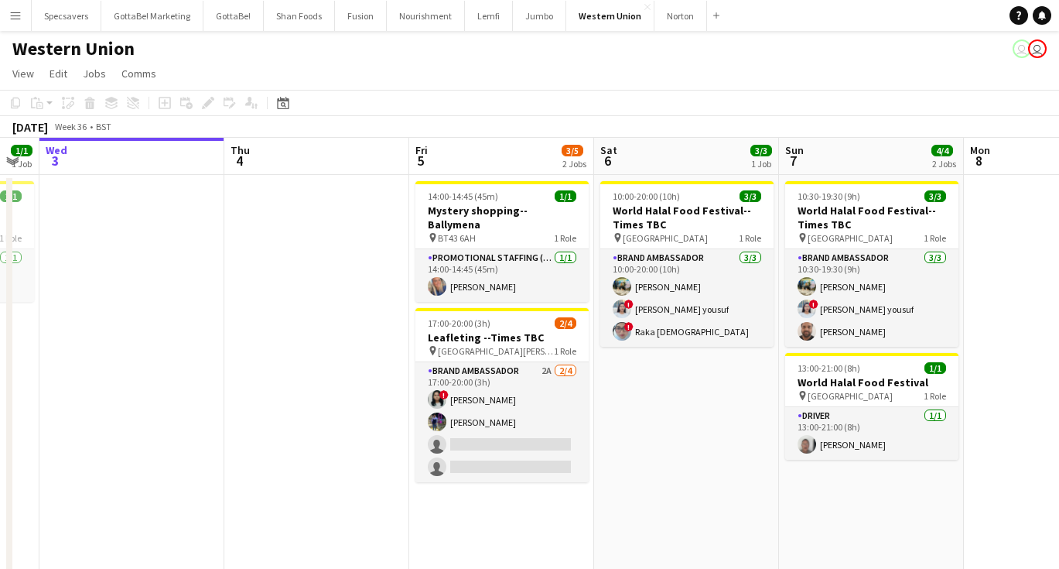
scroll to position [0, 332]
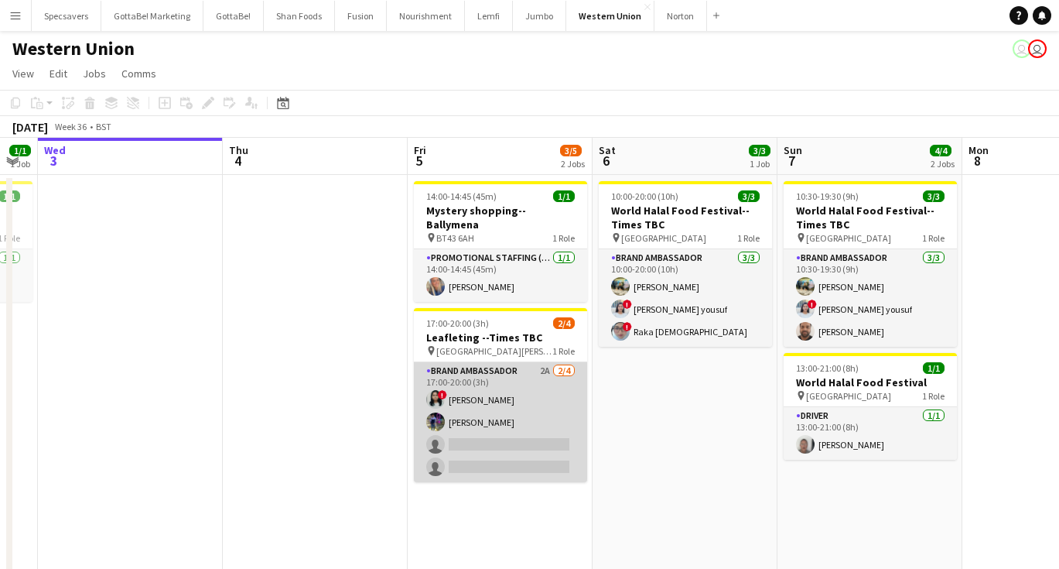
click at [493, 412] on app-card-role "Brand Ambassador 2A [DATE] 17:00-20:00 (3h) ! [PERSON_NAME] [PERSON_NAME] singl…" at bounding box center [500, 422] width 173 height 120
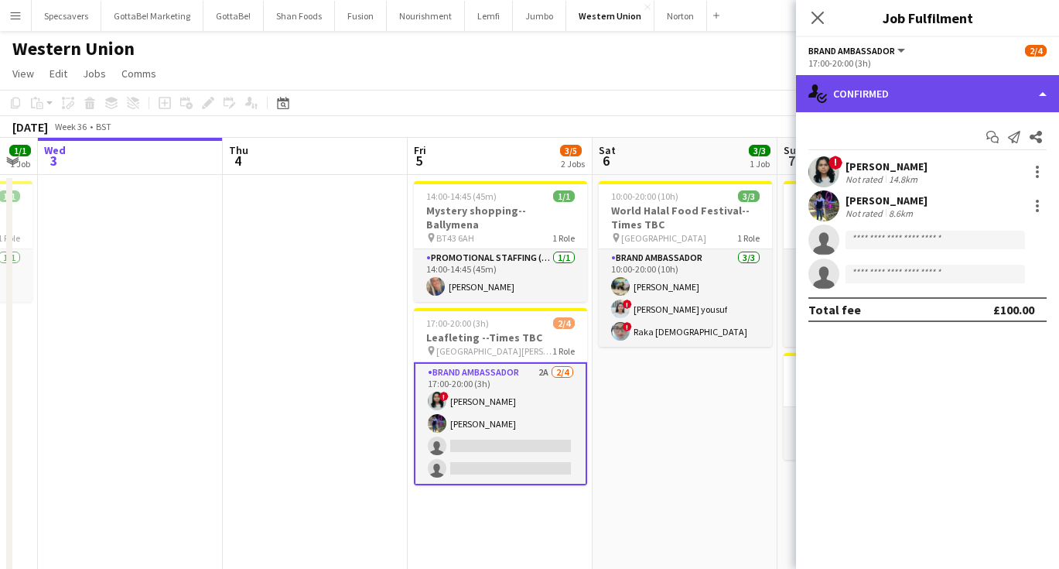
click at [915, 86] on div "single-neutral-actions-check-2 Confirmed" at bounding box center [927, 93] width 263 height 37
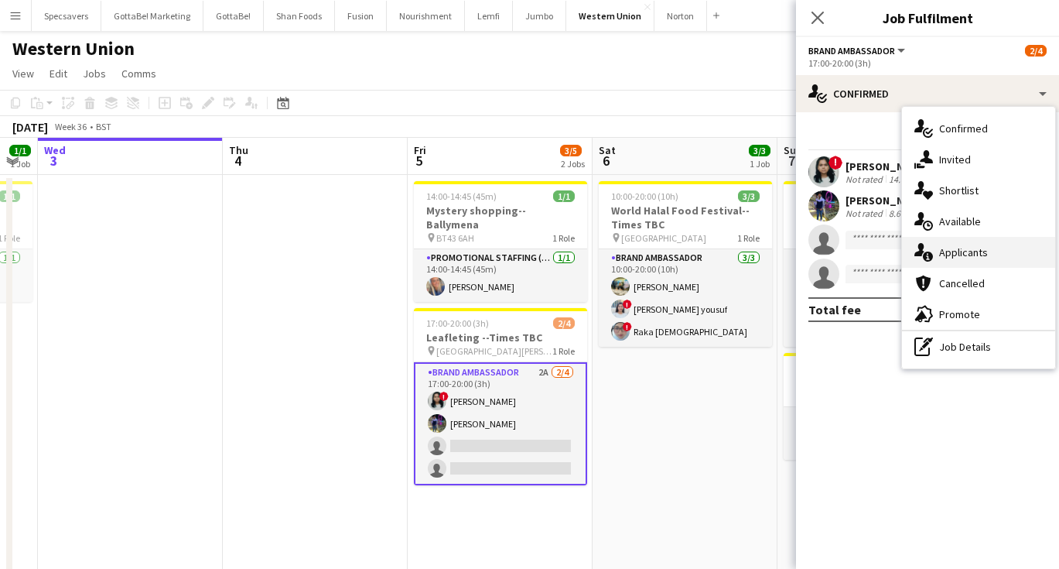
click at [953, 255] on span "Applicants" at bounding box center [963, 252] width 49 height 14
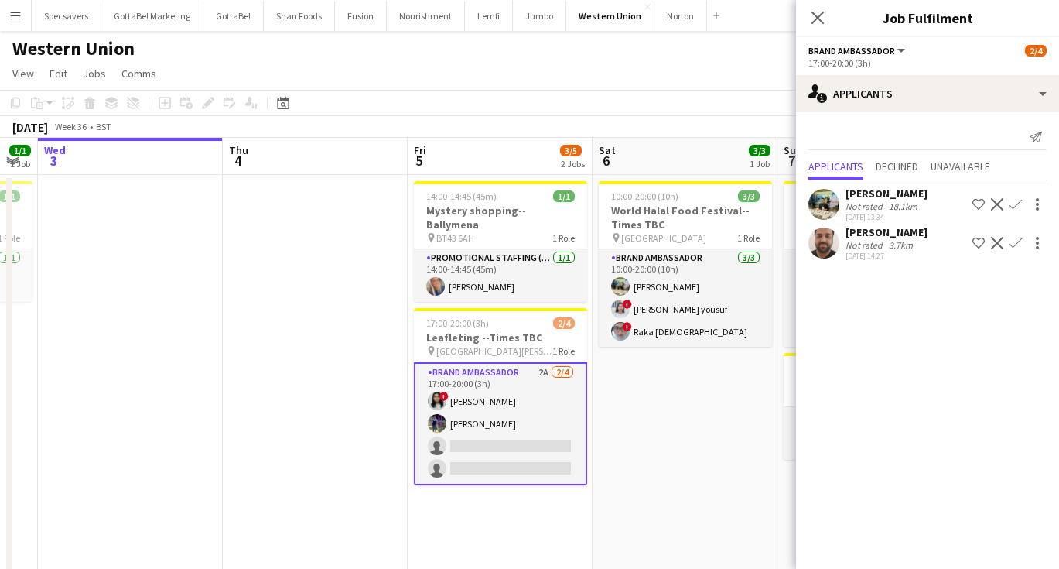
click at [15, 19] on app-icon "Menu" at bounding box center [15, 15] width 12 height 12
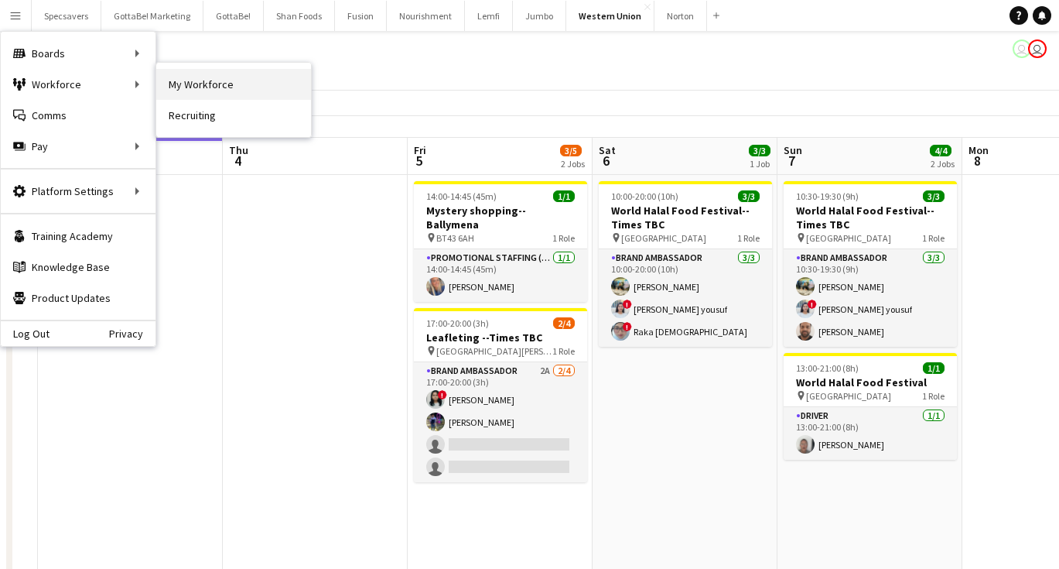
click at [197, 75] on link "My Workforce" at bounding box center [233, 84] width 155 height 31
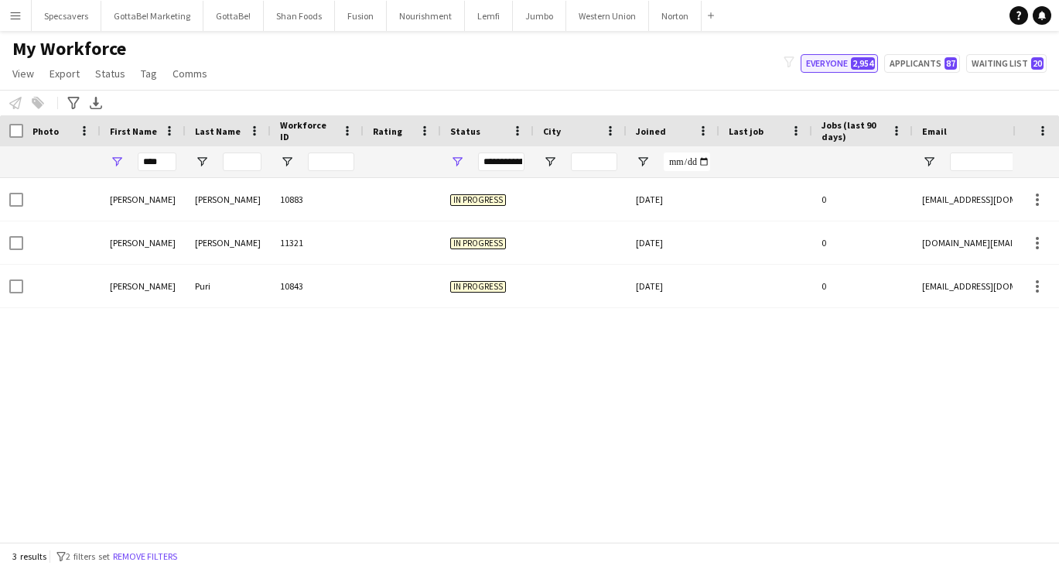
click at [829, 62] on button "Everyone 2,954" at bounding box center [839, 63] width 77 height 19
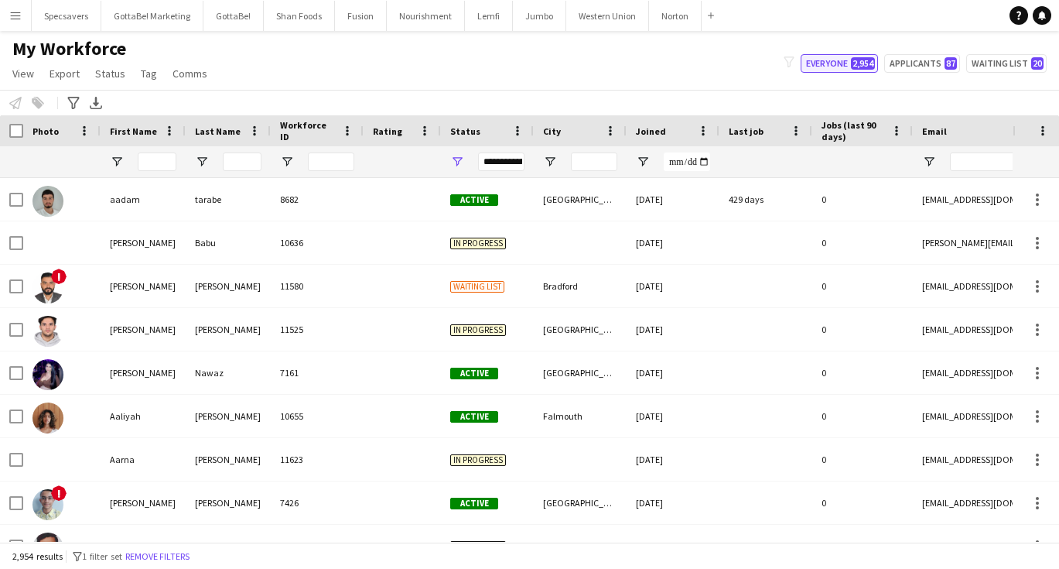
click at [829, 62] on button "Everyone 2,954" at bounding box center [839, 63] width 77 height 19
click at [166, 165] on input "First Name Filter Input" at bounding box center [157, 161] width 39 height 19
click at [80, 96] on div "Advanced filters" at bounding box center [73, 103] width 19 height 19
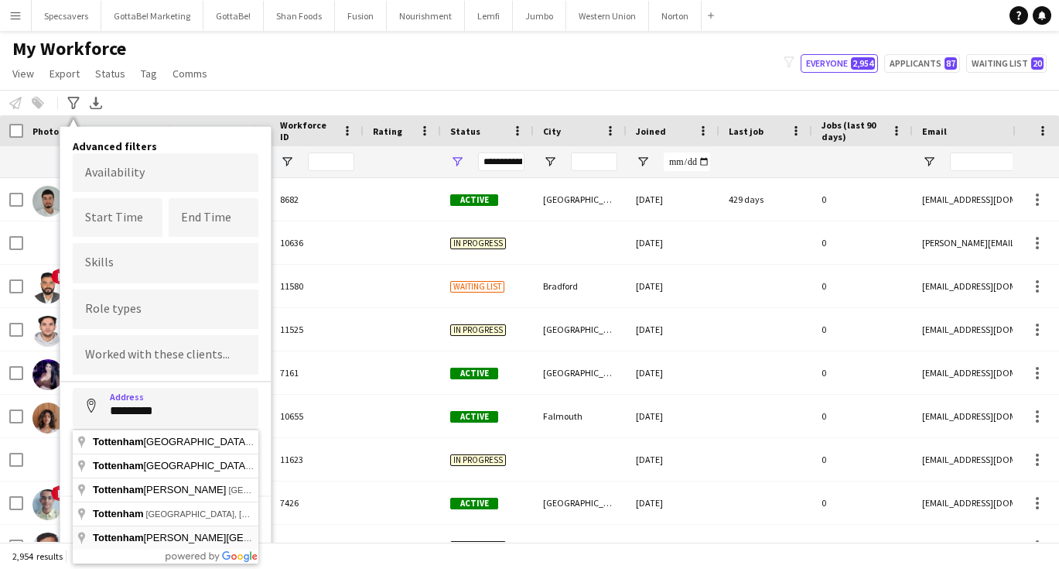
type input "**********"
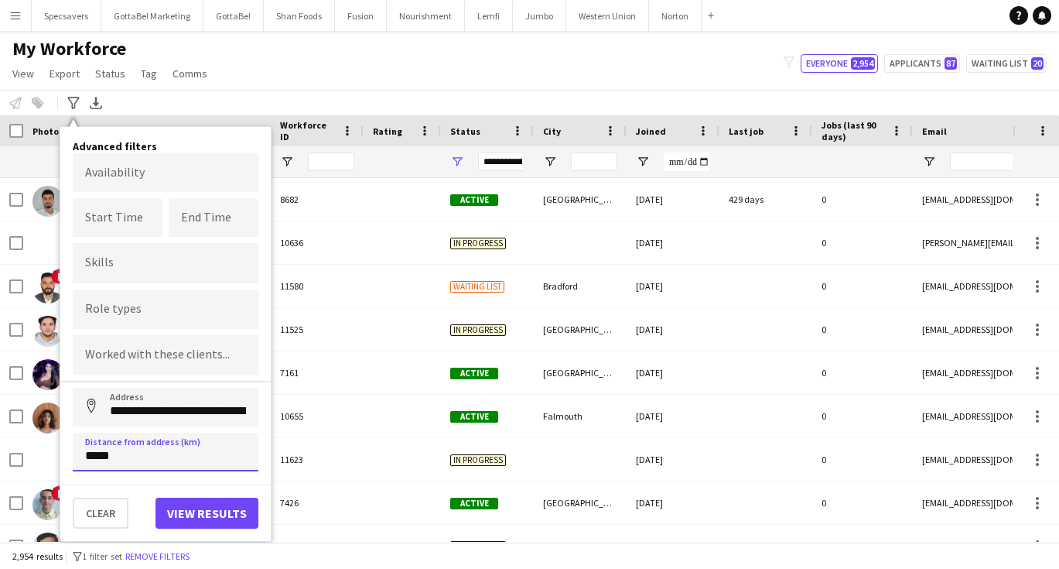
type input "*****"
click at [193, 532] on div "**********" at bounding box center [165, 334] width 210 height 414
click at [190, 518] on button "View results" at bounding box center [207, 513] width 103 height 31
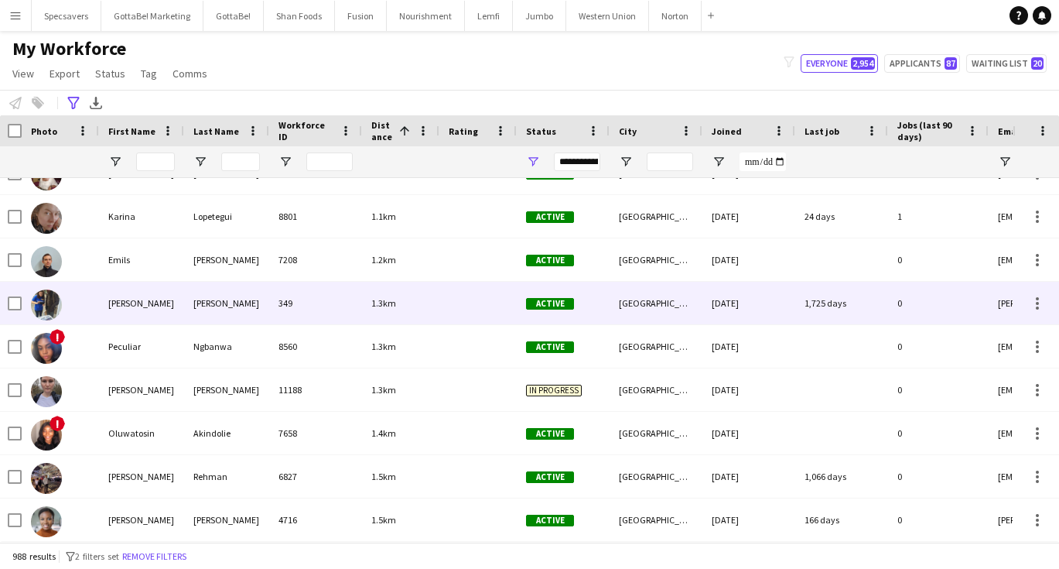
click at [333, 323] on div "349" at bounding box center [315, 303] width 93 height 43
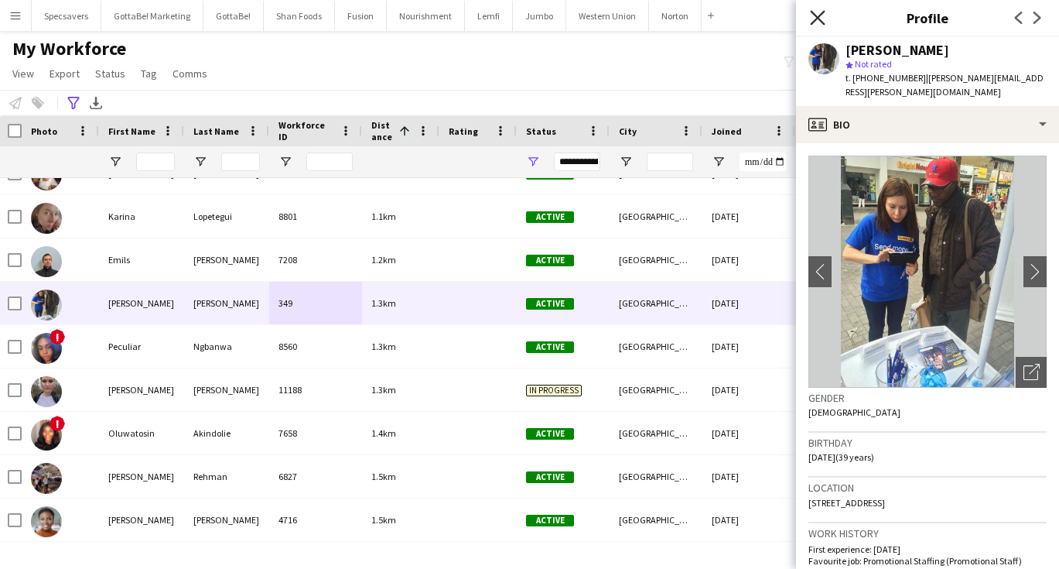
click at [818, 24] on icon "Close pop-in" at bounding box center [817, 17] width 15 height 15
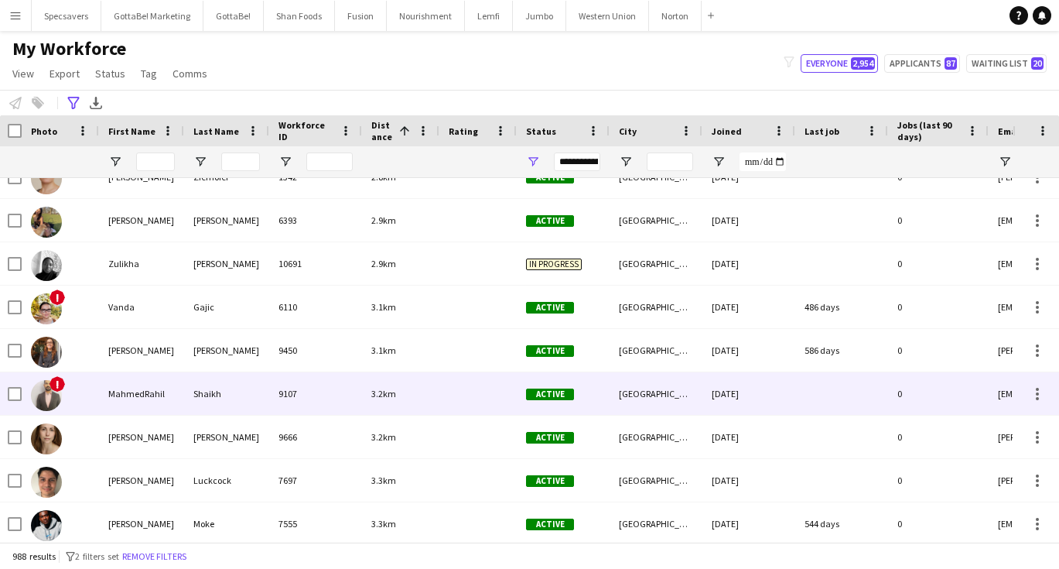
click at [376, 397] on span "3.2km" at bounding box center [383, 394] width 25 height 12
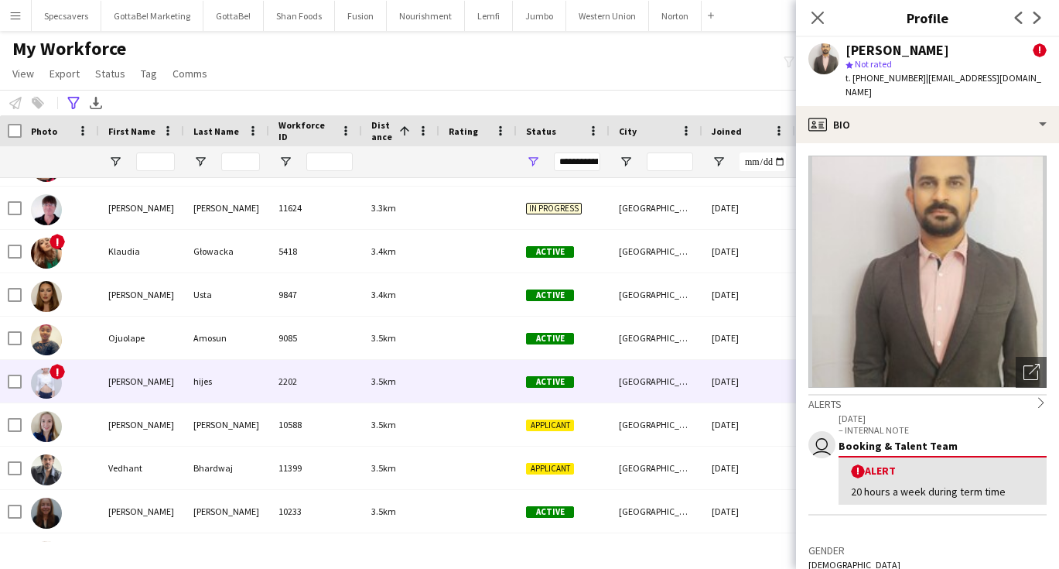
click at [482, 394] on div at bounding box center [477, 381] width 77 height 43
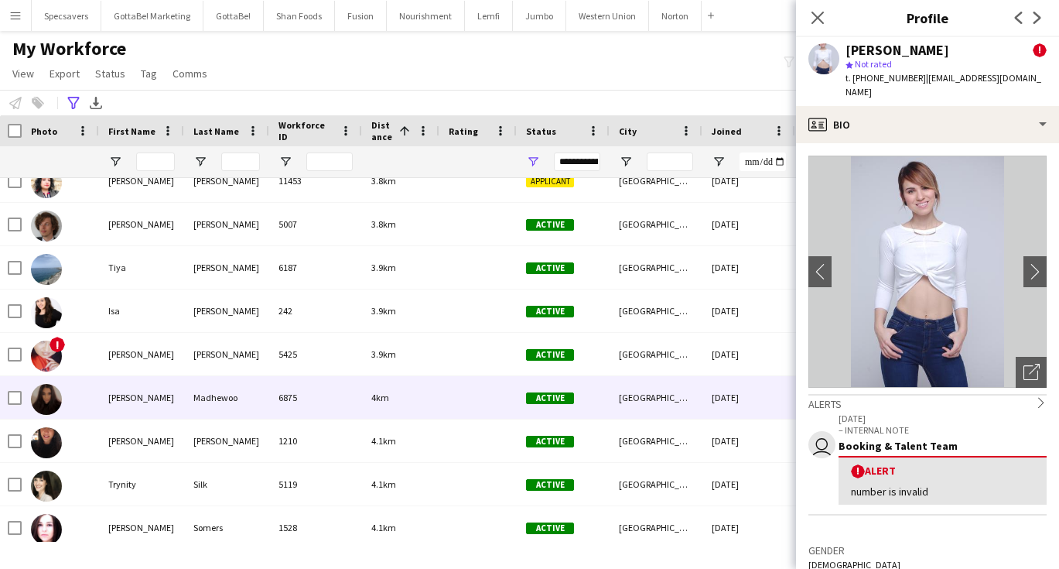
click at [478, 394] on div at bounding box center [477, 397] width 77 height 43
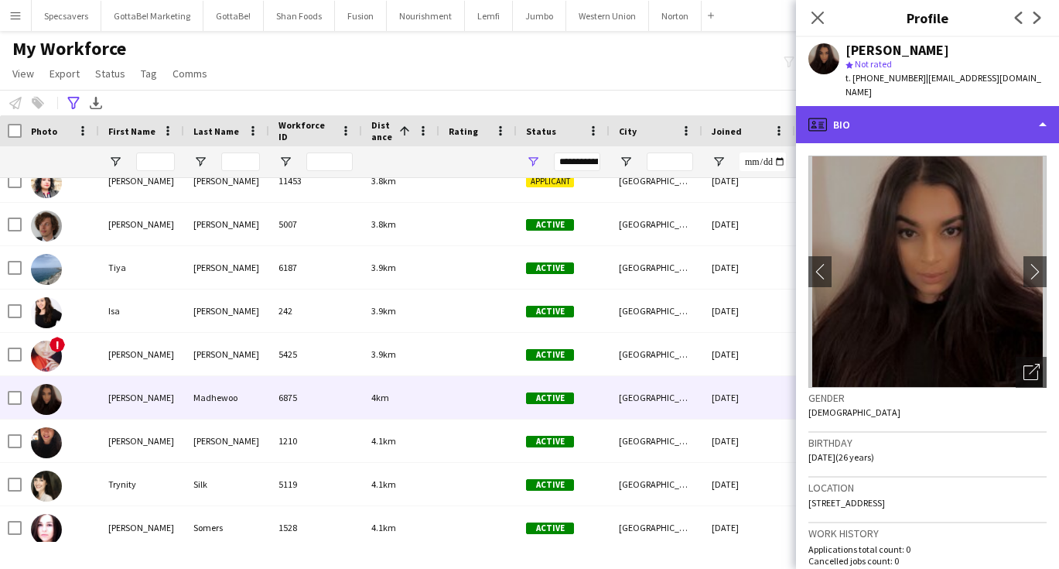
click at [930, 111] on div "profile Bio" at bounding box center [927, 124] width 263 height 37
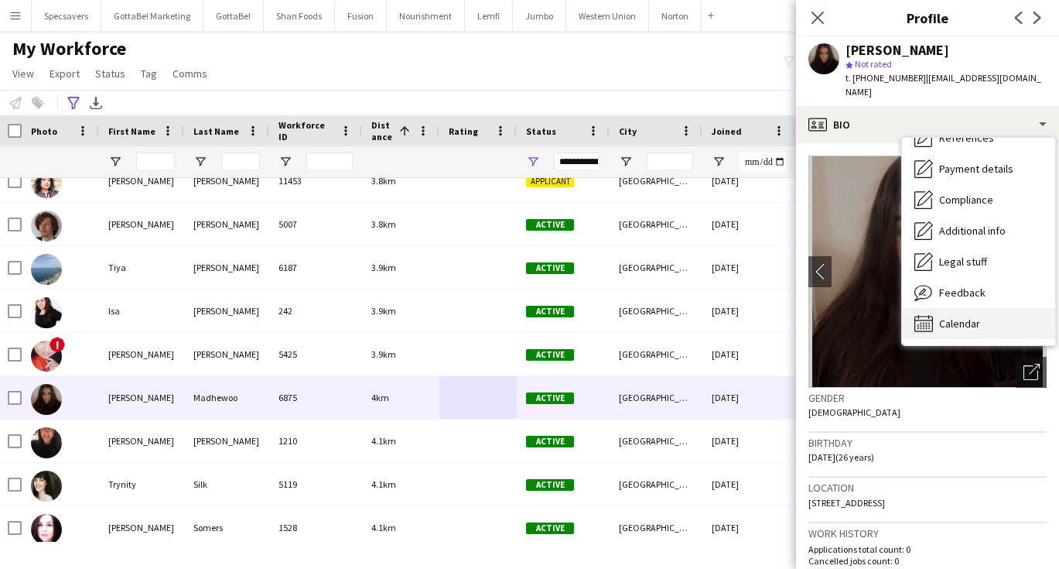
click at [969, 316] on span "Calendar" at bounding box center [959, 323] width 41 height 14
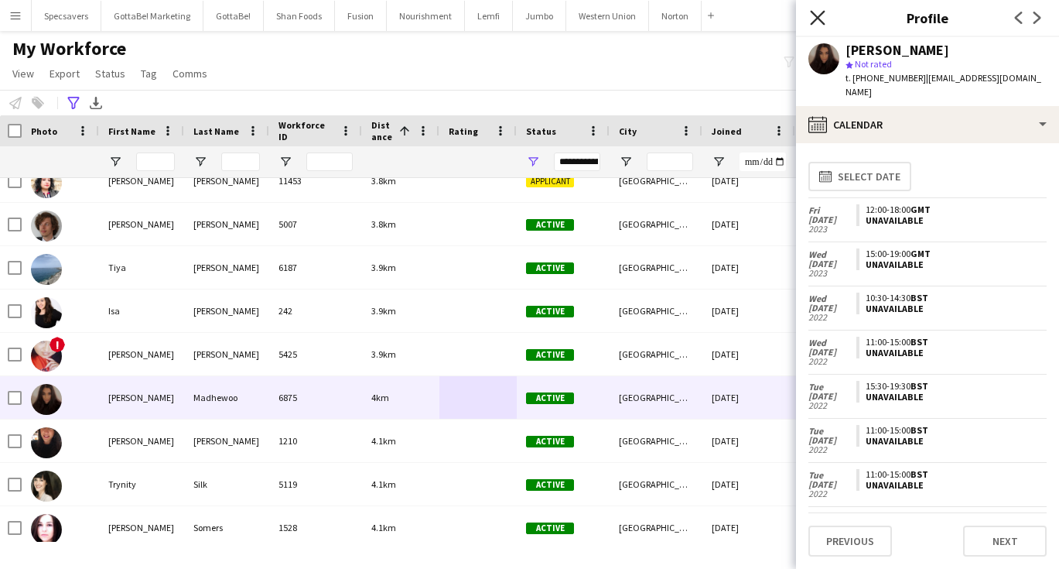
click at [816, 15] on icon at bounding box center [817, 17] width 15 height 15
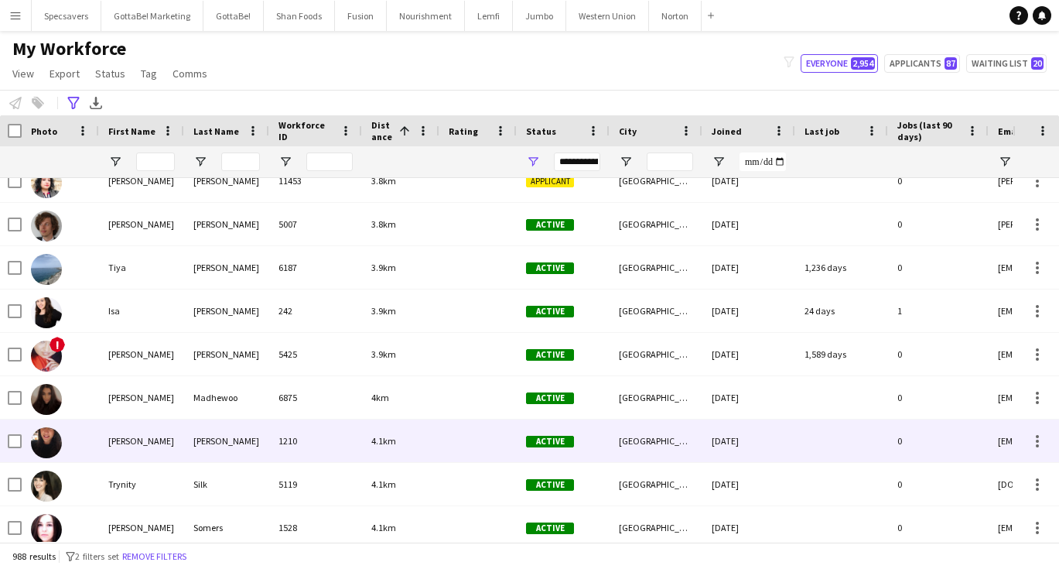
click at [323, 433] on div "1210" at bounding box center [315, 440] width 93 height 43
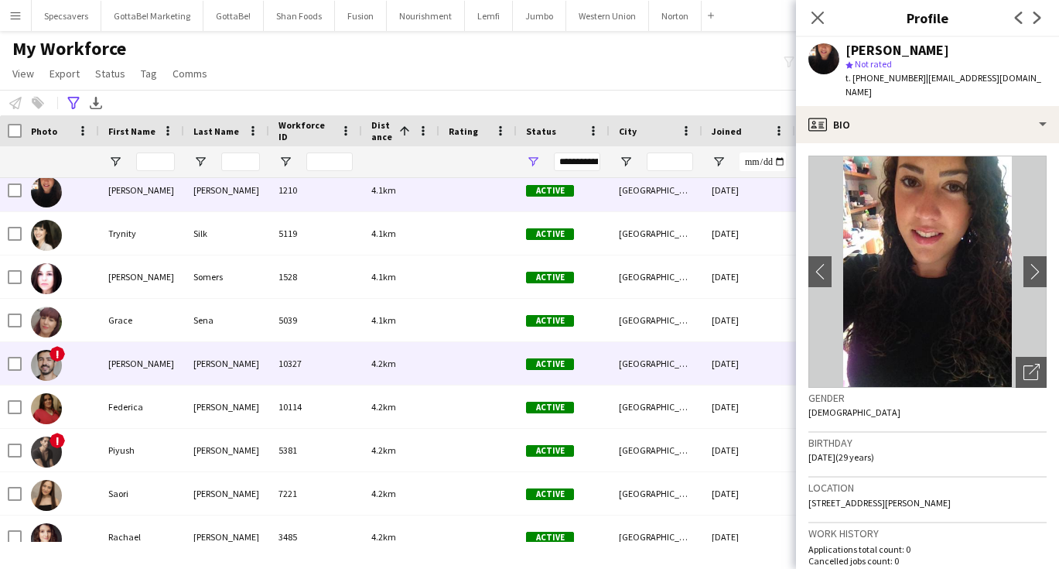
scroll to position [2537, 0]
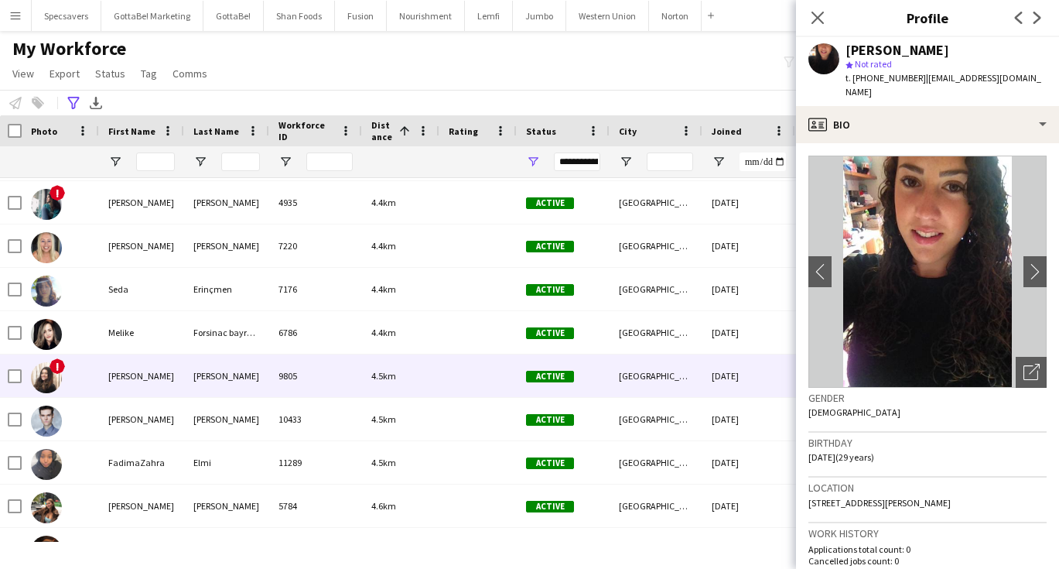
click at [283, 374] on div "9805" at bounding box center [315, 375] width 93 height 43
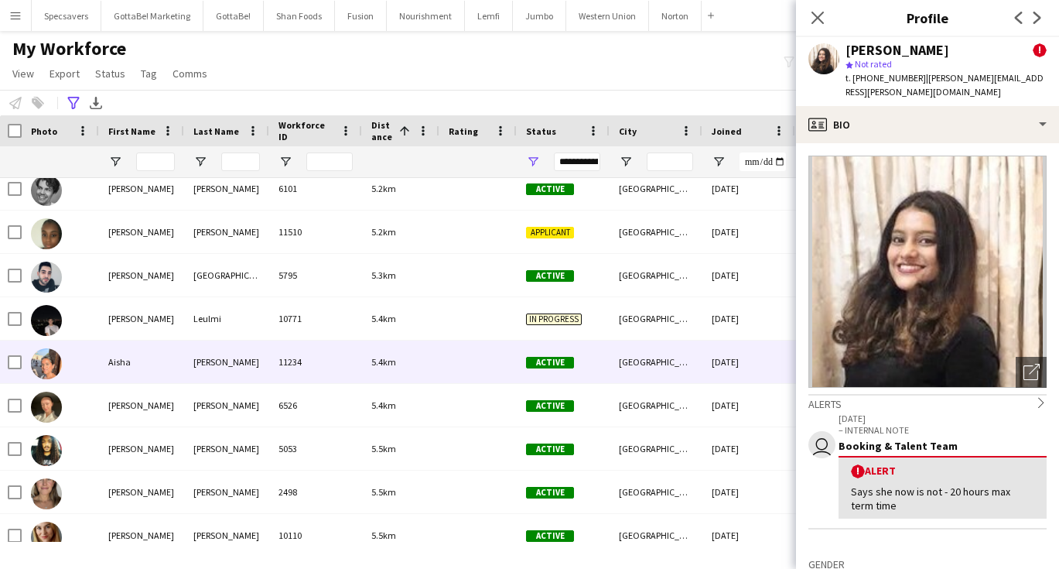
click at [402, 354] on div "5.4km" at bounding box center [400, 361] width 77 height 43
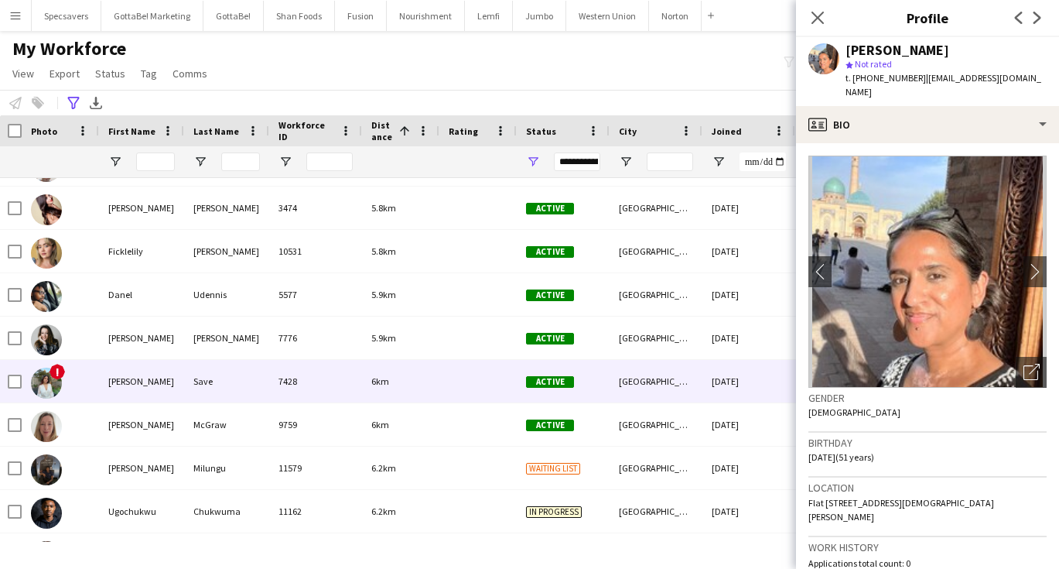
click at [425, 385] on div "6km" at bounding box center [400, 381] width 77 height 43
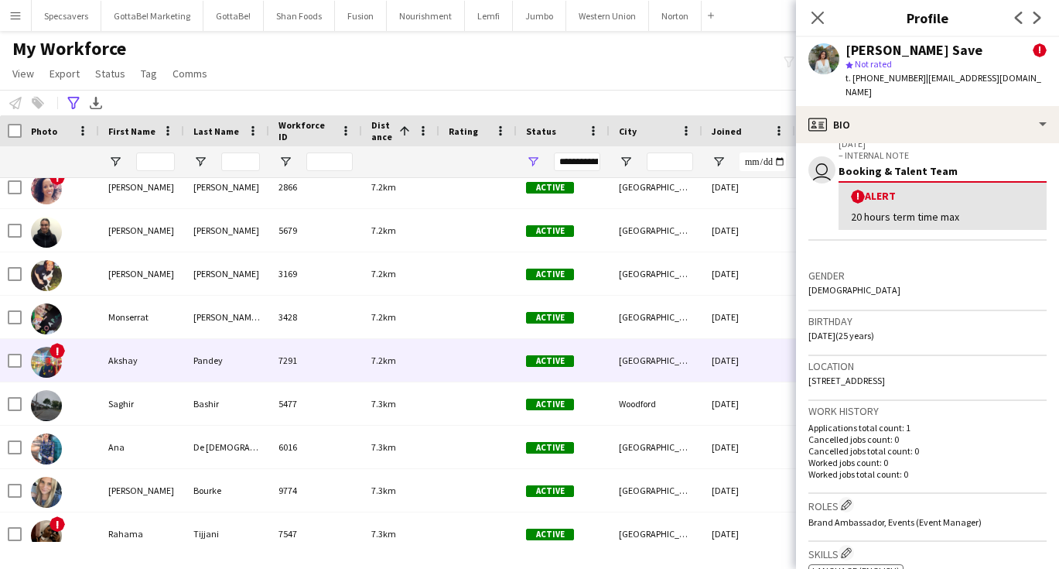
click at [420, 361] on div "7.2km" at bounding box center [400, 360] width 77 height 43
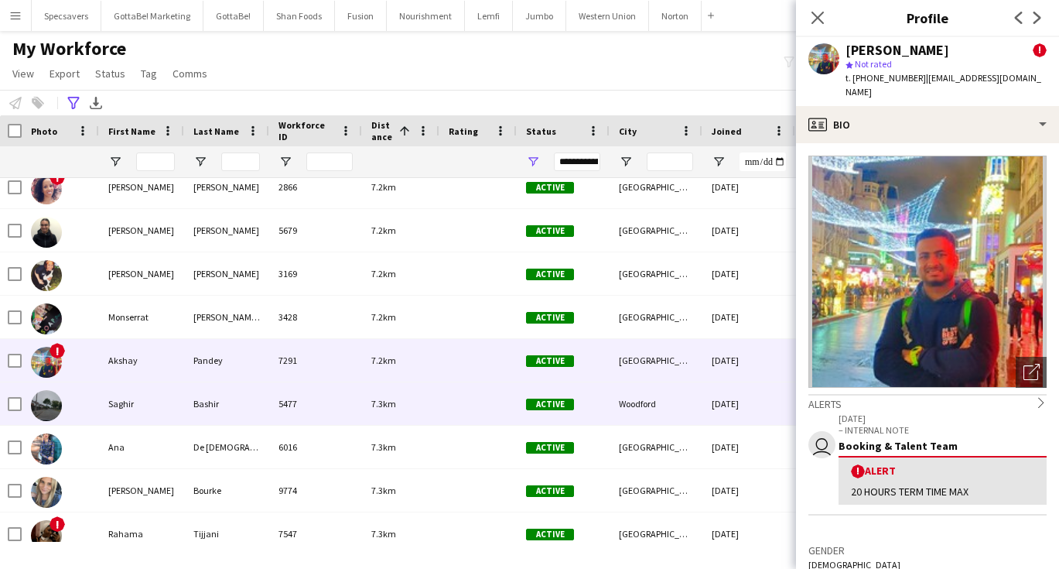
click at [292, 385] on div "5477" at bounding box center [315, 403] width 93 height 43
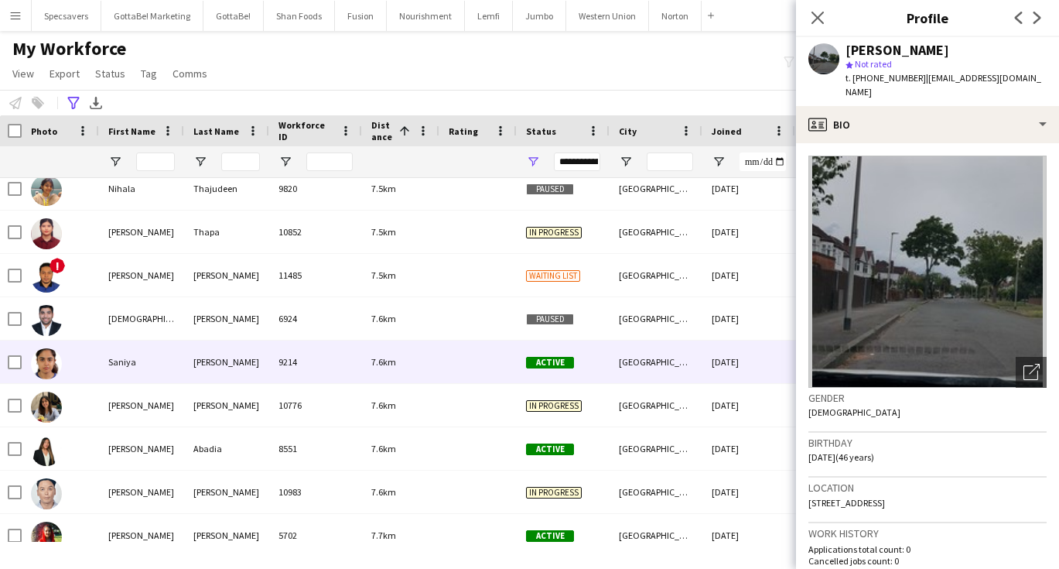
click at [261, 368] on div "[PERSON_NAME]" at bounding box center [226, 361] width 85 height 43
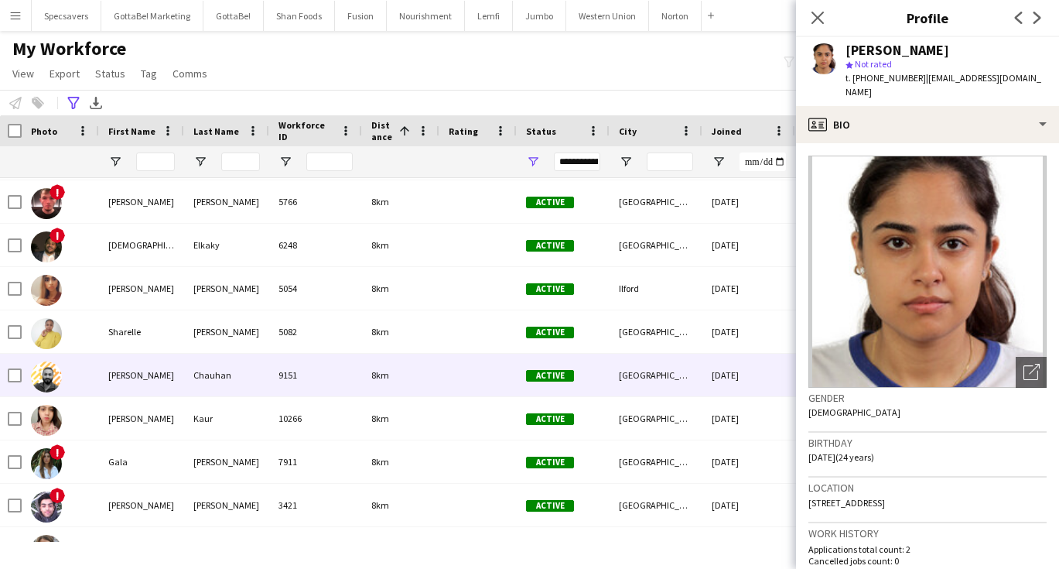
click at [281, 362] on div "9151" at bounding box center [315, 375] width 93 height 43
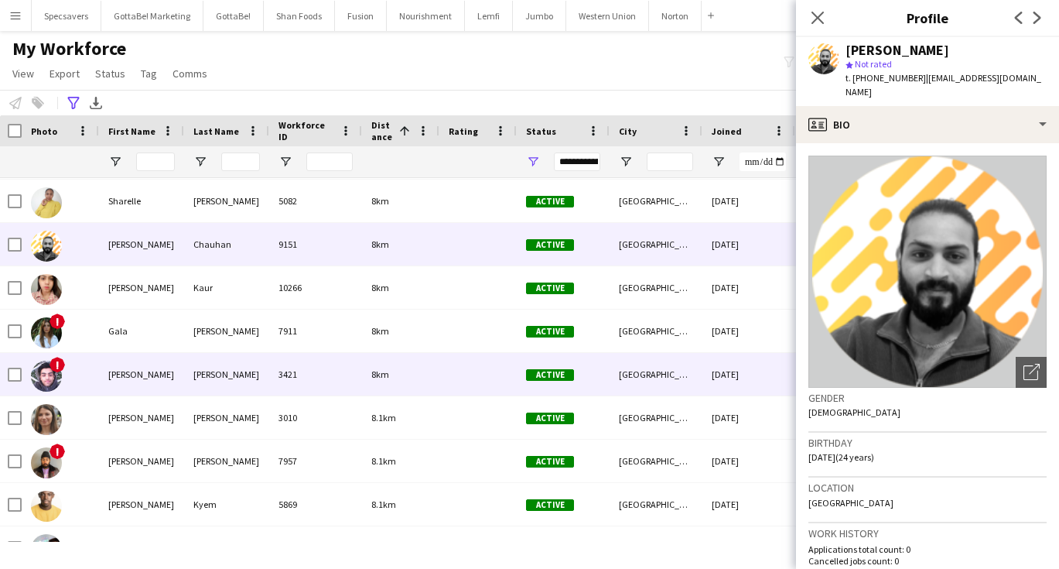
scroll to position [8757, 0]
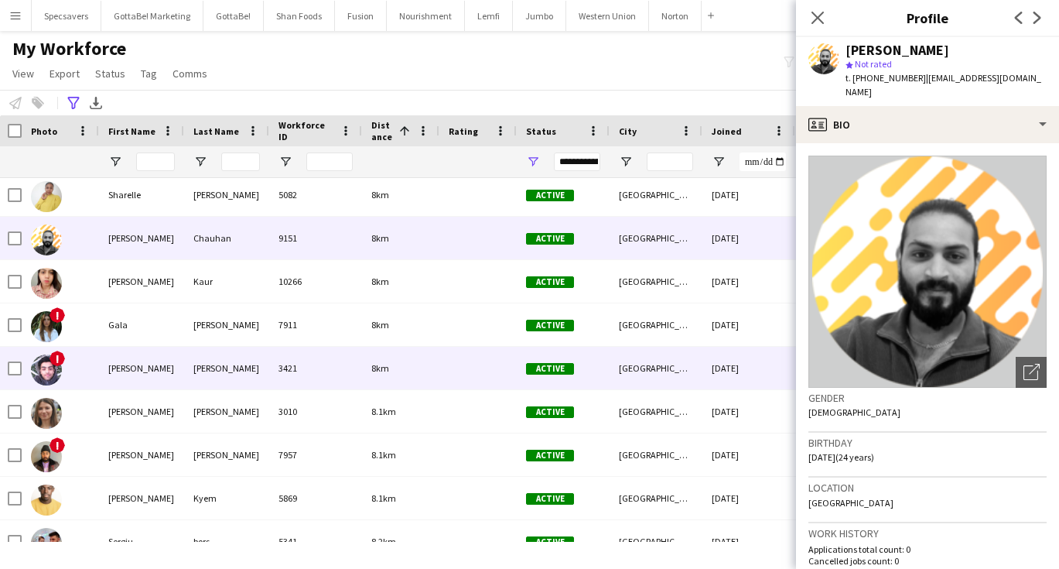
click at [472, 364] on div at bounding box center [477, 368] width 77 height 43
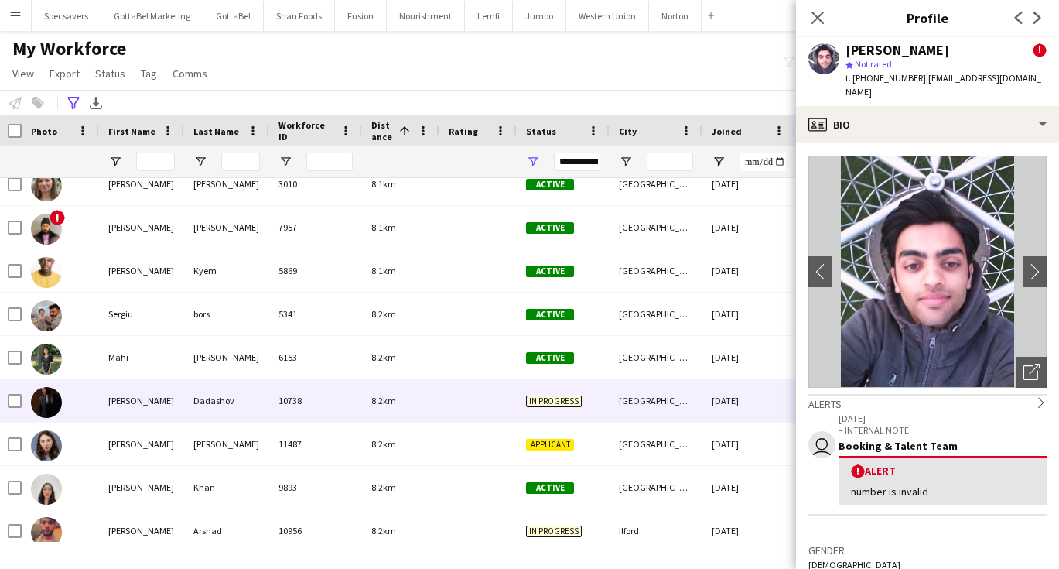
scroll to position [9001, 0]
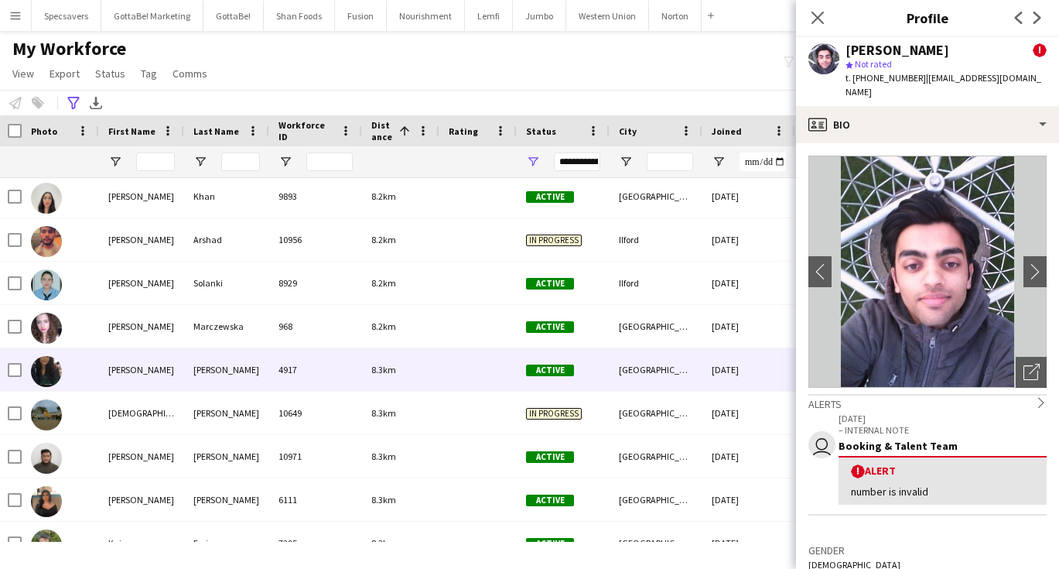
click at [286, 387] on div "4917" at bounding box center [315, 369] width 93 height 43
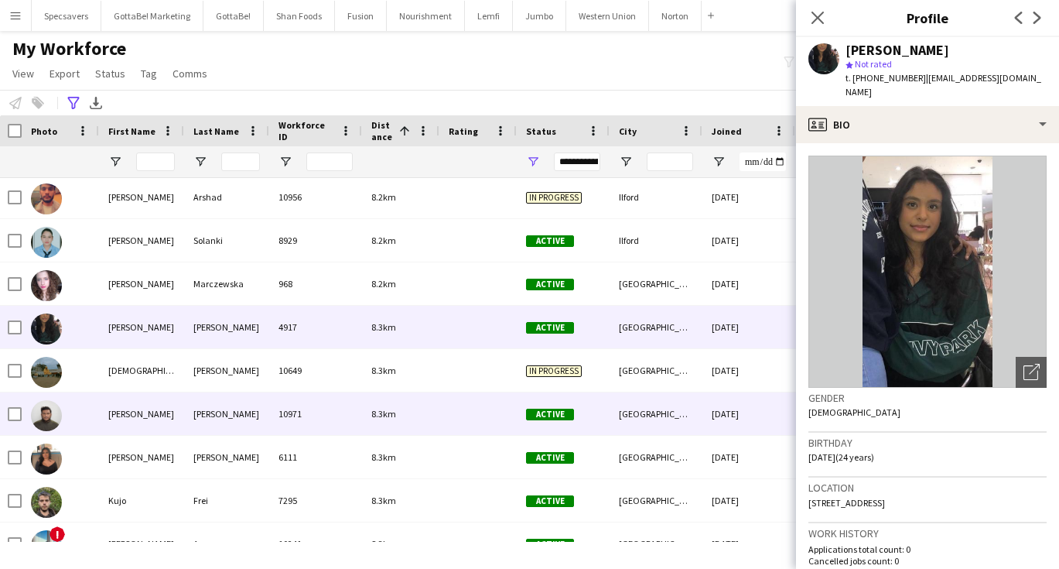
click at [358, 412] on div "10971" at bounding box center [315, 413] width 93 height 43
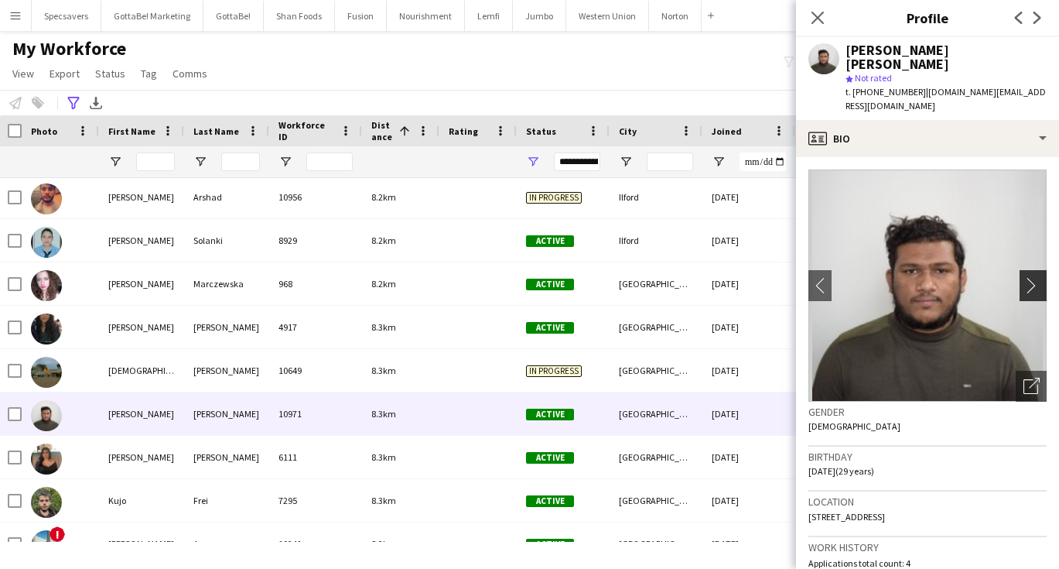
click at [1031, 277] on app-icon "chevron-right" at bounding box center [1036, 285] width 24 height 16
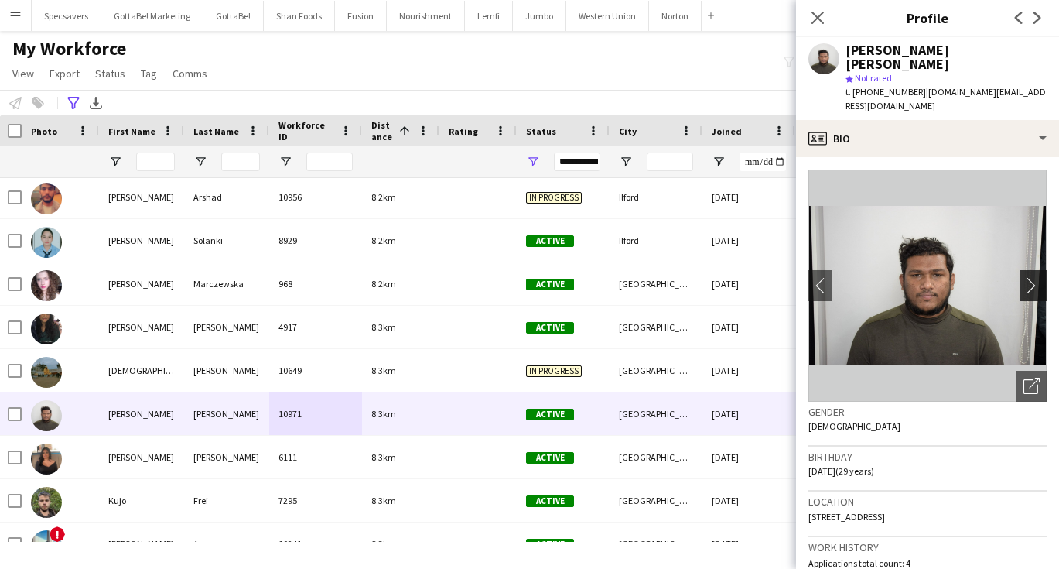
click at [1031, 277] on app-icon "chevron-right" at bounding box center [1036, 285] width 24 height 16
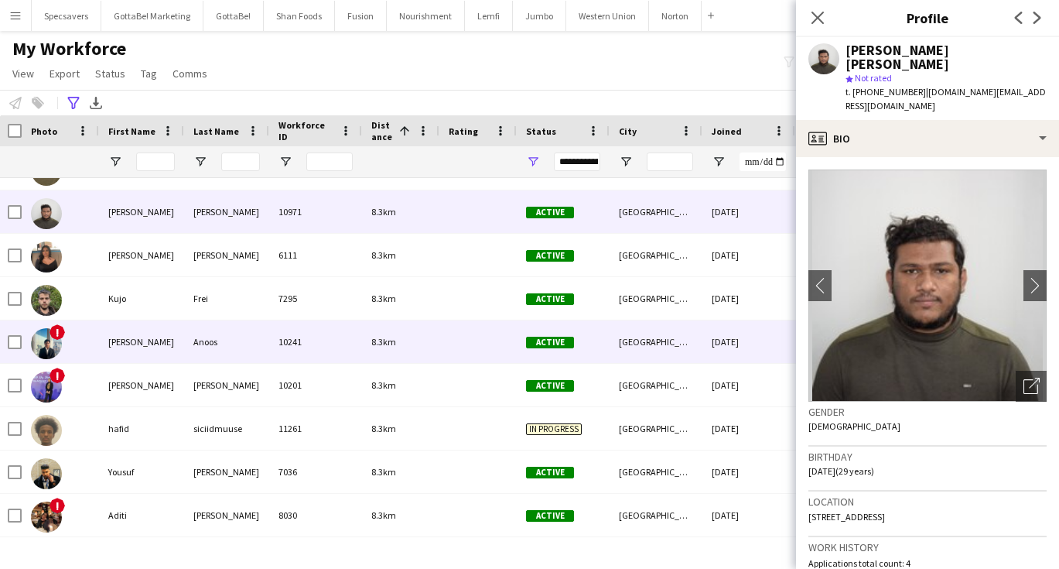
click at [387, 346] on span "8.3km" at bounding box center [383, 342] width 25 height 12
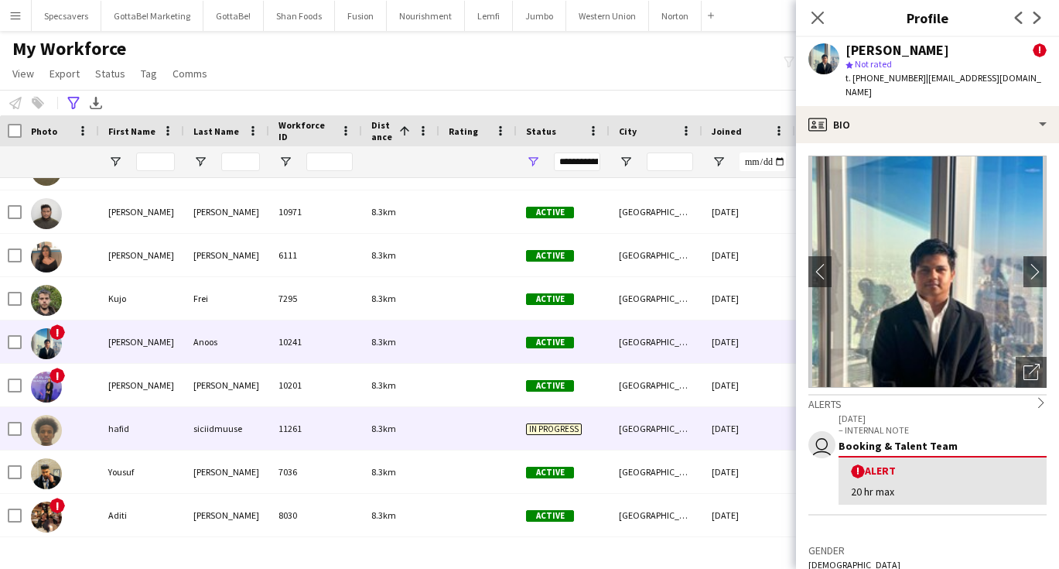
scroll to position [9573, 0]
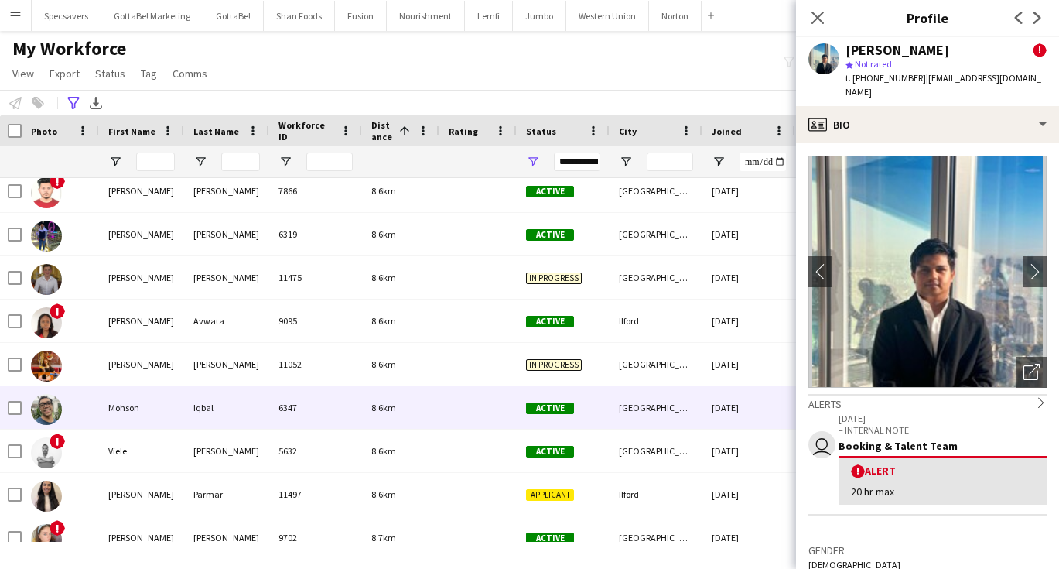
click at [292, 404] on div "6347" at bounding box center [315, 407] width 93 height 43
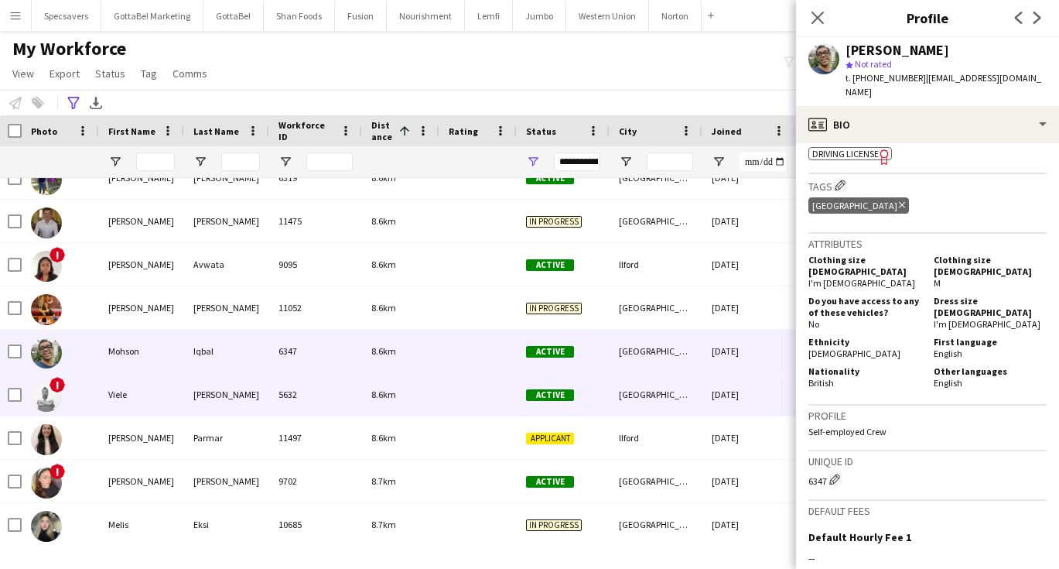
click at [210, 381] on div "[PERSON_NAME]" at bounding box center [226, 394] width 85 height 43
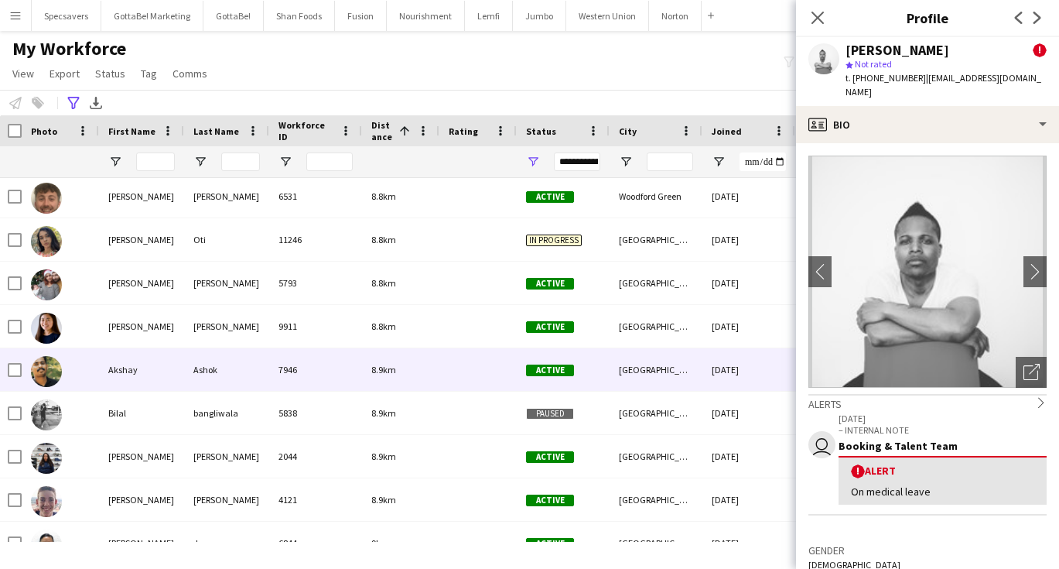
click at [306, 363] on div "7946" at bounding box center [315, 369] width 93 height 43
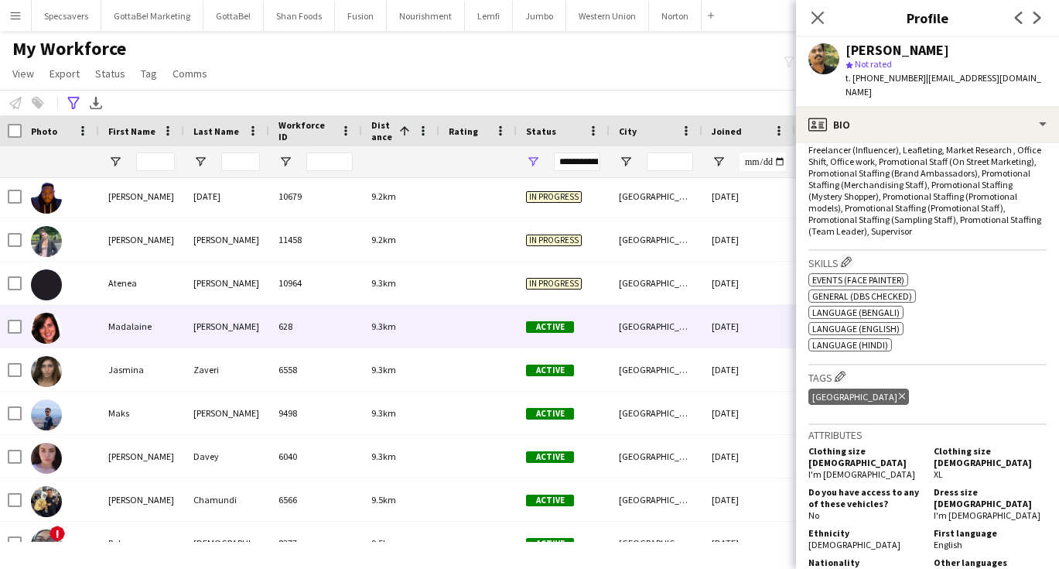
scroll to position [11493, 0]
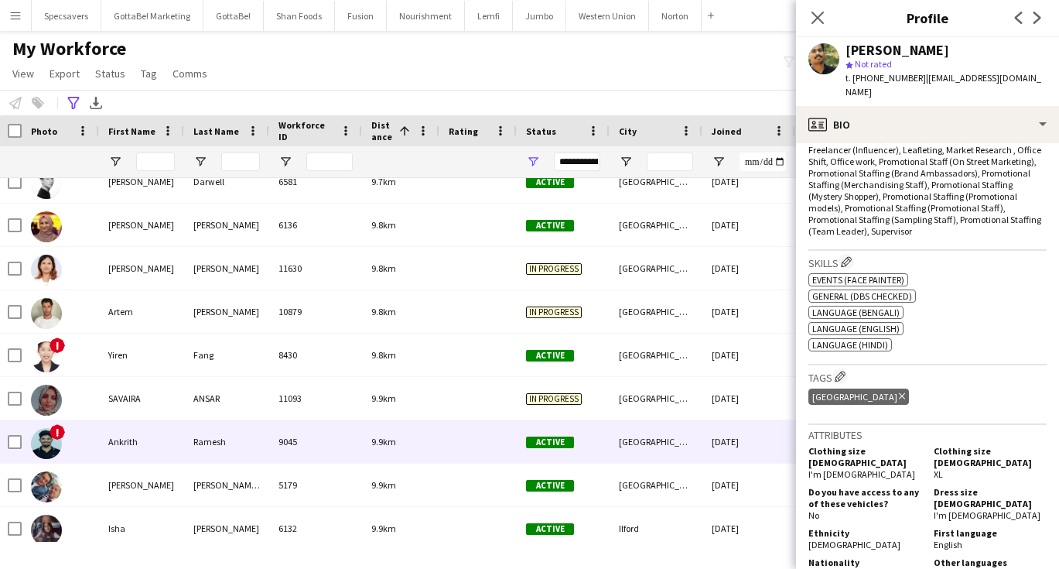
click at [281, 449] on div "9045" at bounding box center [315, 441] width 93 height 43
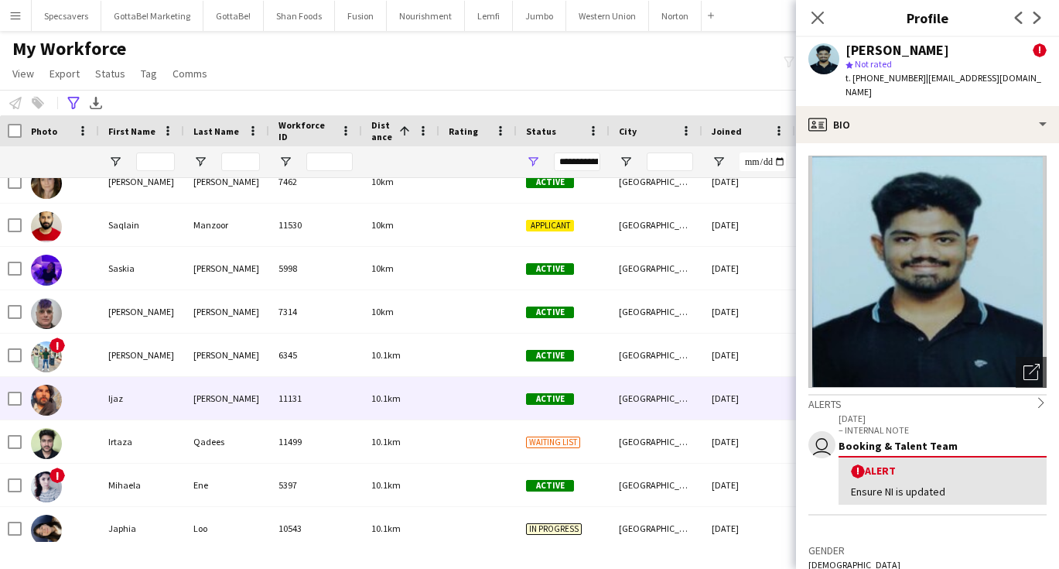
click at [317, 408] on div "11131" at bounding box center [315, 398] width 93 height 43
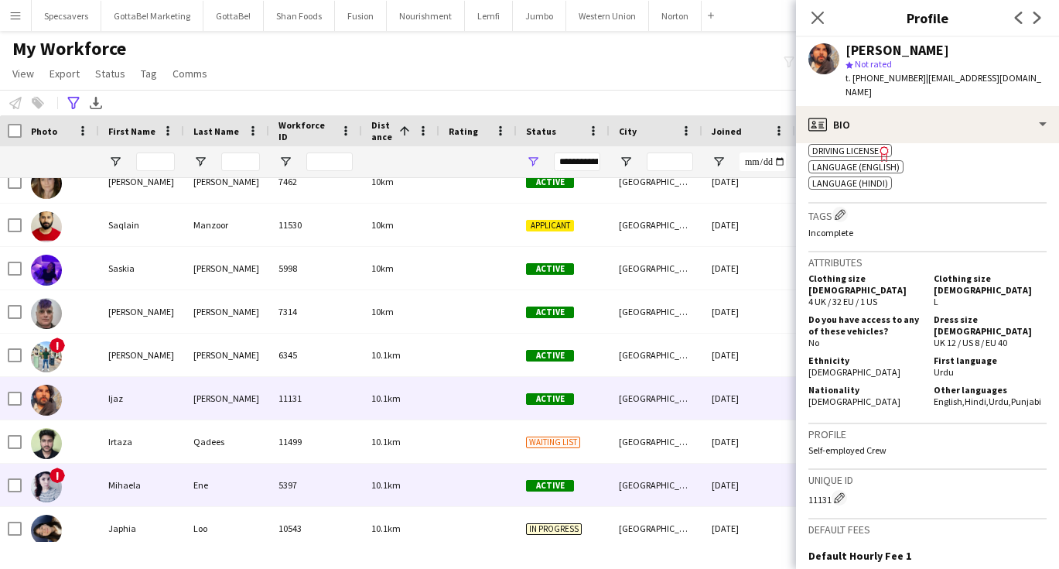
click at [345, 480] on div "5397" at bounding box center [315, 484] width 93 height 43
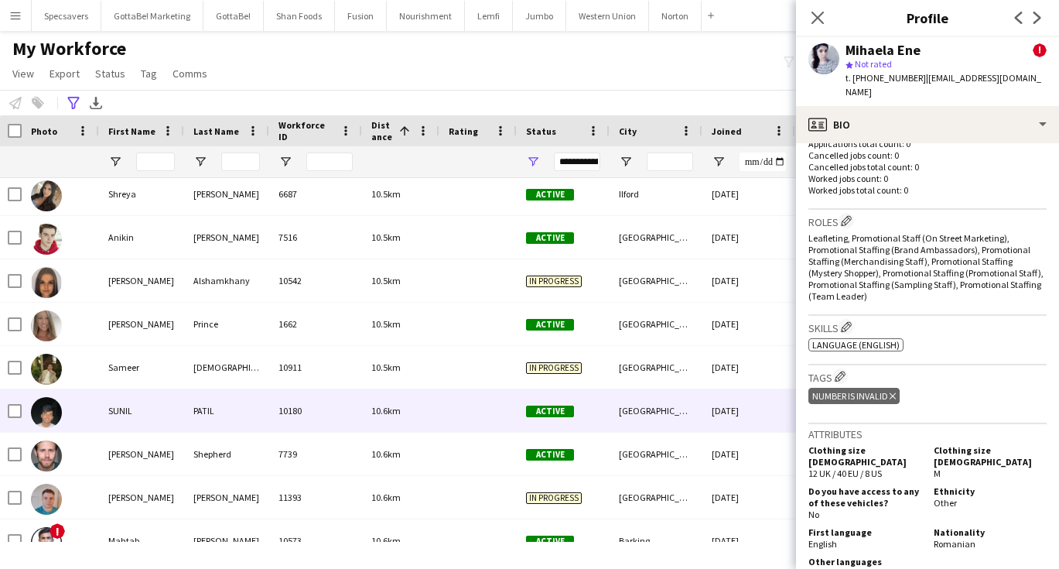
click at [339, 415] on div "10180" at bounding box center [315, 410] width 93 height 43
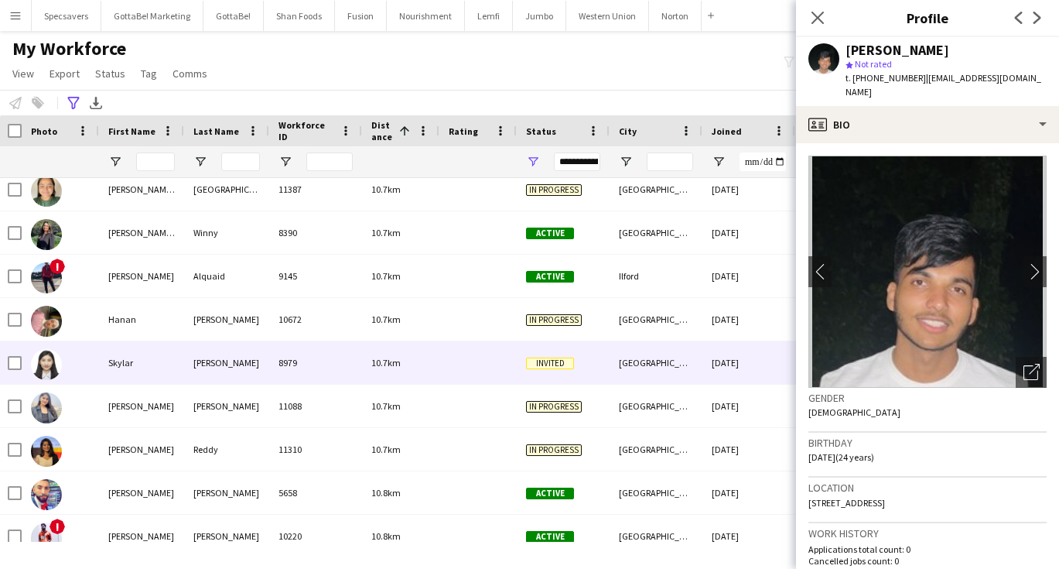
scroll to position [14445, 0]
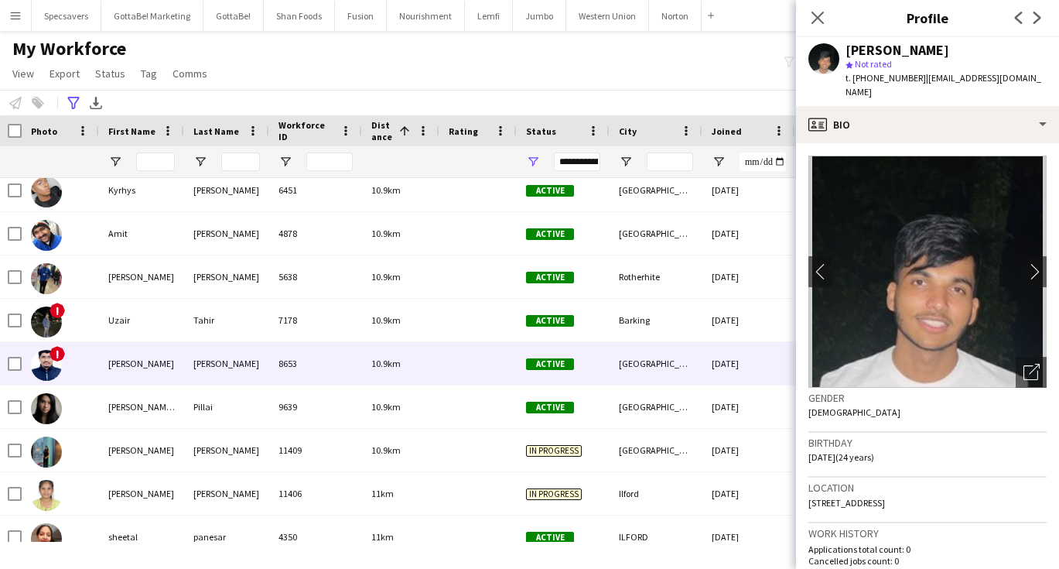
click at [386, 374] on div "10.9km" at bounding box center [400, 363] width 77 height 43
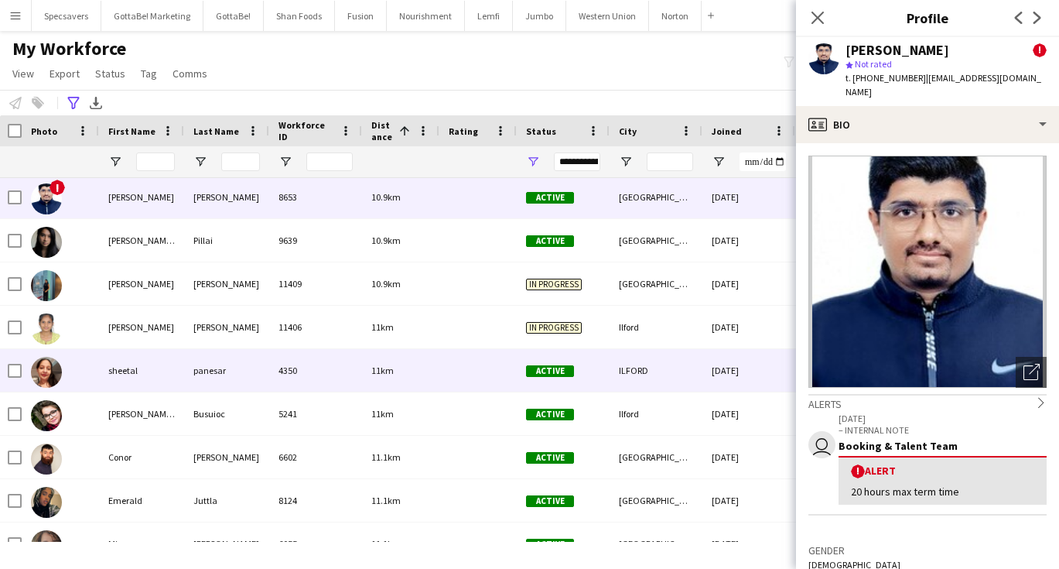
click at [320, 368] on div "4350" at bounding box center [315, 370] width 93 height 43
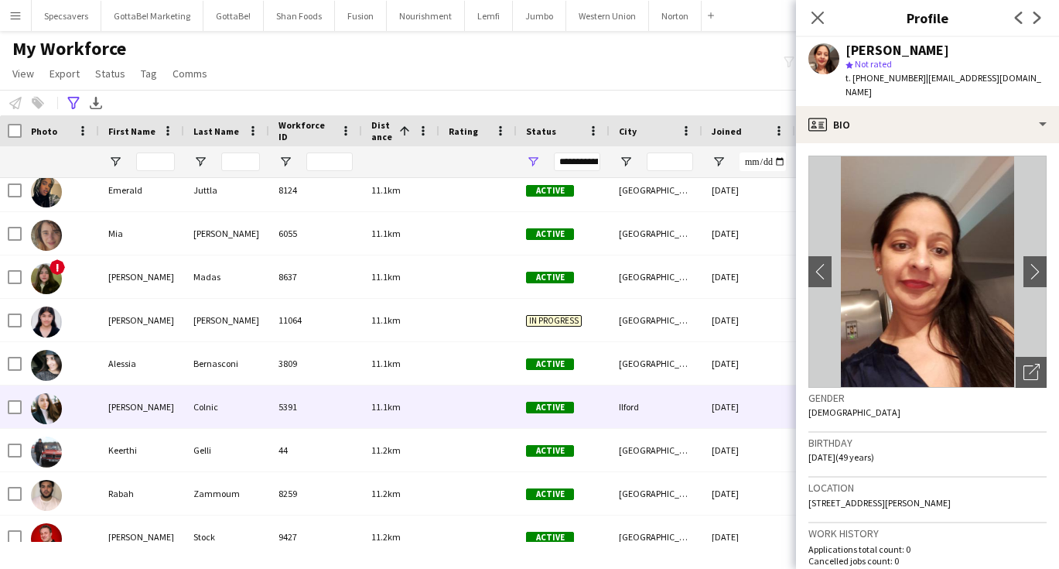
click at [420, 393] on div "11.1km" at bounding box center [400, 406] width 77 height 43
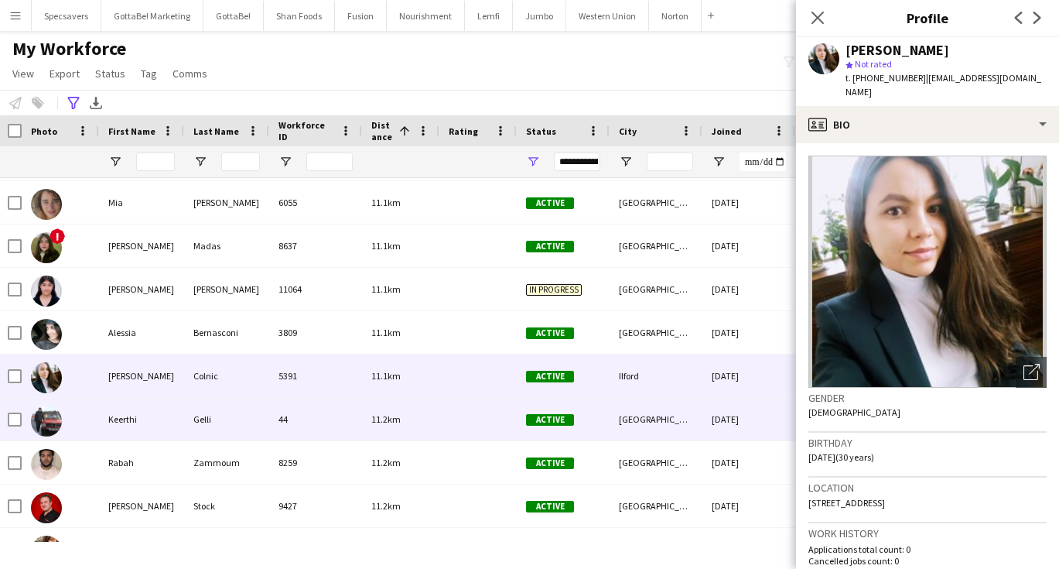
click at [412, 429] on div "11.2km" at bounding box center [400, 419] width 77 height 43
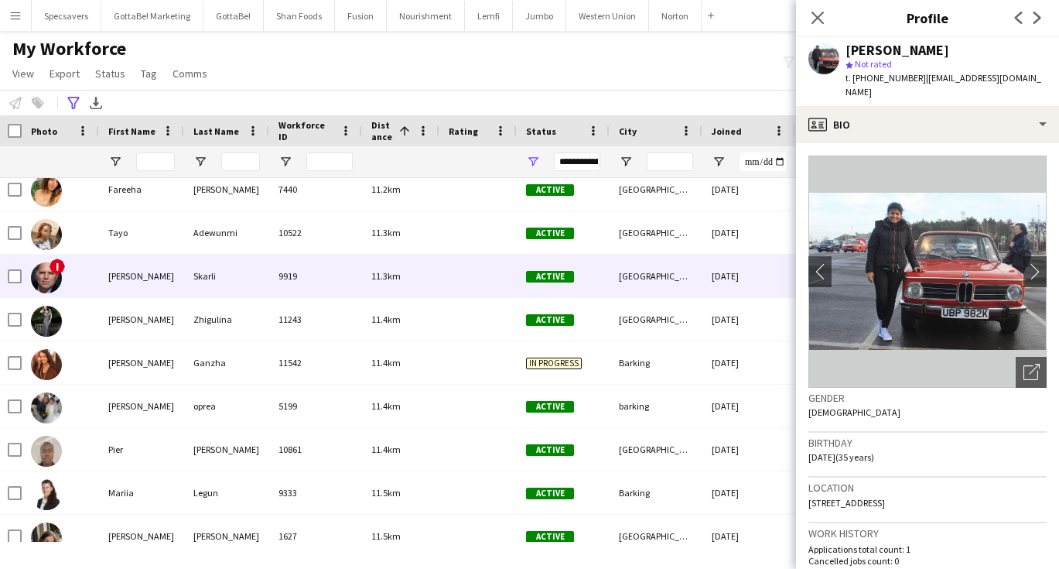
scroll to position [15830, 0]
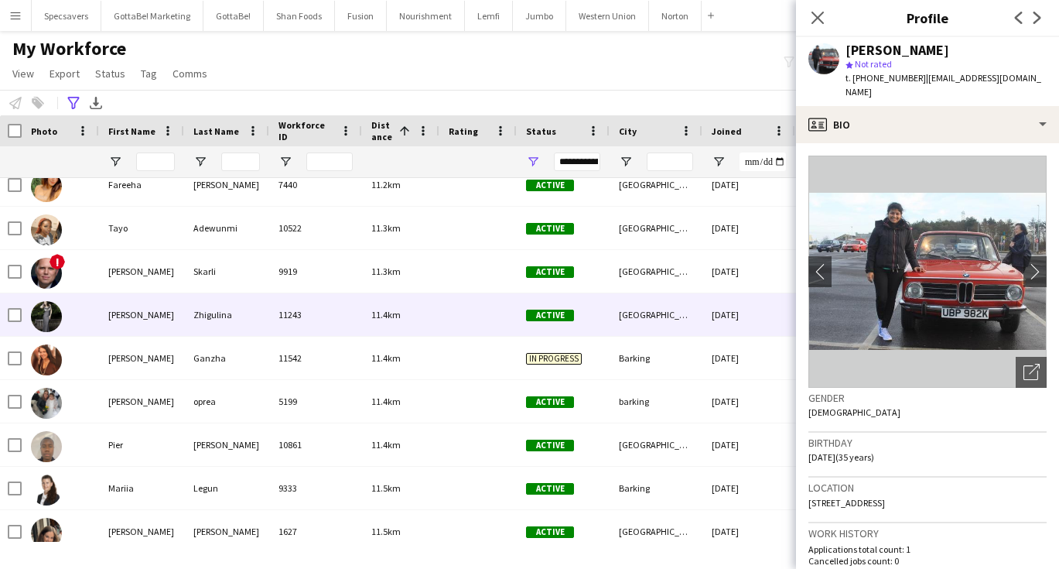
click at [481, 329] on div at bounding box center [477, 314] width 77 height 43
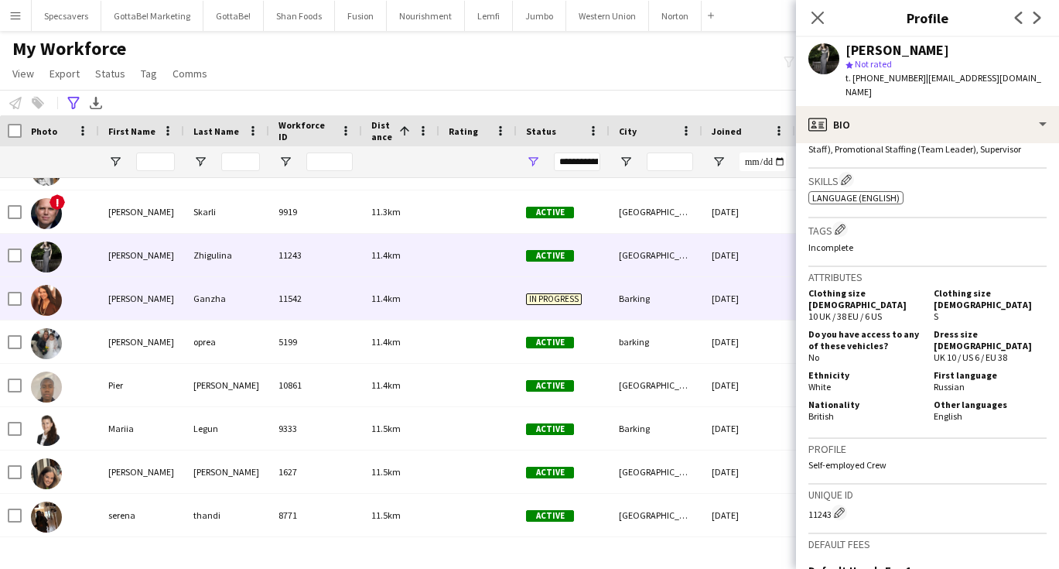
scroll to position [15901, 0]
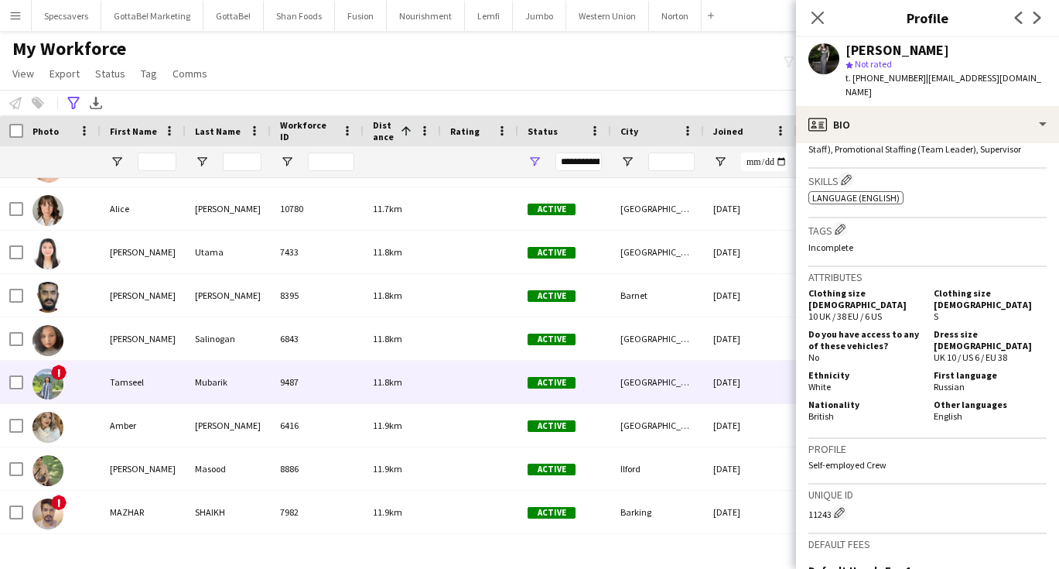
click at [315, 386] on div "9487" at bounding box center [317, 382] width 93 height 43
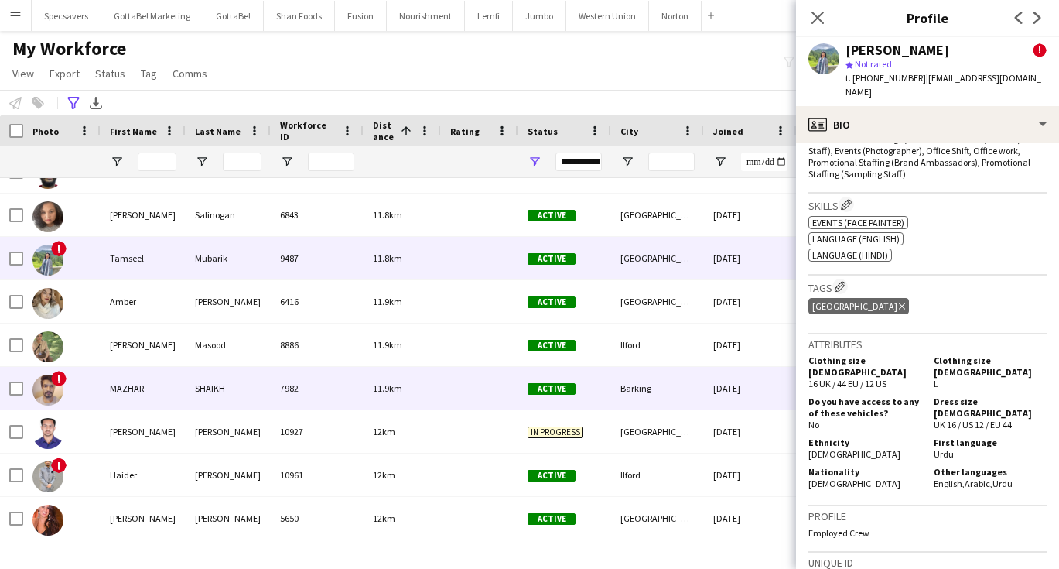
click at [169, 389] on div "MAZHAR" at bounding box center [143, 388] width 85 height 43
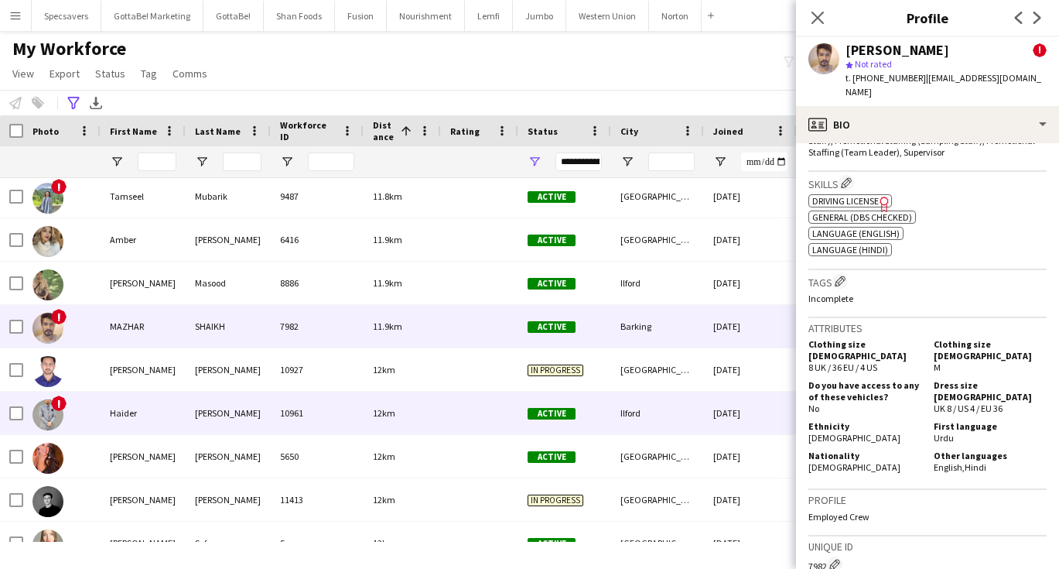
click at [318, 421] on div "10961" at bounding box center [317, 413] width 93 height 43
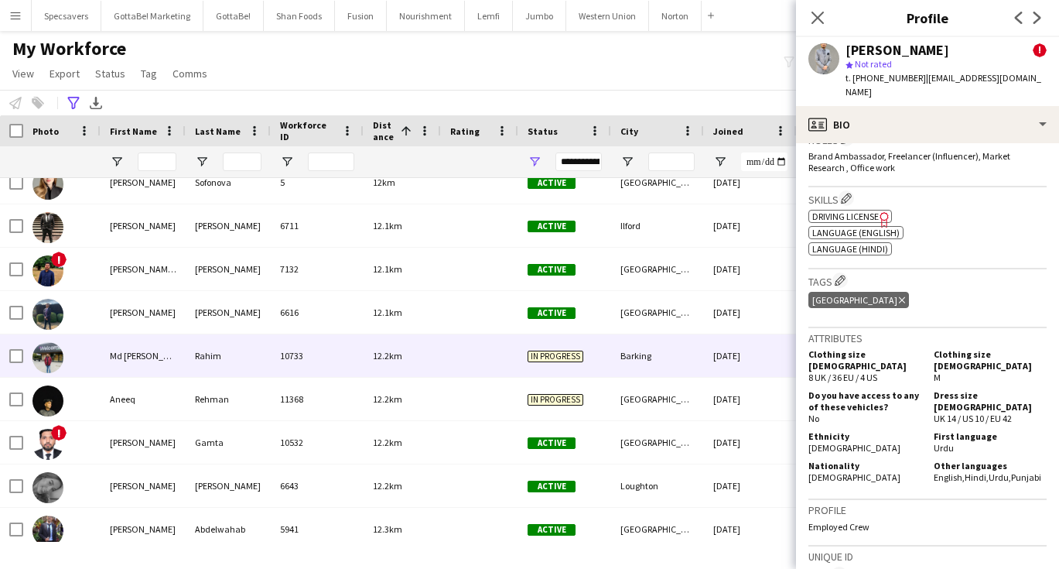
click at [248, 350] on div "Rahim" at bounding box center [228, 355] width 85 height 43
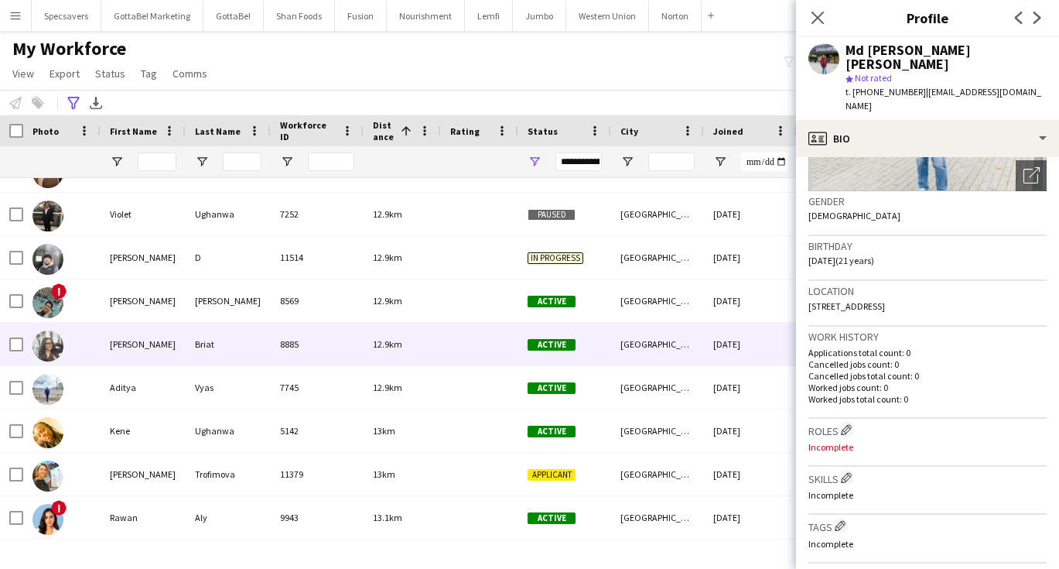
click at [267, 354] on div "Briat" at bounding box center [228, 344] width 85 height 43
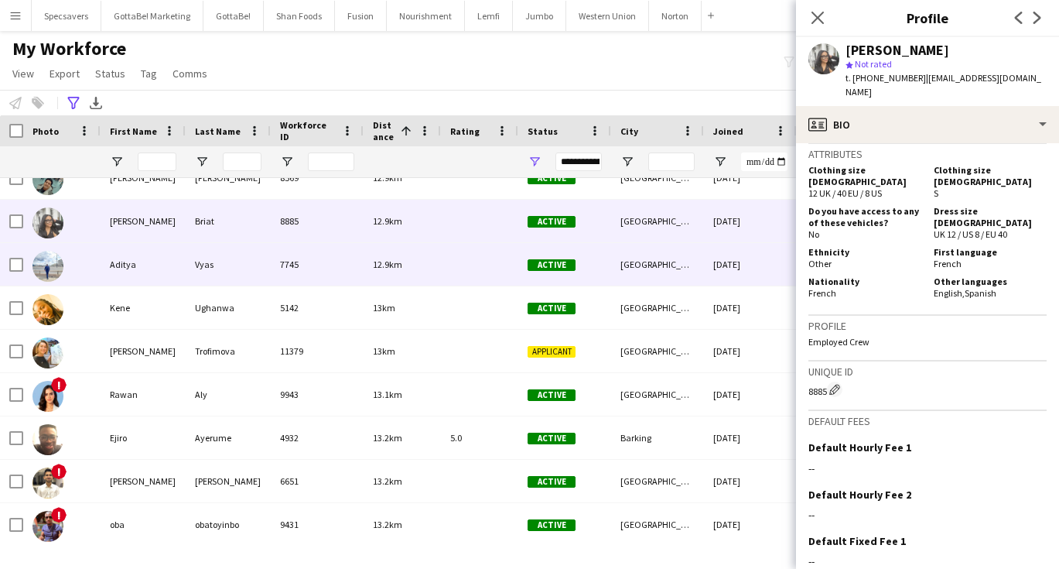
click at [405, 272] on div "12.9km" at bounding box center [402, 264] width 77 height 43
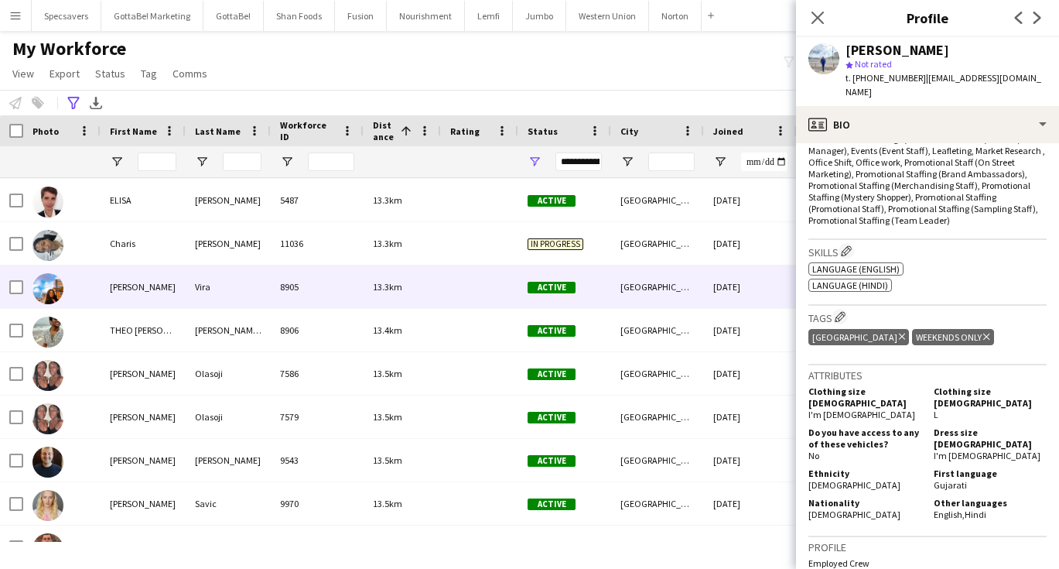
click at [528, 287] on span "Active" at bounding box center [552, 288] width 48 height 12
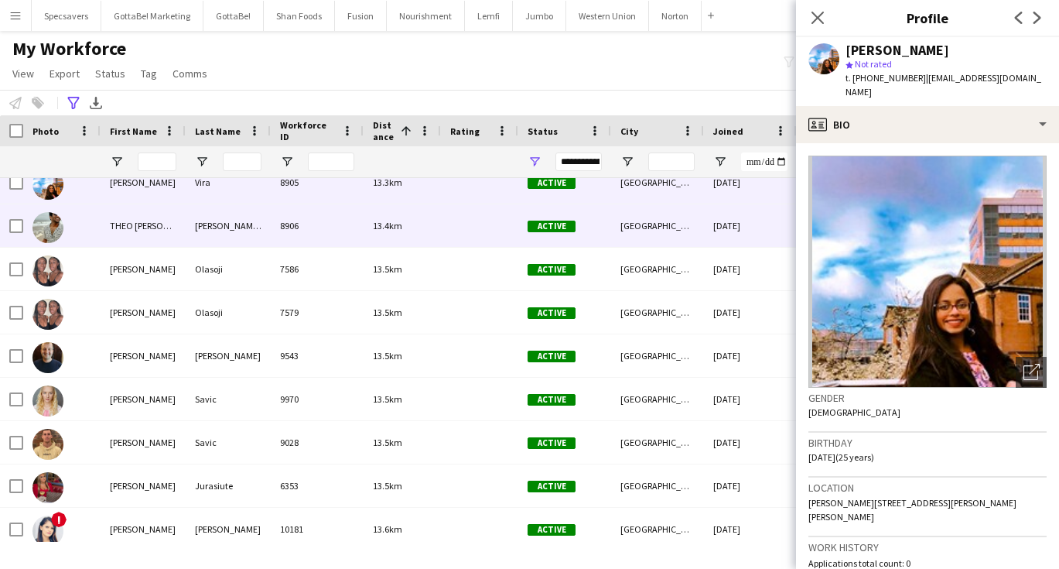
click at [432, 235] on div "13.4km" at bounding box center [402, 225] width 77 height 43
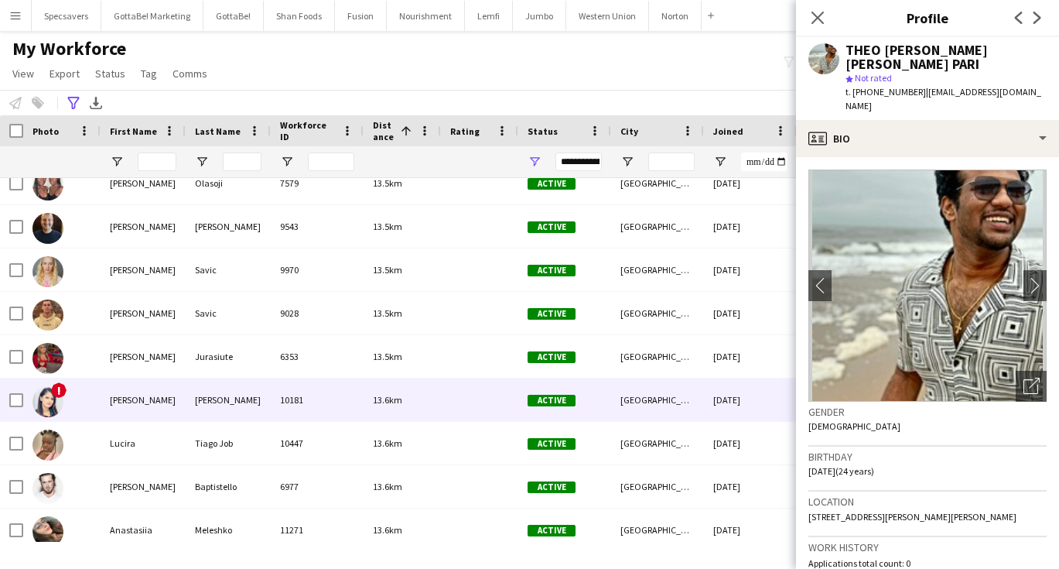
click at [317, 395] on div "10181" at bounding box center [317, 399] width 93 height 43
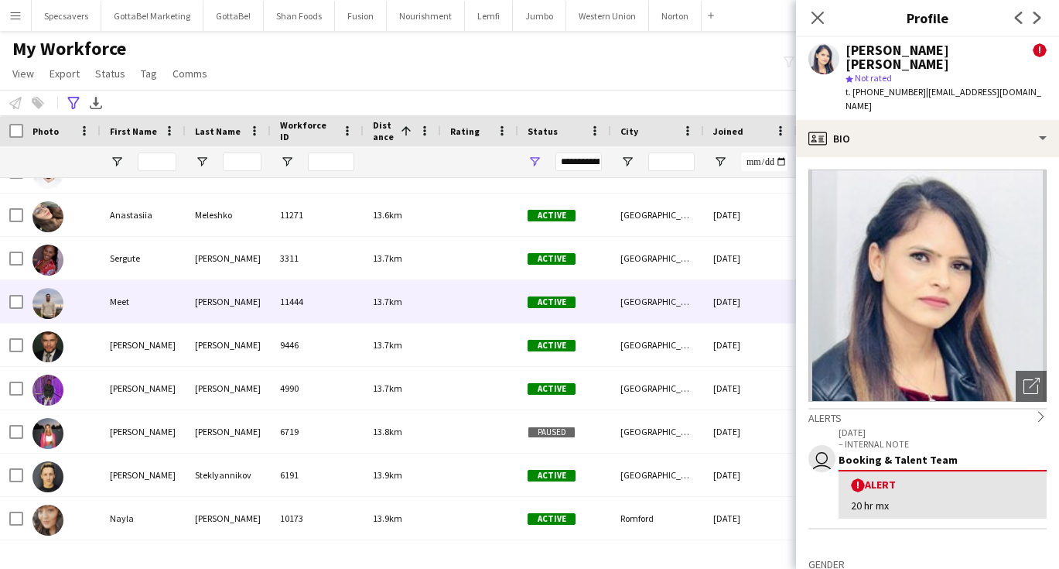
click at [450, 312] on div at bounding box center [479, 301] width 77 height 43
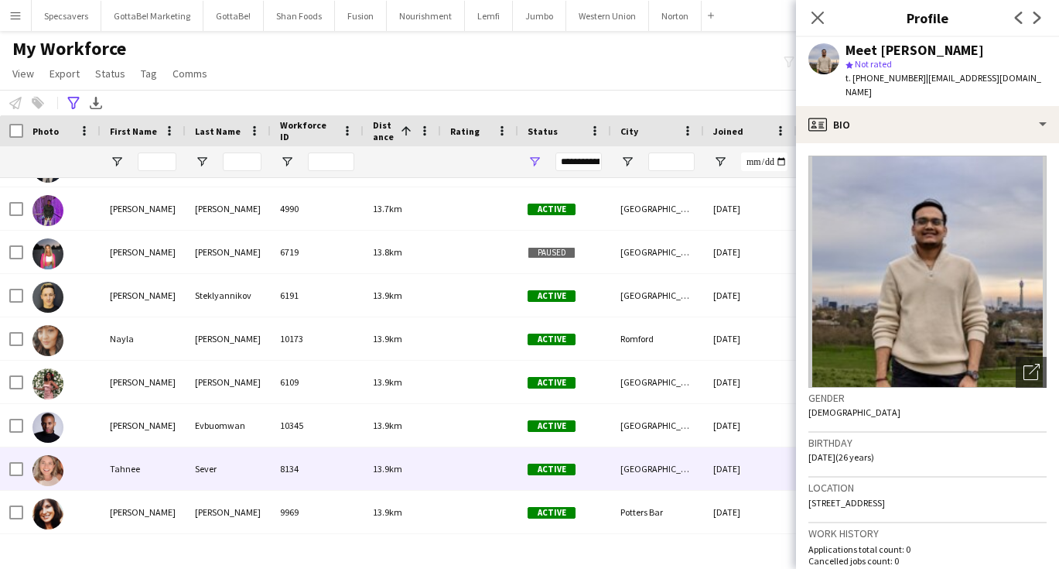
scroll to position [20139, 0]
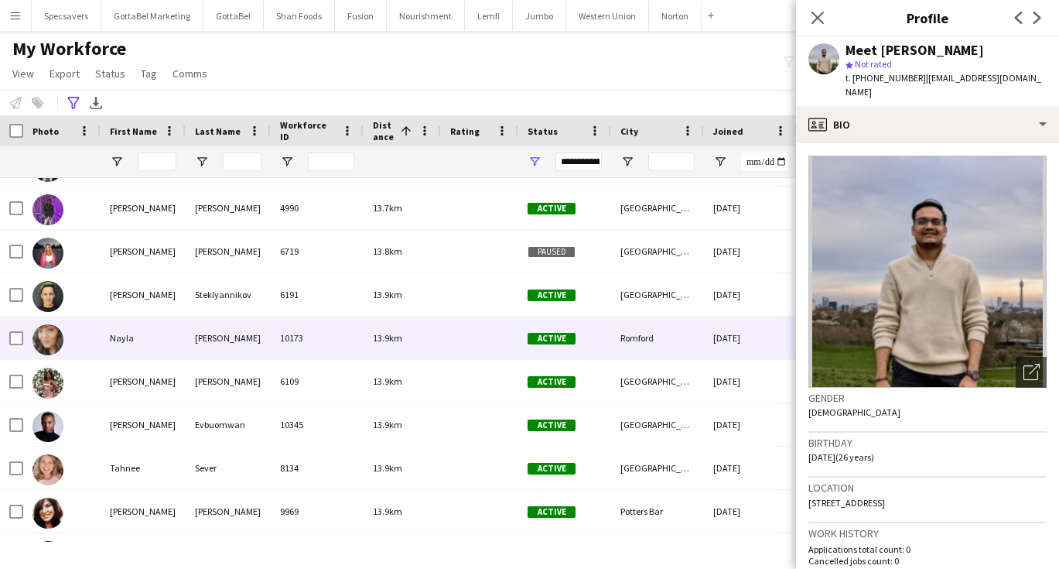
click at [371, 344] on div "13.9km" at bounding box center [402, 337] width 77 height 43
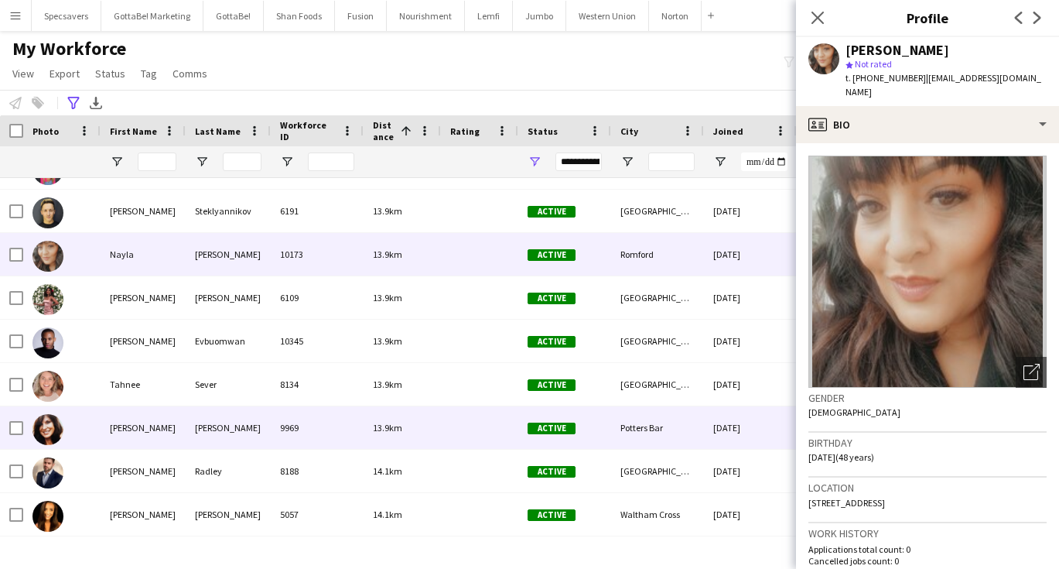
scroll to position [20224, 0]
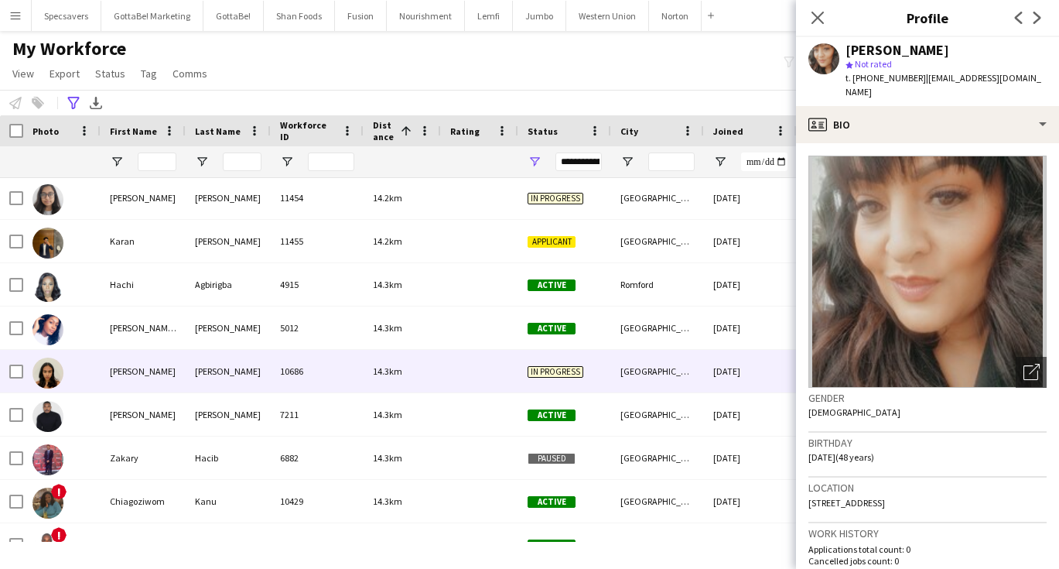
click at [356, 361] on div "10686" at bounding box center [317, 371] width 93 height 43
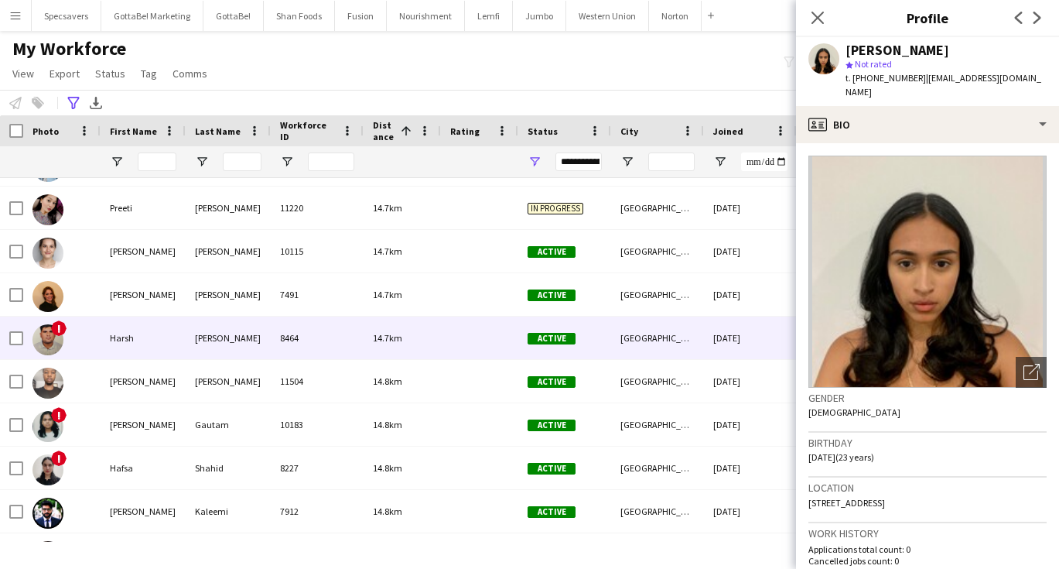
click at [435, 338] on div "14.7km" at bounding box center [402, 337] width 77 height 43
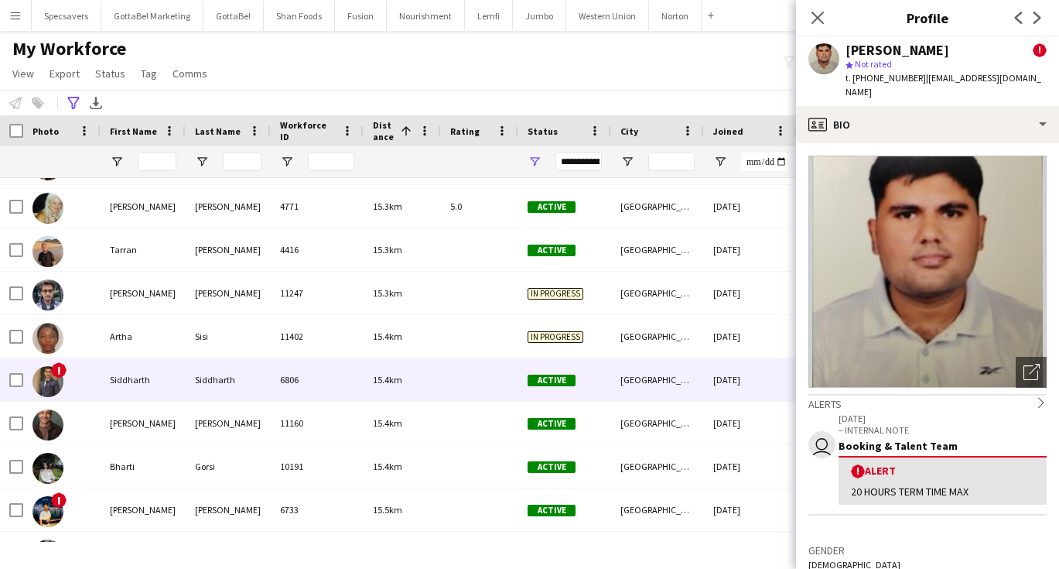
click at [418, 369] on div "15.4km" at bounding box center [402, 379] width 77 height 43
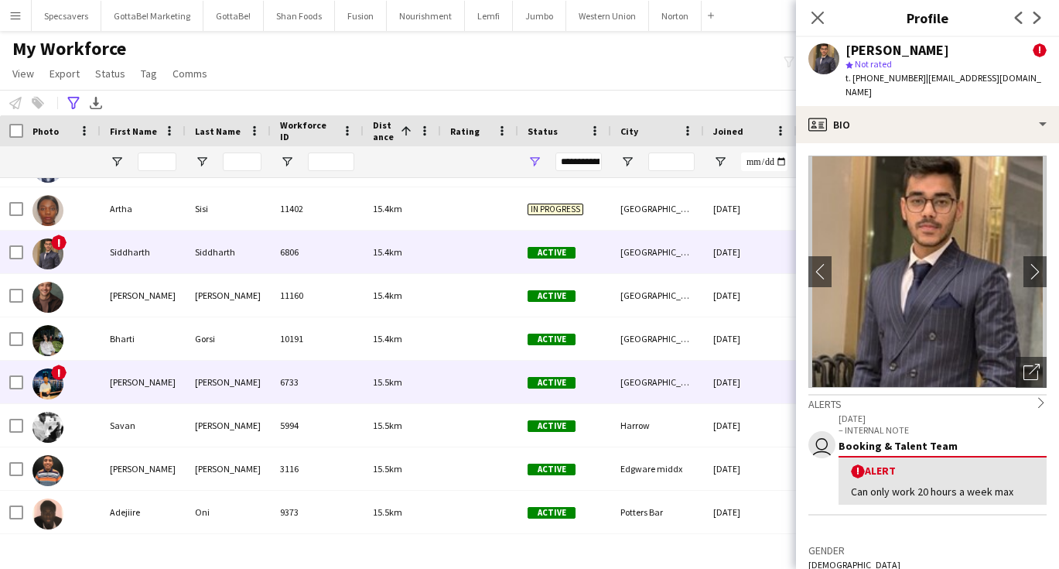
scroll to position [23476, 0]
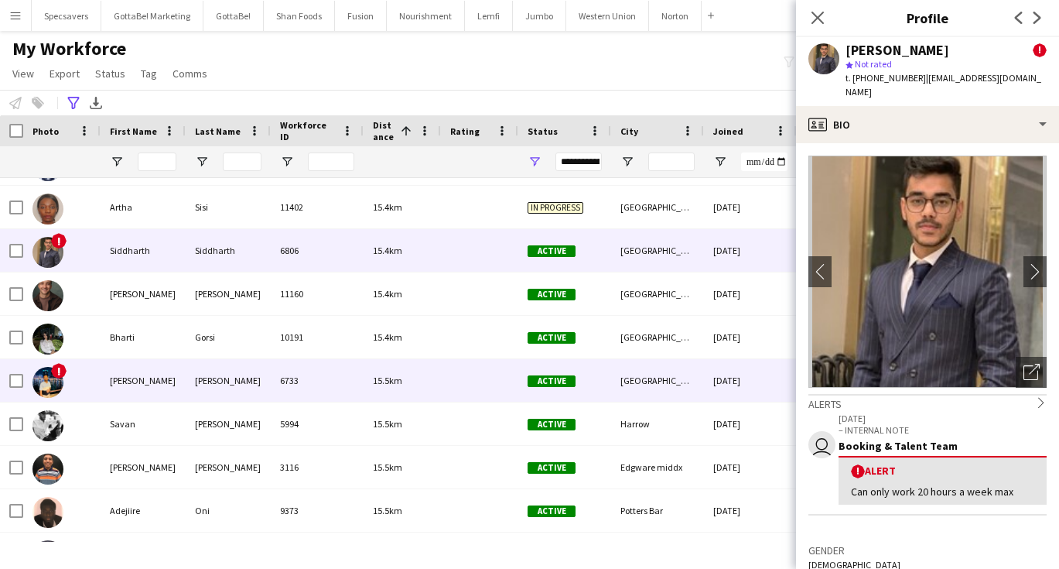
click at [377, 373] on div "15.5km" at bounding box center [402, 380] width 77 height 43
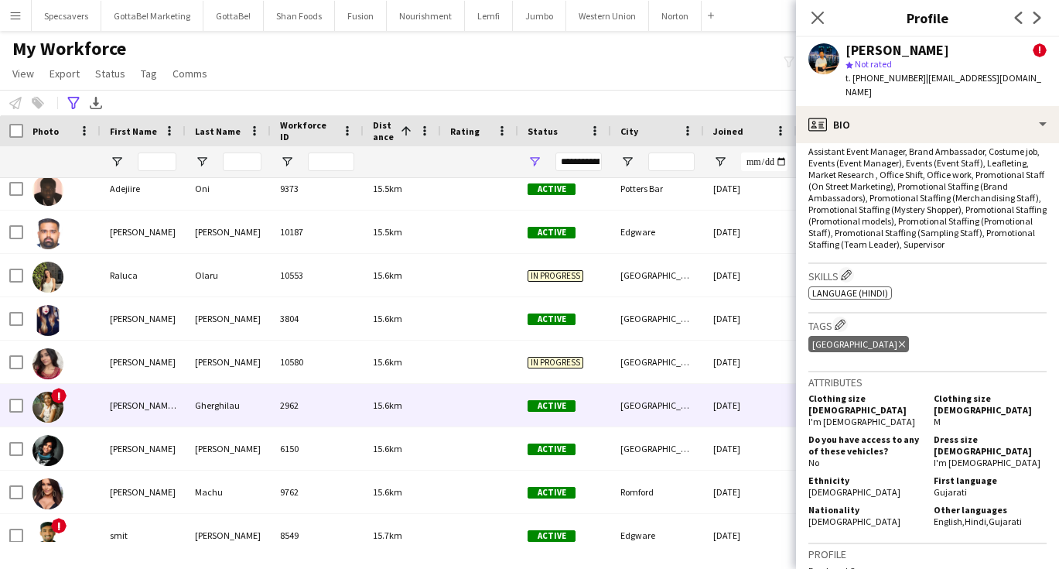
scroll to position [23822, 0]
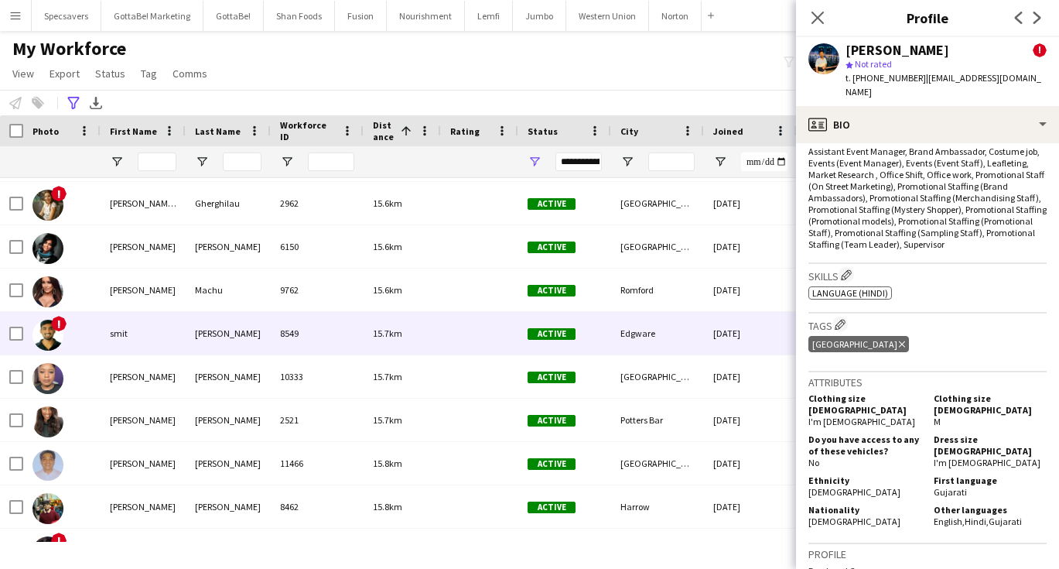
click at [539, 326] on div "Active" at bounding box center [564, 333] width 93 height 43
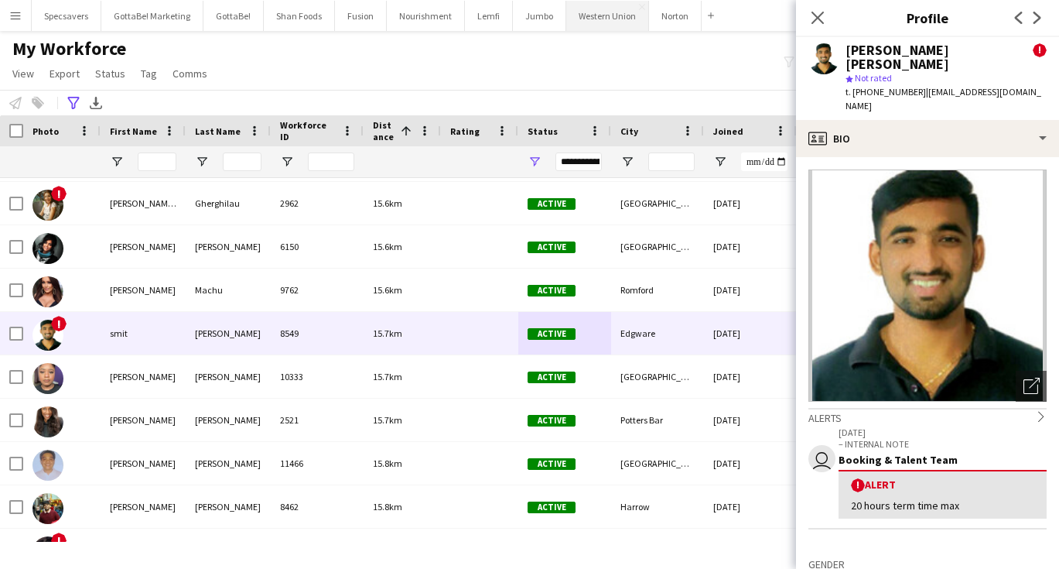
click at [576, 20] on button "Western Union Close" at bounding box center [607, 16] width 83 height 30
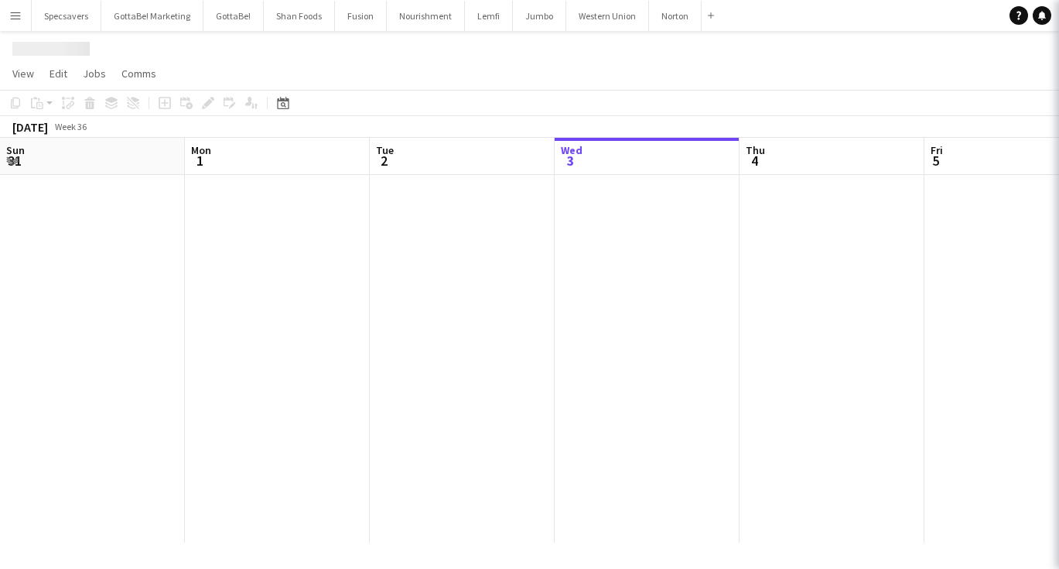
scroll to position [0, 370]
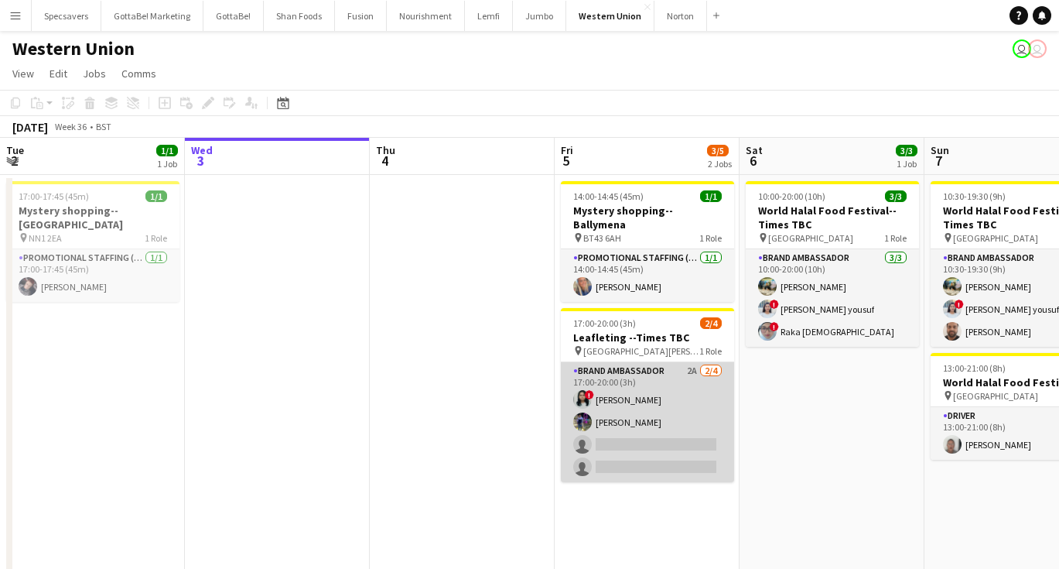
click at [641, 429] on app-card-role "Brand Ambassador 2A [DATE] 17:00-20:00 (3h) ! [PERSON_NAME] [PERSON_NAME] singl…" at bounding box center [647, 422] width 173 height 120
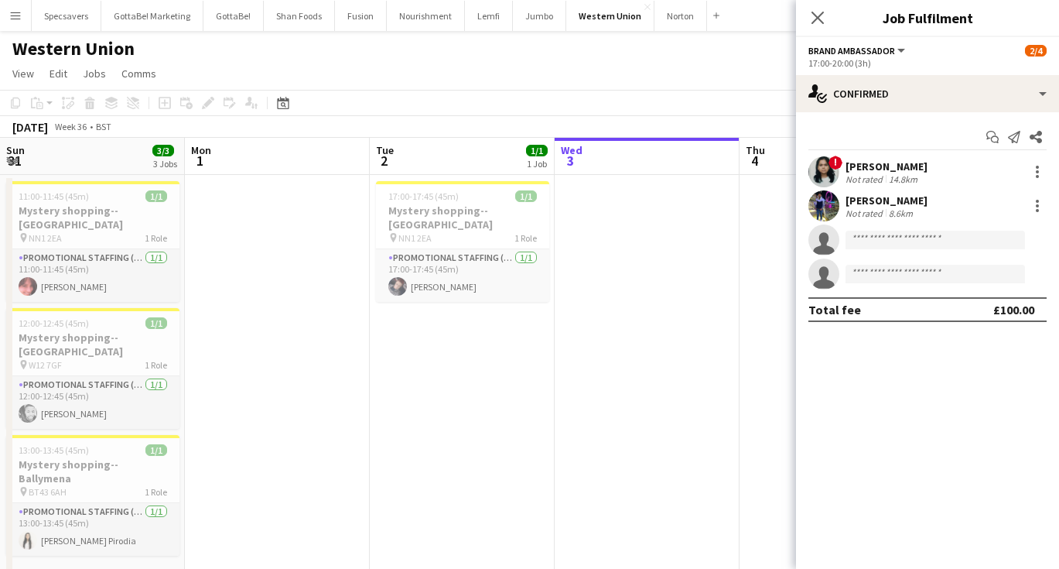
scroll to position [0, 370]
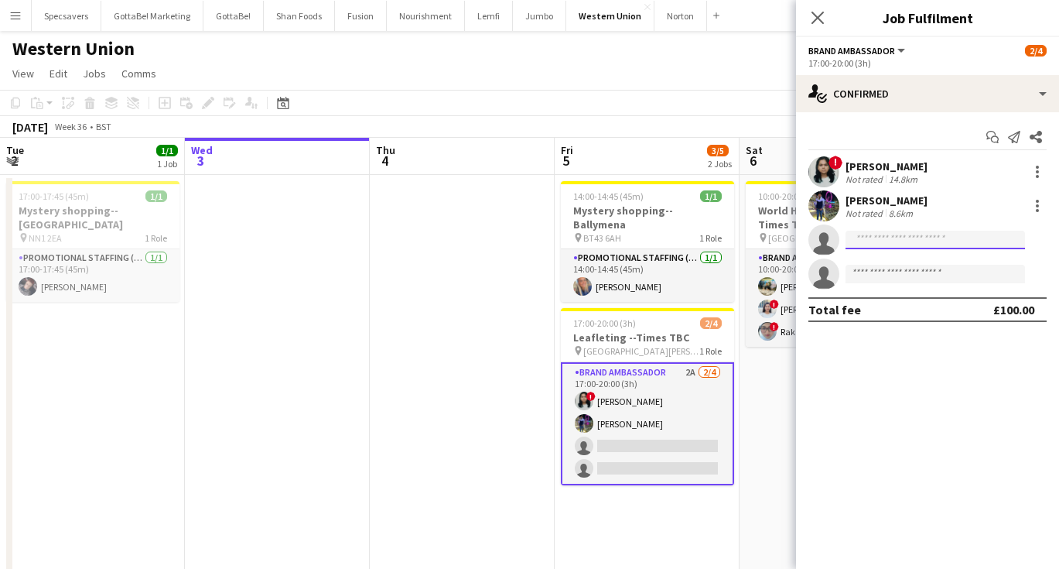
click at [899, 238] on input at bounding box center [936, 240] width 180 height 19
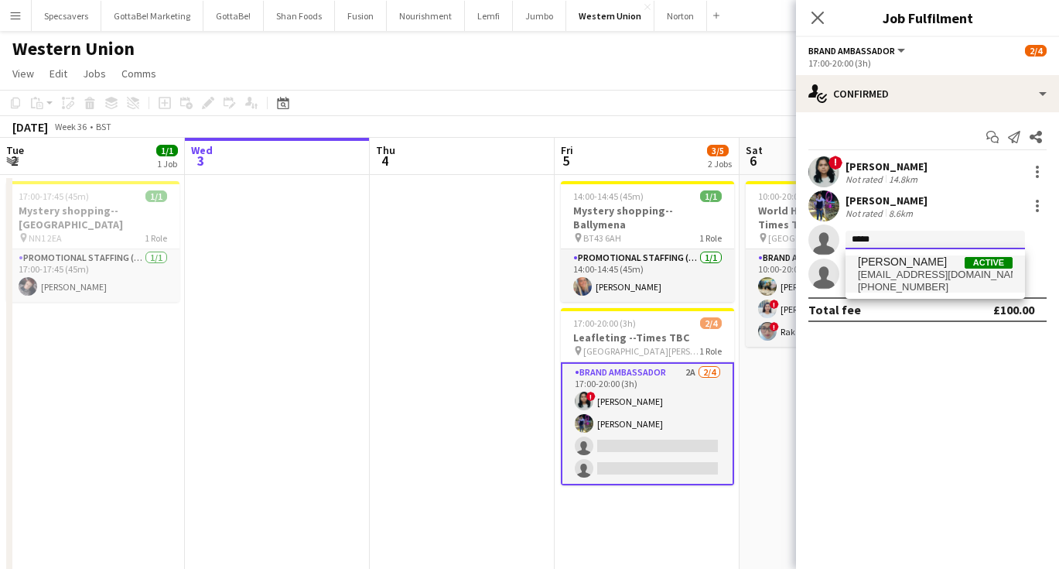
type input "*****"
click at [924, 268] on span "naylasheikh@hotmail.com" at bounding box center [935, 274] width 155 height 12
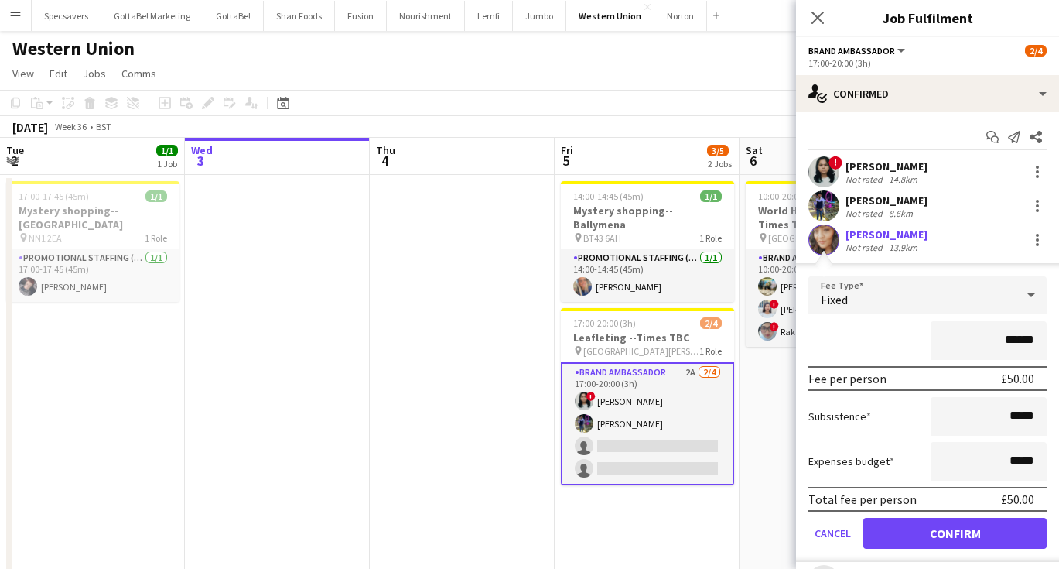
click at [983, 527] on button "Confirm" at bounding box center [954, 533] width 183 height 31
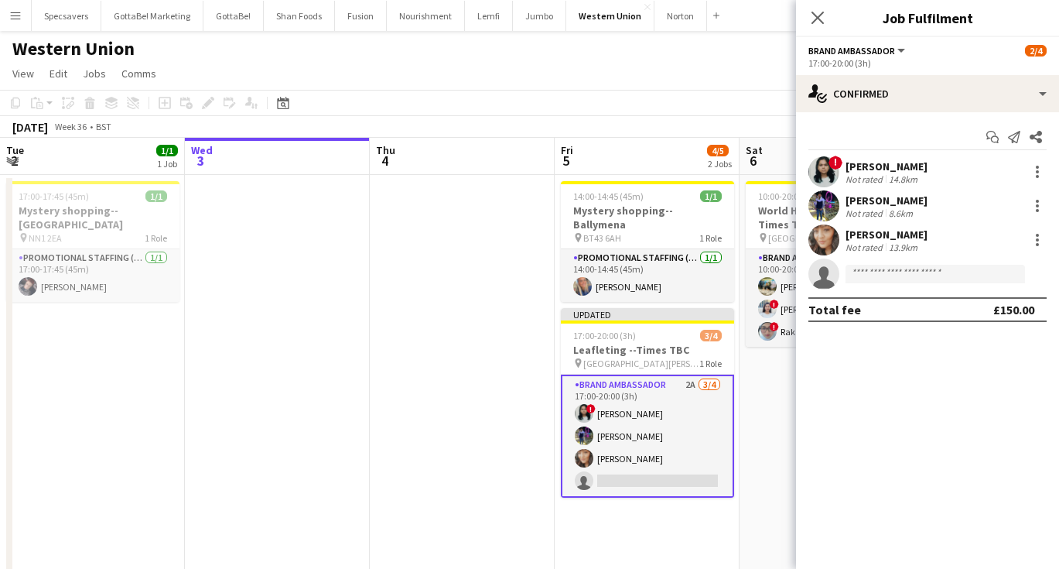
click at [768, 387] on app-date-cell "10:00-20:00 (10h) 3/3 World Halal Food Festival--Times TBC pin [GEOGRAPHIC_DATA…" at bounding box center [832, 382] width 185 height 415
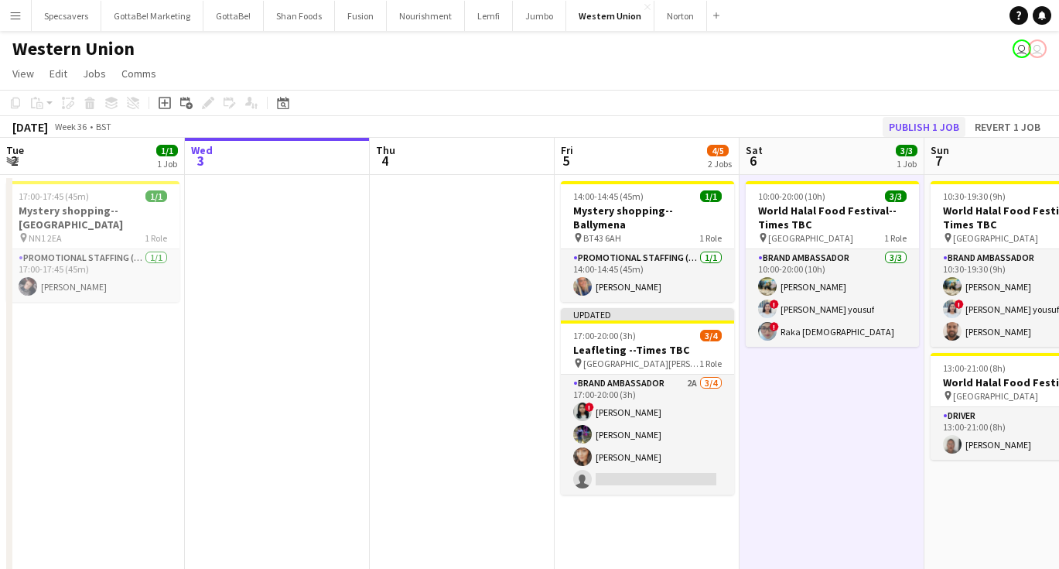
click at [929, 128] on button "Publish 1 job" at bounding box center [924, 127] width 83 height 20
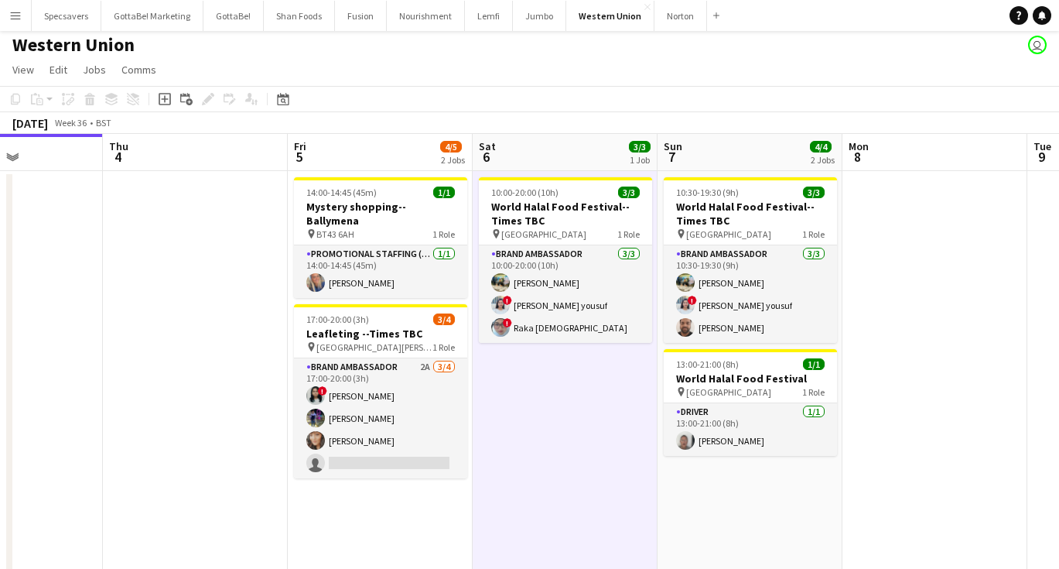
scroll to position [0, 638]
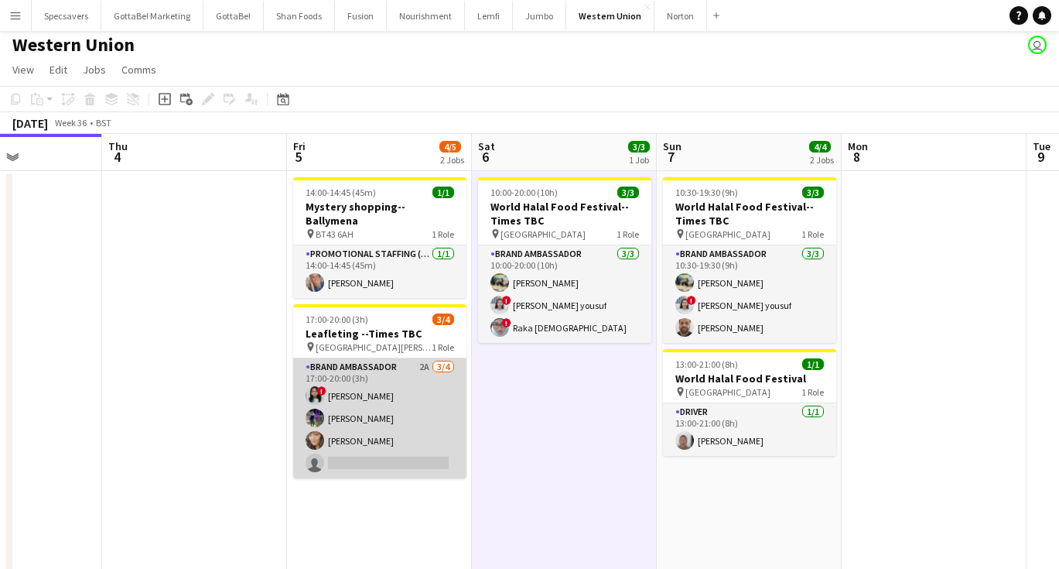
click at [405, 404] on app-card-role "Brand Ambassador 2A 3/4 17:00-20:00 (3h) ! Niharika Gautam Vraj Patel Nayla She…" at bounding box center [379, 418] width 173 height 120
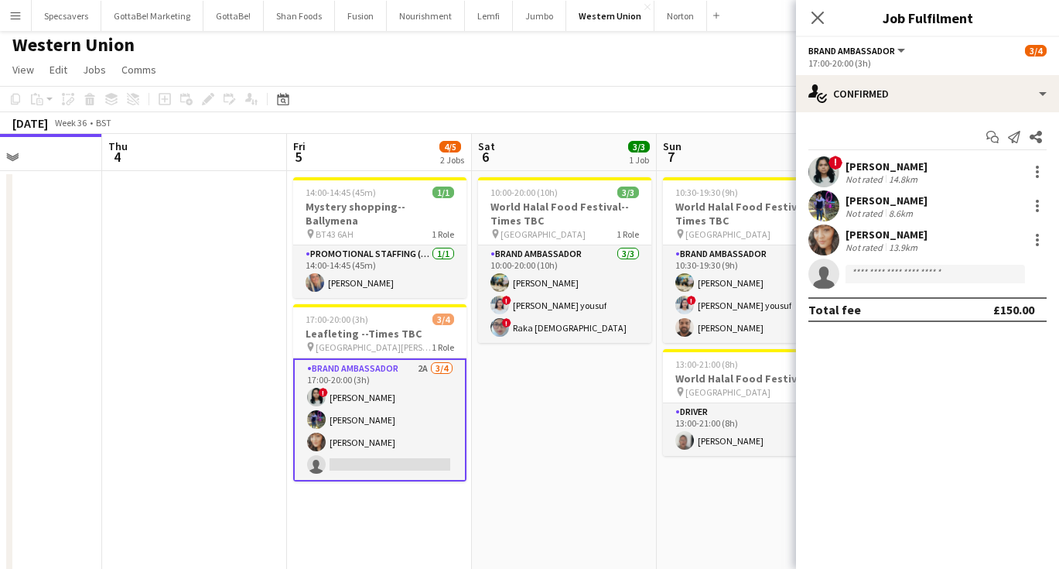
click at [899, 169] on div "[PERSON_NAME]" at bounding box center [887, 166] width 82 height 14
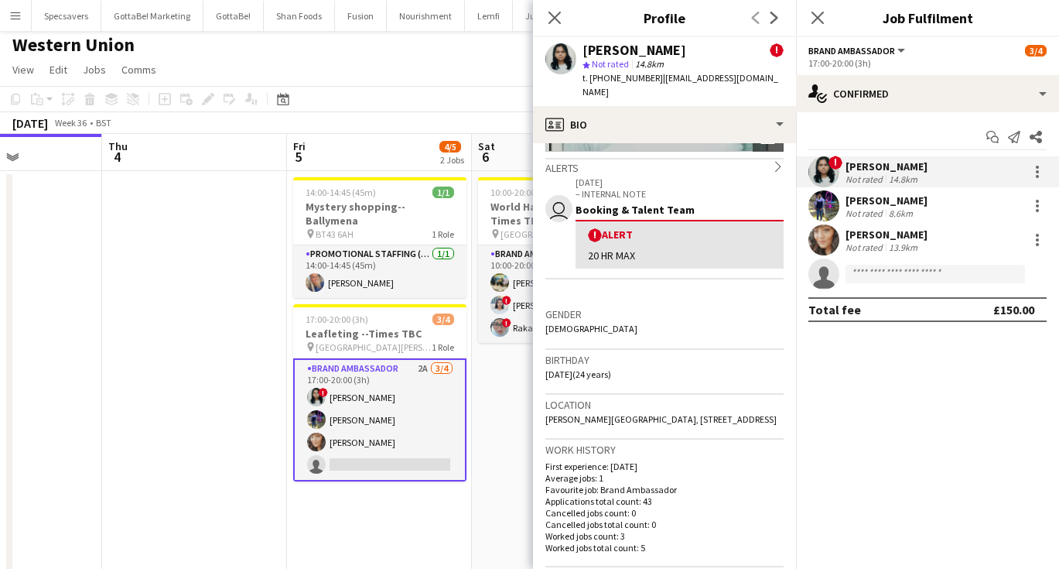
scroll to position [379, 0]
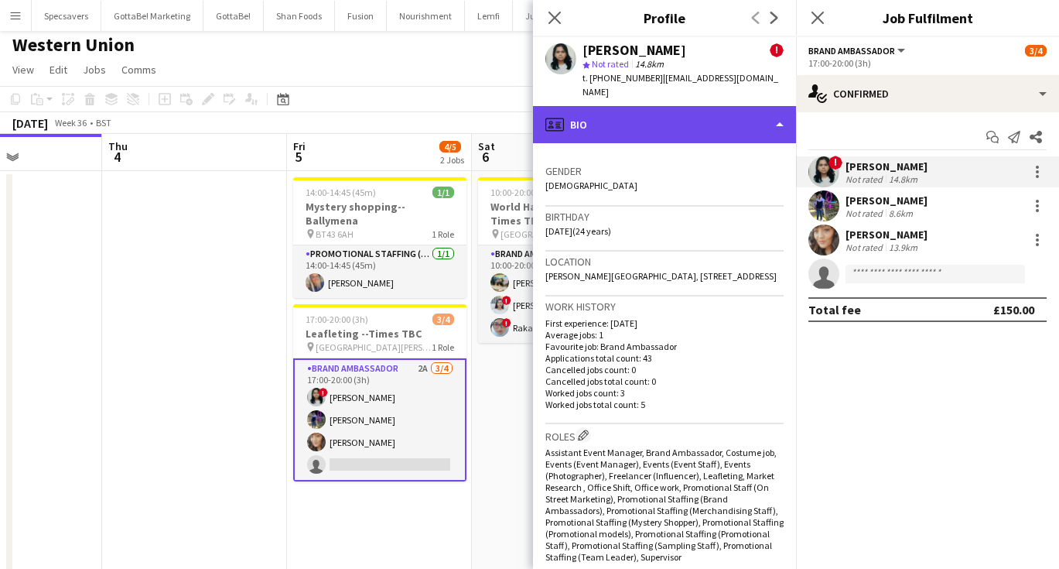
click at [696, 106] on div "profile Bio" at bounding box center [664, 124] width 263 height 37
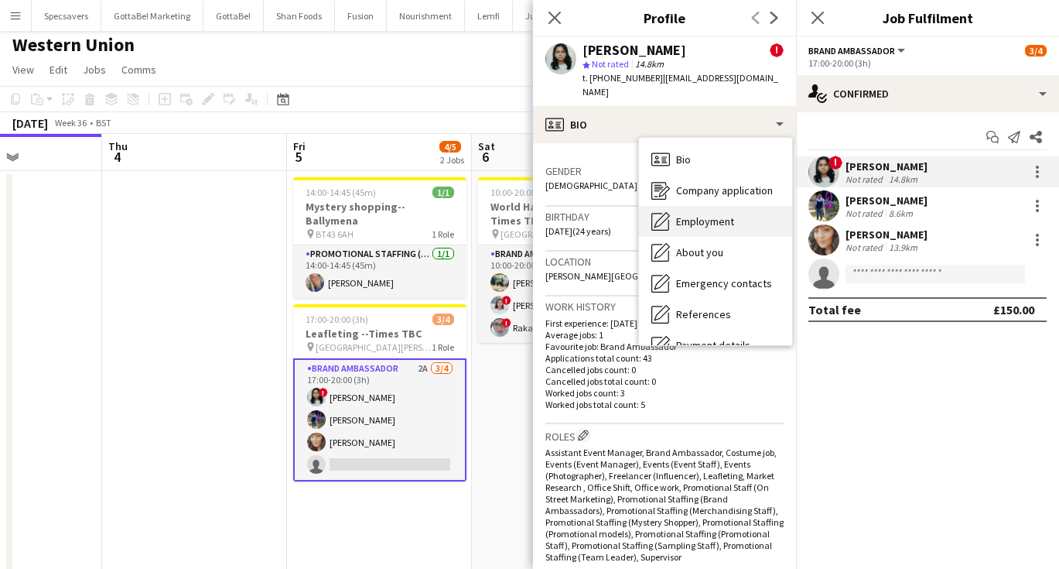
click at [724, 214] on span "Employment" at bounding box center [705, 221] width 58 height 14
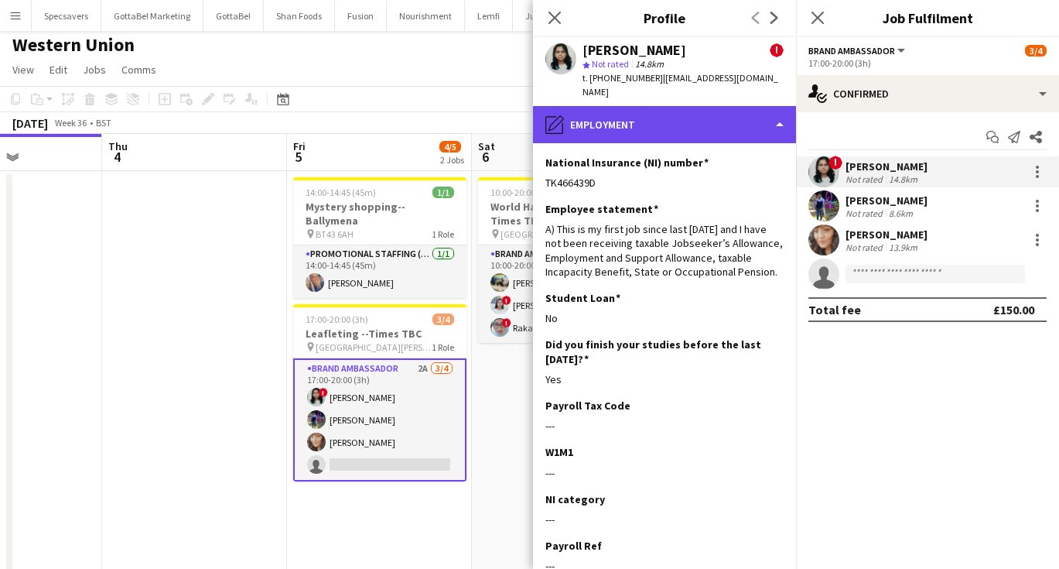
click at [691, 115] on div "pencil4 Employment" at bounding box center [664, 124] width 263 height 37
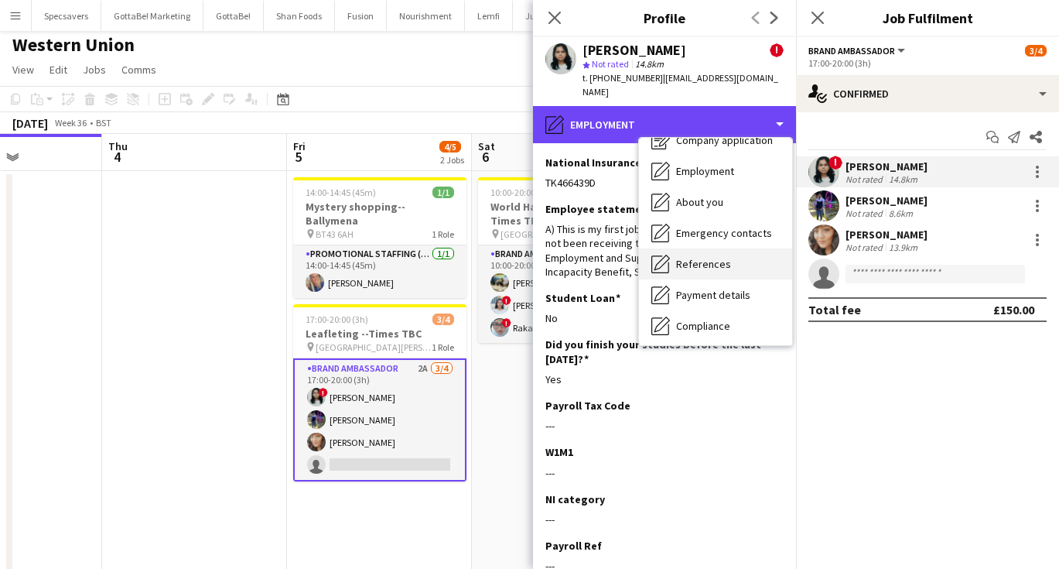
scroll to position [58, 0]
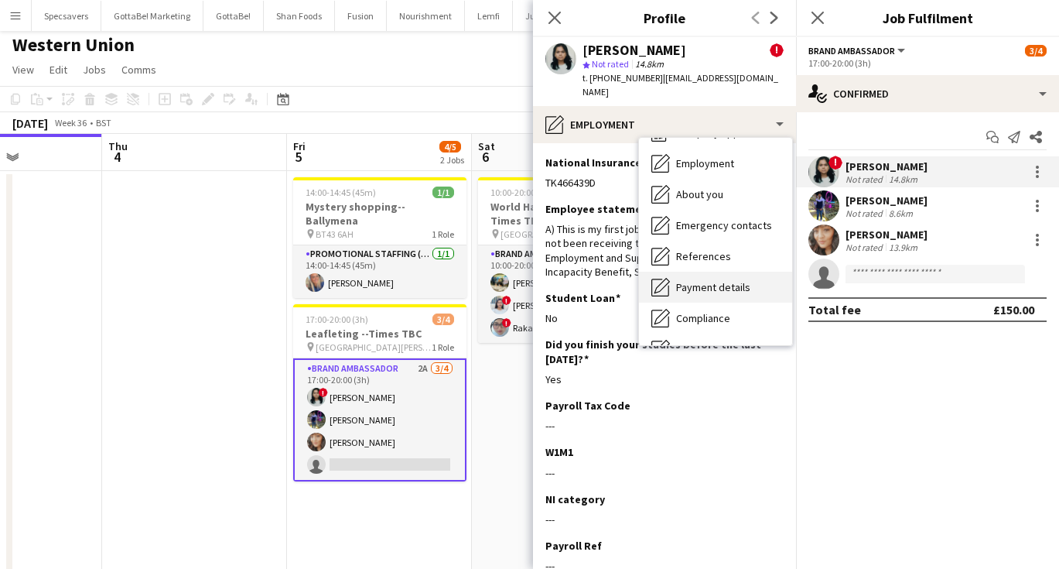
click at [725, 280] on span "Payment details" at bounding box center [713, 287] width 74 height 14
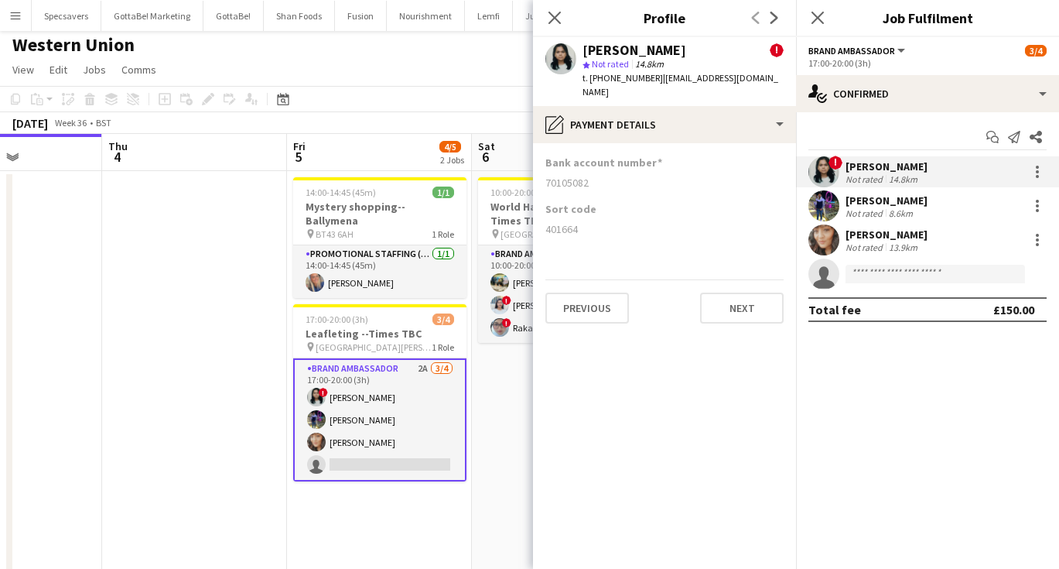
click at [886, 207] on div "8.6km" at bounding box center [901, 213] width 30 height 12
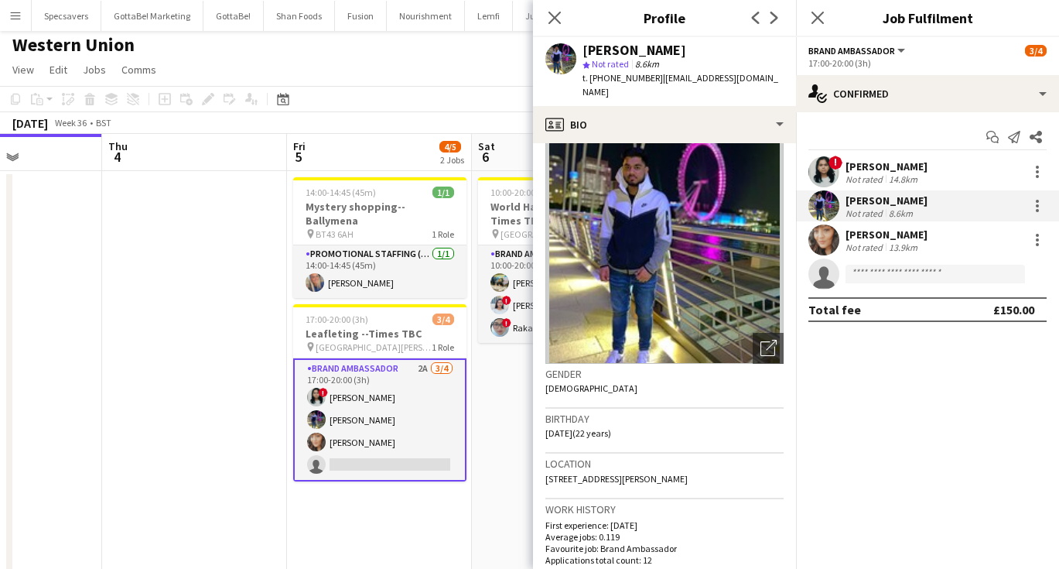
scroll to position [26, 0]
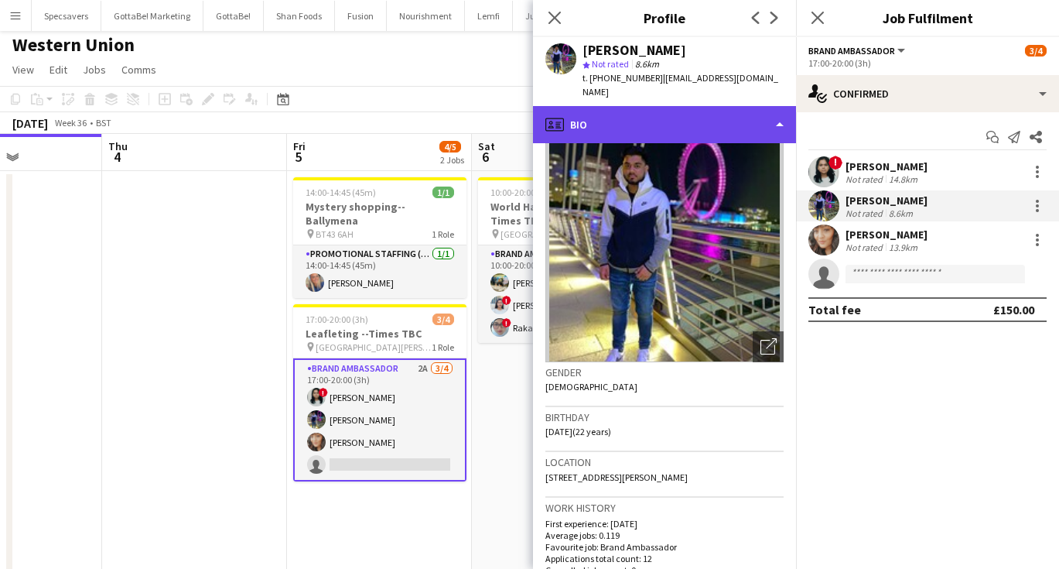
click at [655, 106] on div "profile Bio" at bounding box center [664, 124] width 263 height 37
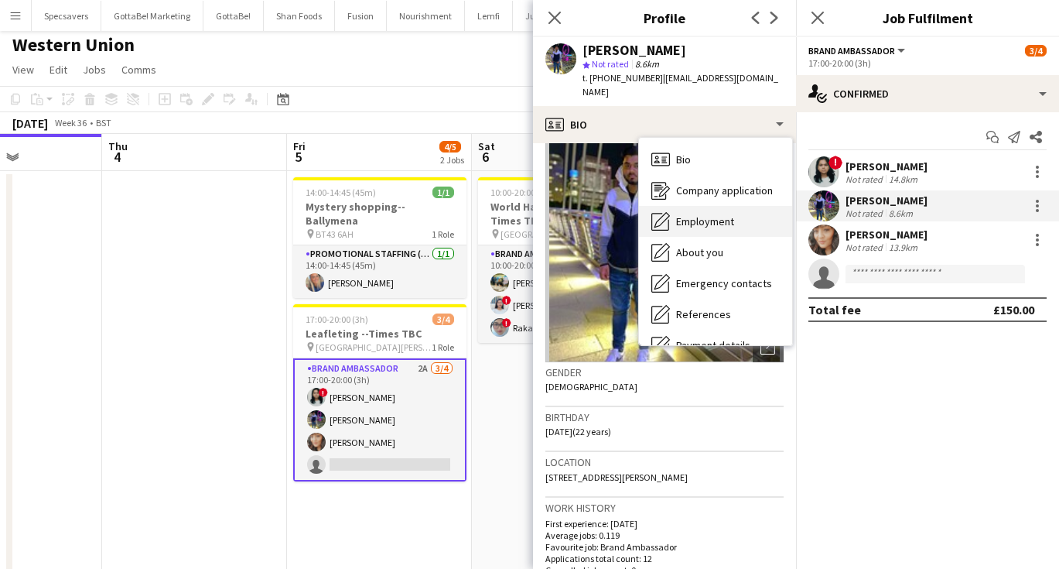
click at [698, 214] on span "Employment" at bounding box center [705, 221] width 58 height 14
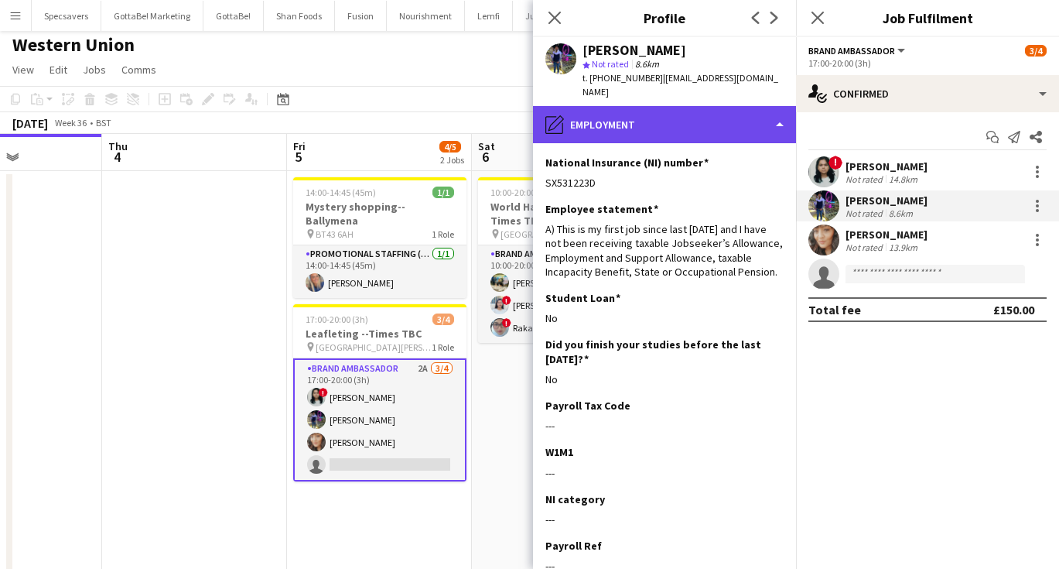
click at [634, 108] on div "pencil4 Employment" at bounding box center [664, 124] width 263 height 37
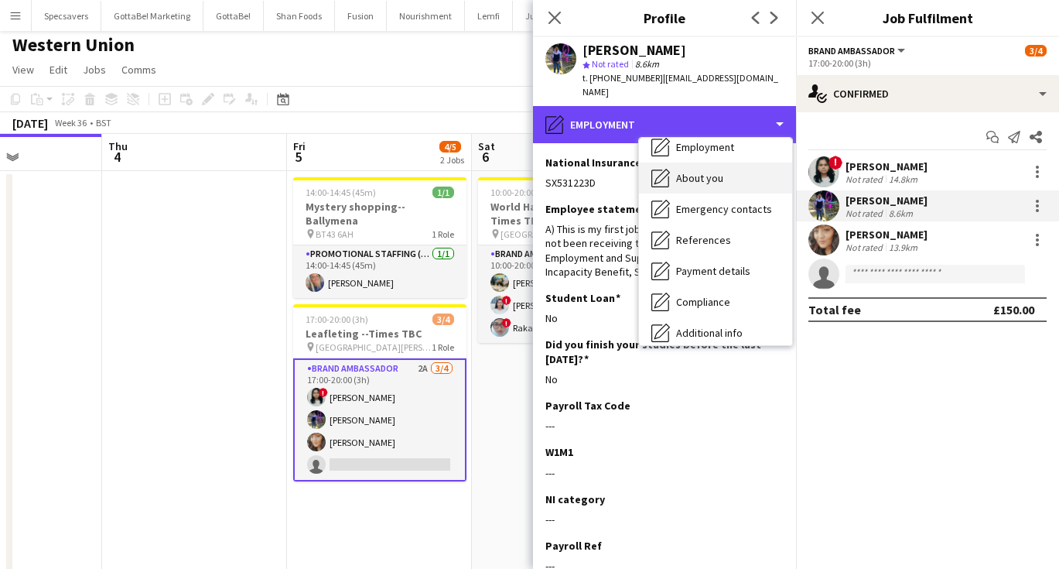
scroll to position [75, 0]
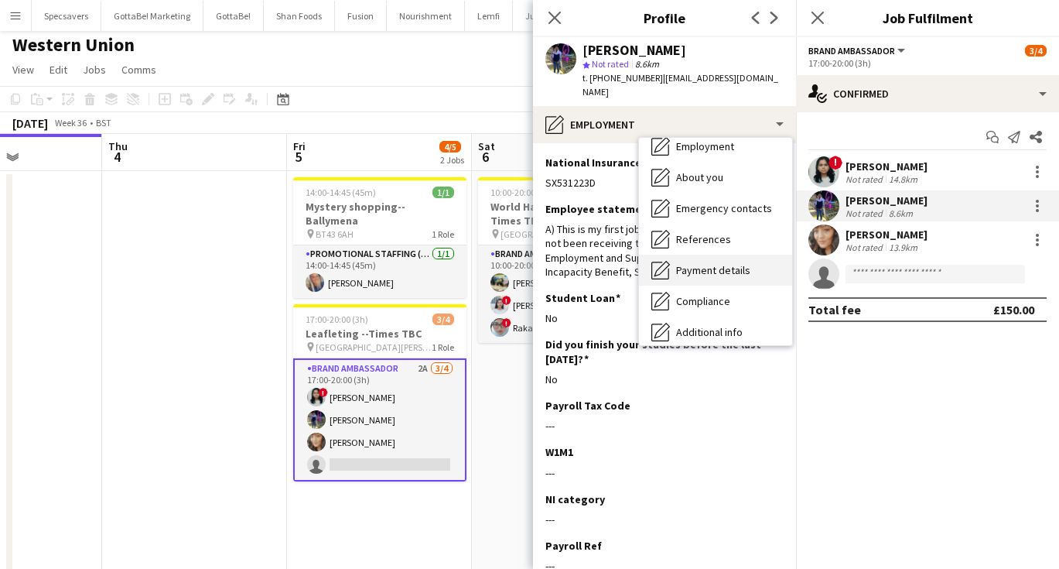
click at [699, 263] on span "Payment details" at bounding box center [713, 270] width 74 height 14
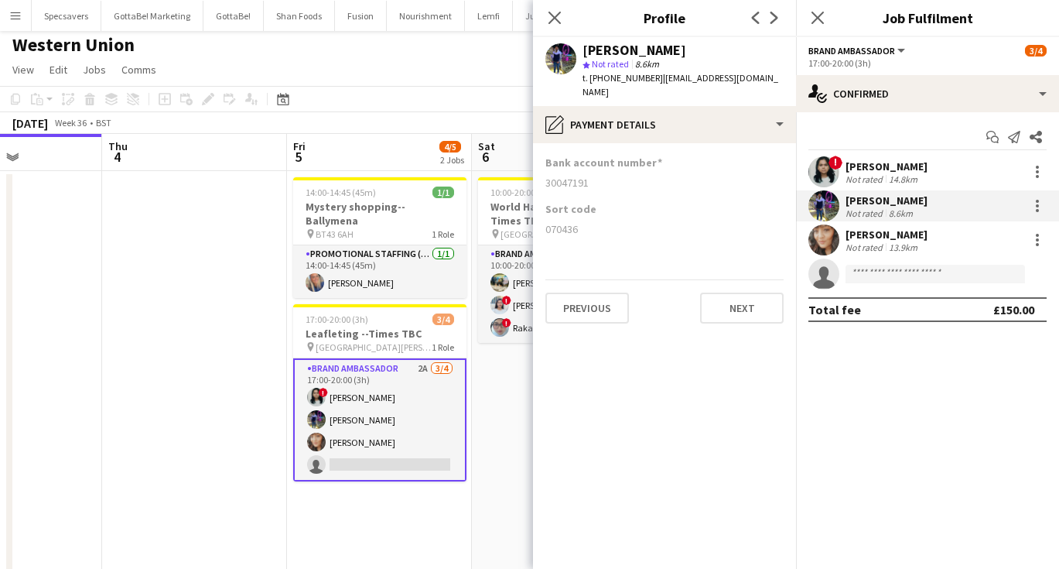
click at [863, 244] on div "Not rated" at bounding box center [866, 247] width 40 height 12
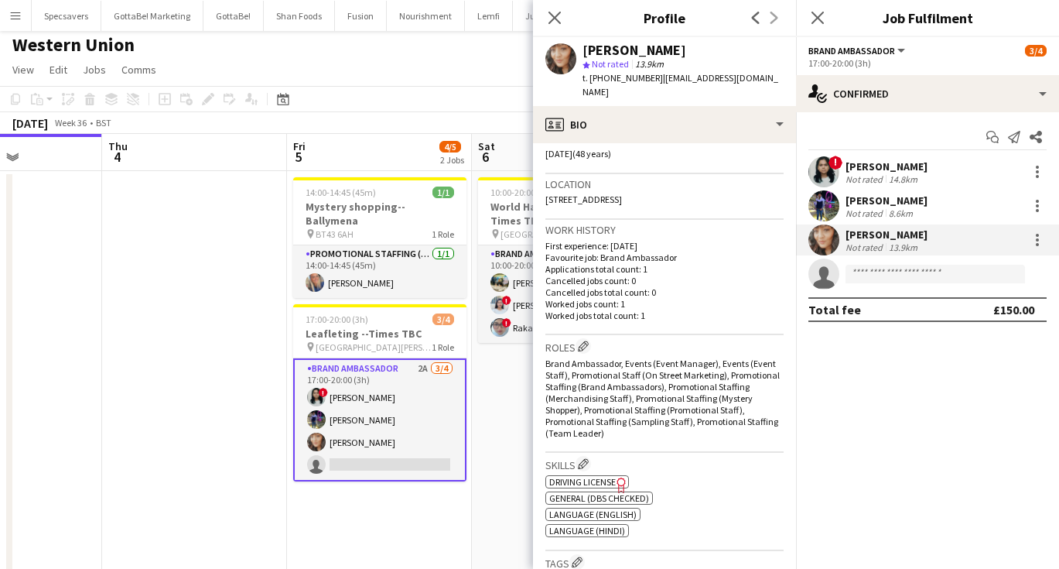
scroll to position [297, 0]
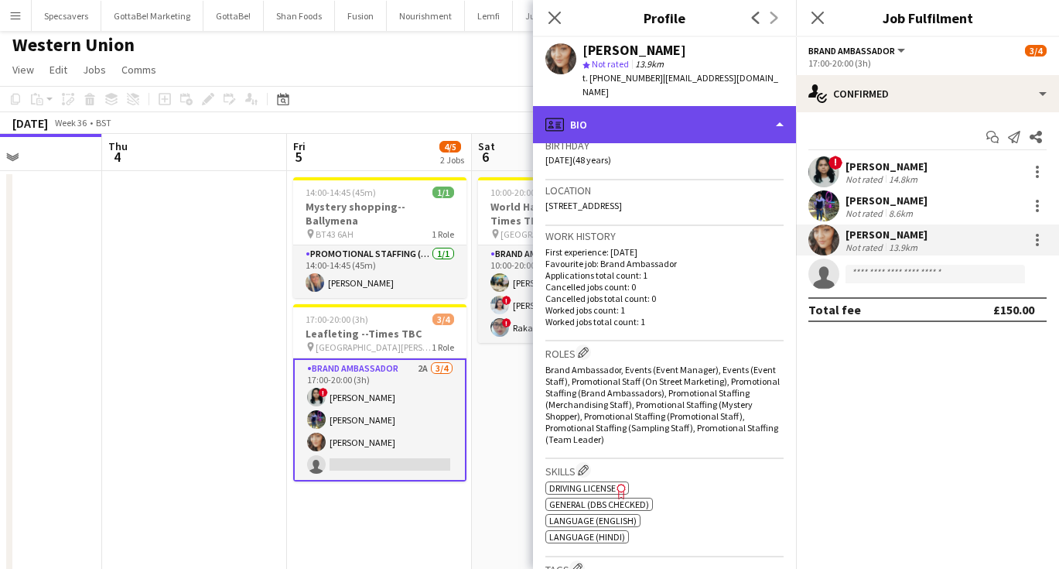
click at [689, 106] on div "profile Bio" at bounding box center [664, 124] width 263 height 37
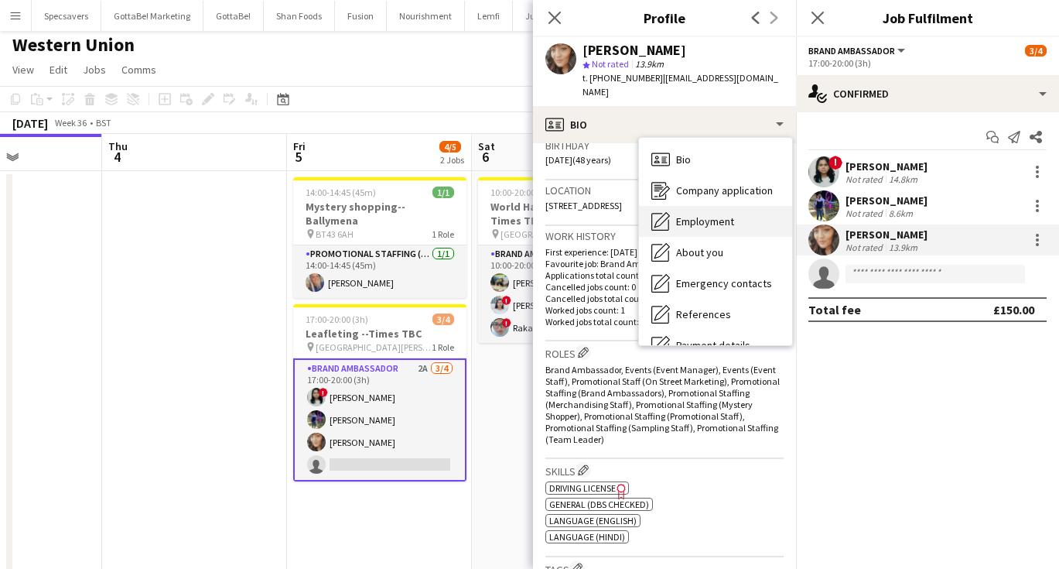
click at [697, 214] on span "Employment" at bounding box center [705, 221] width 58 height 14
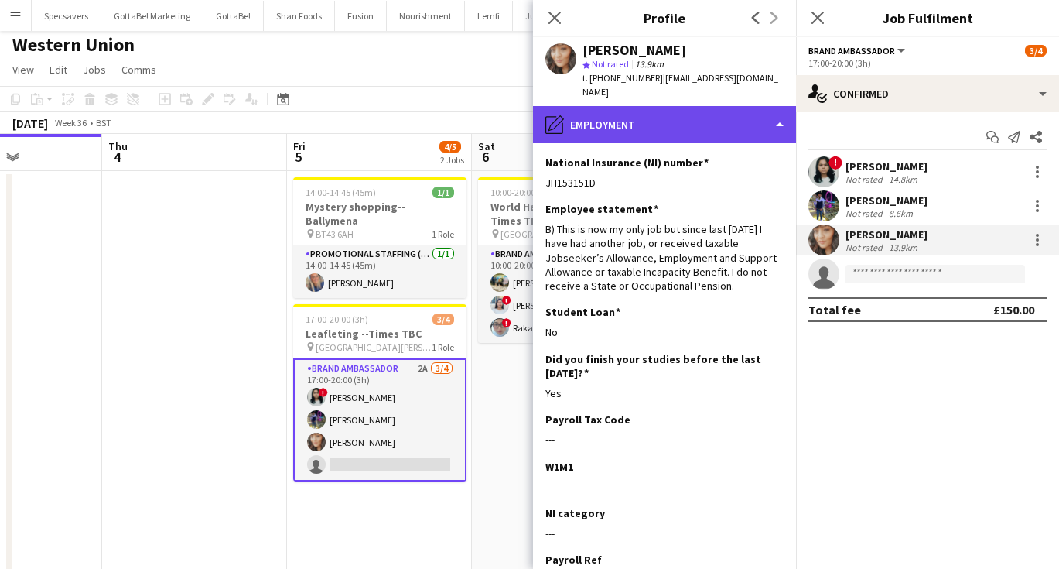
click at [622, 116] on div "pencil4 Employment" at bounding box center [664, 124] width 263 height 37
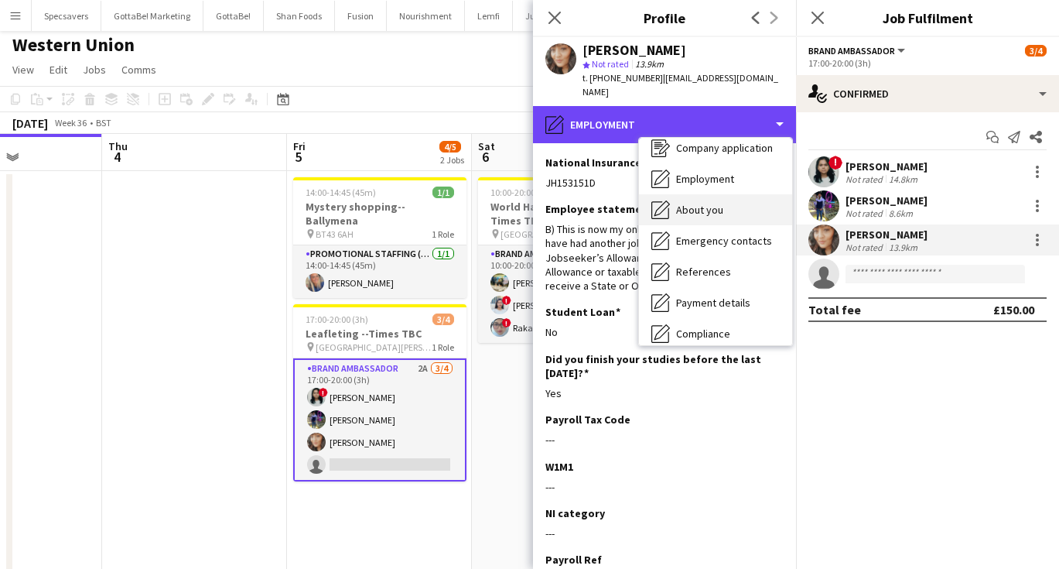
scroll to position [44, 0]
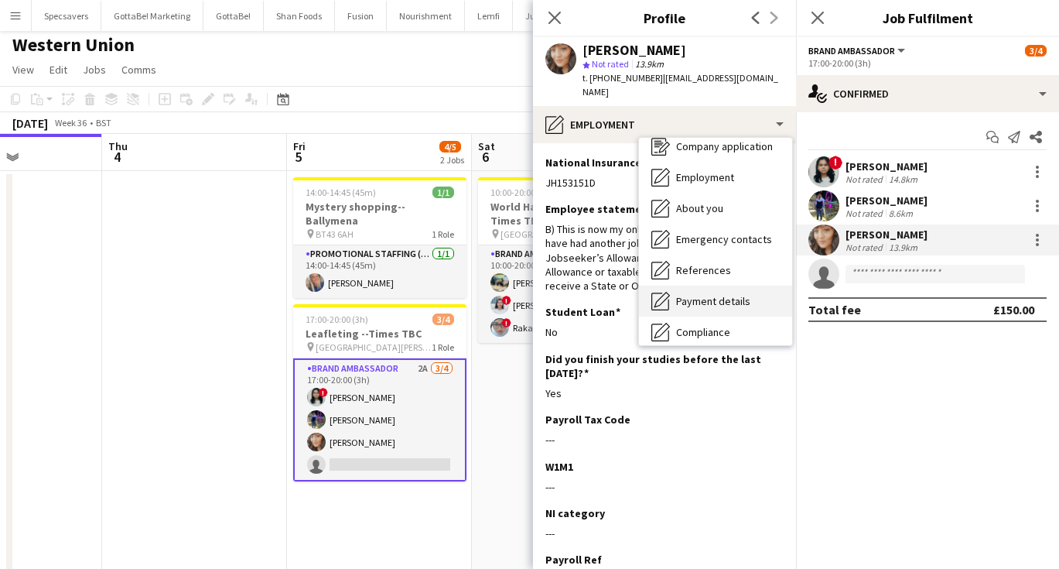
click at [686, 294] on span "Payment details" at bounding box center [713, 301] width 74 height 14
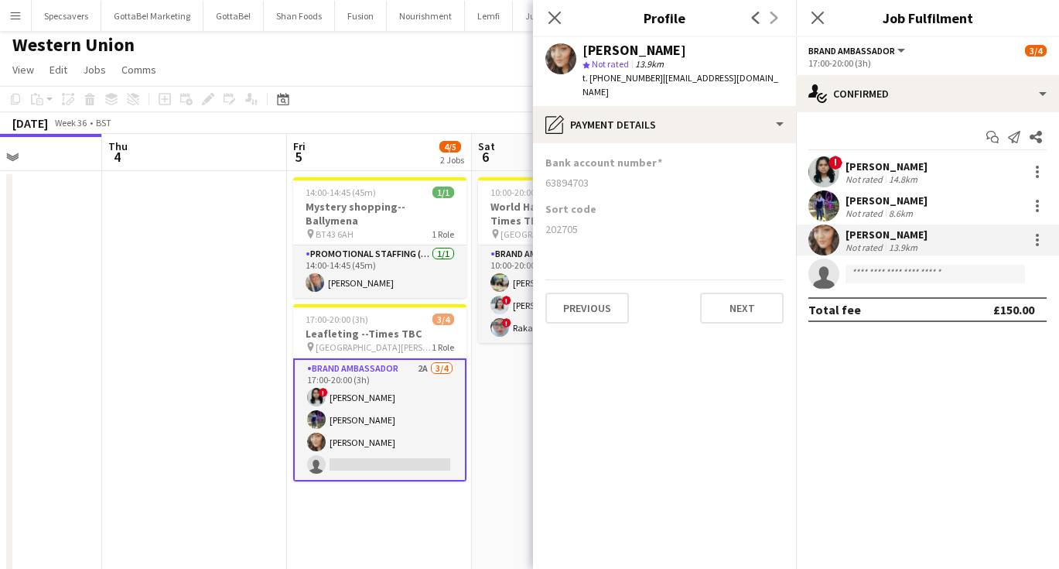
click at [479, 391] on app-date-cell "10:00-20:00 (10h) 3/3 World Halal Food Festival--Times TBC pin [GEOGRAPHIC_DATA…" at bounding box center [564, 378] width 185 height 415
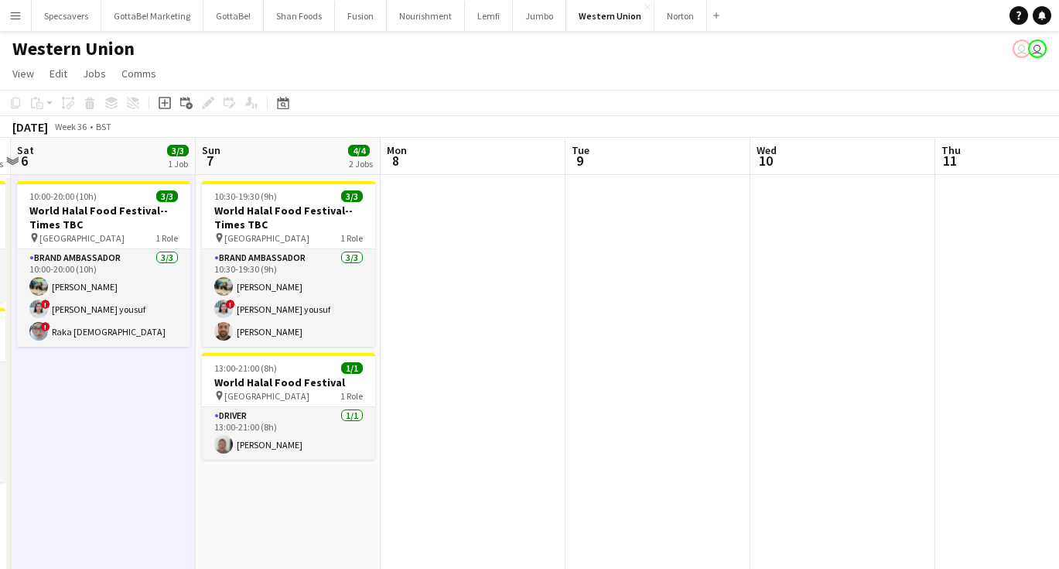
scroll to position [0, 546]
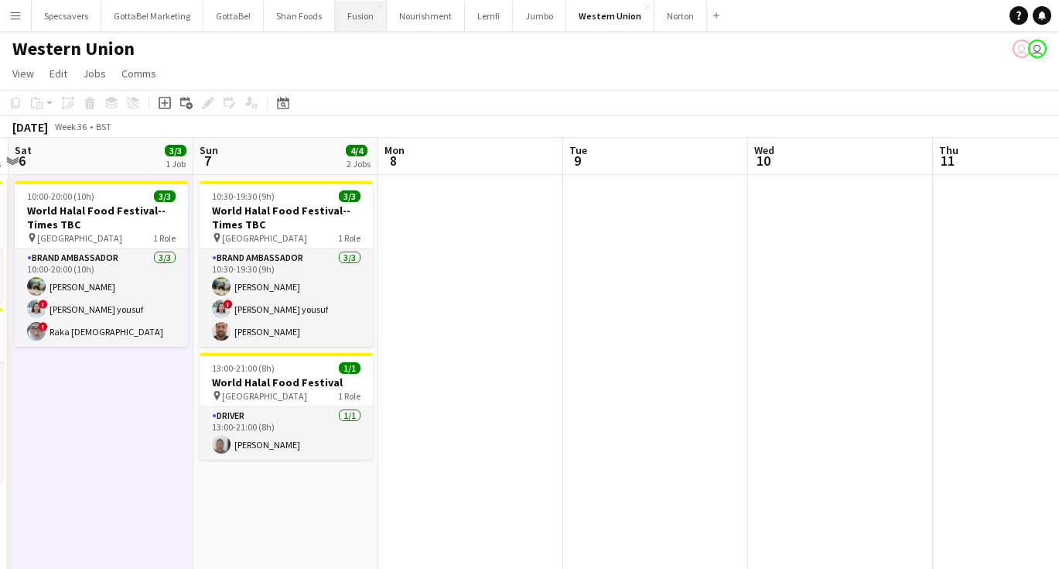
click at [361, 25] on button "Fusion Close" at bounding box center [361, 16] width 52 height 30
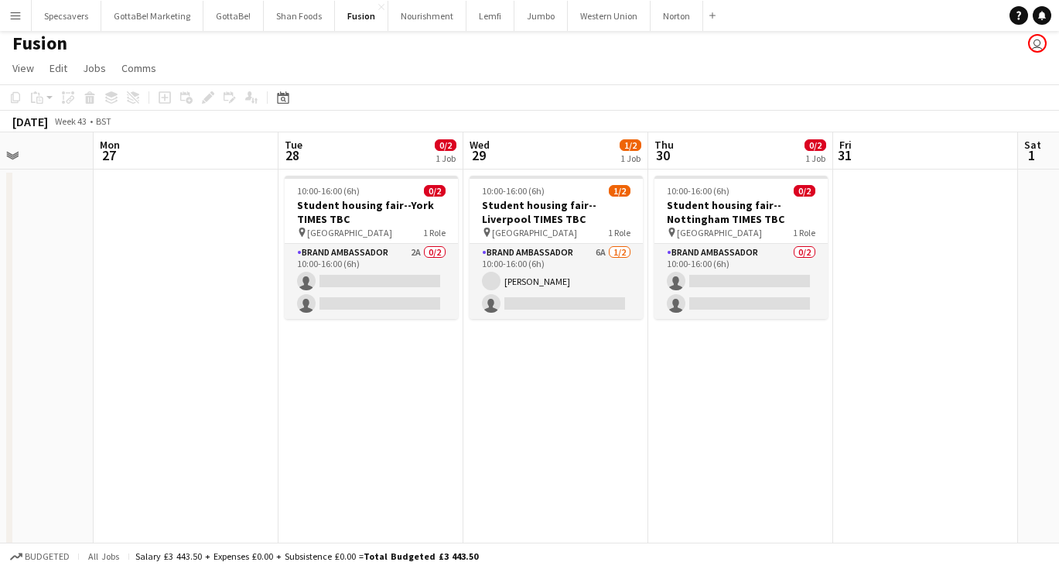
scroll to position [0, 494]
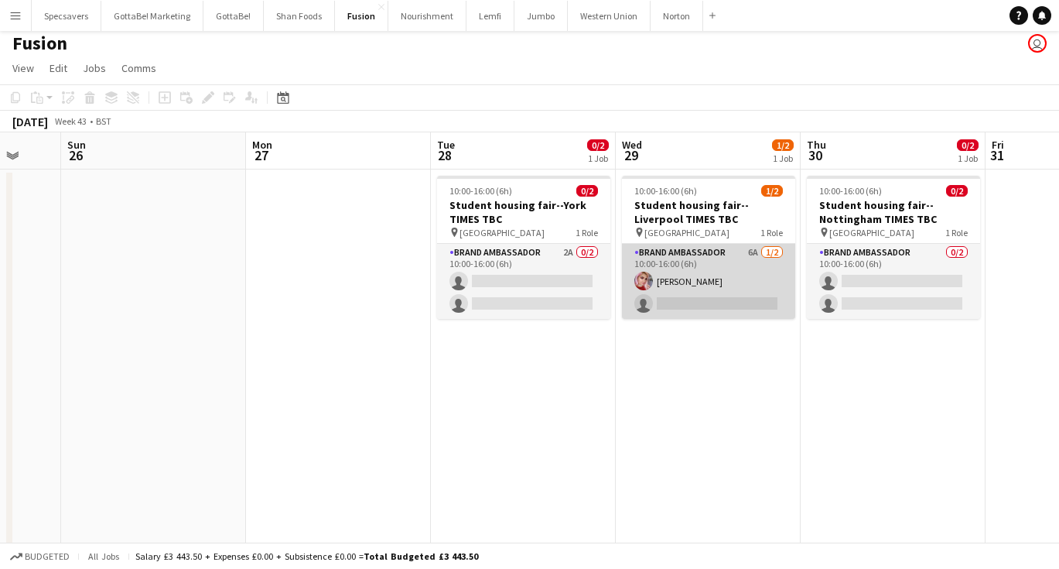
click at [724, 290] on app-card-role "Brand Ambassador 6A 1/2 10:00-16:00 (6h) Claire Henderson single-neutral-actions" at bounding box center [708, 281] width 173 height 75
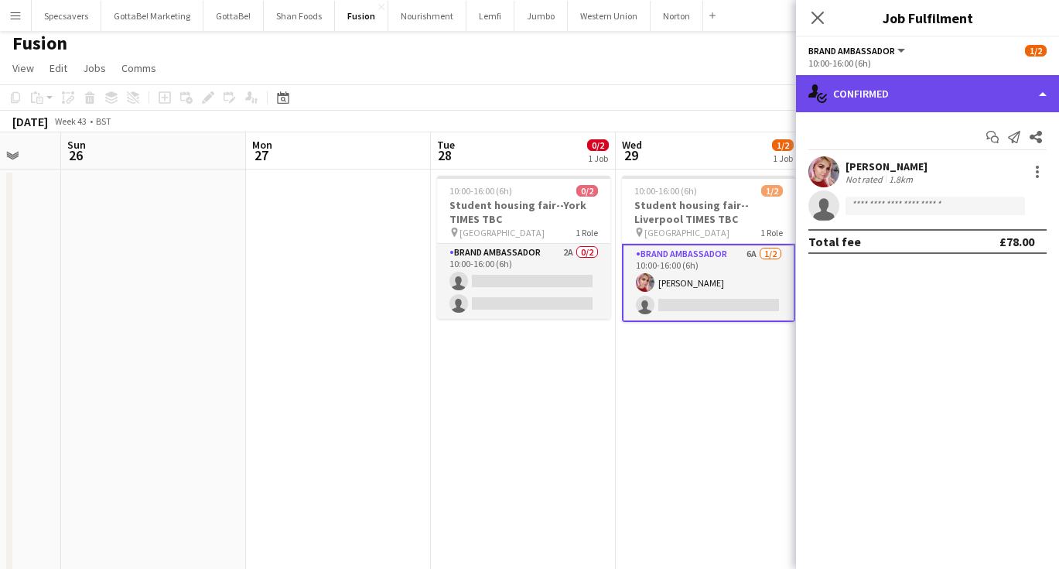
click at [928, 96] on div "single-neutral-actions-check-2 Confirmed" at bounding box center [927, 93] width 263 height 37
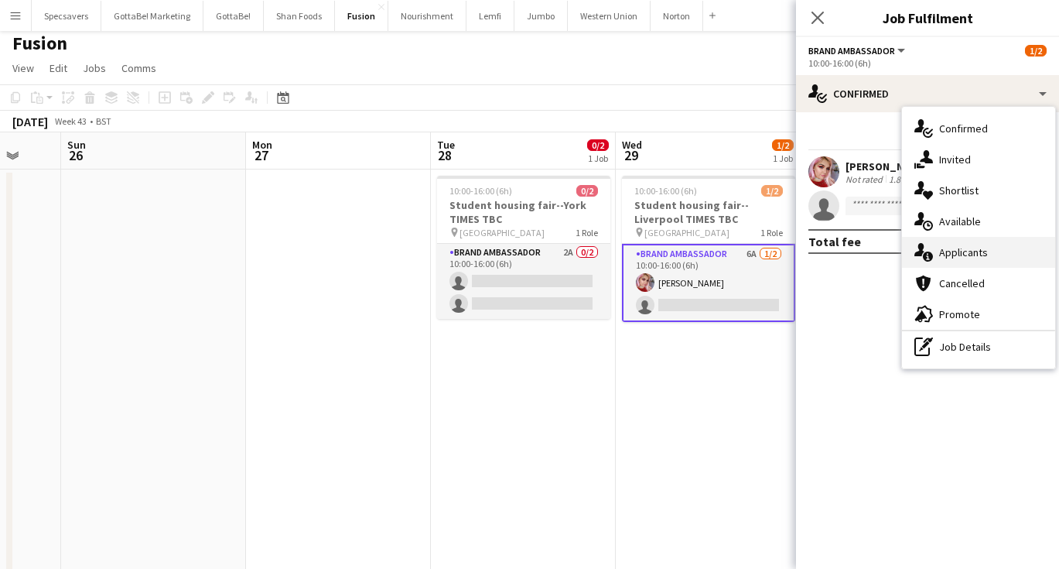
click at [965, 249] on span "Applicants" at bounding box center [963, 252] width 49 height 14
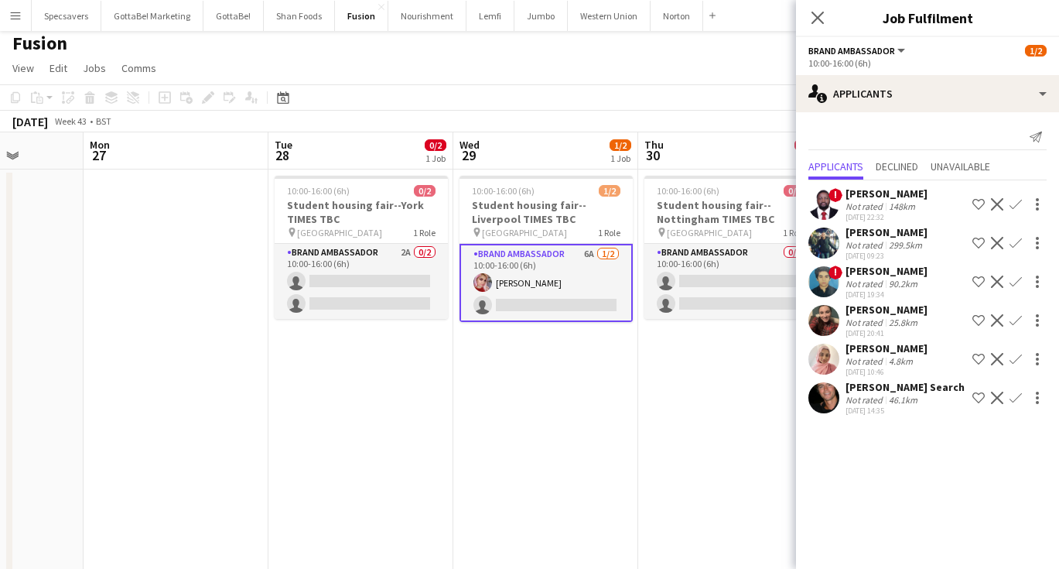
scroll to position [0, 470]
click at [484, 371] on app-date-cell "10:00-16:00 (6h) 1/2 Student housing fair--Liverpool TIMES TBC pin University o…" at bounding box center [547, 508] width 185 height 678
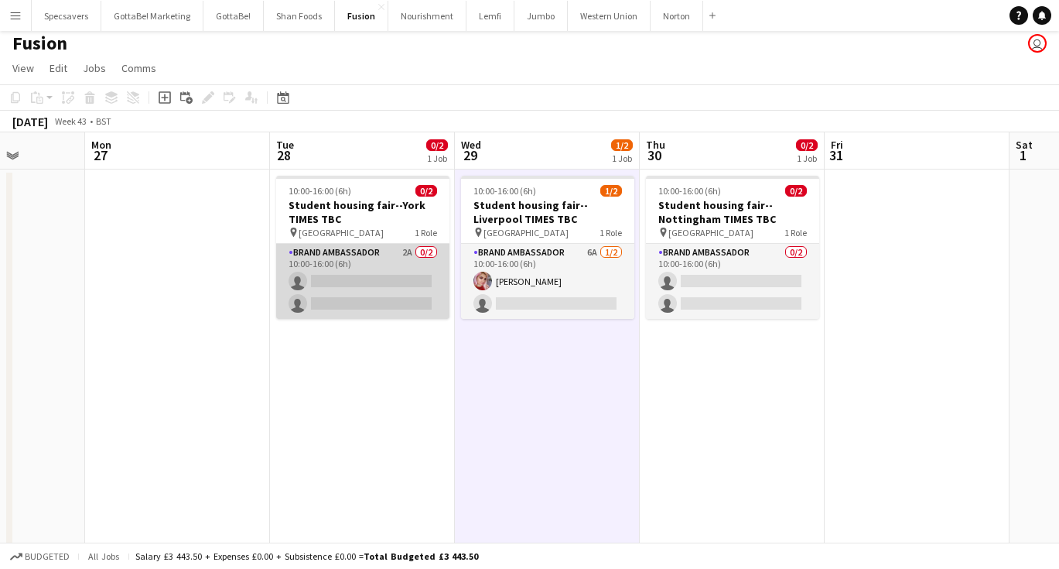
click at [347, 284] on app-card-role "Brand Ambassador 2A 0/2 10:00-16:00 (6h) single-neutral-actions single-neutral-…" at bounding box center [362, 281] width 173 height 75
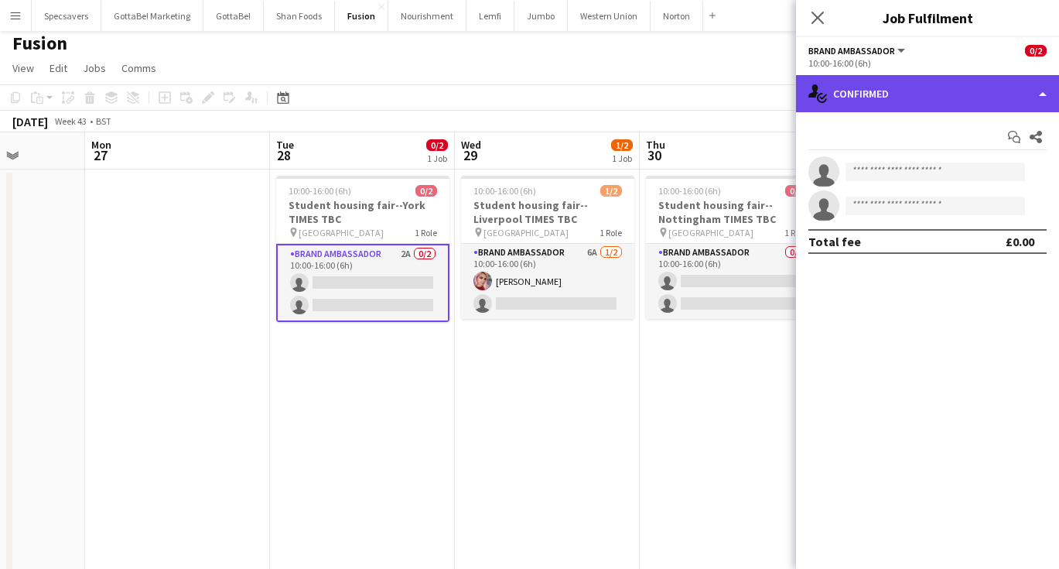
click at [890, 84] on div "single-neutral-actions-check-2 Confirmed" at bounding box center [927, 93] width 263 height 37
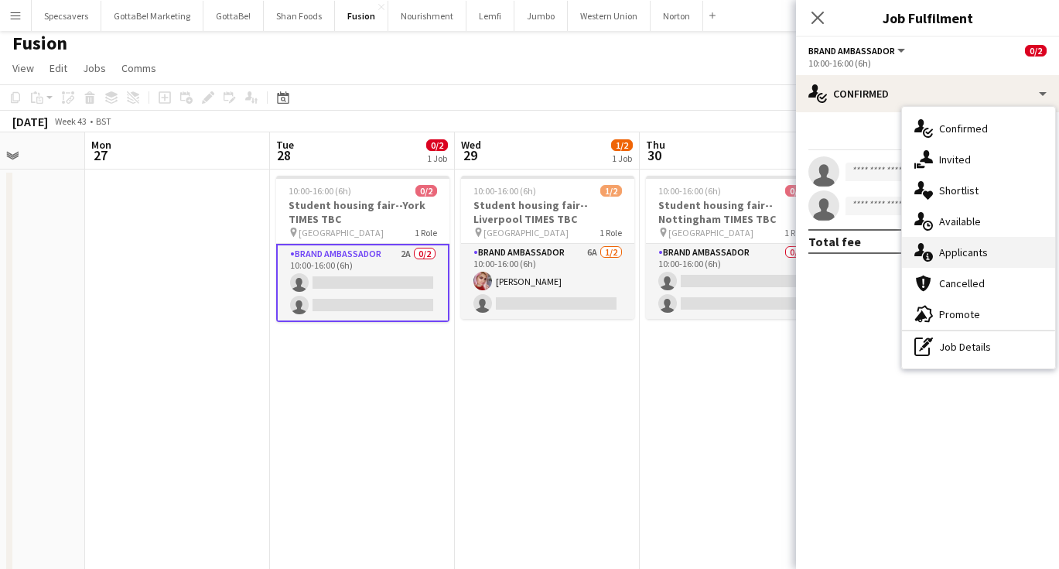
click at [939, 245] on div "single-neutral-actions-information Applicants" at bounding box center [978, 252] width 153 height 31
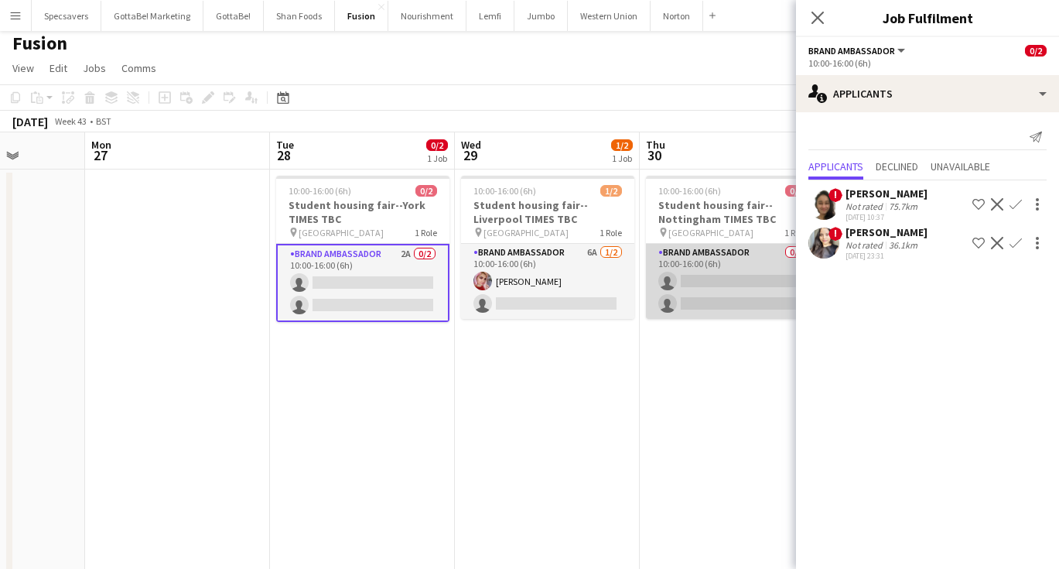
click at [675, 290] on app-card-role "Brand Ambassador 0/2 10:00-16:00 (6h) single-neutral-actions single-neutral-act…" at bounding box center [732, 281] width 173 height 75
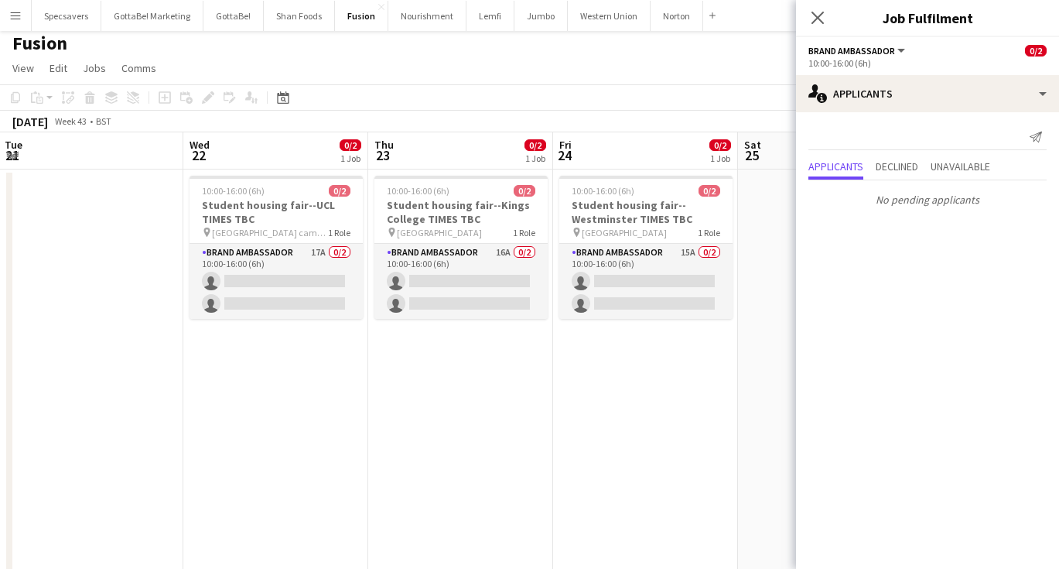
scroll to position [0, 369]
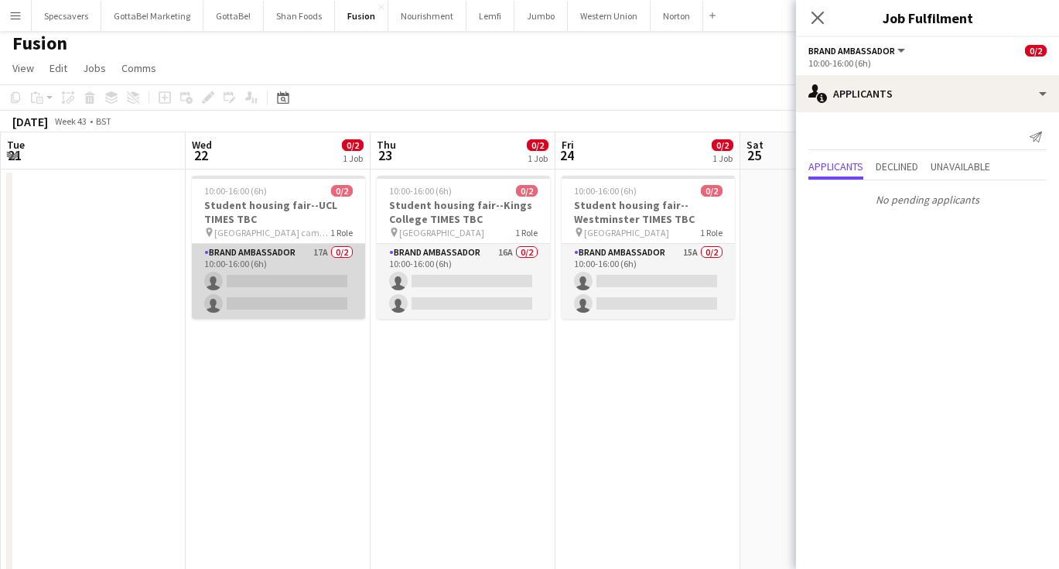
click at [341, 301] on app-card-role "Brand Ambassador 17A 0/2 10:00-16:00 (6h) single-neutral-actions single-neutral…" at bounding box center [278, 281] width 173 height 75
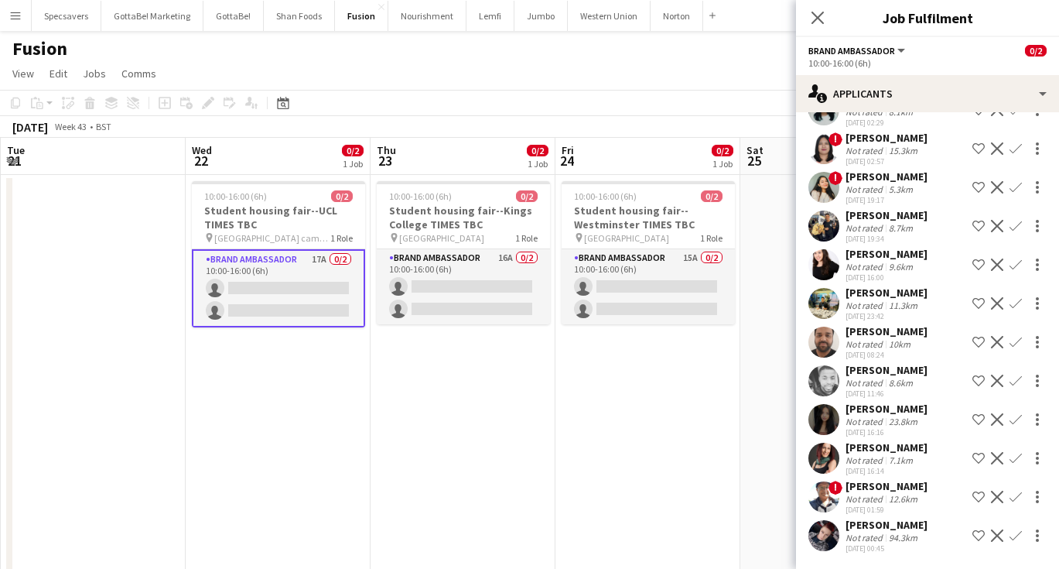
scroll to position [0, 0]
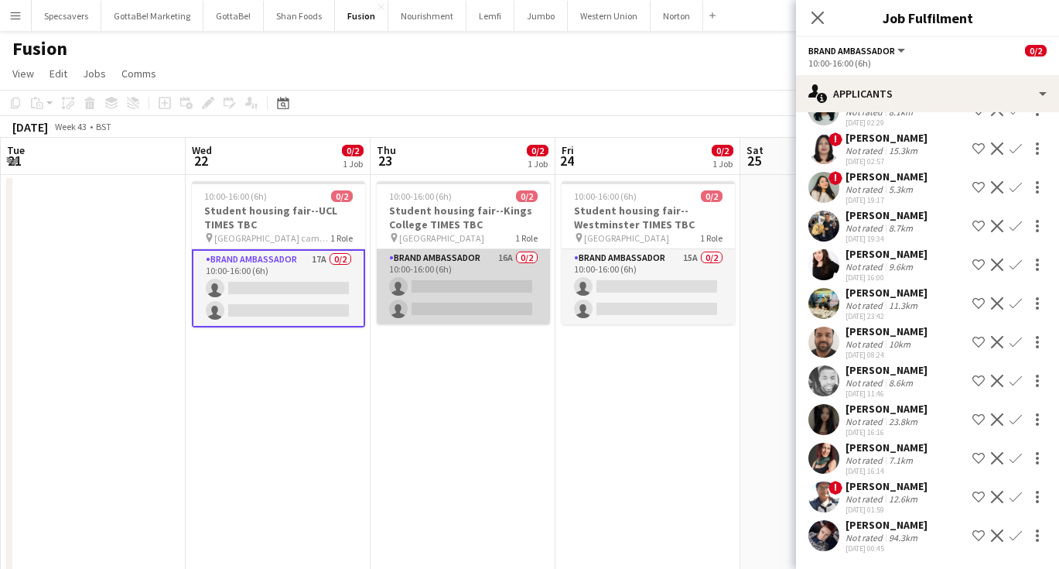
click at [453, 280] on app-card-role "Brand Ambassador 16A 0/2 10:00-16:00 (6h) single-neutral-actions single-neutral…" at bounding box center [463, 286] width 173 height 75
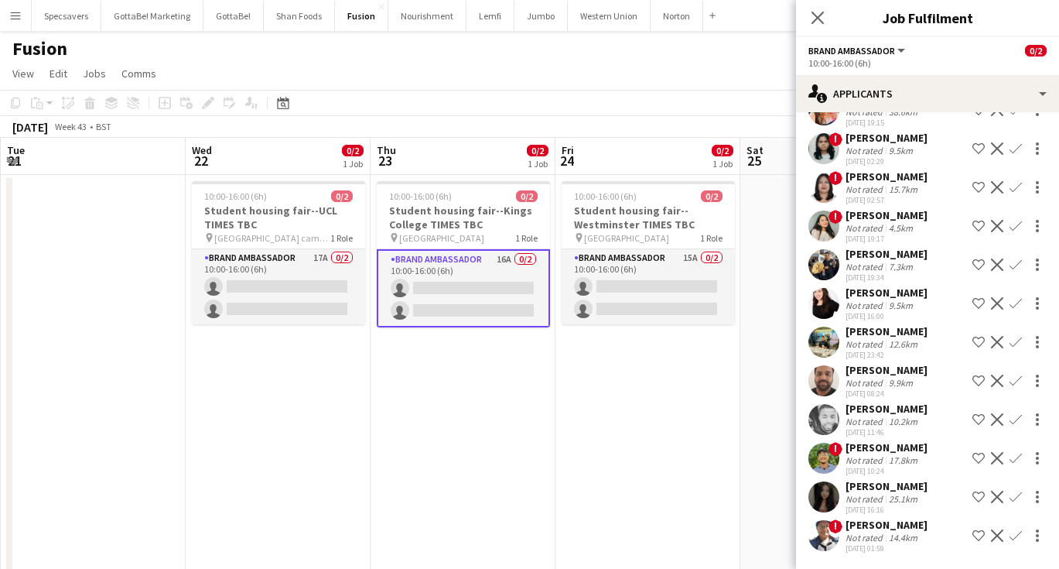
scroll to position [210, 0]
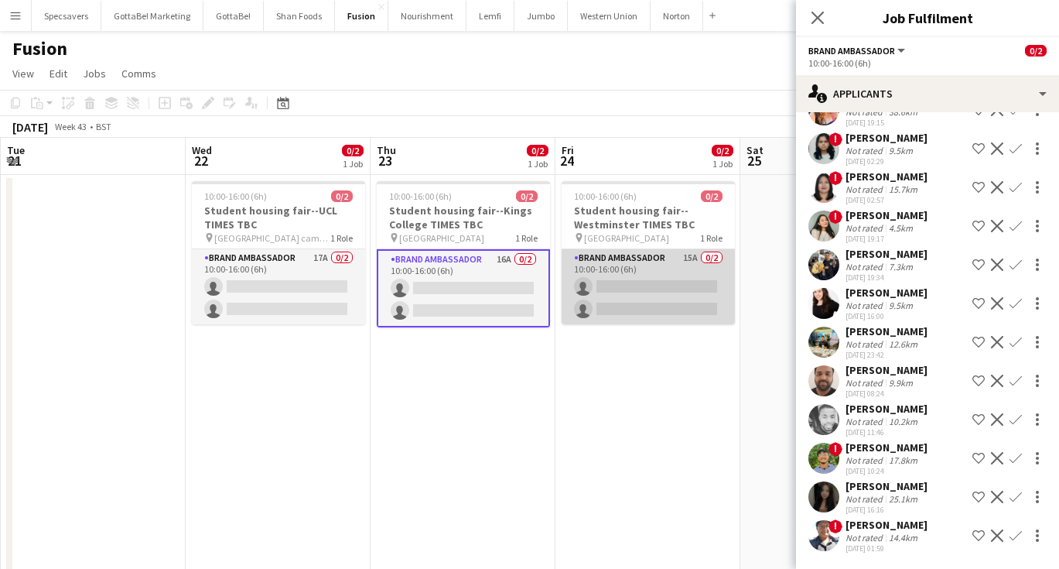
click at [625, 309] on app-card-role "Brand Ambassador 15A 0/2 10:00-16:00 (6h) single-neutral-actions single-neutral…" at bounding box center [648, 286] width 173 height 75
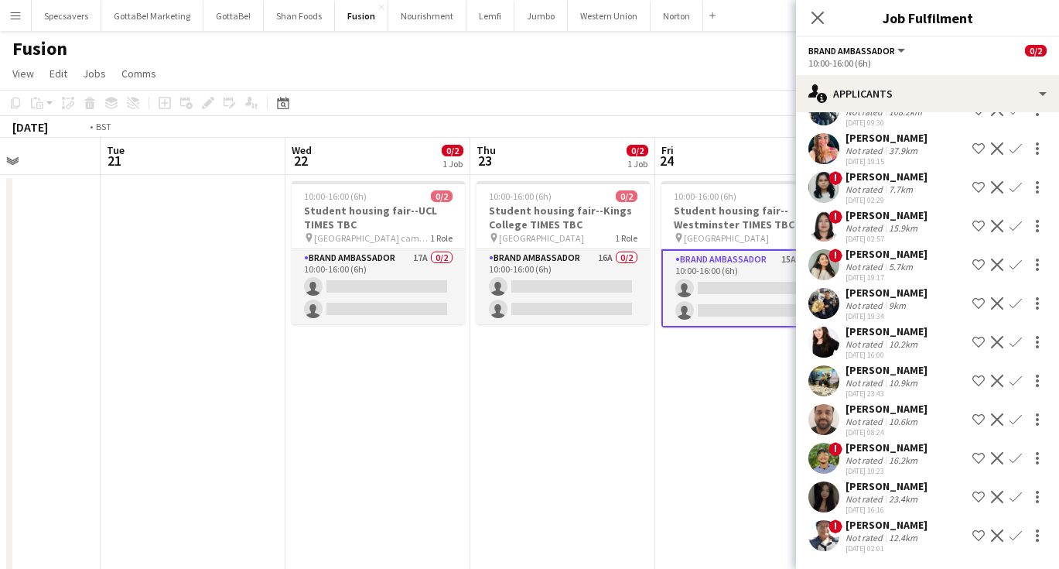
scroll to position [0, 519]
